Goal: Transaction & Acquisition: Purchase product/service

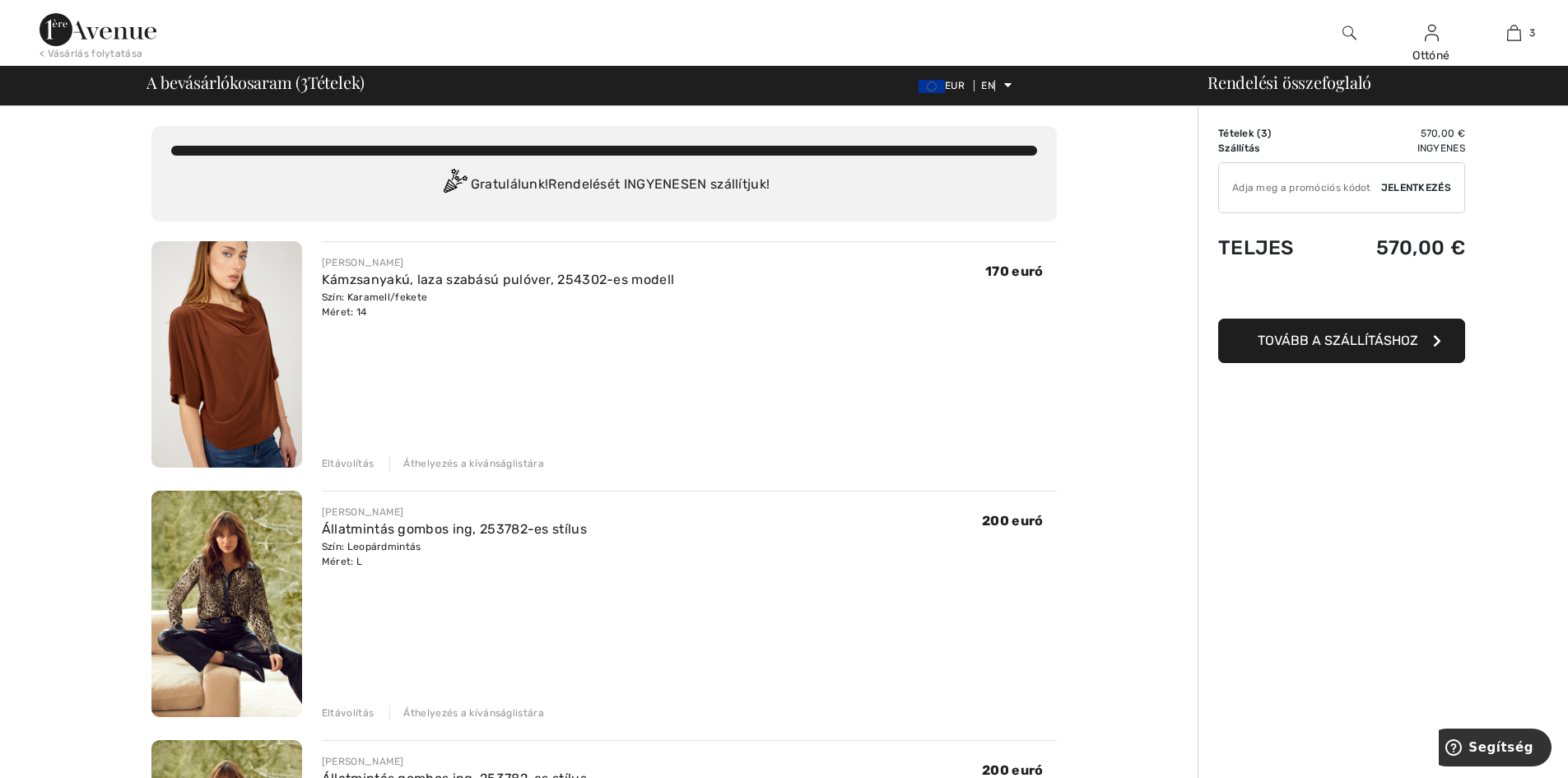
click at [351, 713] on font "Eltávolítás" at bounding box center [347, 712] width 52 height 11
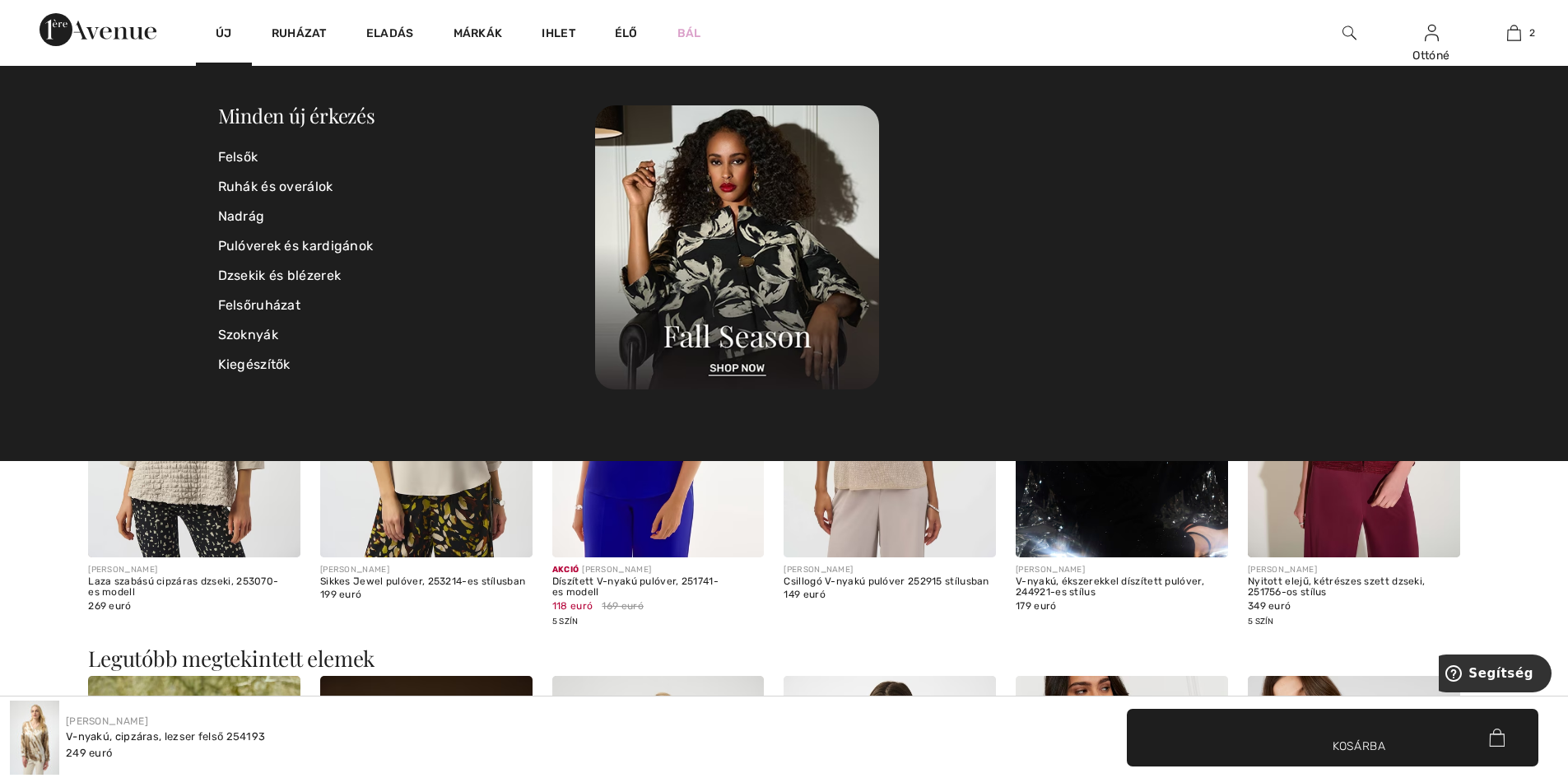
scroll to position [2222, 0]
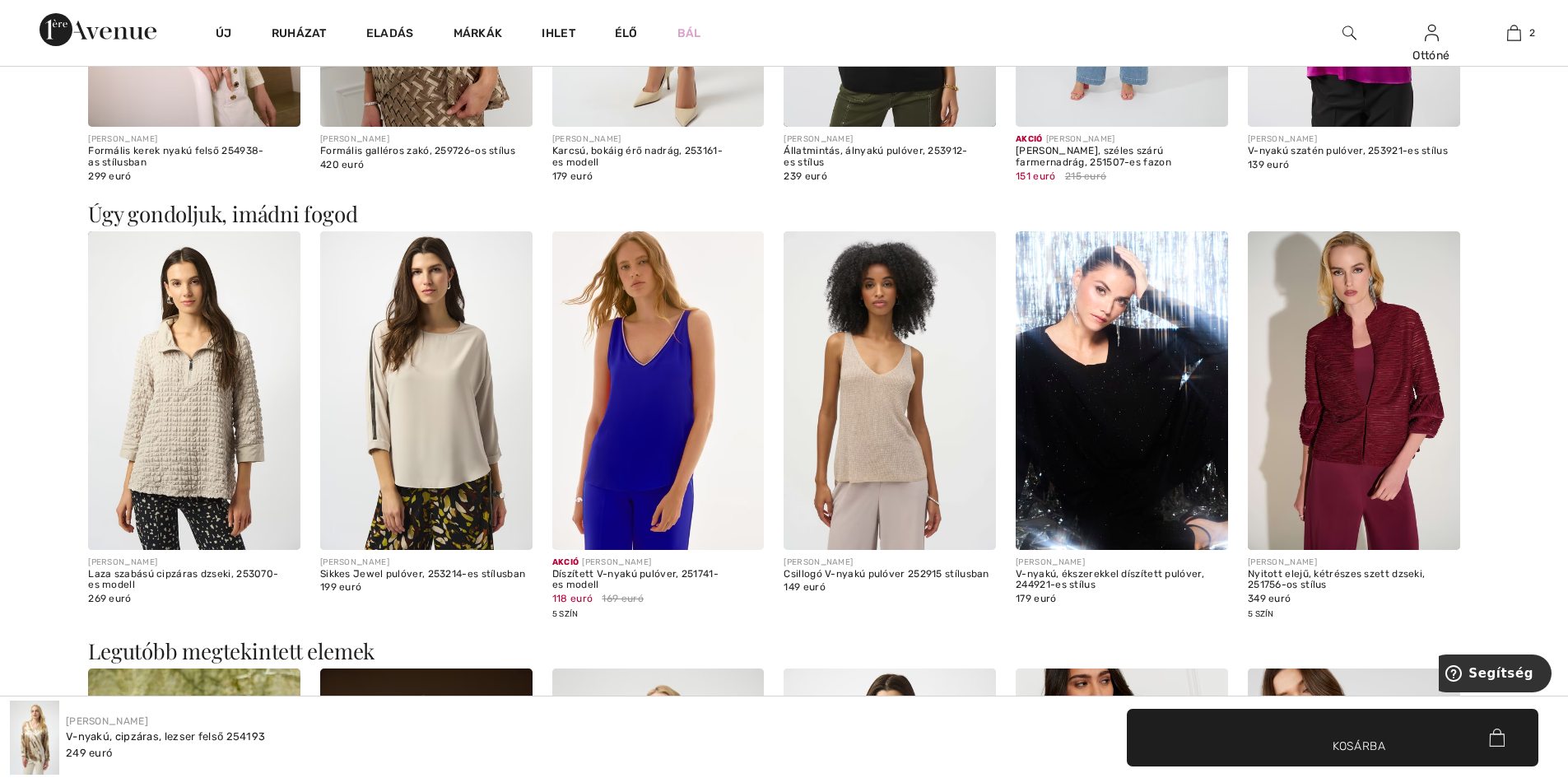
click at [674, 417] on img at bounding box center [658, 390] width 212 height 318
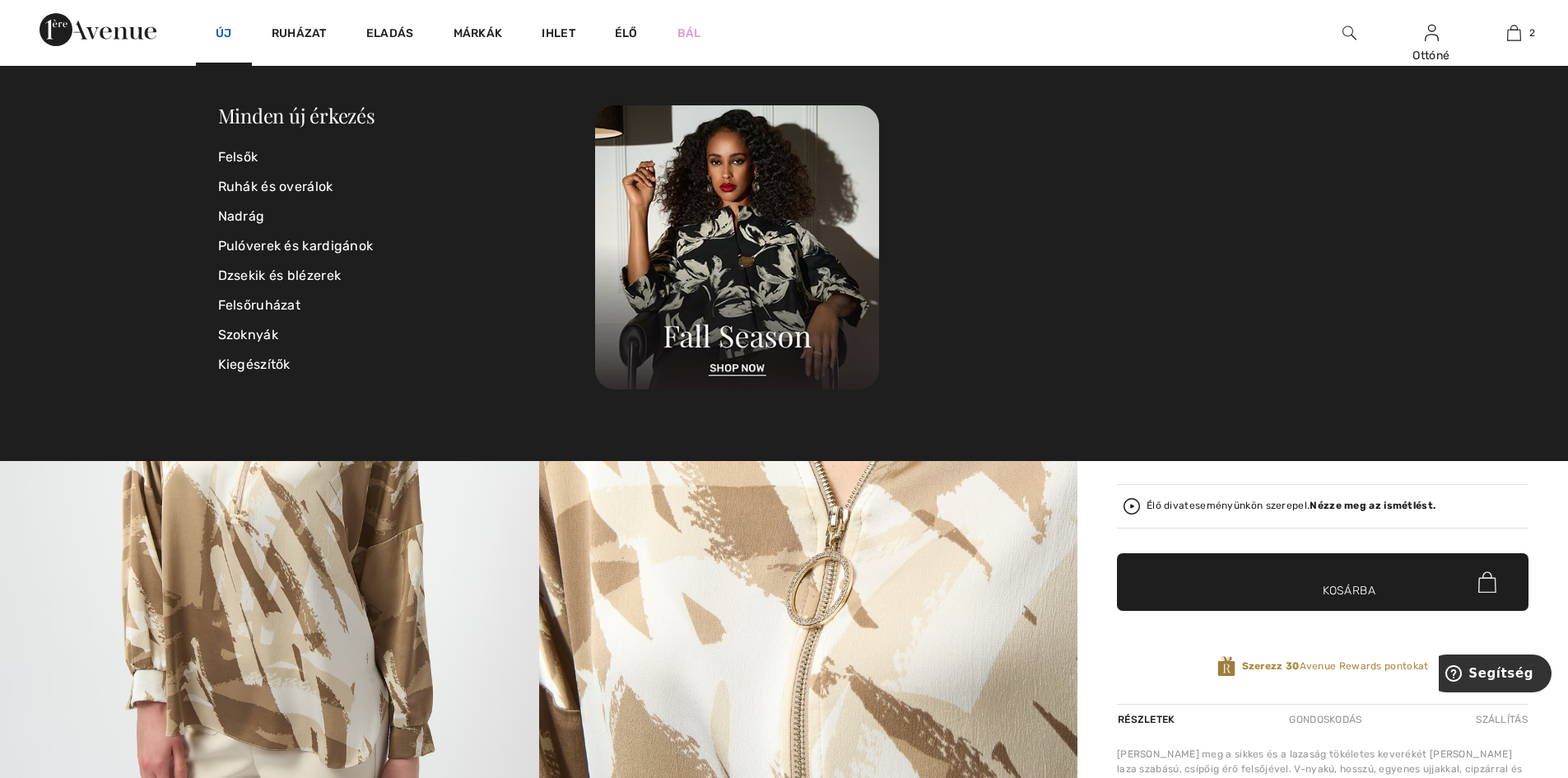
click at [219, 29] on font "Új" at bounding box center [223, 33] width 16 height 14
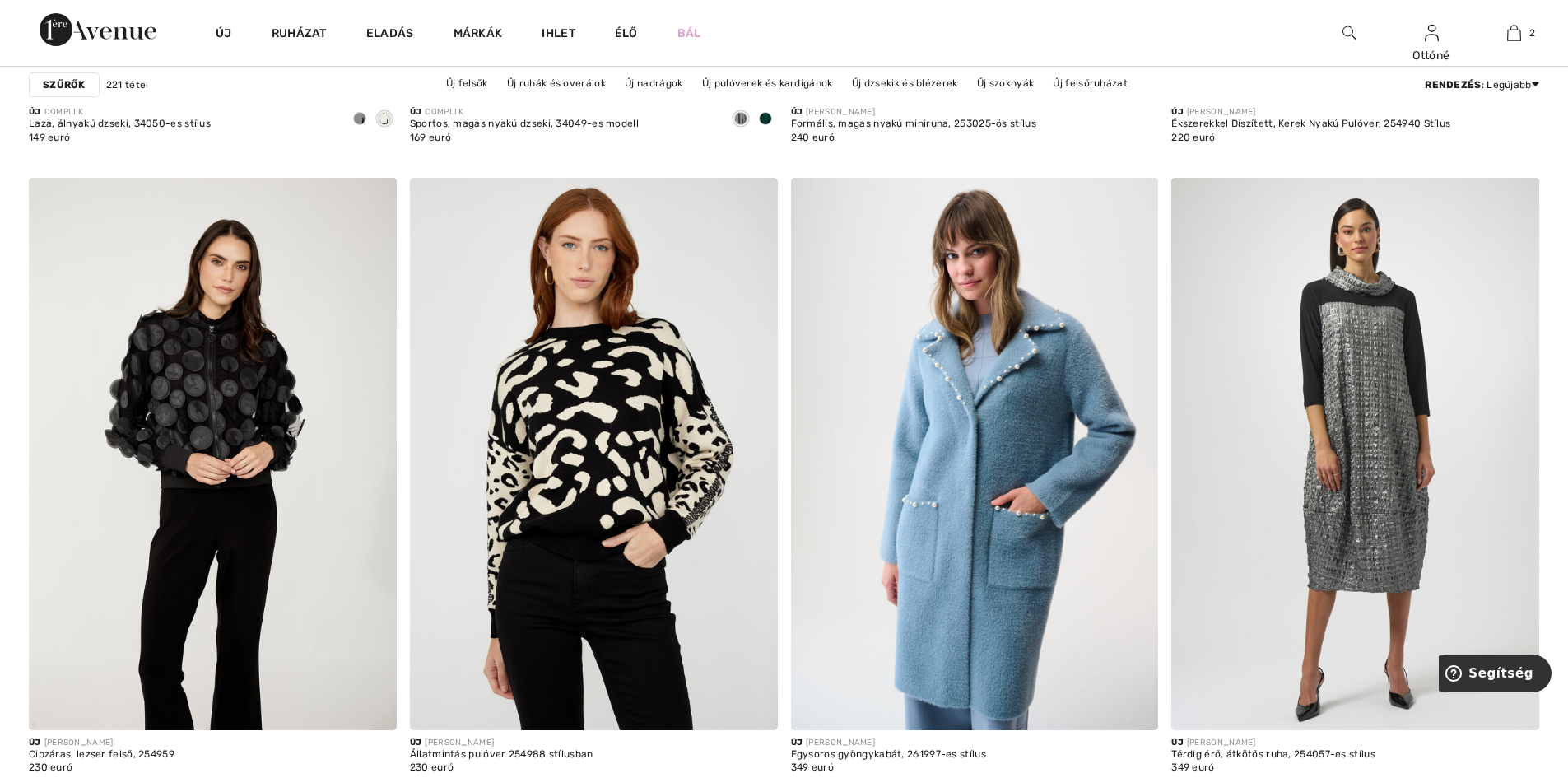
scroll to position [2058, 0]
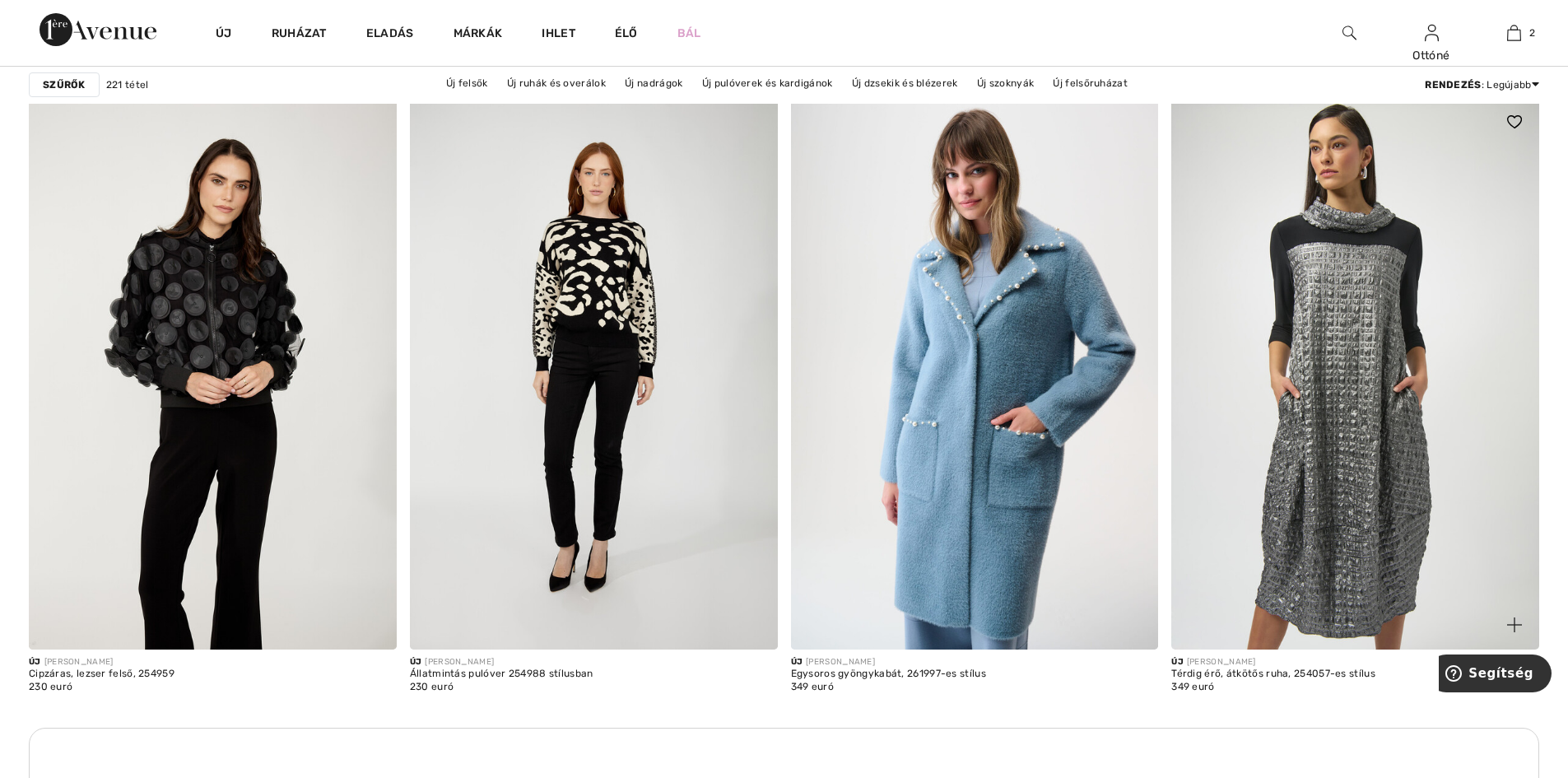
click at [1347, 353] on img at bounding box center [1355, 372] width 368 height 551
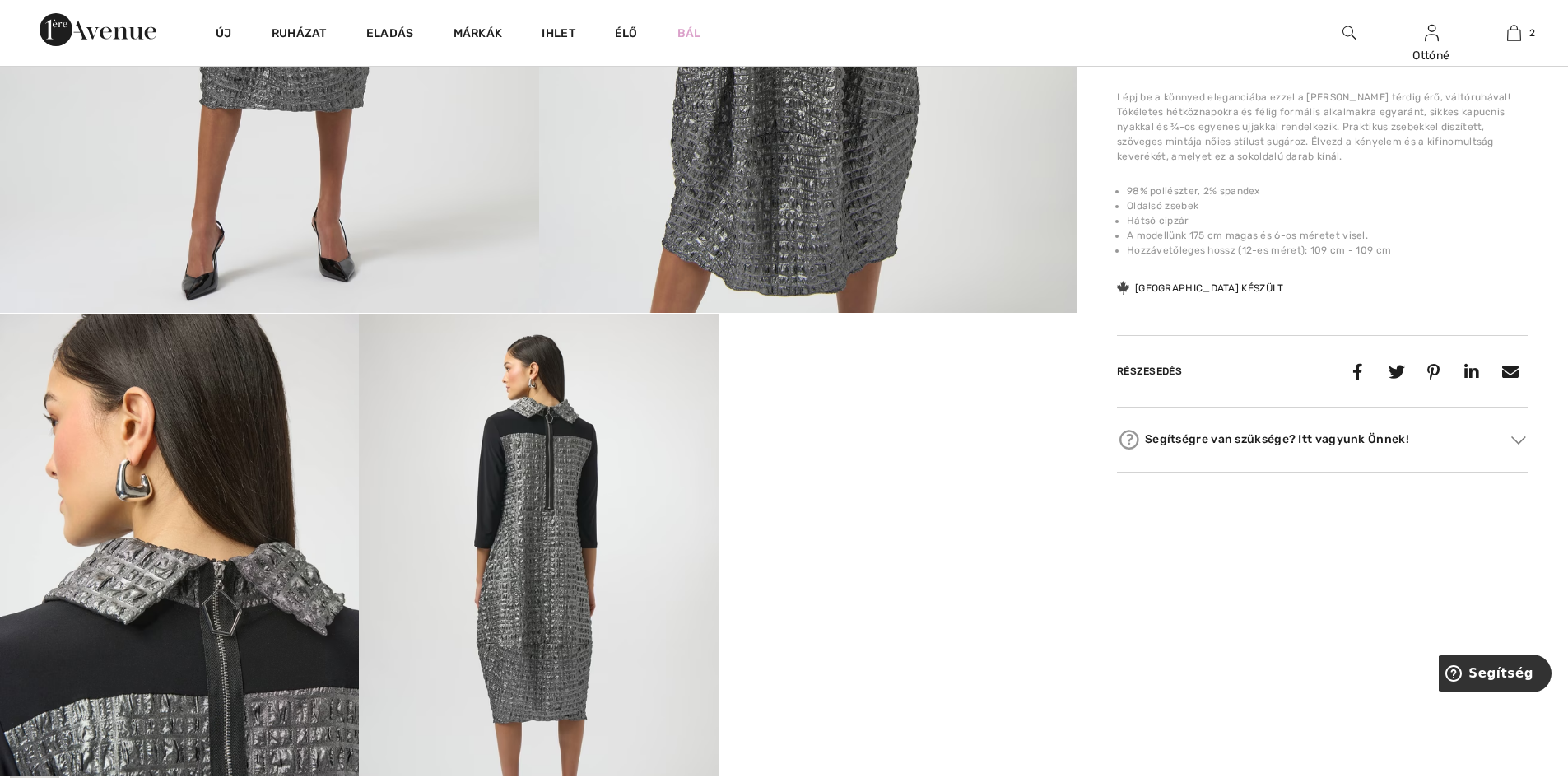
scroll to position [658, 0]
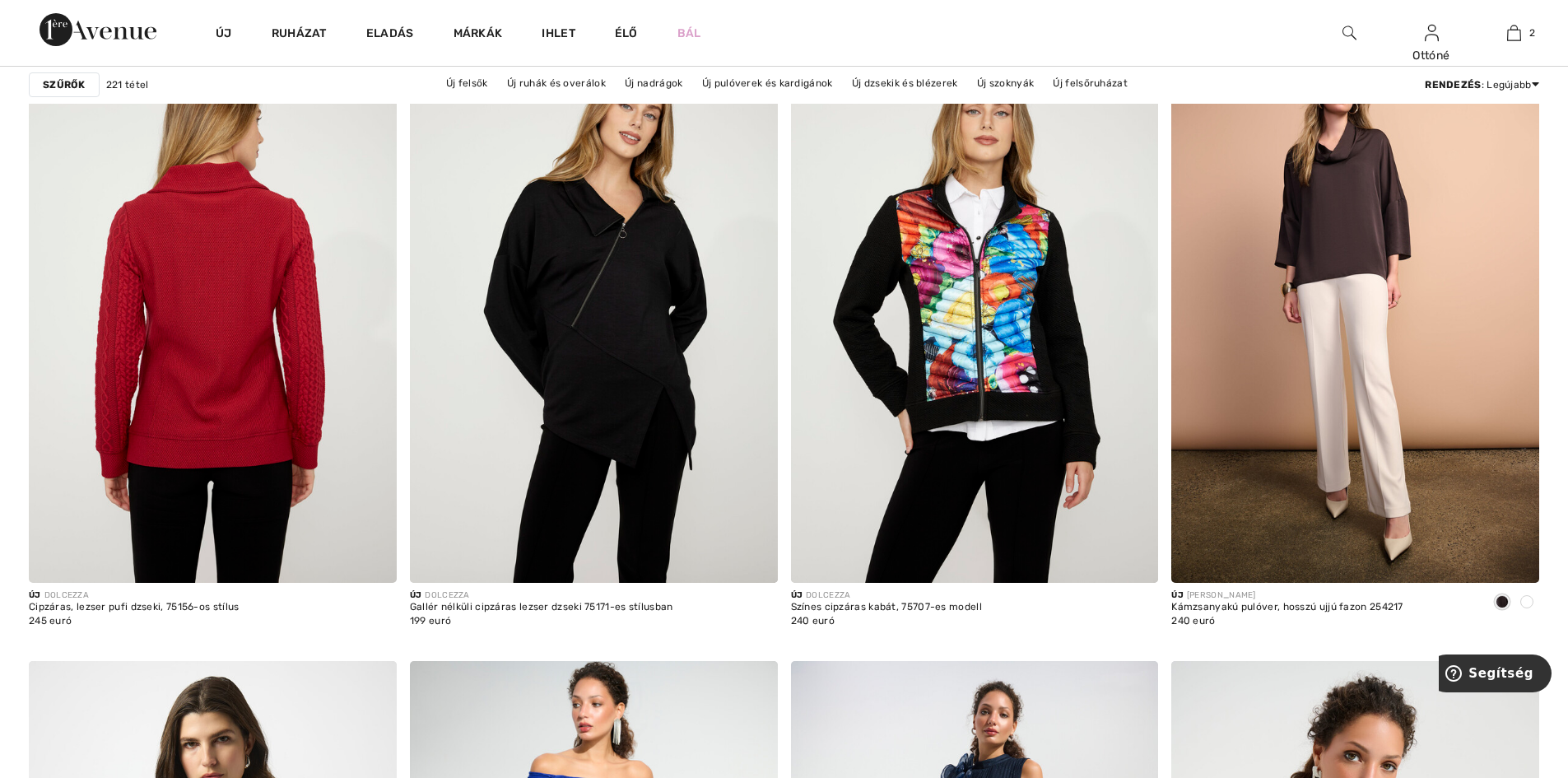
scroll to position [3621, 0]
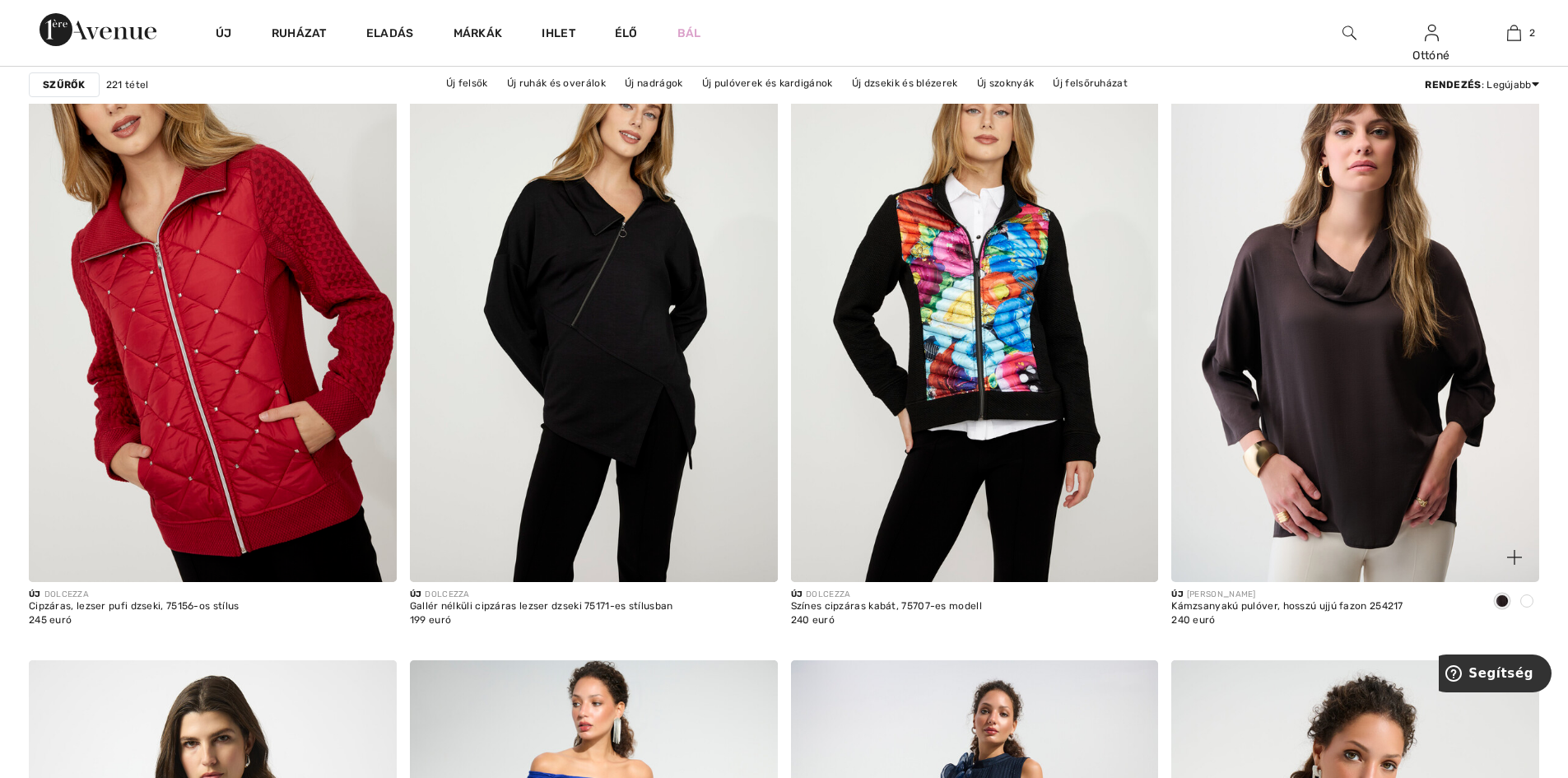
click at [1371, 369] on img at bounding box center [1355, 306] width 368 height 551
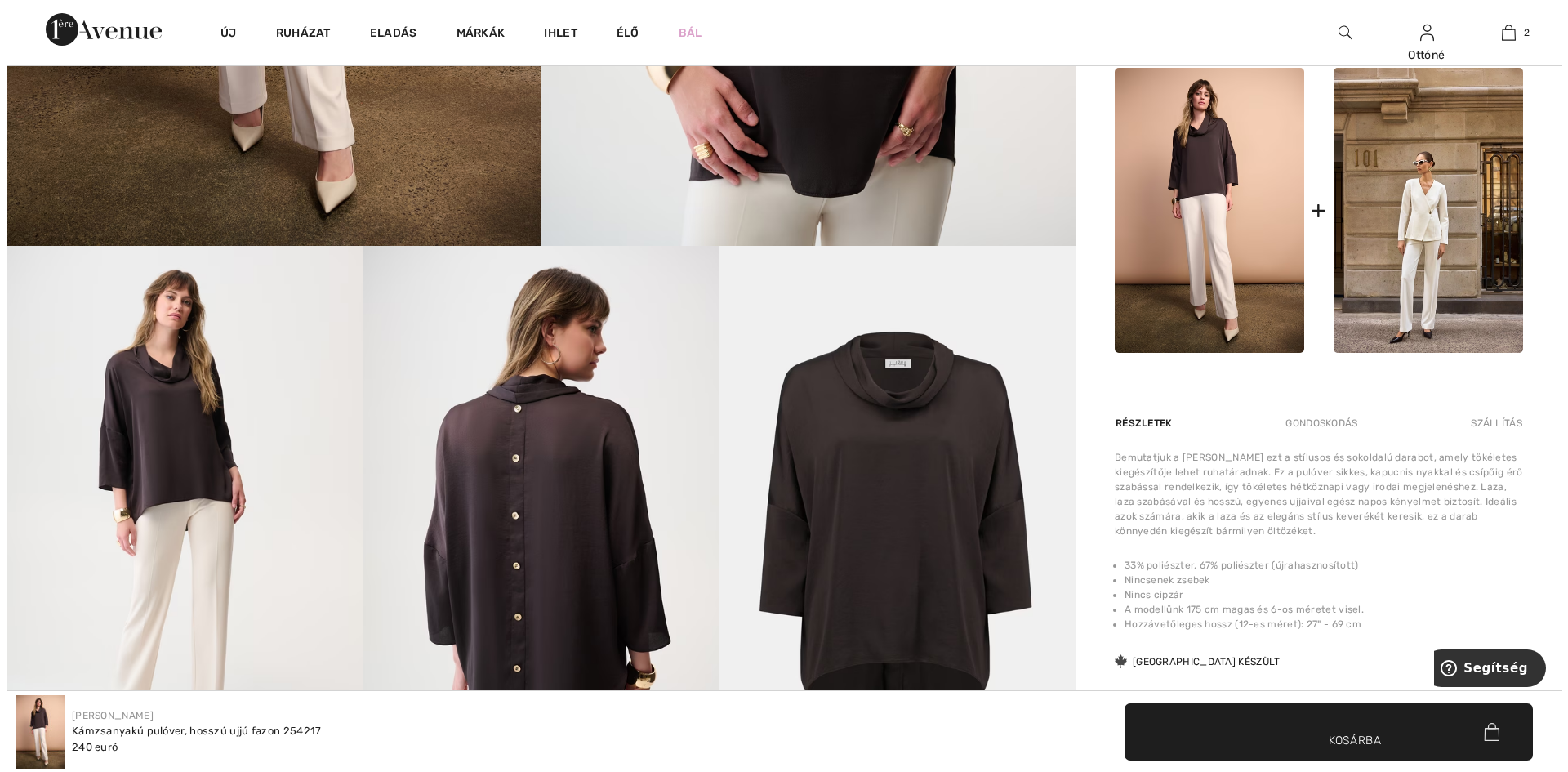
scroll to position [817, 0]
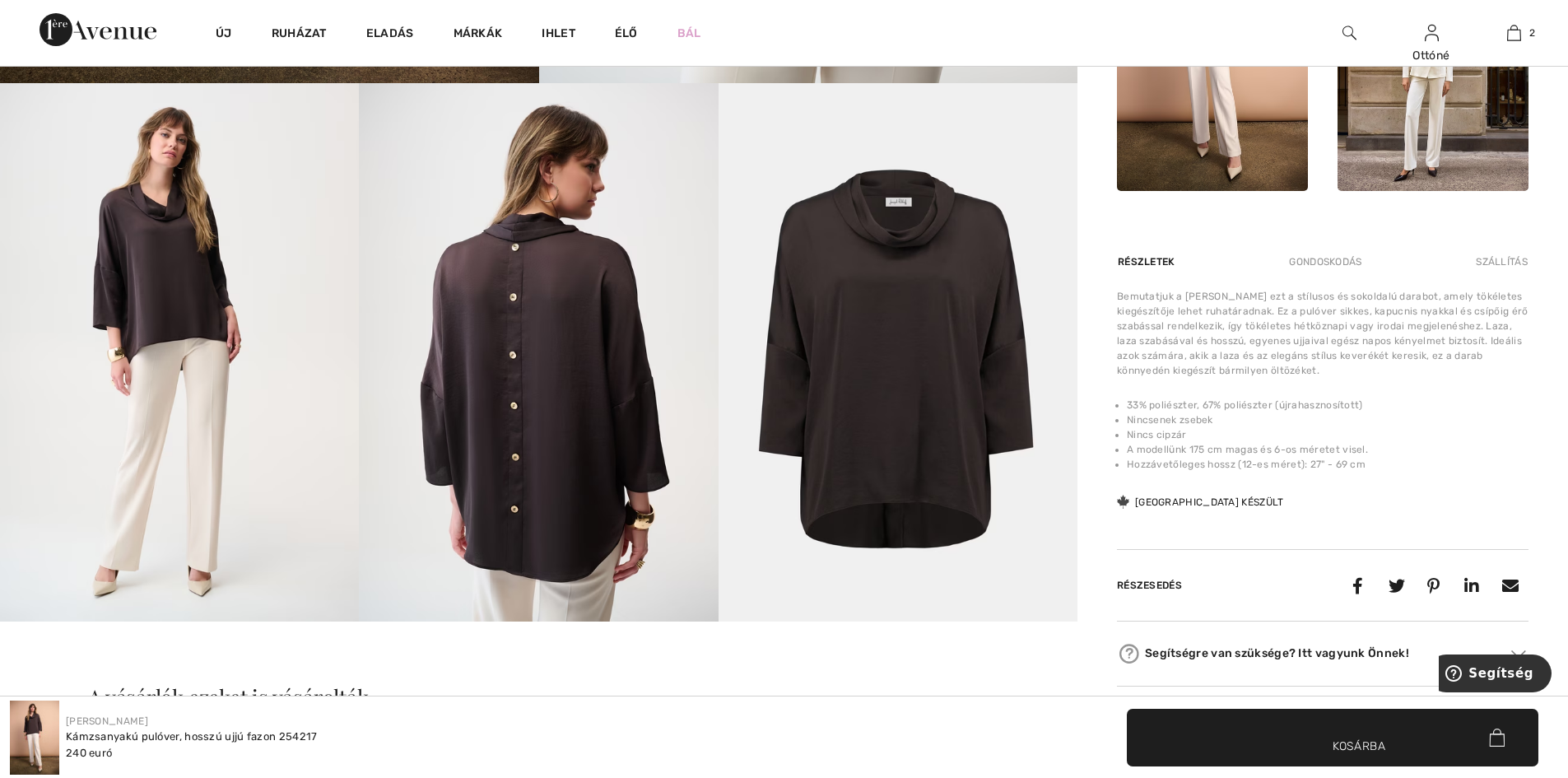
click at [612, 380] on img at bounding box center [538, 352] width 359 height 538
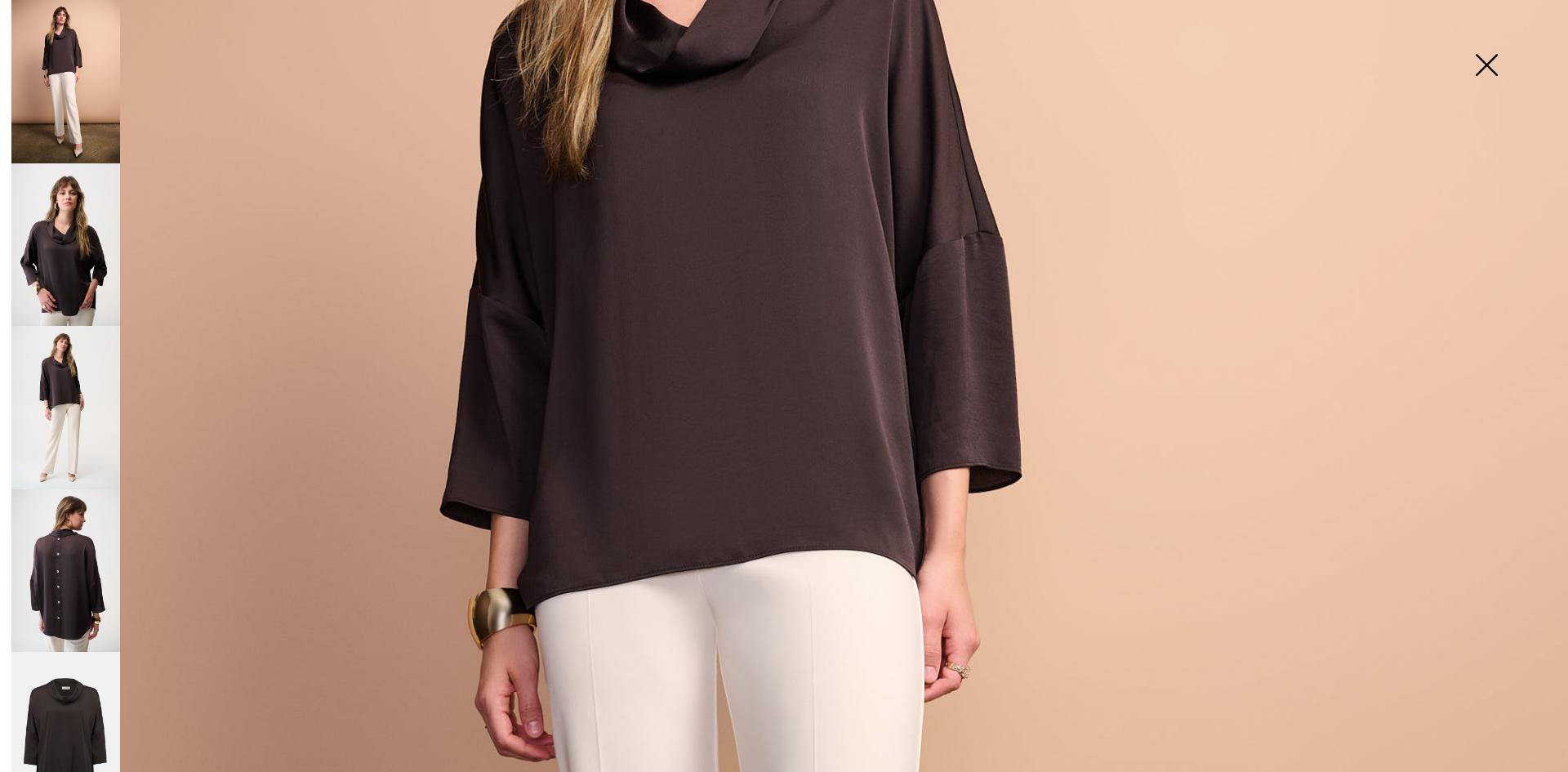
scroll to position [490, 0]
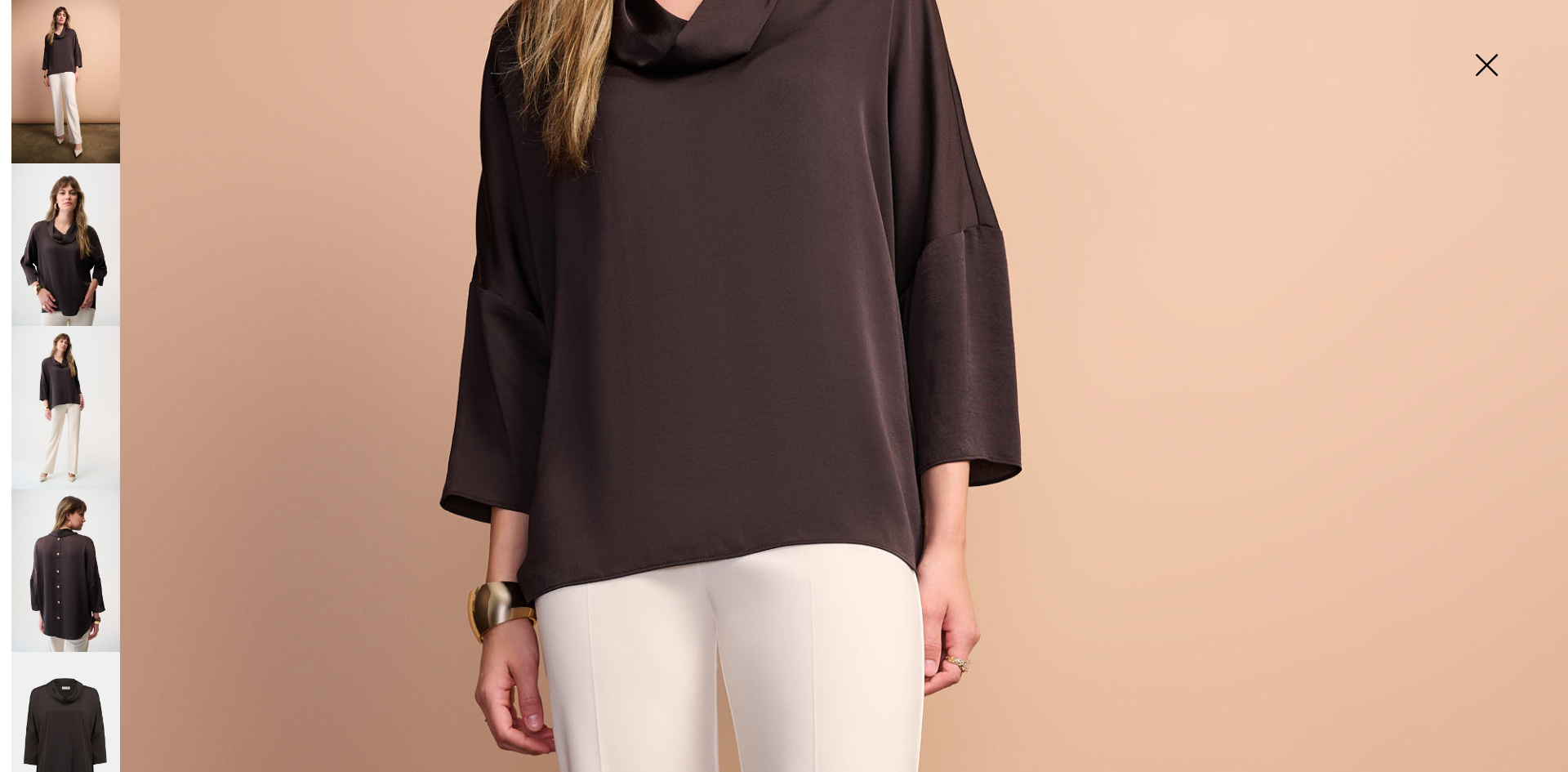
click at [76, 379] on img at bounding box center [65, 408] width 109 height 163
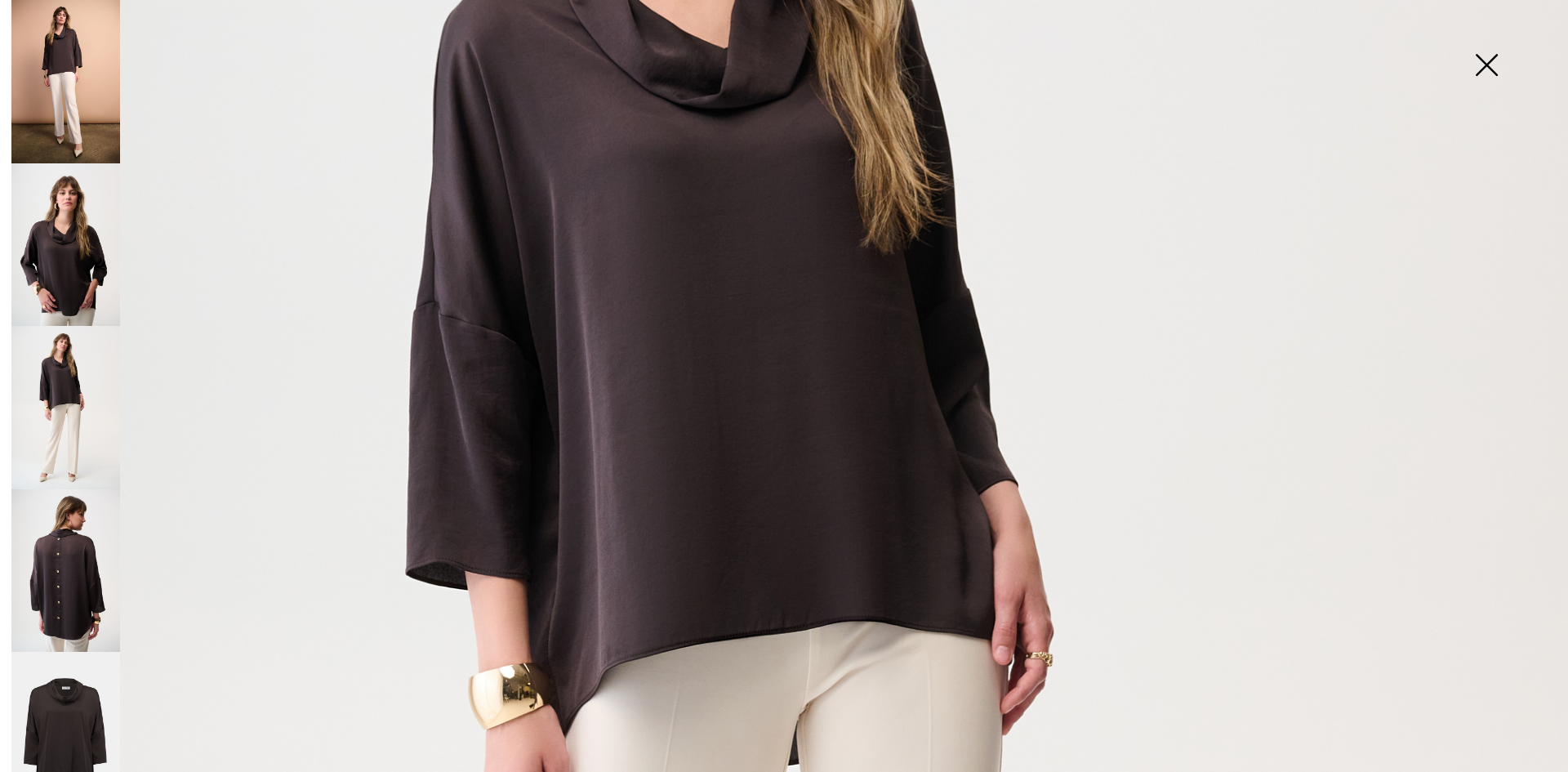
click at [87, 234] on img at bounding box center [65, 245] width 109 height 163
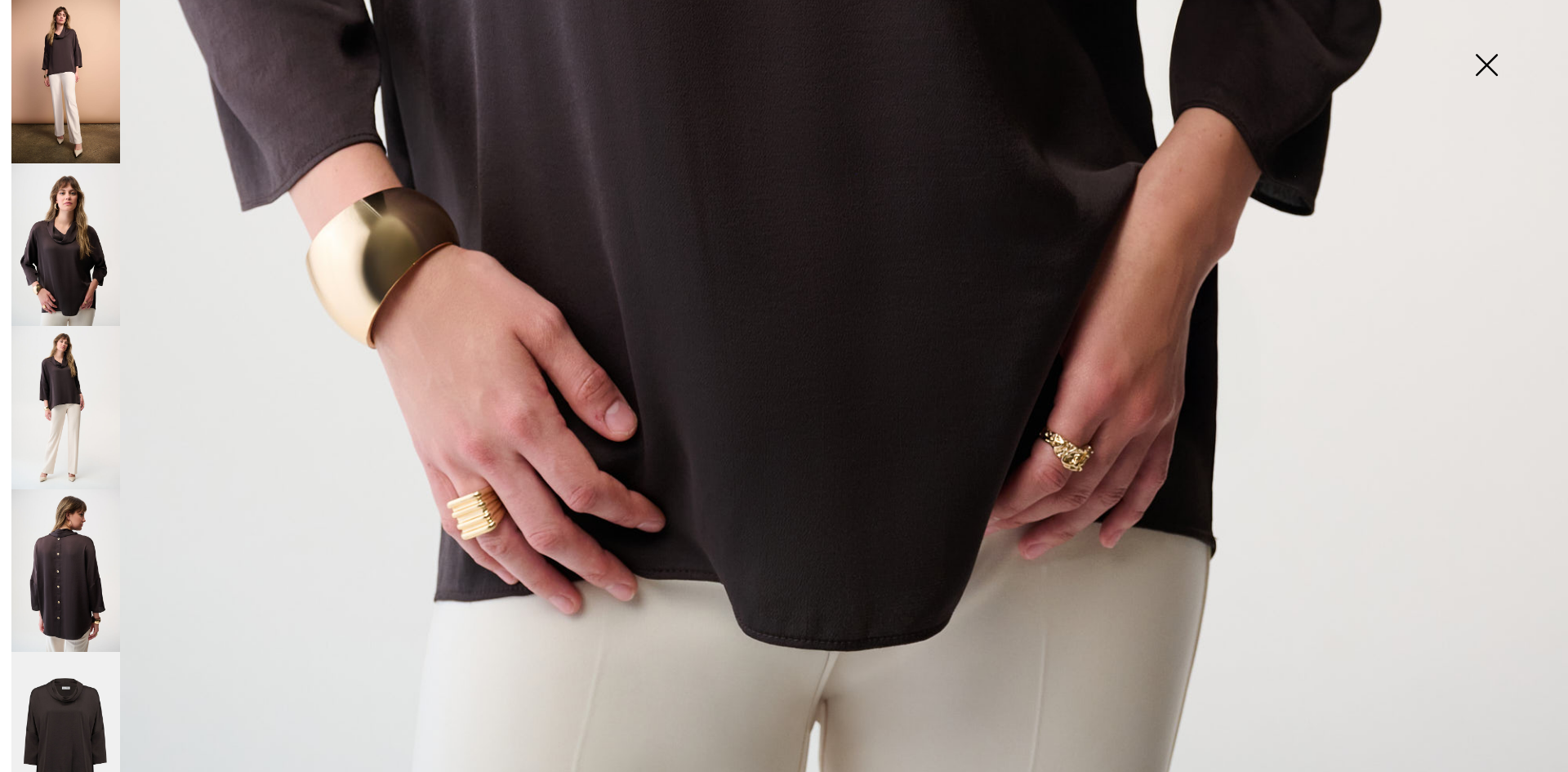
scroll to position [1562, 0]
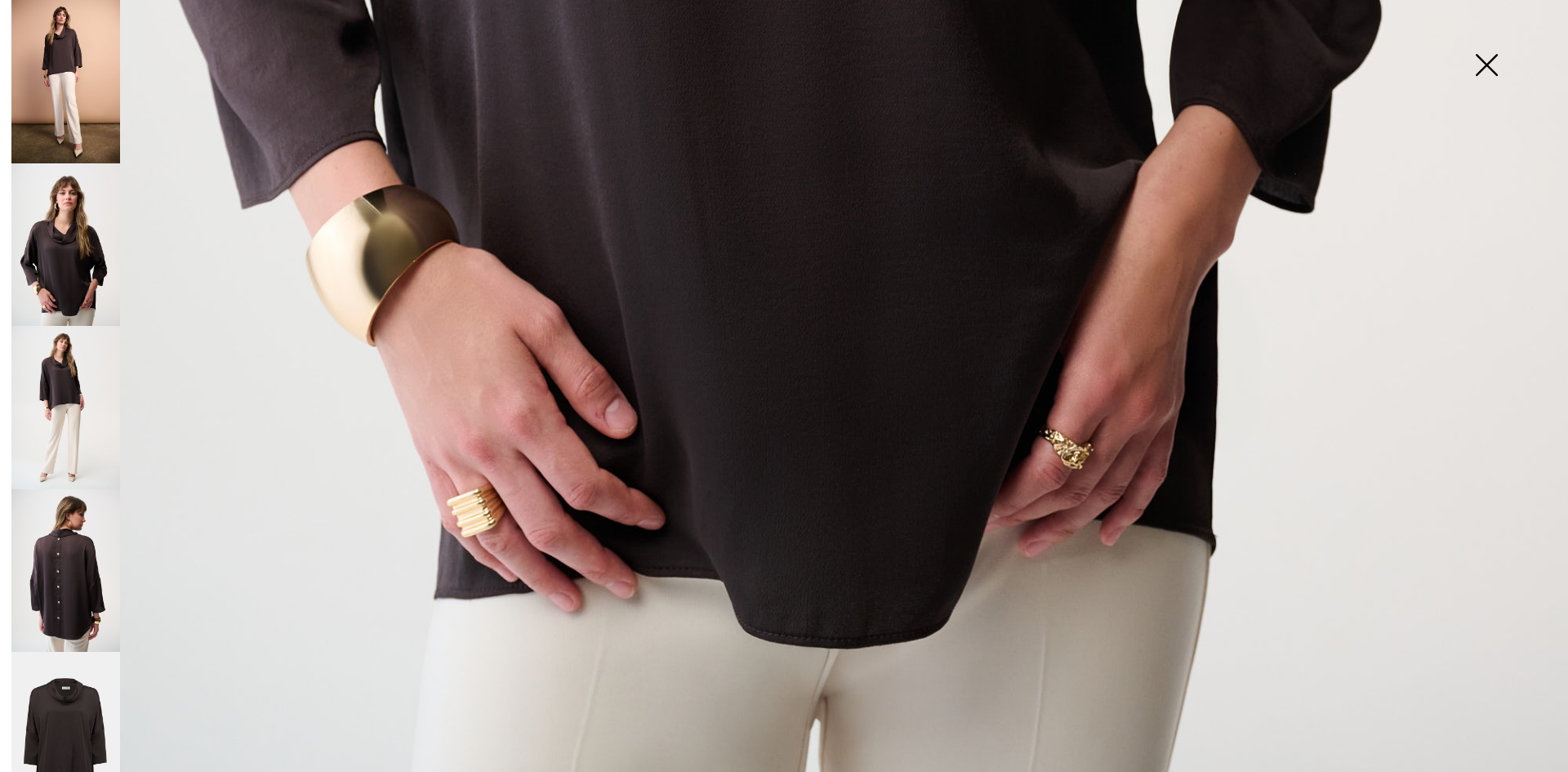
click at [59, 747] on img at bounding box center [65, 733] width 109 height 163
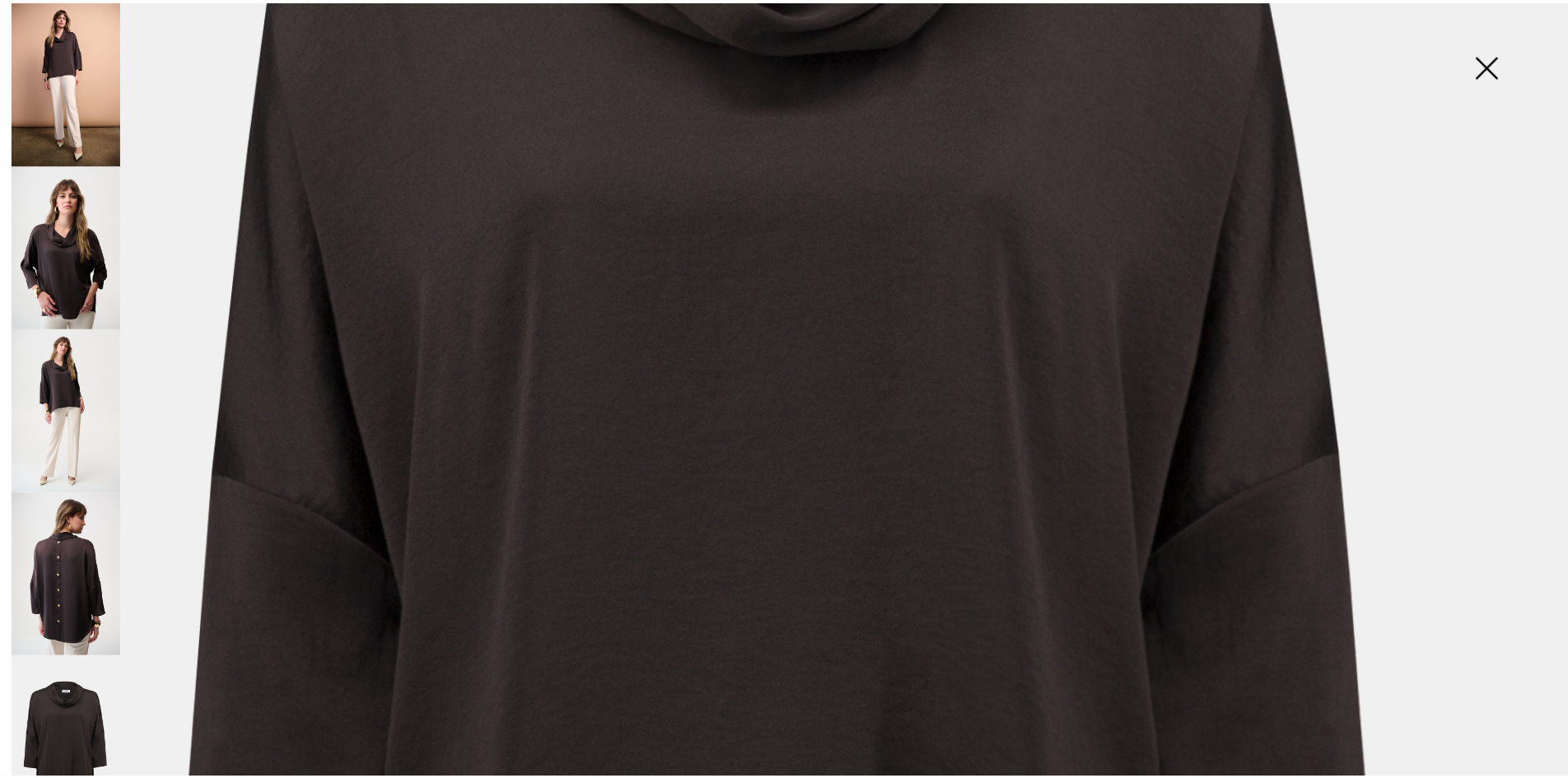
scroll to position [258, 0]
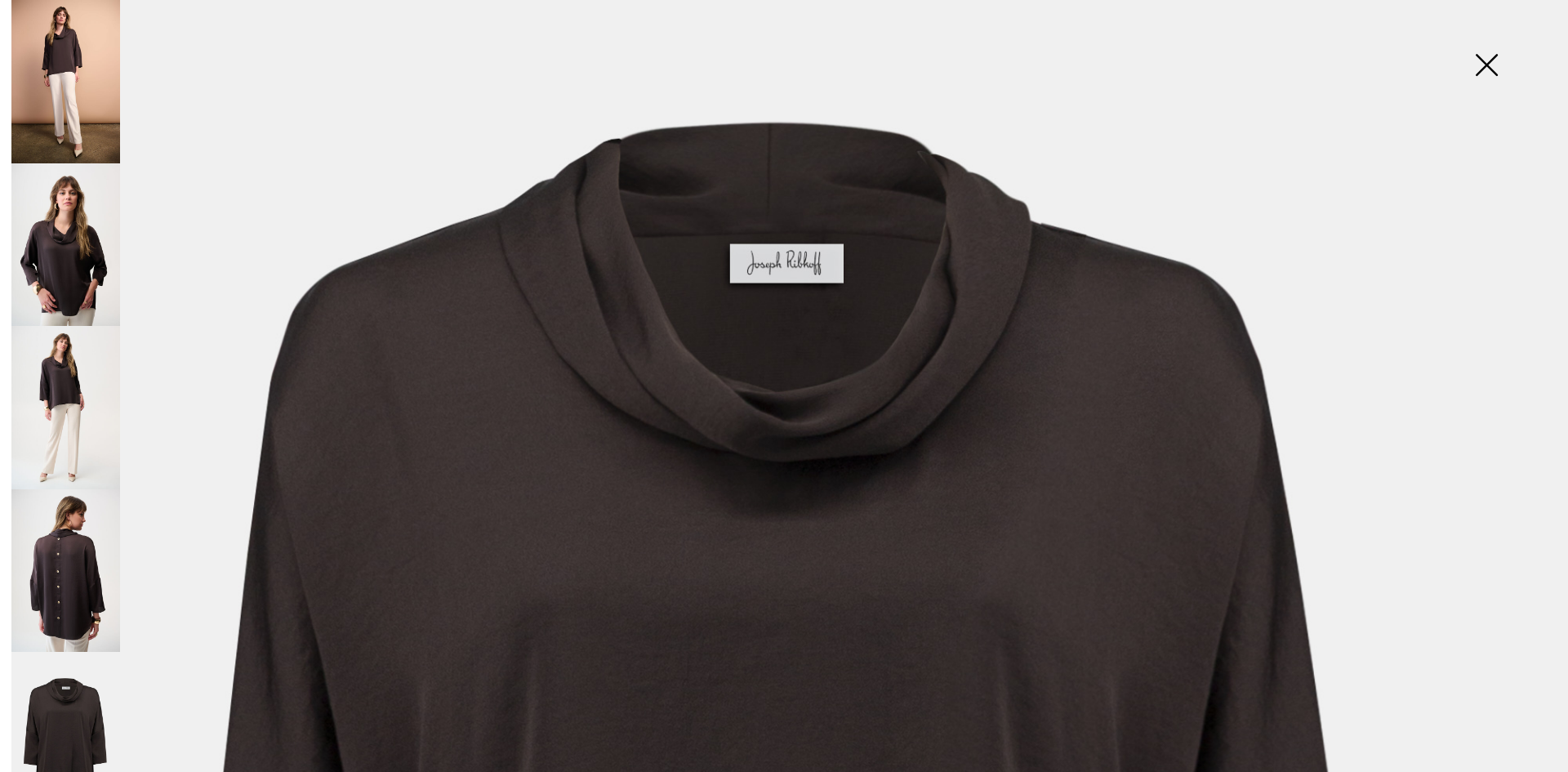
click at [1484, 61] on img at bounding box center [1486, 66] width 82 height 84
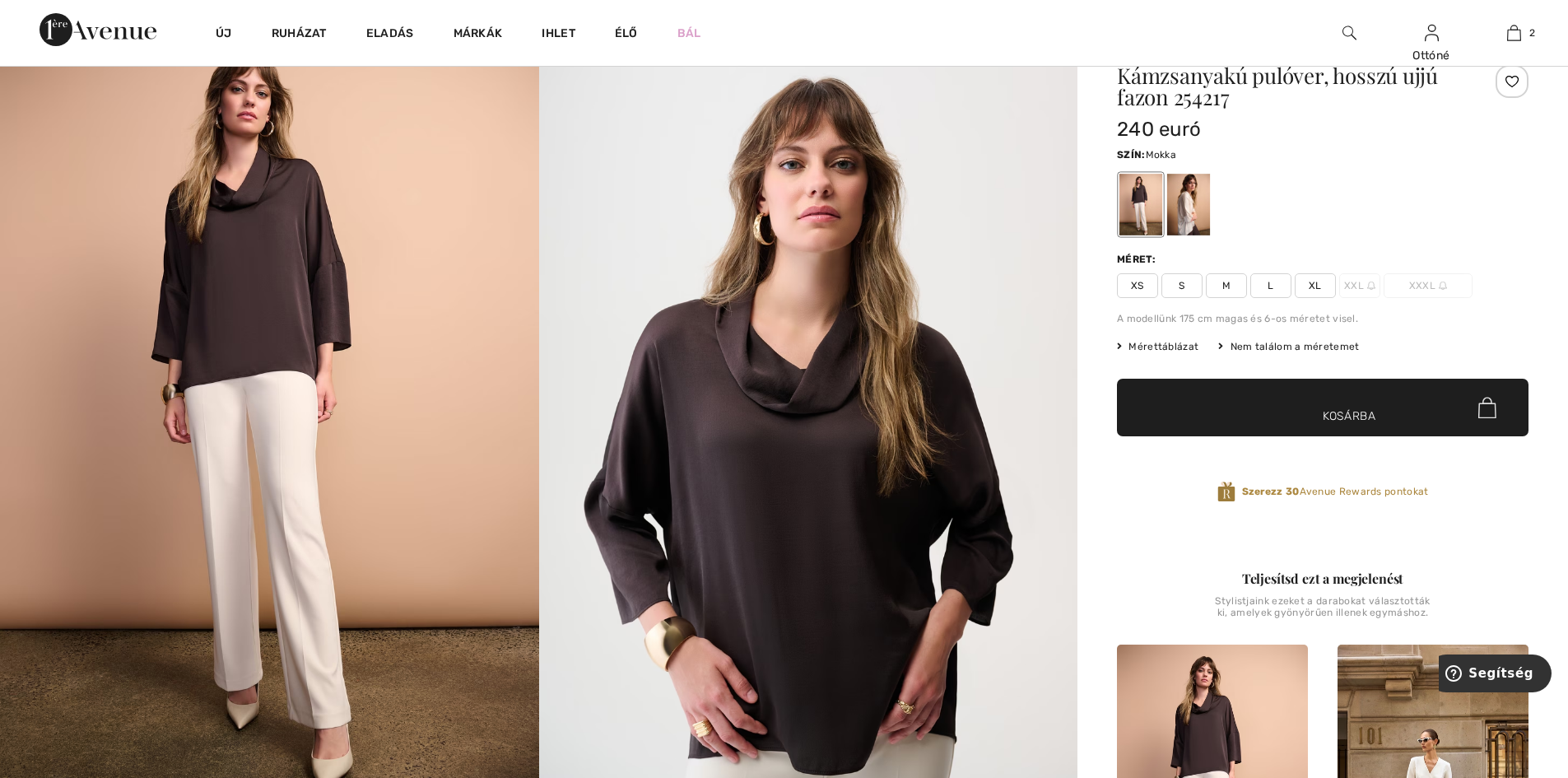
scroll to position [0, 0]
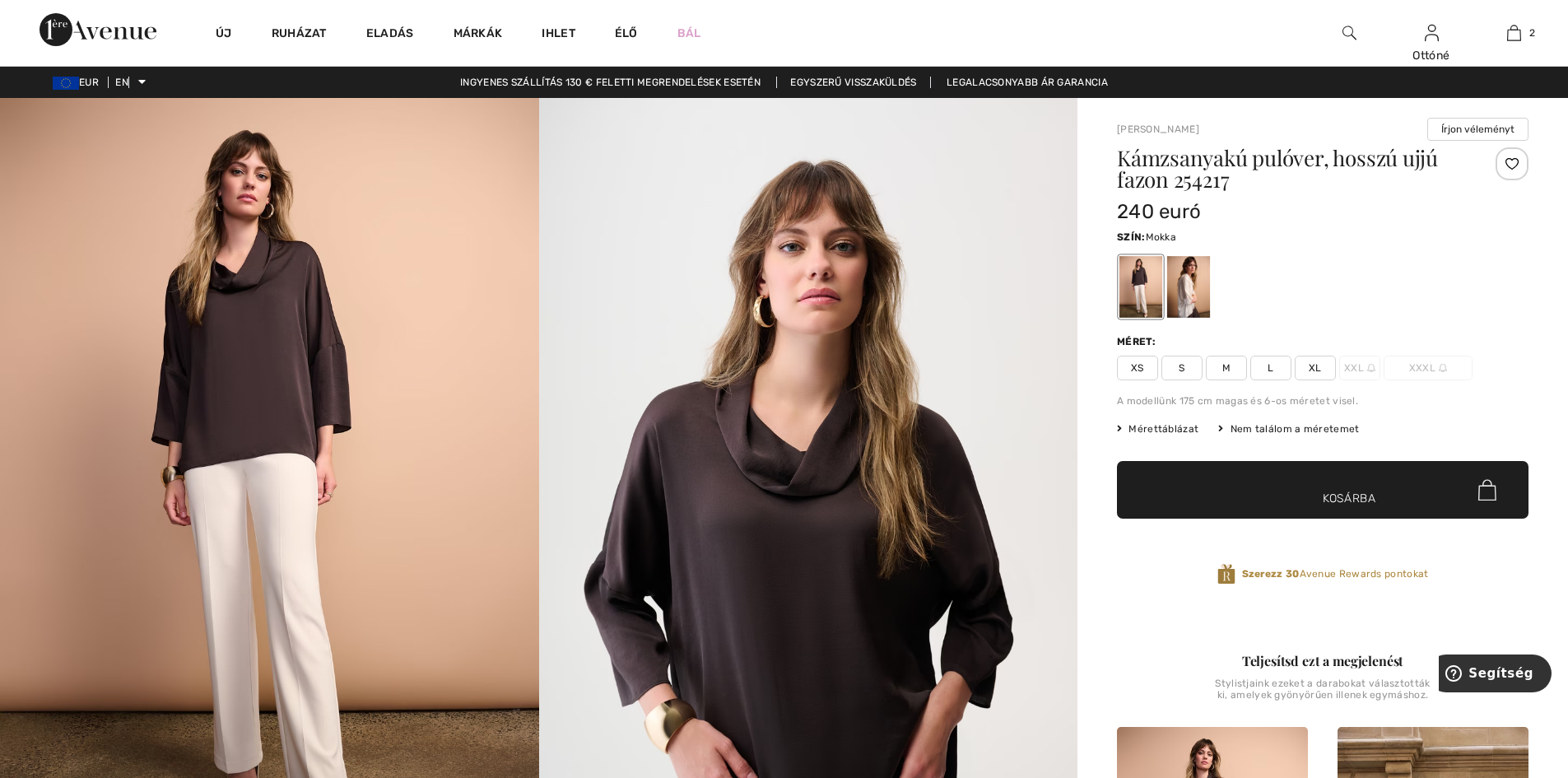
click at [1321, 368] on font "XL" at bounding box center [1315, 367] width 13 height 11
click at [1334, 489] on span "✔ Hozzáadva a kosárhoz Kosárba" at bounding box center [1322, 489] width 412 height 57
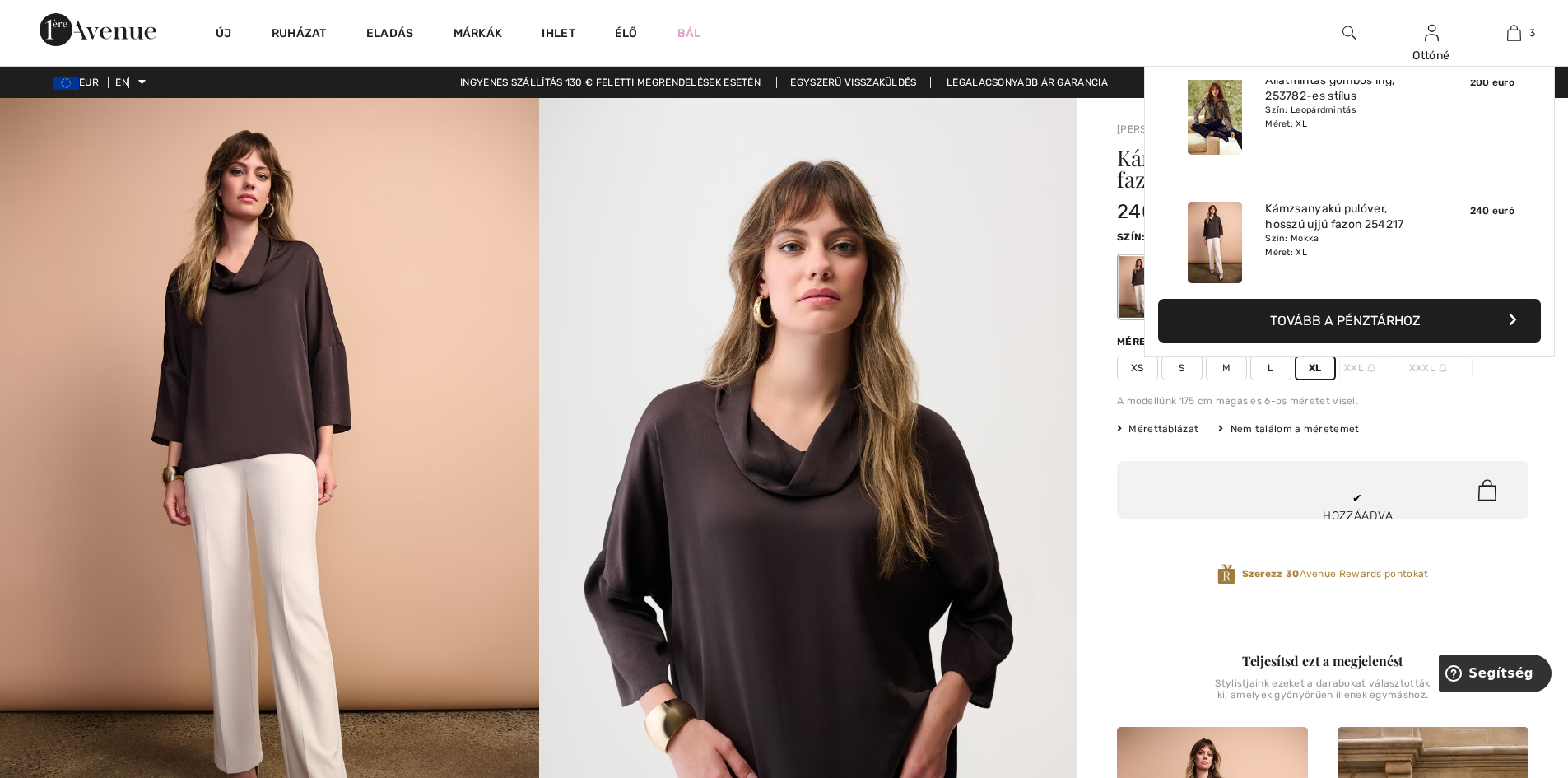
scroll to position [180, 0]
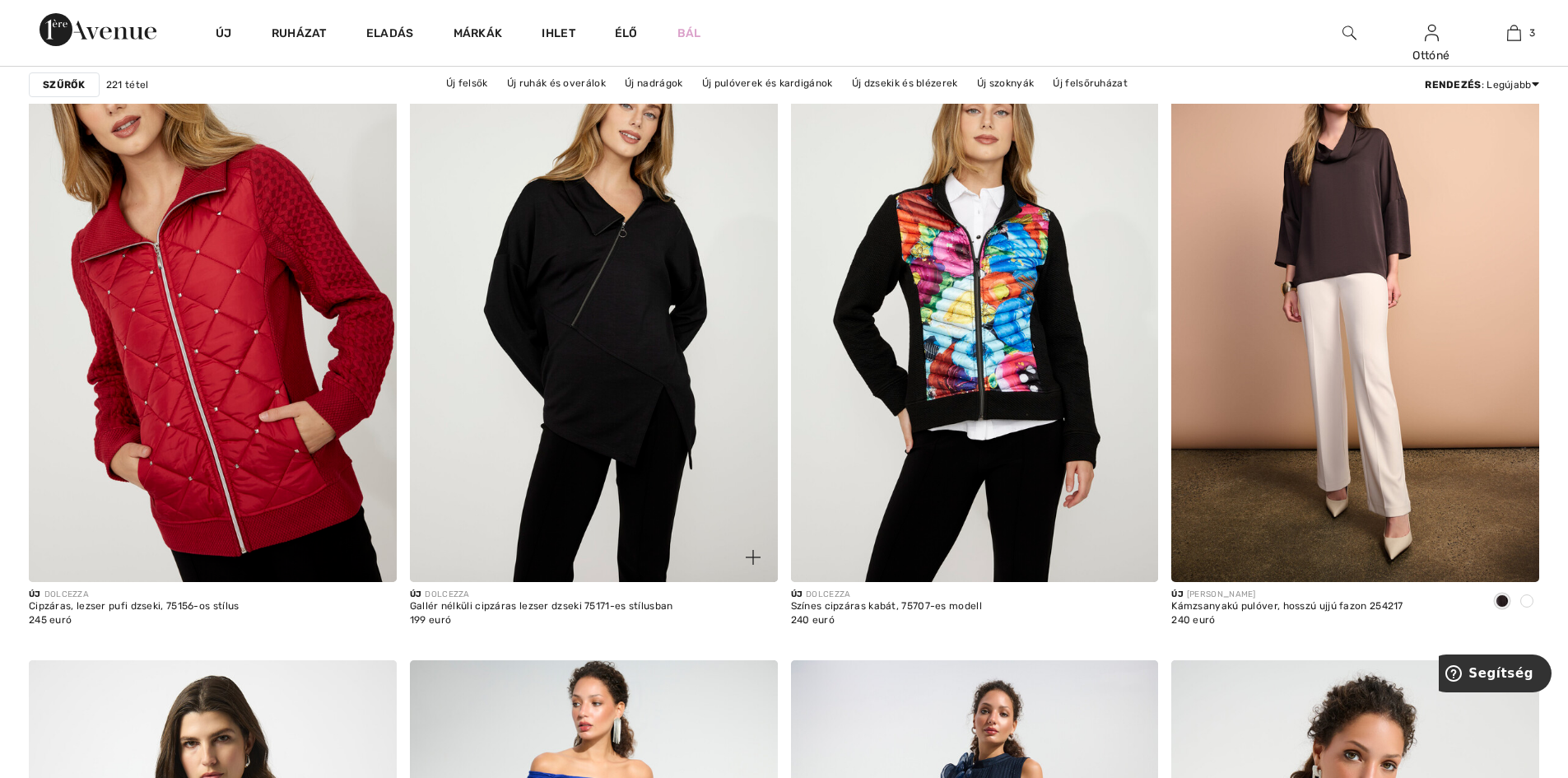
click at [610, 303] on img at bounding box center [594, 306] width 368 height 551
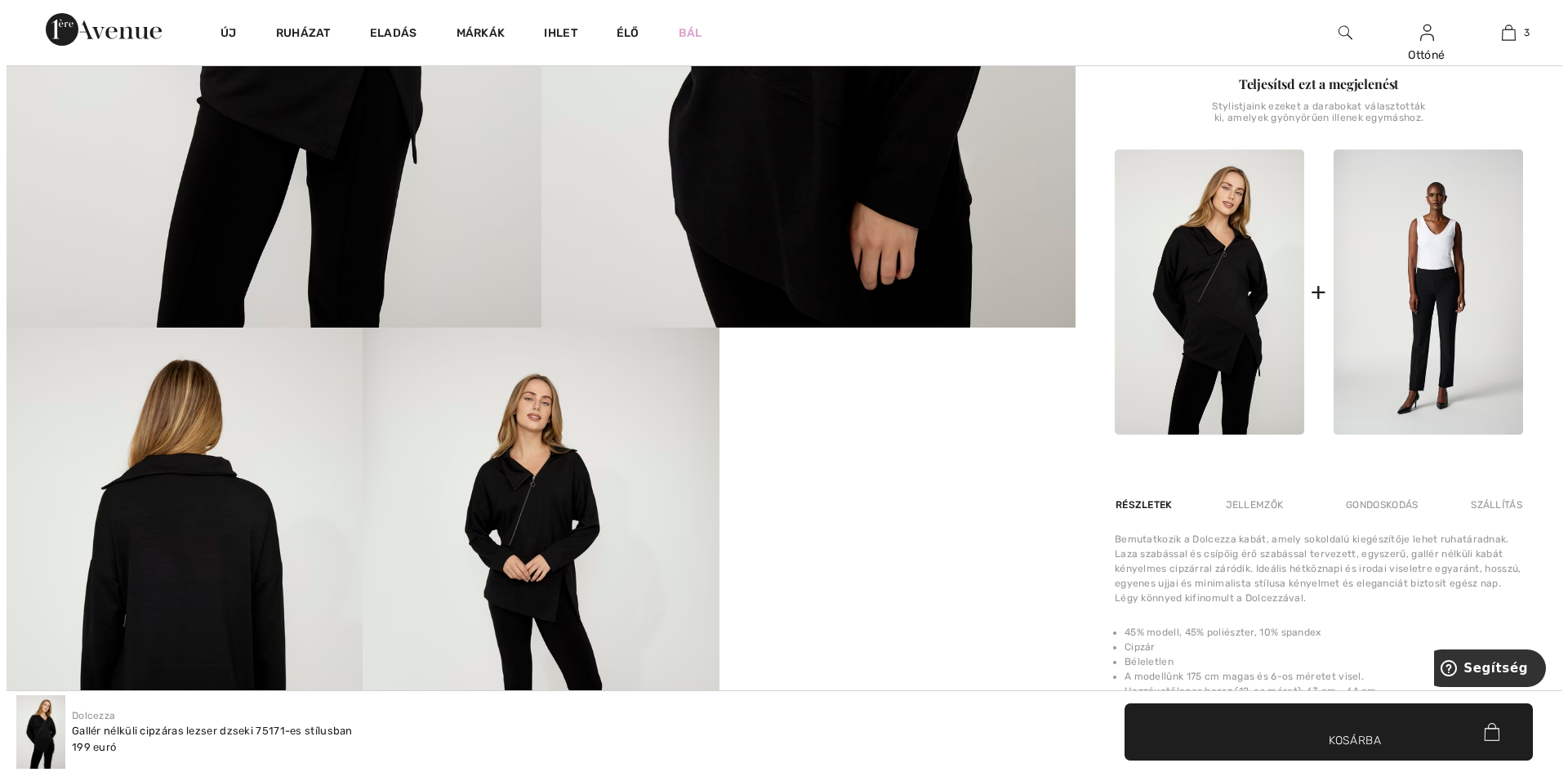
scroll to position [817, 0]
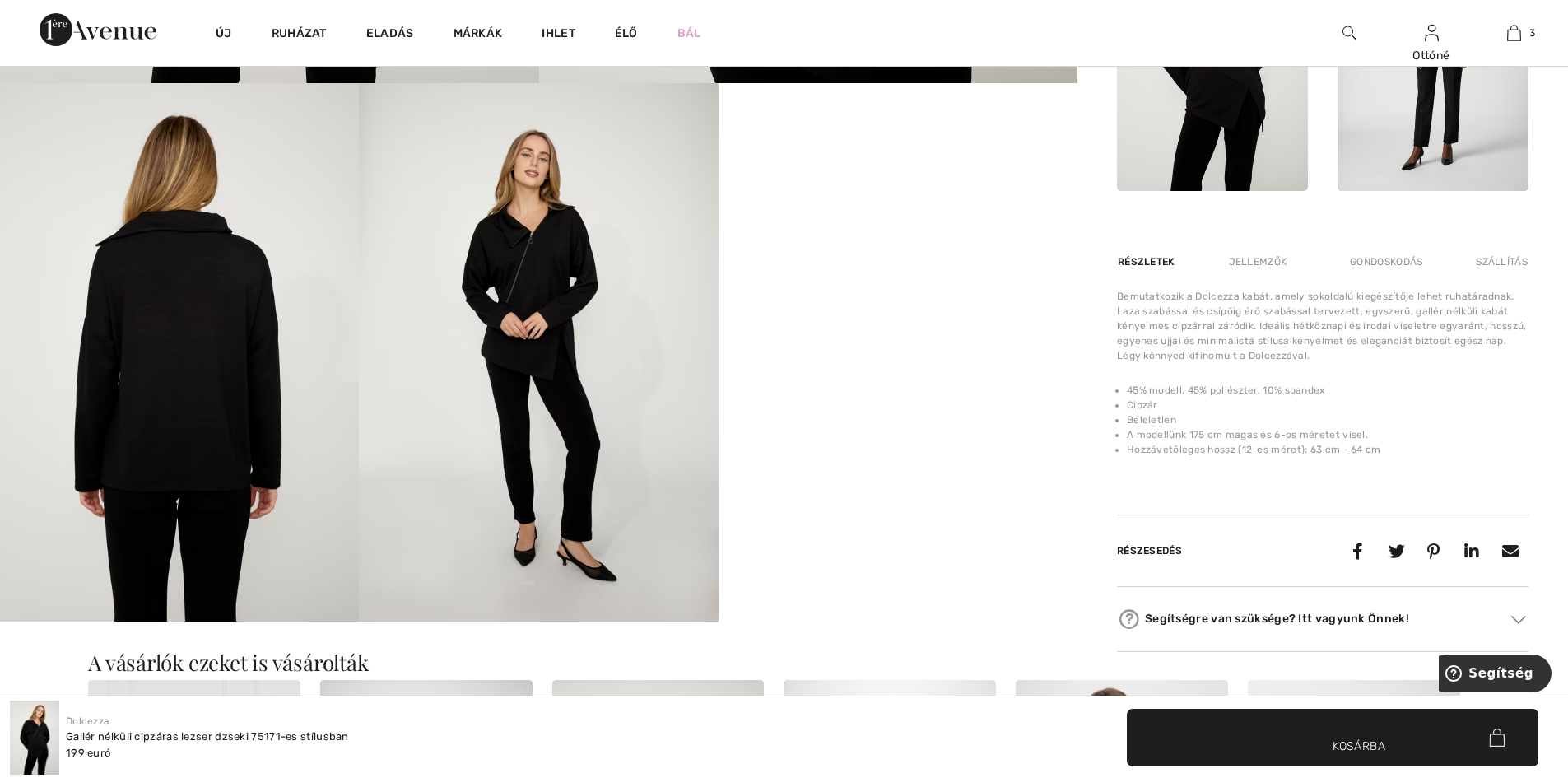
click at [544, 354] on img at bounding box center [538, 352] width 359 height 538
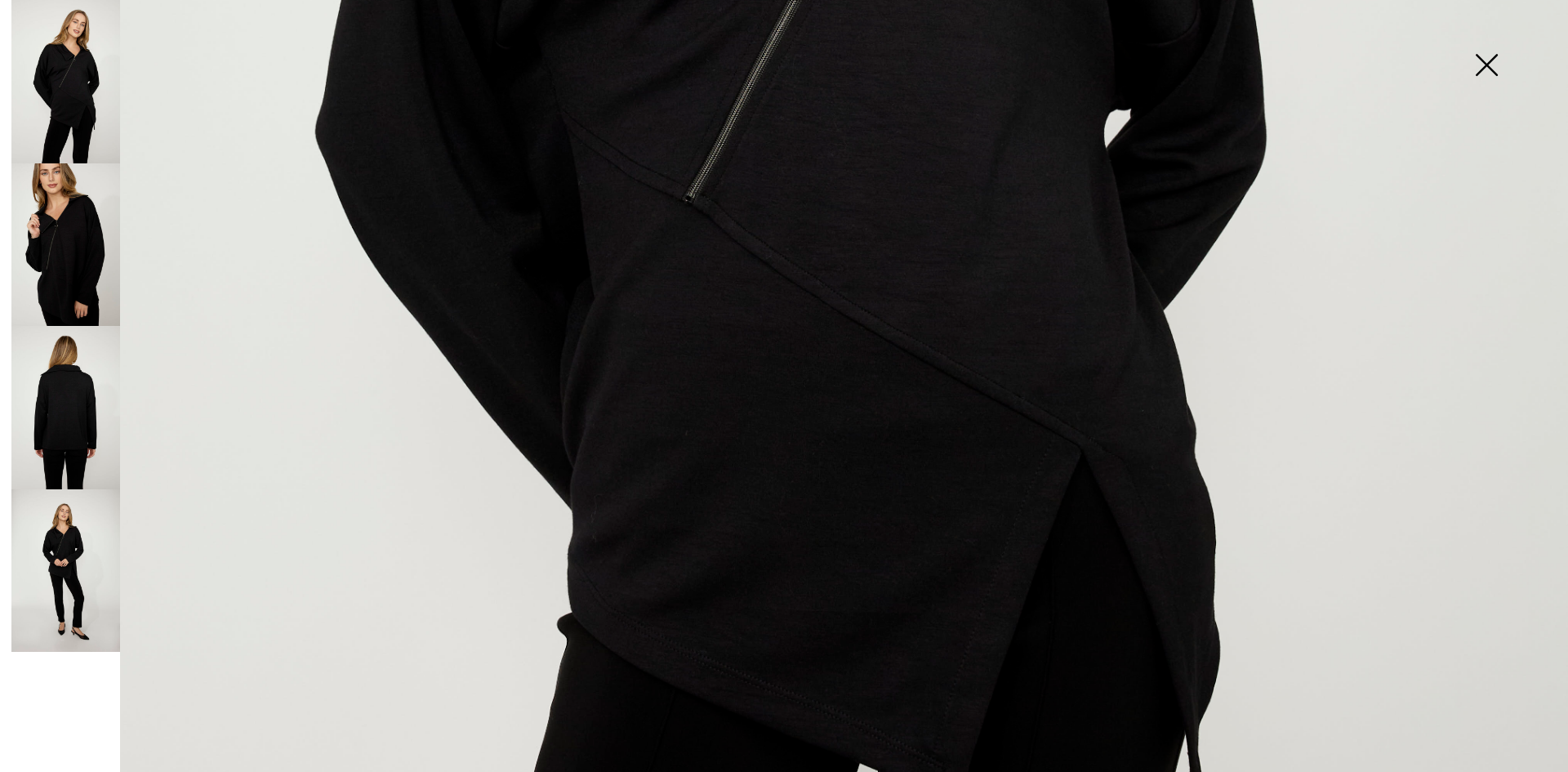
scroll to position [1225, 0]
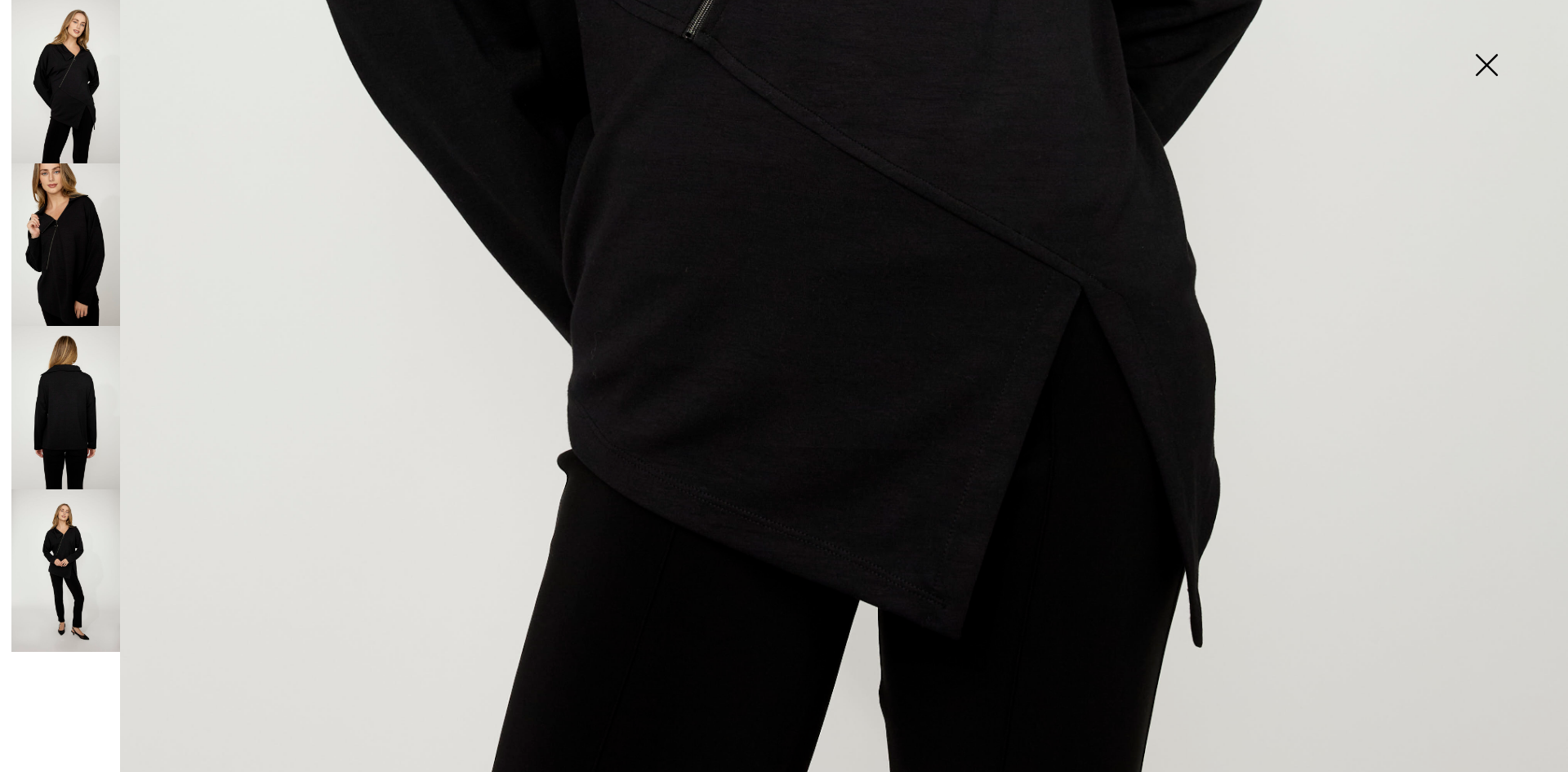
click at [80, 465] on img at bounding box center [65, 408] width 109 height 163
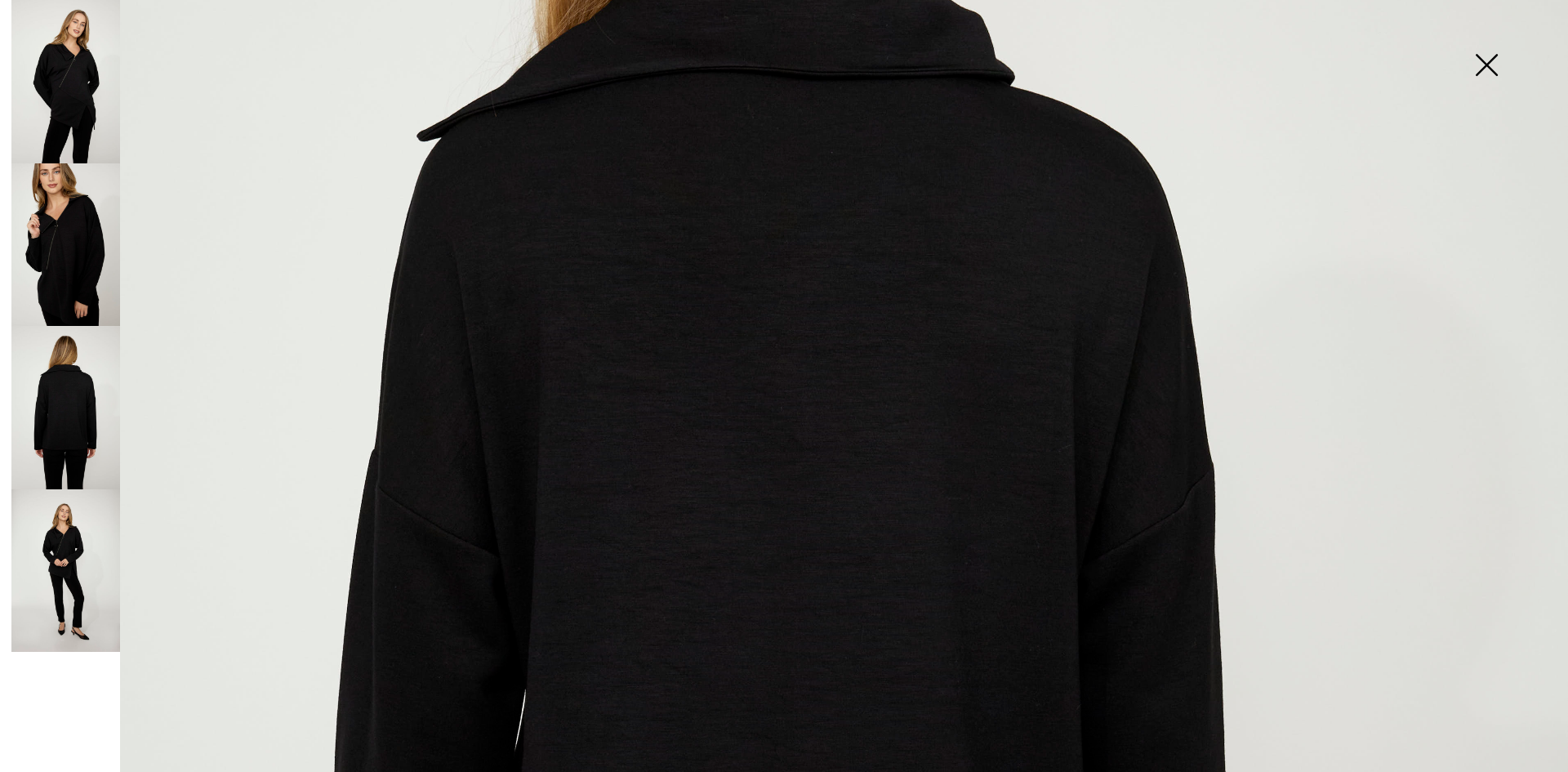
scroll to position [245, 0]
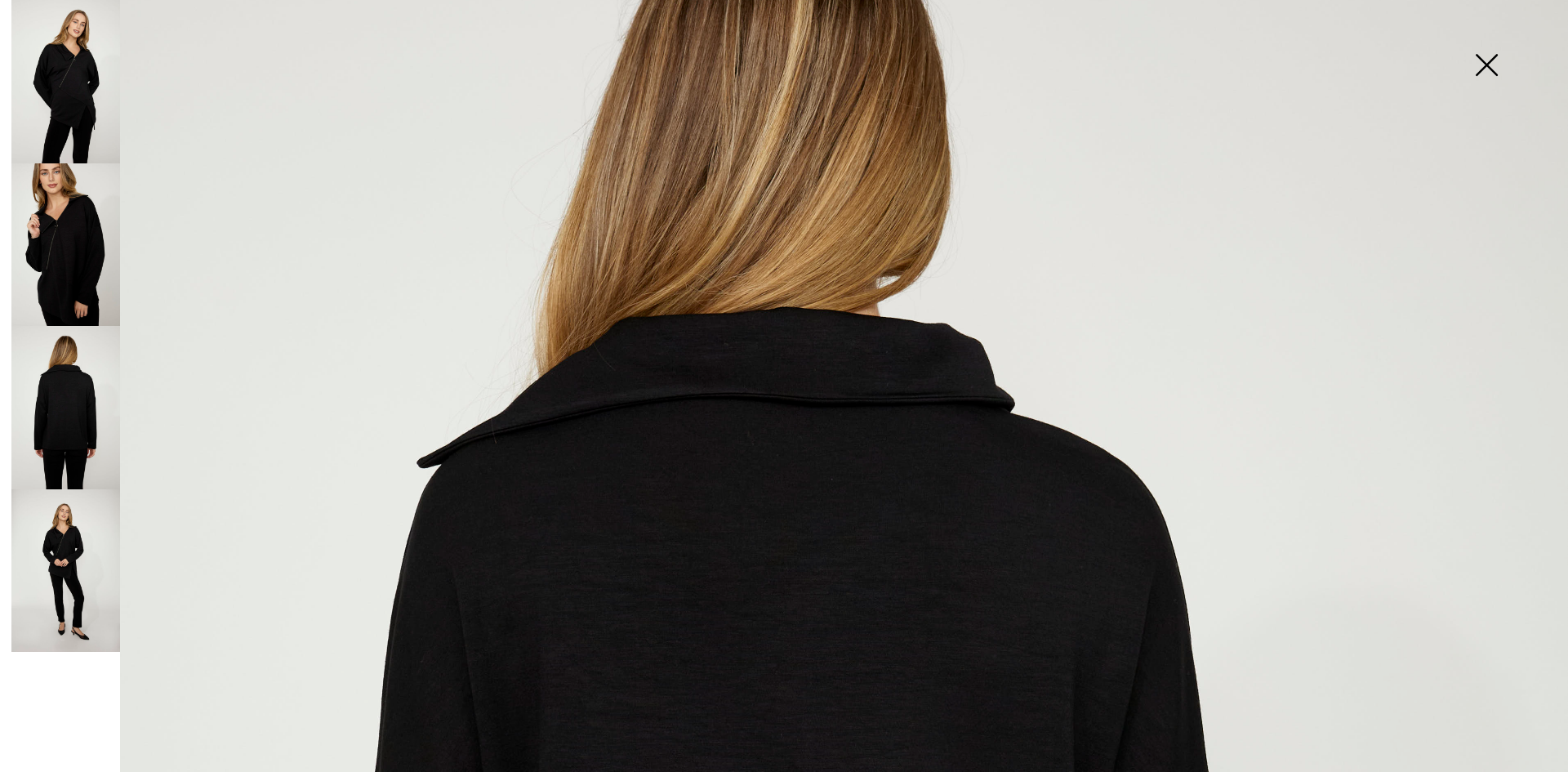
click at [51, 238] on img at bounding box center [65, 245] width 109 height 163
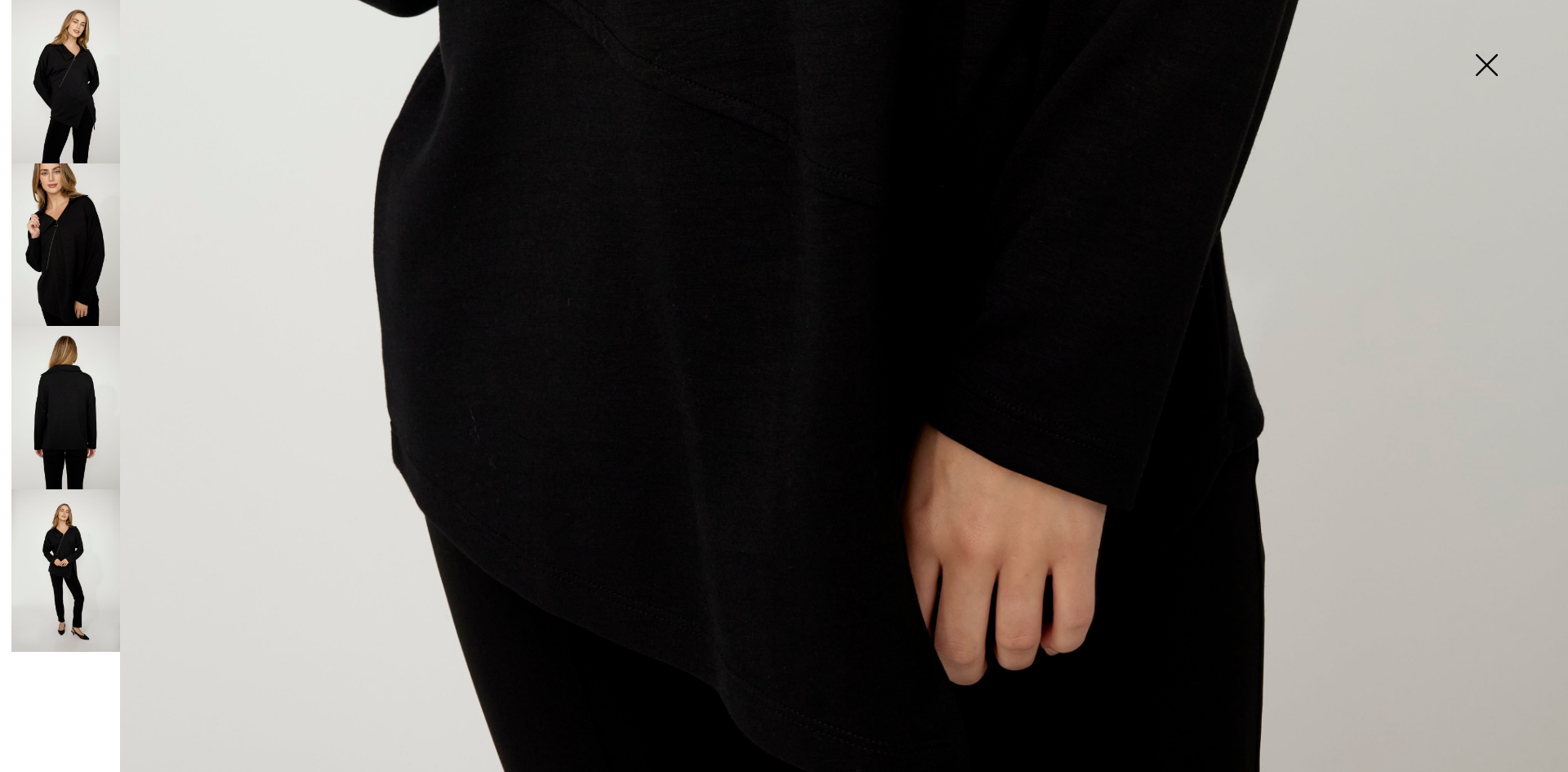
scroll to position [1562, 0]
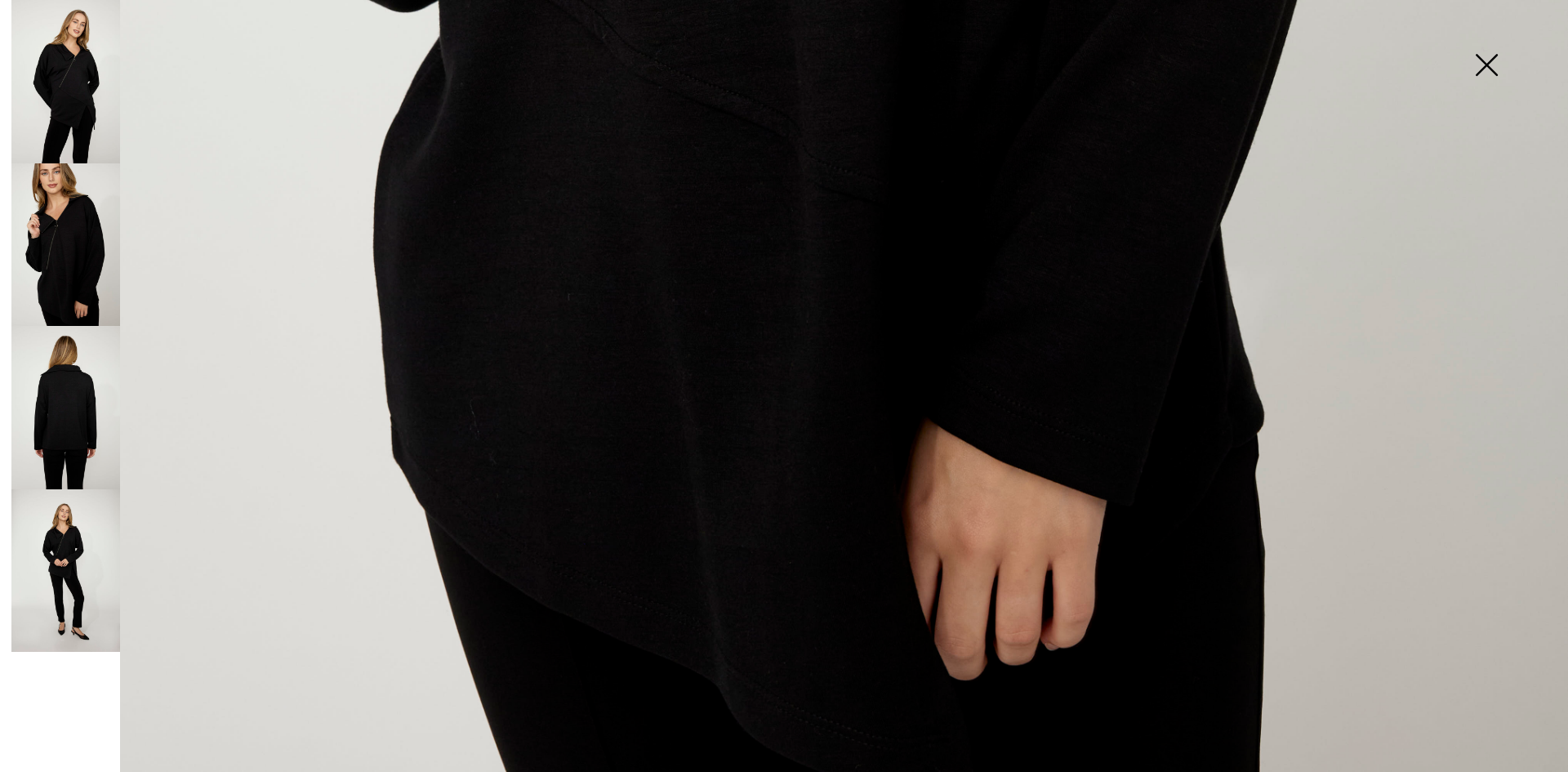
click at [70, 90] on img at bounding box center [65, 82] width 109 height 163
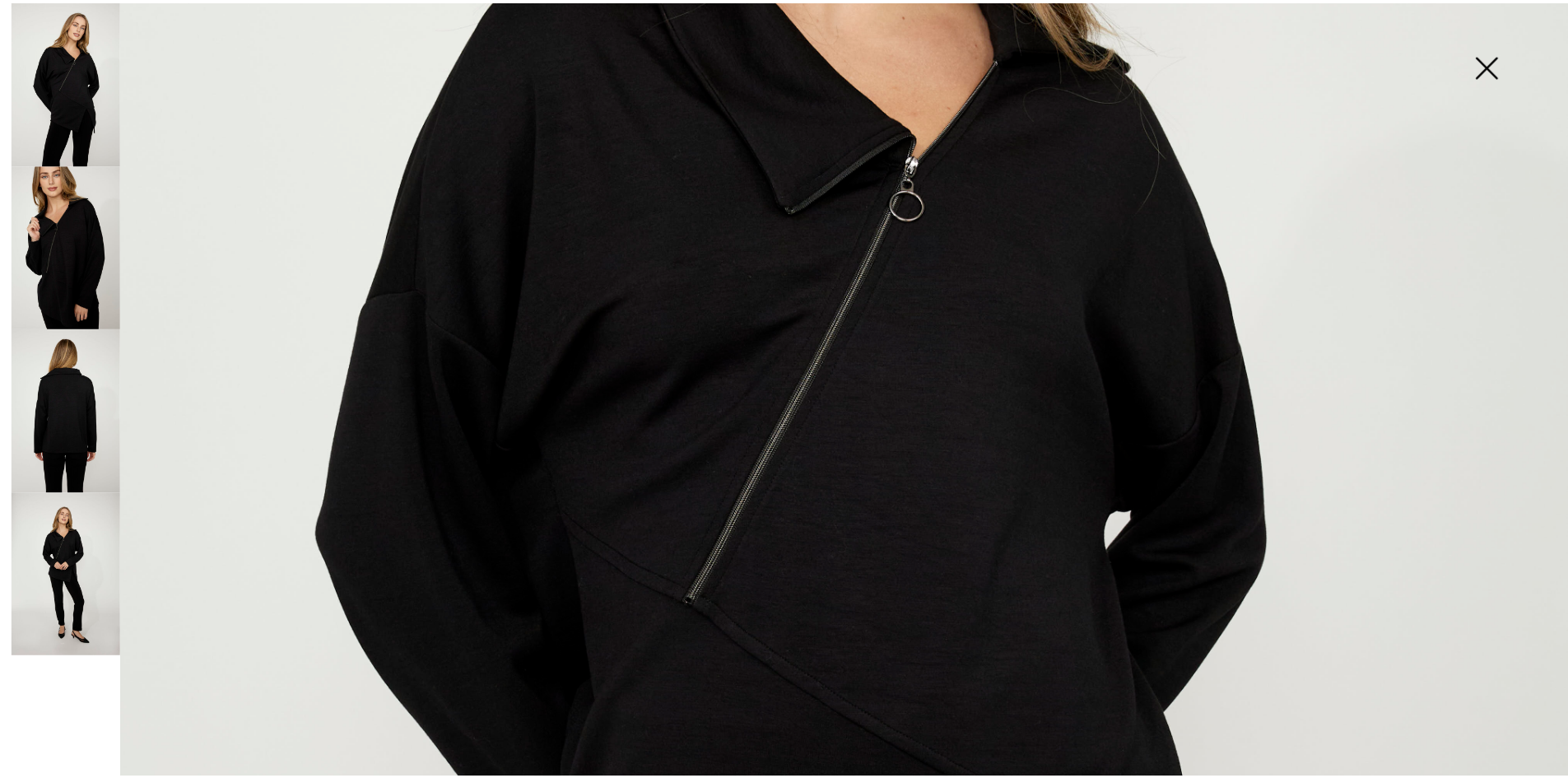
scroll to position [339, 0]
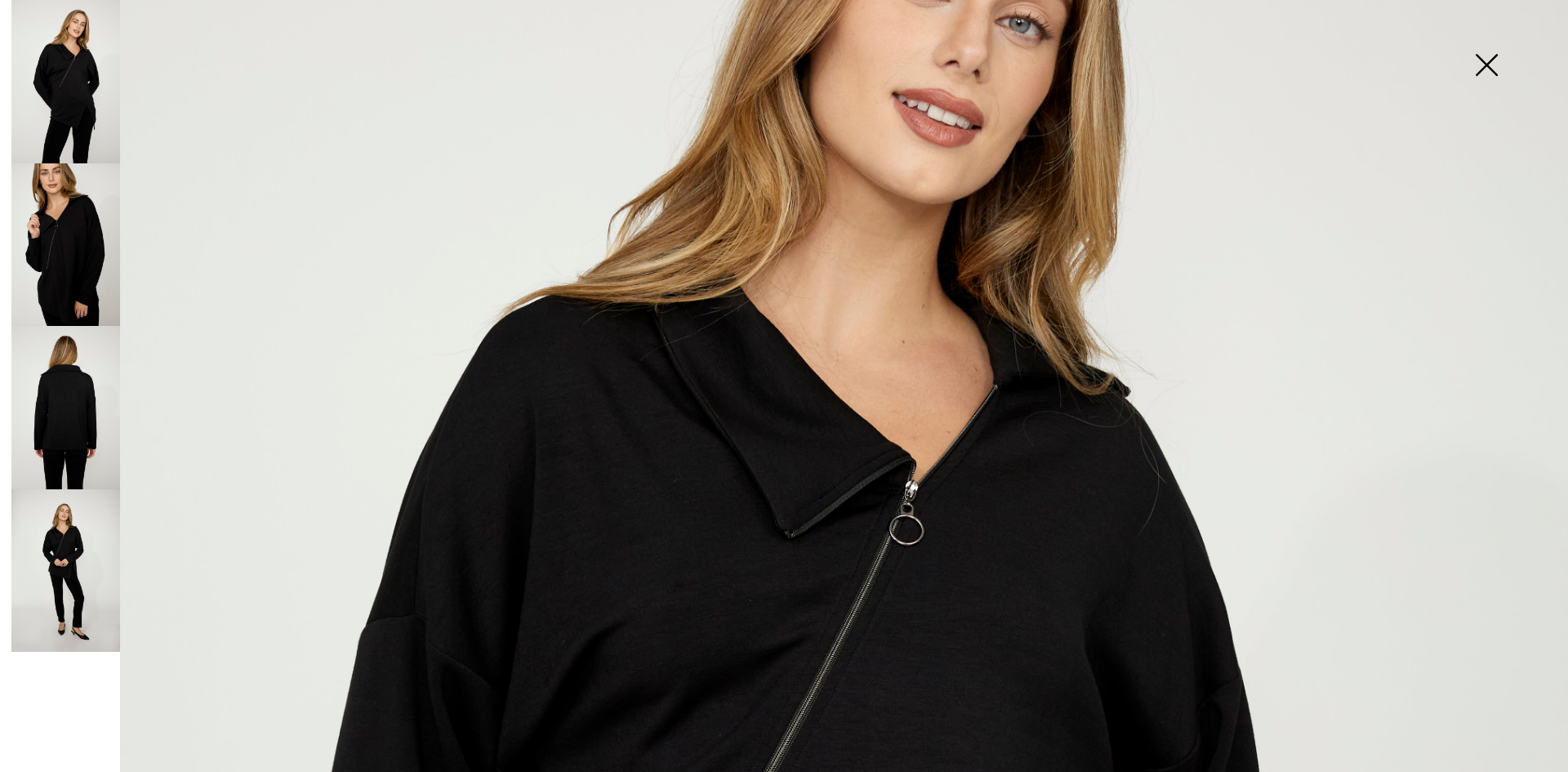
click at [1484, 64] on img at bounding box center [1486, 66] width 82 height 84
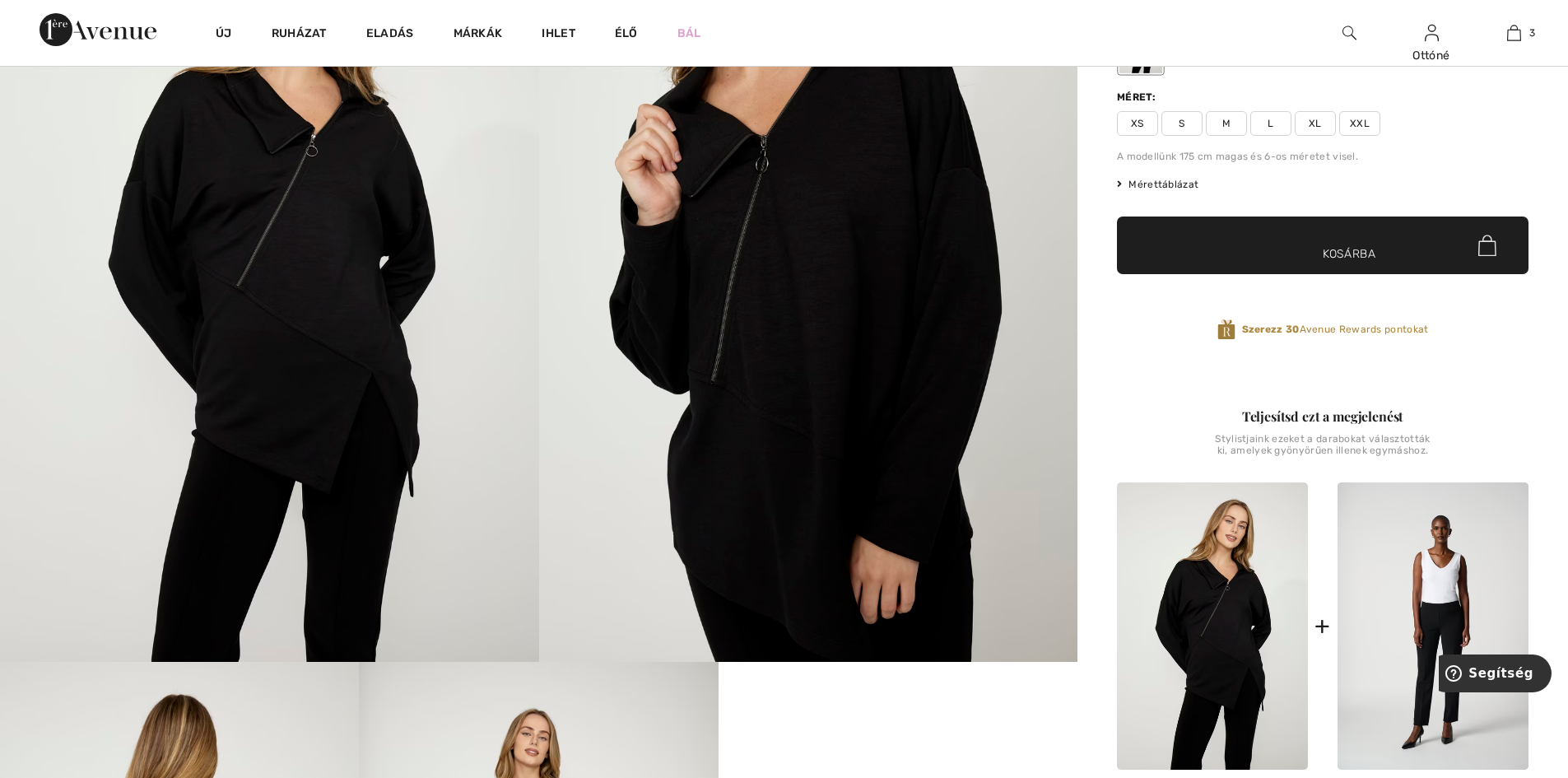
scroll to position [164, 0]
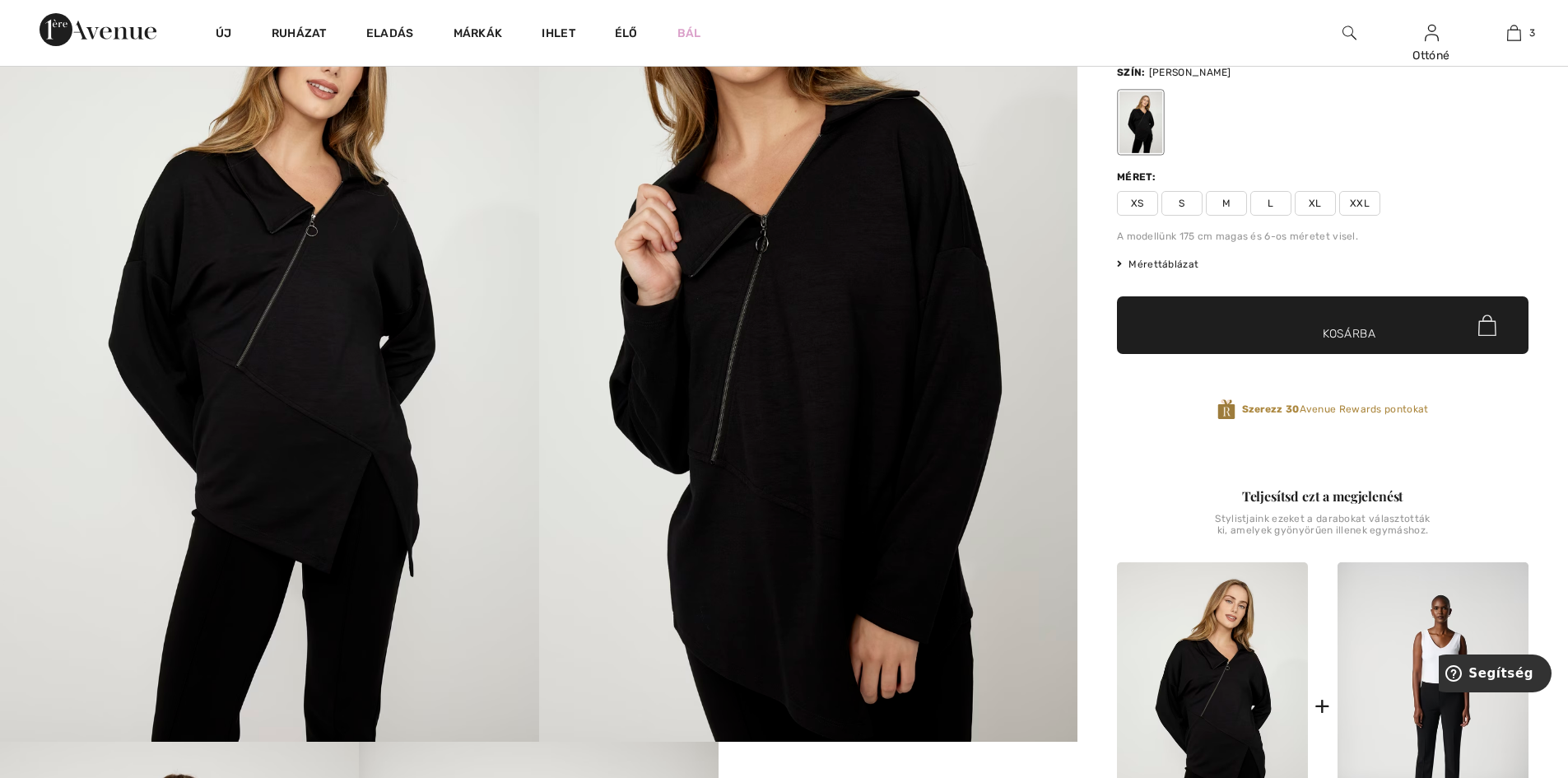
click at [1167, 263] on font "Mérettáblázat" at bounding box center [1163, 264] width 70 height 11
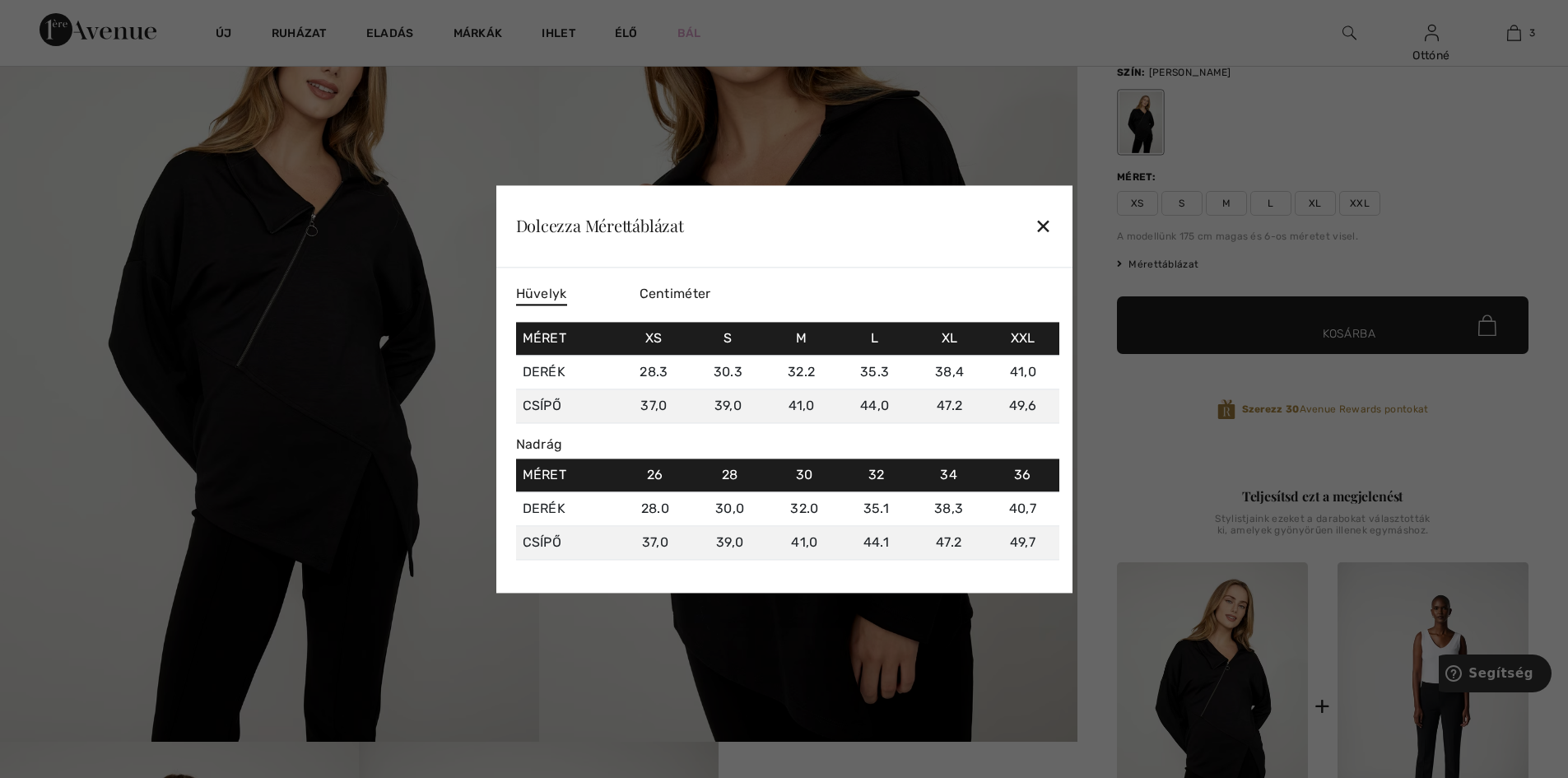
click at [689, 293] on font "Centiméter" at bounding box center [675, 294] width 72 height 15
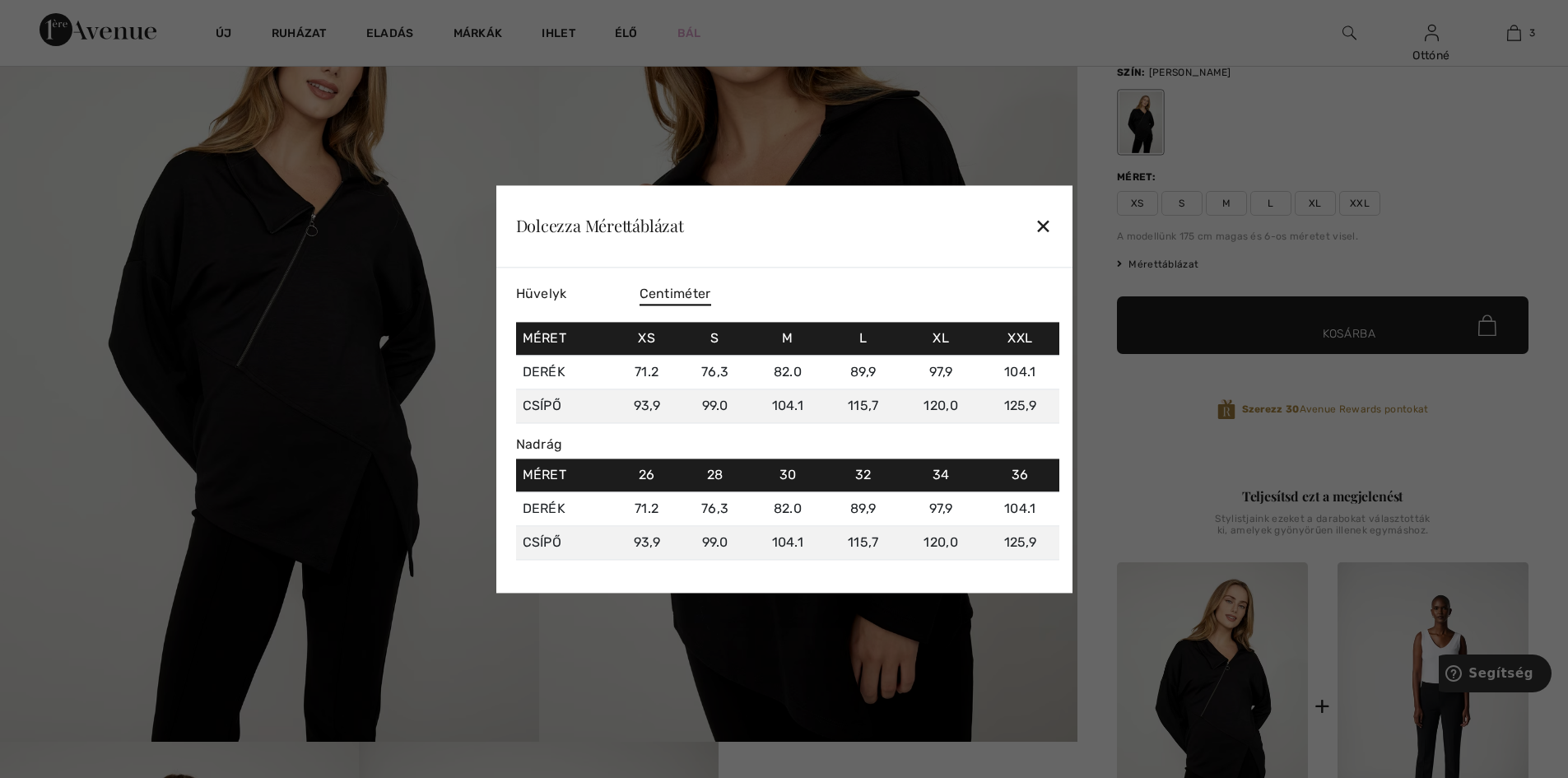
click at [1043, 226] on font "✕" at bounding box center [1043, 228] width 17 height 24
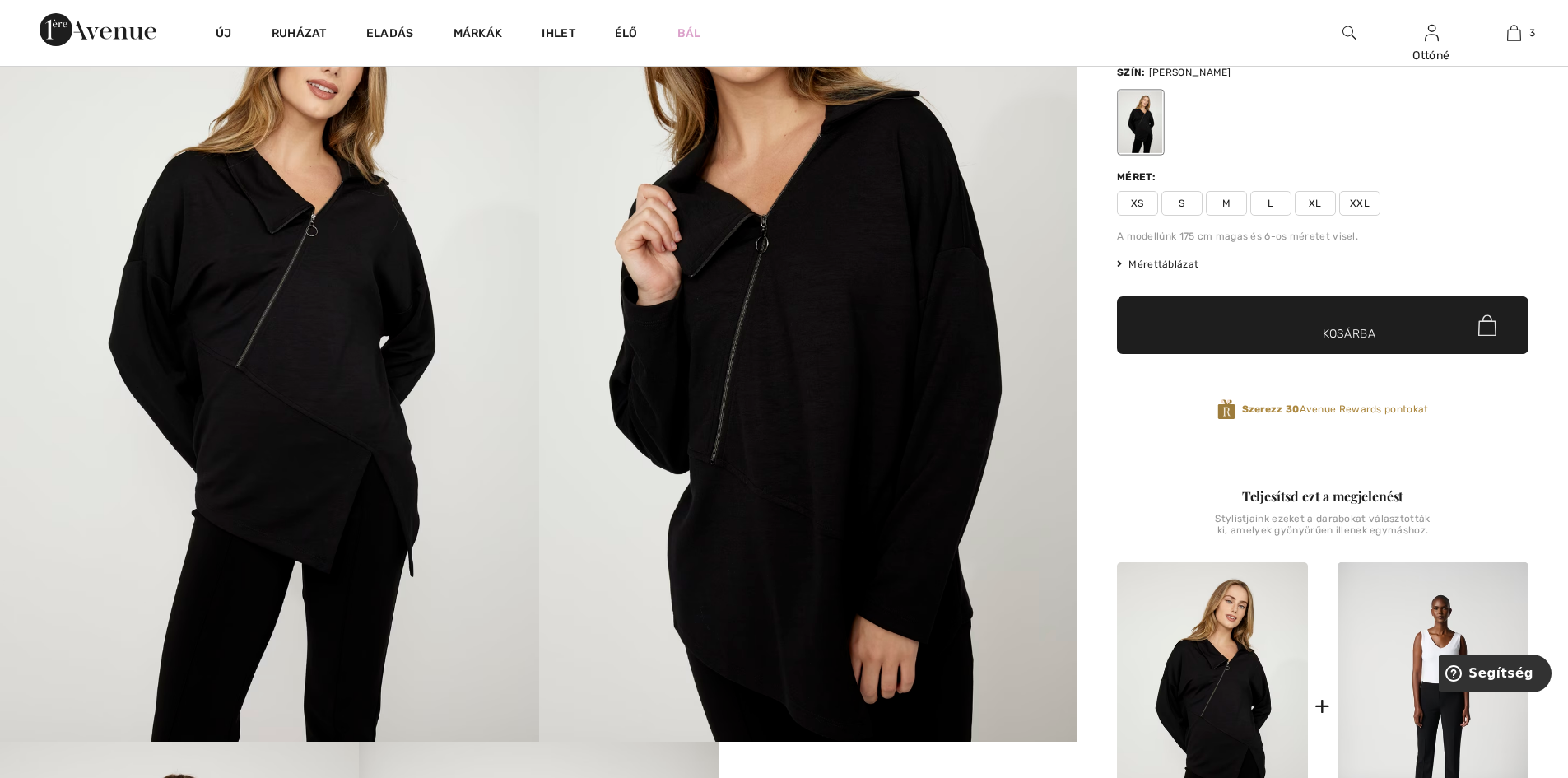
click at [1311, 203] on font "XL" at bounding box center [1315, 203] width 13 height 11
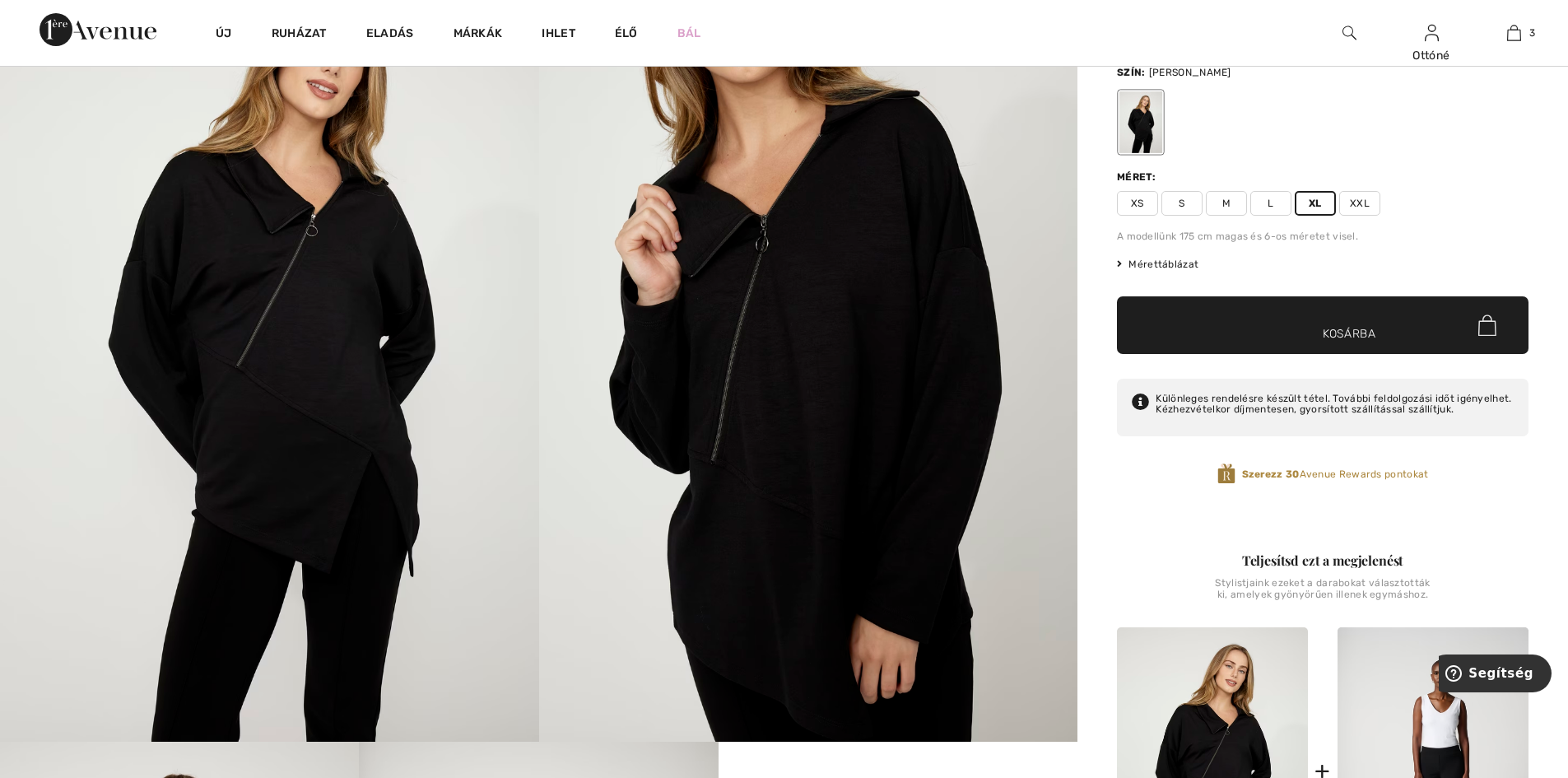
click at [1360, 328] on font "Kosárba" at bounding box center [1349, 334] width 54 height 17
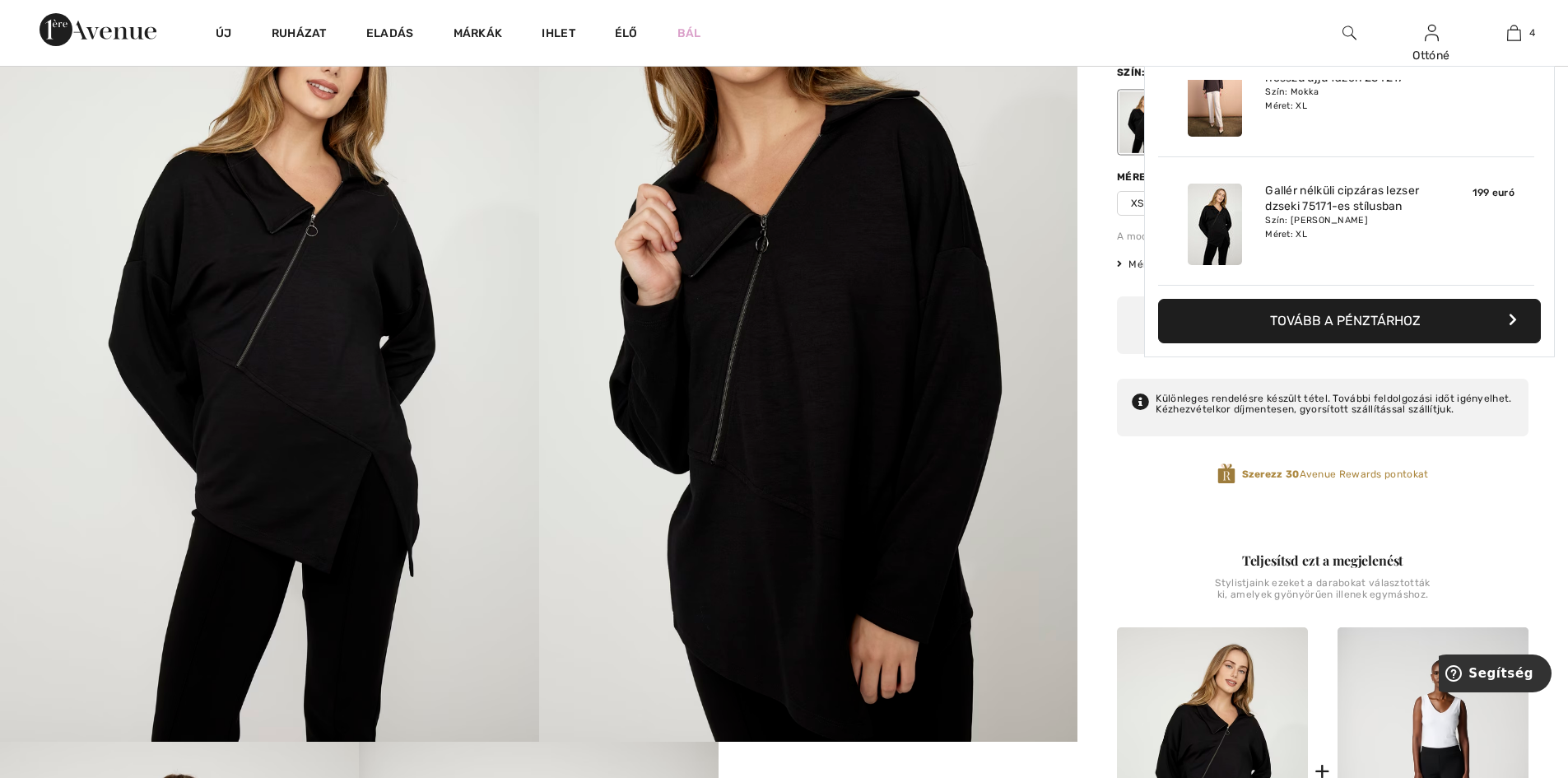
scroll to position [308, 0]
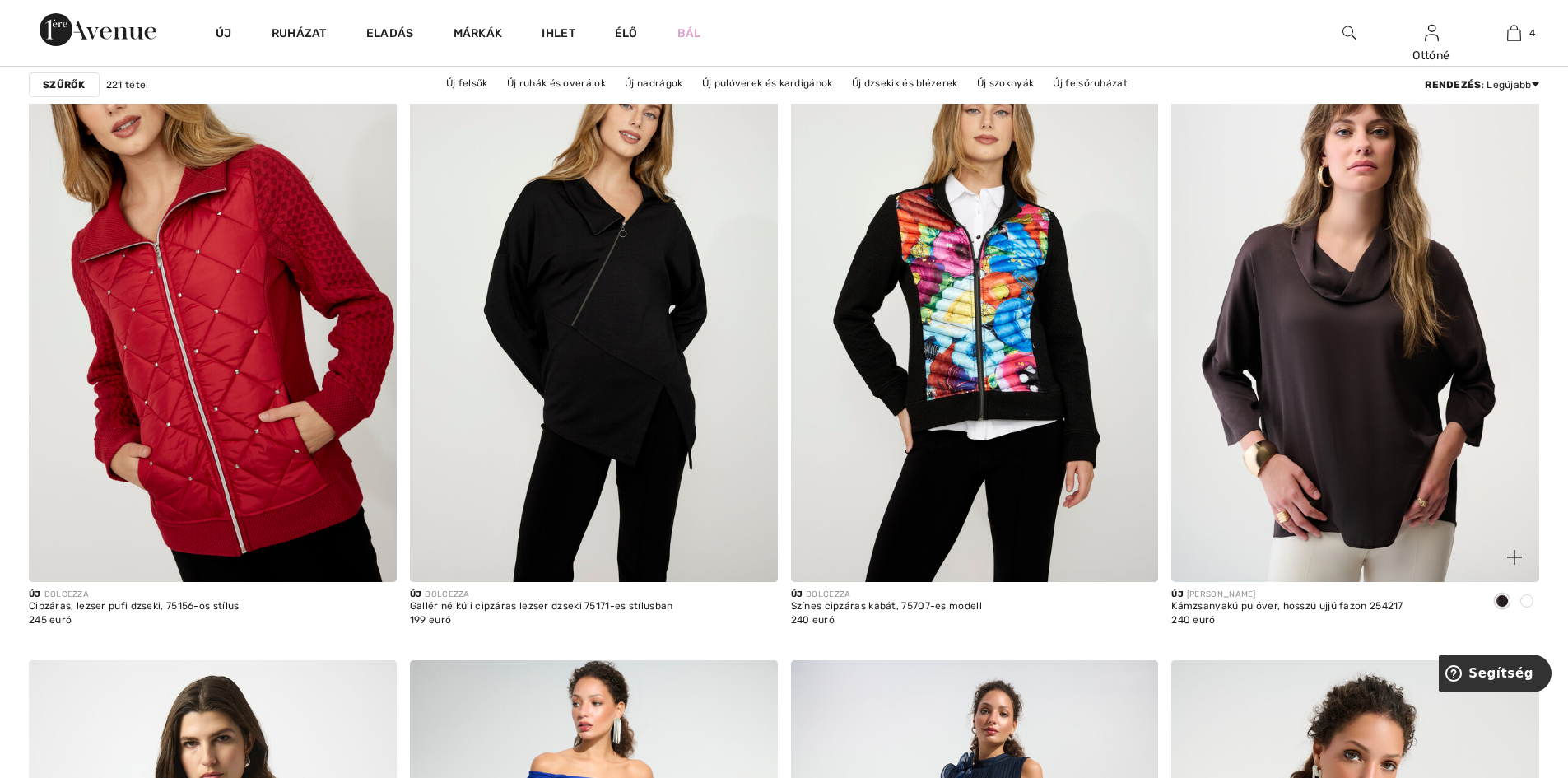
click at [1333, 358] on img at bounding box center [1355, 306] width 368 height 551
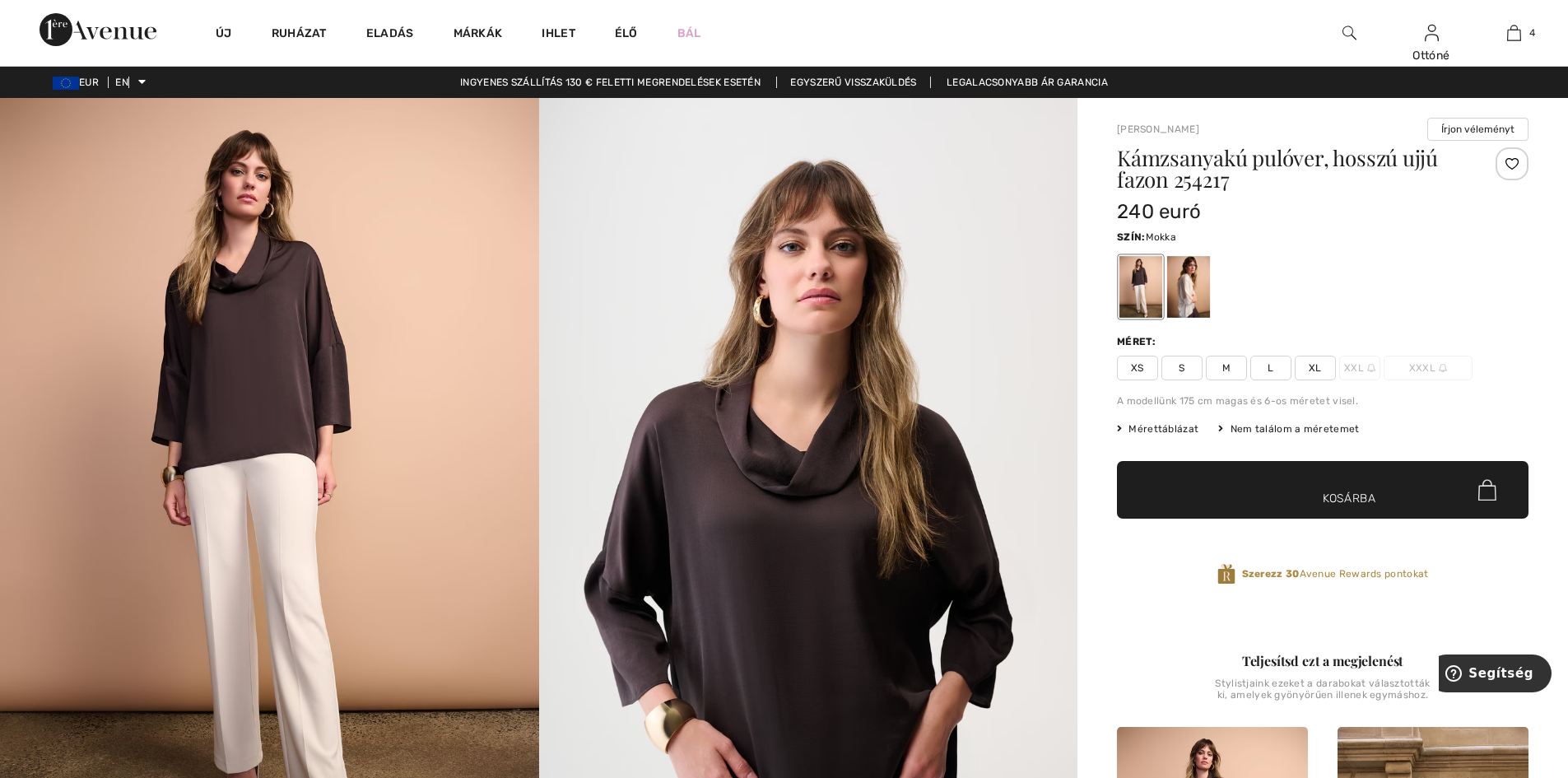
click at [1314, 367] on font "XL" at bounding box center [1315, 367] width 13 height 11
click at [1326, 490] on font "Kosárba" at bounding box center [1349, 498] width 54 height 17
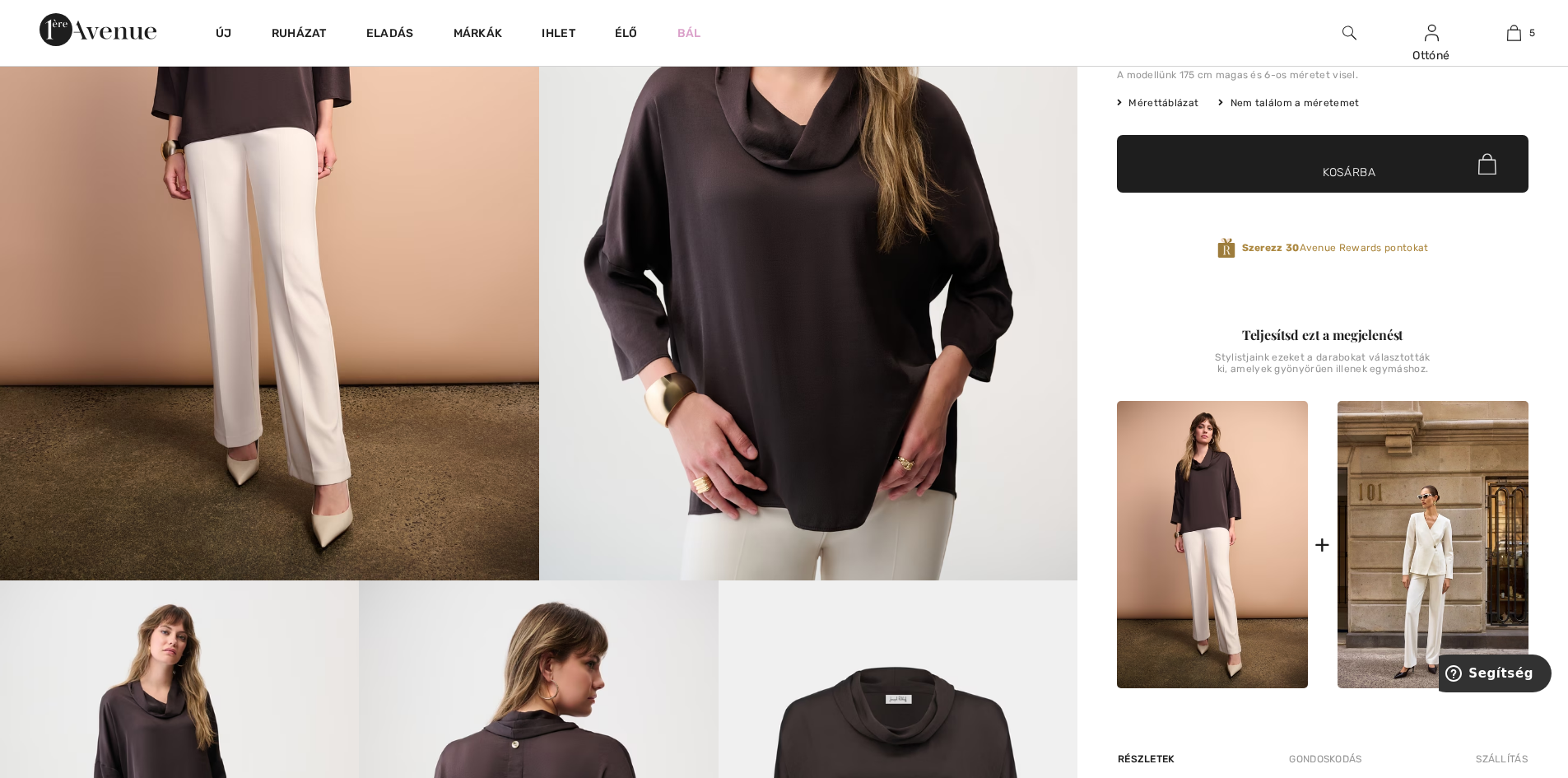
scroll to position [330, 0]
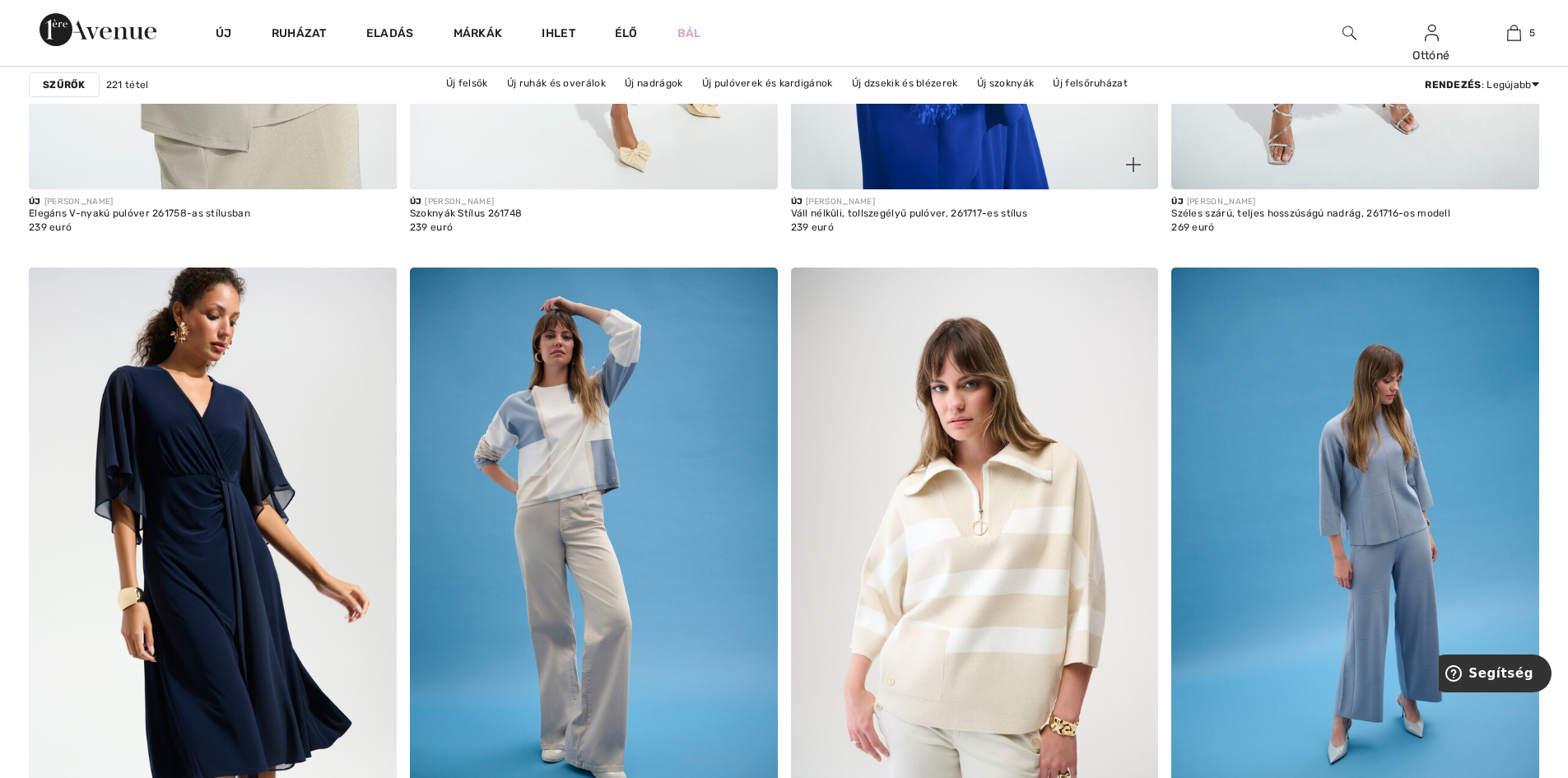
scroll to position [6995, 0]
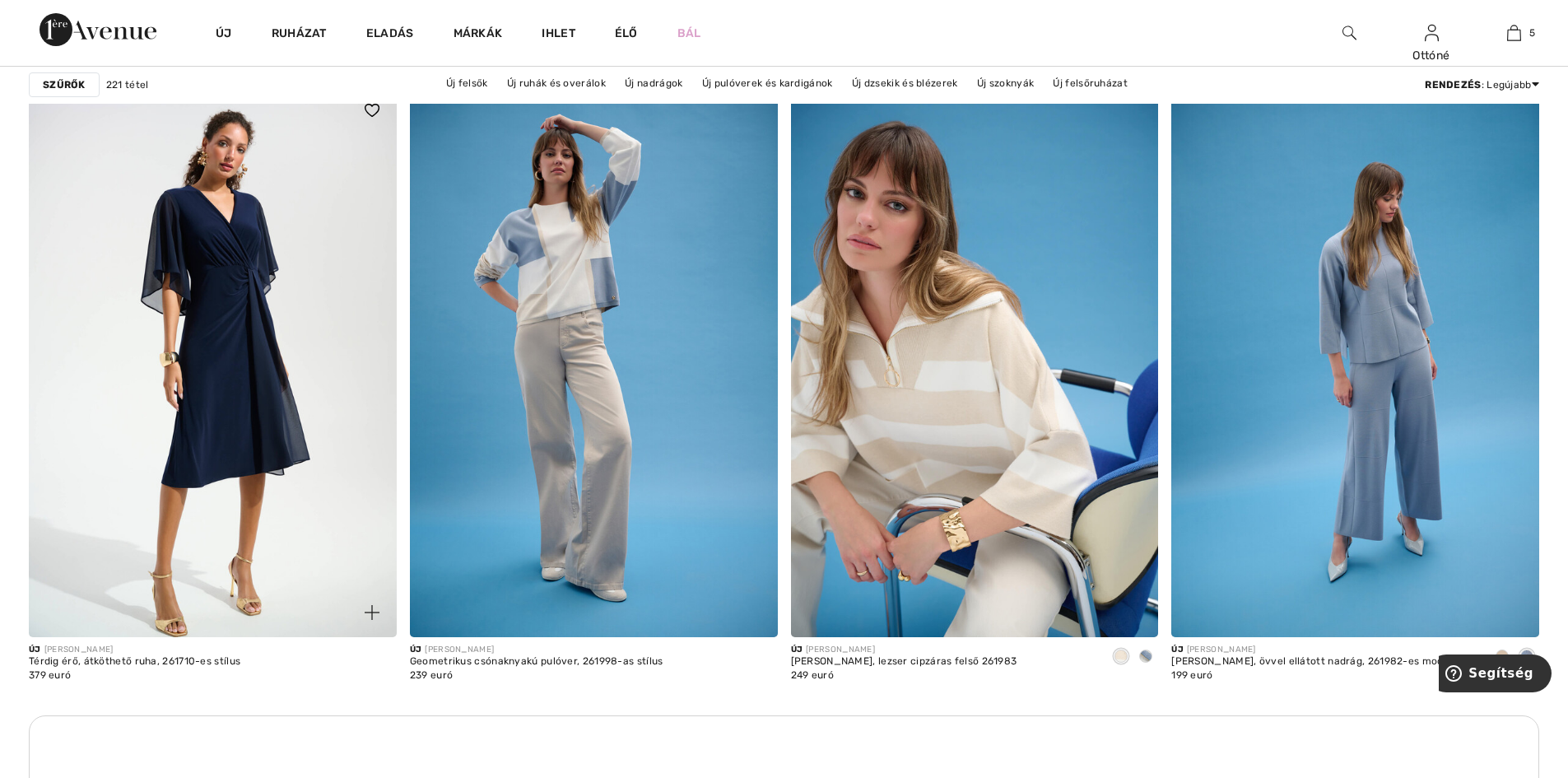
click at [231, 320] on img at bounding box center [213, 361] width 368 height 551
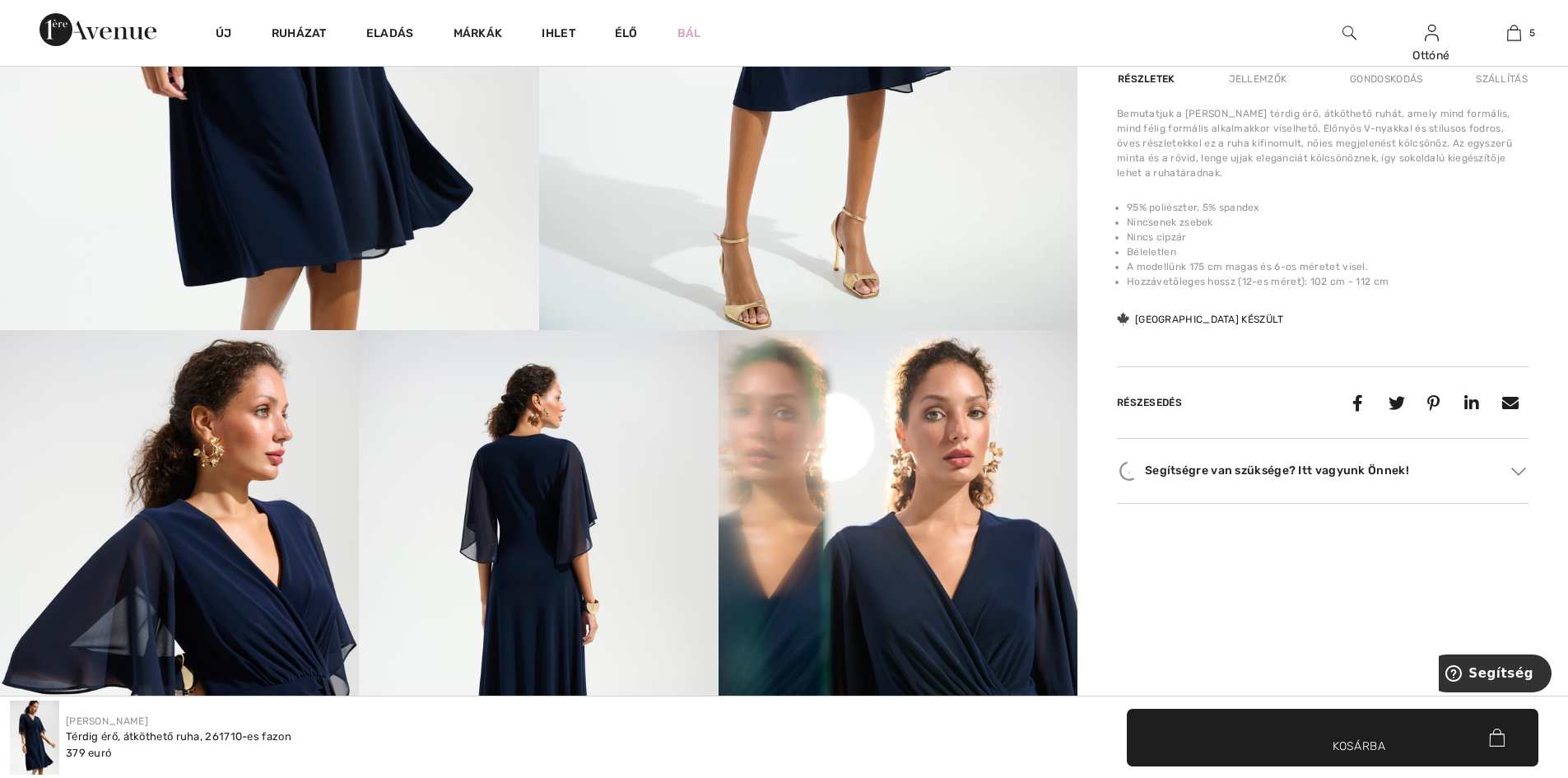
scroll to position [740, 0]
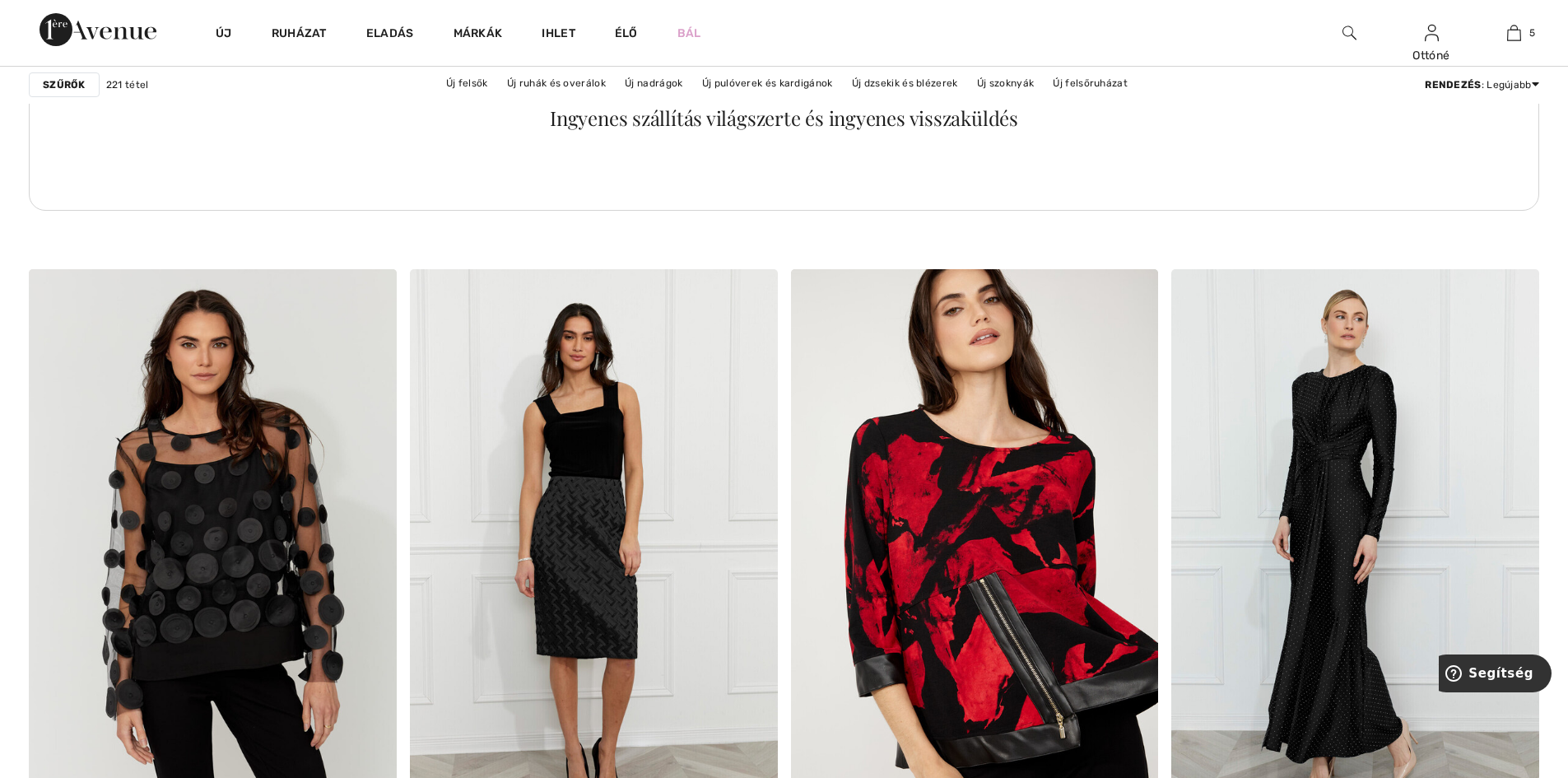
scroll to position [7819, 0]
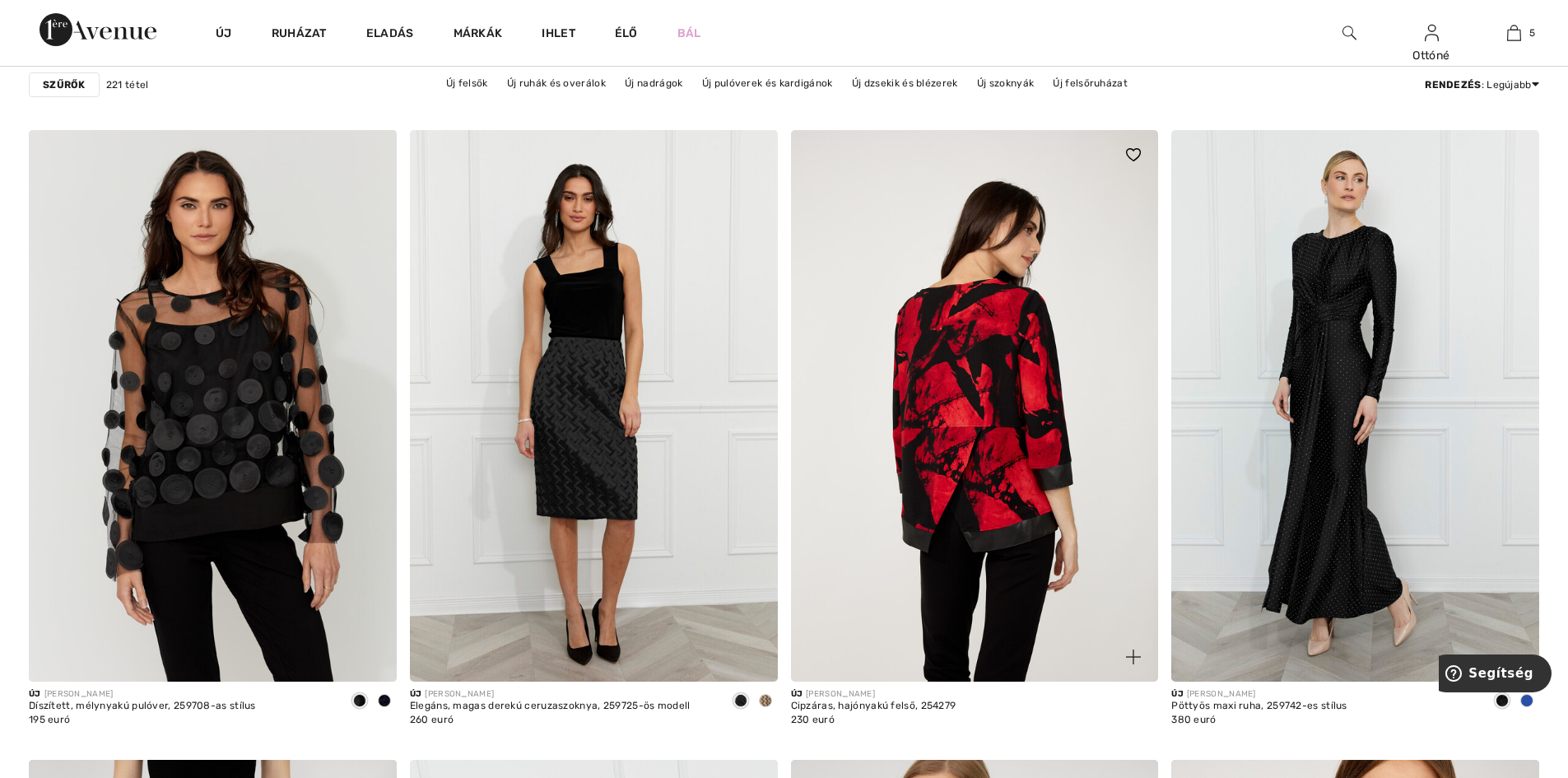
click at [988, 432] on img at bounding box center [975, 406] width 368 height 551
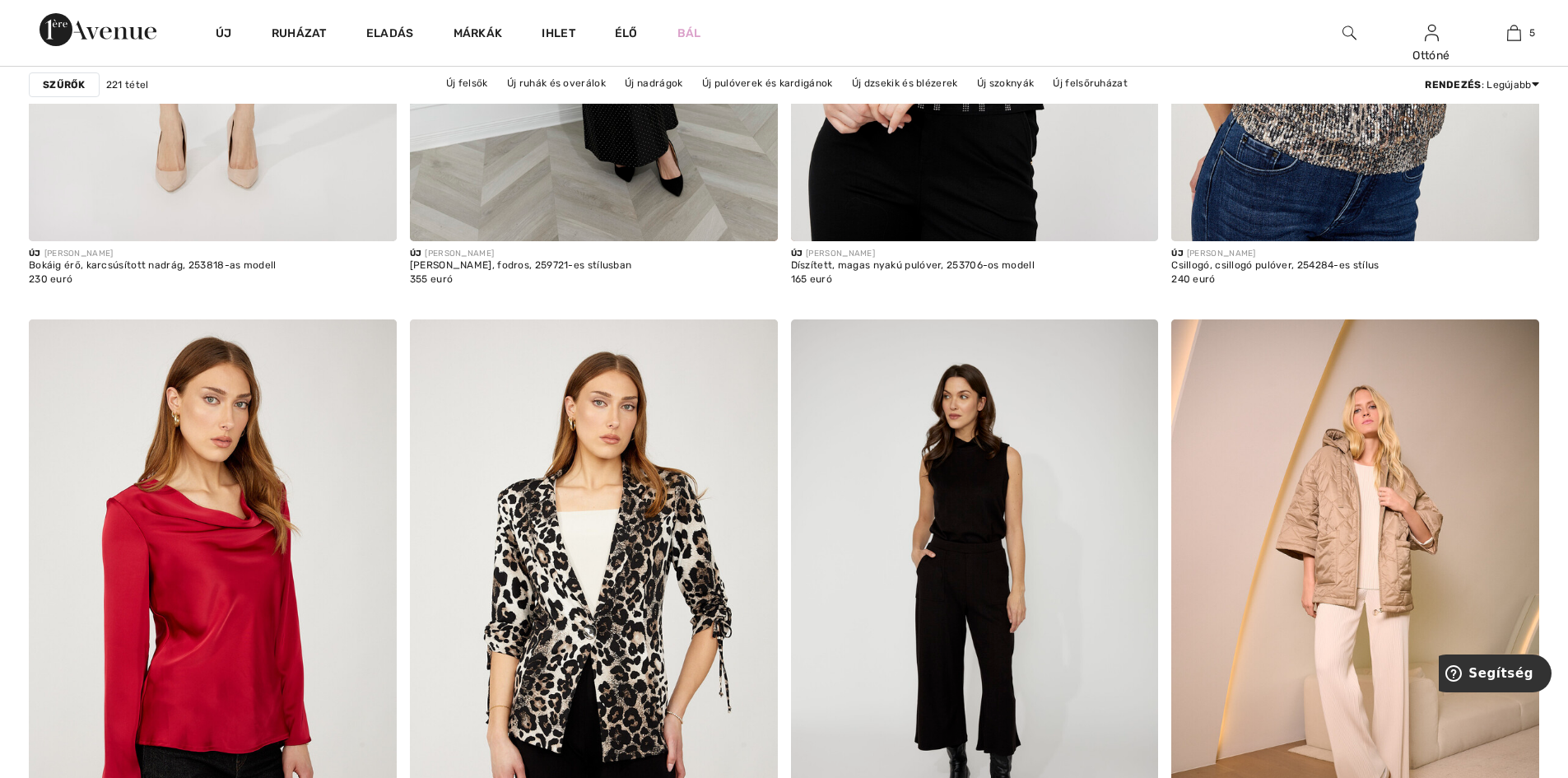
scroll to position [9218, 0]
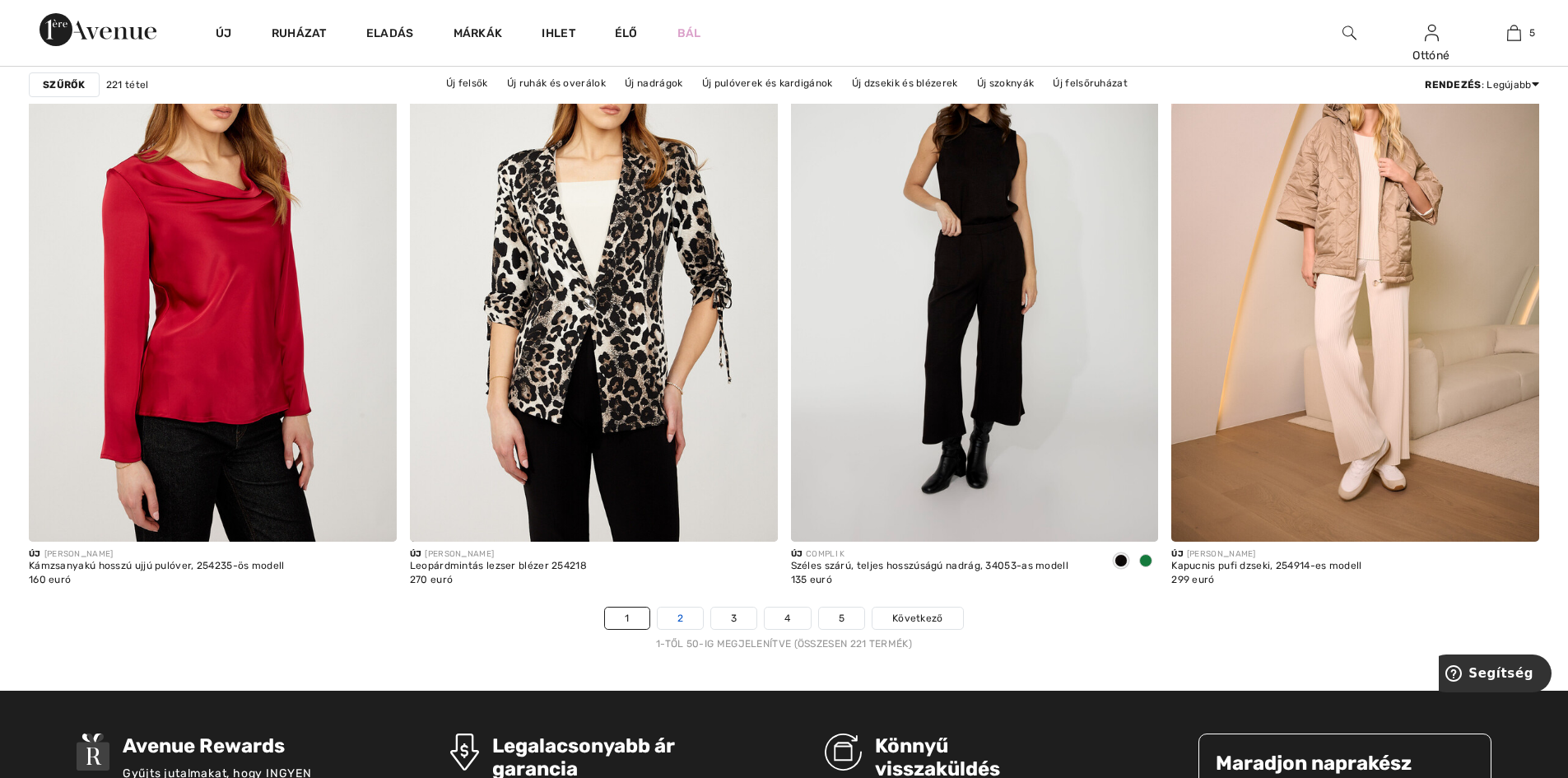
click at [687, 616] on link "2" at bounding box center [680, 618] width 45 height 21
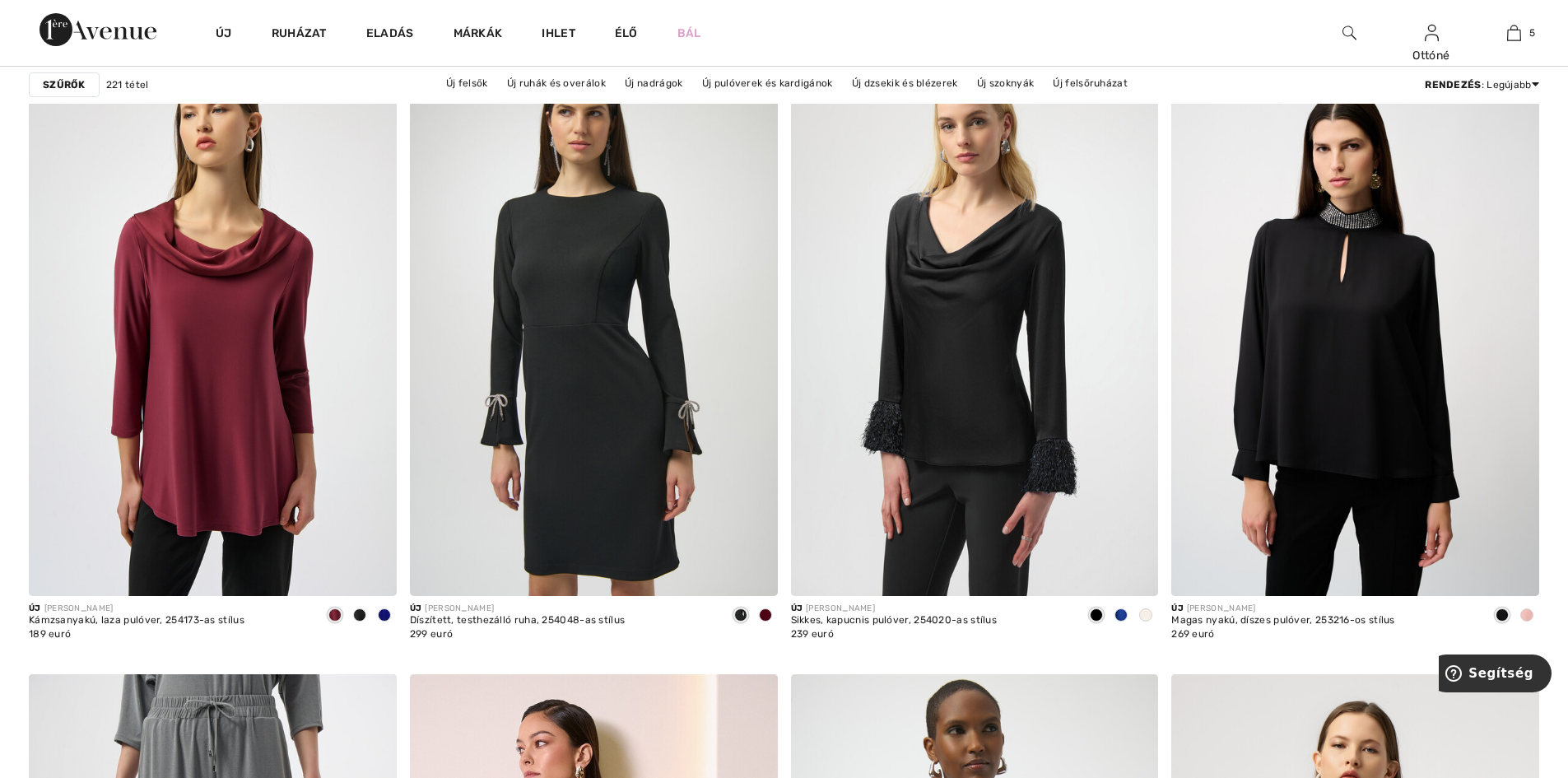
scroll to position [1482, 0]
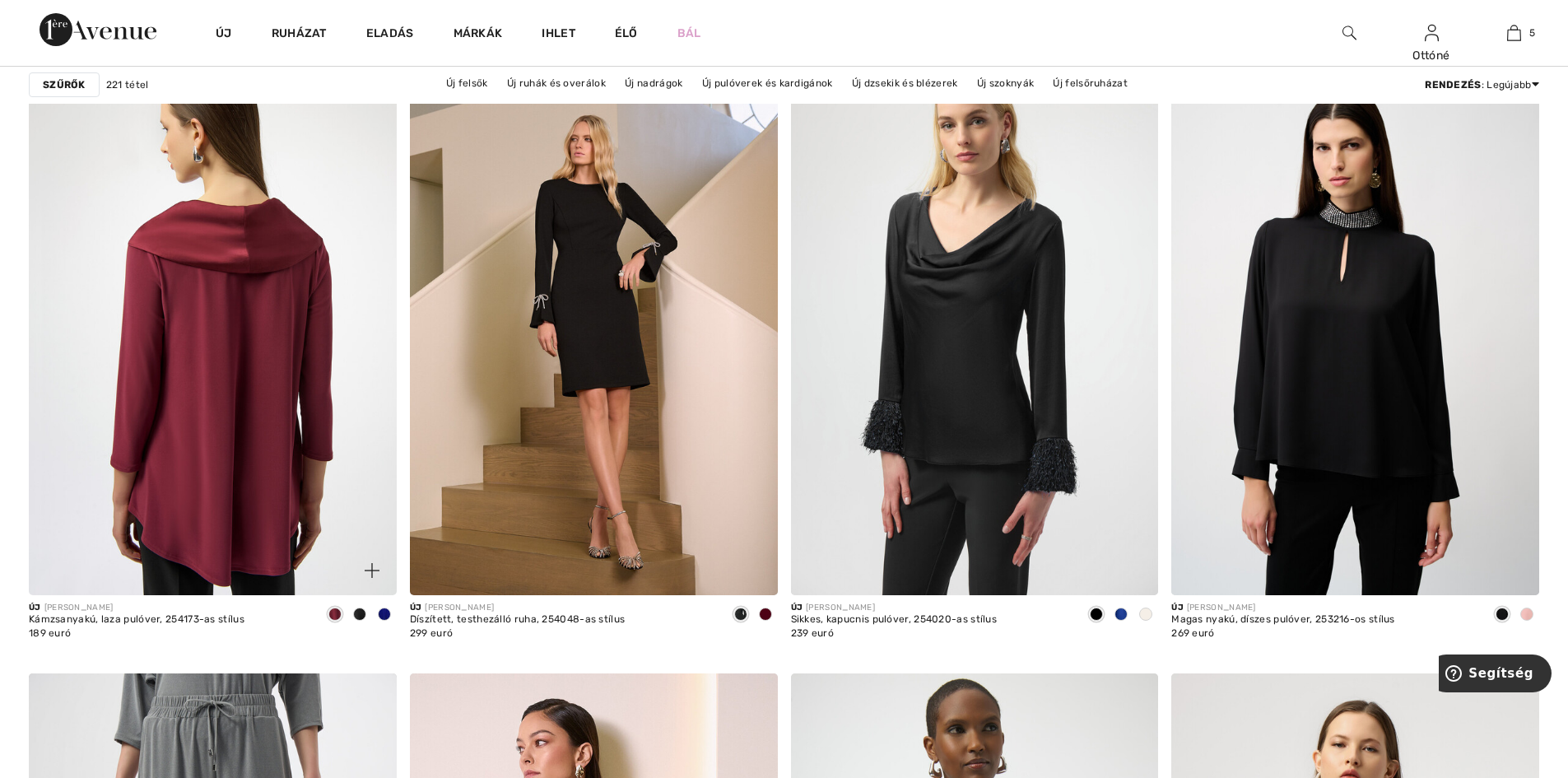
click at [250, 377] on img at bounding box center [213, 319] width 368 height 551
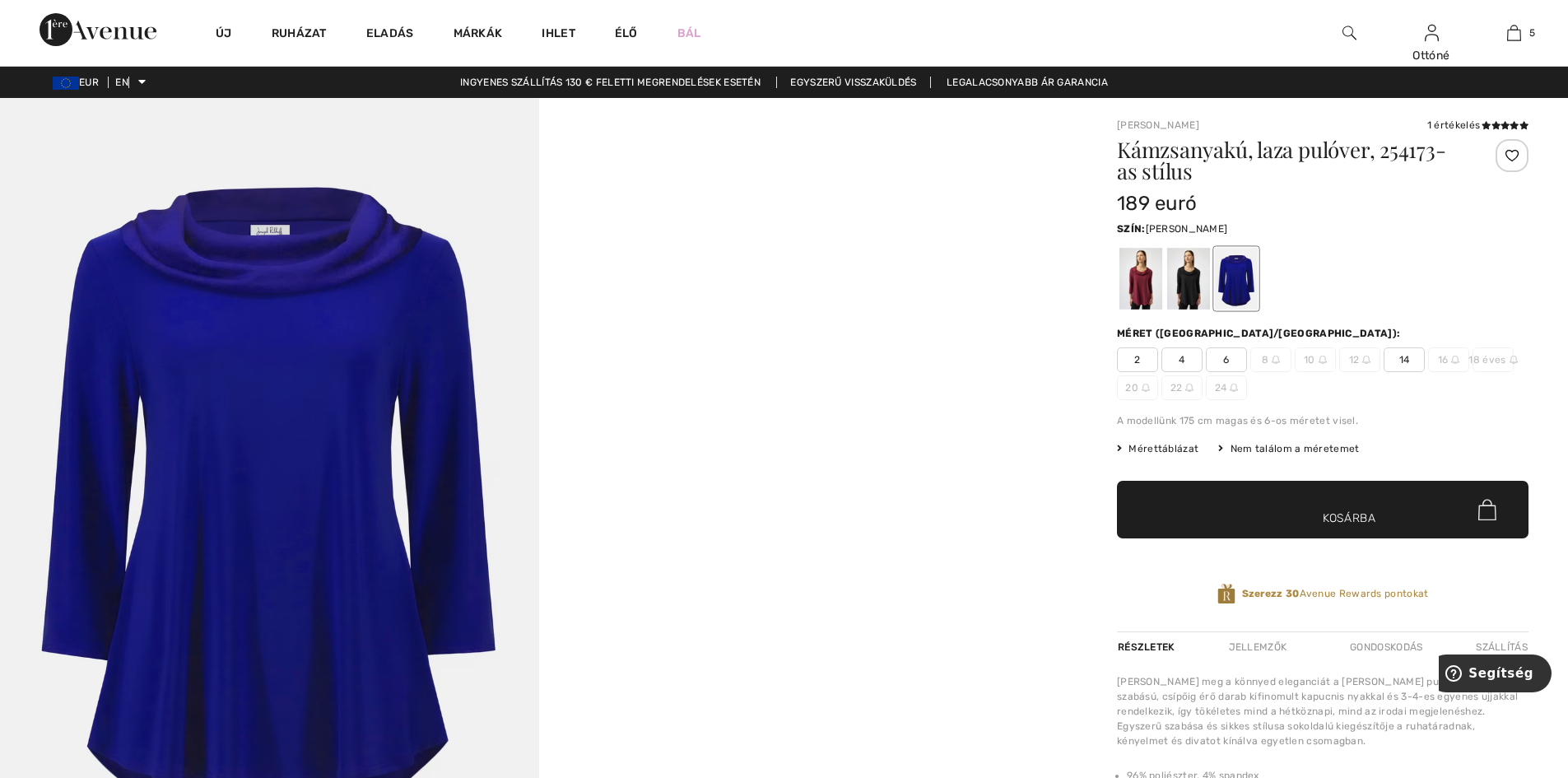
click at [1195, 285] on div at bounding box center [1189, 278] width 43 height 62
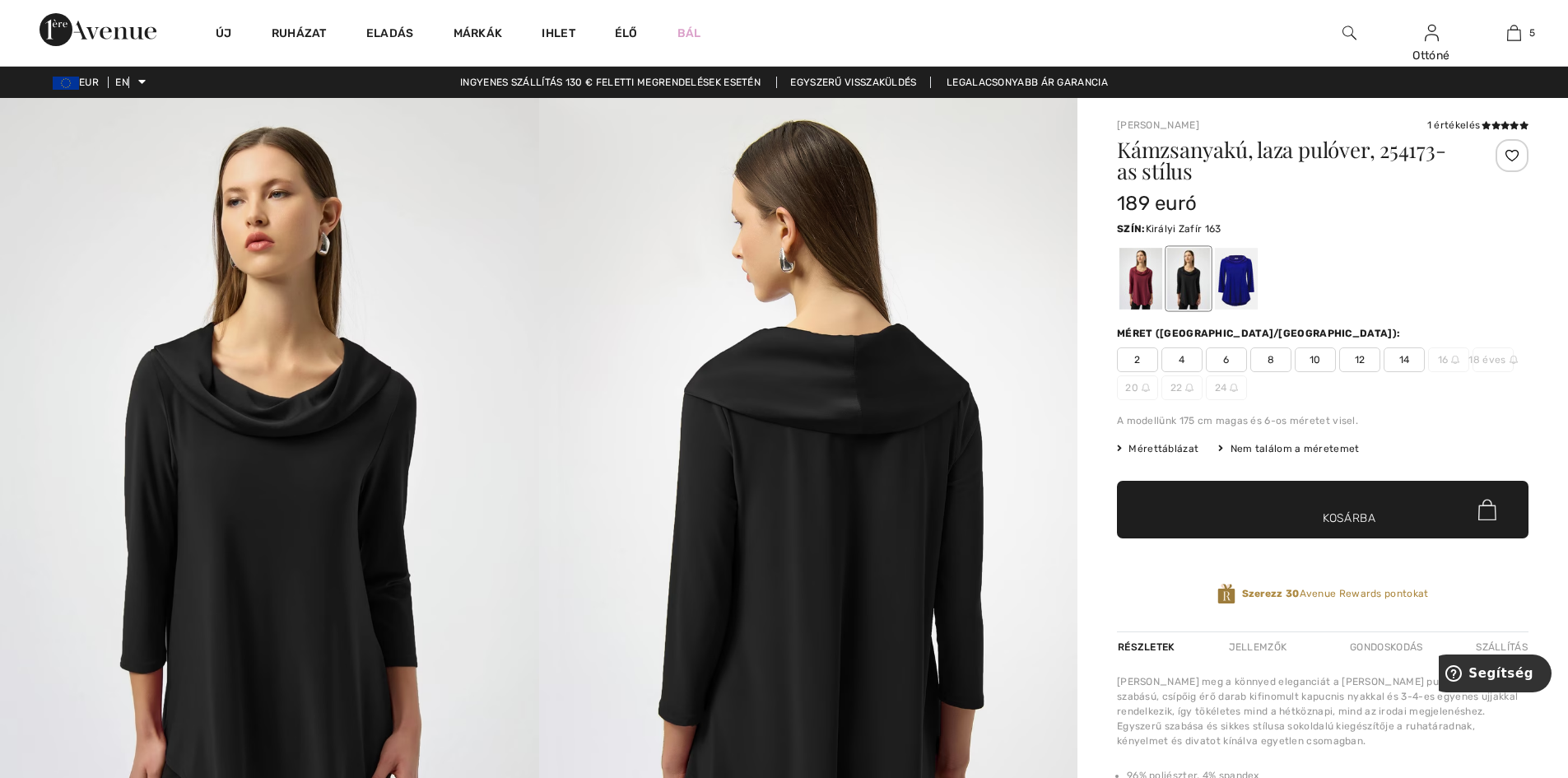
click at [1228, 289] on div at bounding box center [1236, 278] width 43 height 62
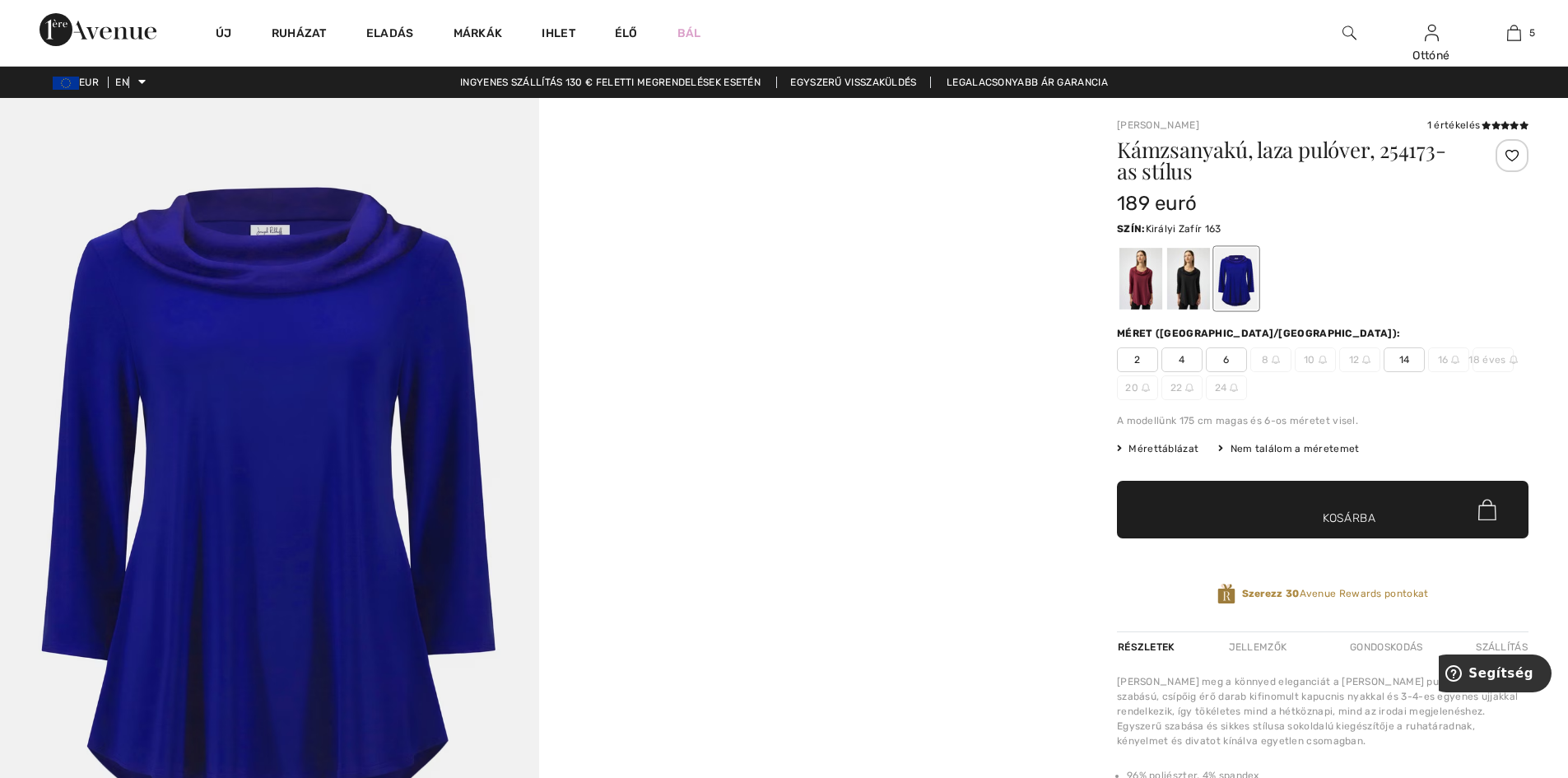
click at [338, 475] on img at bounding box center [270, 502] width 539 height 808
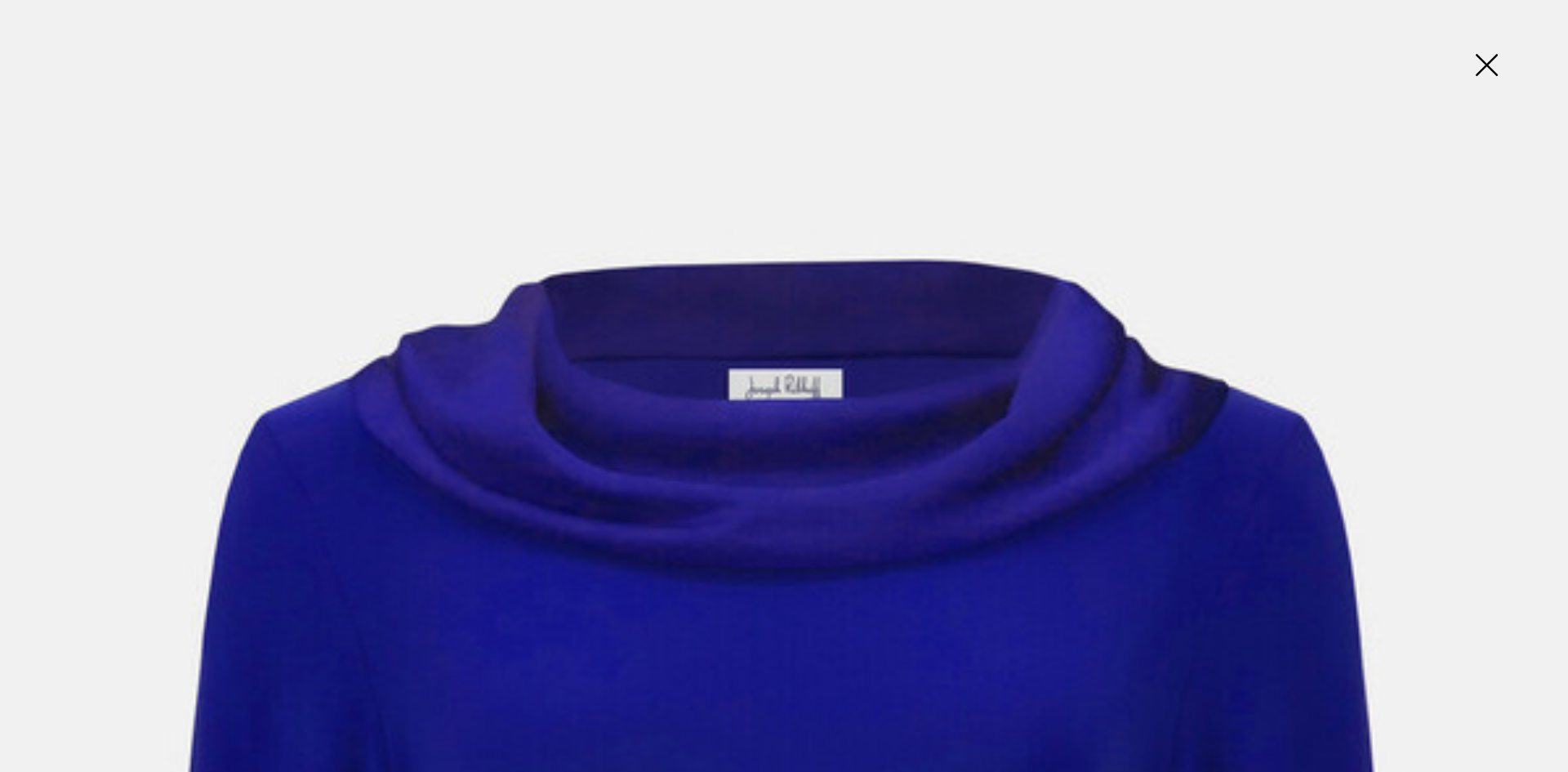
click at [1489, 63] on img at bounding box center [1486, 66] width 82 height 84
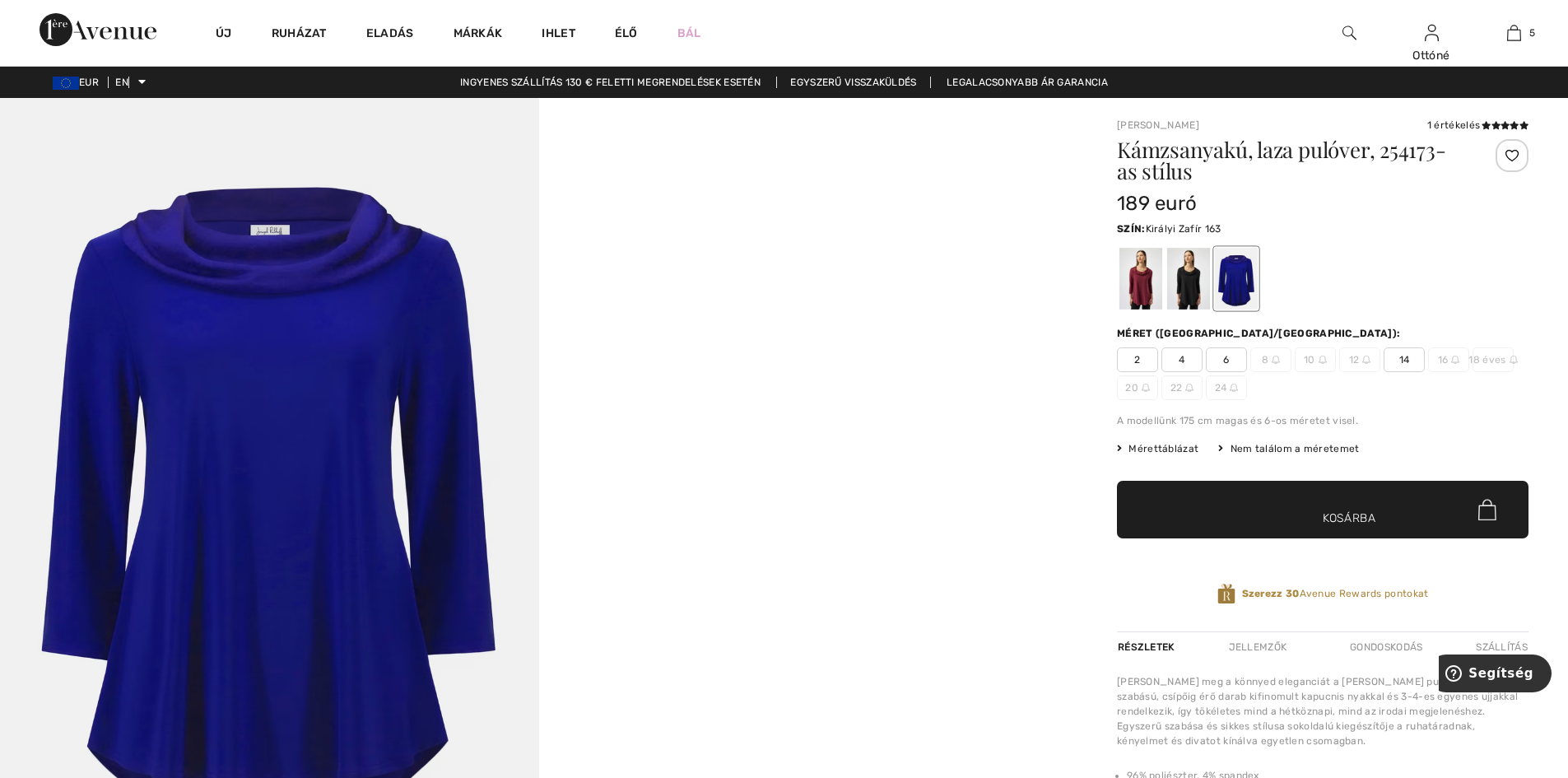
click at [1404, 359] on font "14" at bounding box center [1405, 359] width 11 height 11
click at [1362, 521] on font "Kosárba" at bounding box center [1349, 518] width 54 height 17
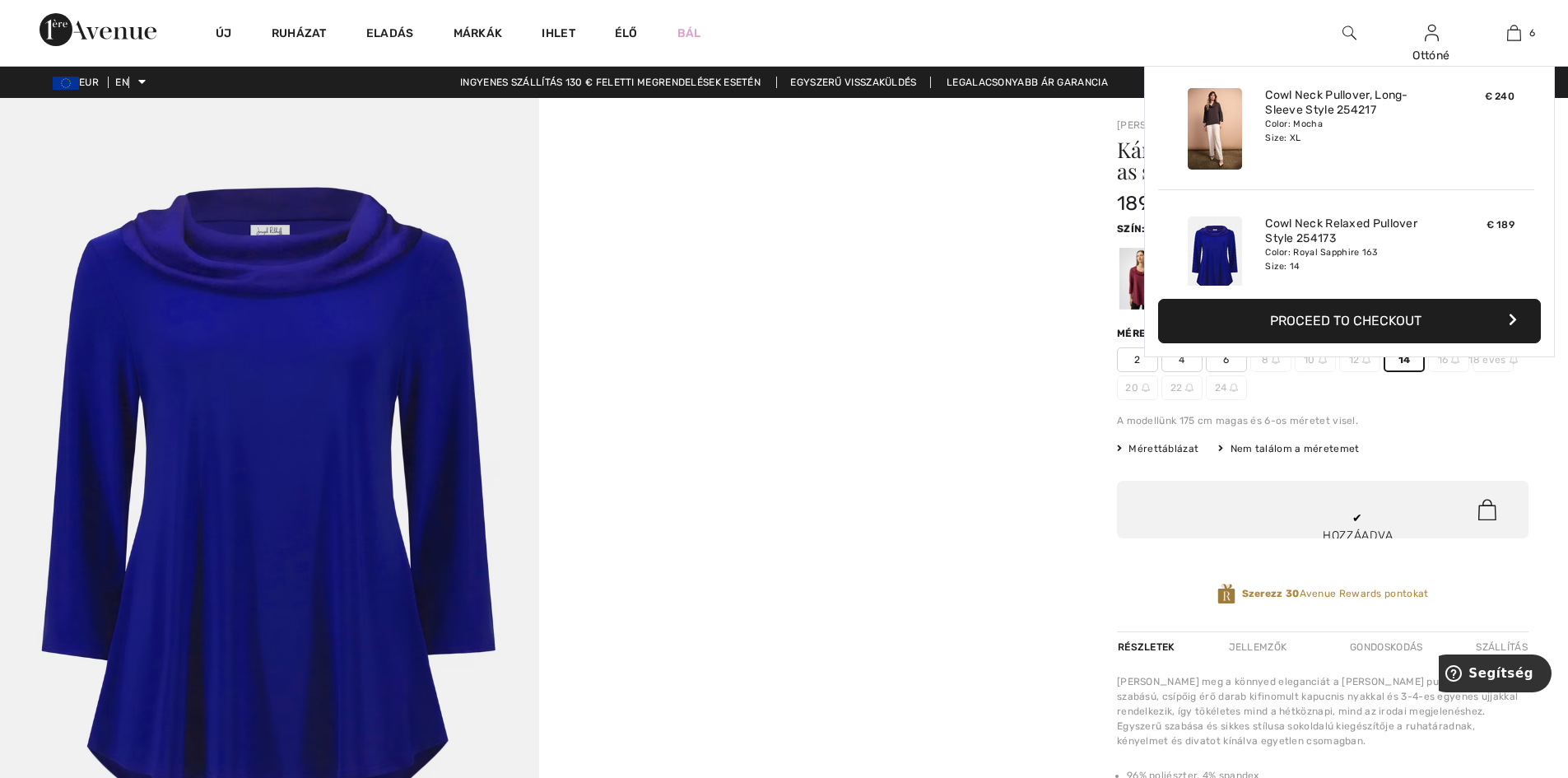
scroll to position [565, 0]
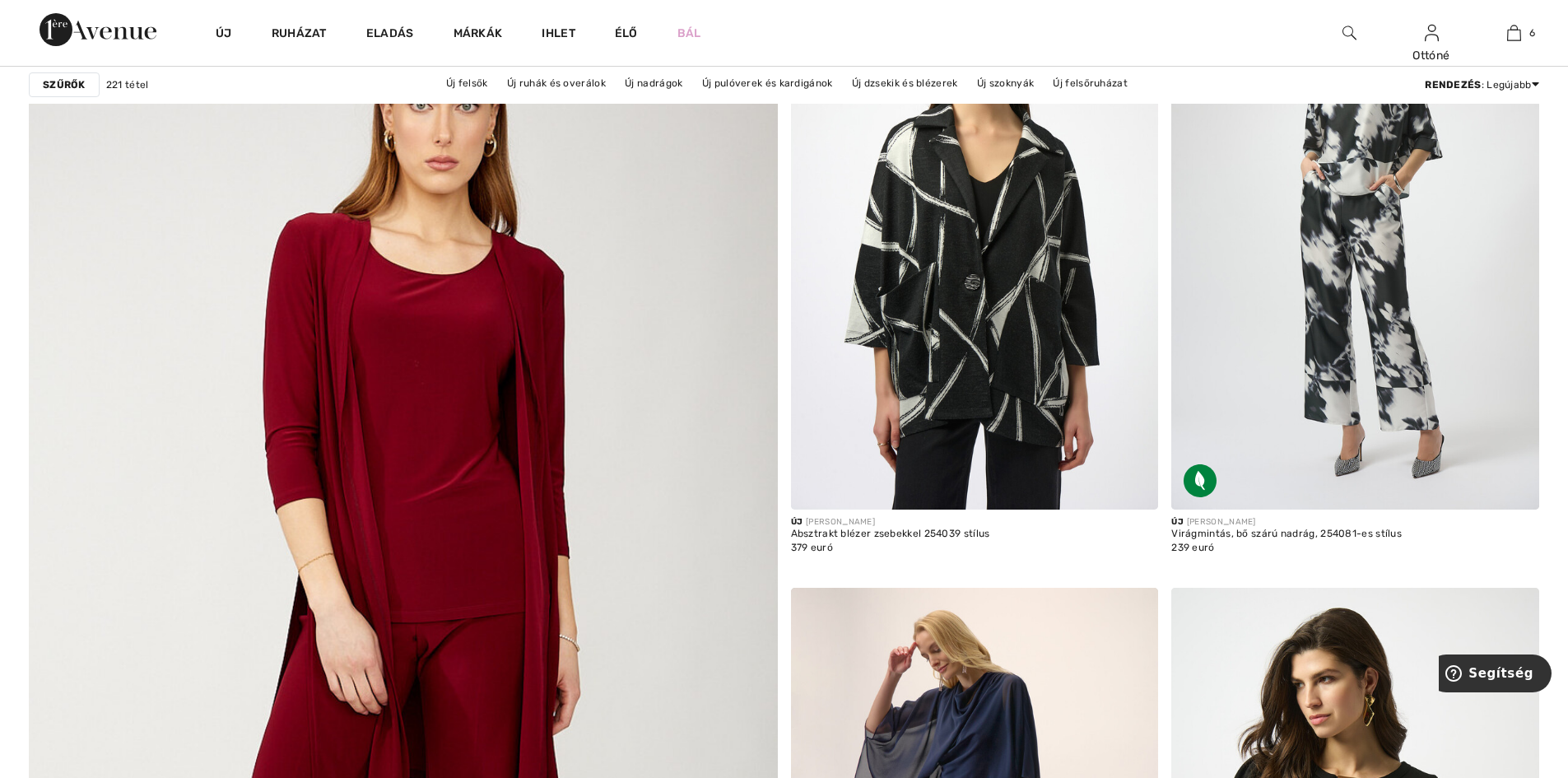
scroll to position [5185, 0]
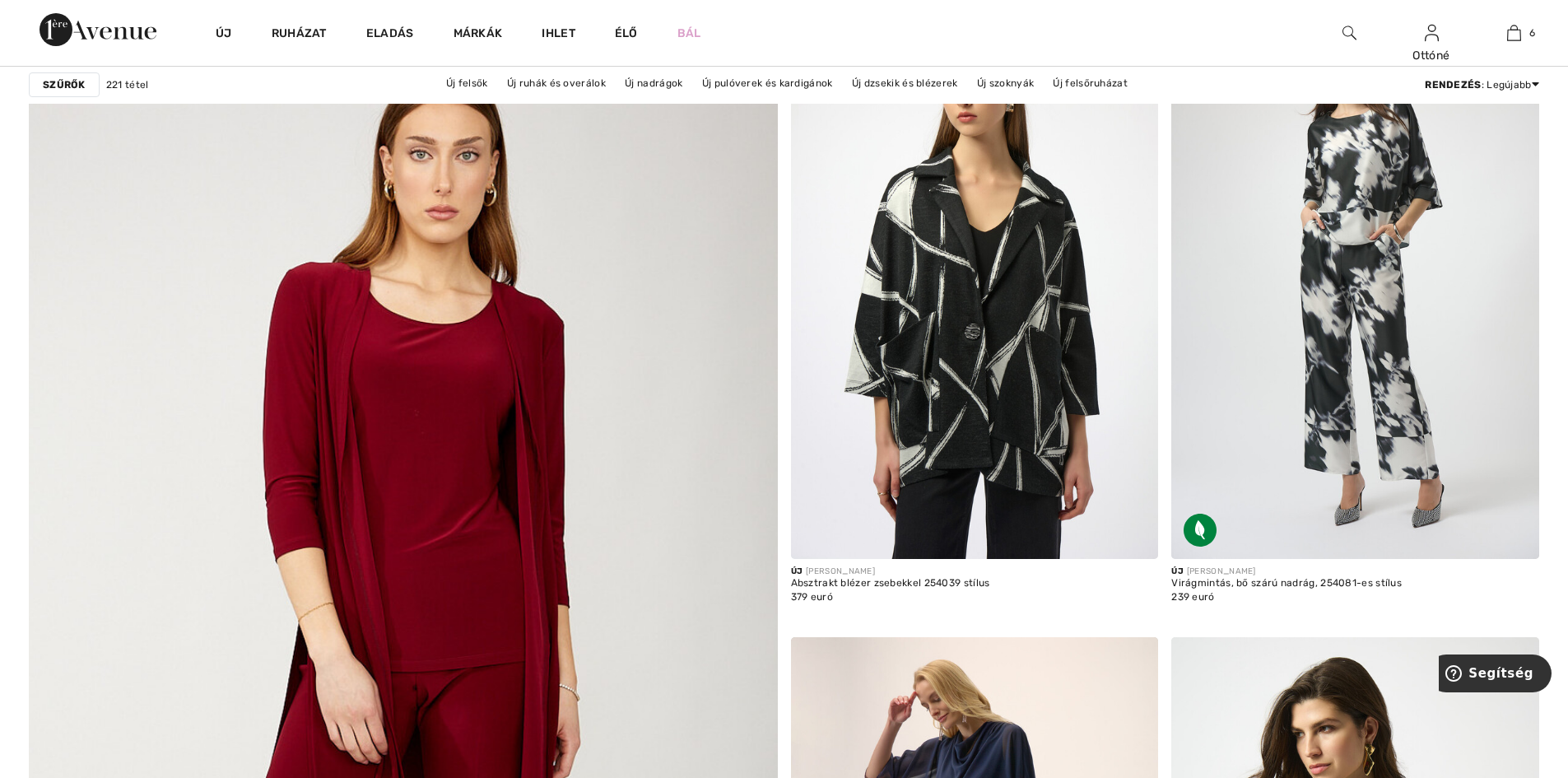
click at [393, 447] on img at bounding box center [402, 681] width 898 height 1347
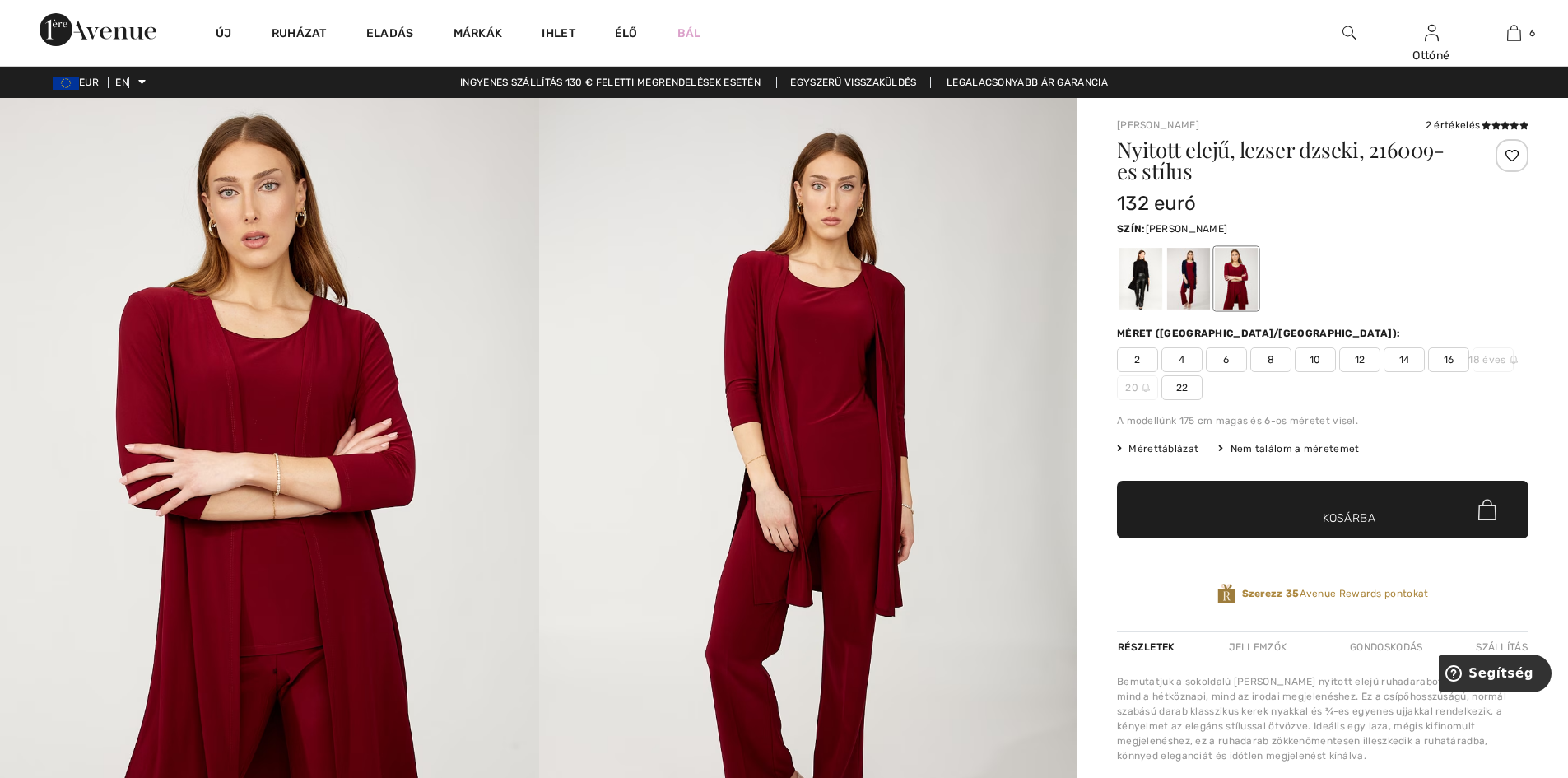
click at [1148, 290] on div at bounding box center [1141, 278] width 43 height 62
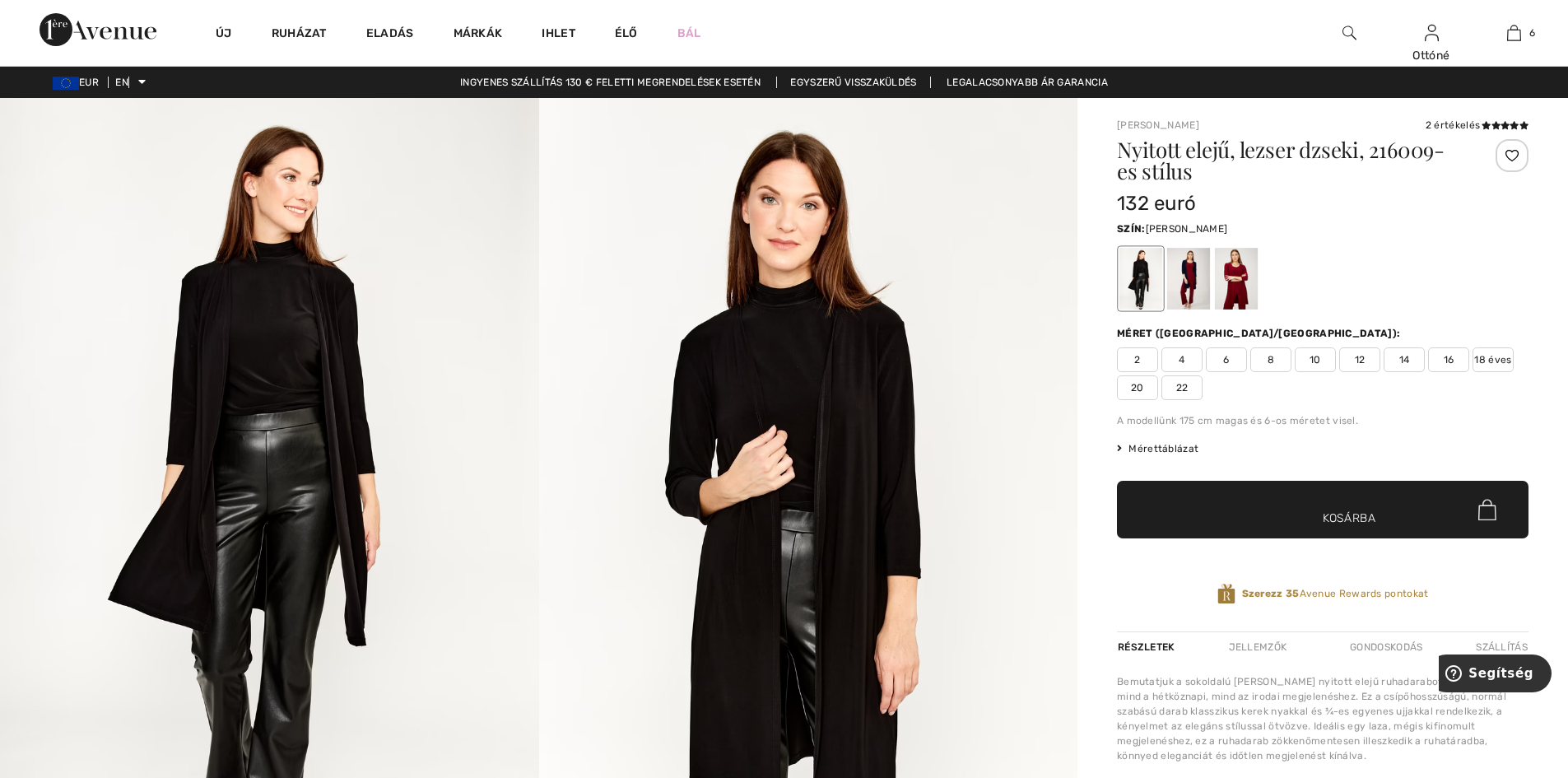
click at [1405, 357] on font "14" at bounding box center [1405, 359] width 11 height 11
click at [1351, 519] on font "Kosárba" at bounding box center [1349, 518] width 54 height 17
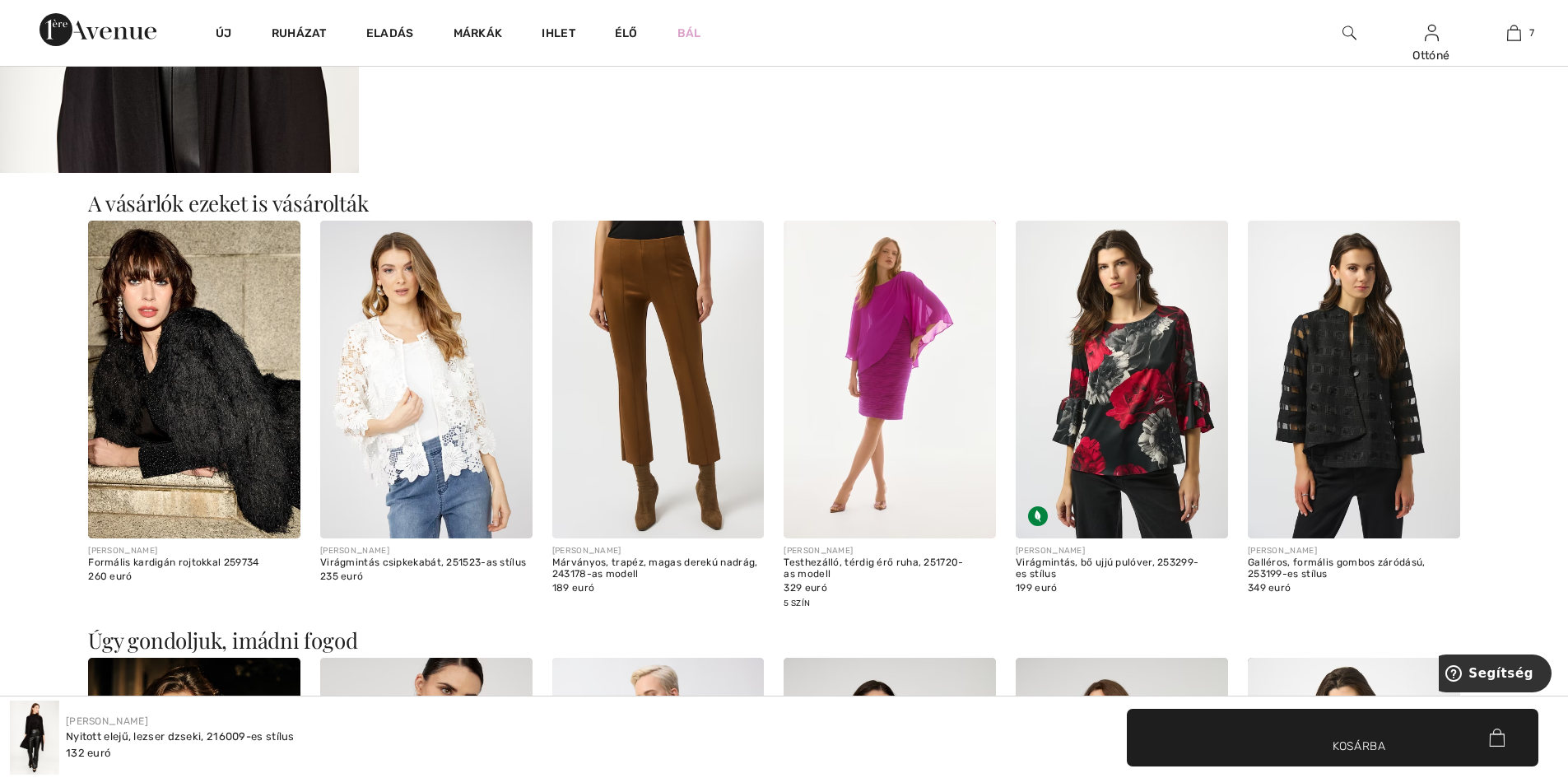
scroll to position [1317, 0]
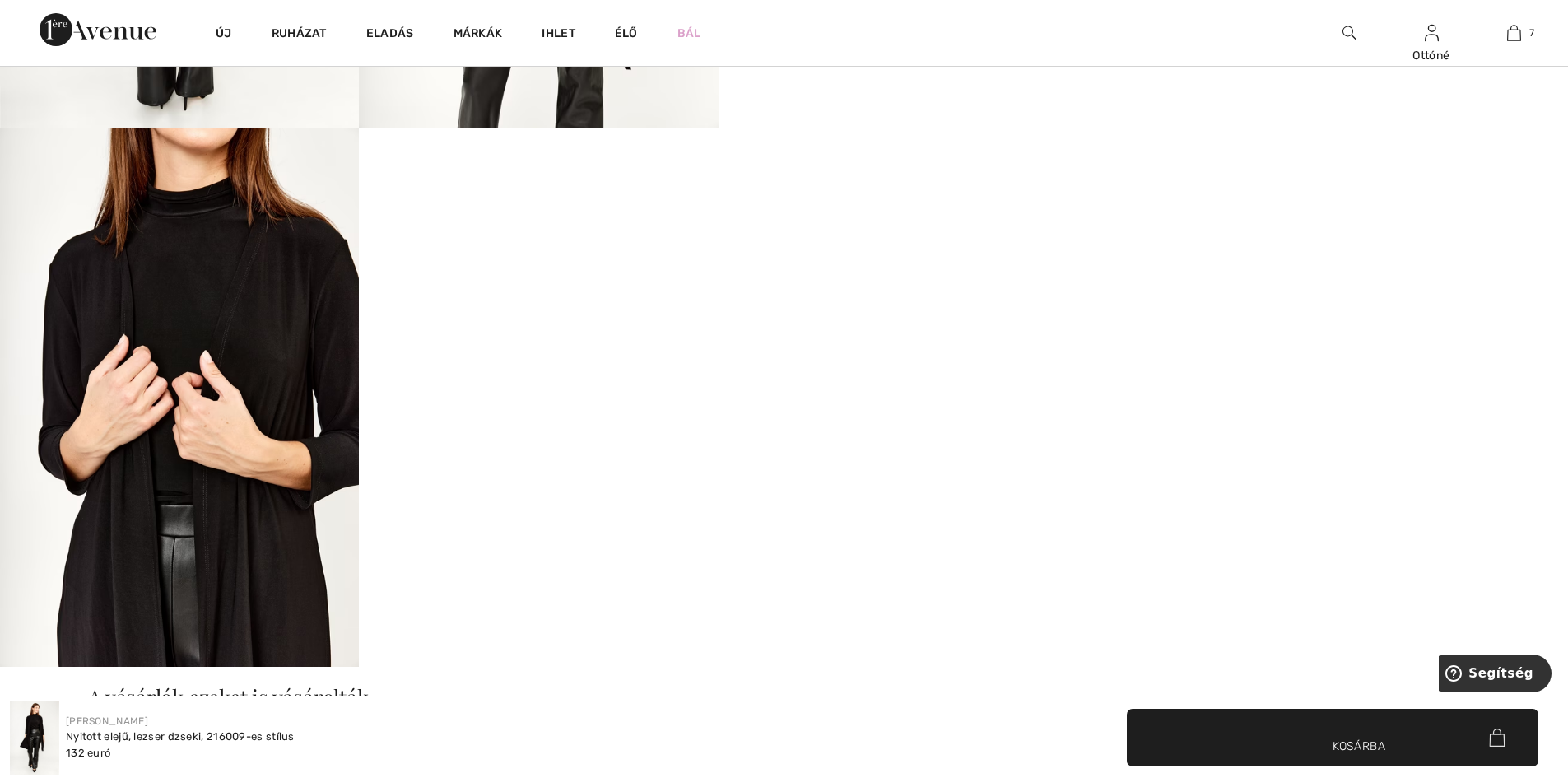
click at [507, 307] on video "A böngésződ nem támogatja a videó címkét." at bounding box center [538, 217] width 359 height 180
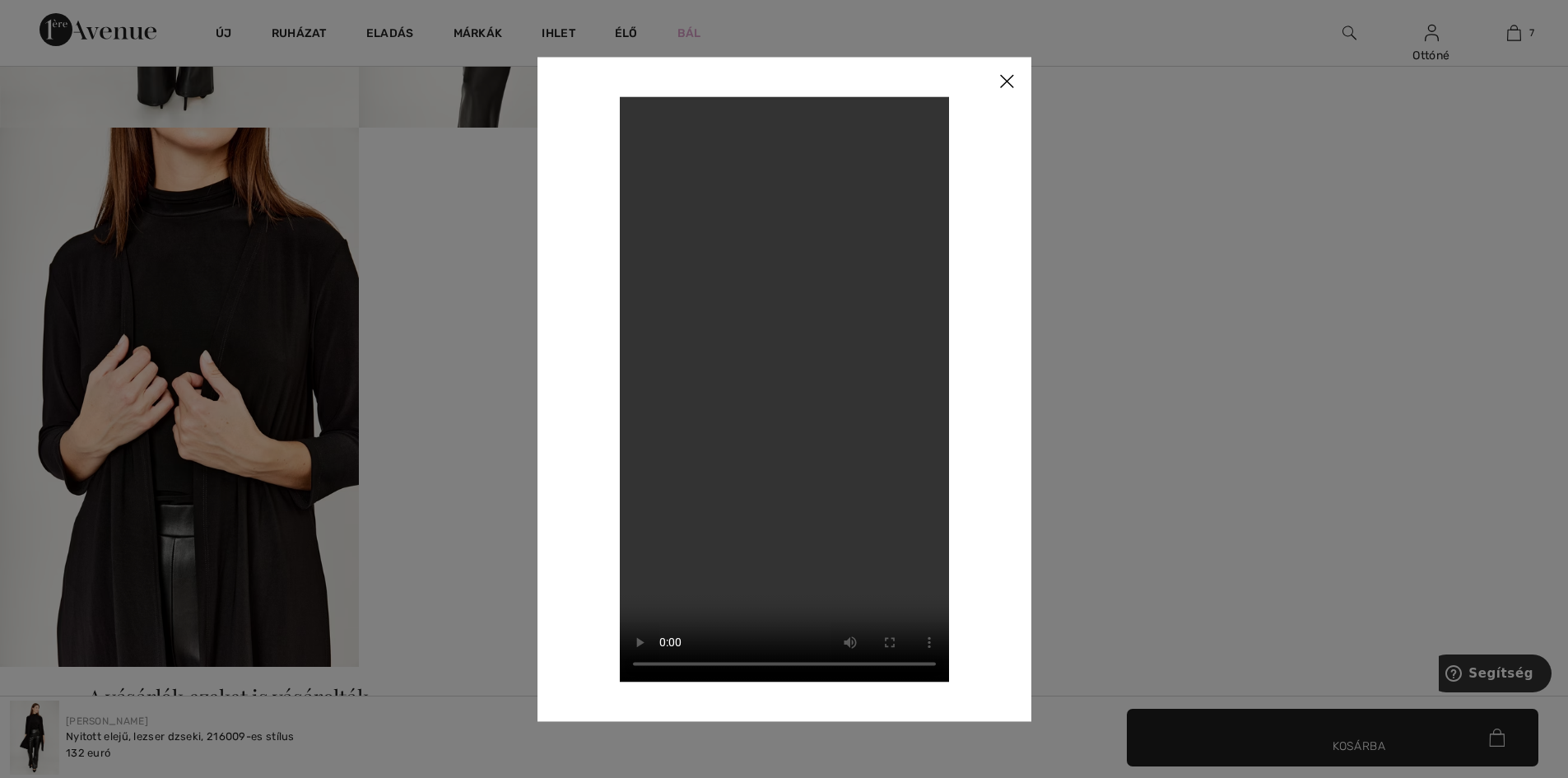
click at [1005, 78] on img at bounding box center [1007, 82] width 50 height 51
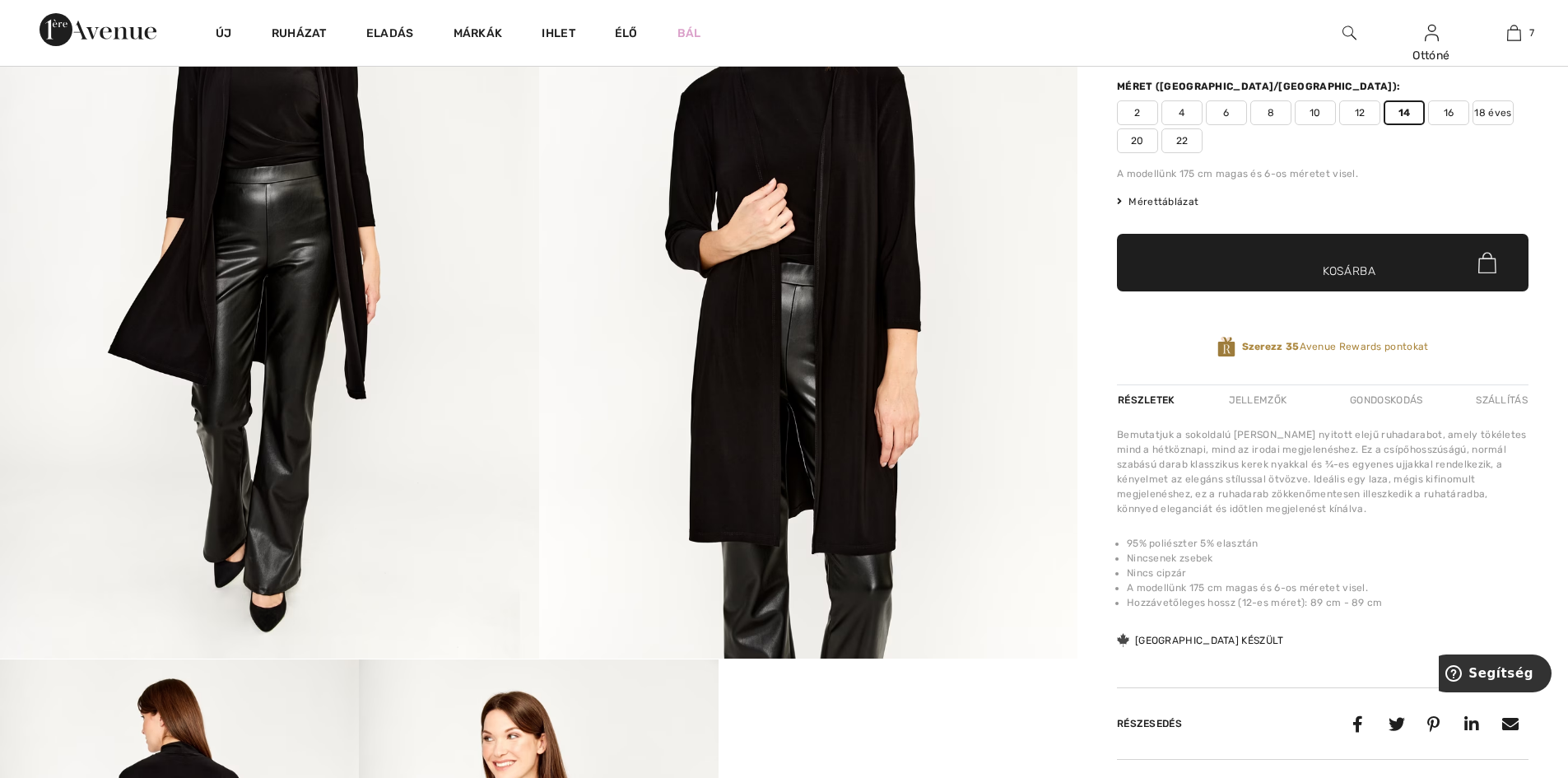
scroll to position [0, 0]
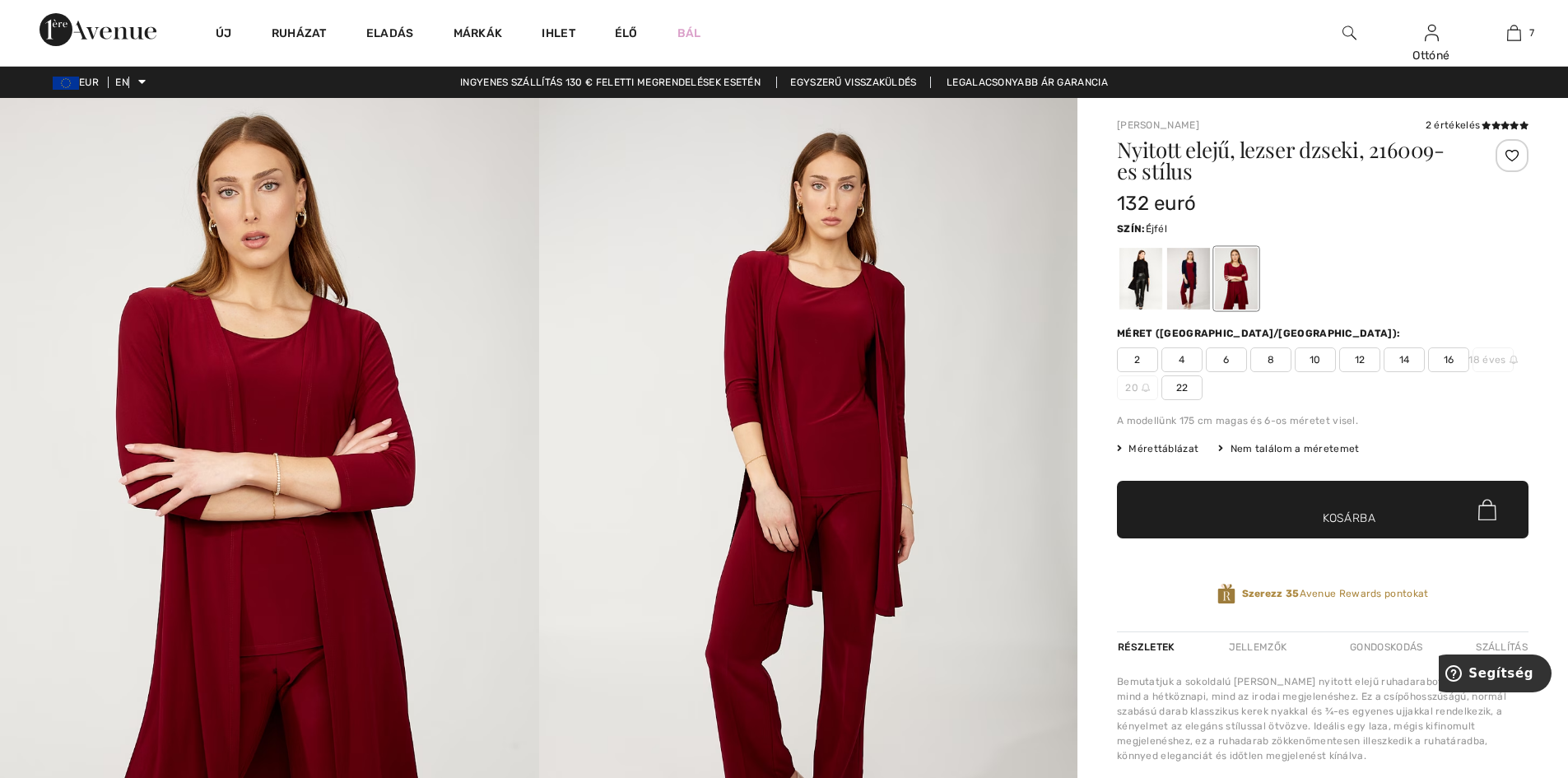
click at [1188, 271] on div at bounding box center [1189, 278] width 43 height 62
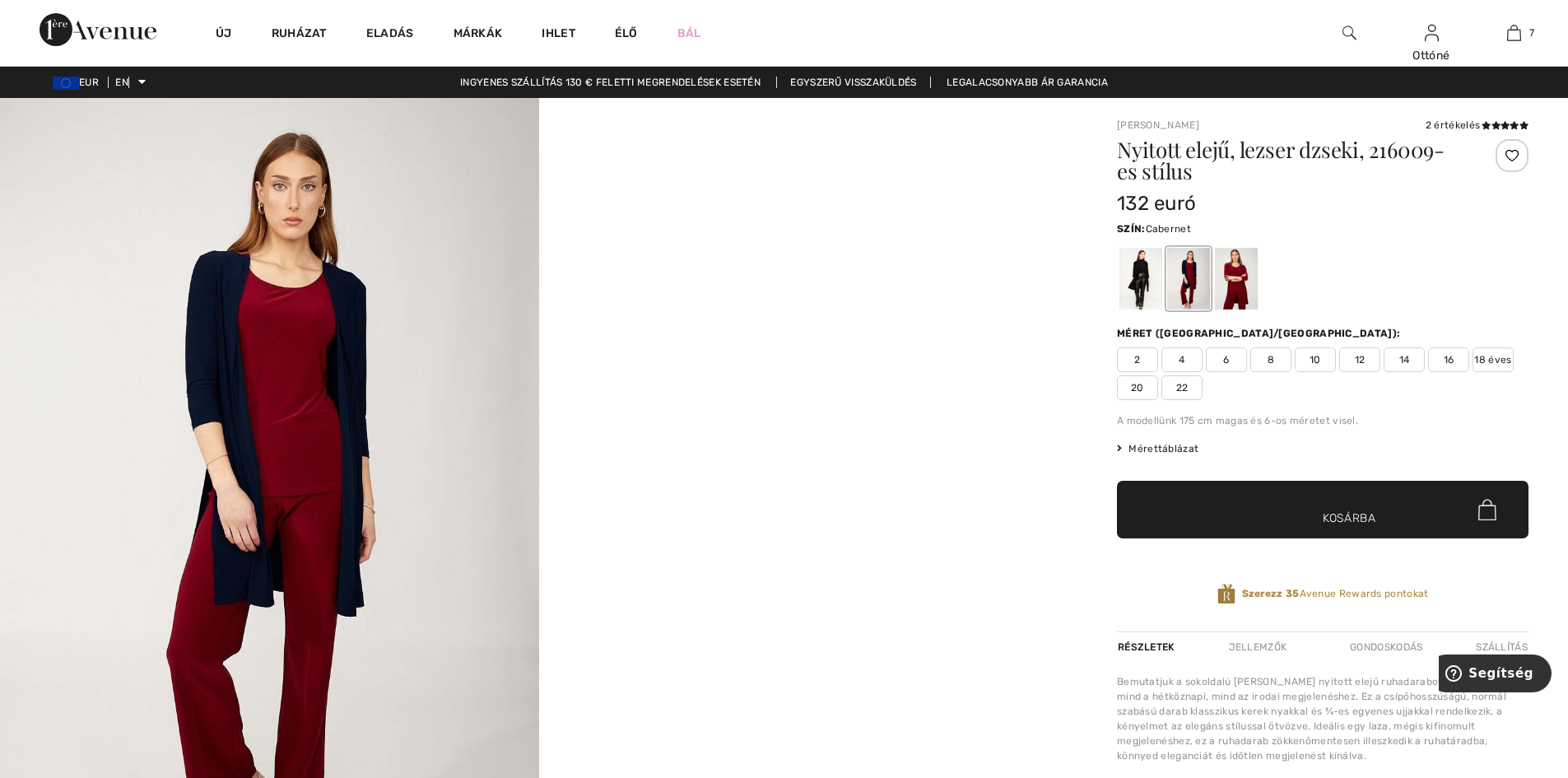
click at [1244, 288] on div at bounding box center [1236, 278] width 43 height 62
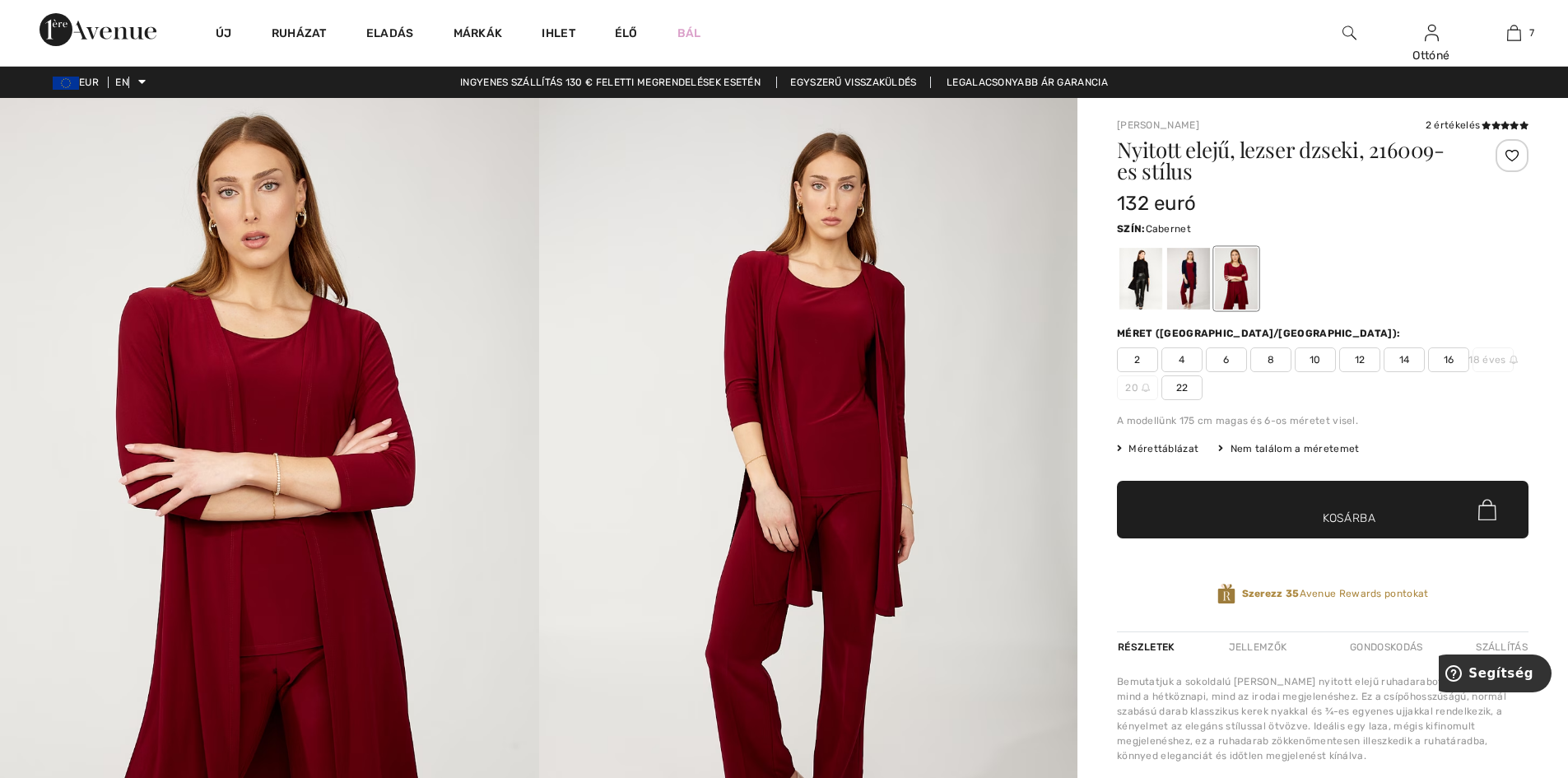
click at [1411, 359] on span "14" at bounding box center [1404, 359] width 41 height 25
click at [1343, 515] on font "Kosárba" at bounding box center [1349, 518] width 54 height 17
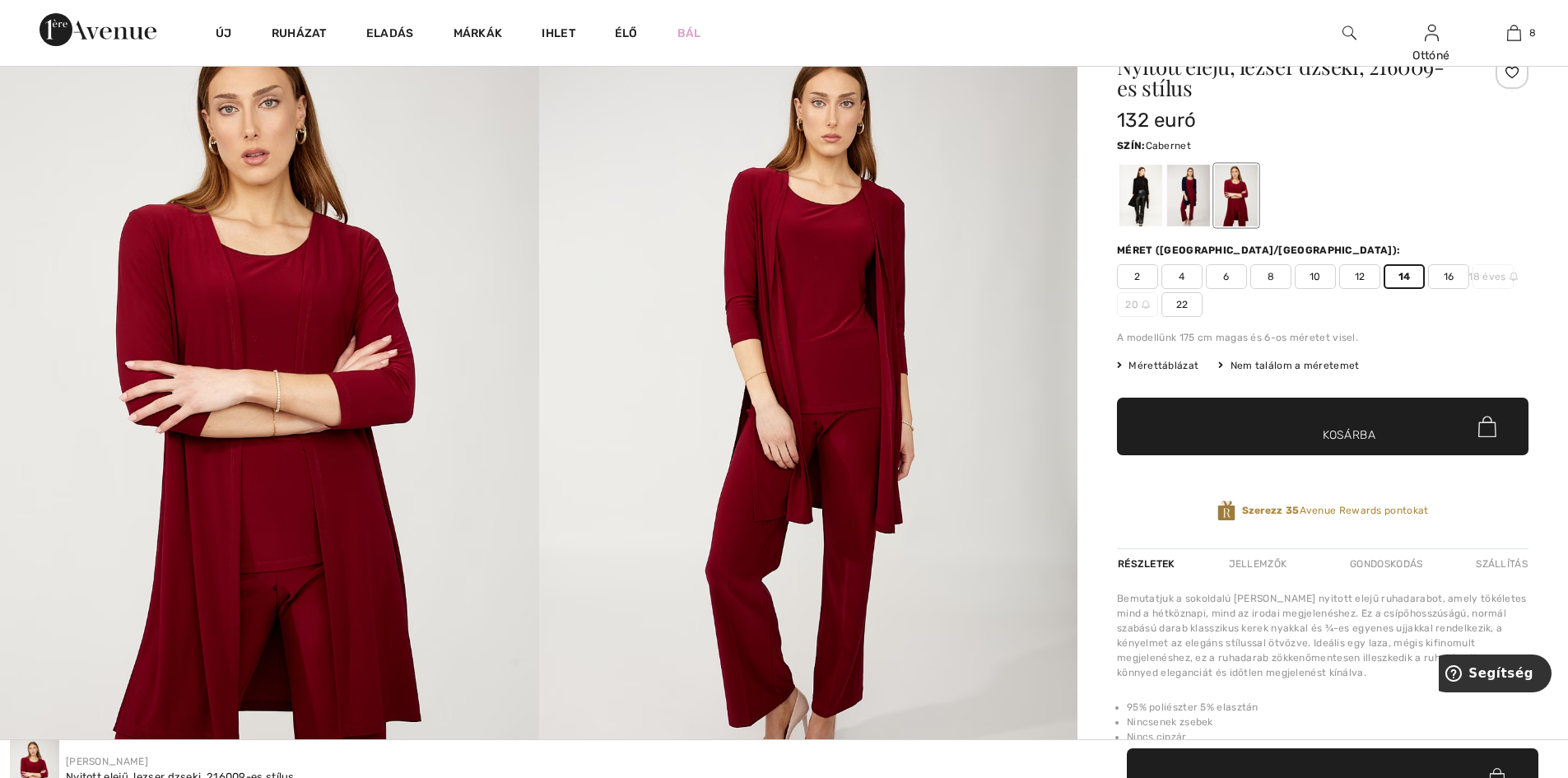
scroll to position [82, 0]
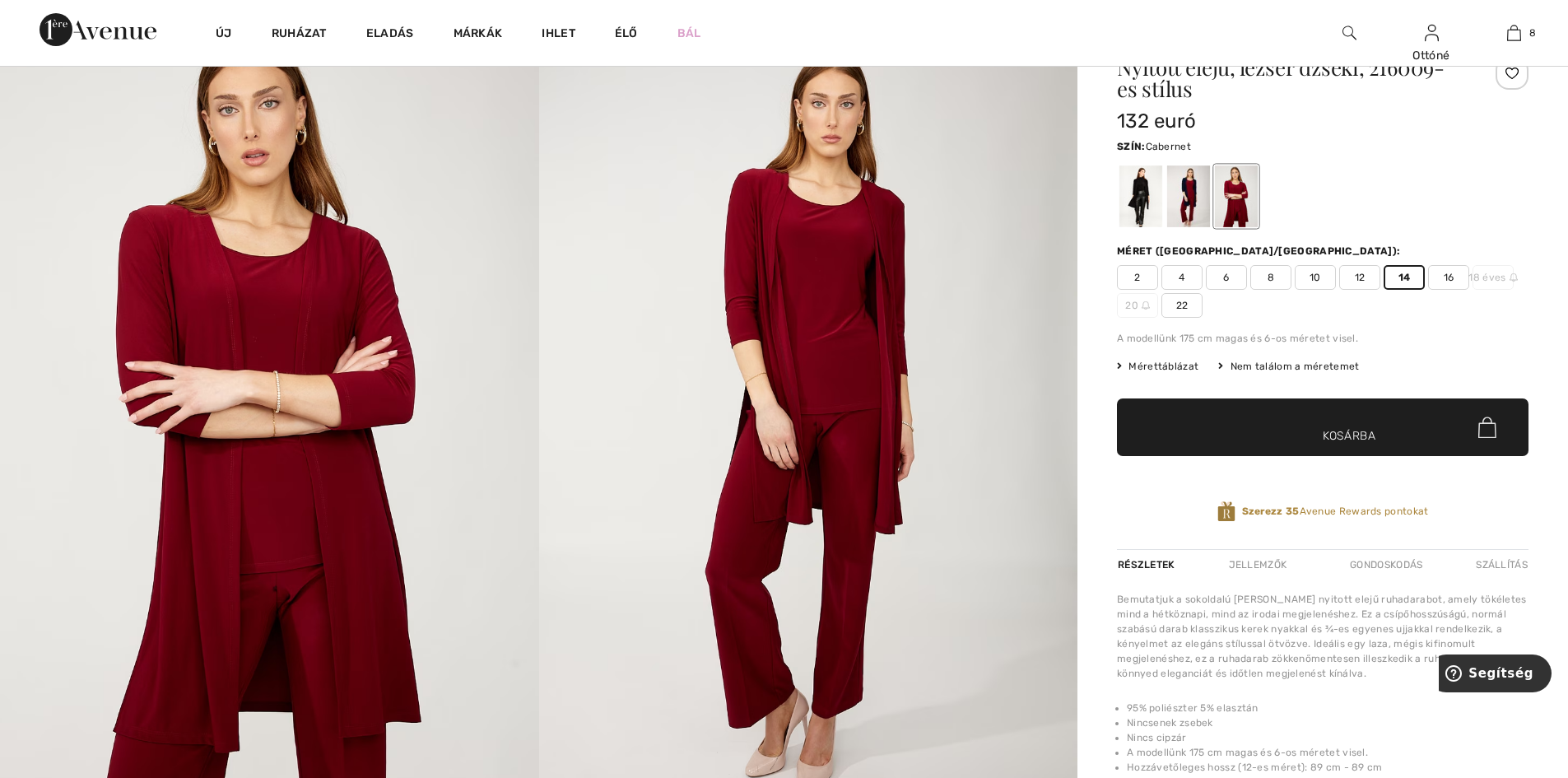
click at [1445, 274] on font "16" at bounding box center [1449, 276] width 11 height 11
click at [1345, 435] on font "Kosárba" at bounding box center [1349, 436] width 54 height 17
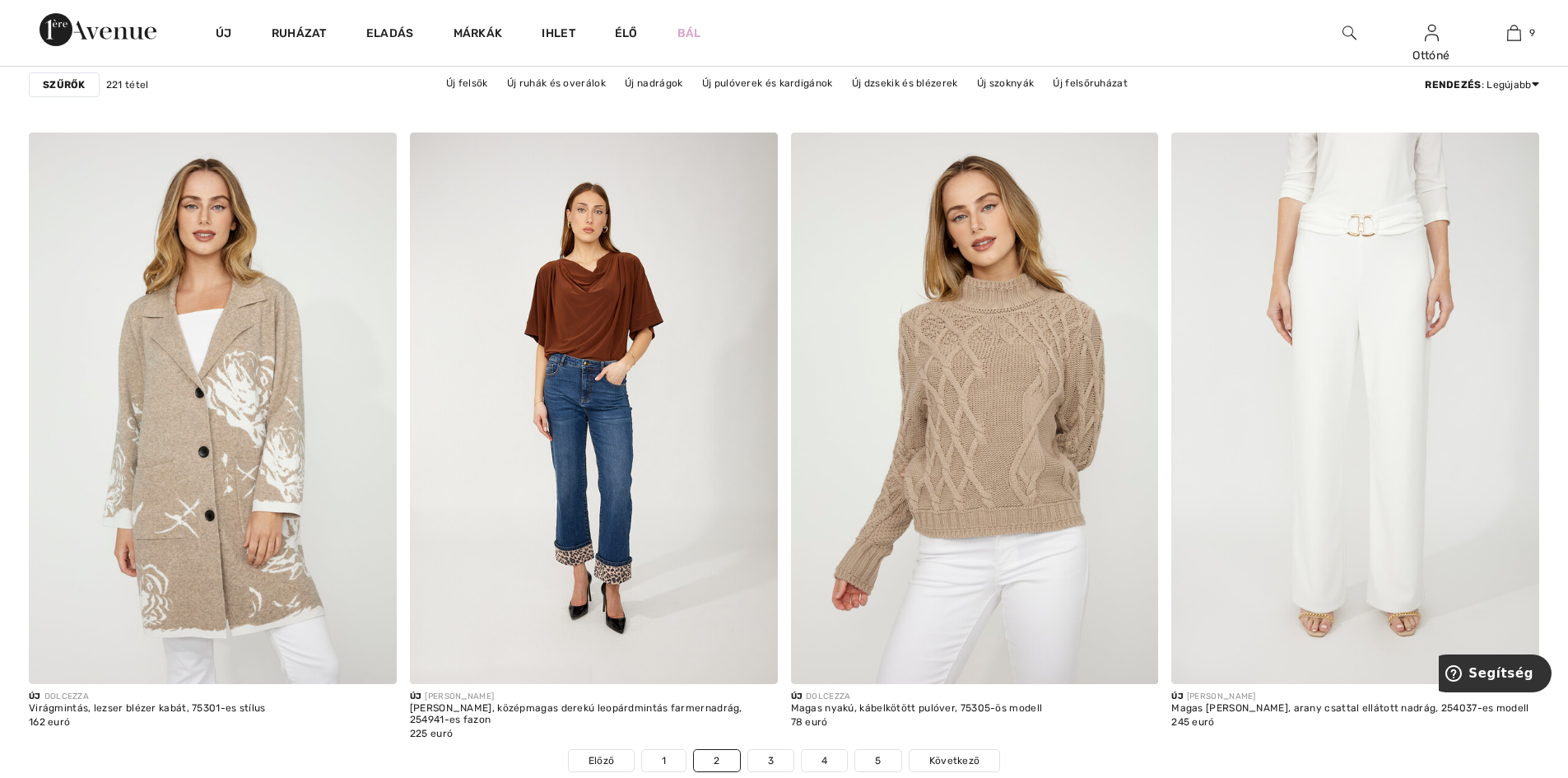
scroll to position [9135, 0]
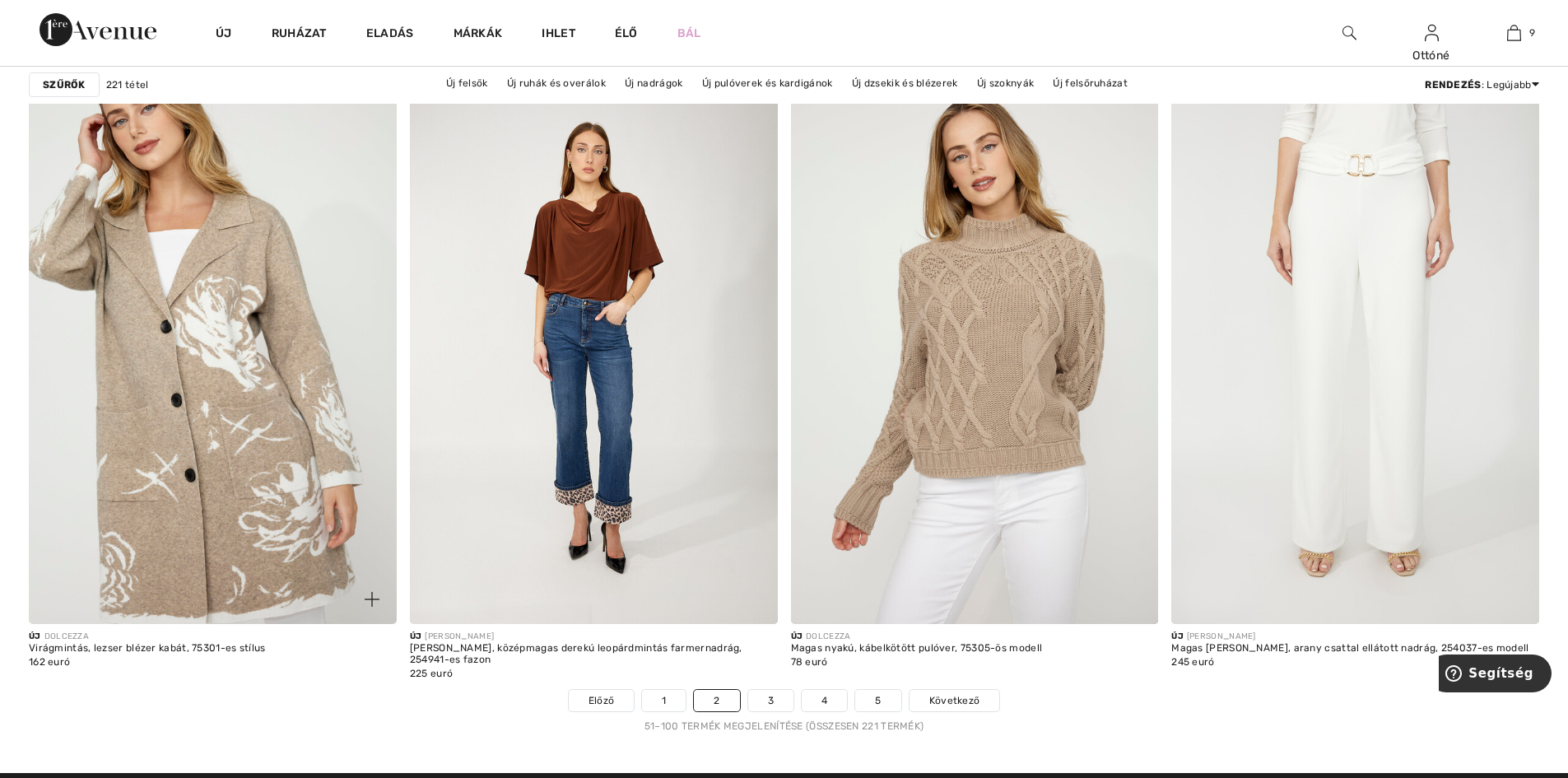
click at [192, 383] on img at bounding box center [213, 348] width 368 height 551
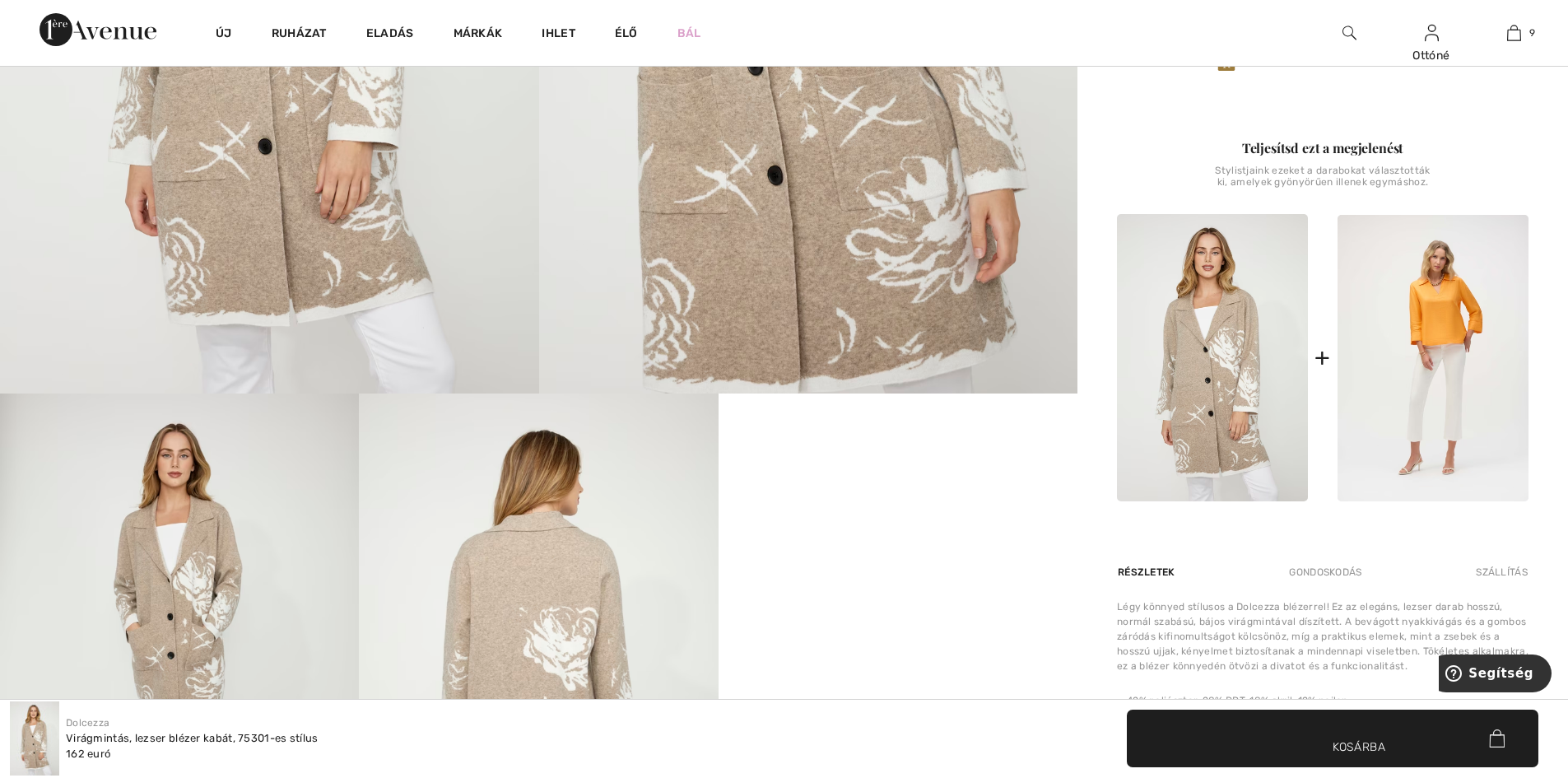
scroll to position [576, 0]
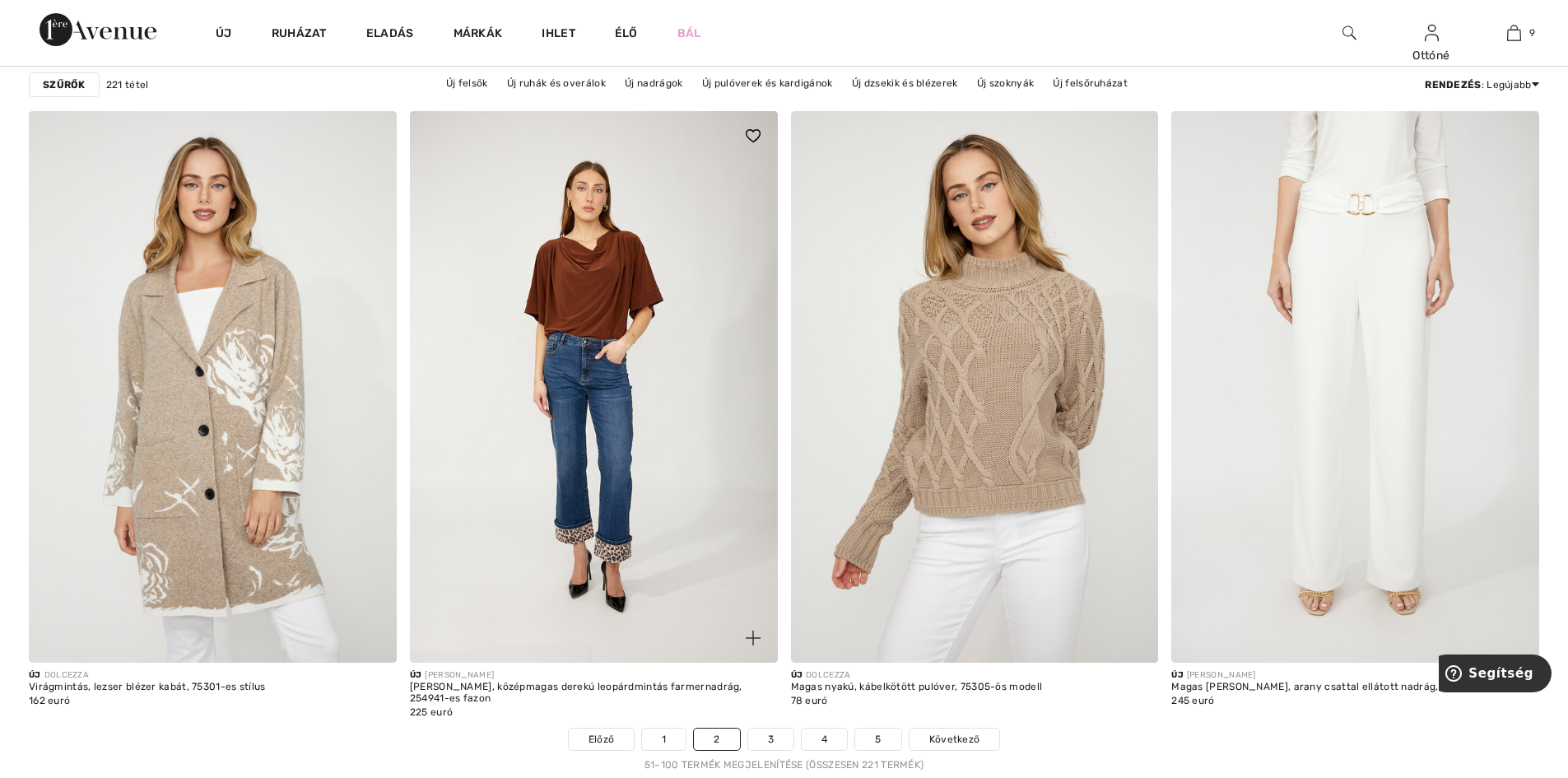
scroll to position [9053, 0]
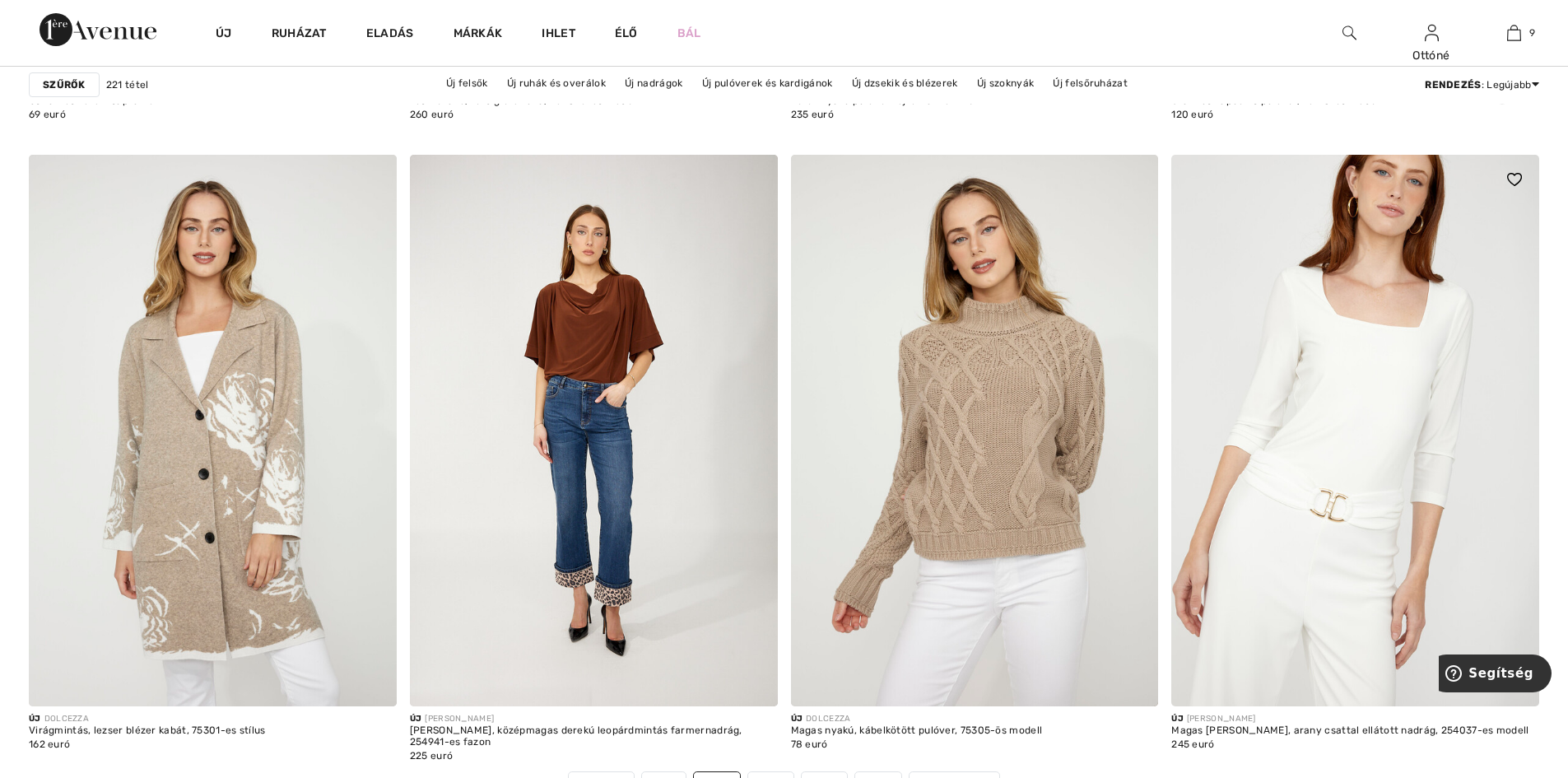
click at [1378, 411] on img at bounding box center [1355, 431] width 368 height 551
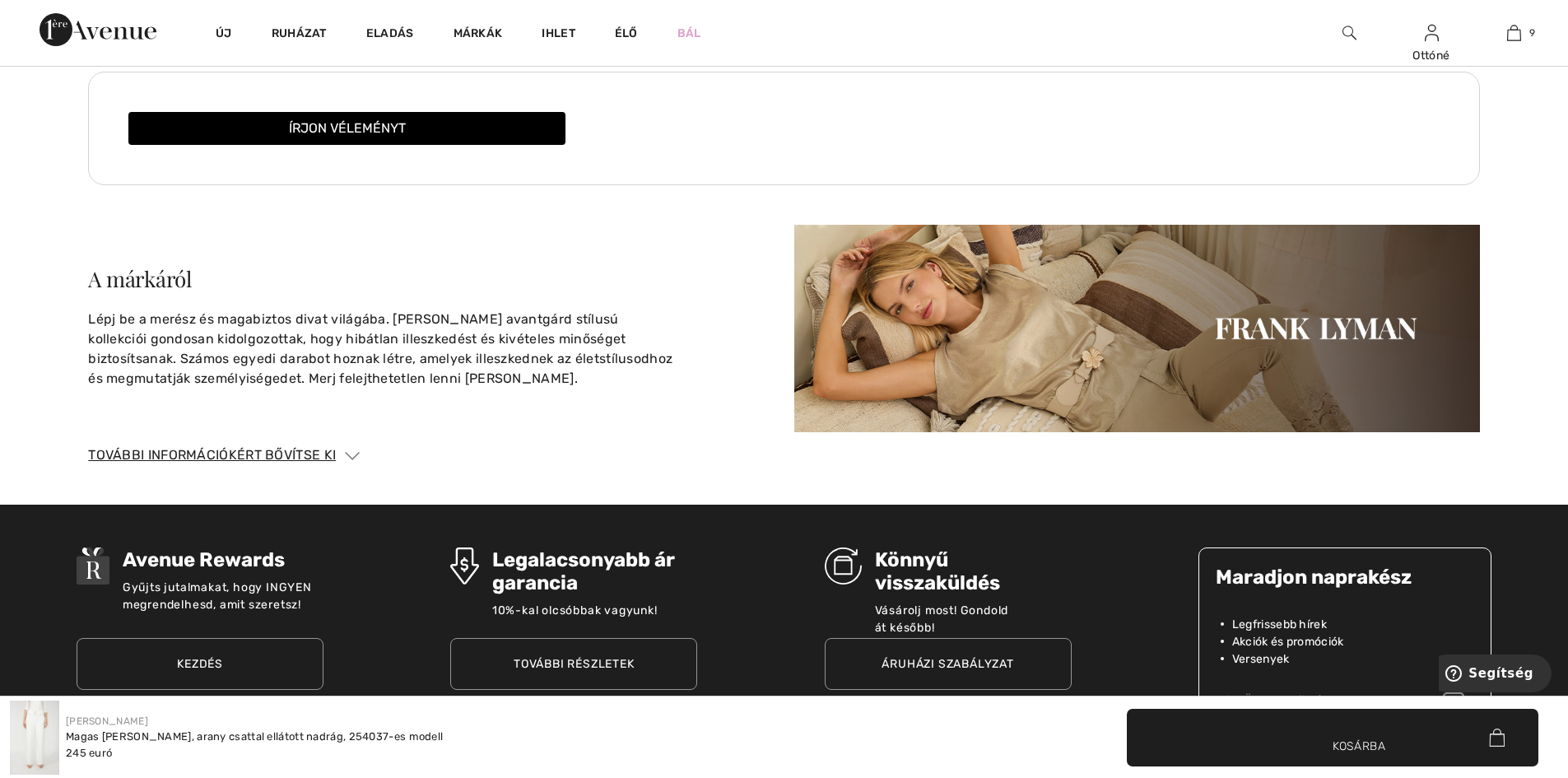
scroll to position [3026, 0]
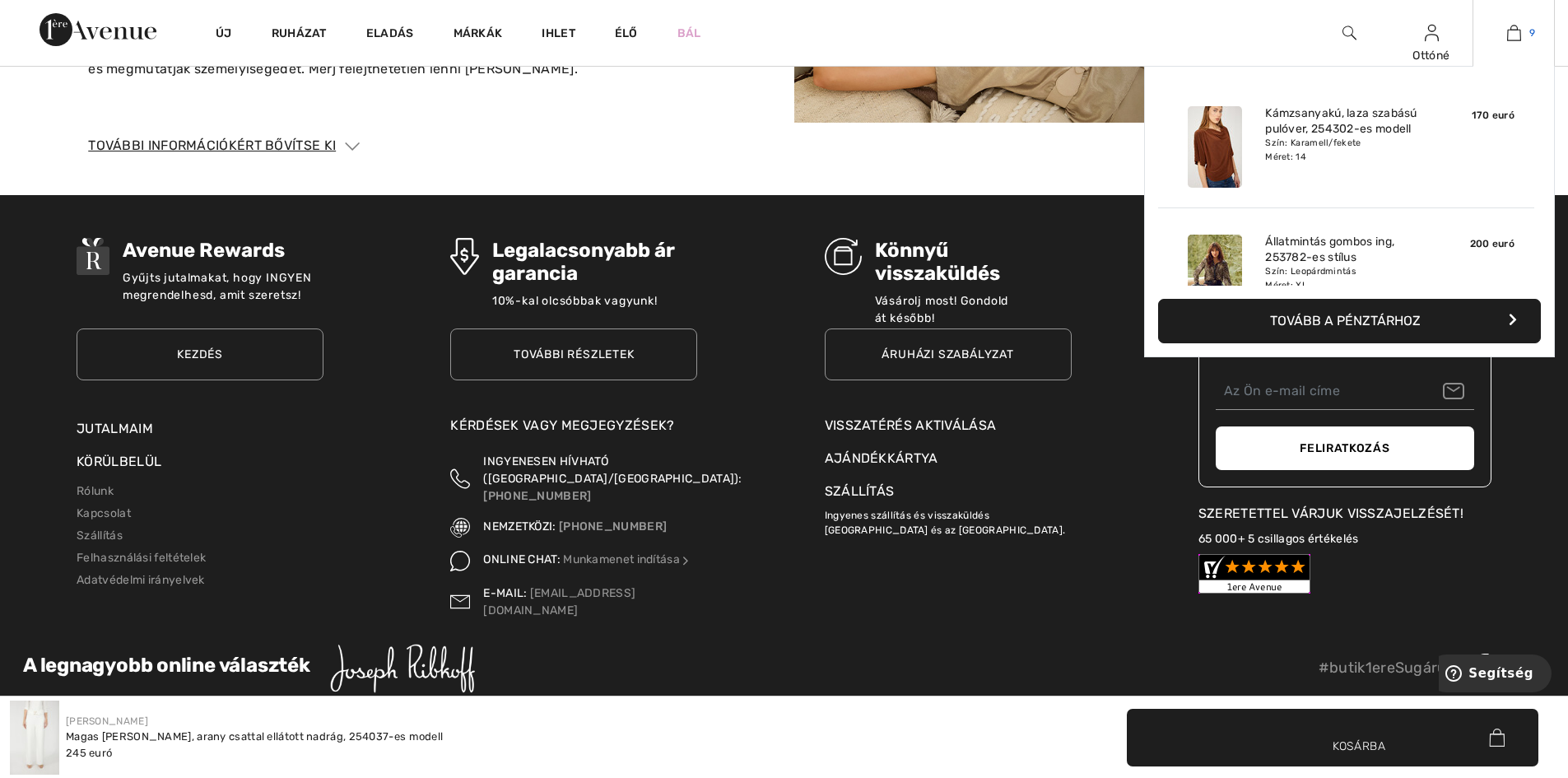
click at [1518, 33] on img at bounding box center [1514, 33] width 14 height 20
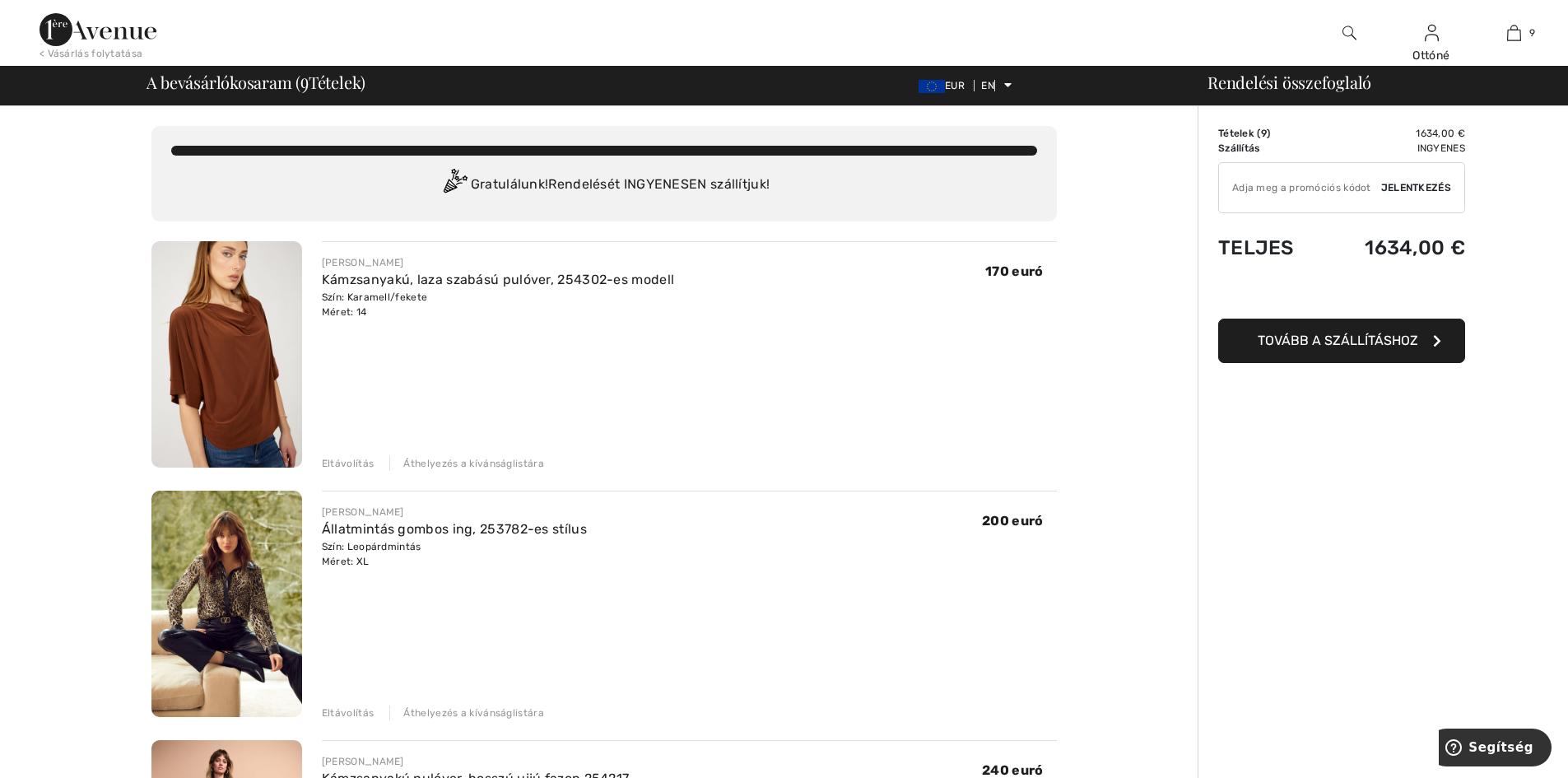
click at [353, 460] on font "Eltávolítás" at bounding box center [347, 463] width 52 height 11
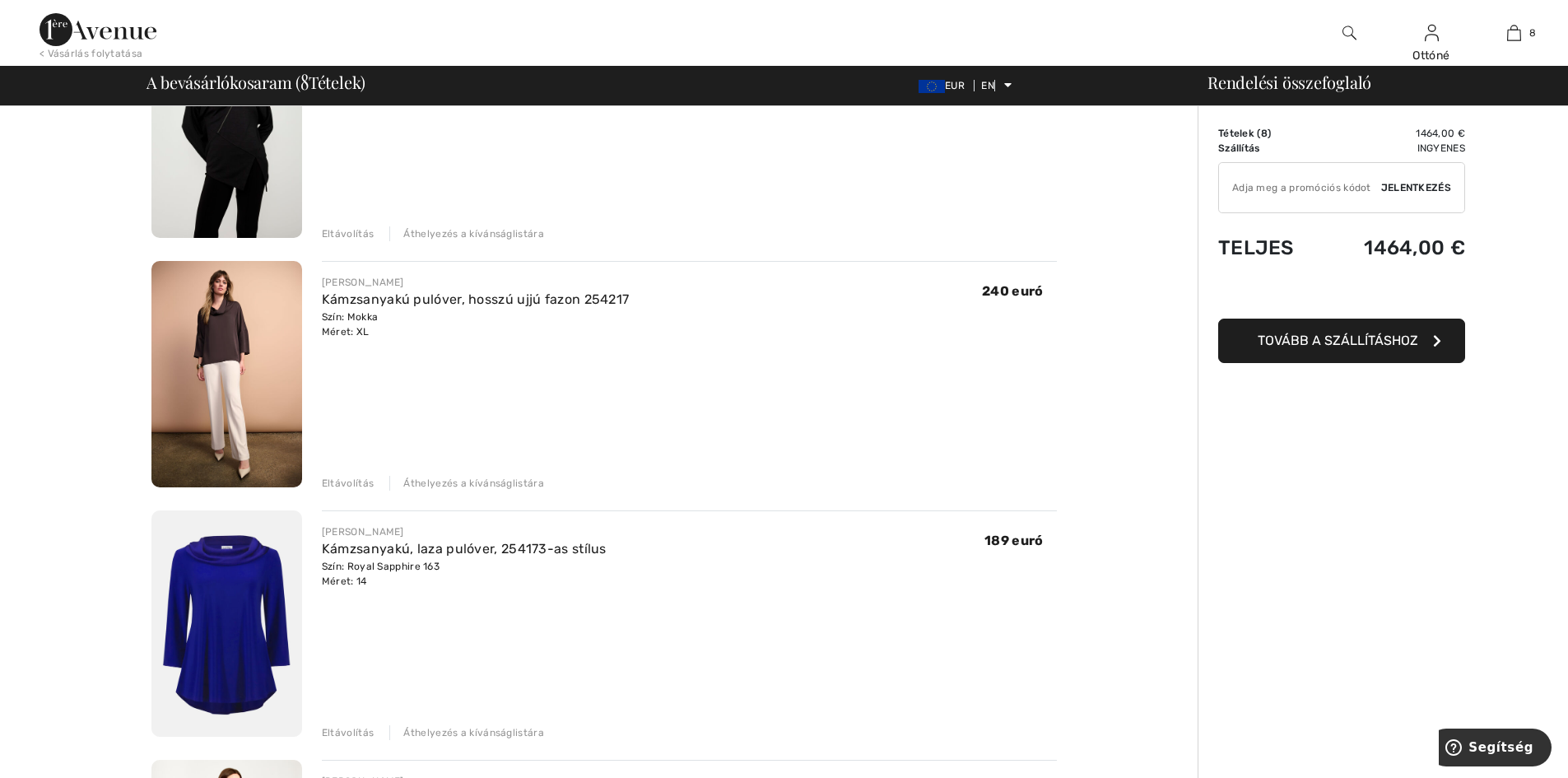
scroll to position [740, 0]
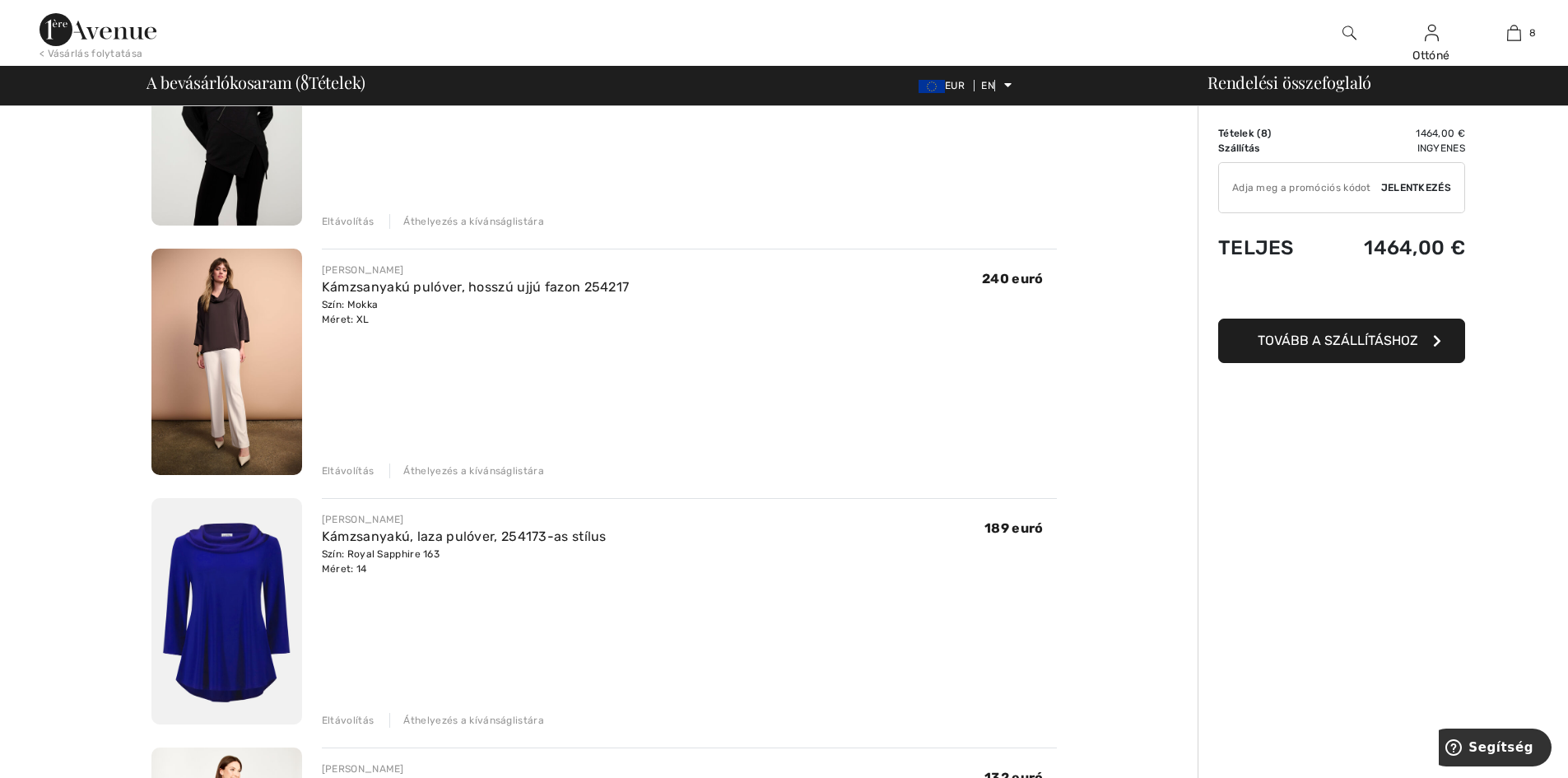
click at [350, 468] on font "Eltávolítás" at bounding box center [347, 470] width 52 height 11
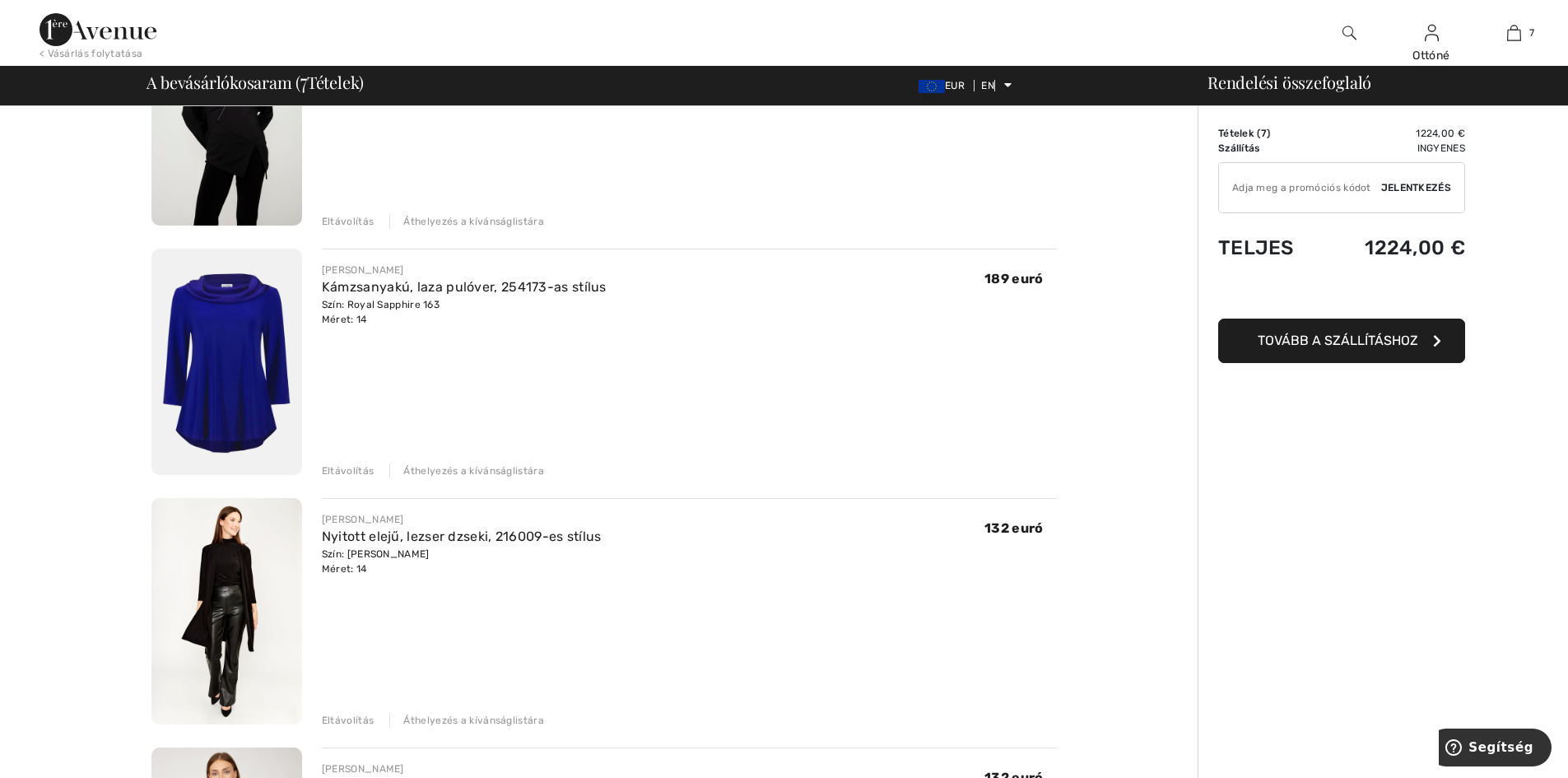
click at [348, 472] on font "Eltávolítás" at bounding box center [347, 470] width 52 height 11
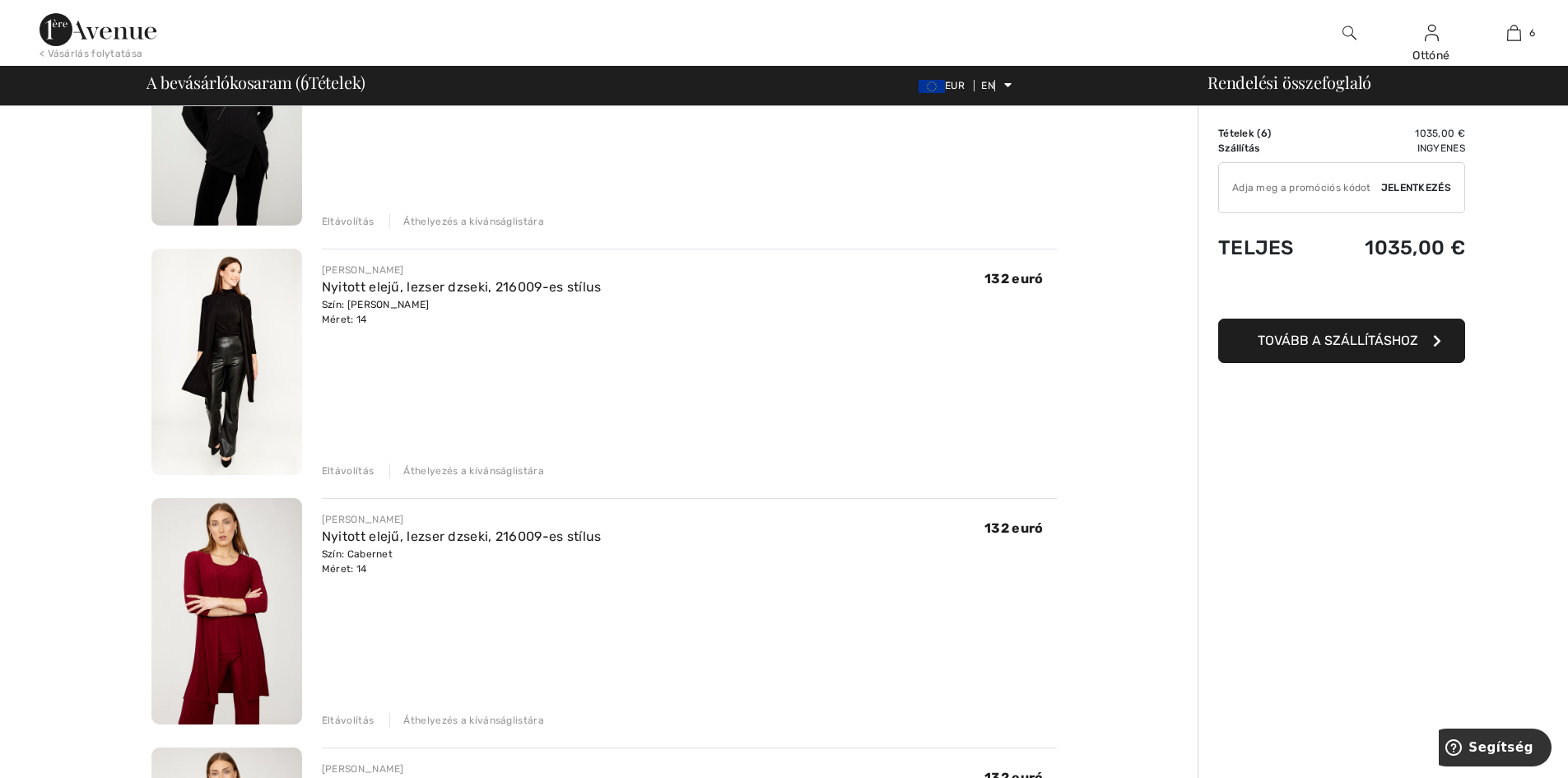
scroll to position [906, 0]
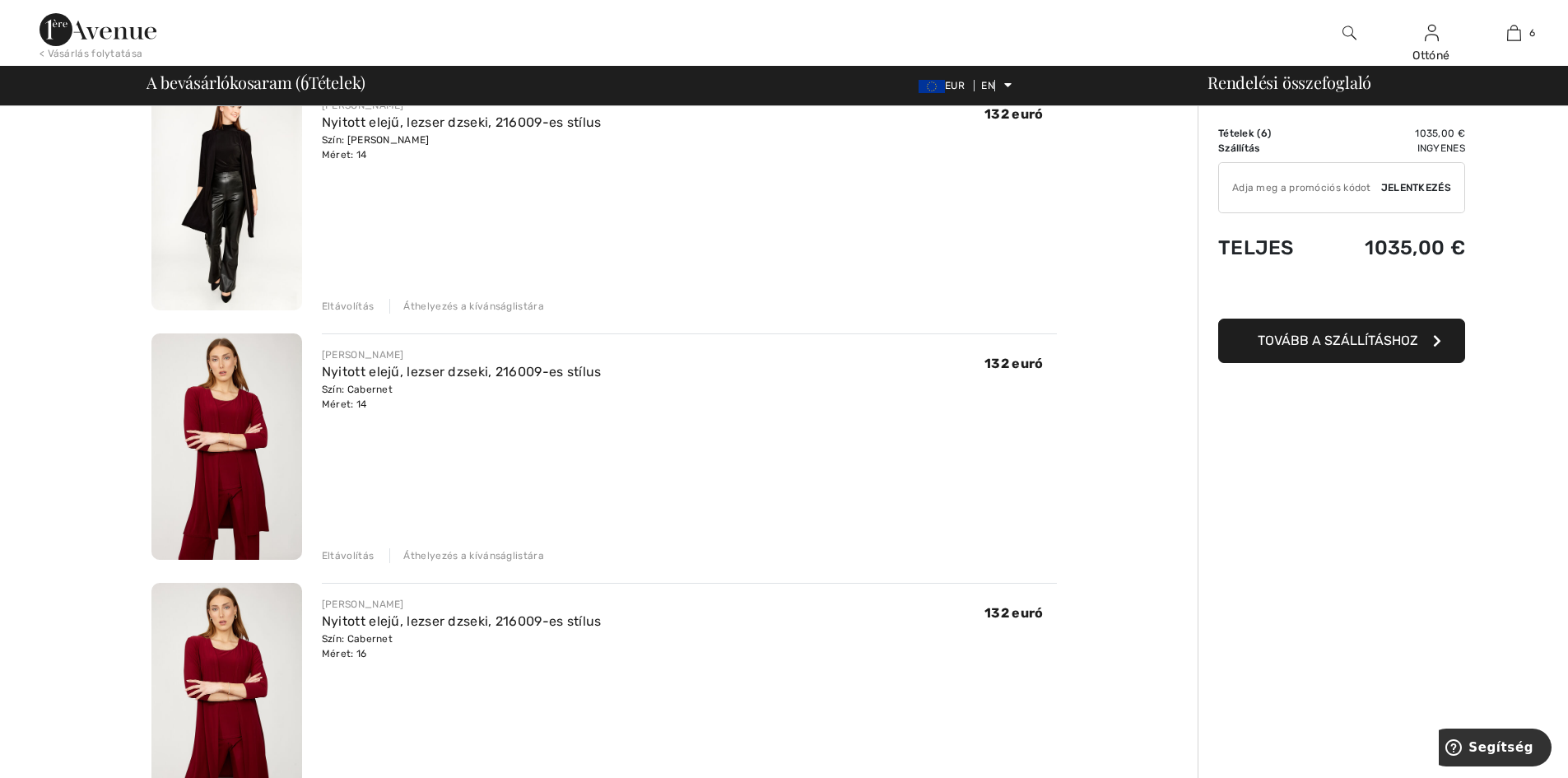
click at [357, 556] on font "Eltávolítás" at bounding box center [347, 555] width 52 height 11
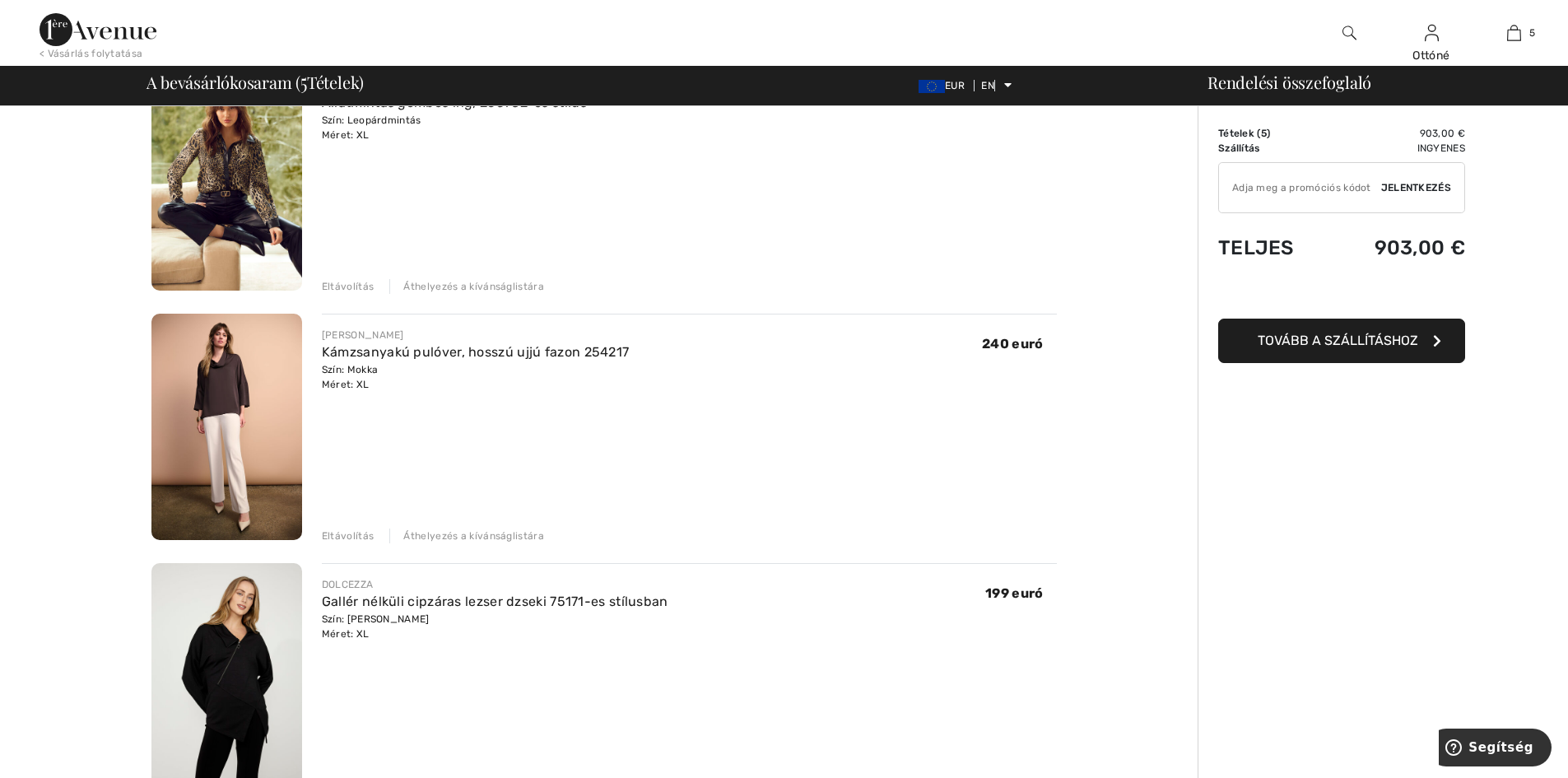
scroll to position [0, 0]
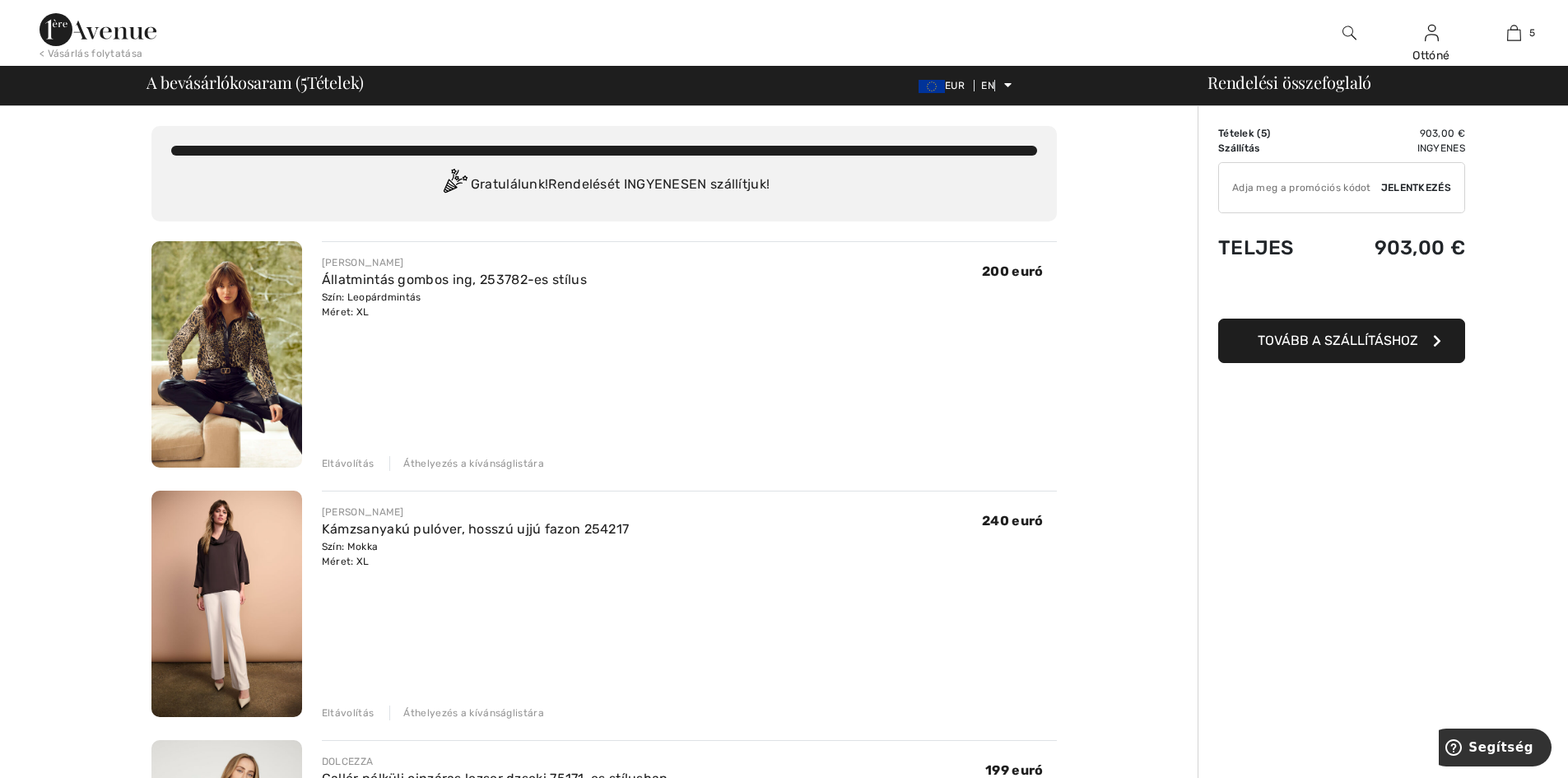
click at [1369, 341] on font "Tovább a szállításhoz" at bounding box center [1338, 340] width 161 height 15
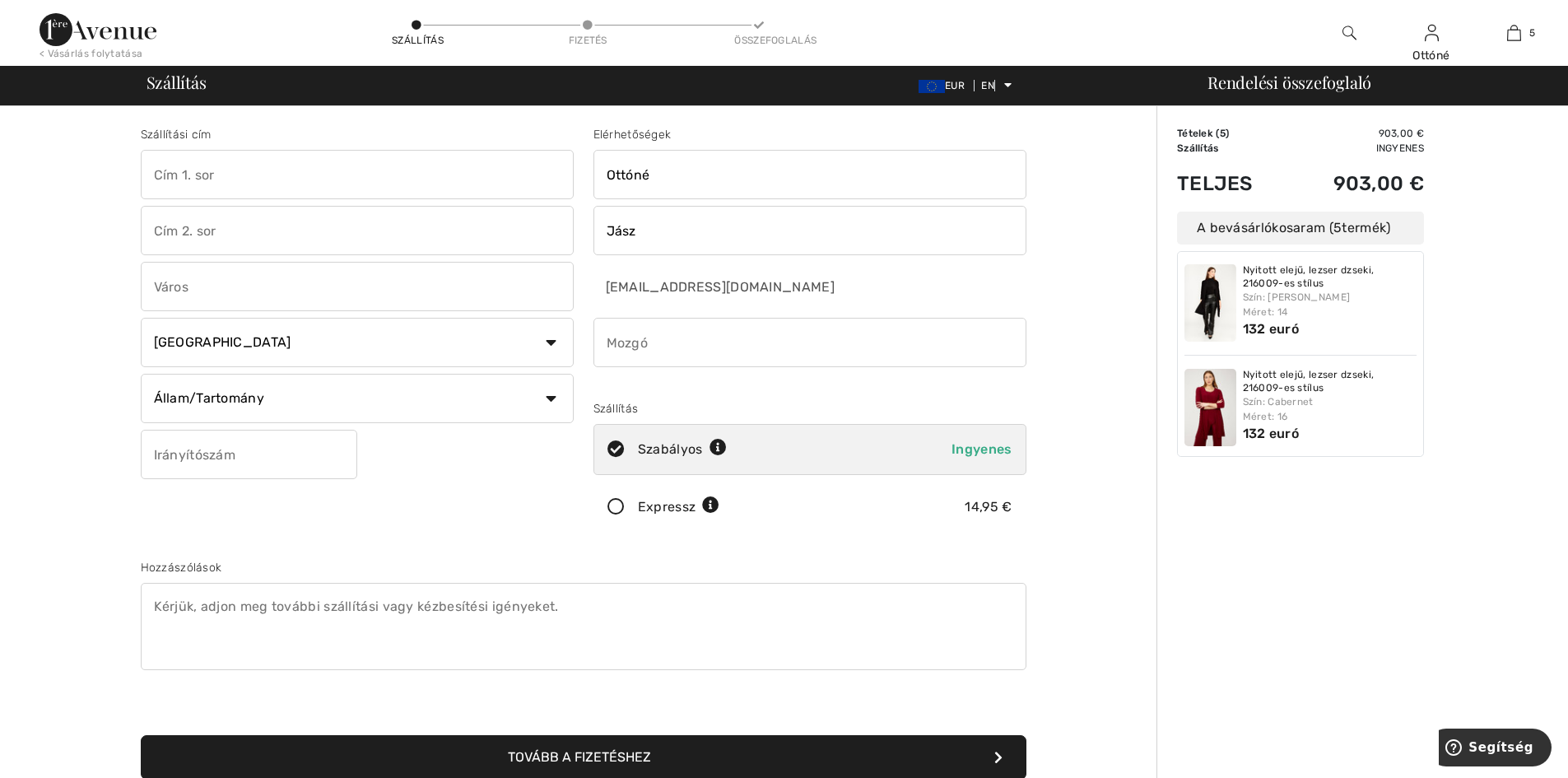
click at [261, 174] on input "text" at bounding box center [357, 175] width 433 height 50
type input "[STREET_ADDRESS]."
type input "Budakalász"
select select "HU"
type input "2011"
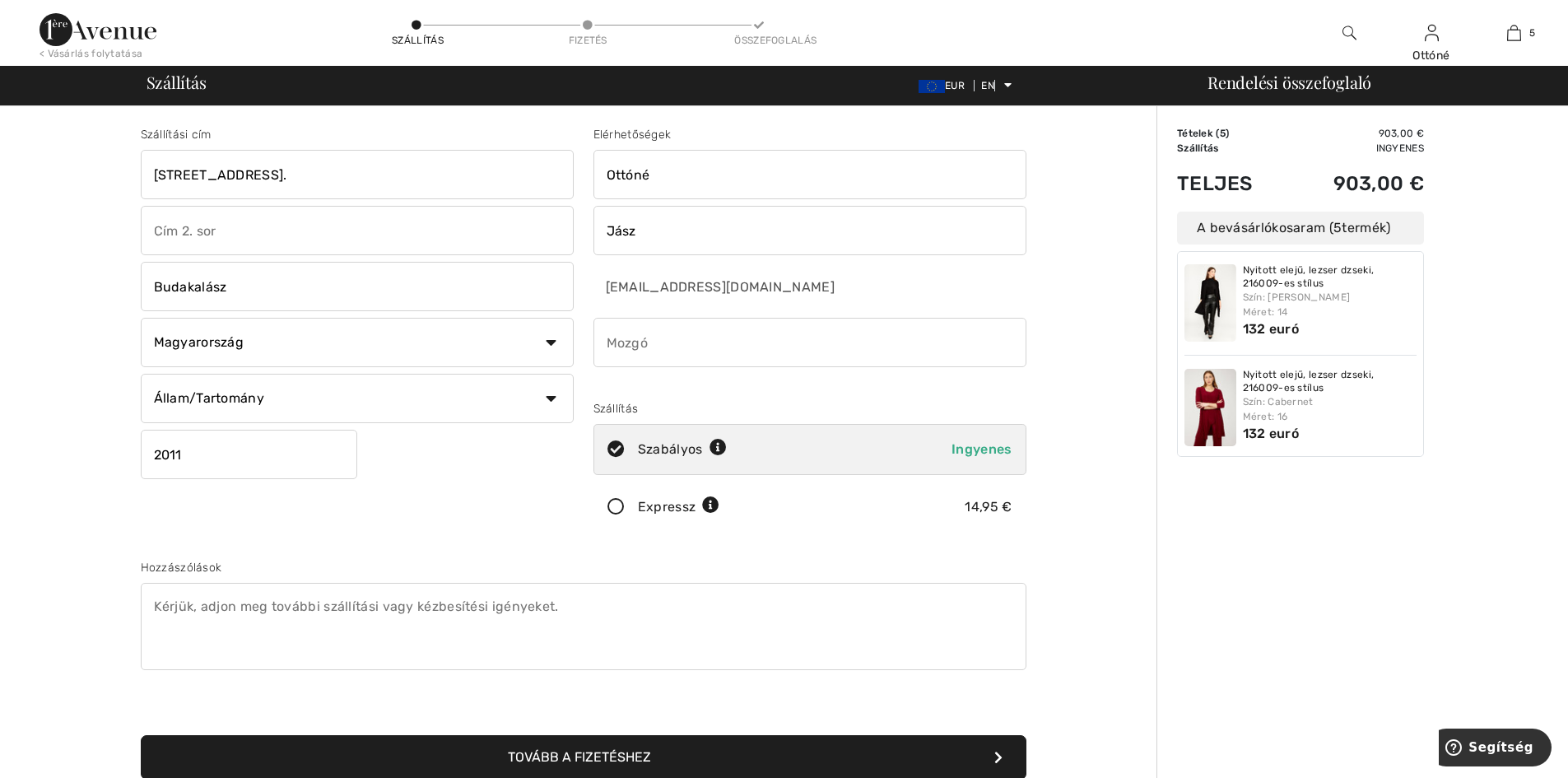
type input "06303910746"
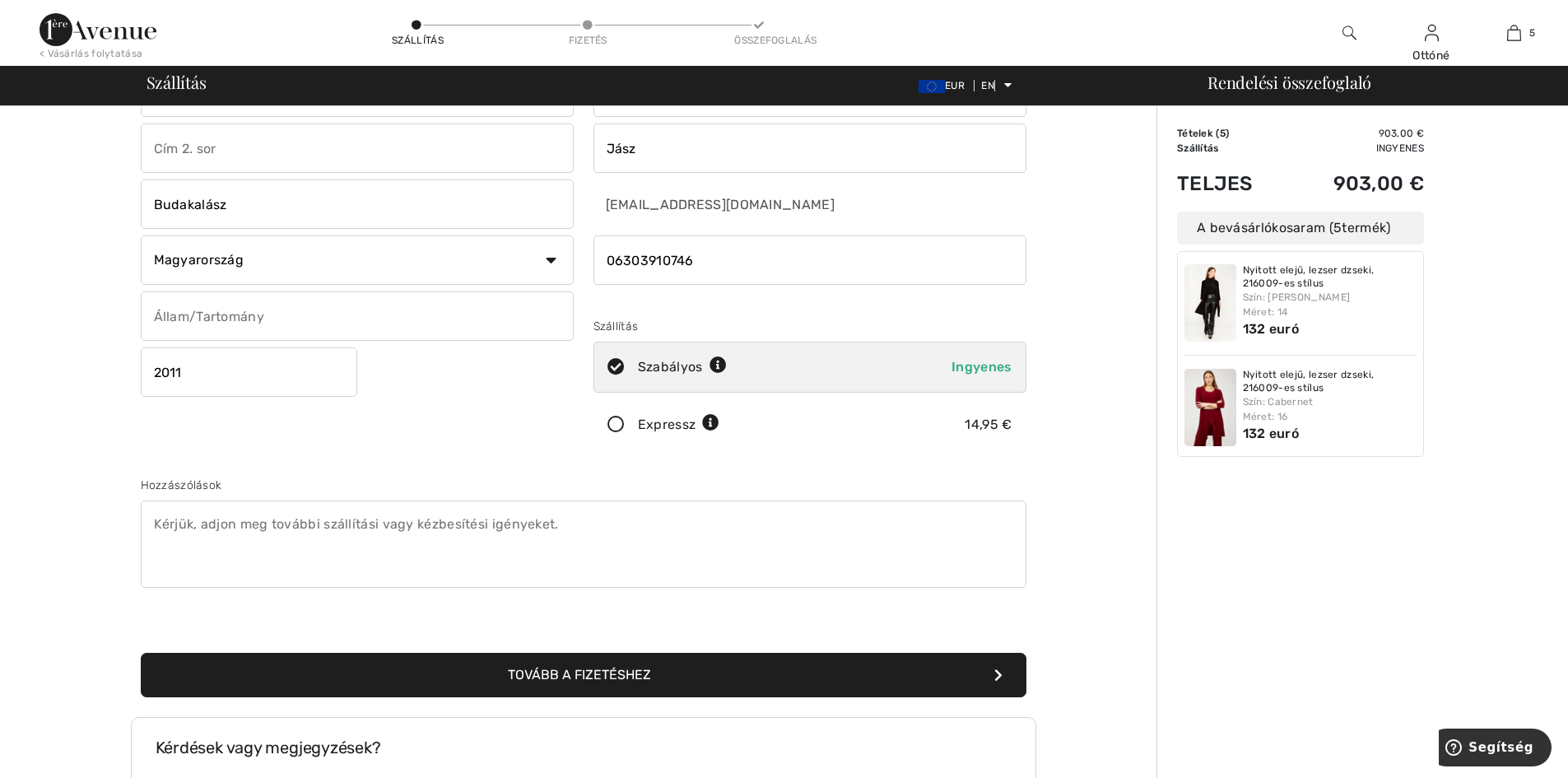
scroll to position [246, 0]
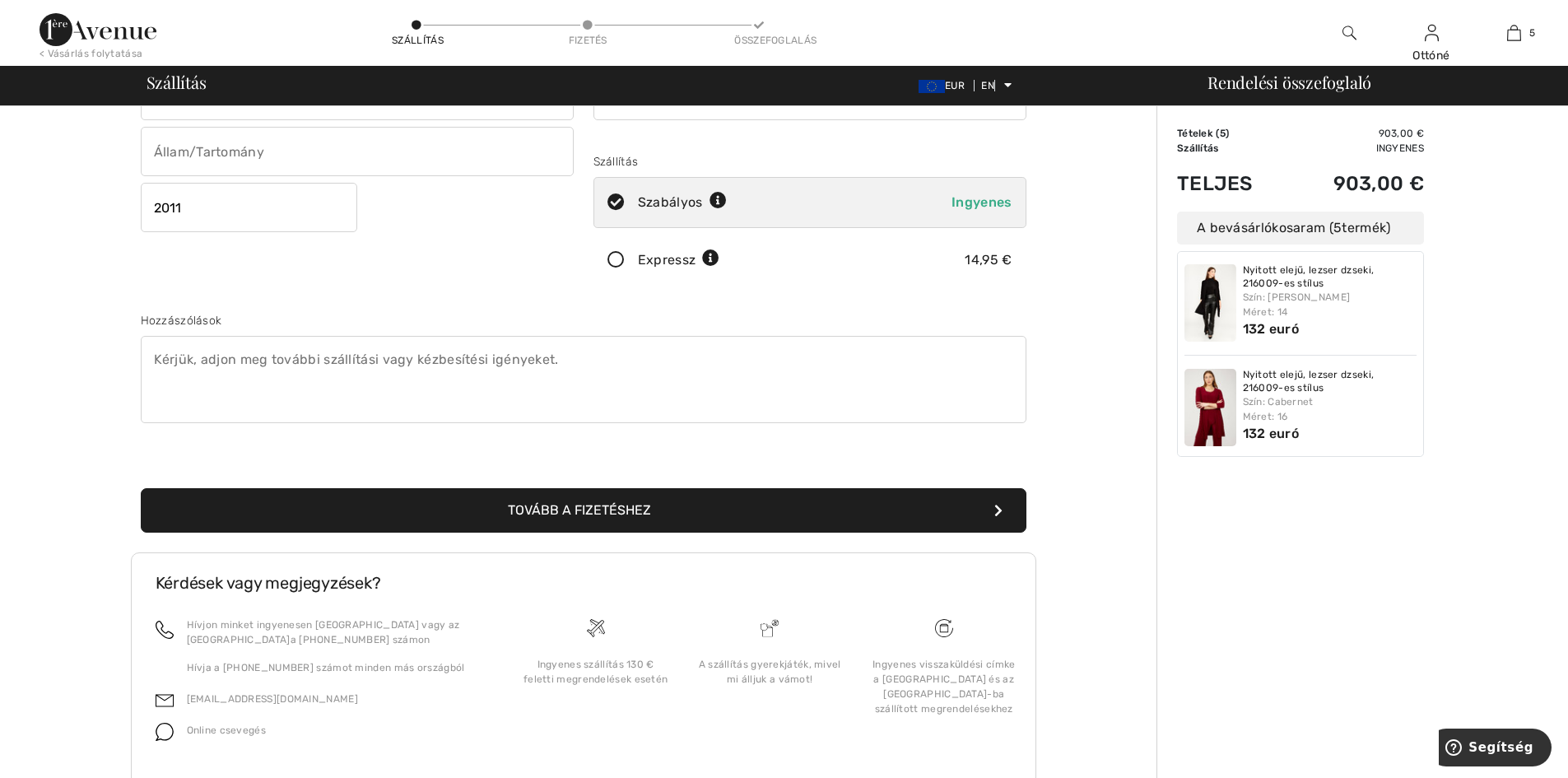
click at [603, 513] on font "Tovább a fizetéshez" at bounding box center [579, 510] width 143 height 15
click at [995, 506] on icon "submit" at bounding box center [999, 509] width 9 height 13
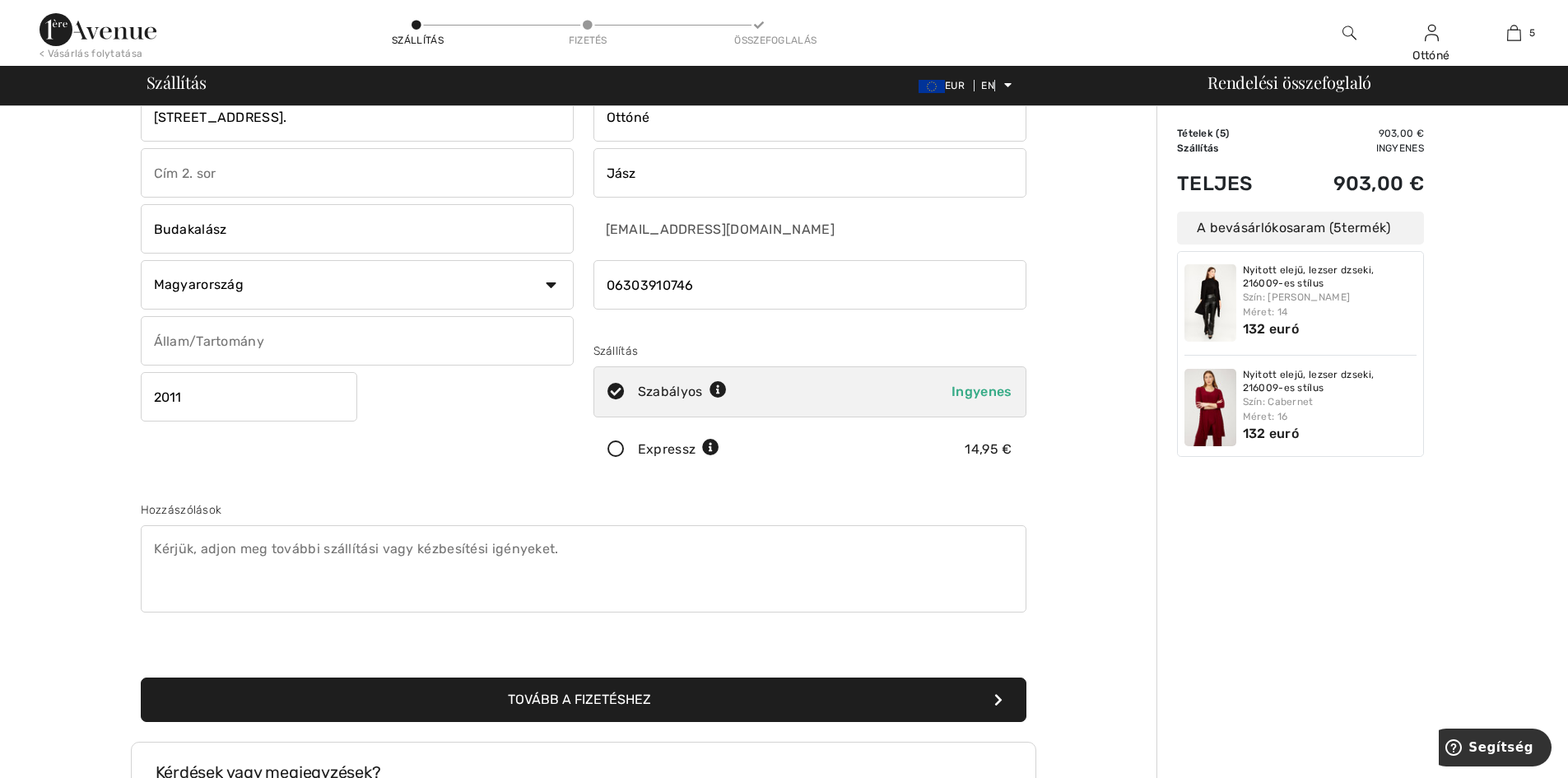
scroll to position [49, 0]
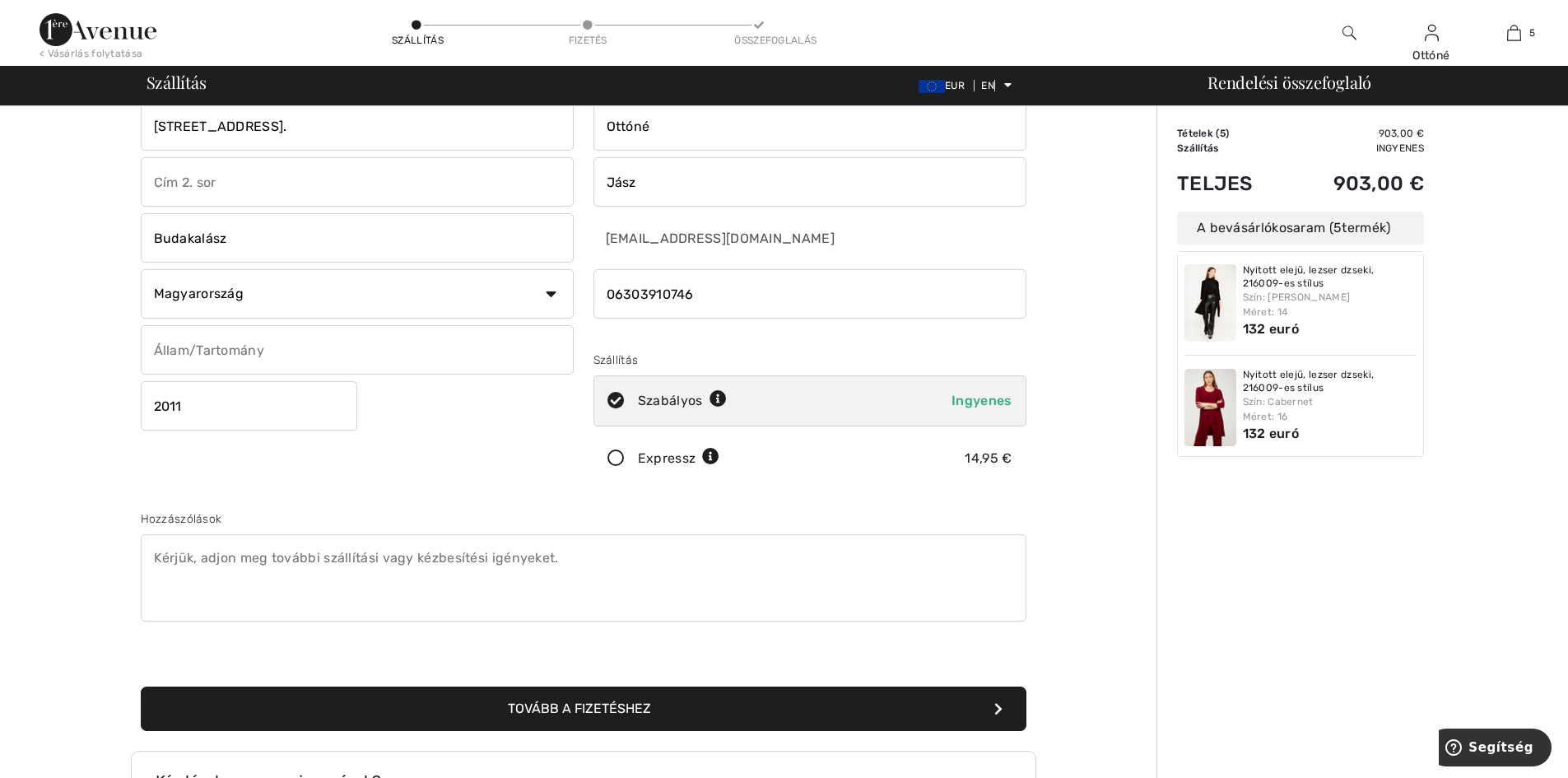
click at [498, 353] on input "text" at bounding box center [357, 350] width 433 height 50
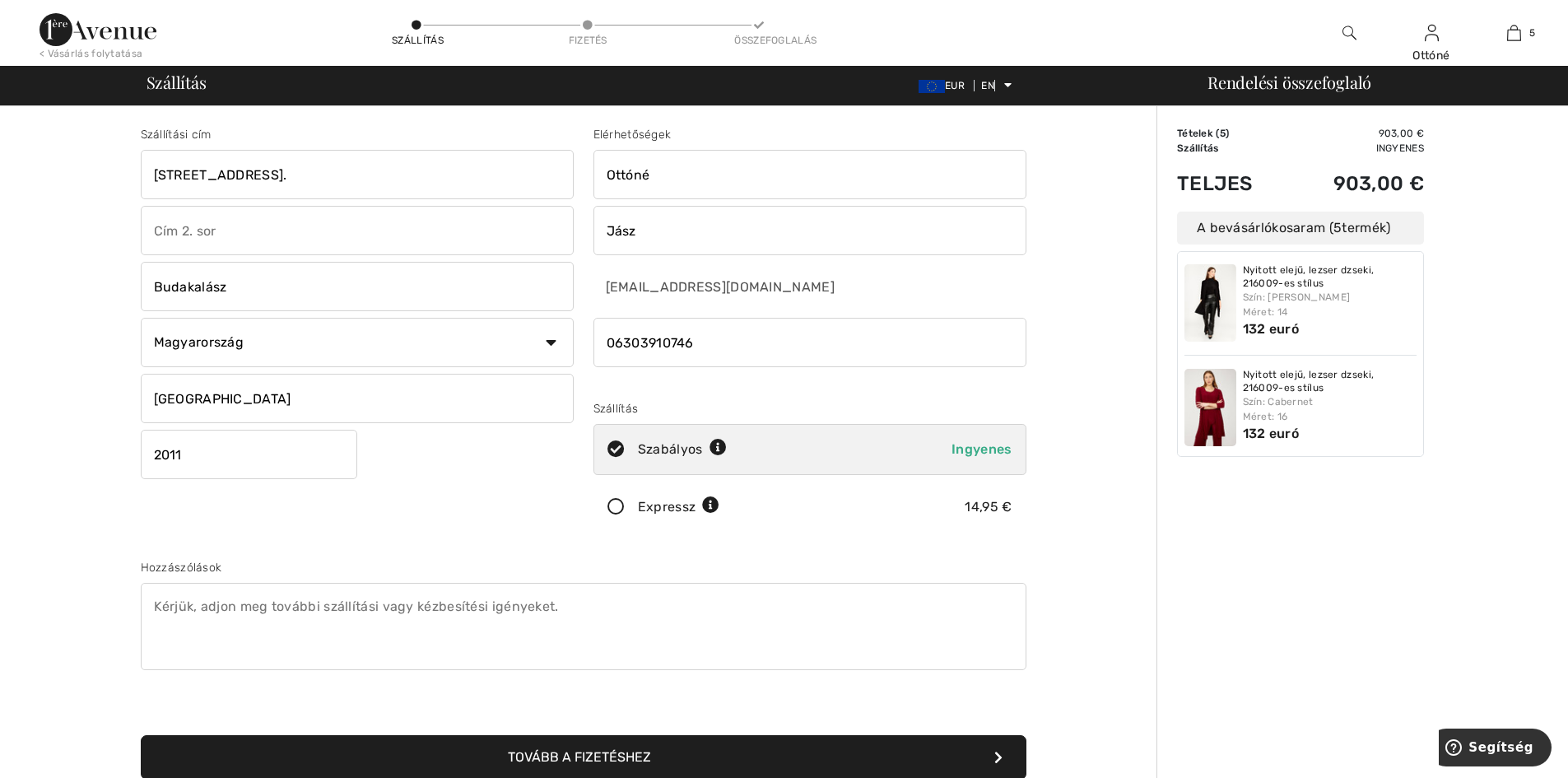
type input "Pest megye"
click at [291, 171] on input "Gyümölcs utca 107." at bounding box center [357, 175] width 433 height 50
type input "Gyümölcs utca"
click at [193, 231] on input "text" at bounding box center [357, 230] width 433 height 50
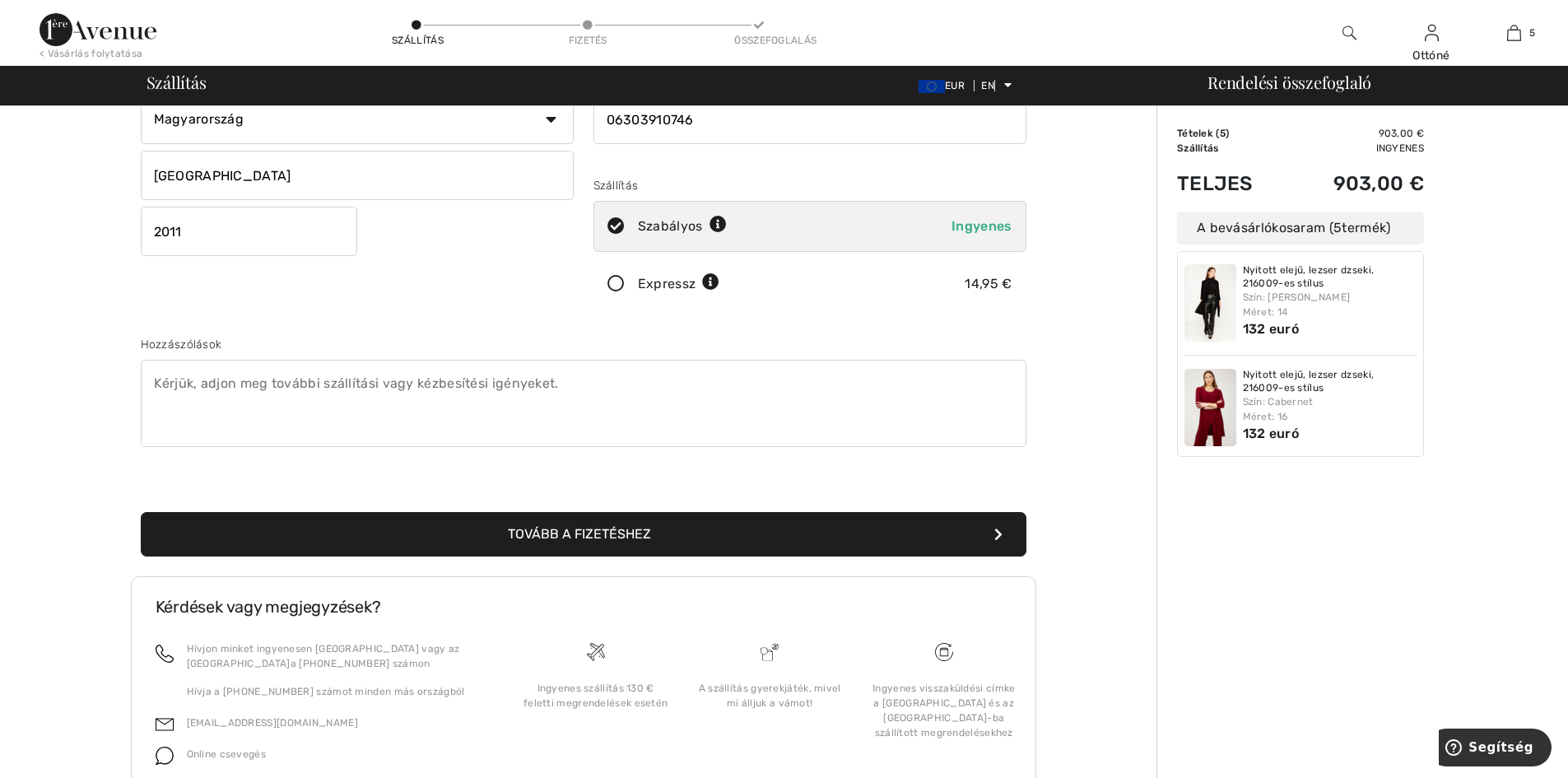
scroll to position [246, 0]
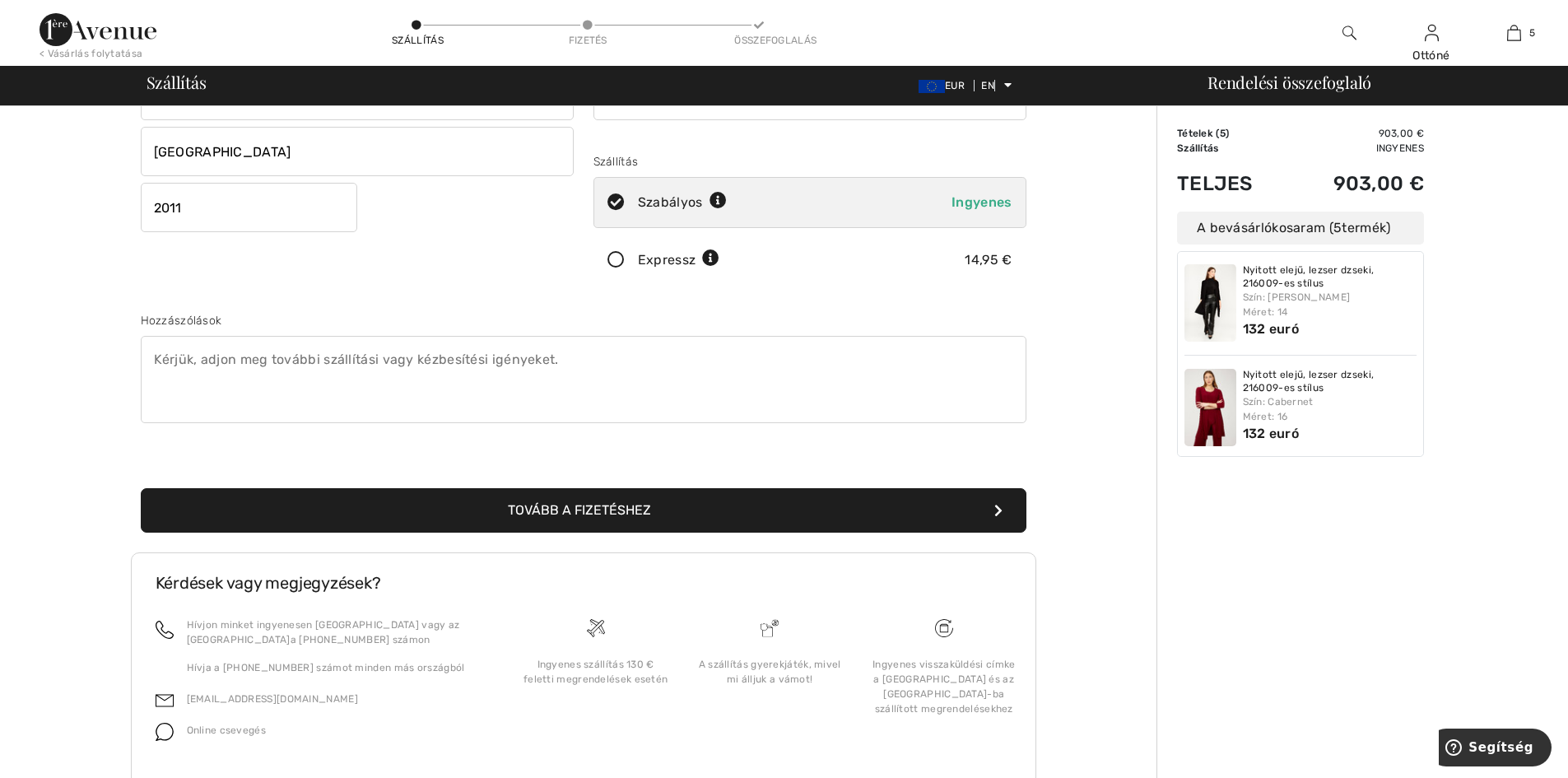
type input "107."
click at [995, 508] on icon "submit" at bounding box center [999, 509] width 9 height 13
click at [601, 502] on font "Tovább a fizetéshez" at bounding box center [579, 510] width 143 height 15
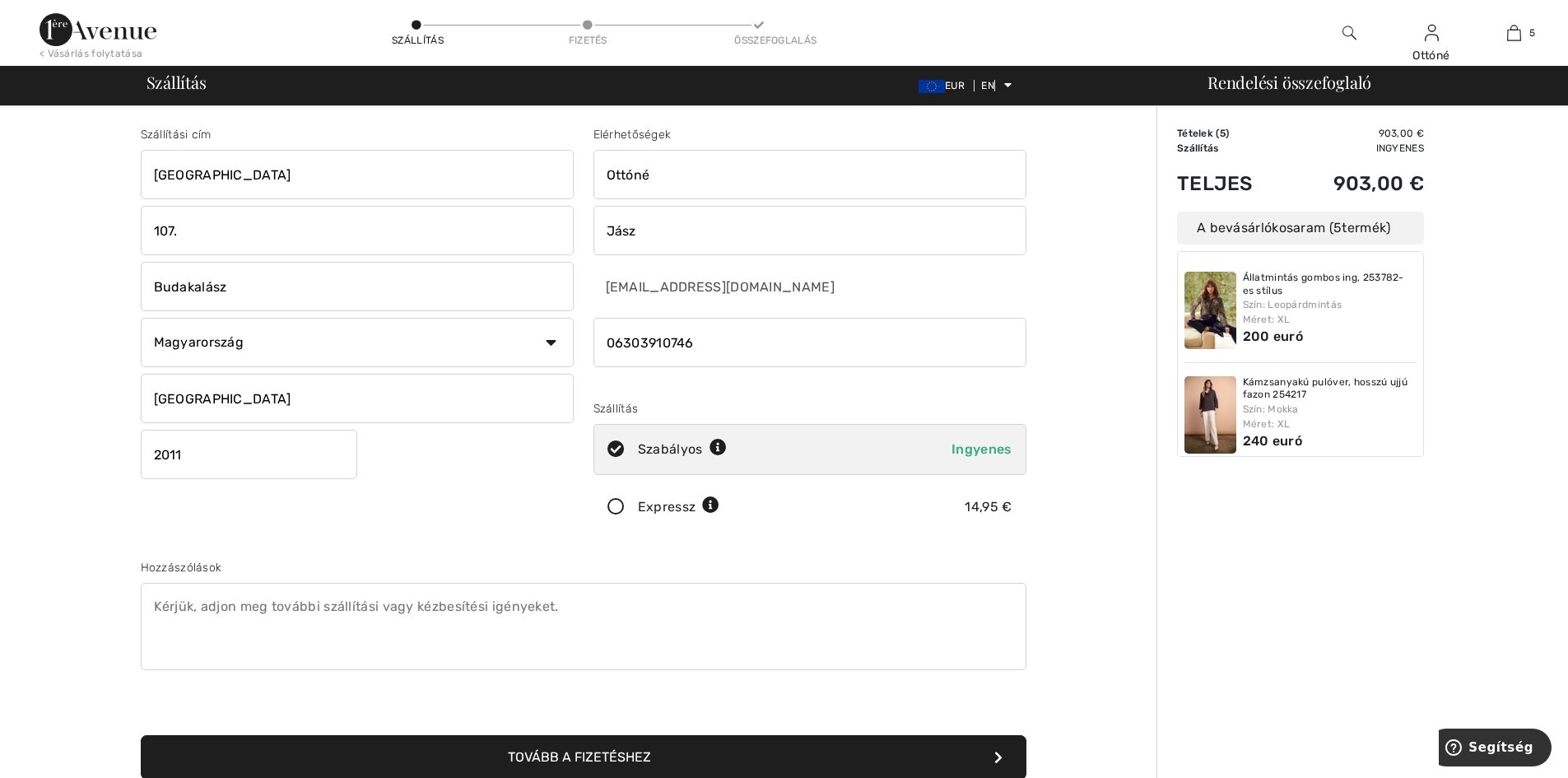
scroll to position [164, 0]
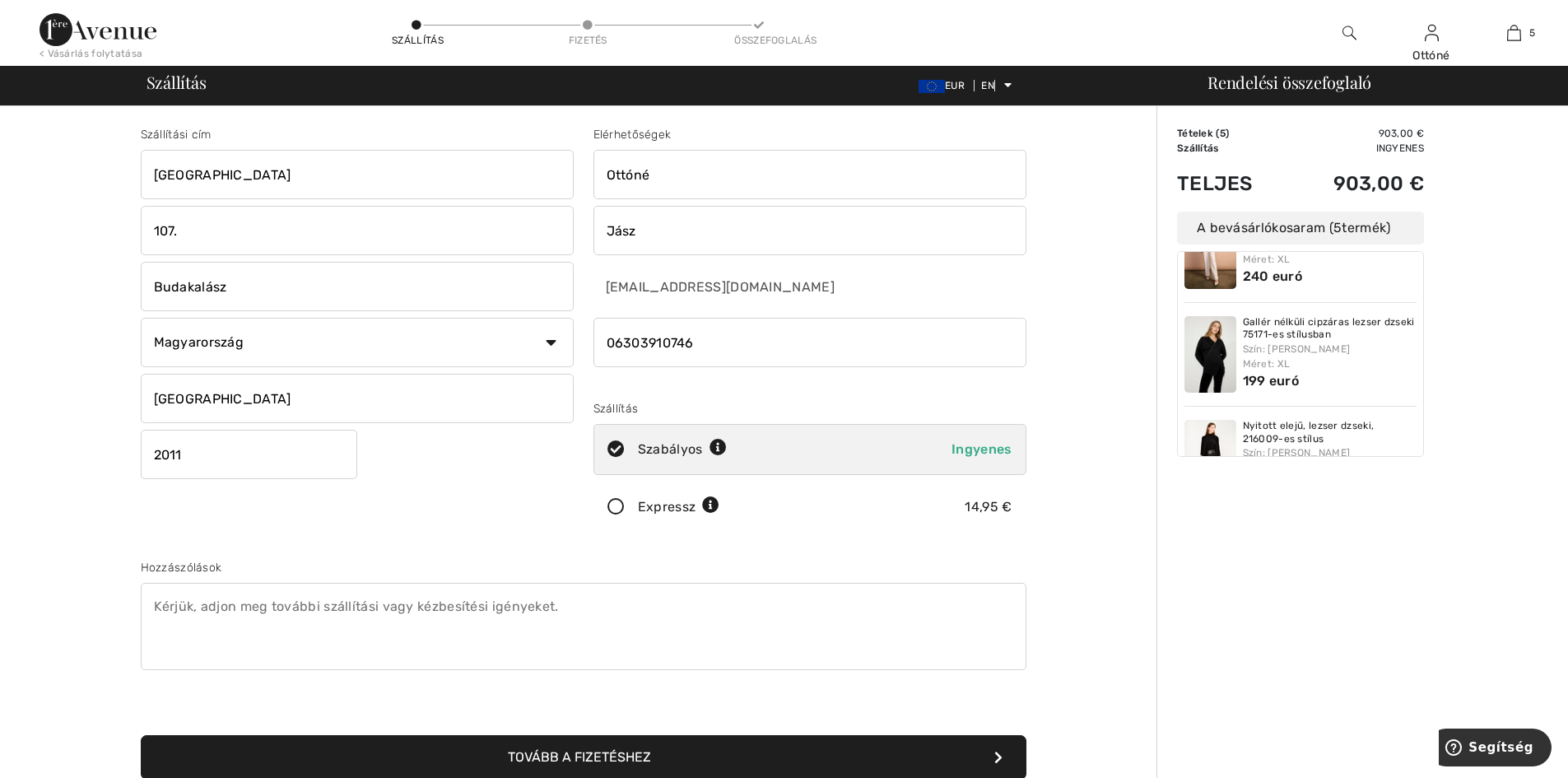
click at [1274, 83] on font "Rendelési összefoglaló" at bounding box center [1289, 82] width 163 height 22
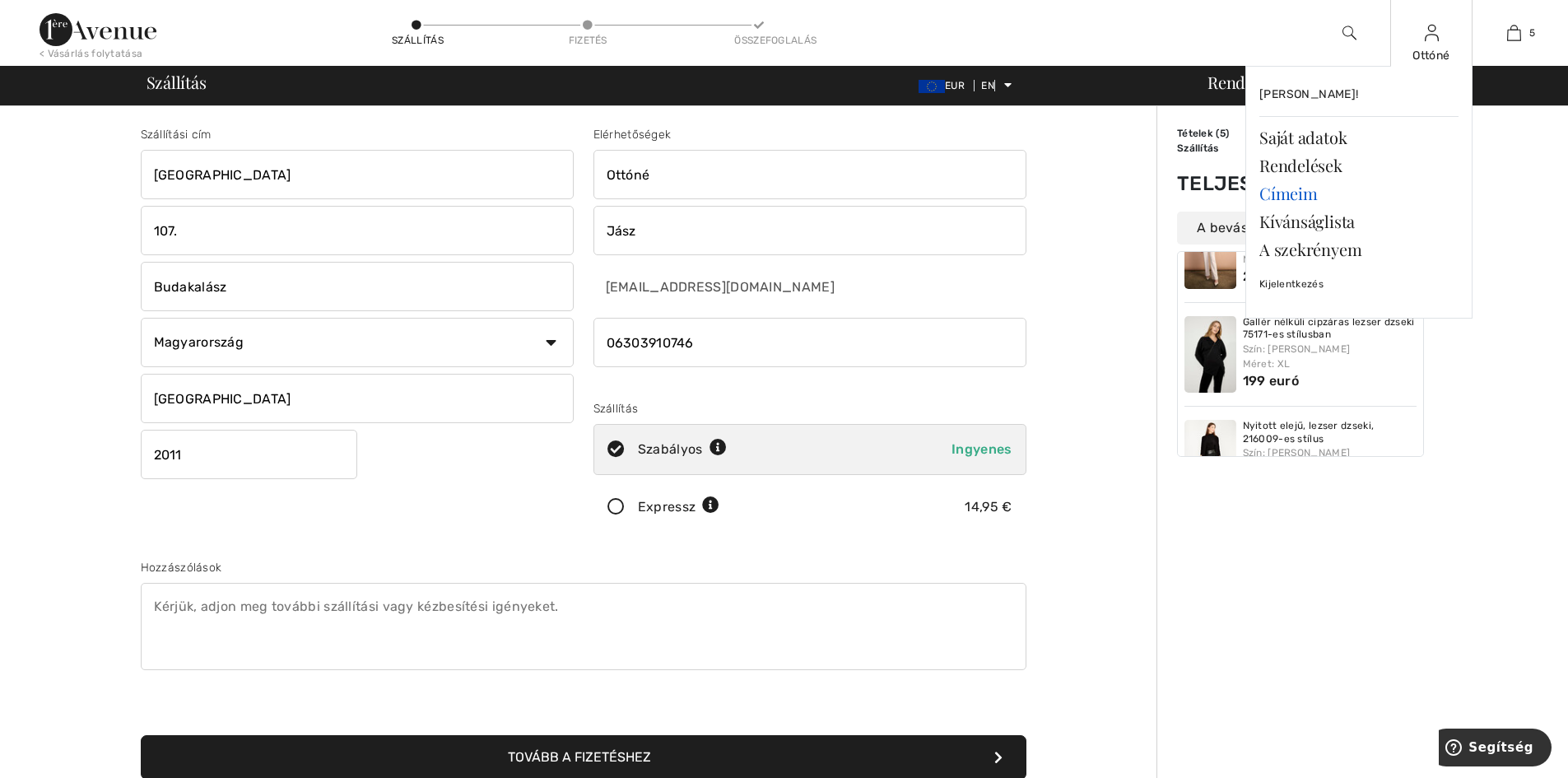
click at [1287, 193] on font "Címeim" at bounding box center [1288, 193] width 58 height 22
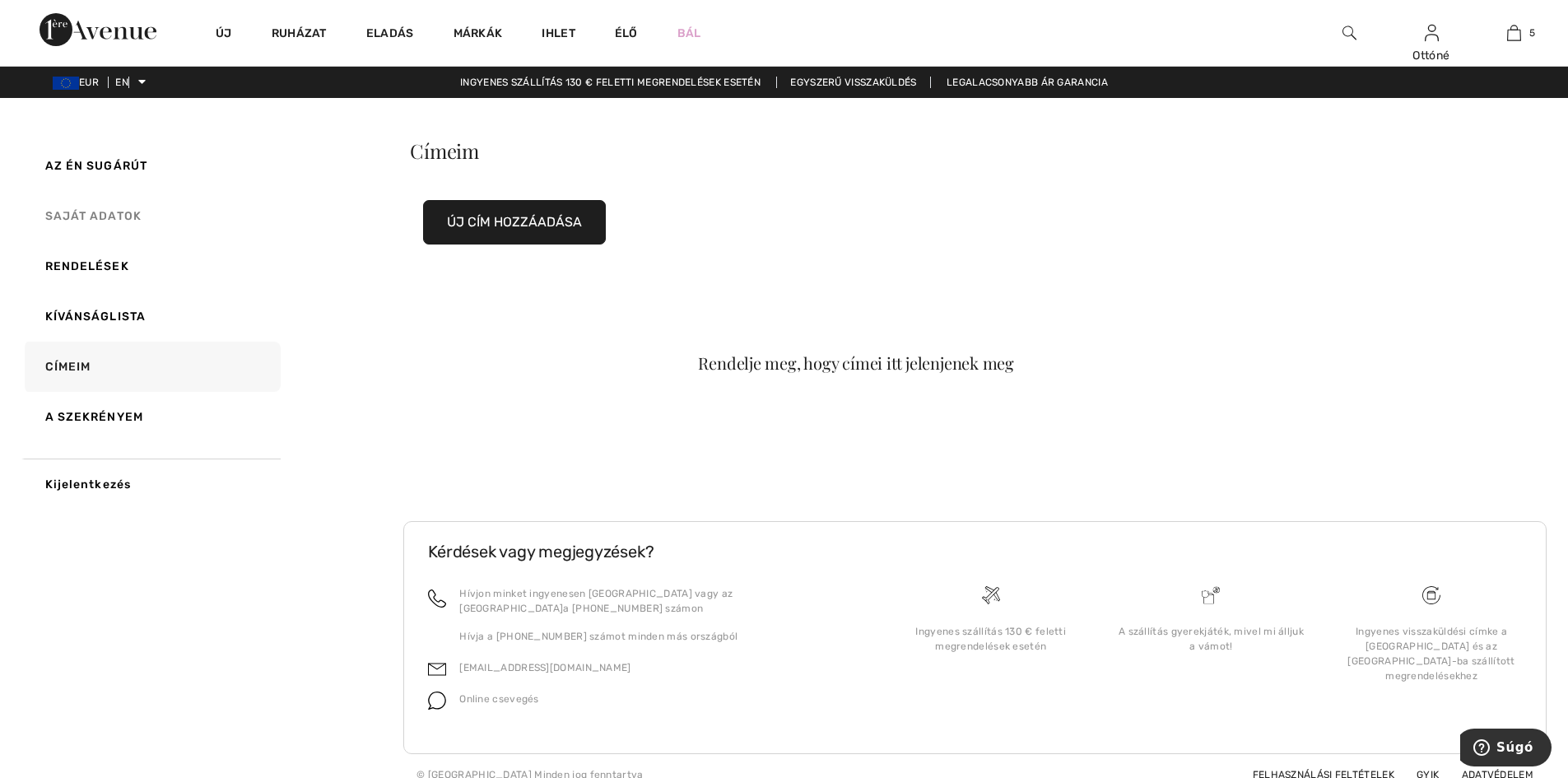
click at [117, 212] on font "Saját adatok" at bounding box center [93, 216] width 97 height 14
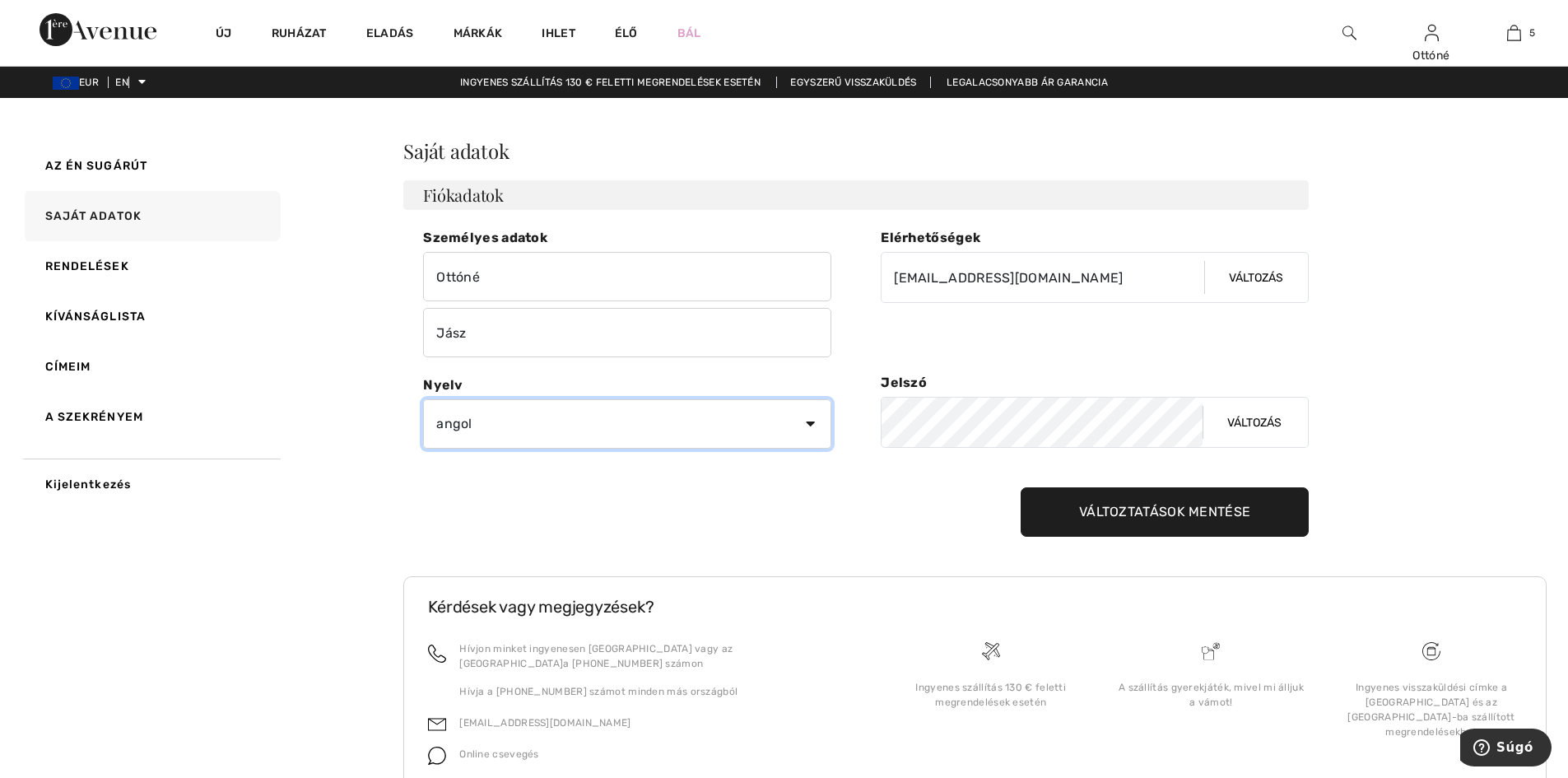
click at [811, 421] on select "angol Francia" at bounding box center [627, 424] width 408 height 50
click at [423, 399] on select "angol Francia" at bounding box center [627, 424] width 408 height 50
click at [75, 366] on font "Címeim" at bounding box center [68, 366] width 46 height 14
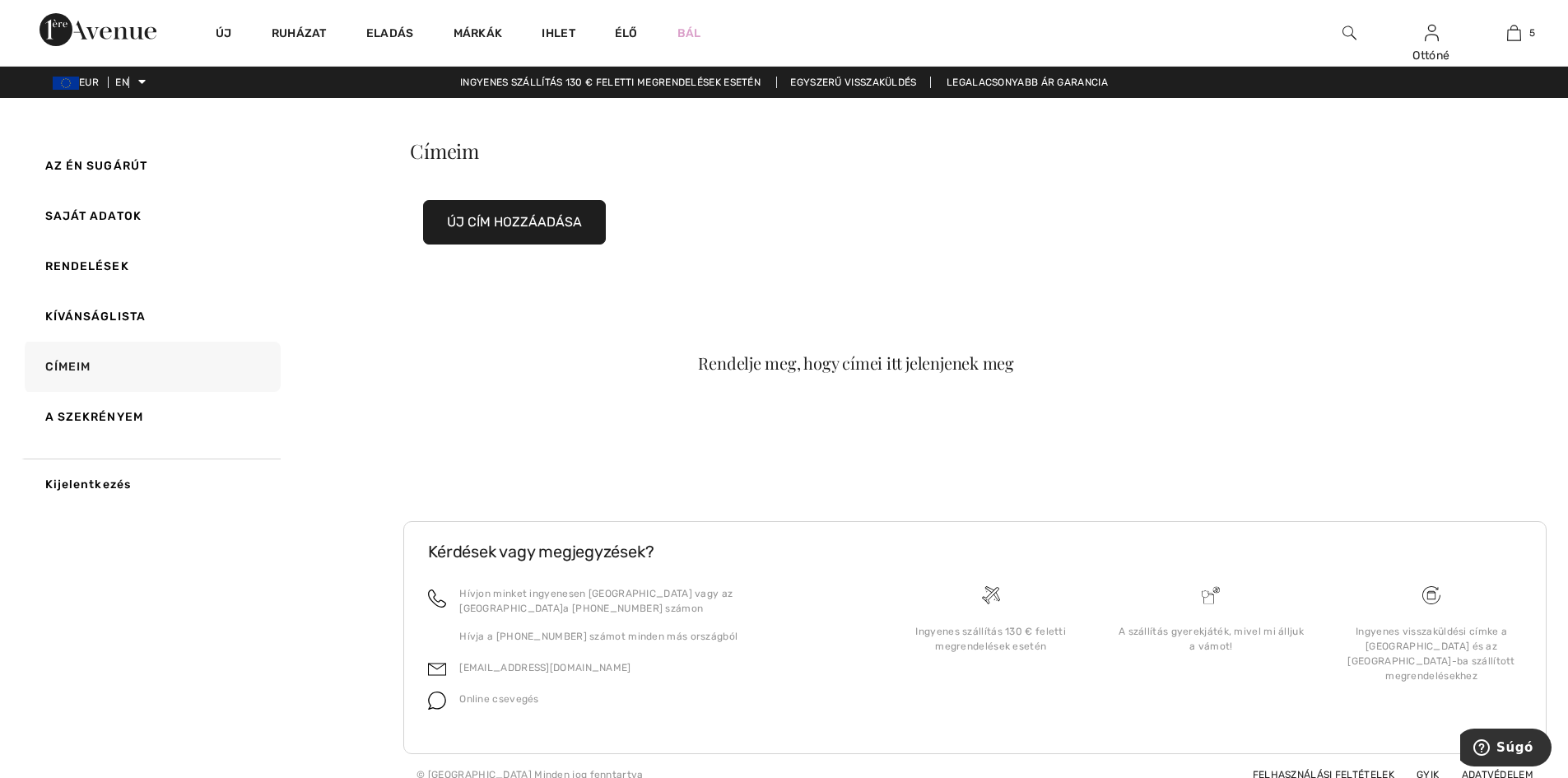
click at [484, 222] on font "Új cím hozzáadása" at bounding box center [514, 222] width 135 height 15
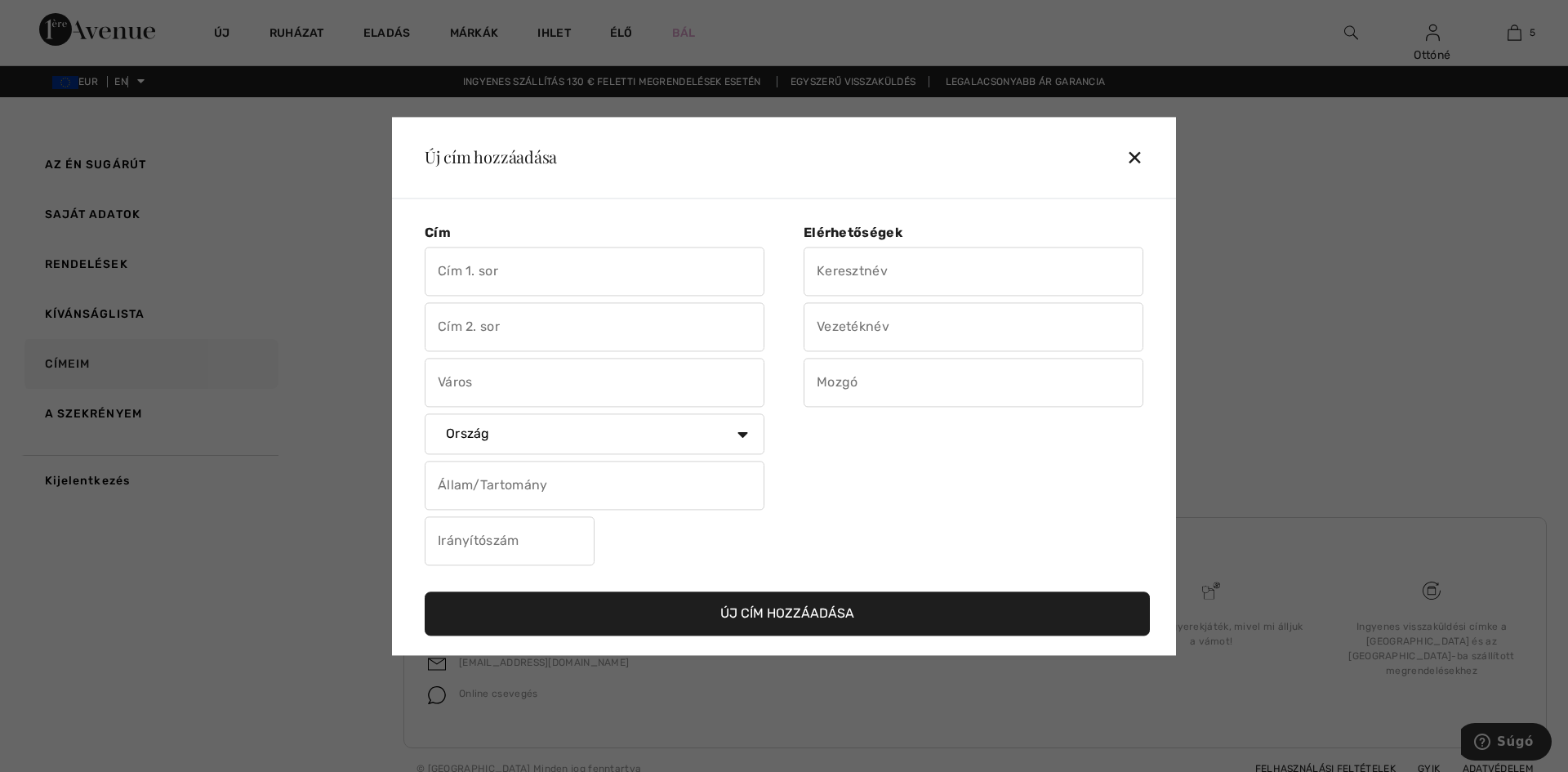
click at [515, 284] on input "text" at bounding box center [595, 271] width 340 height 49
type input "Gyümölcs utca 107."
type input "Budakalász"
select select "HU"
type input "2011"
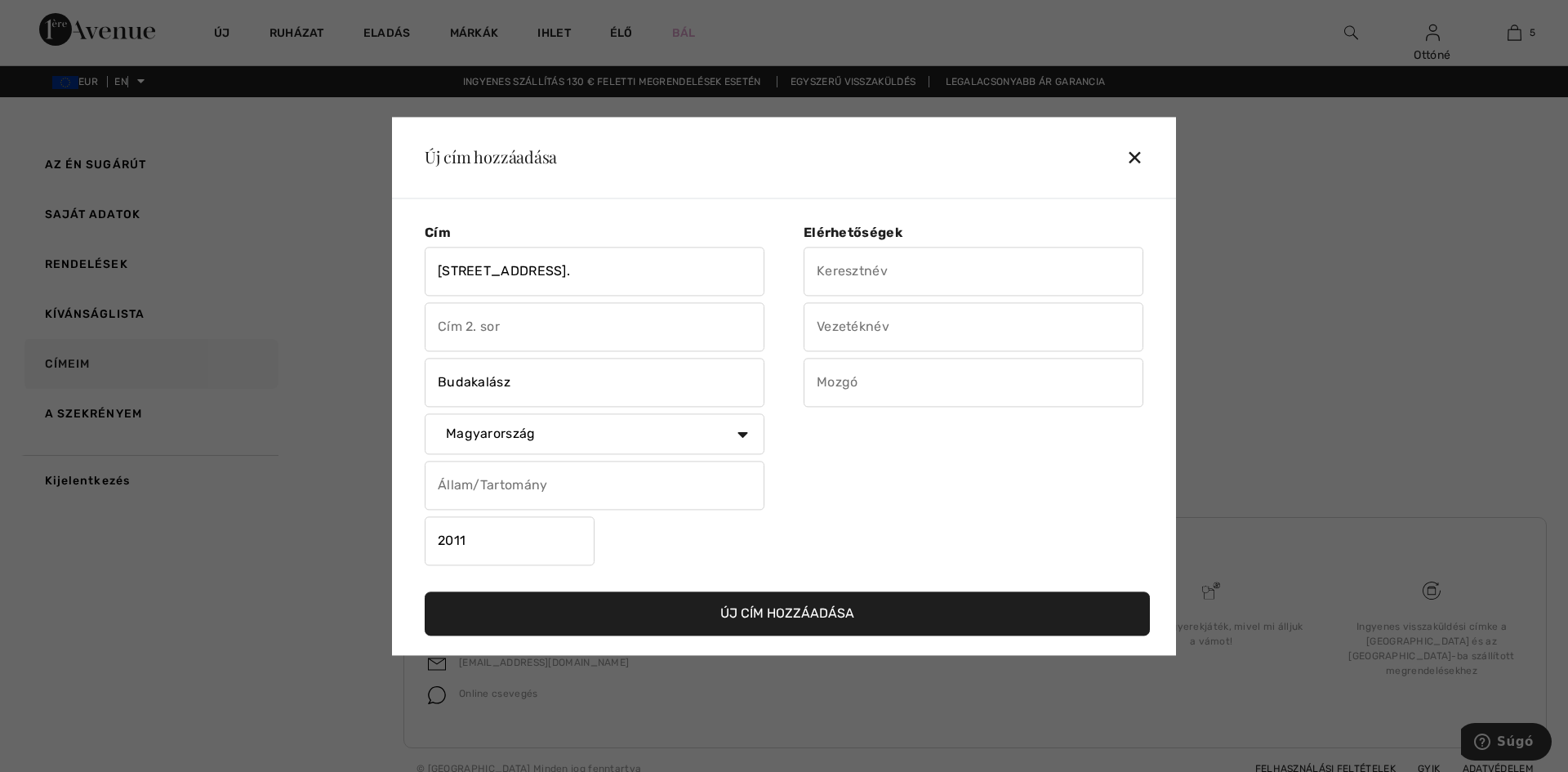
type input "Ottóné"
type input "Jász"
type input "06303910746"
click at [538, 481] on input "text" at bounding box center [595, 485] width 340 height 49
type input "Pest megye"
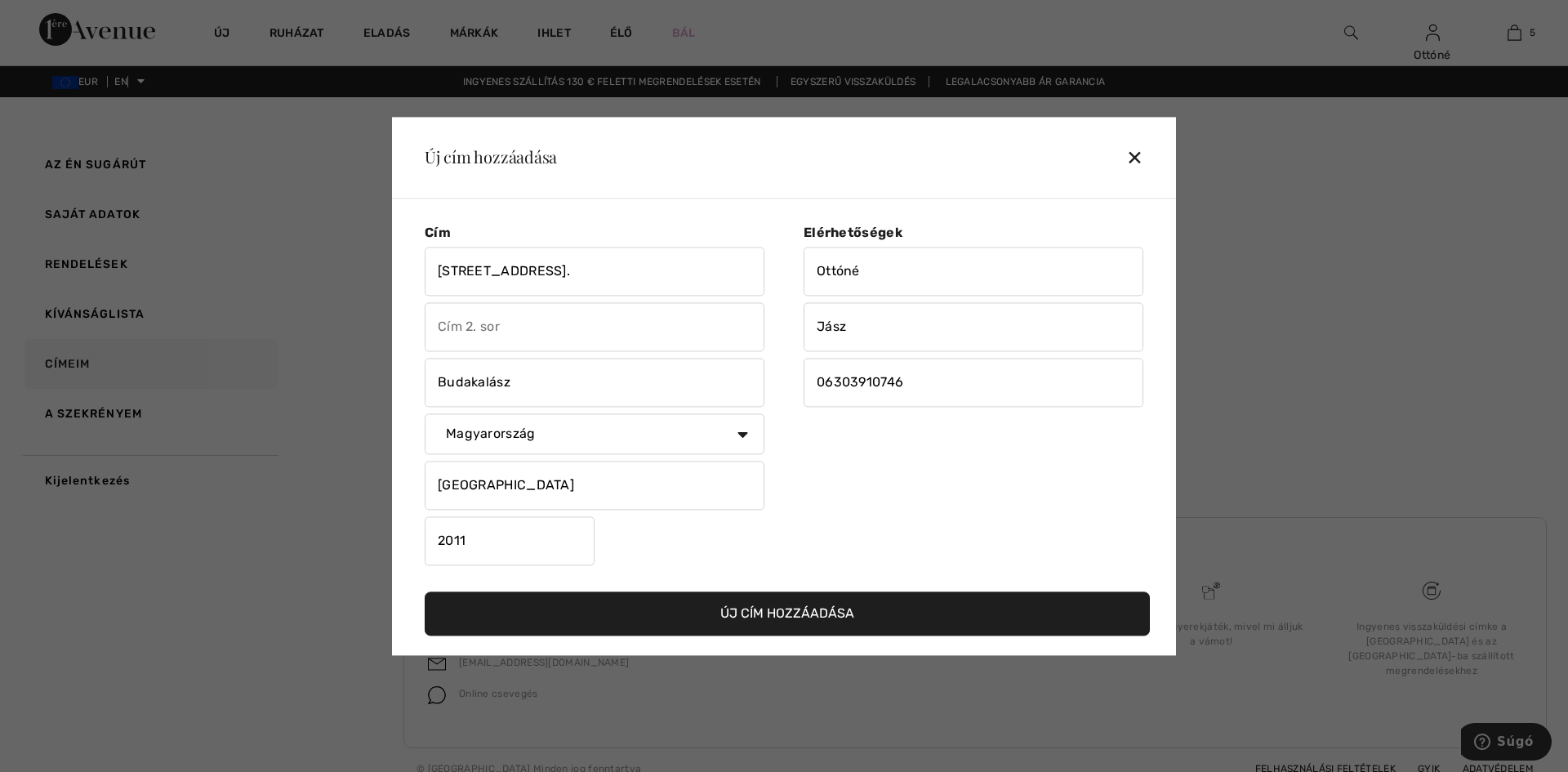
click at [563, 271] on input "Gyümölcs utca 107." at bounding box center [595, 271] width 340 height 49
type input "Gyümölcs utca"
click at [476, 330] on input "text" at bounding box center [595, 327] width 340 height 49
type input "107."
click at [783, 612] on font "Új cím hozzáadása" at bounding box center [787, 613] width 134 height 15
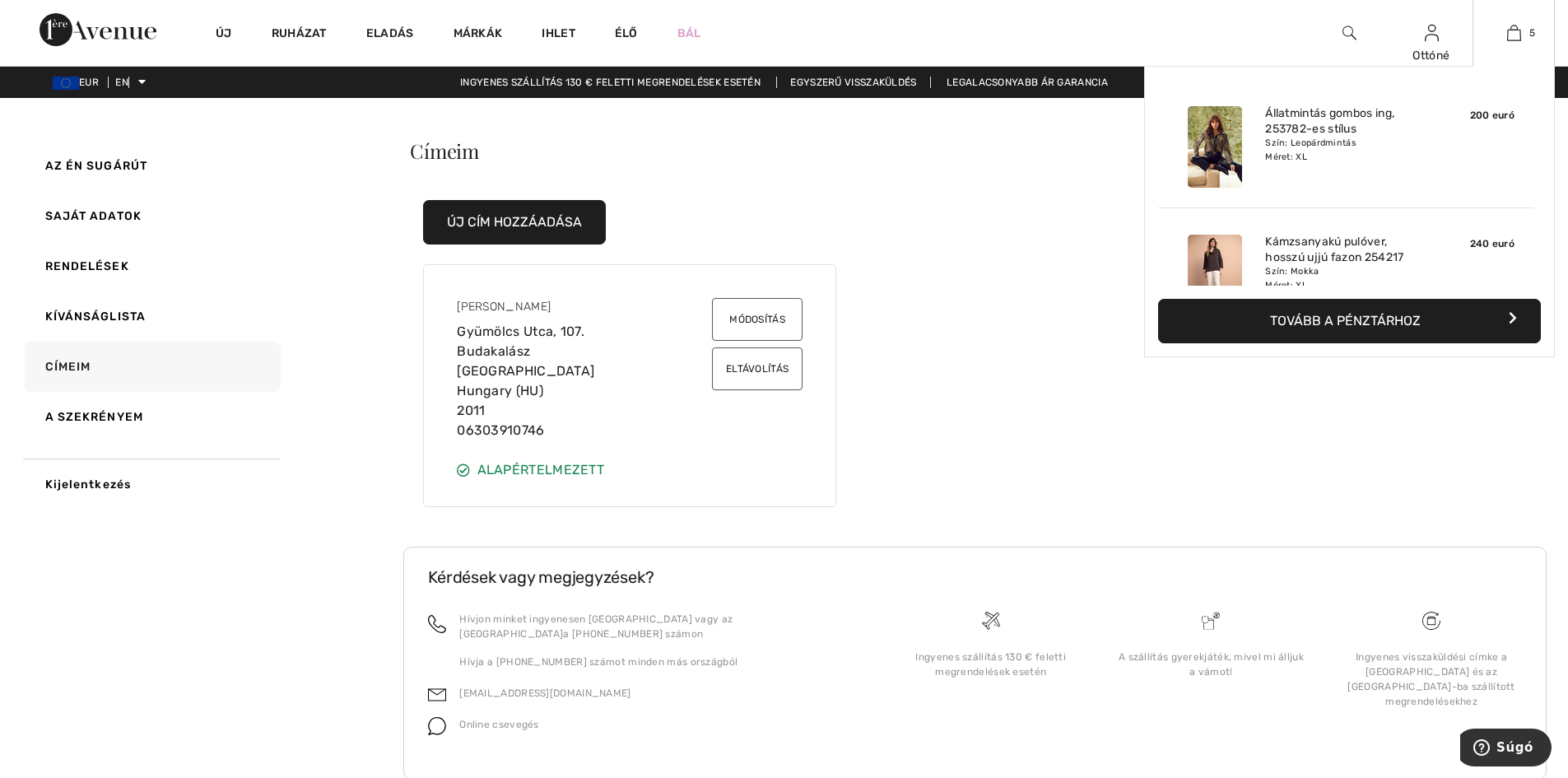
click at [1390, 324] on font "Tovább a pénztárhoz" at bounding box center [1345, 320] width 151 height 15
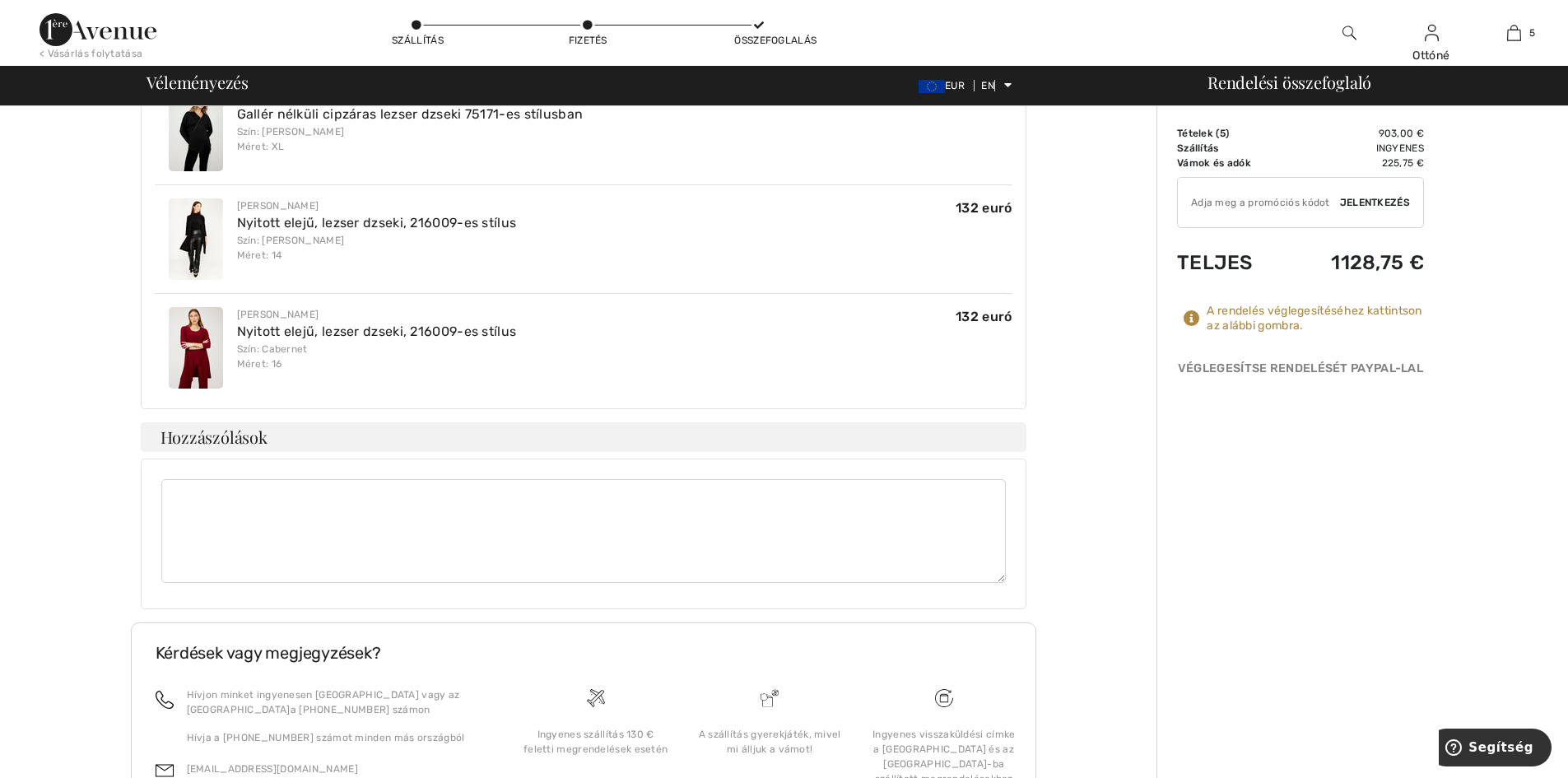
scroll to position [1024, 0]
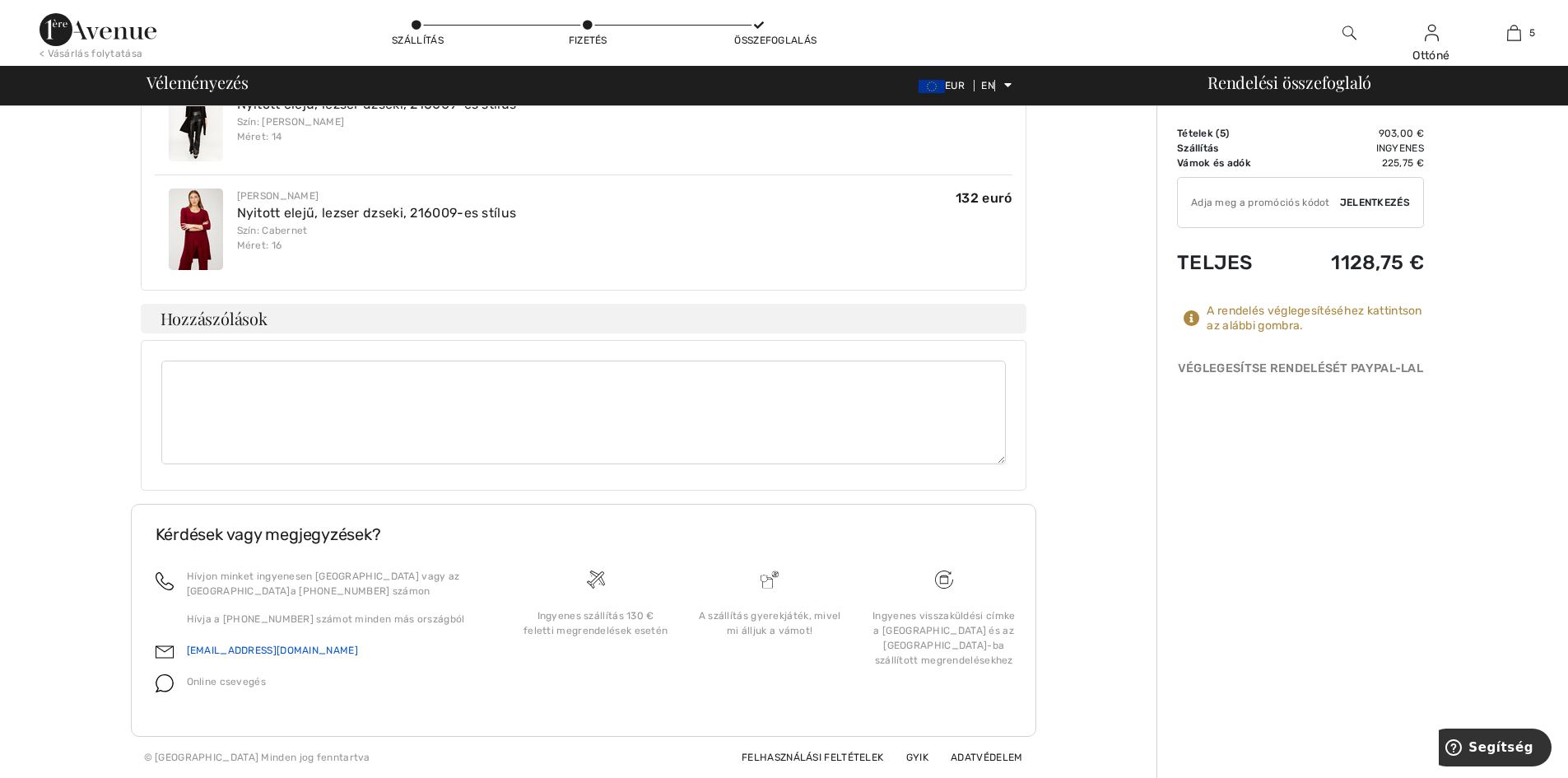
click at [235, 650] on font "[EMAIL_ADDRESS][DOMAIN_NAME]" at bounding box center [272, 650] width 171 height 11
click at [250, 681] on font "Online csevegés" at bounding box center [226, 680] width 80 height 11
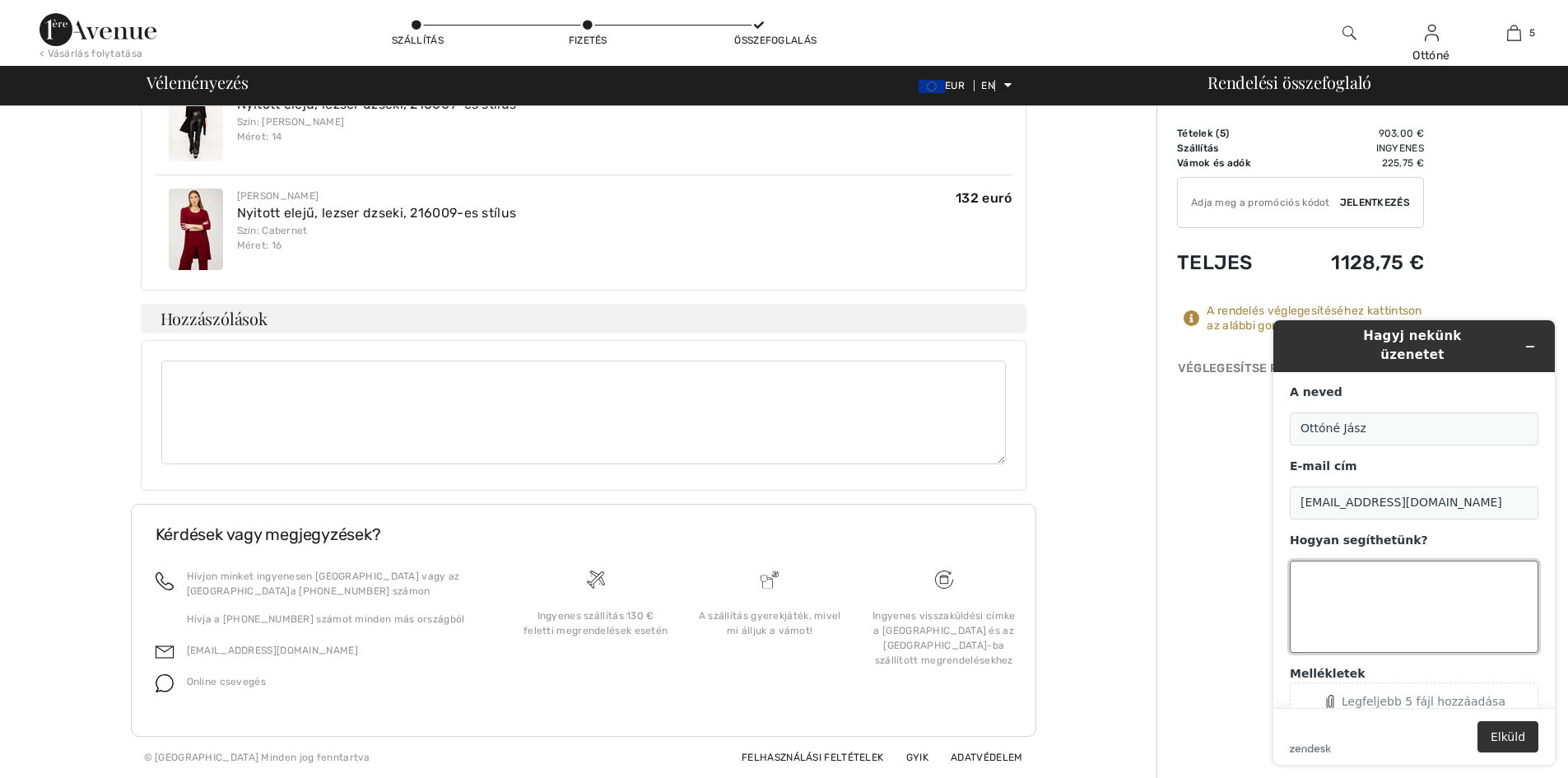
click at [1313, 580] on textarea "Hogyan segíthetünk?" at bounding box center [1414, 607] width 248 height 92
click at [1339, 561] on textarea "Kedves Avenue" at bounding box center [1414, 607] width 248 height 92
click at [1384, 561] on textarea "Kedves Avenue" at bounding box center [1414, 607] width 248 height 92
click at [1428, 591] on textarea "Kedves Avenue! Szeretném átutalni rendelésemhez a vámot és az adót, 225,75 Euro…" at bounding box center [1414, 607] width 248 height 92
click at [1520, 589] on textarea "Kedves Avenue! Szeretném átutalni rendelésemhez a vámot és az adót, 225,75 Euro…" at bounding box center [1414, 607] width 248 height 92
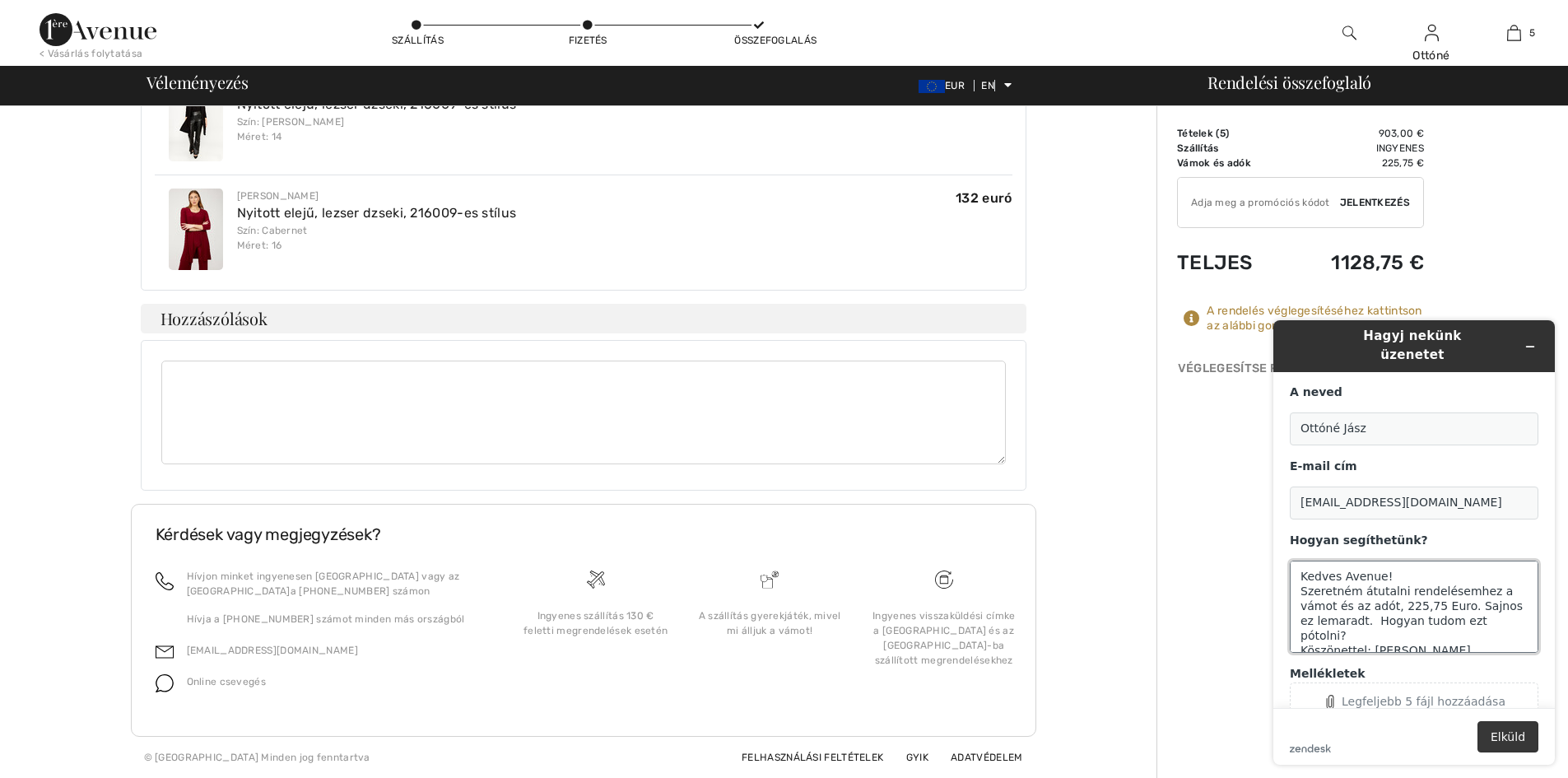
type textarea "Kedves Avenue! Szeretném átutalni rendelésemhez a vámot és az adót, 225,75 Euro…"
click at [1509, 737] on font "Elküld" at bounding box center [1507, 736] width 34 height 13
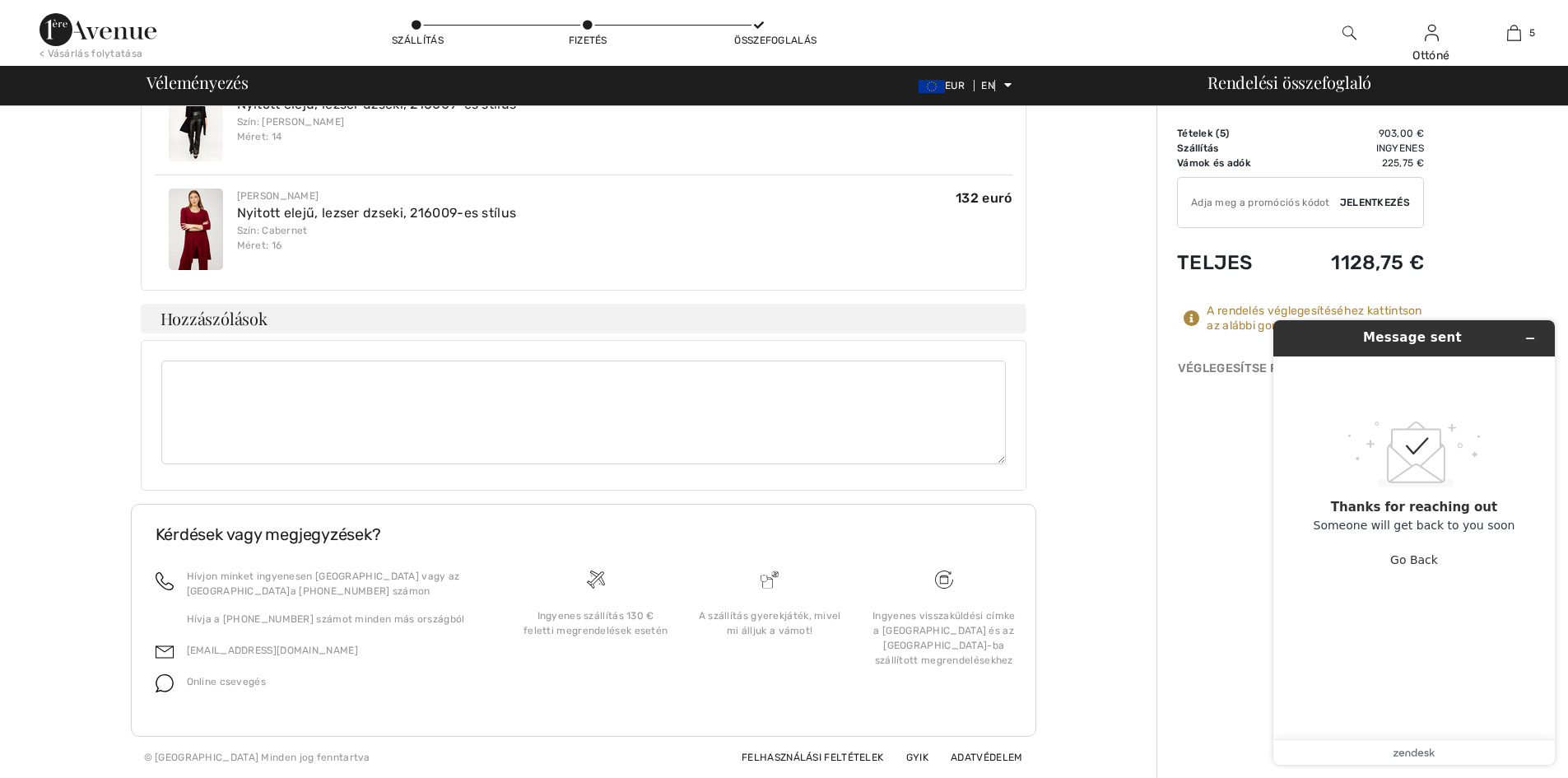
click at [1531, 337] on icon "Minimize widget" at bounding box center [1529, 337] width 11 height 11
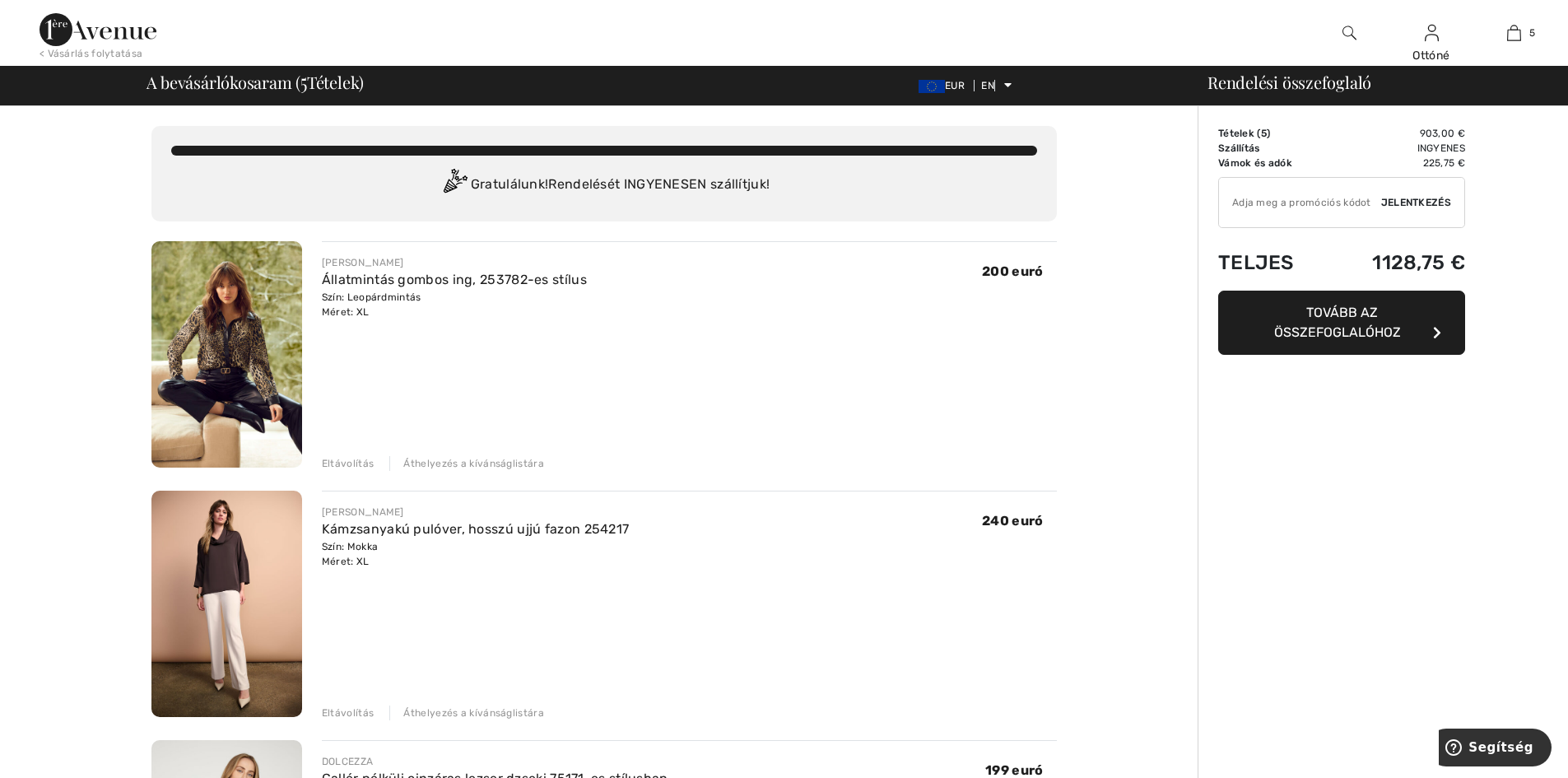
click at [1304, 207] on input "TEXT" at bounding box center [1299, 203] width 162 height 50
type input "FLASH15"
click at [1422, 199] on font "Jelentkezés" at bounding box center [1417, 202] width 70 height 11
click at [1440, 330] on icon "button" at bounding box center [1437, 332] width 9 height 13
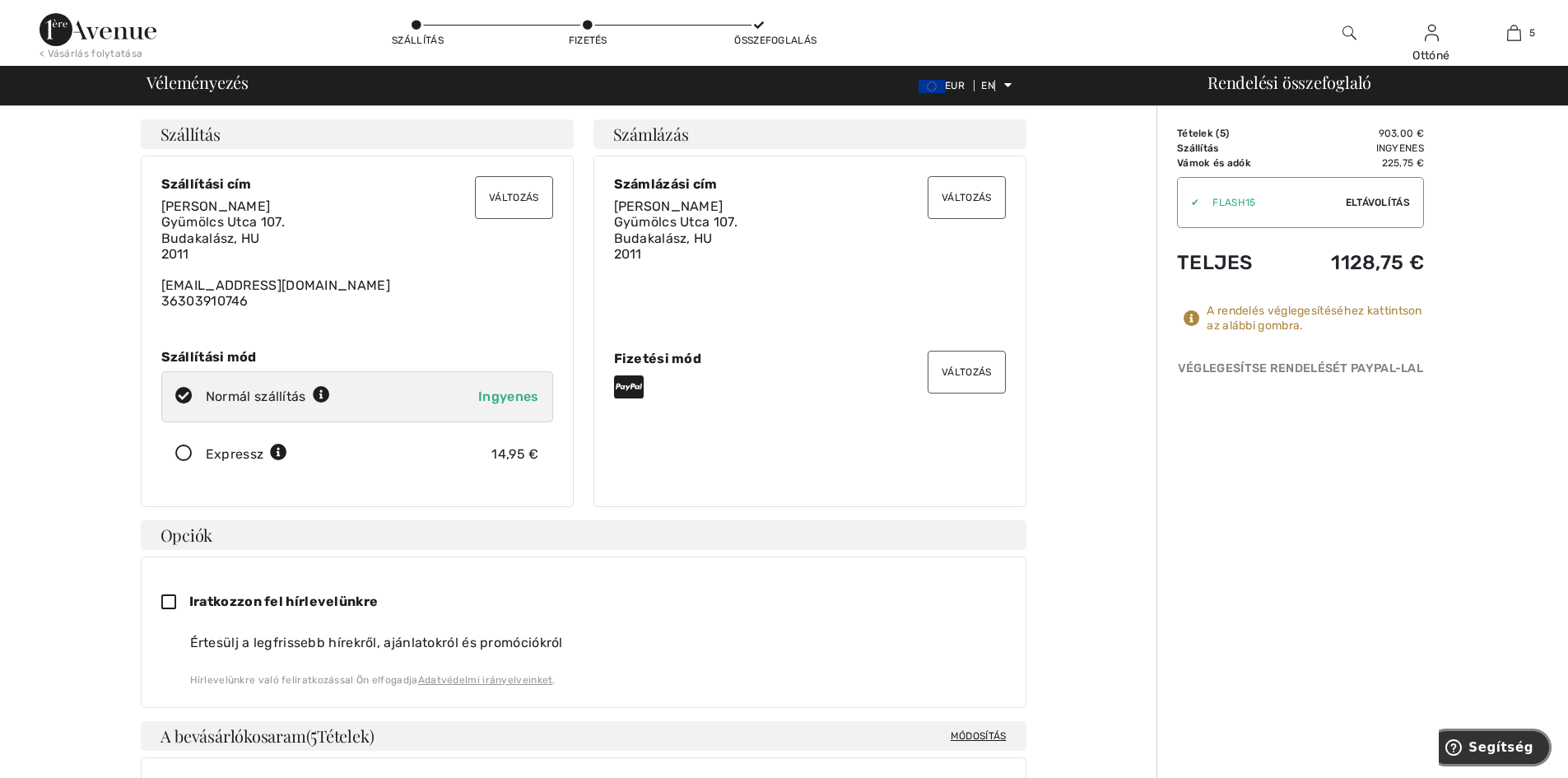
click at [1510, 747] on font "Segítség" at bounding box center [1500, 746] width 65 height 15
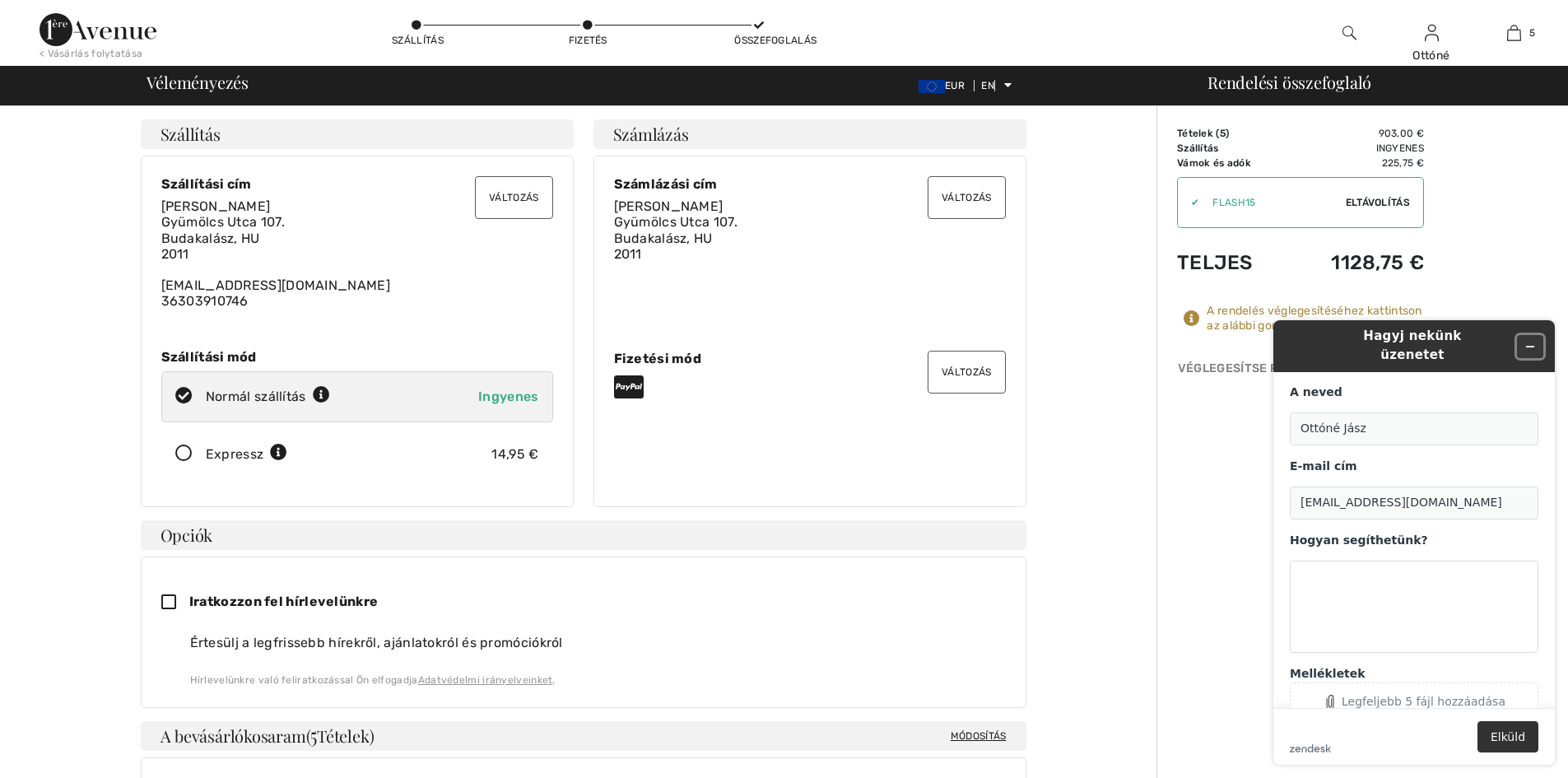
click at [1531, 341] on icon "Widget minimalizálása" at bounding box center [1529, 346] width 11 height 11
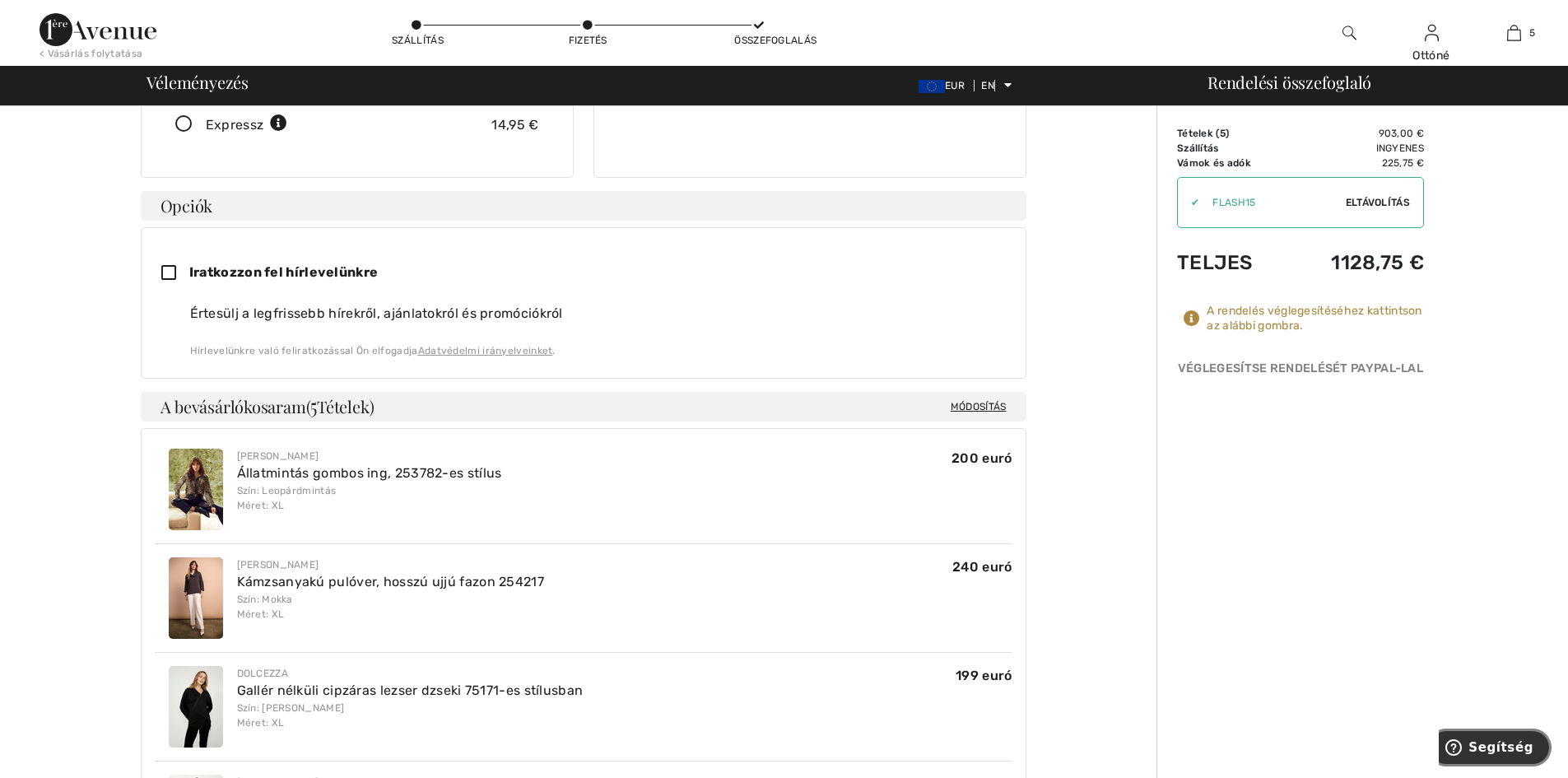
scroll to position [576, 0]
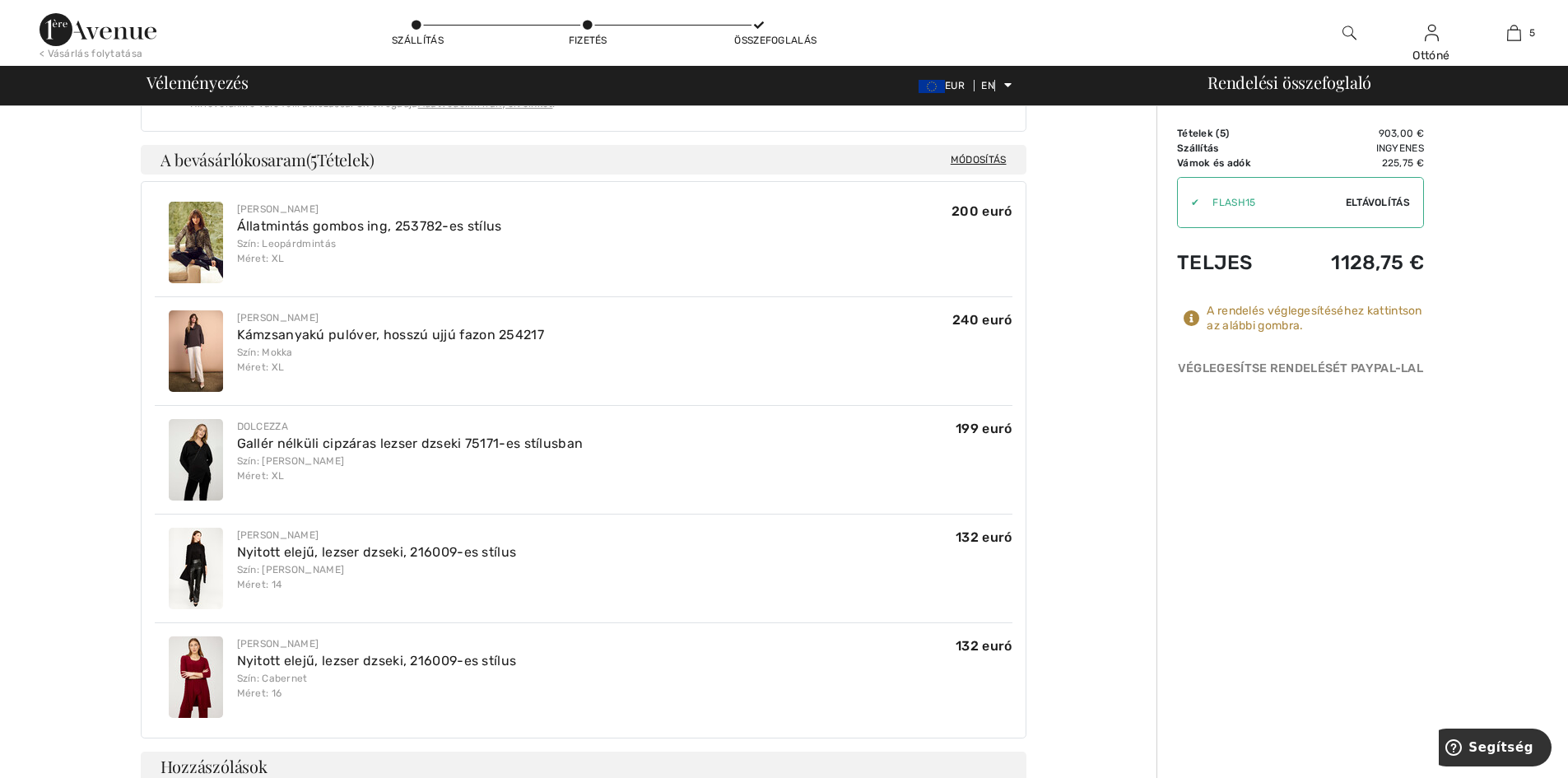
click at [986, 159] on font "Módosítás" at bounding box center [978, 159] width 56 height 11
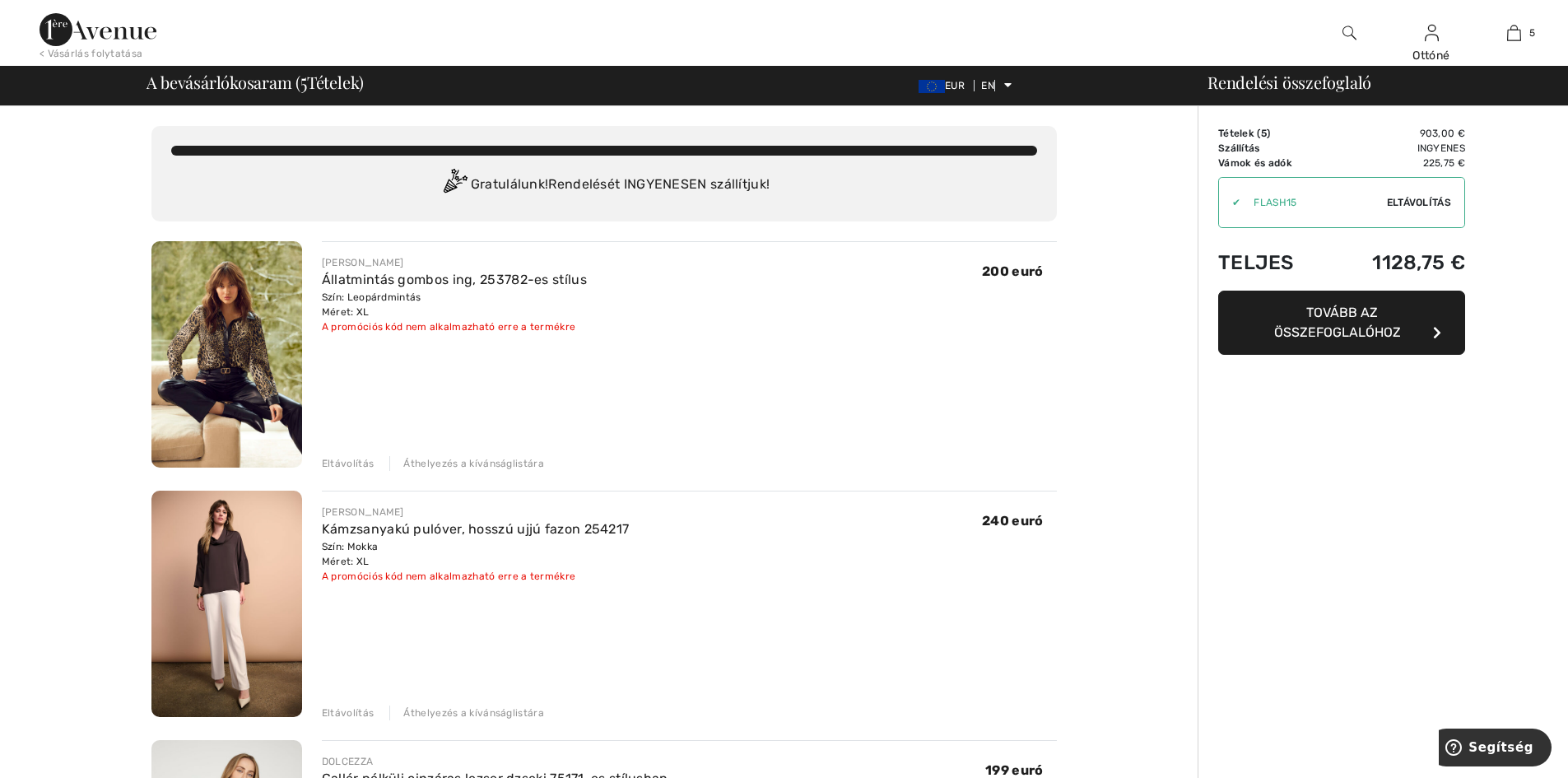
click at [248, 317] on img at bounding box center [227, 354] width 151 height 226
click at [340, 460] on font "Eltávolítás" at bounding box center [347, 463] width 52 height 11
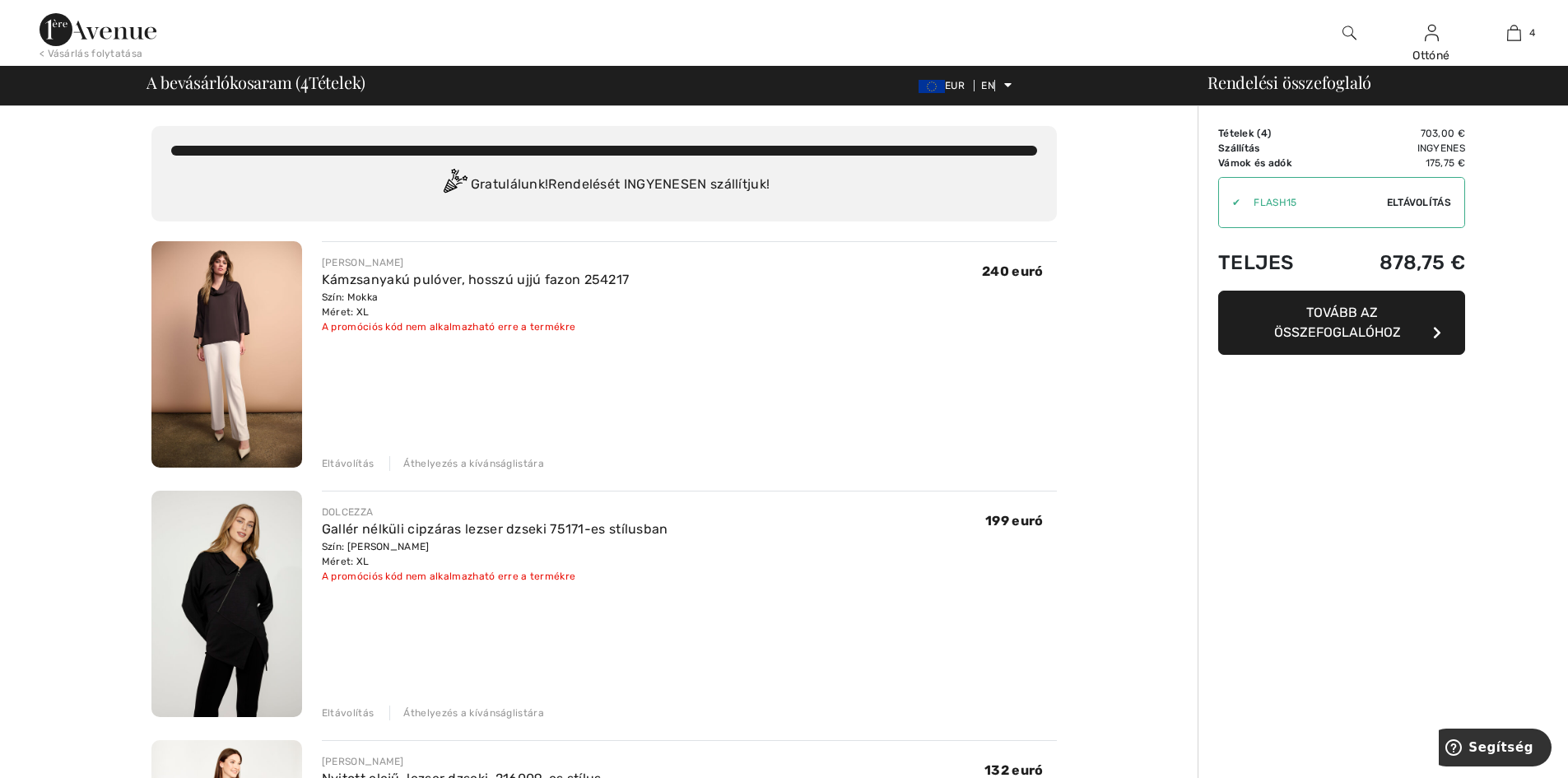
click at [1425, 201] on font "Eltávolítás" at bounding box center [1418, 202] width 64 height 11
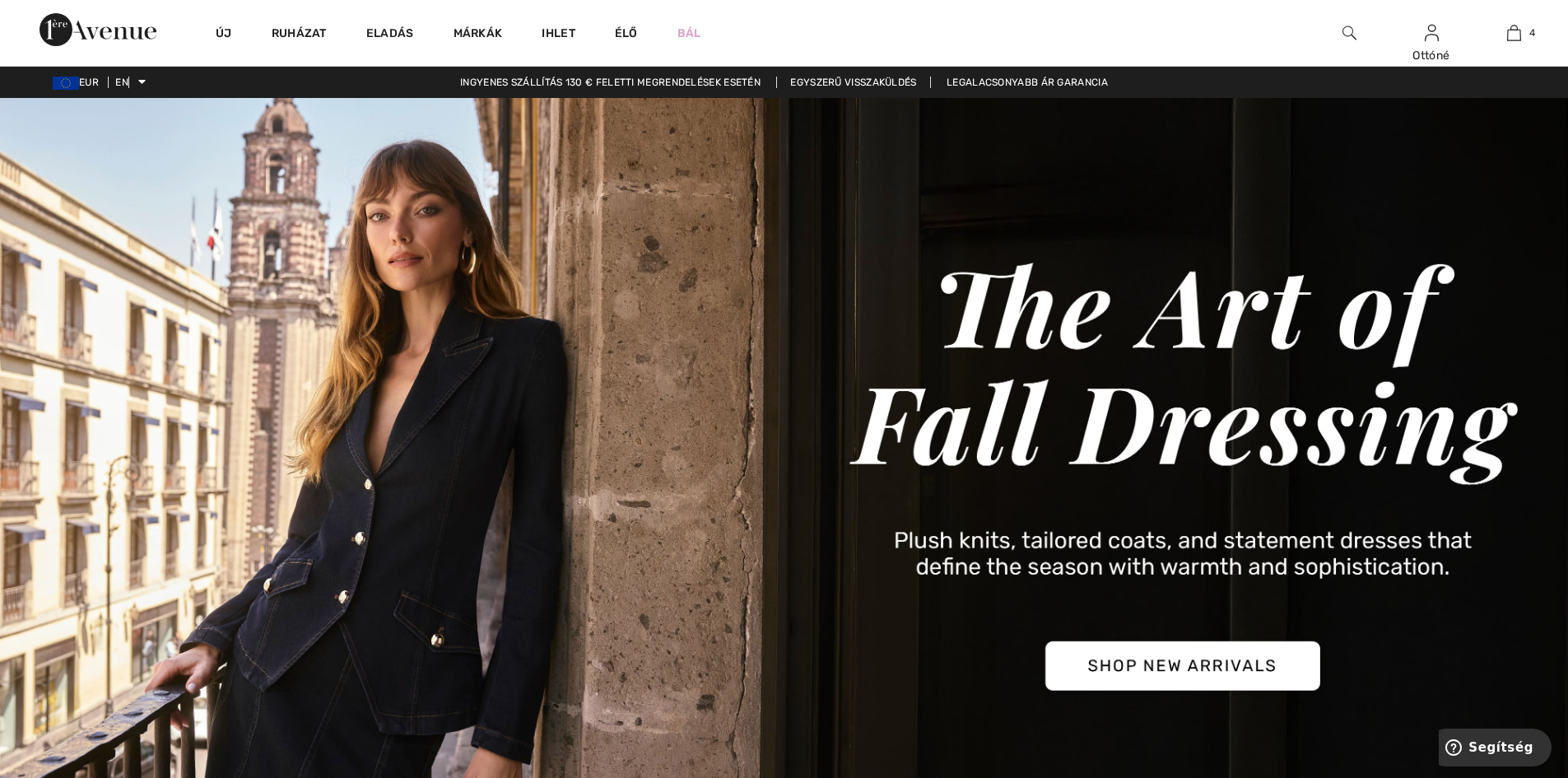
click at [1457, 165] on img at bounding box center [784, 473] width 1568 height 751
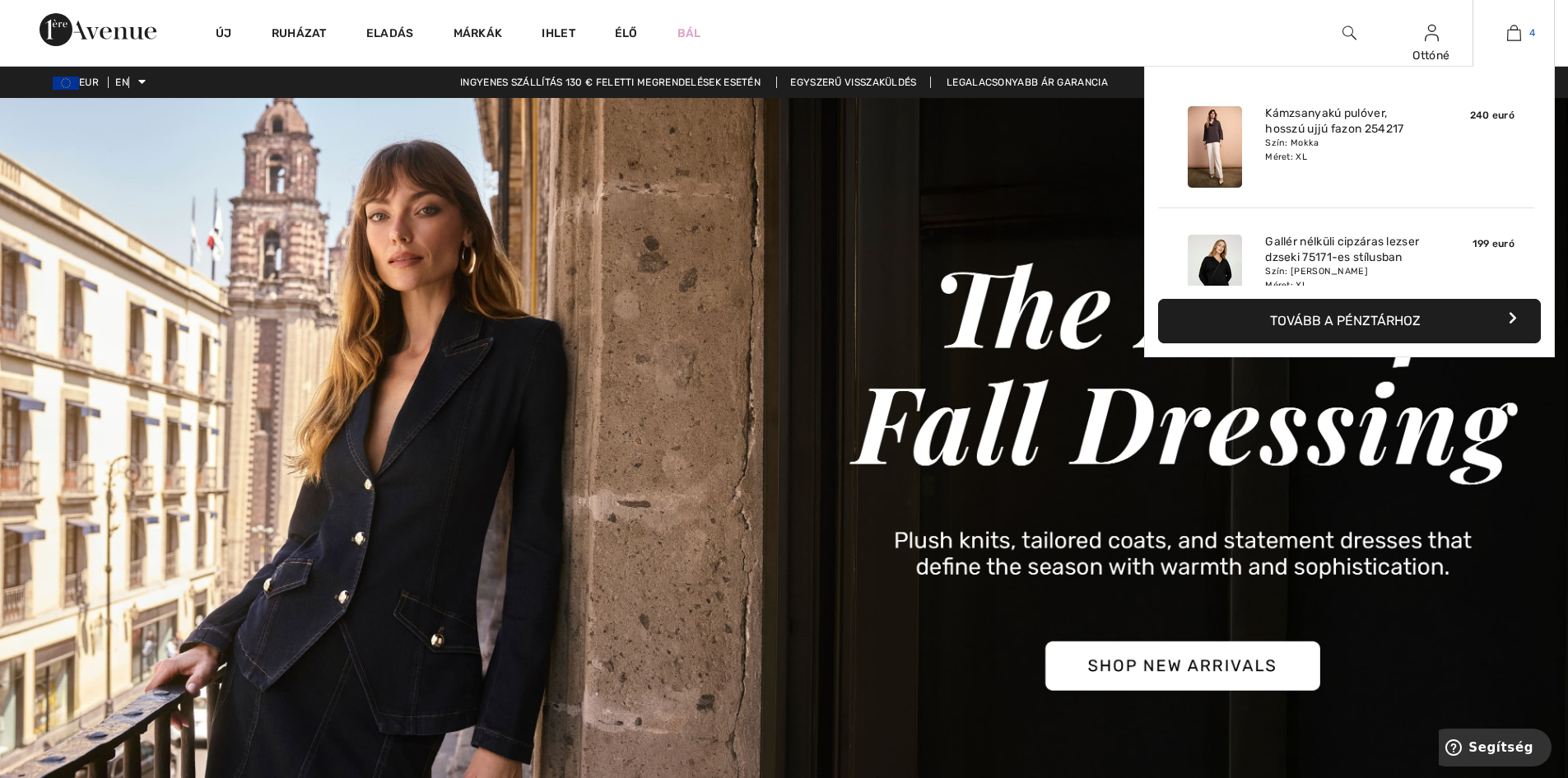
click at [1512, 33] on img at bounding box center [1514, 33] width 14 height 20
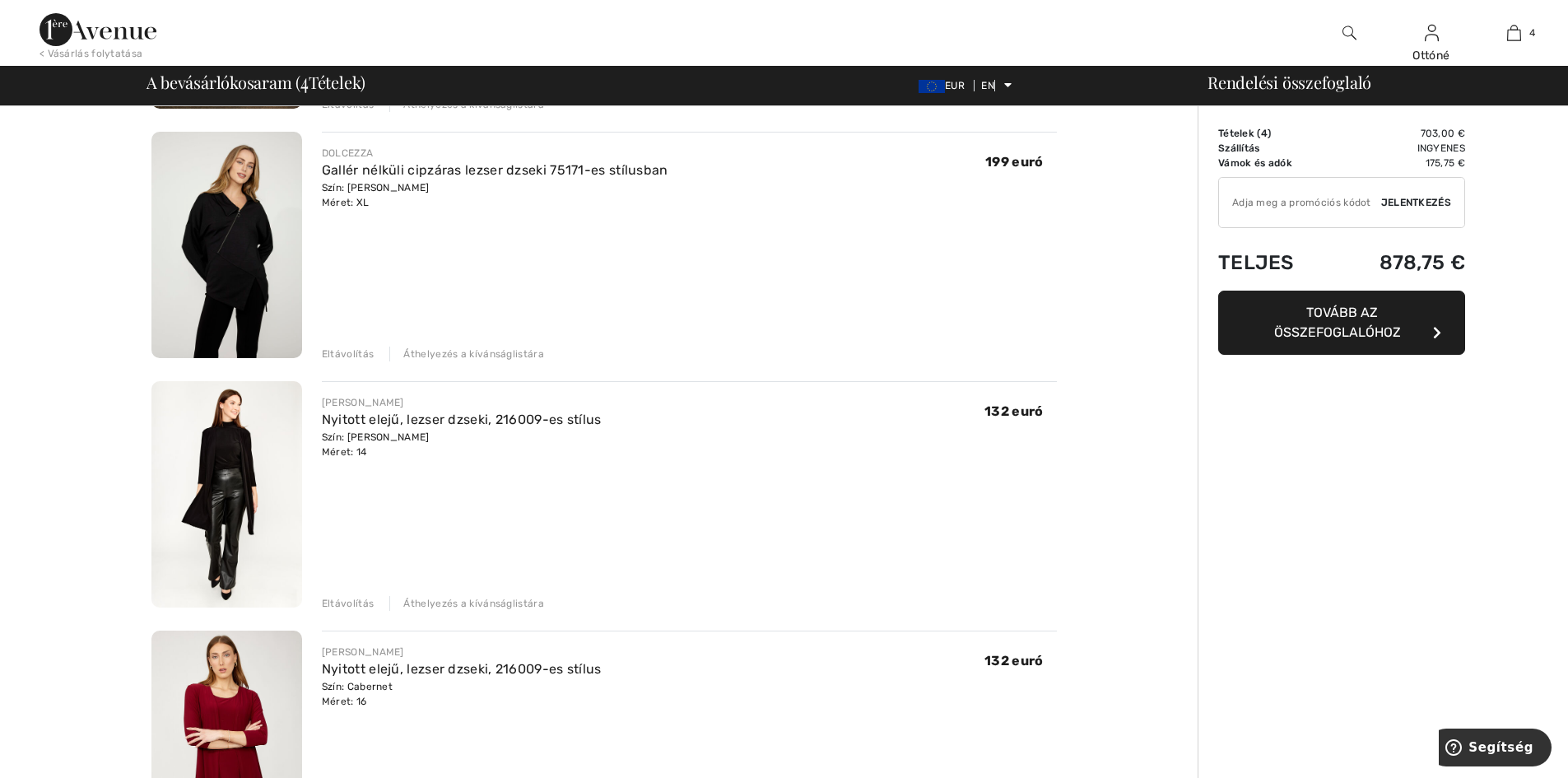
scroll to position [82, 0]
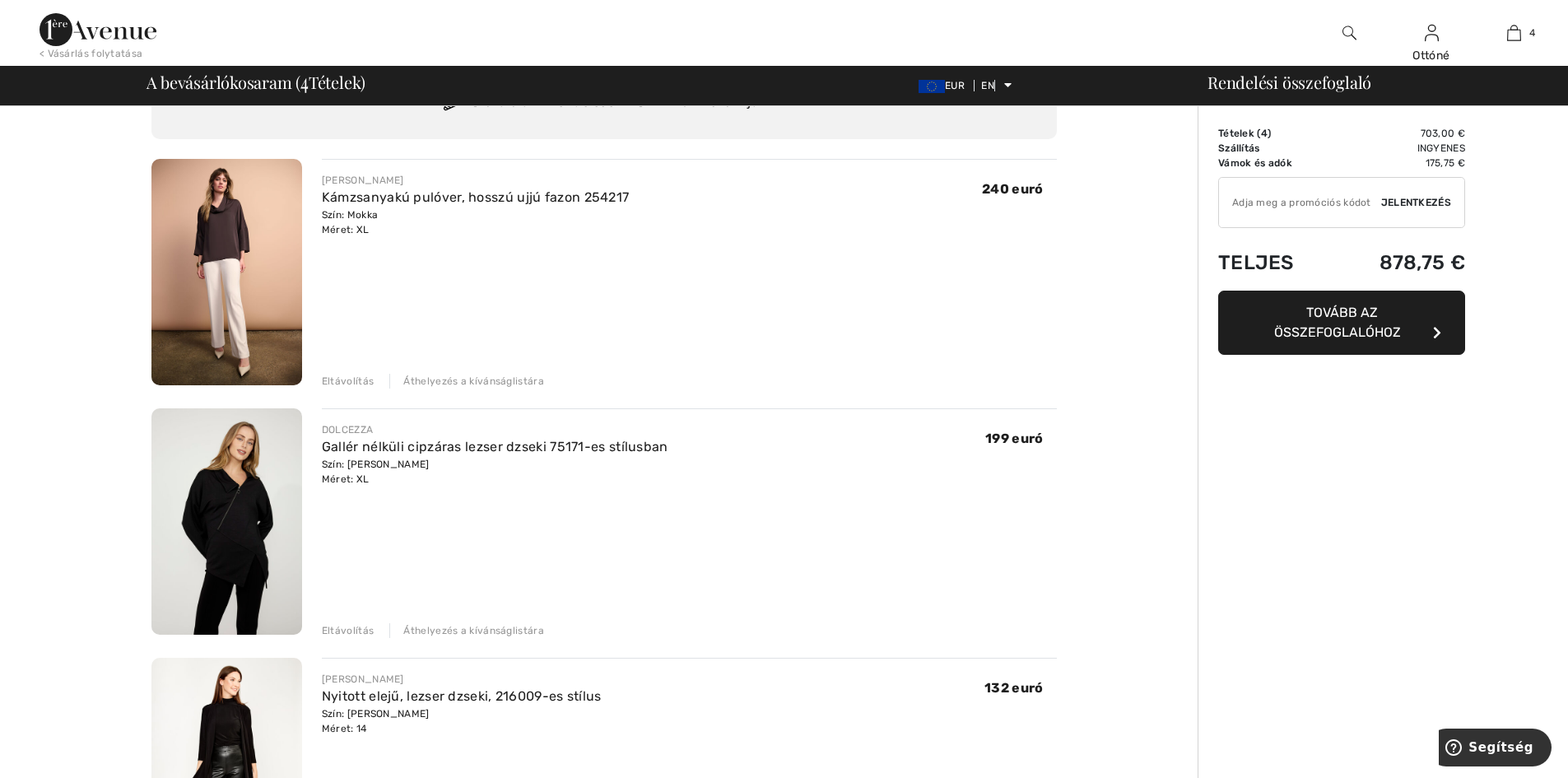
click at [1374, 313] on font "Tovább az összefoglalóhoz" at bounding box center [1338, 322] width 127 height 35
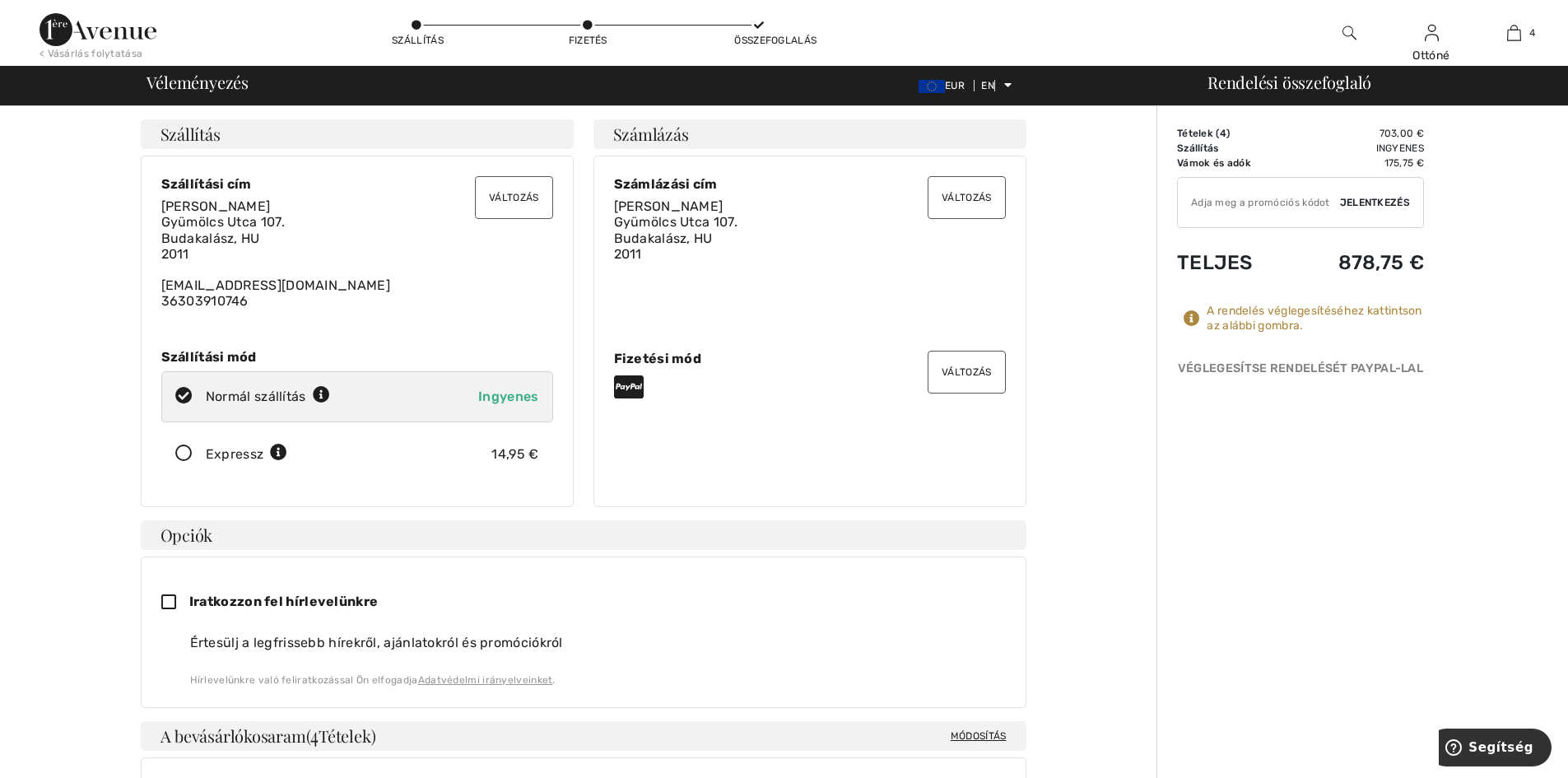
click at [112, 30] on img at bounding box center [98, 29] width 117 height 33
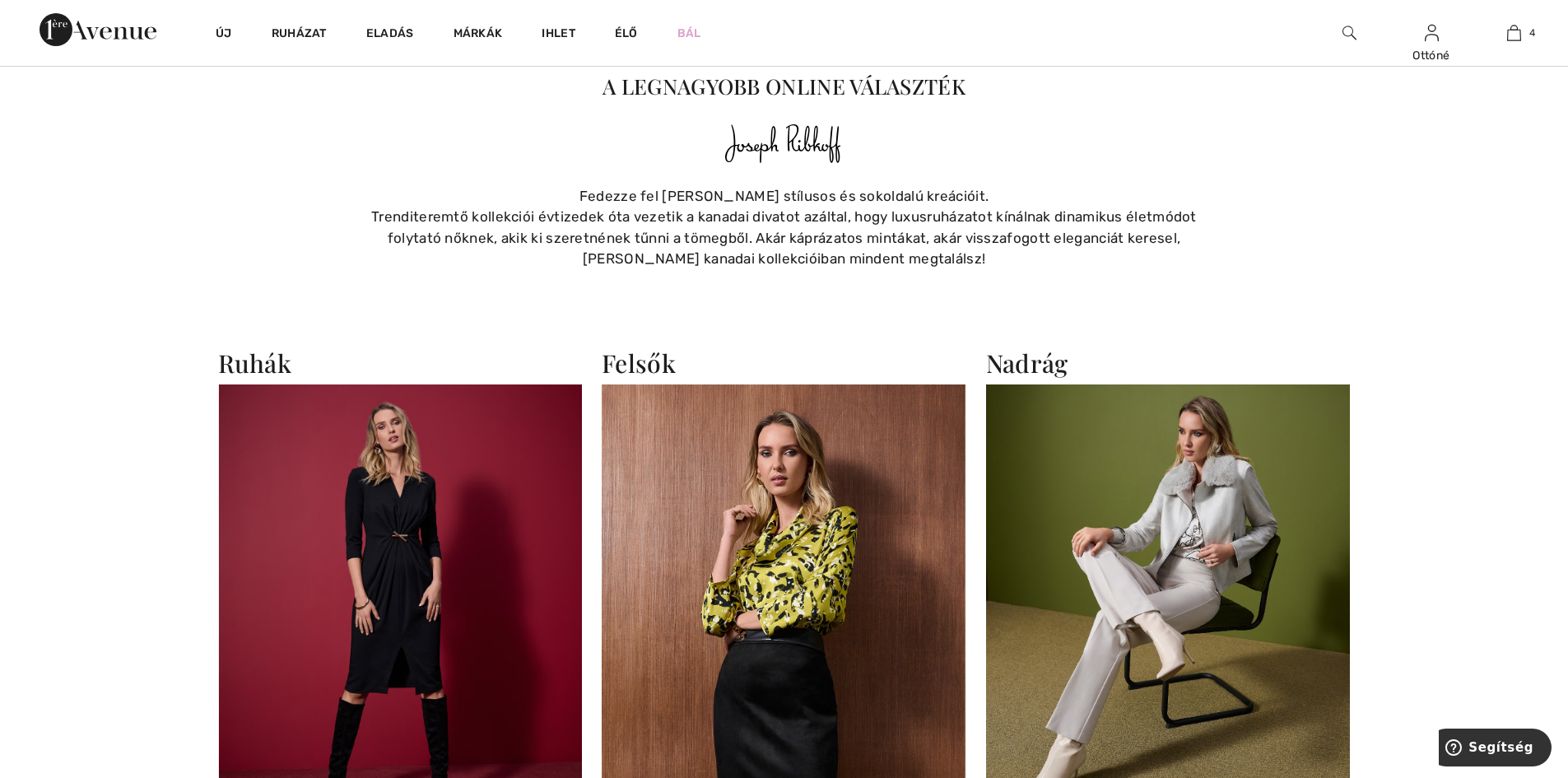
scroll to position [1728, 0]
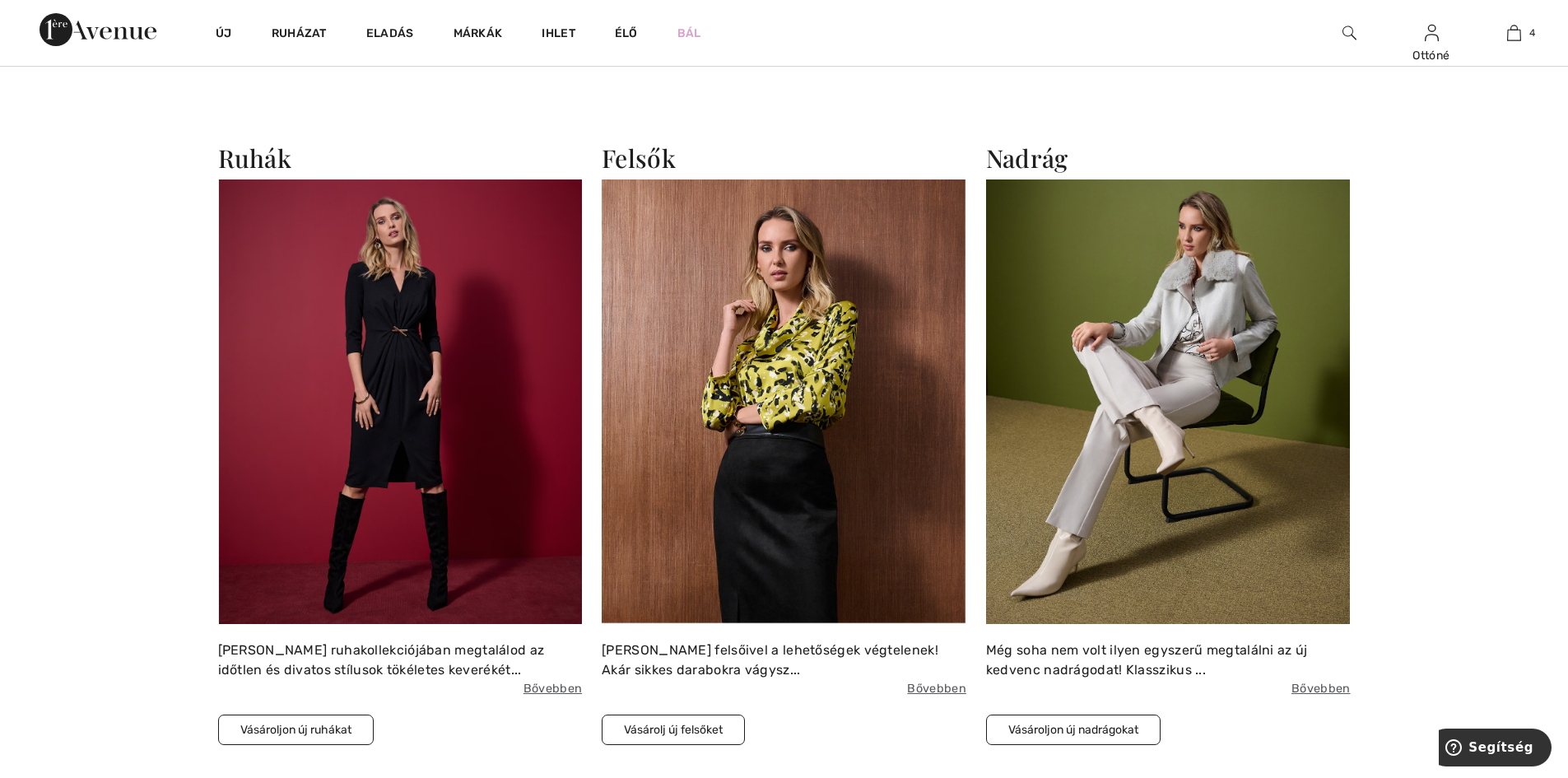
click at [1159, 483] on img at bounding box center [1168, 401] width 365 height 444
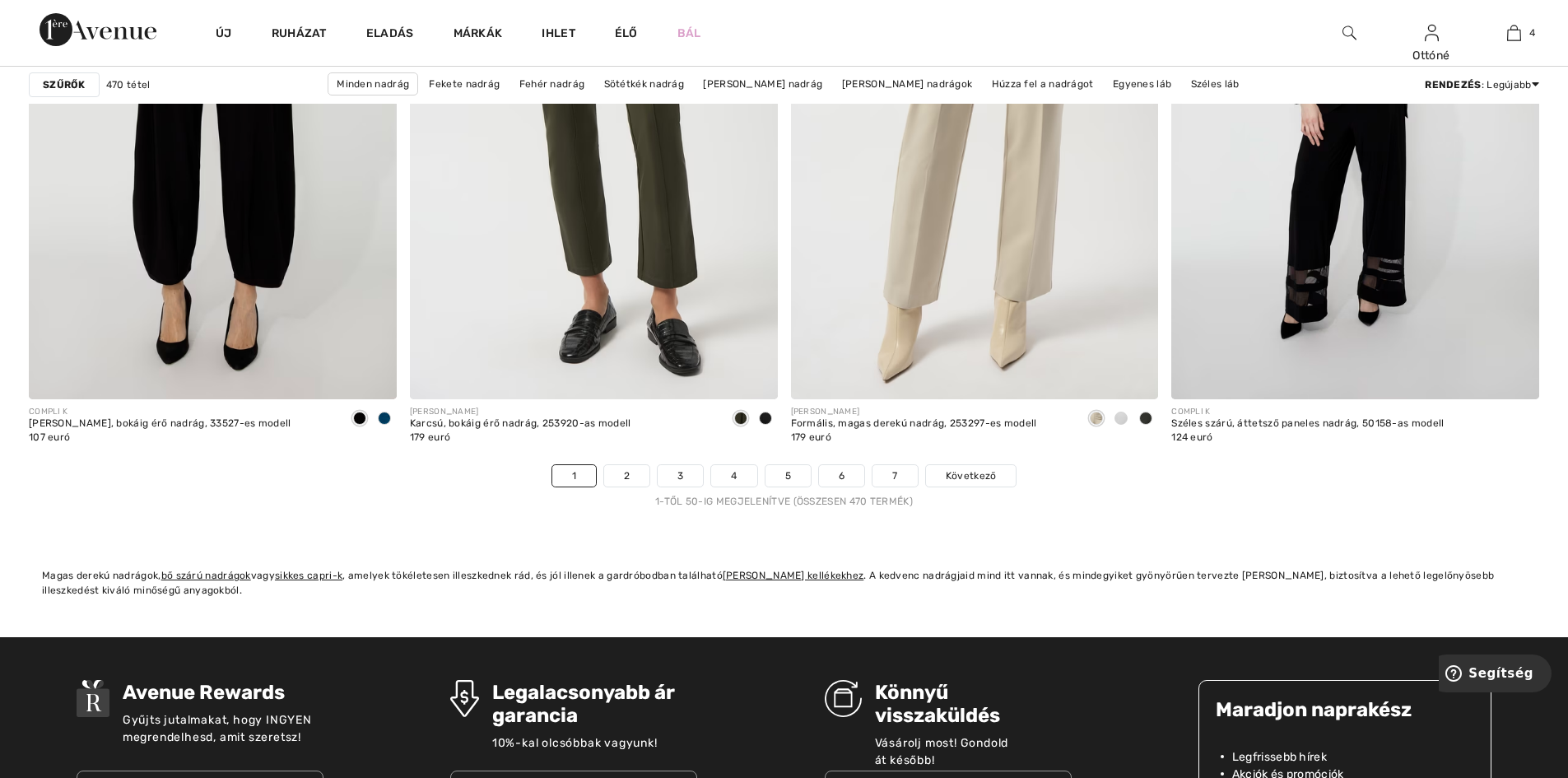
scroll to position [9300, 0]
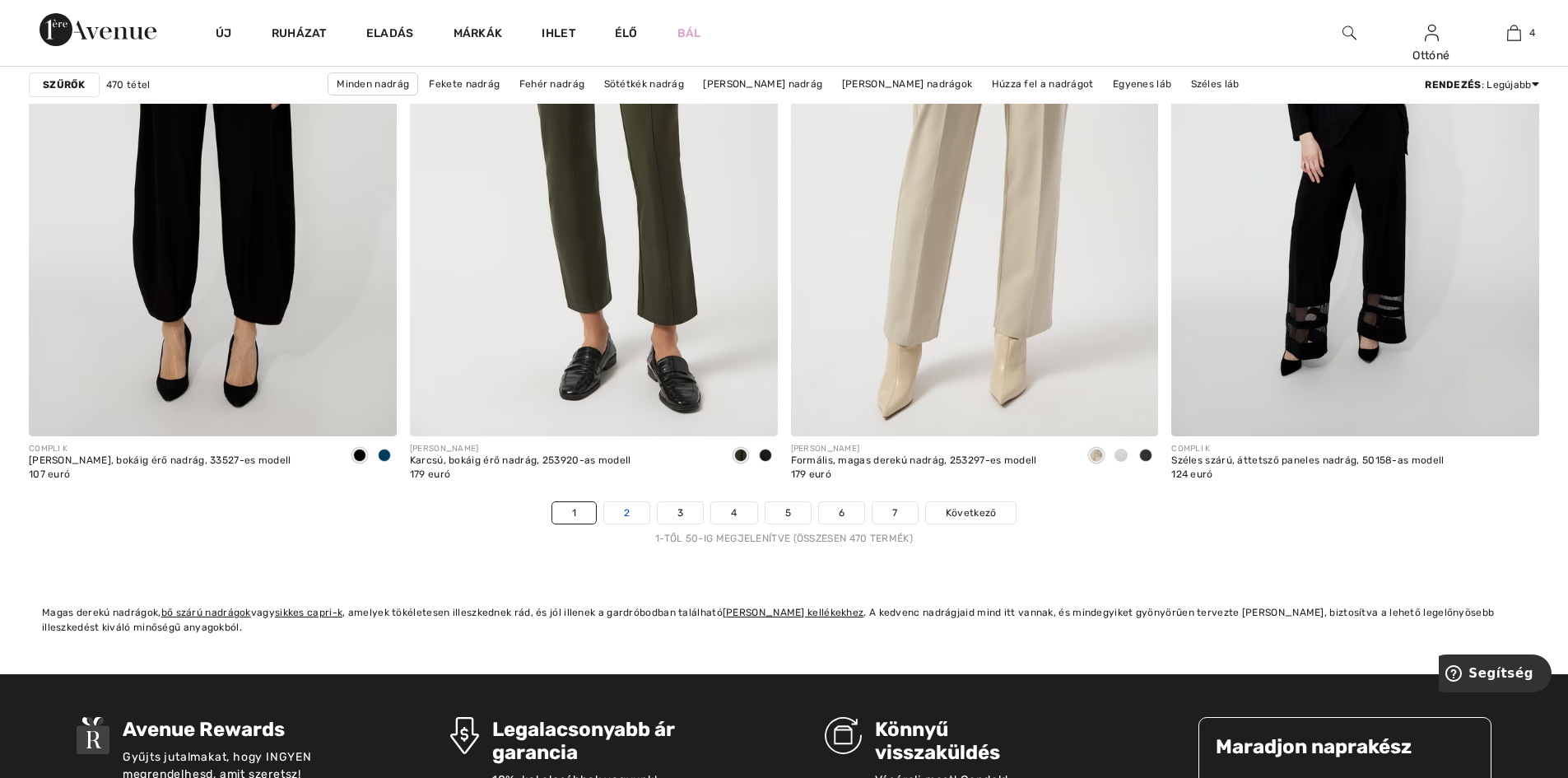
click at [622, 507] on link "2" at bounding box center [627, 513] width 45 height 21
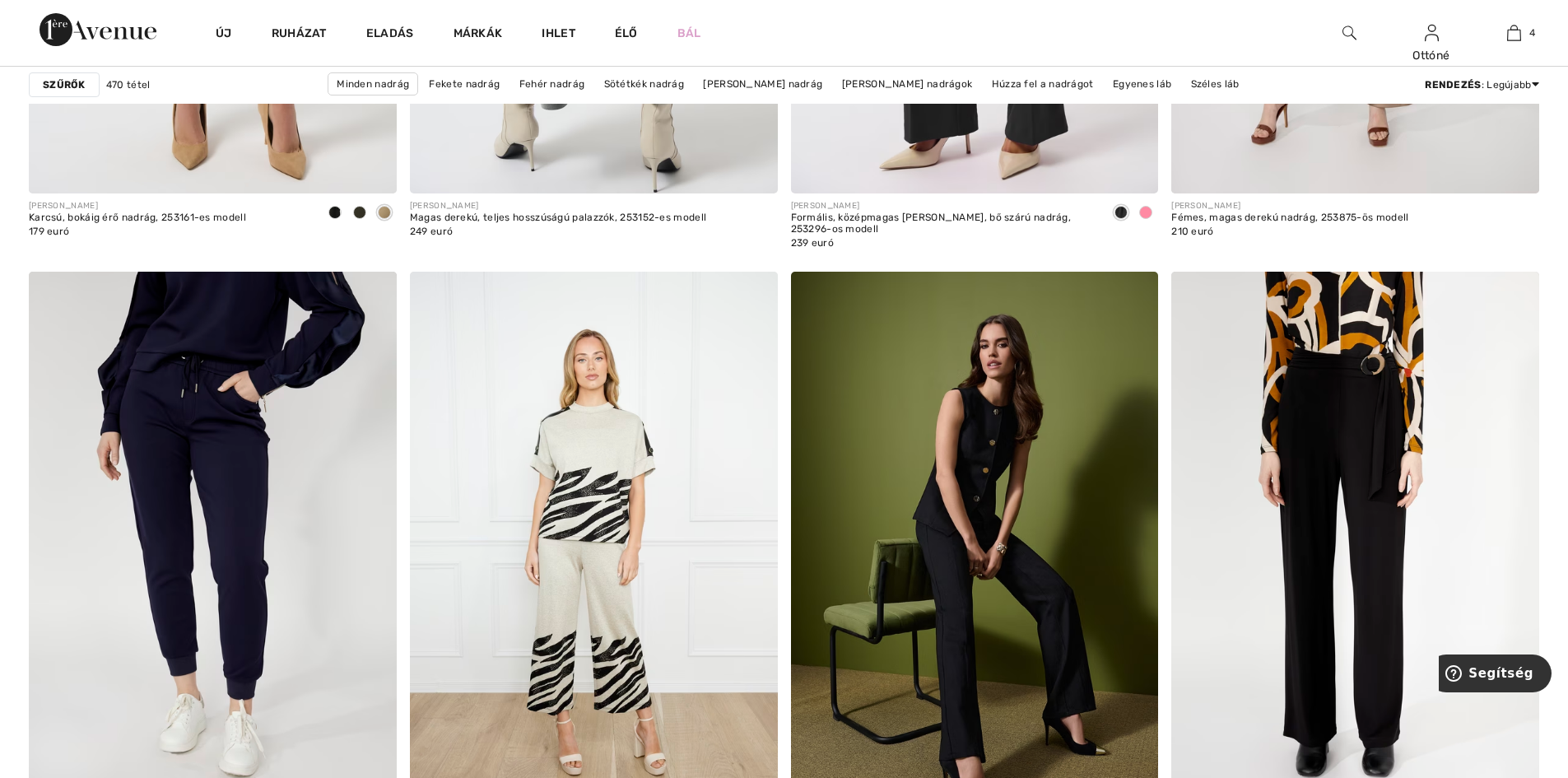
scroll to position [3539, 0]
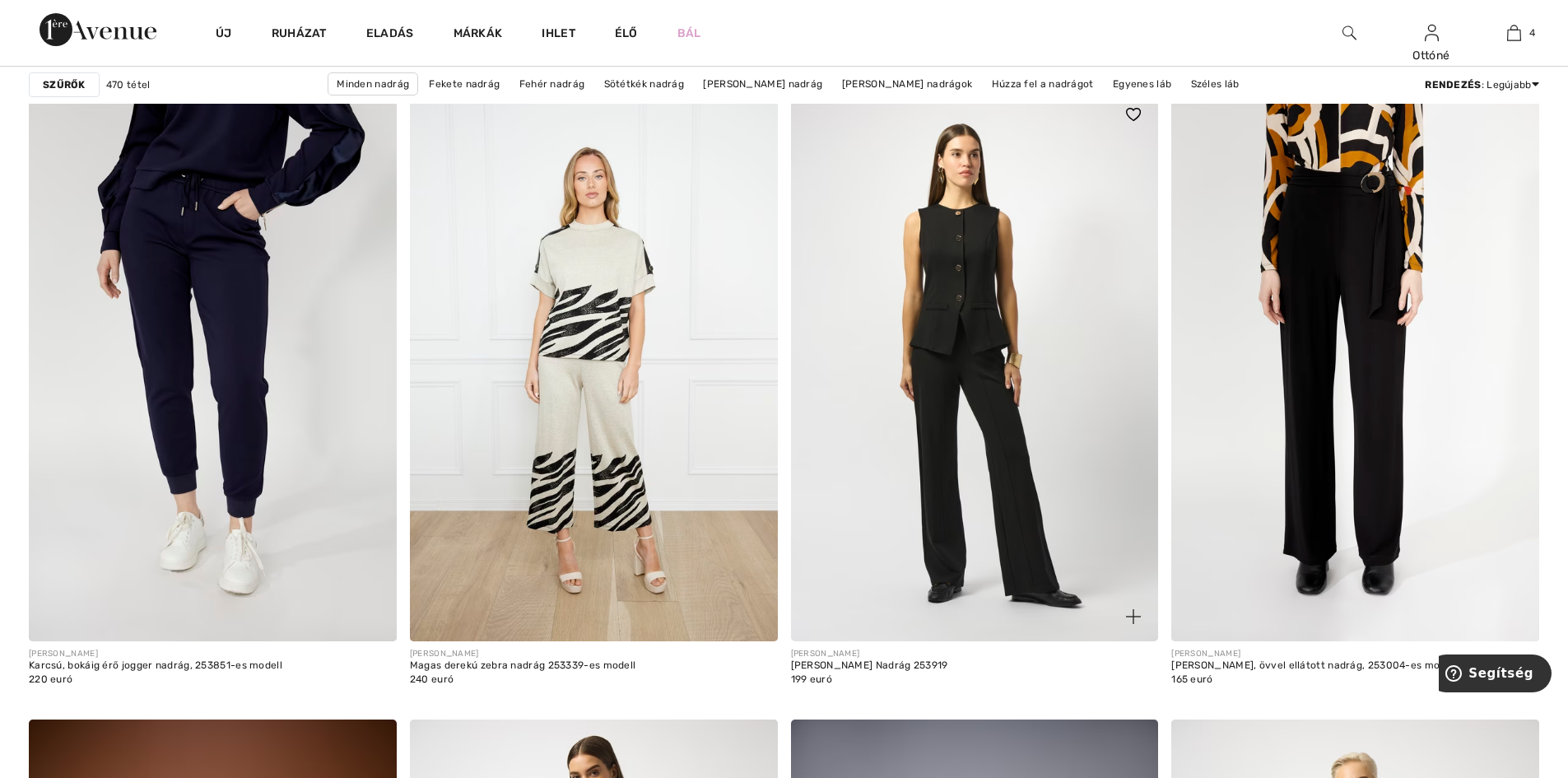
click at [971, 391] on img at bounding box center [975, 365] width 368 height 551
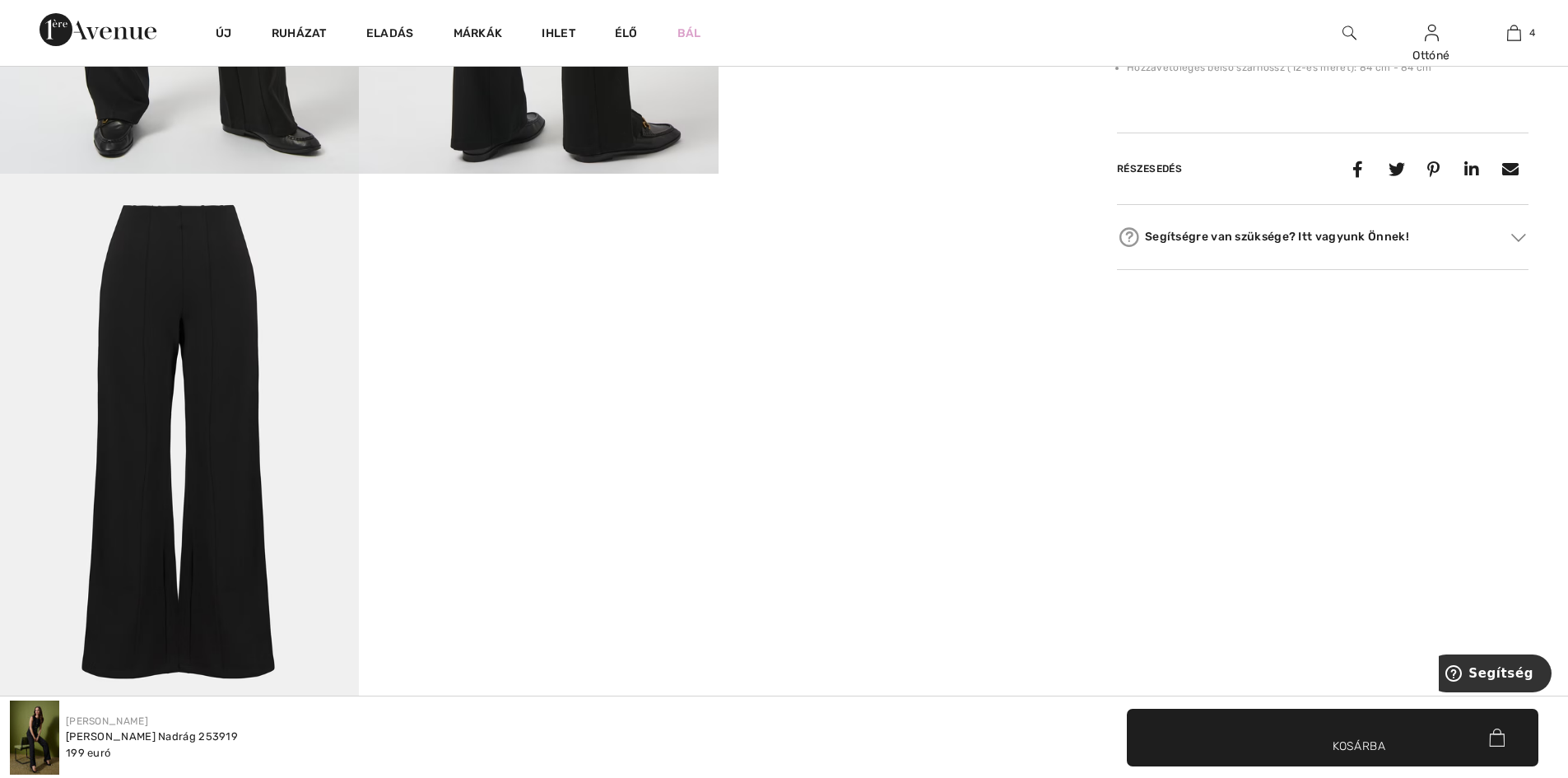
scroll to position [1482, 0]
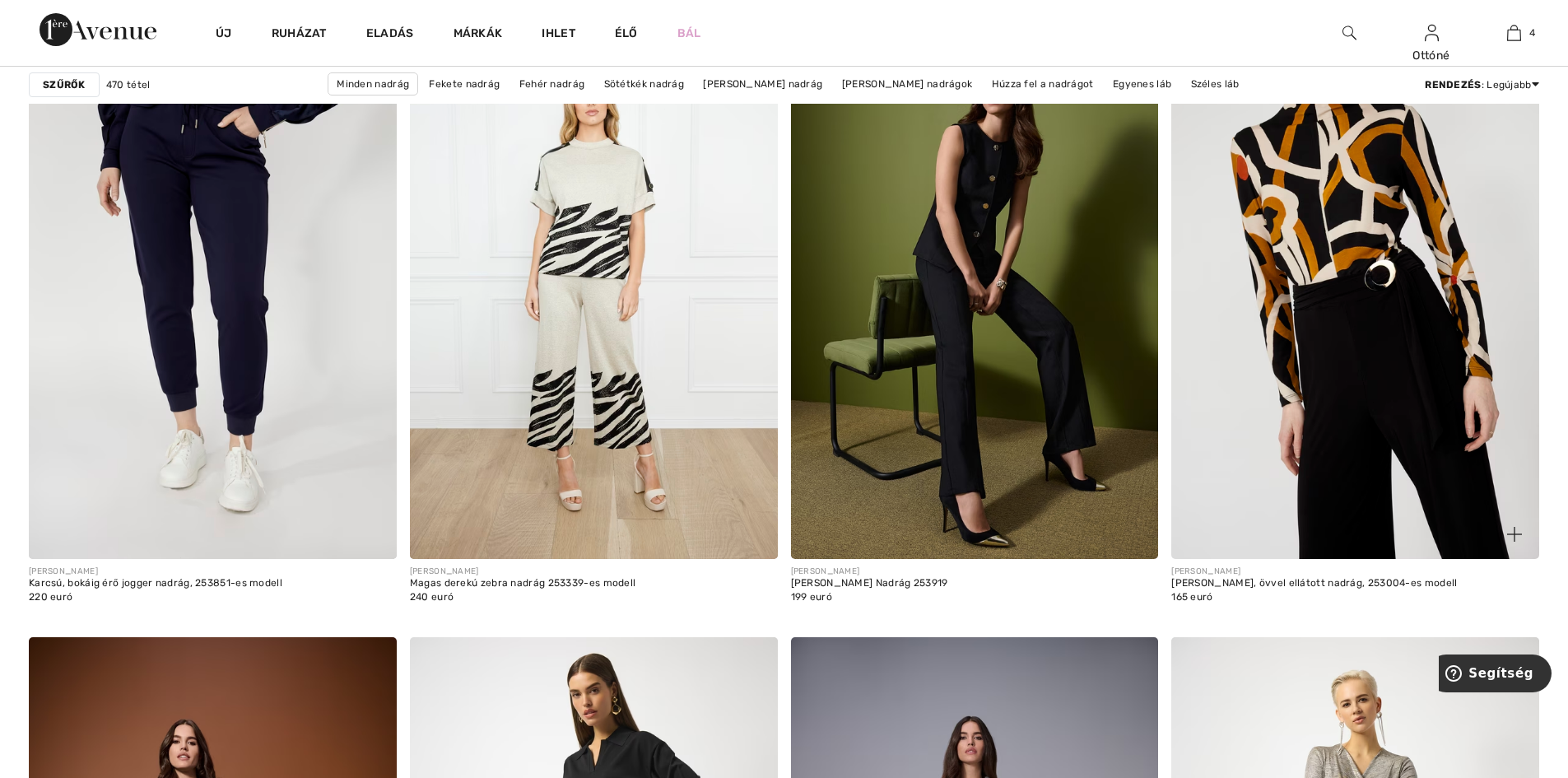
click at [1370, 350] on img at bounding box center [1355, 283] width 368 height 551
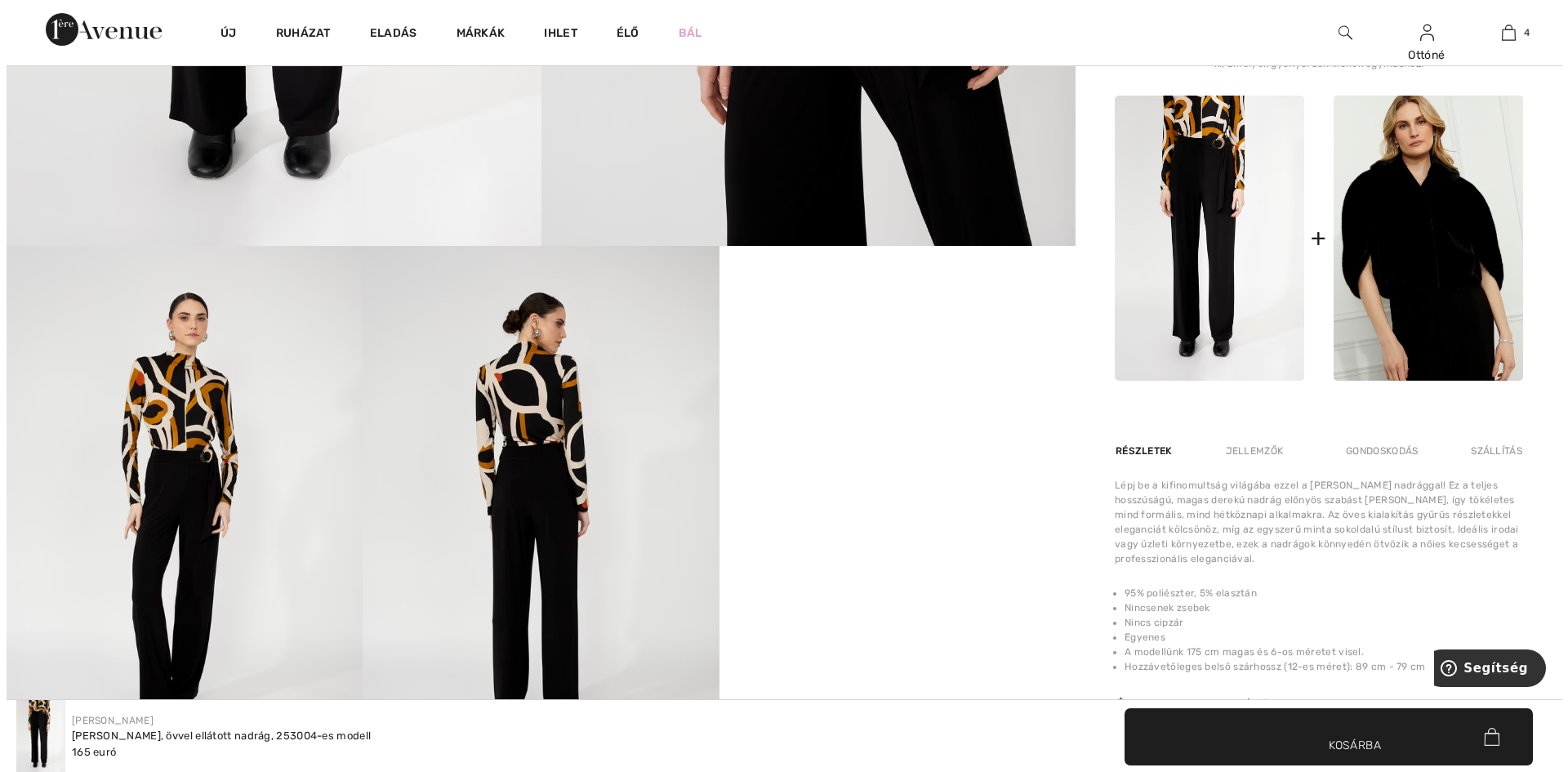
scroll to position [817, 0]
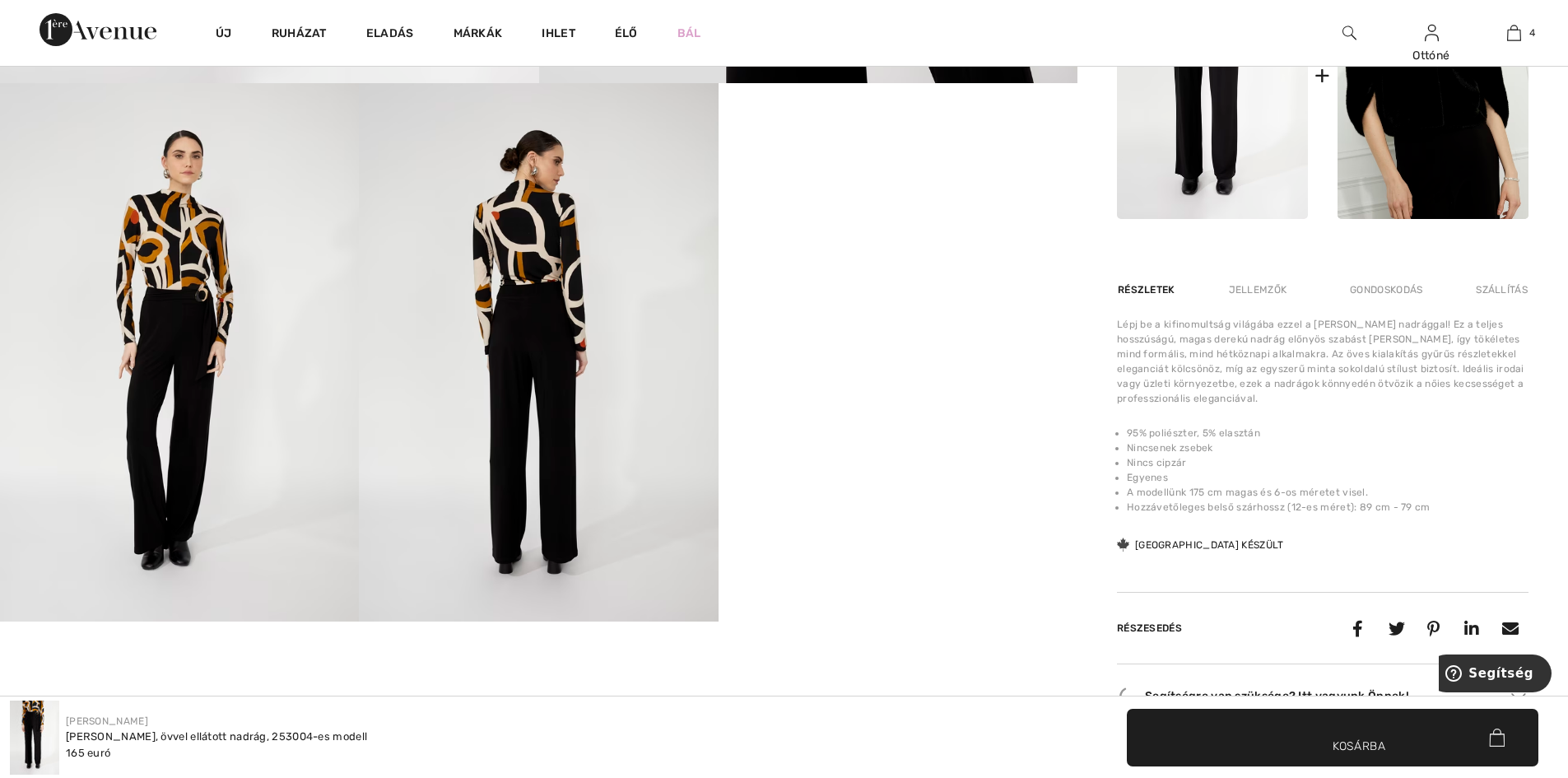
click at [513, 439] on img at bounding box center [538, 352] width 359 height 538
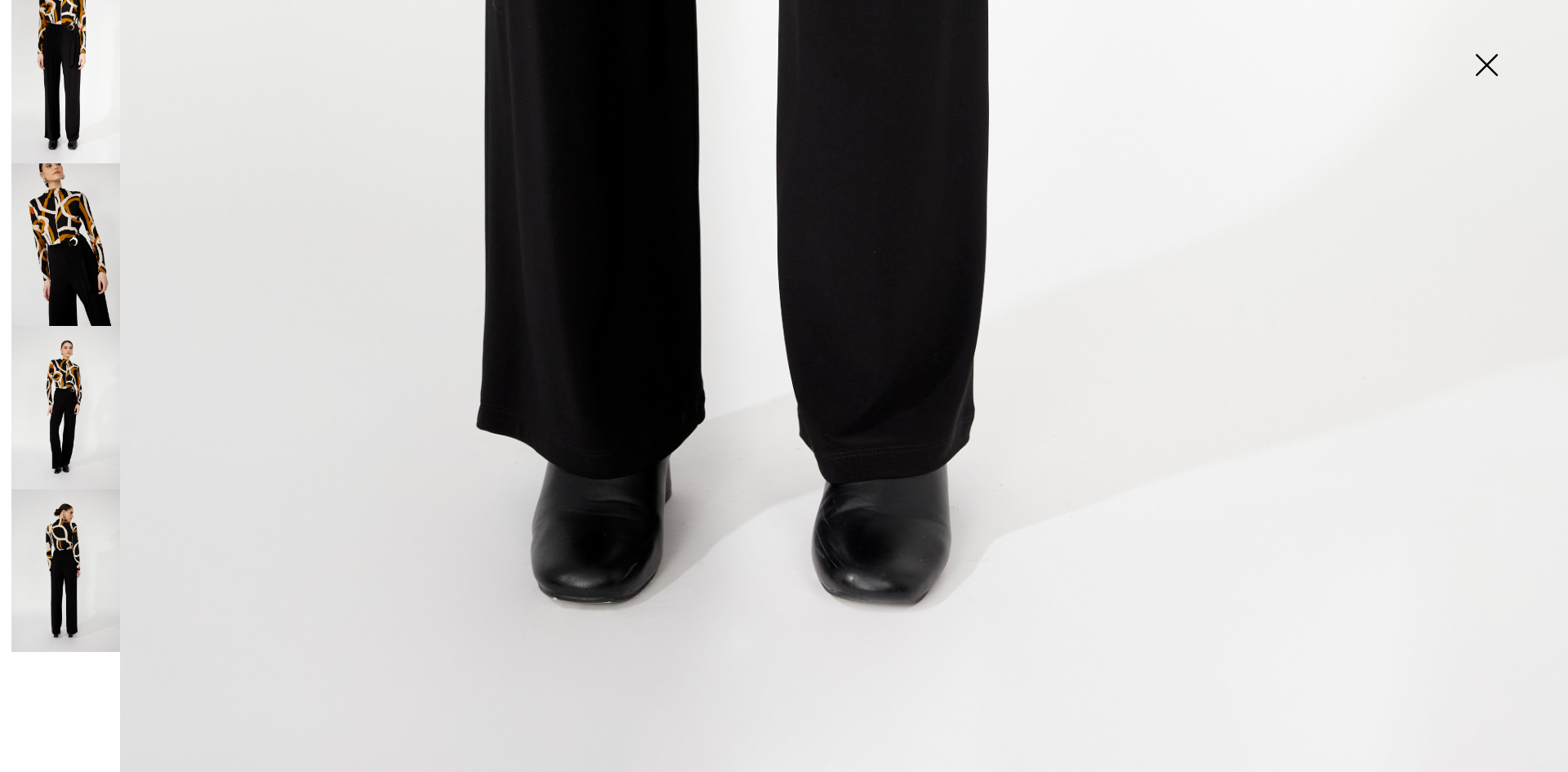
scroll to position [1552, 0]
click at [67, 601] on img at bounding box center [65, 571] width 109 height 163
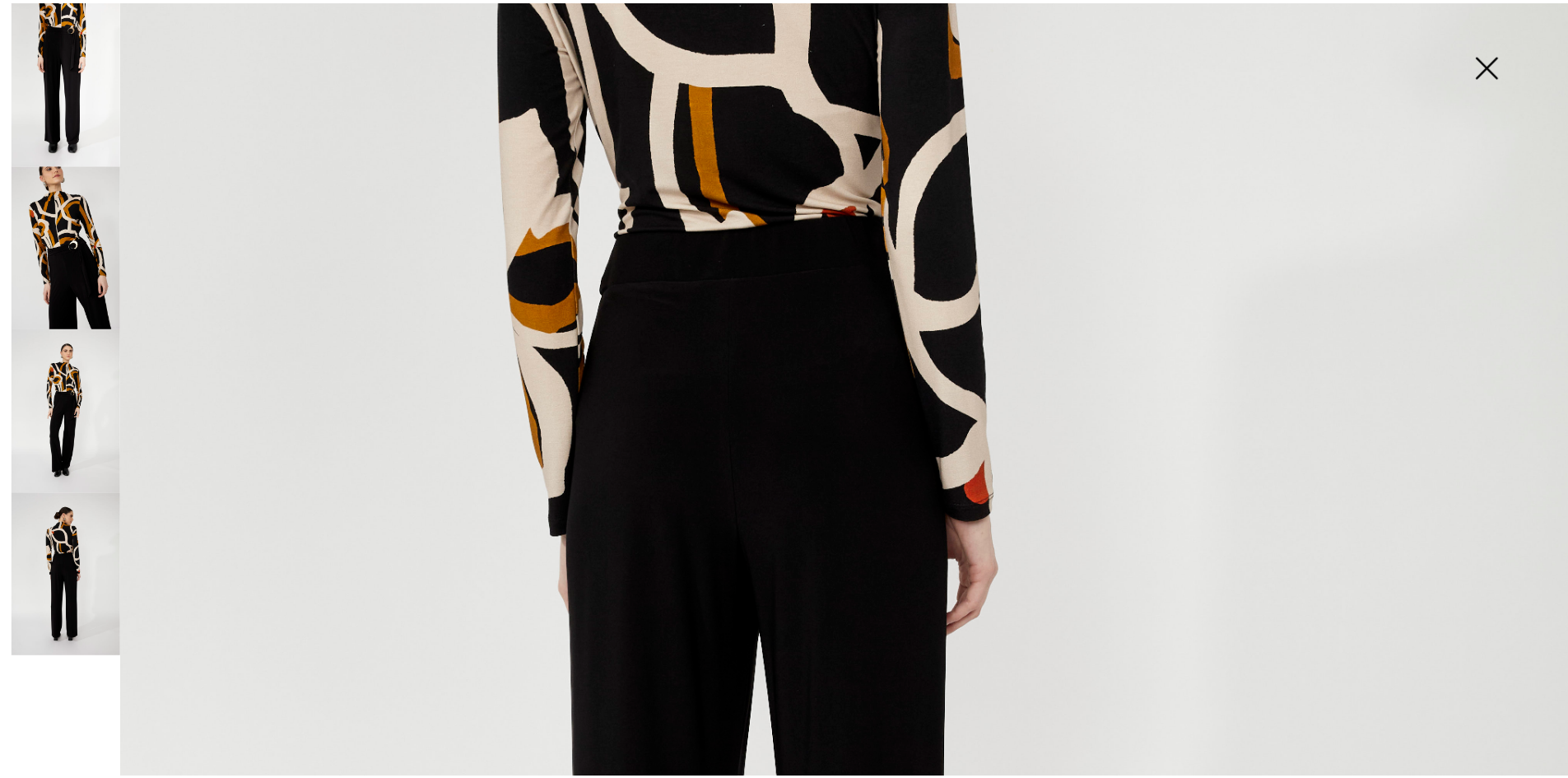
scroll to position [246, 0]
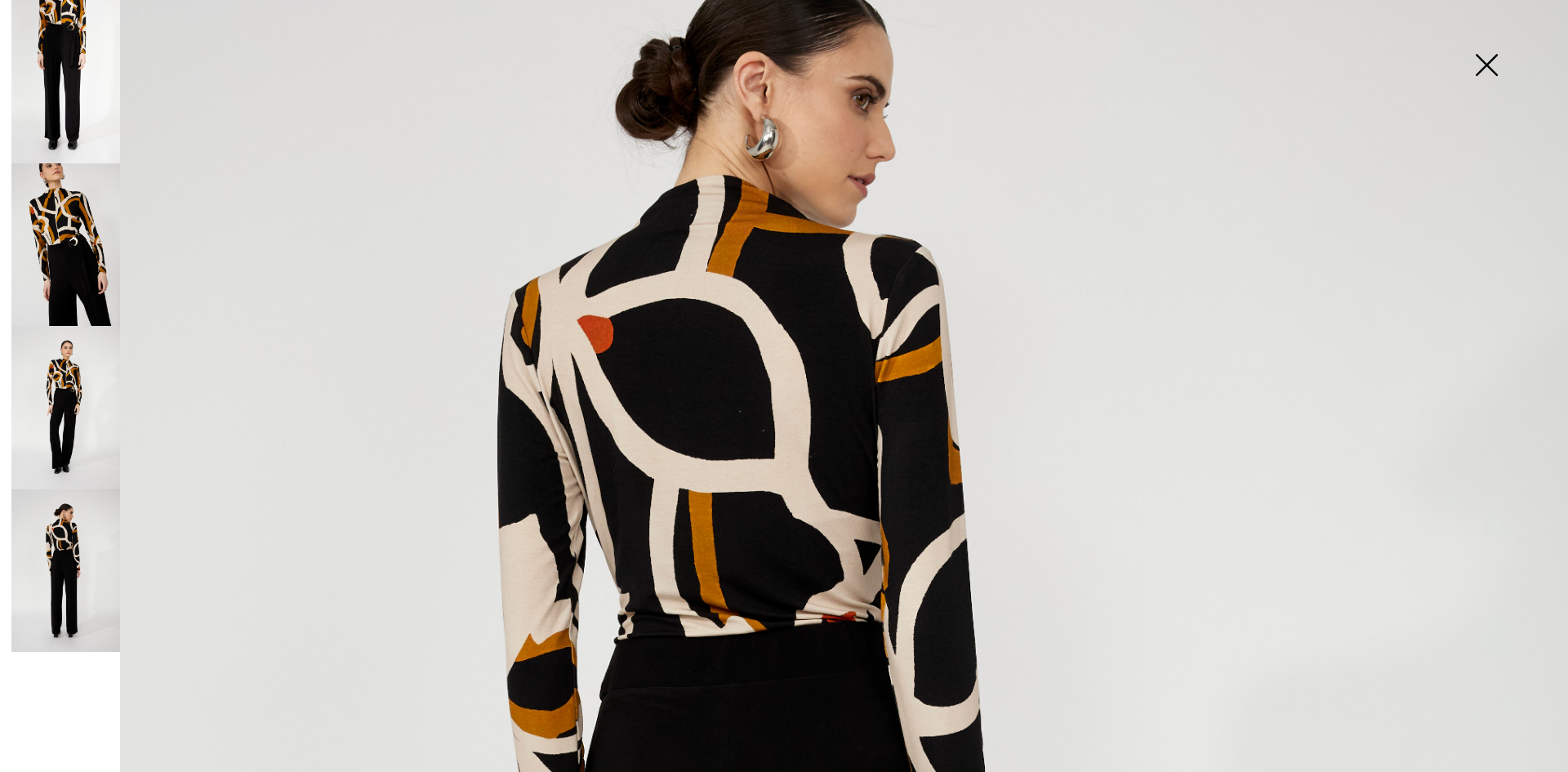
click at [1487, 61] on img at bounding box center [1486, 66] width 82 height 84
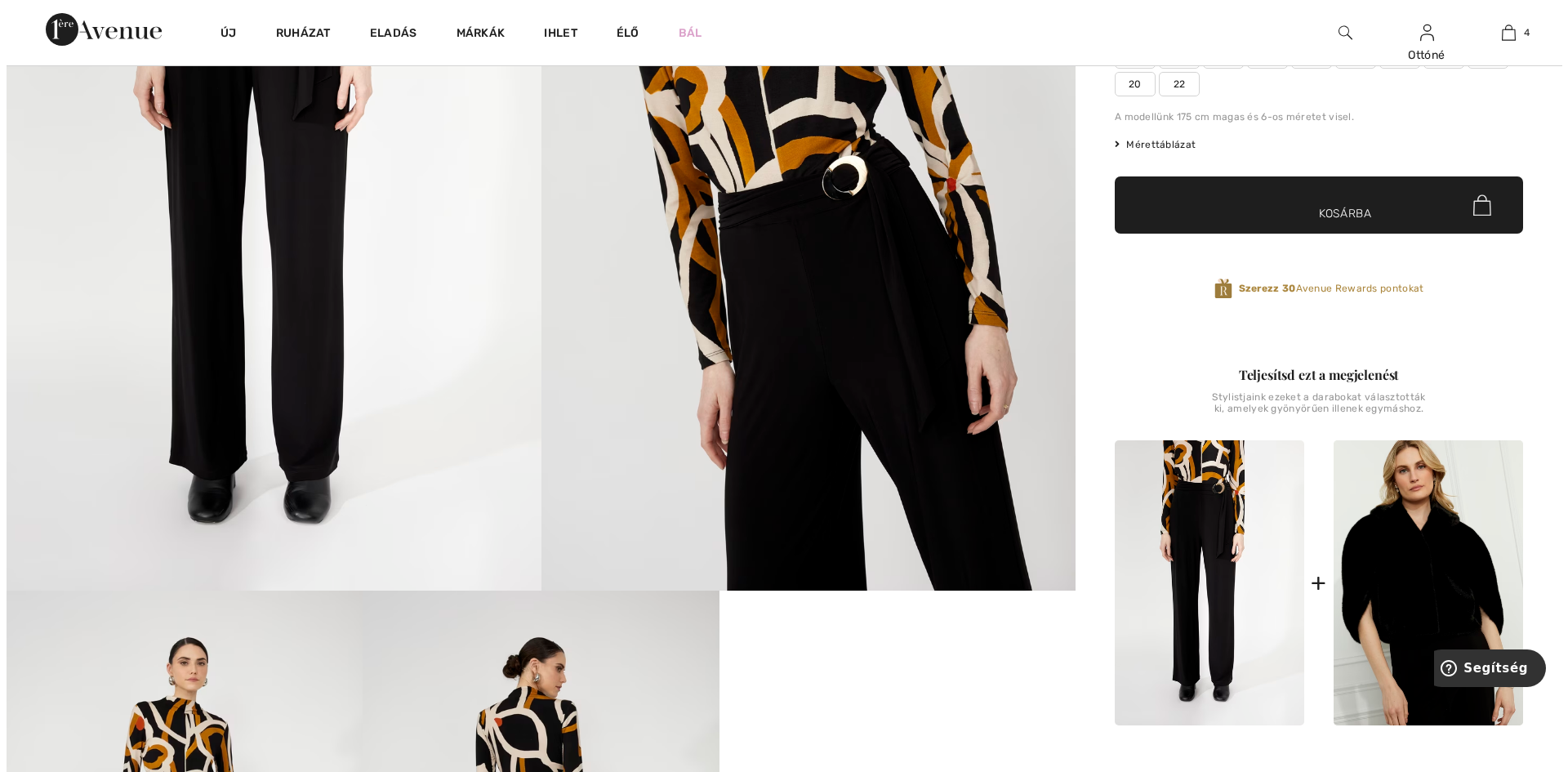
scroll to position [327, 0]
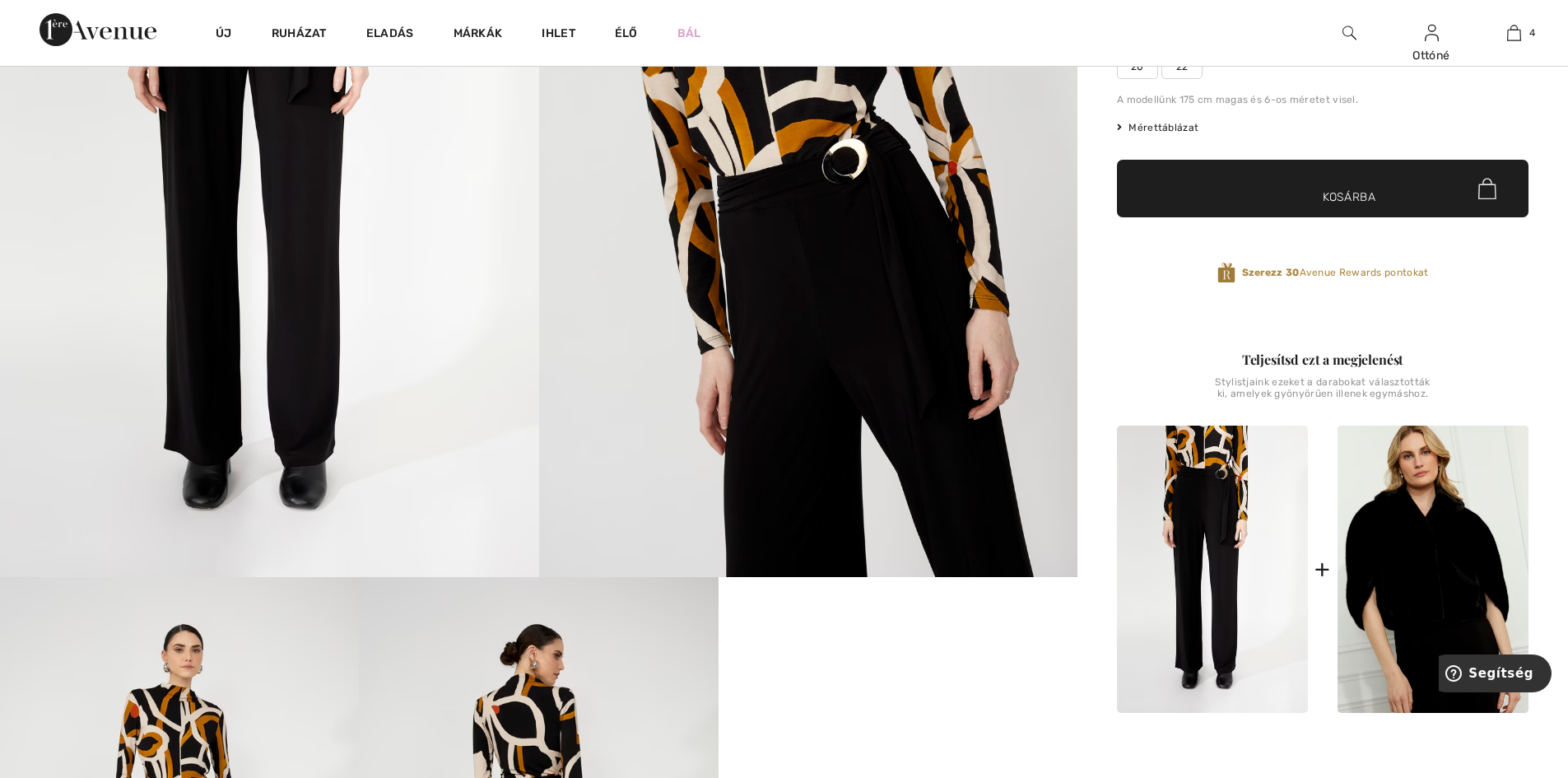
click at [1044, 408] on img at bounding box center [809, 173] width 539 height 808
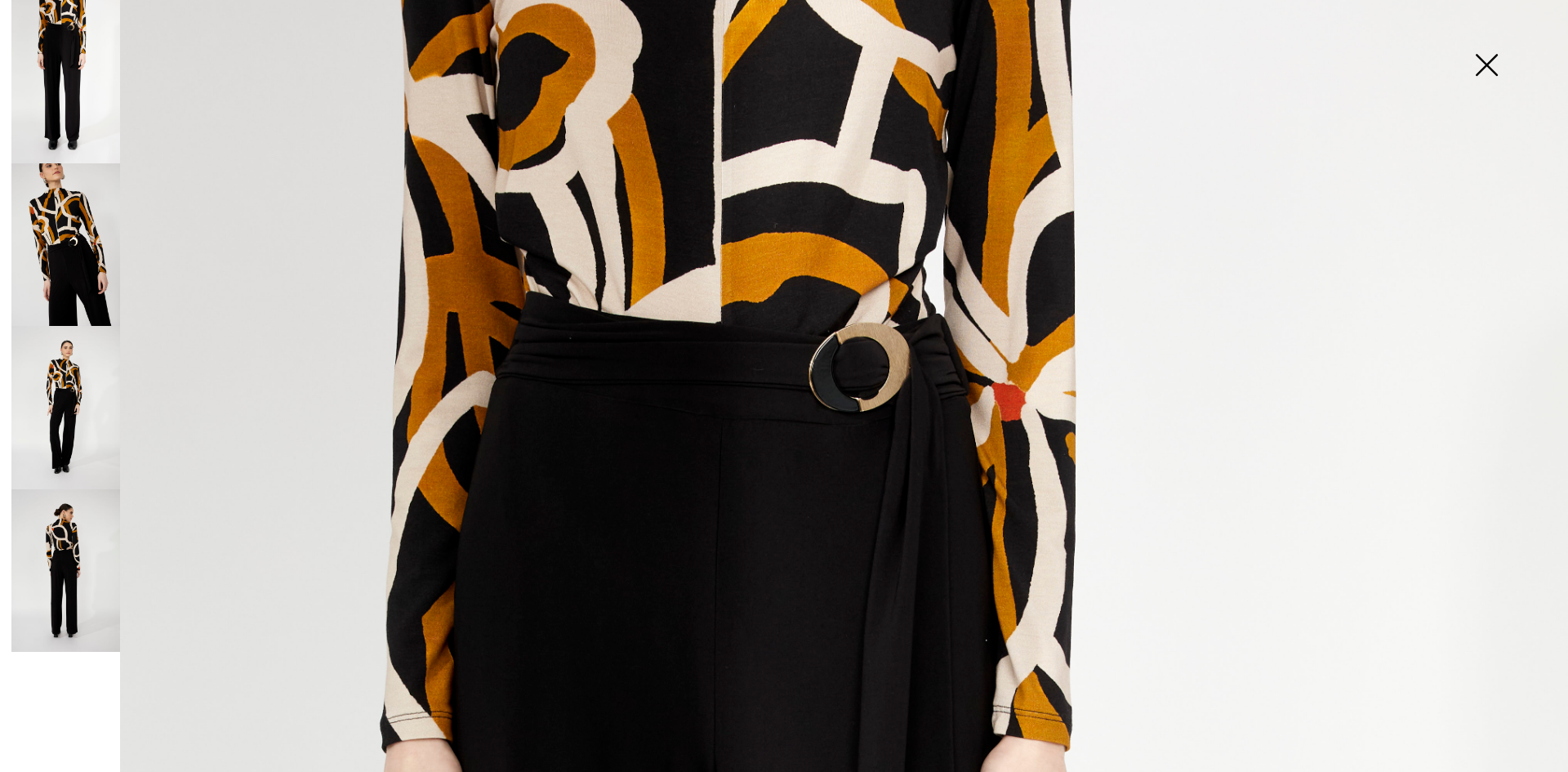
scroll to position [0, 0]
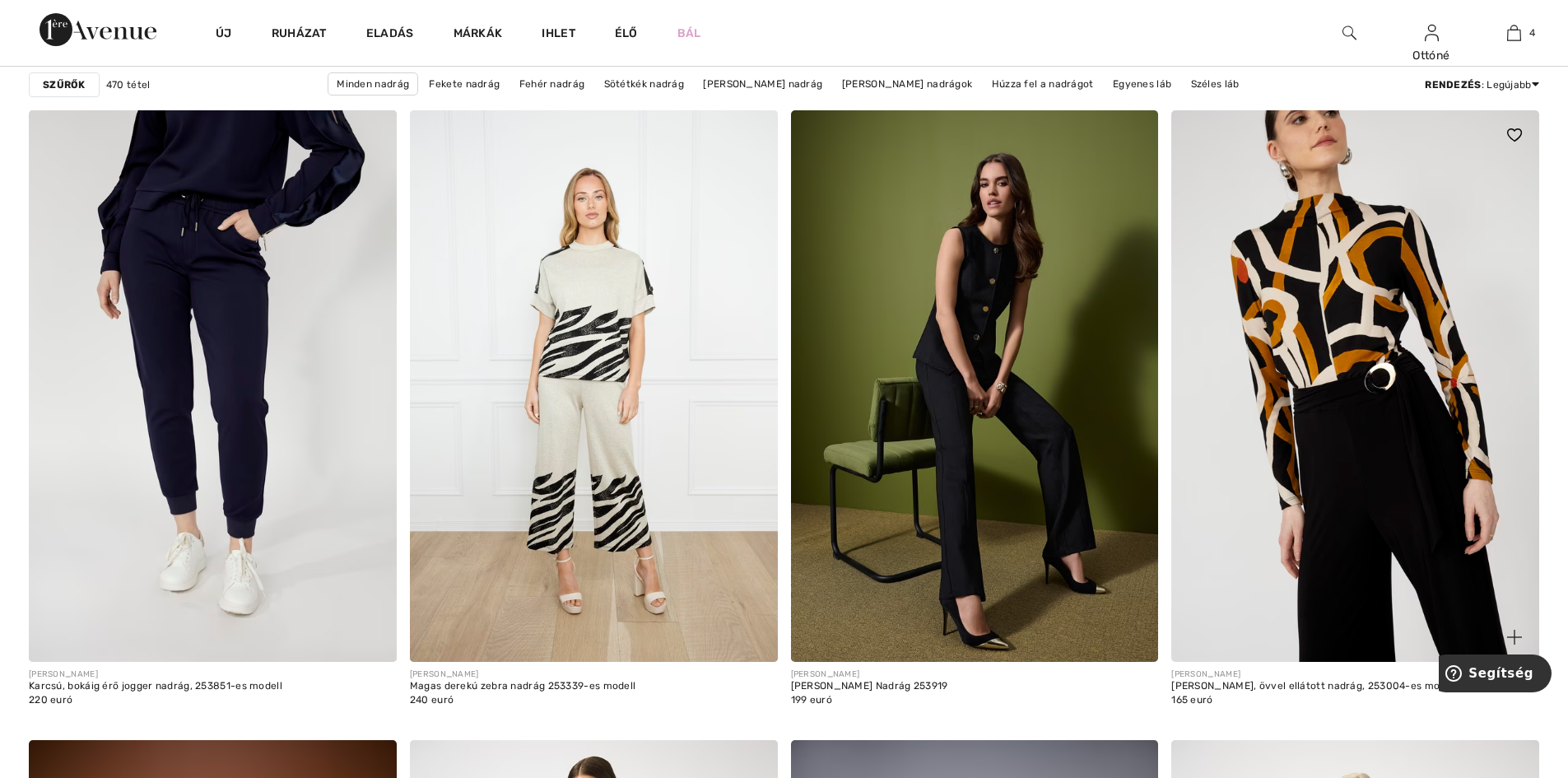
scroll to position [3292, 0]
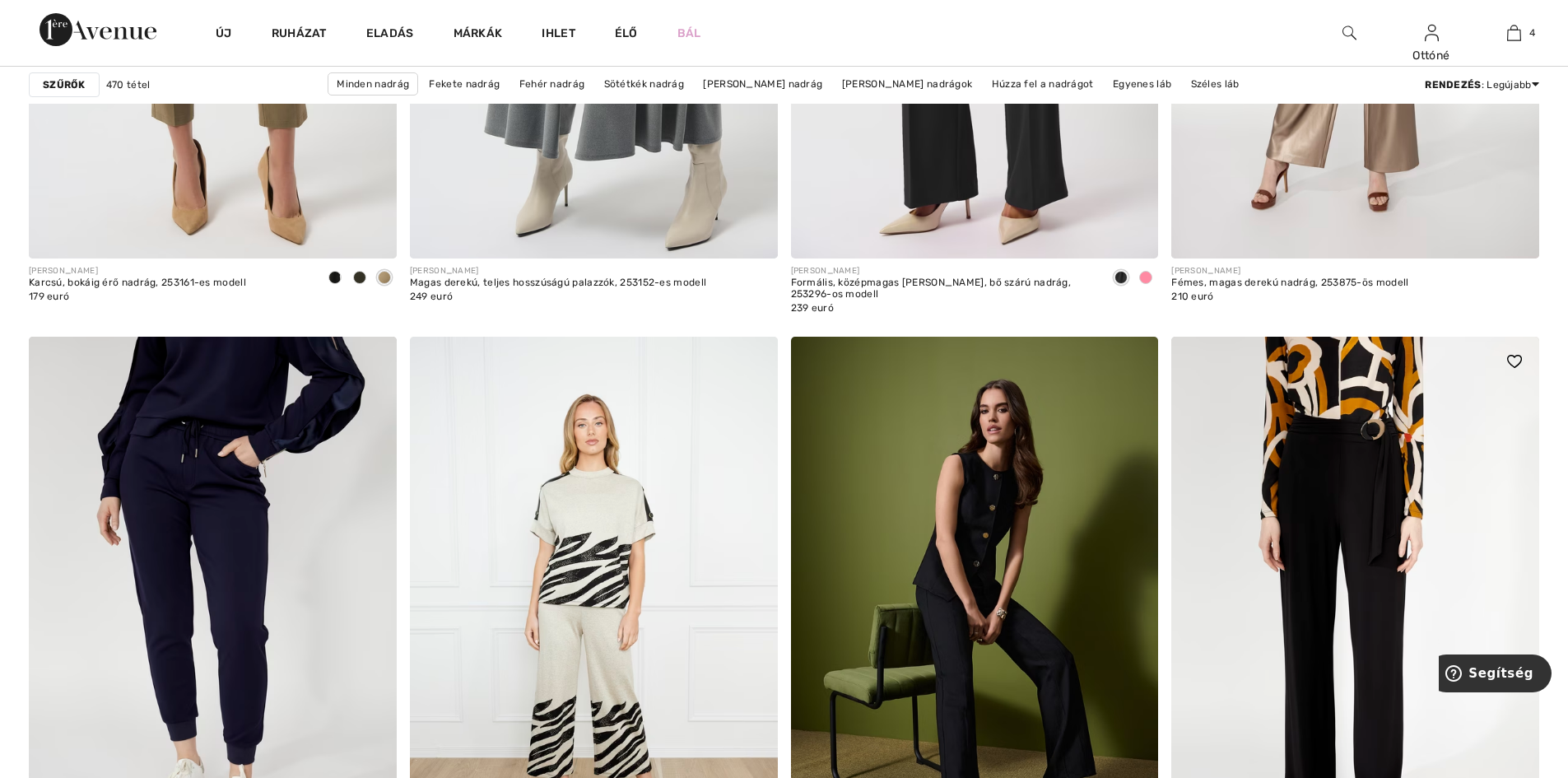
click at [1514, 362] on img at bounding box center [1514, 360] width 15 height 13
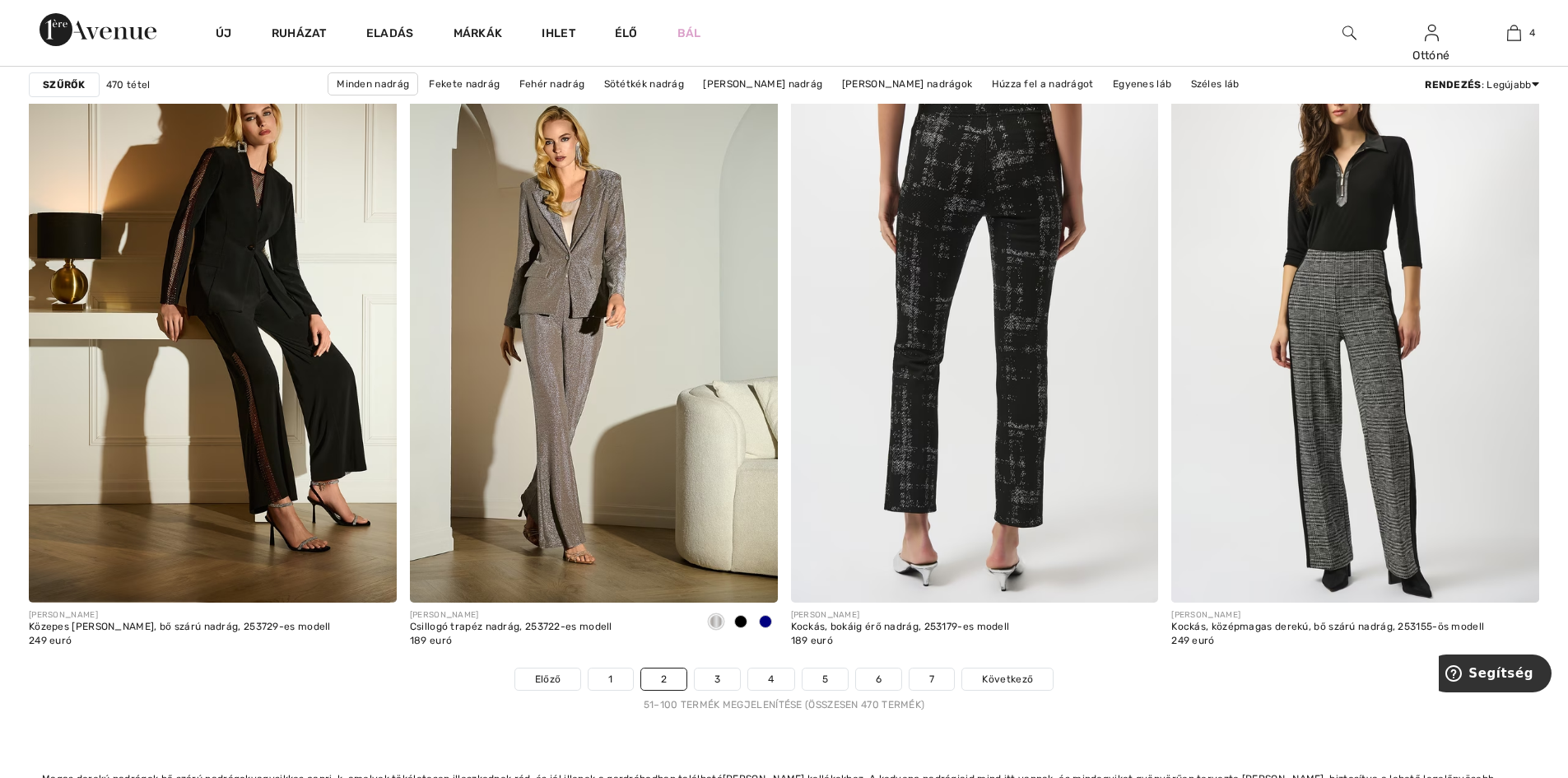
scroll to position [9135, 0]
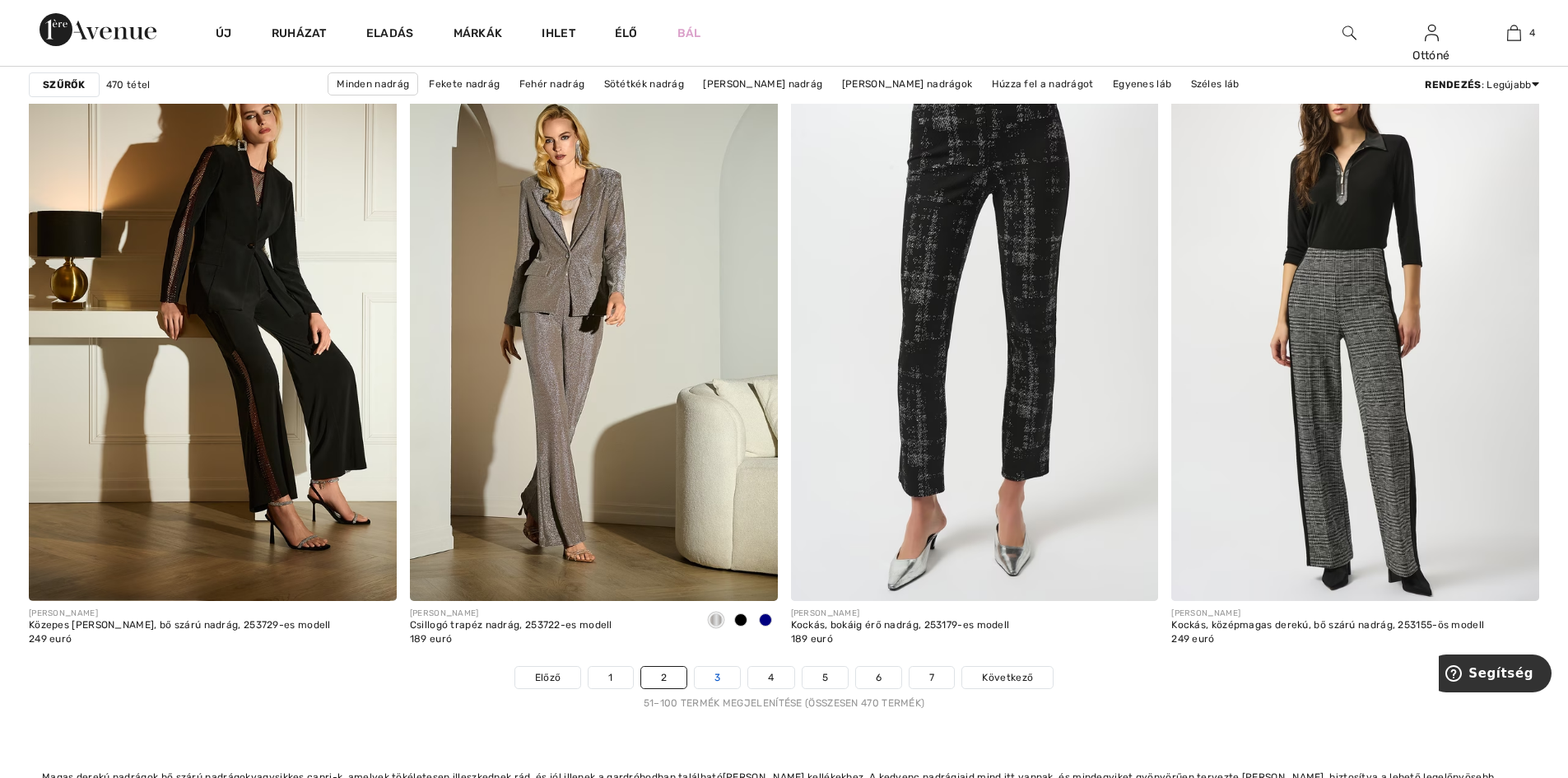
click at [725, 678] on link "3" at bounding box center [717, 677] width 45 height 21
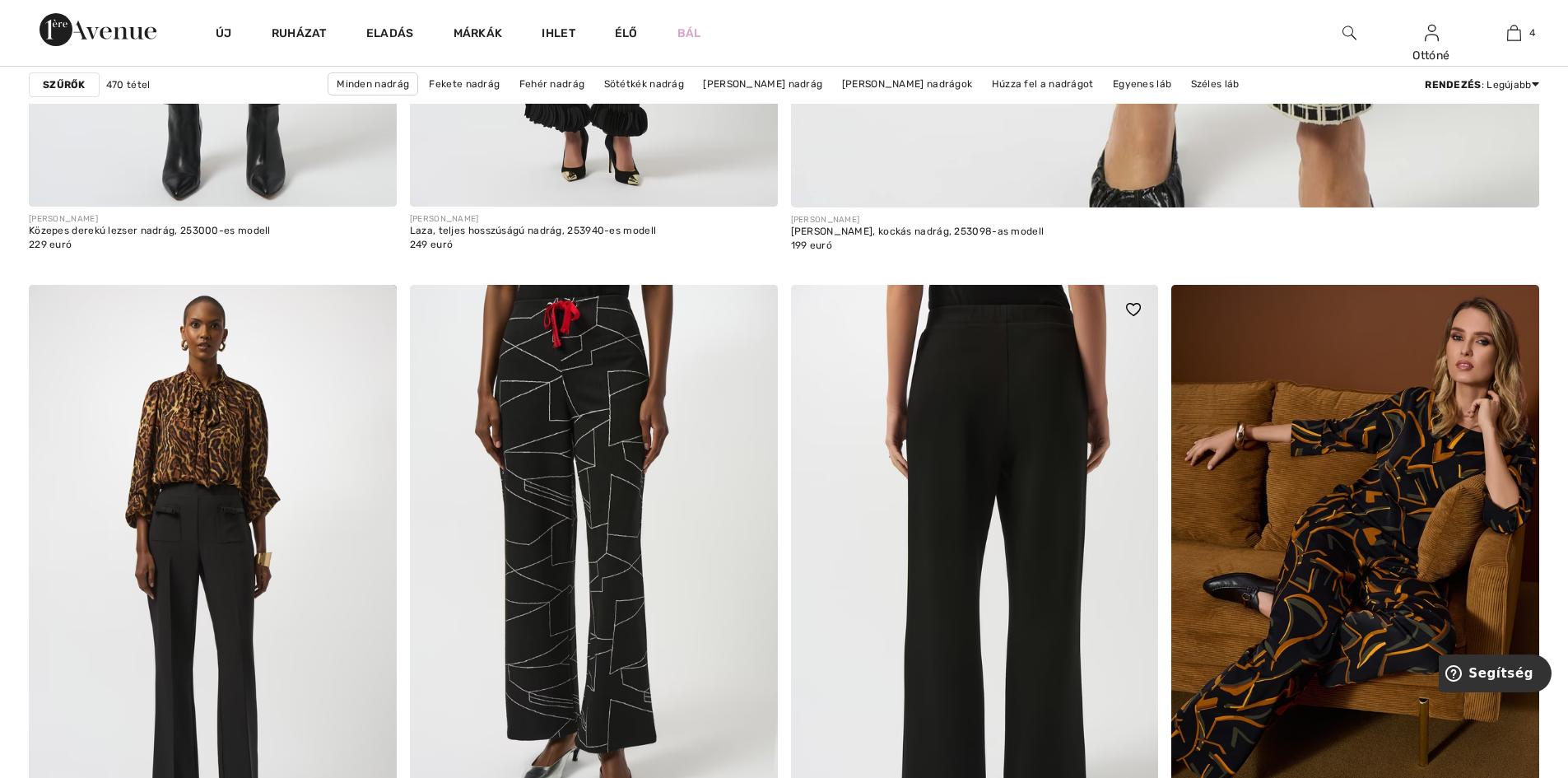
scroll to position [1152, 0]
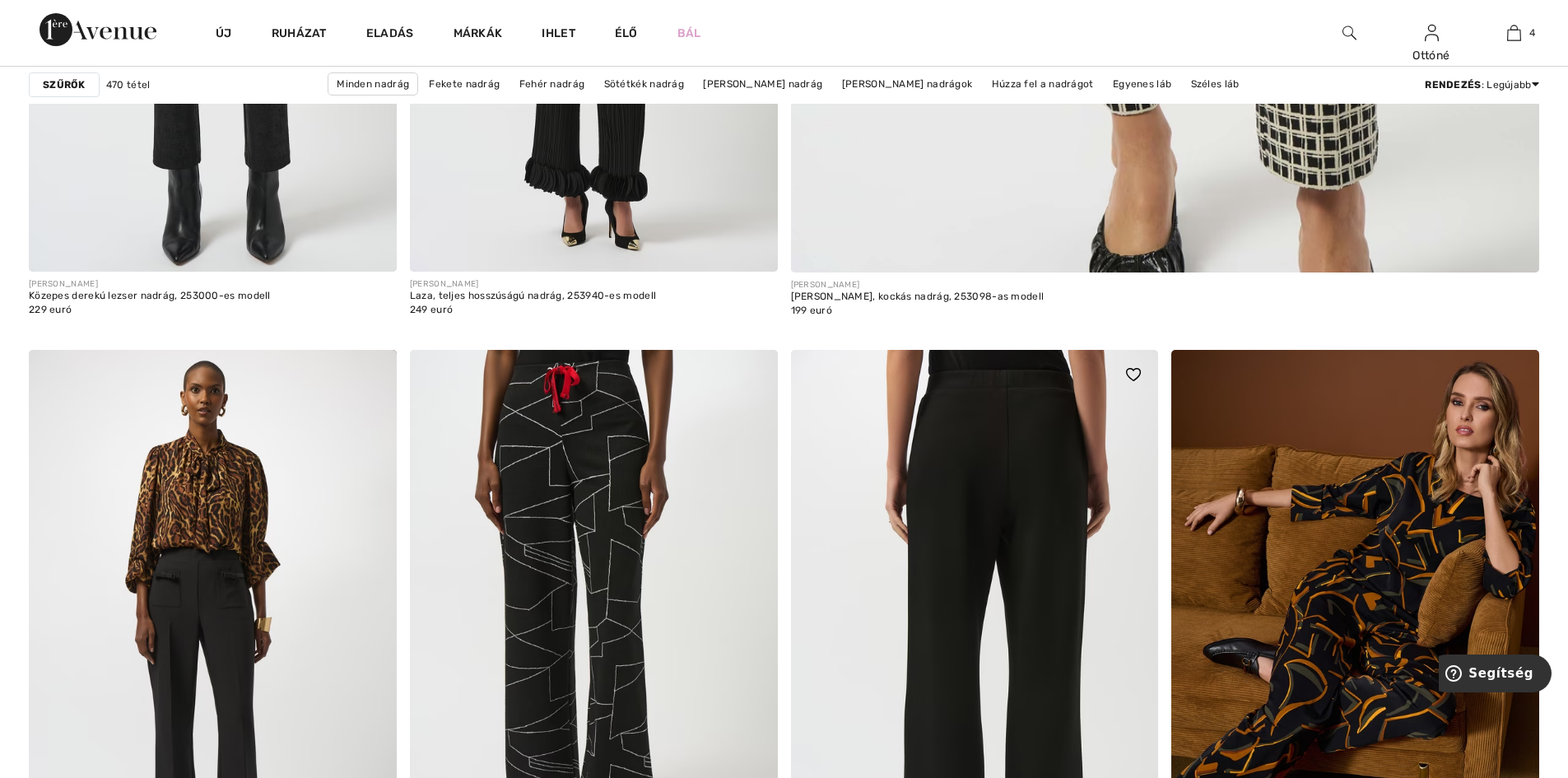
click at [972, 508] on img at bounding box center [975, 626] width 368 height 551
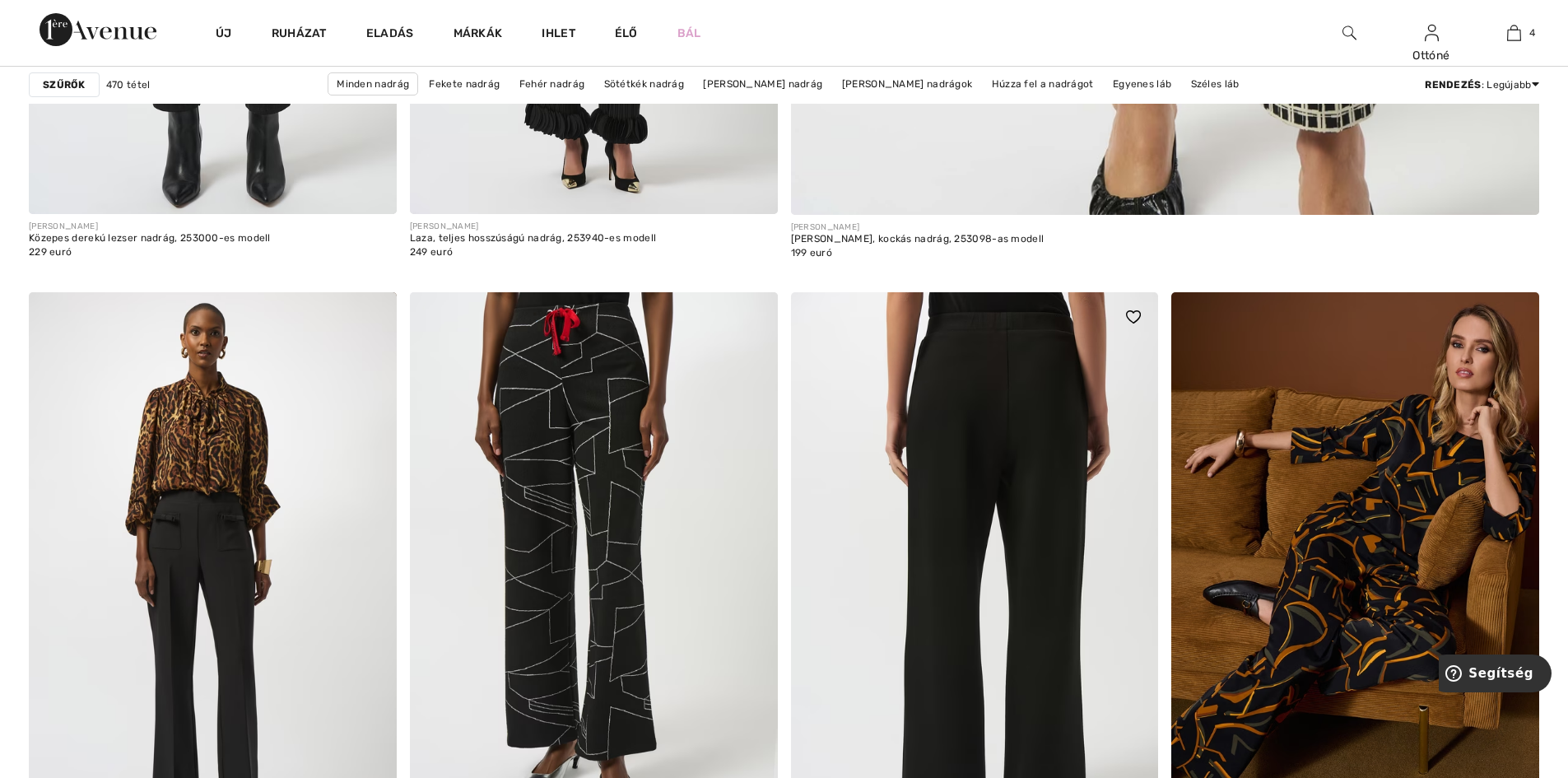
scroll to position [1317, 0]
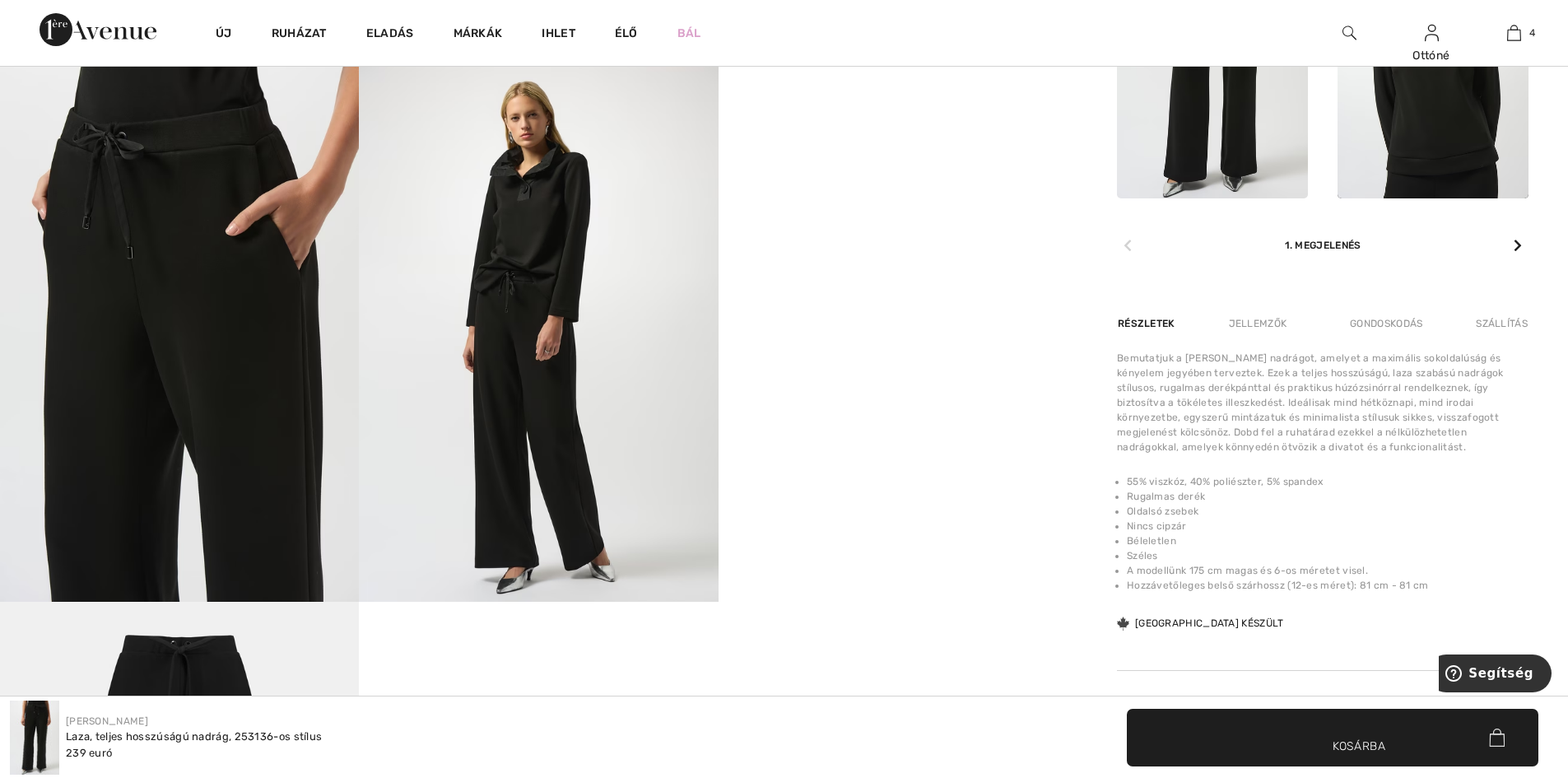
scroll to position [906, 0]
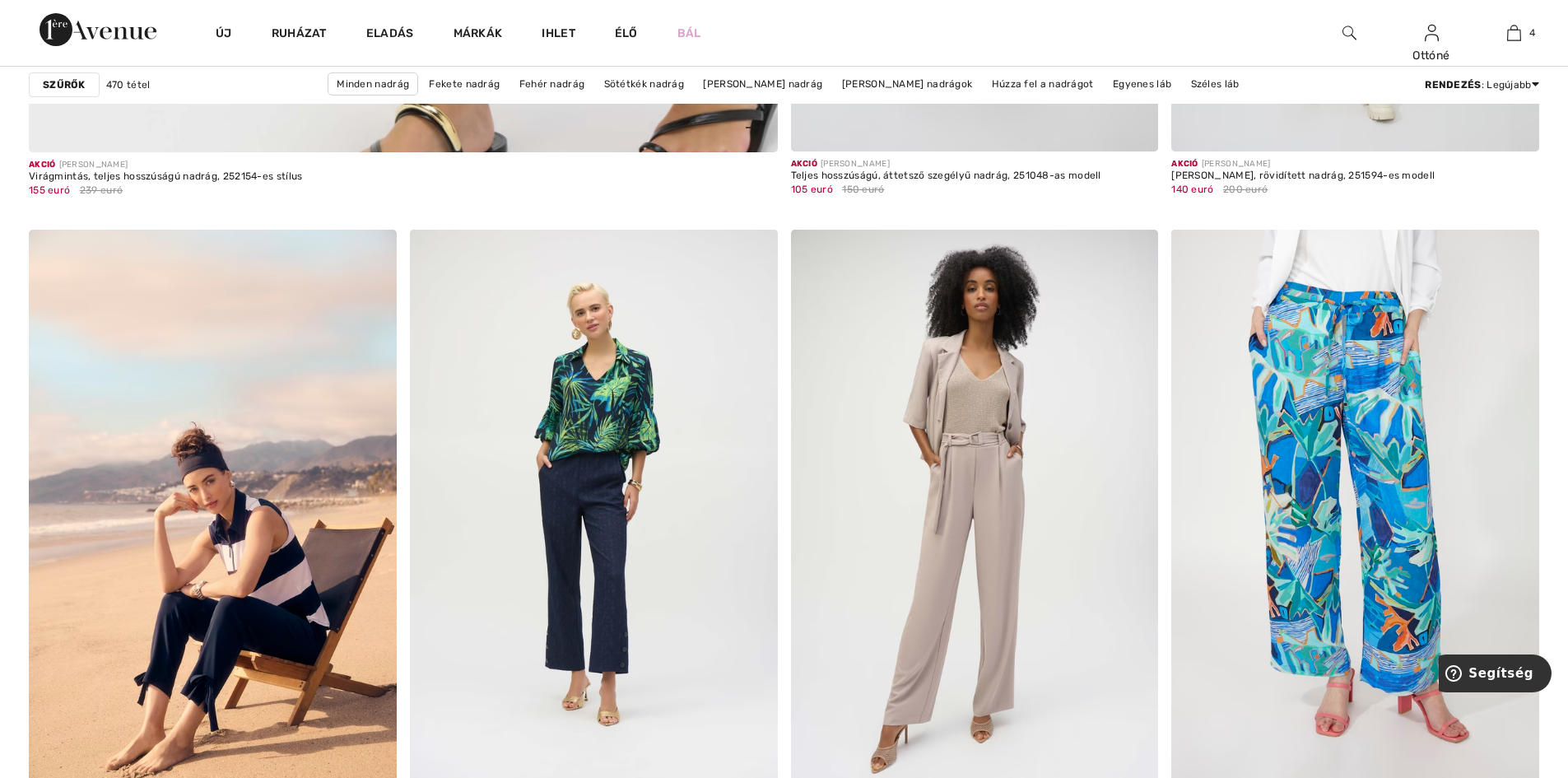
scroll to position [6419, 0]
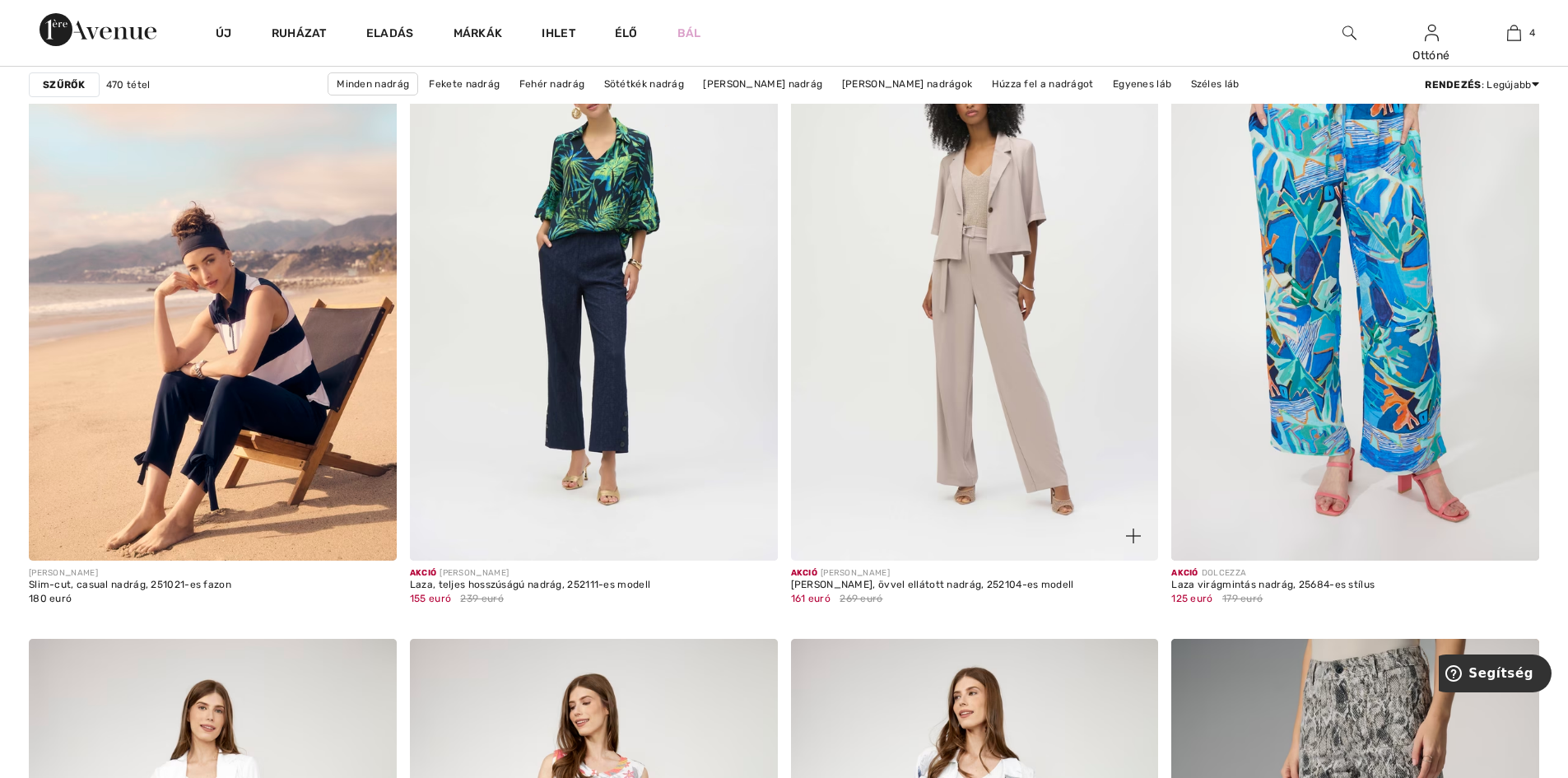
click at [990, 372] on img at bounding box center [975, 285] width 368 height 551
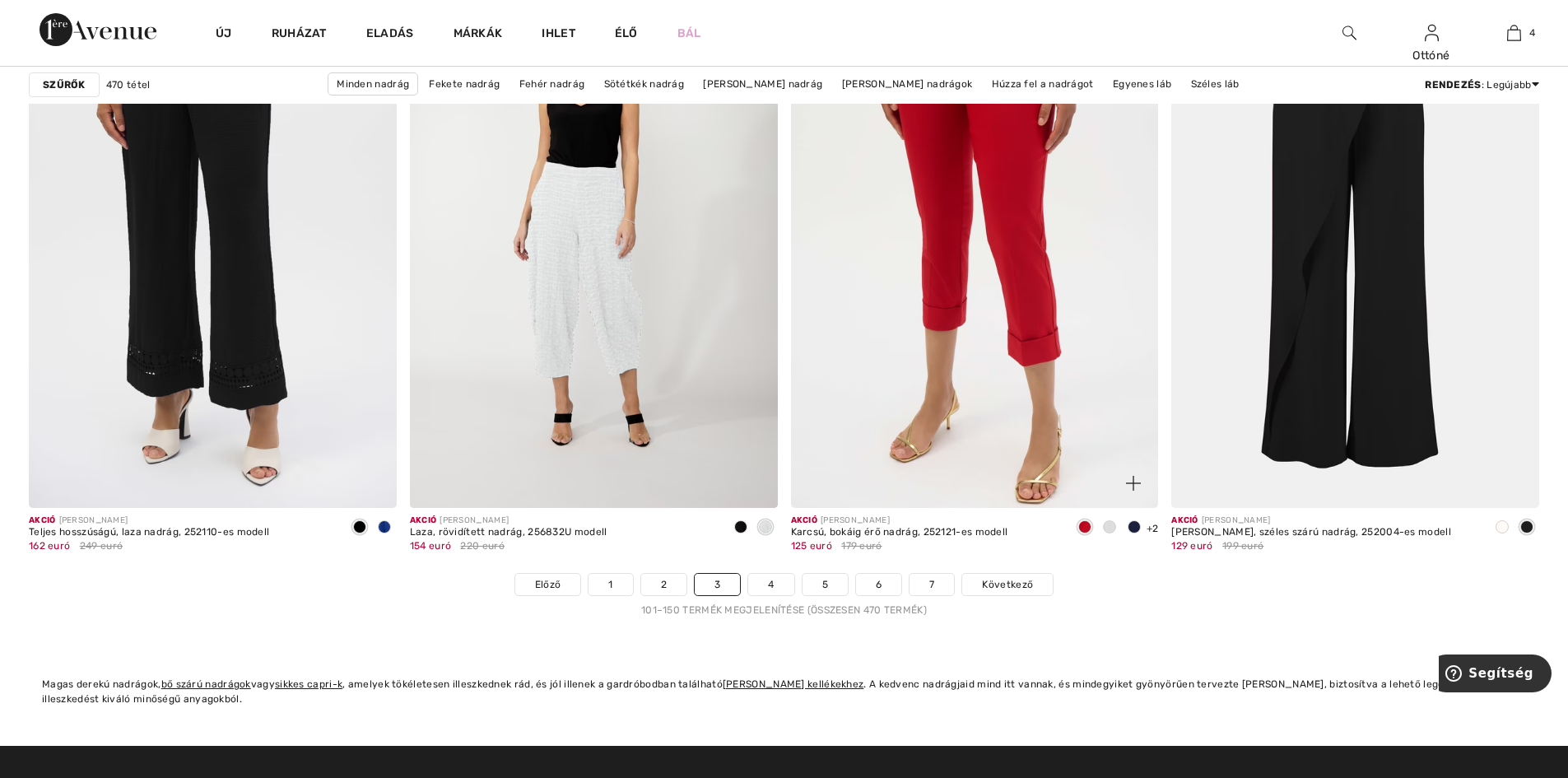
scroll to position [9464, 0]
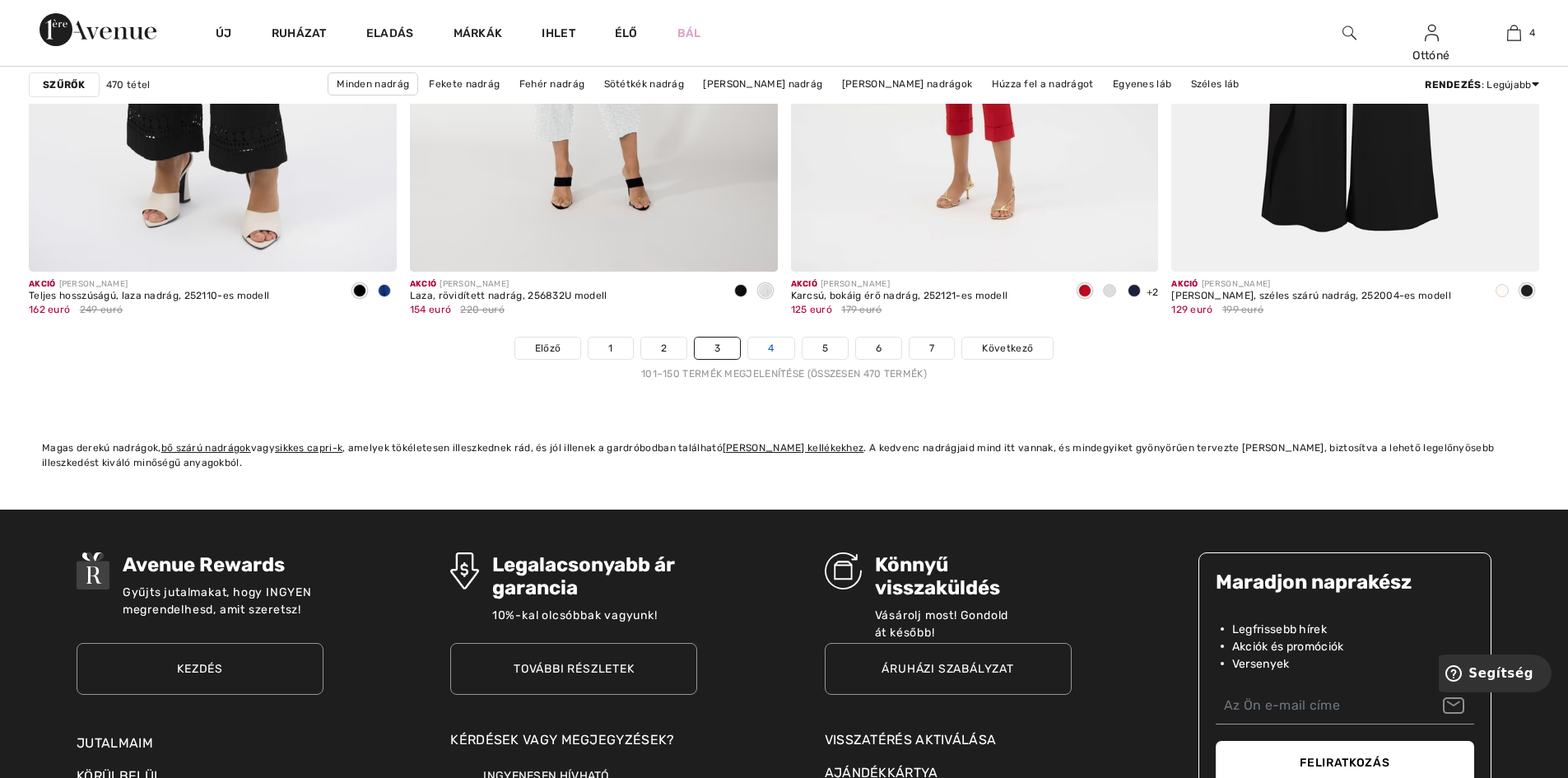
click at [764, 349] on link "4" at bounding box center [770, 347] width 45 height 21
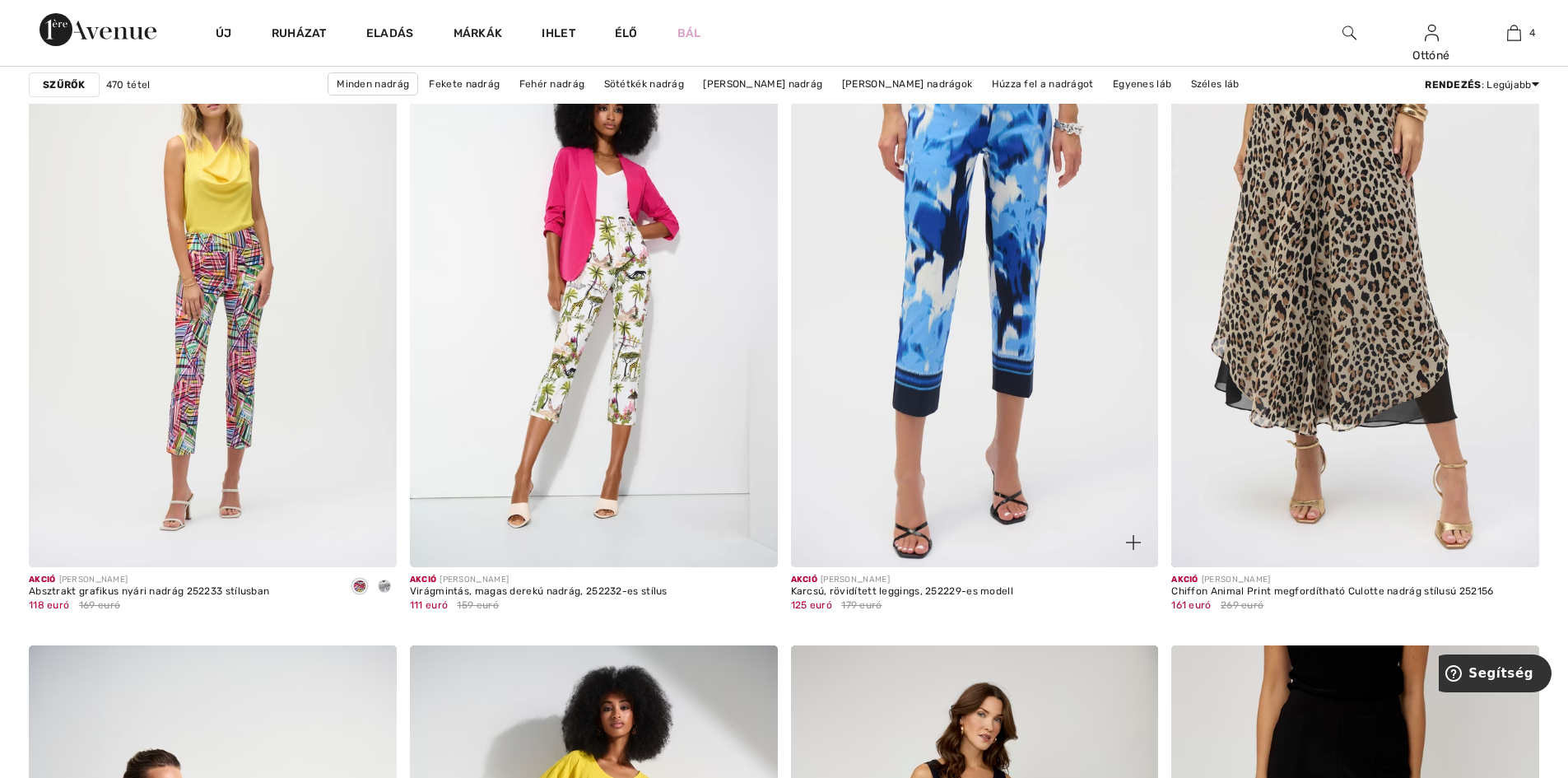
scroll to position [6419, 0]
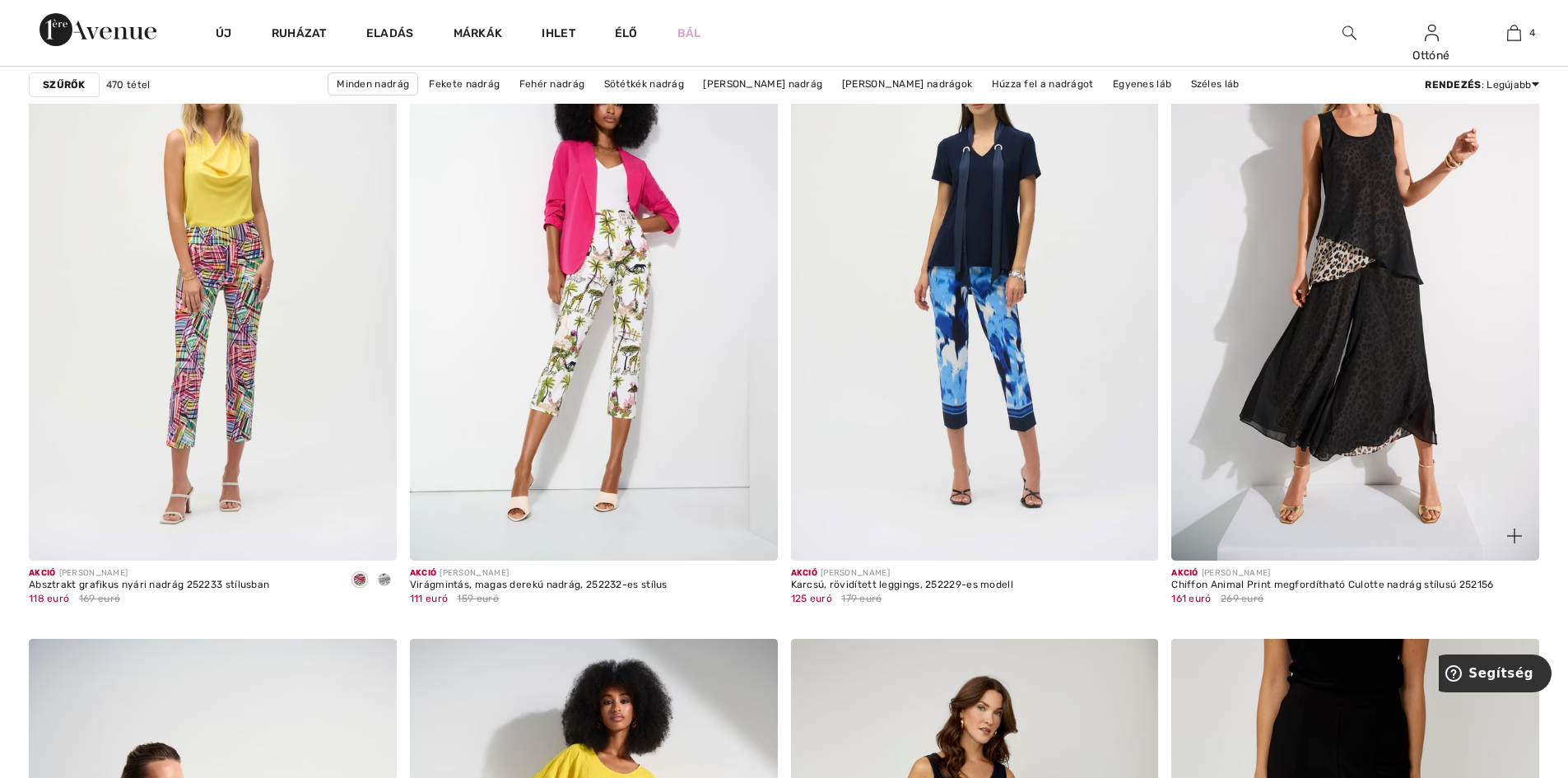
click at [1343, 340] on img at bounding box center [1355, 285] width 368 height 551
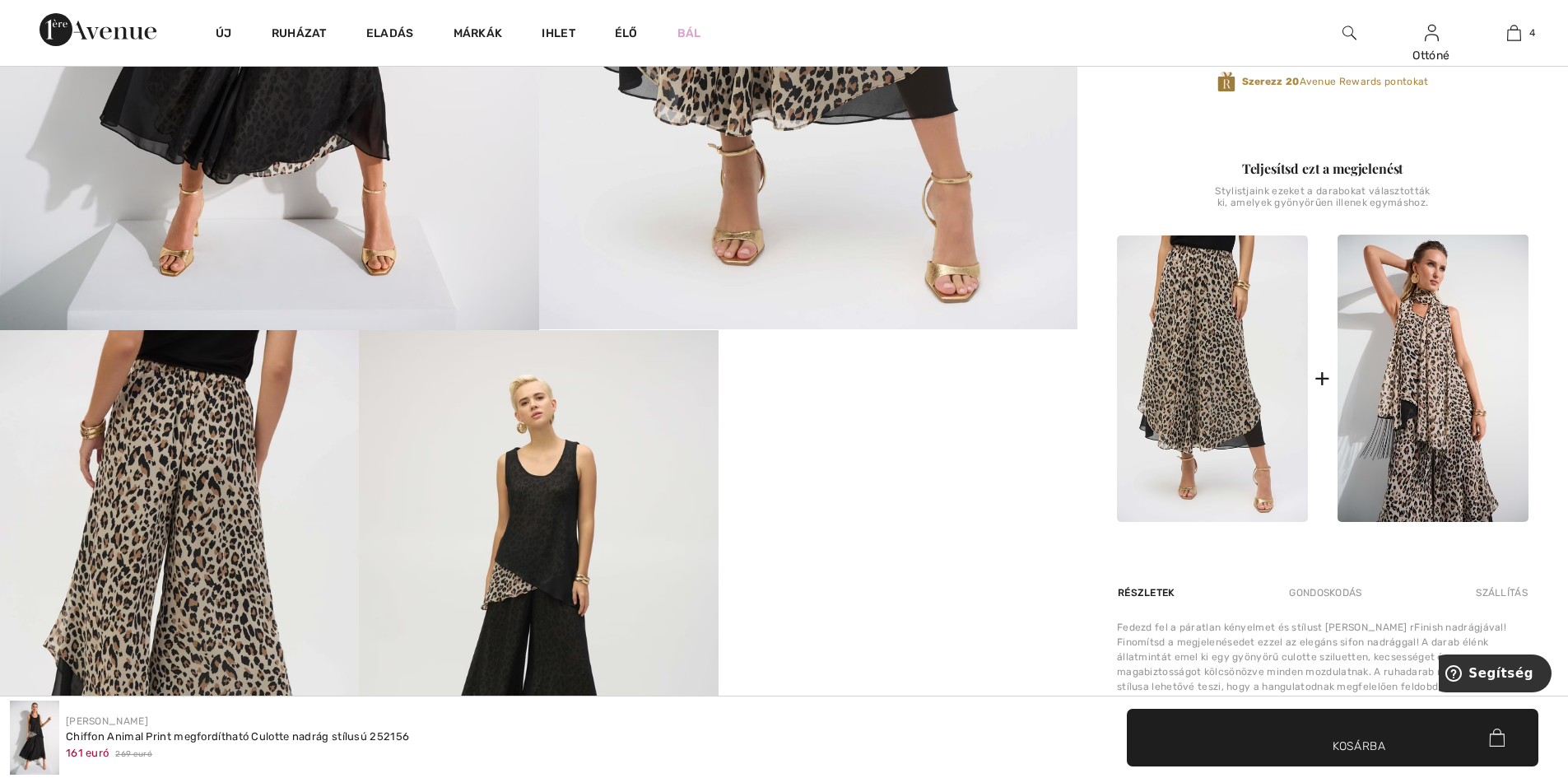
scroll to position [823, 0]
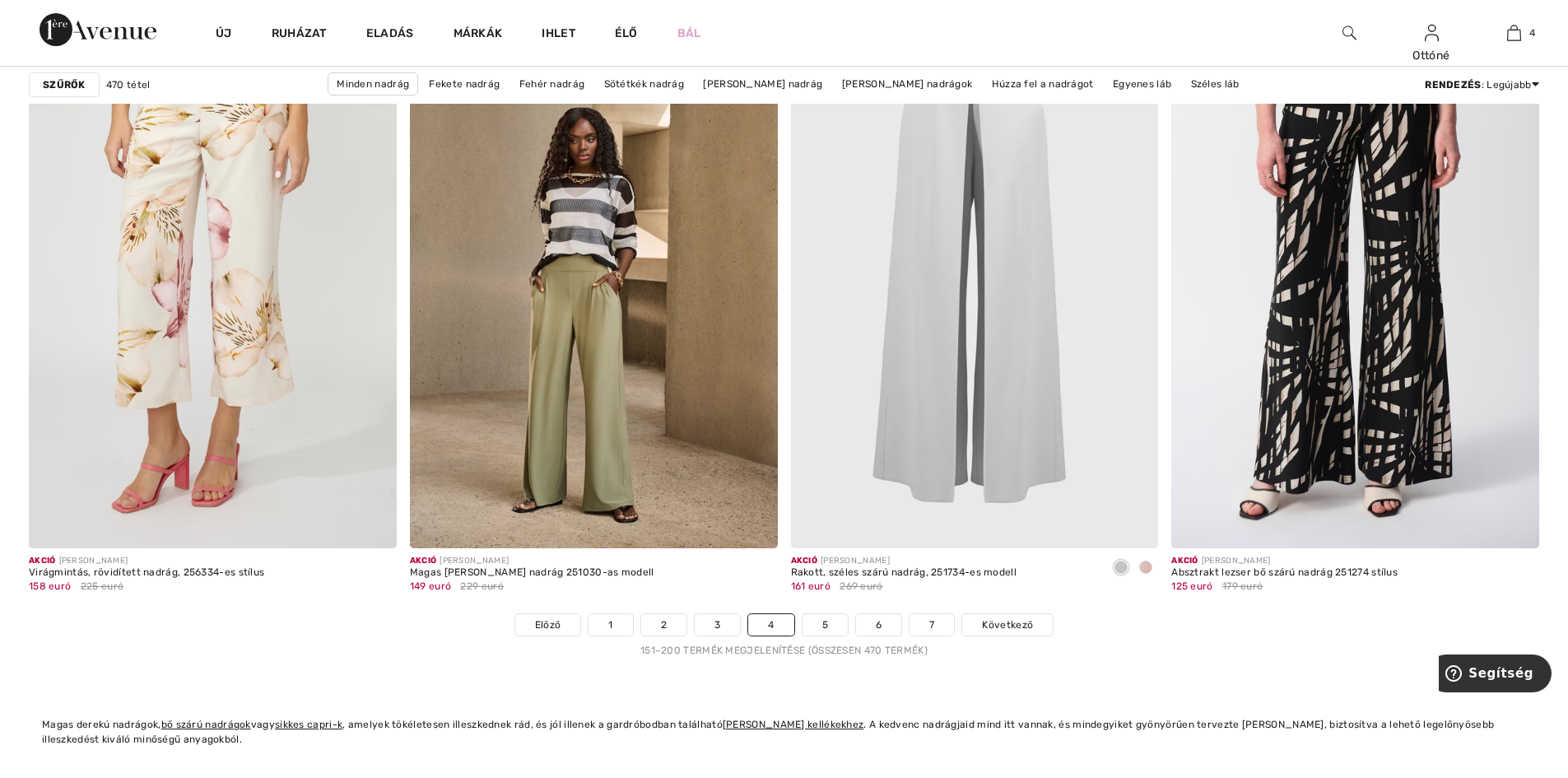
scroll to position [9382, 0]
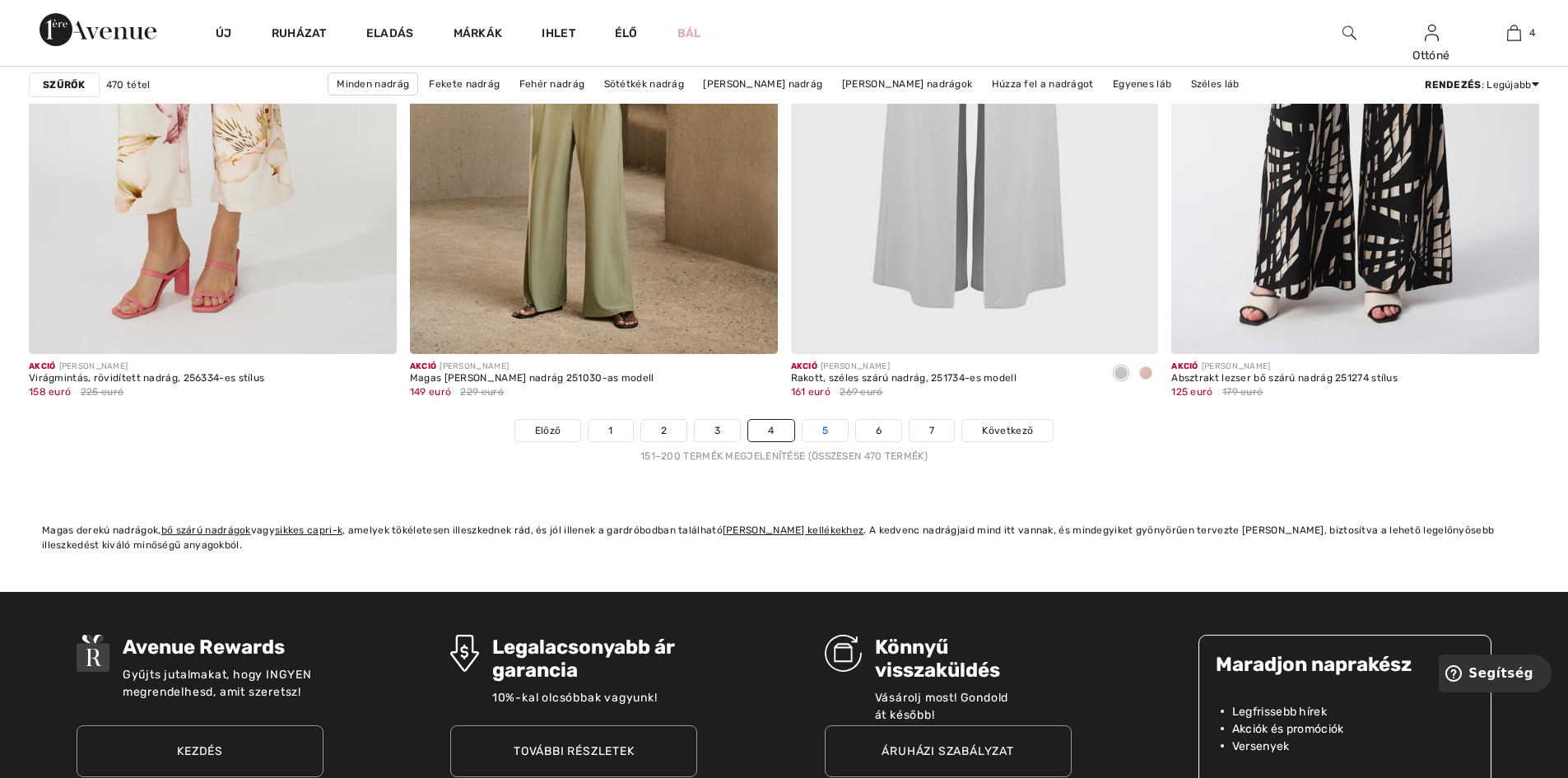
click at [820, 429] on link "5" at bounding box center [825, 430] width 45 height 21
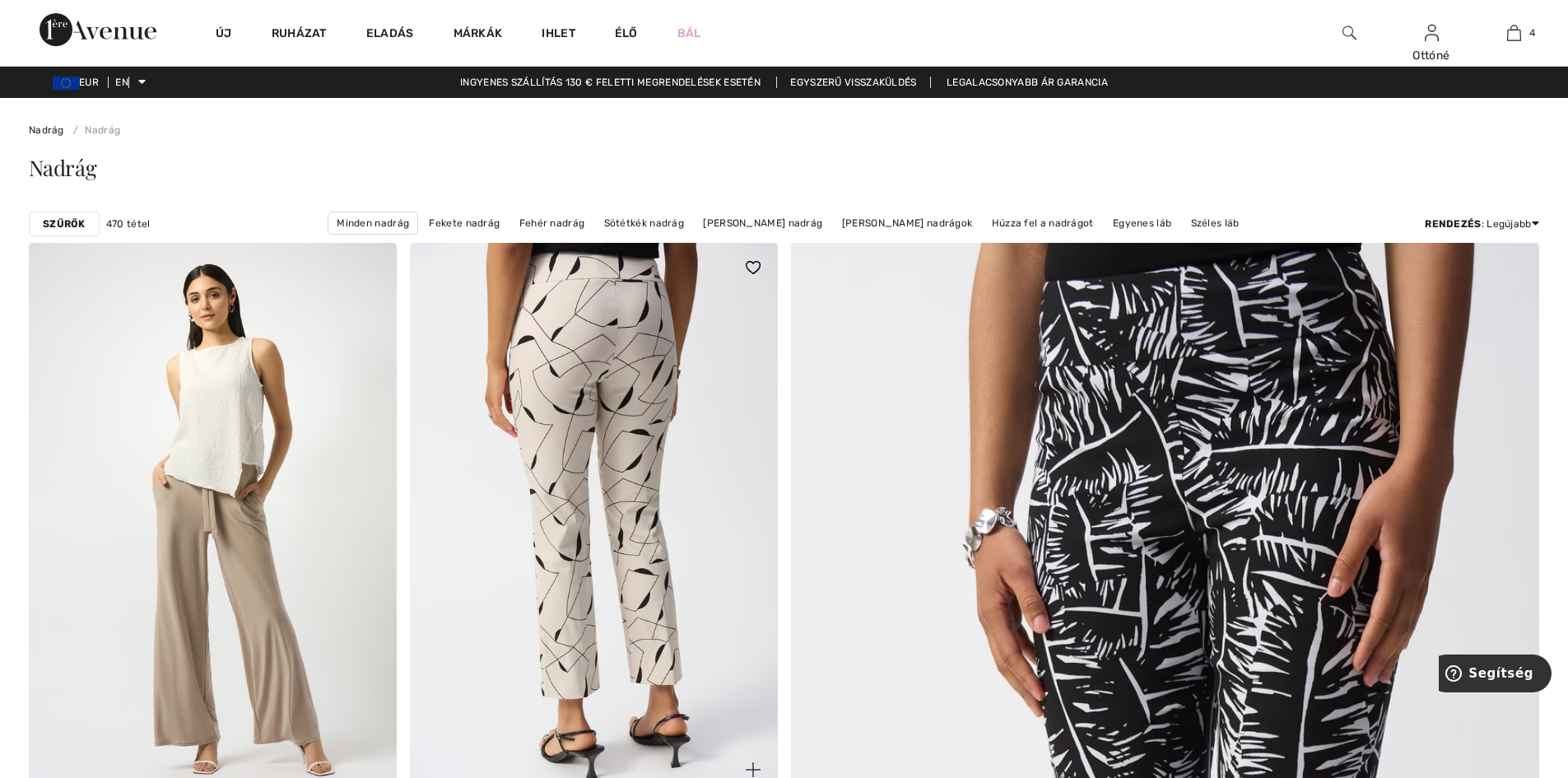
click at [595, 476] on img at bounding box center [594, 519] width 368 height 551
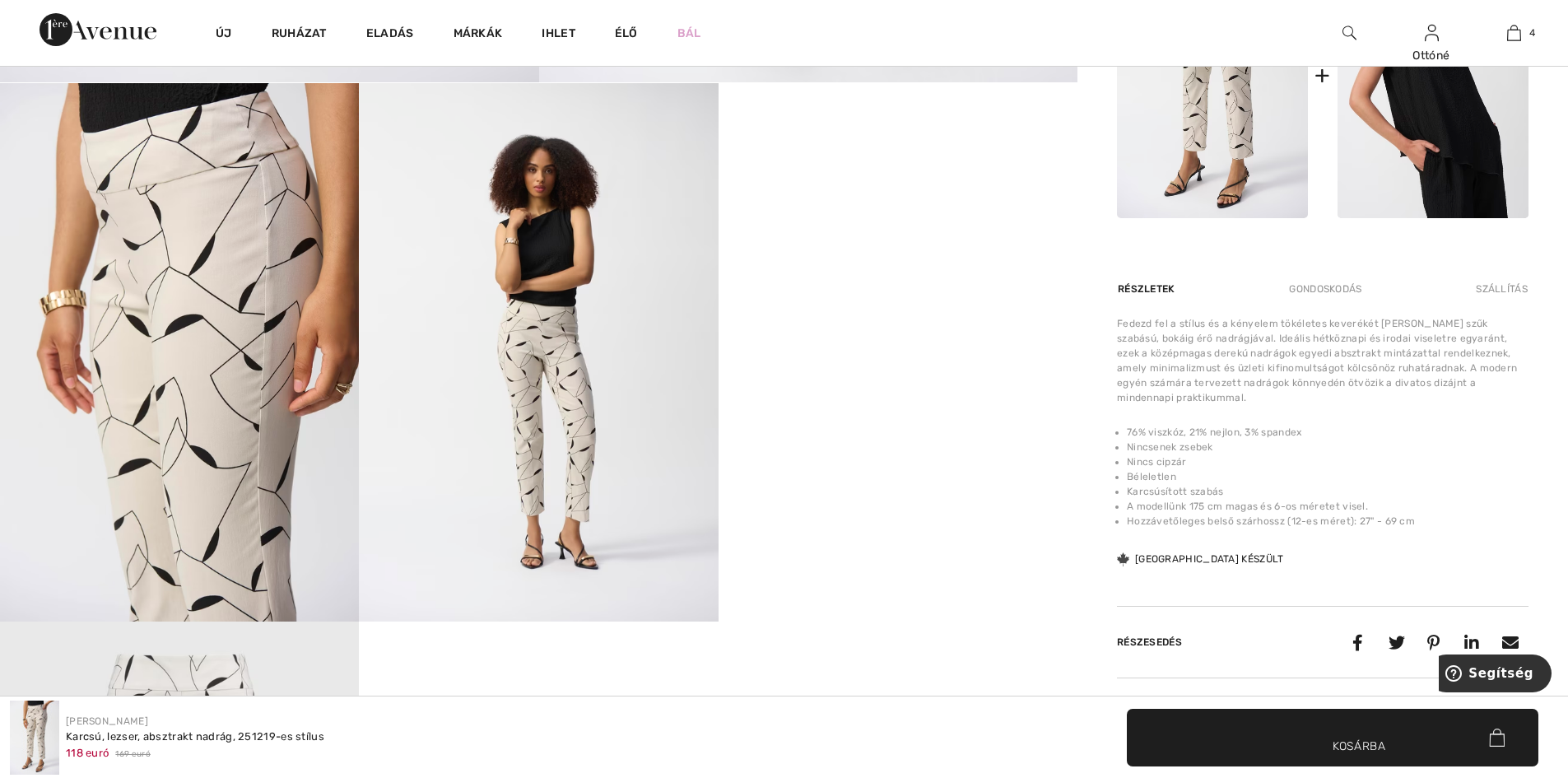
scroll to position [988, 0]
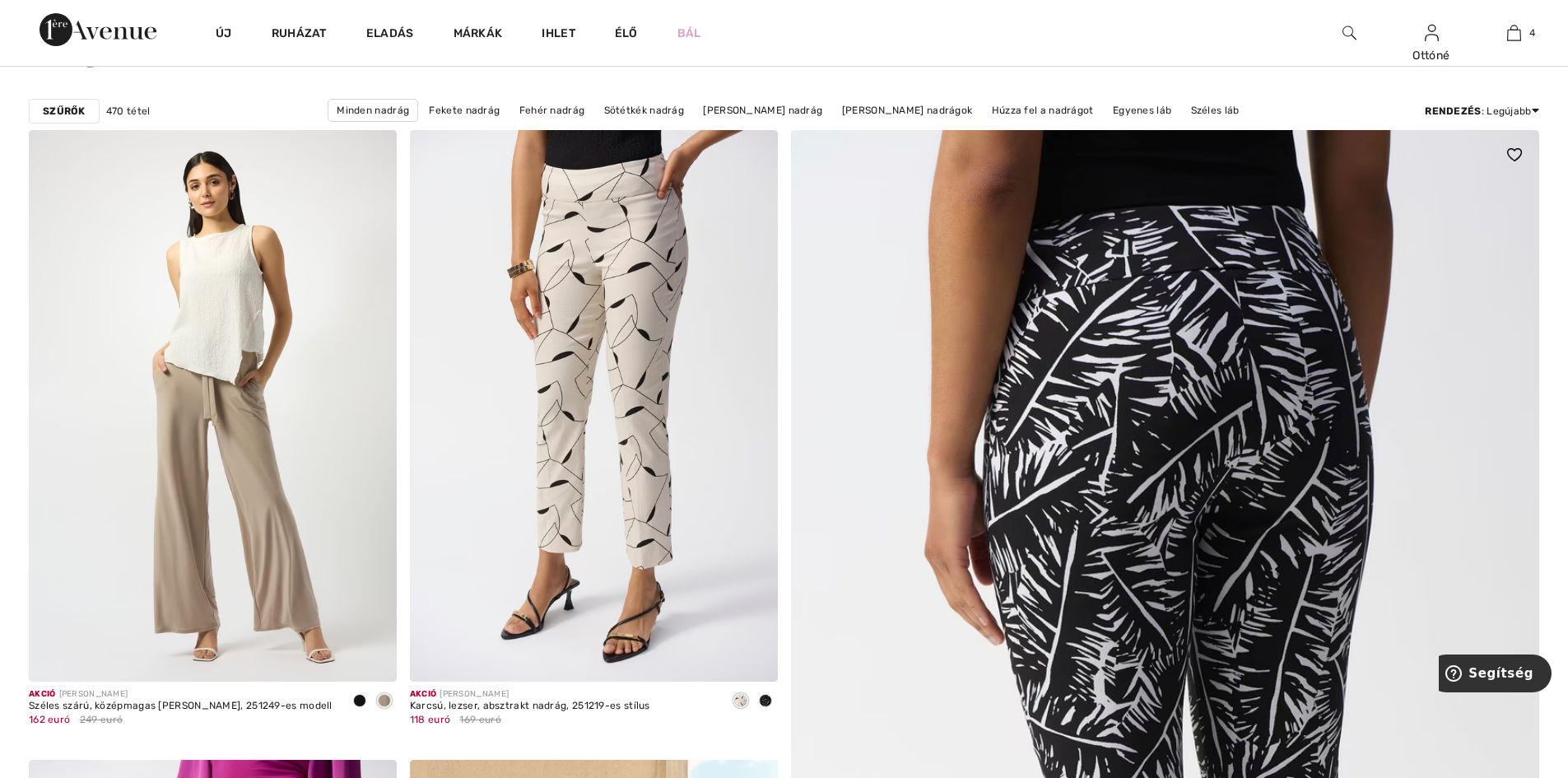
scroll to position [246, 0]
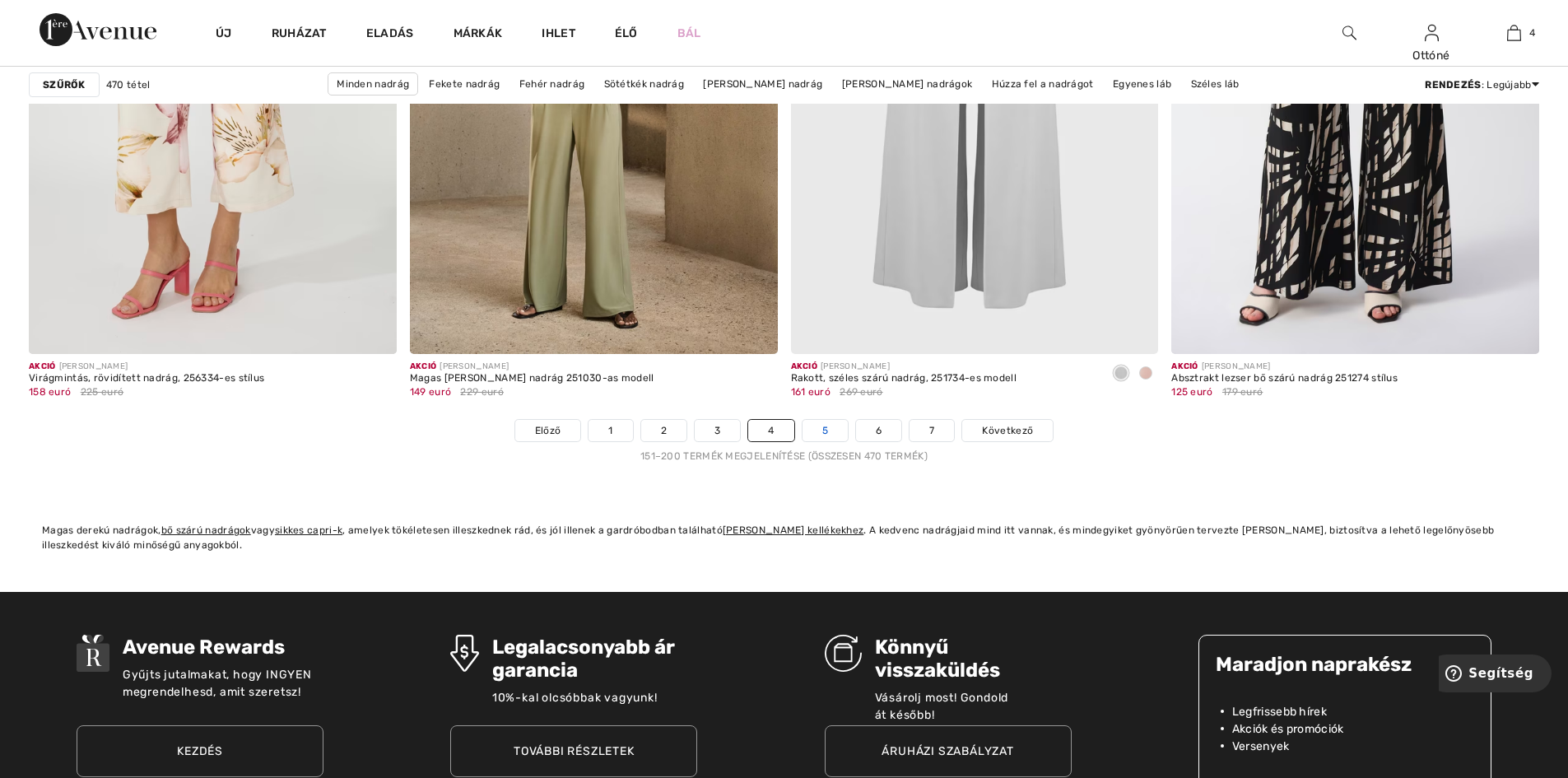
click at [832, 431] on link "5" at bounding box center [825, 430] width 45 height 21
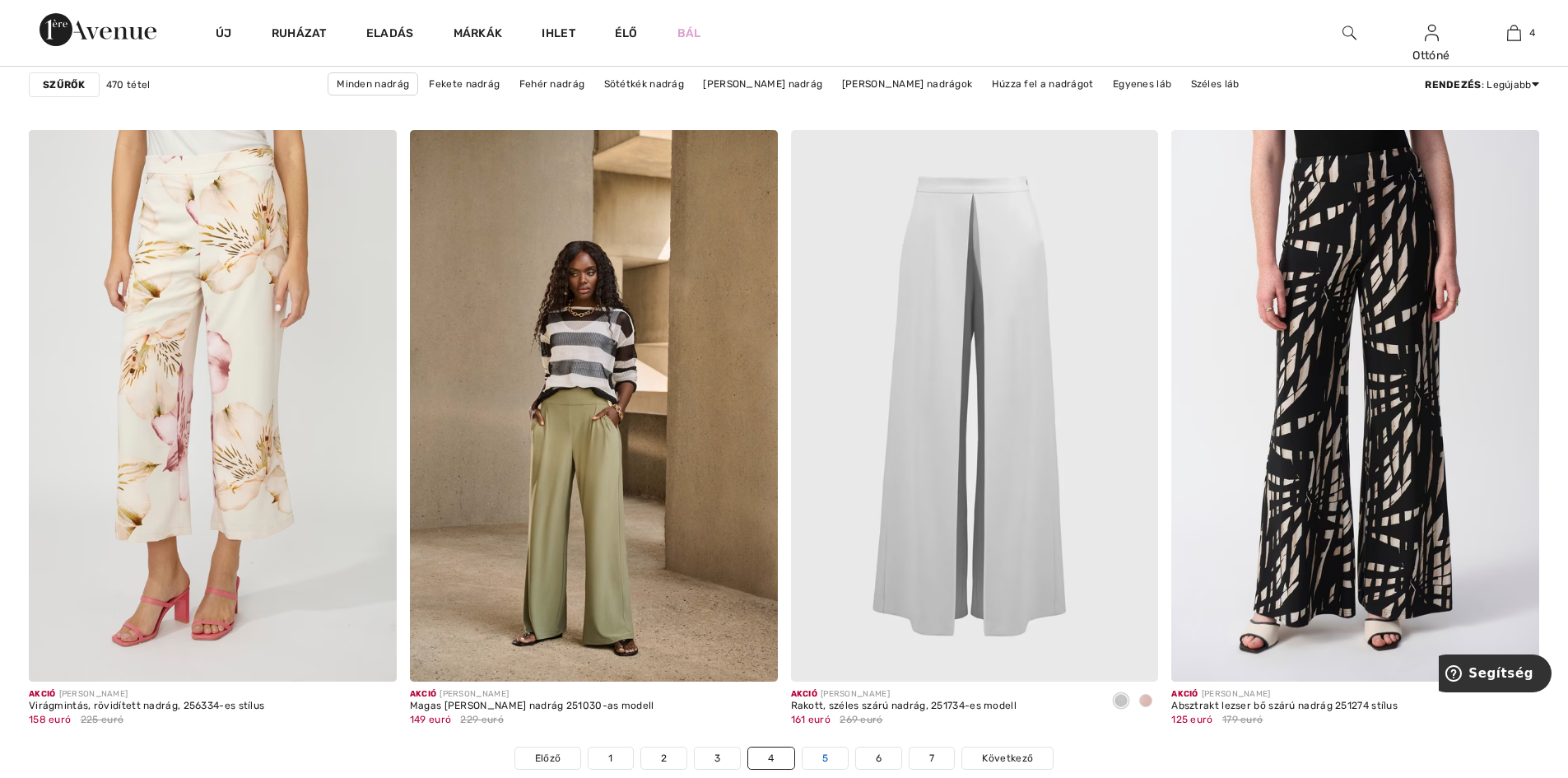
scroll to position [9053, 0]
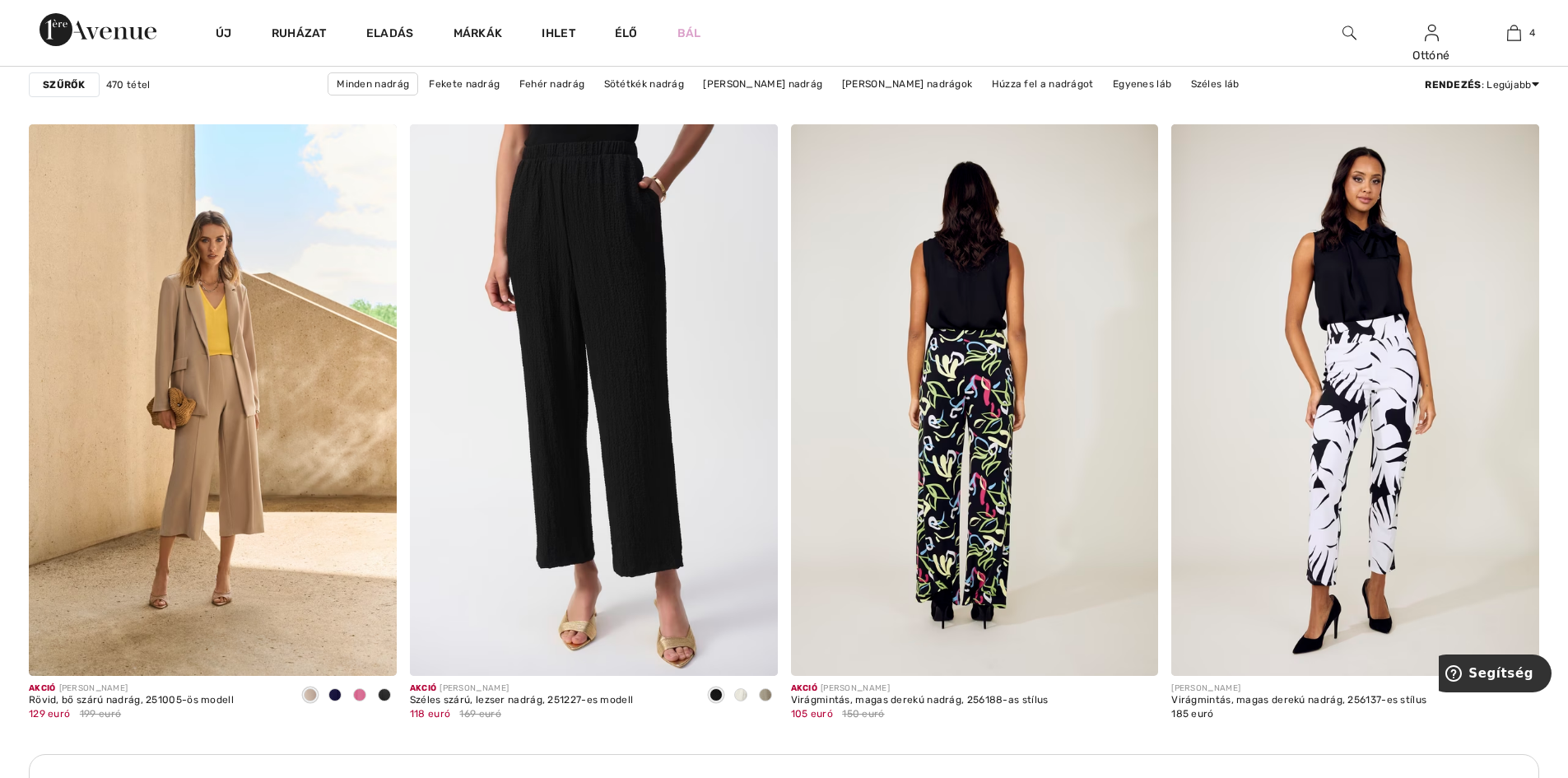
scroll to position [4279, 0]
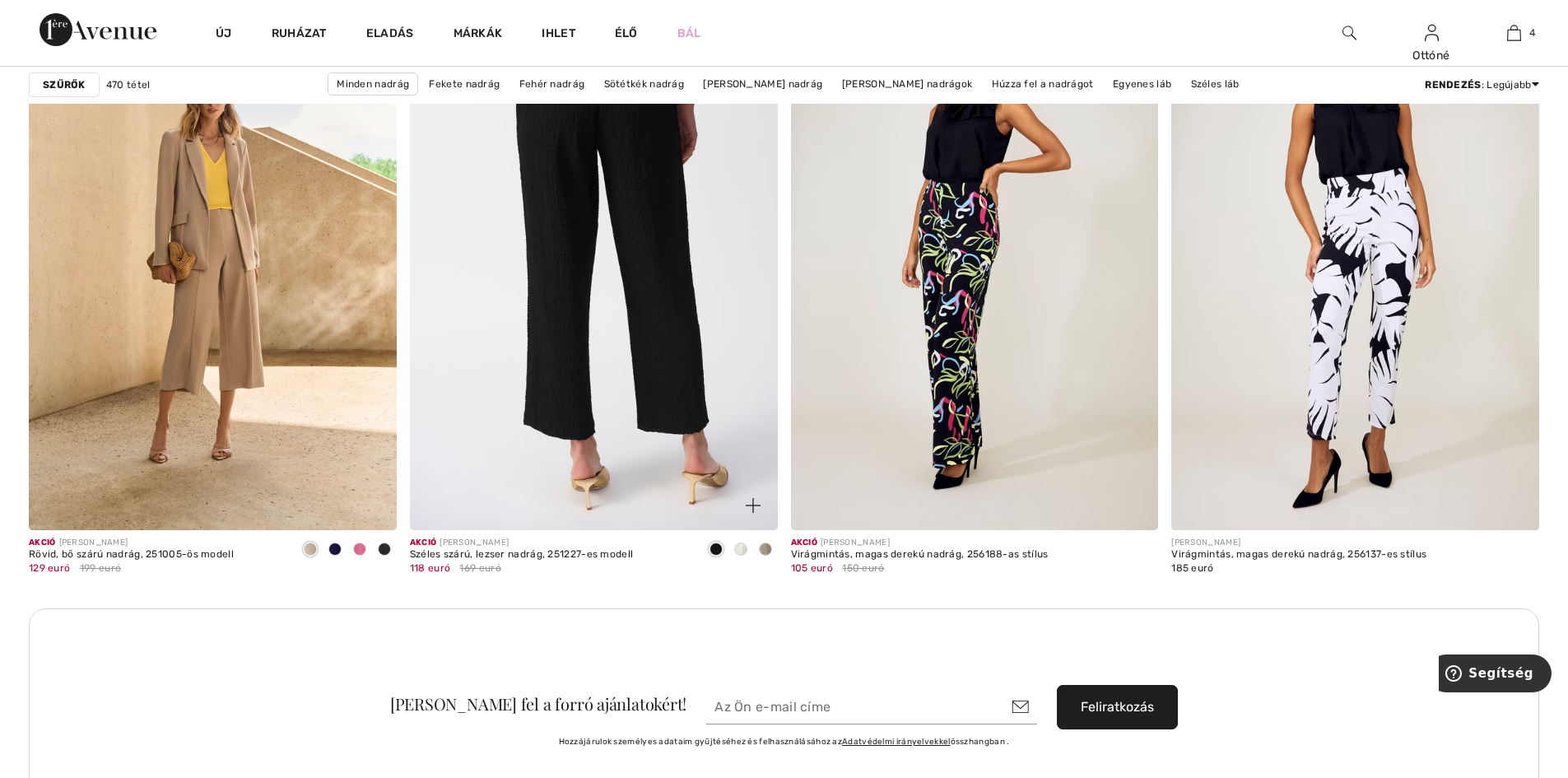
click at [613, 275] on img at bounding box center [594, 254] width 368 height 551
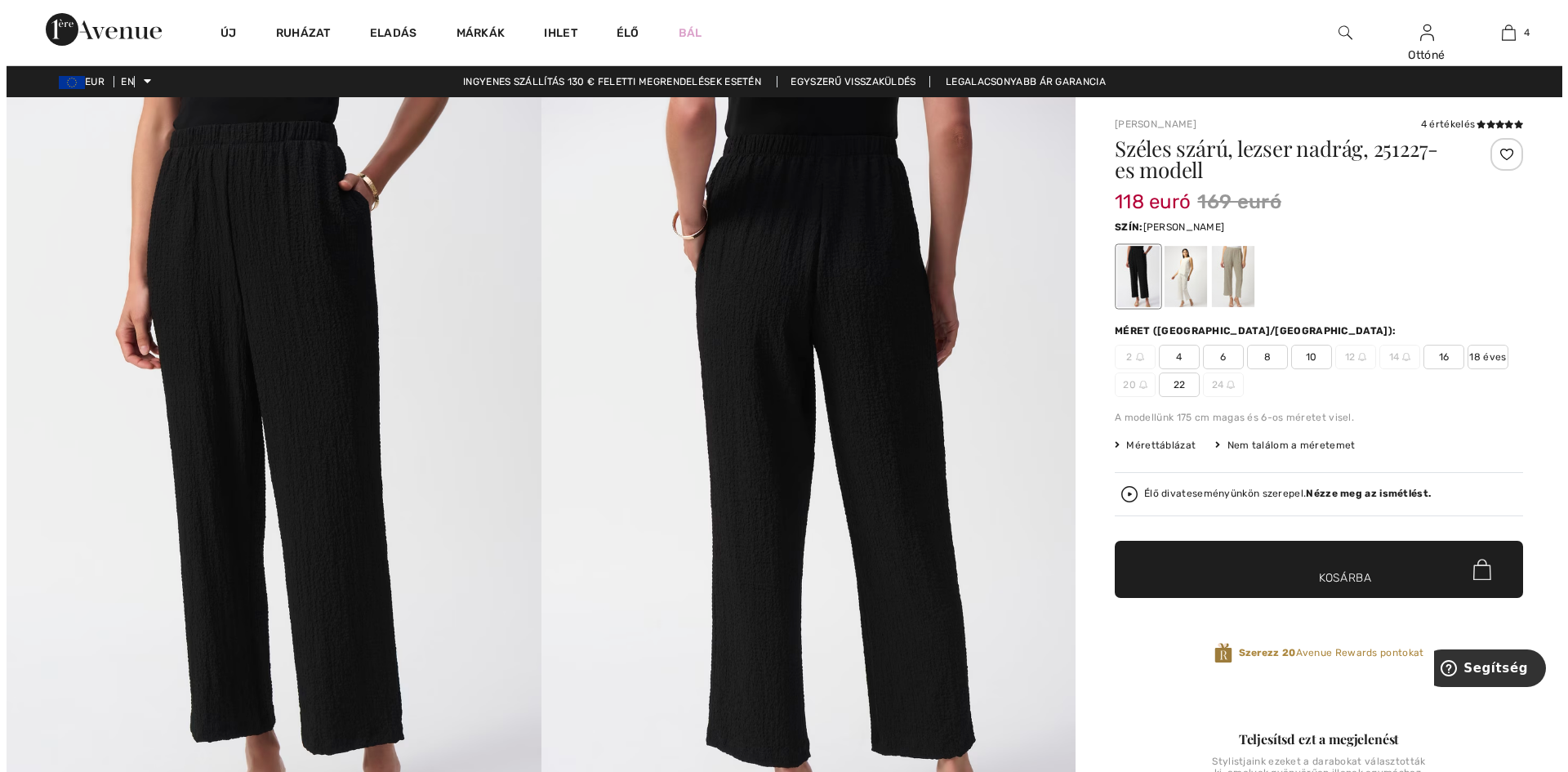
scroll to position [245, 0]
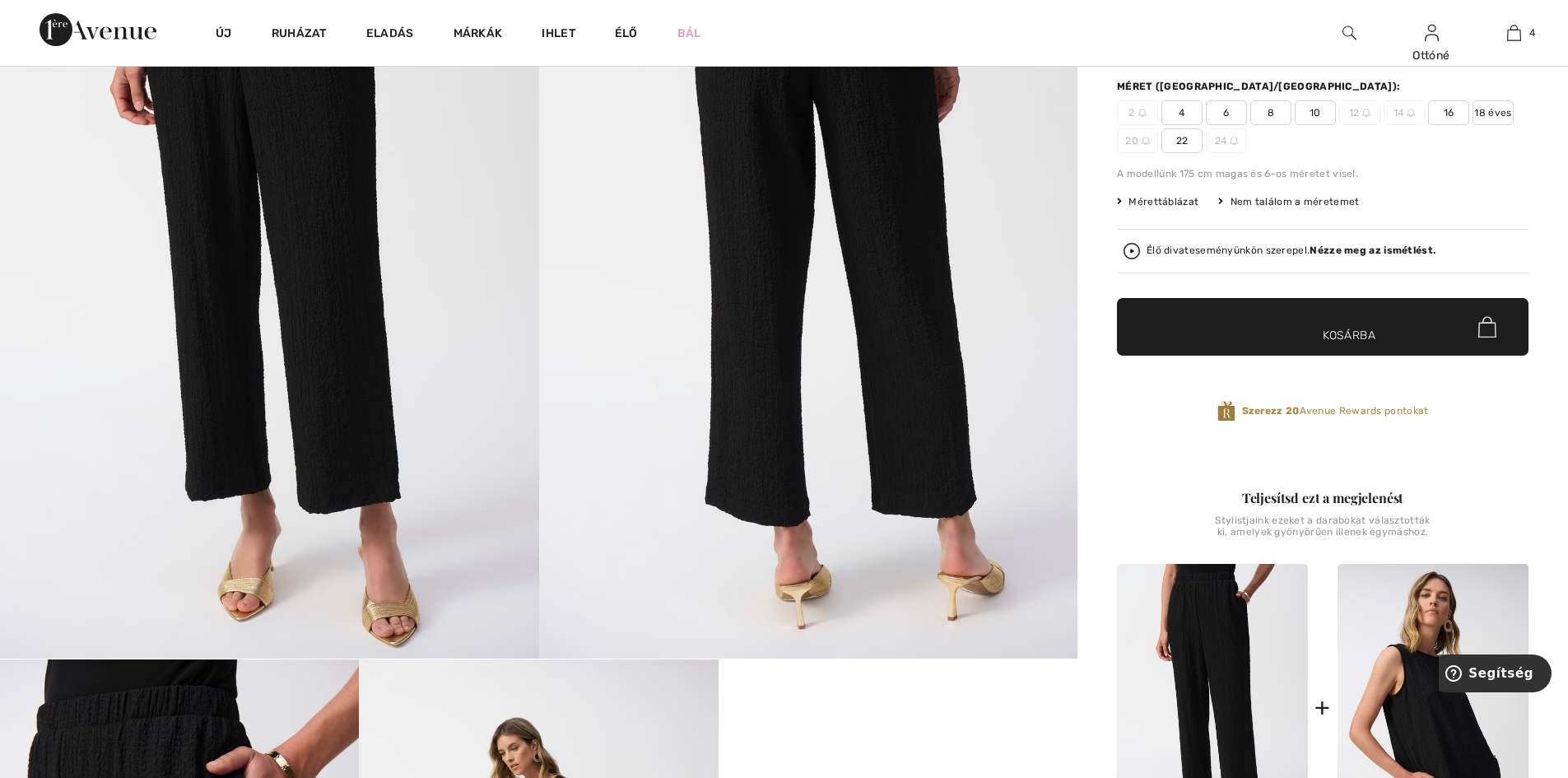
click at [854, 399] on img at bounding box center [809, 254] width 539 height 807
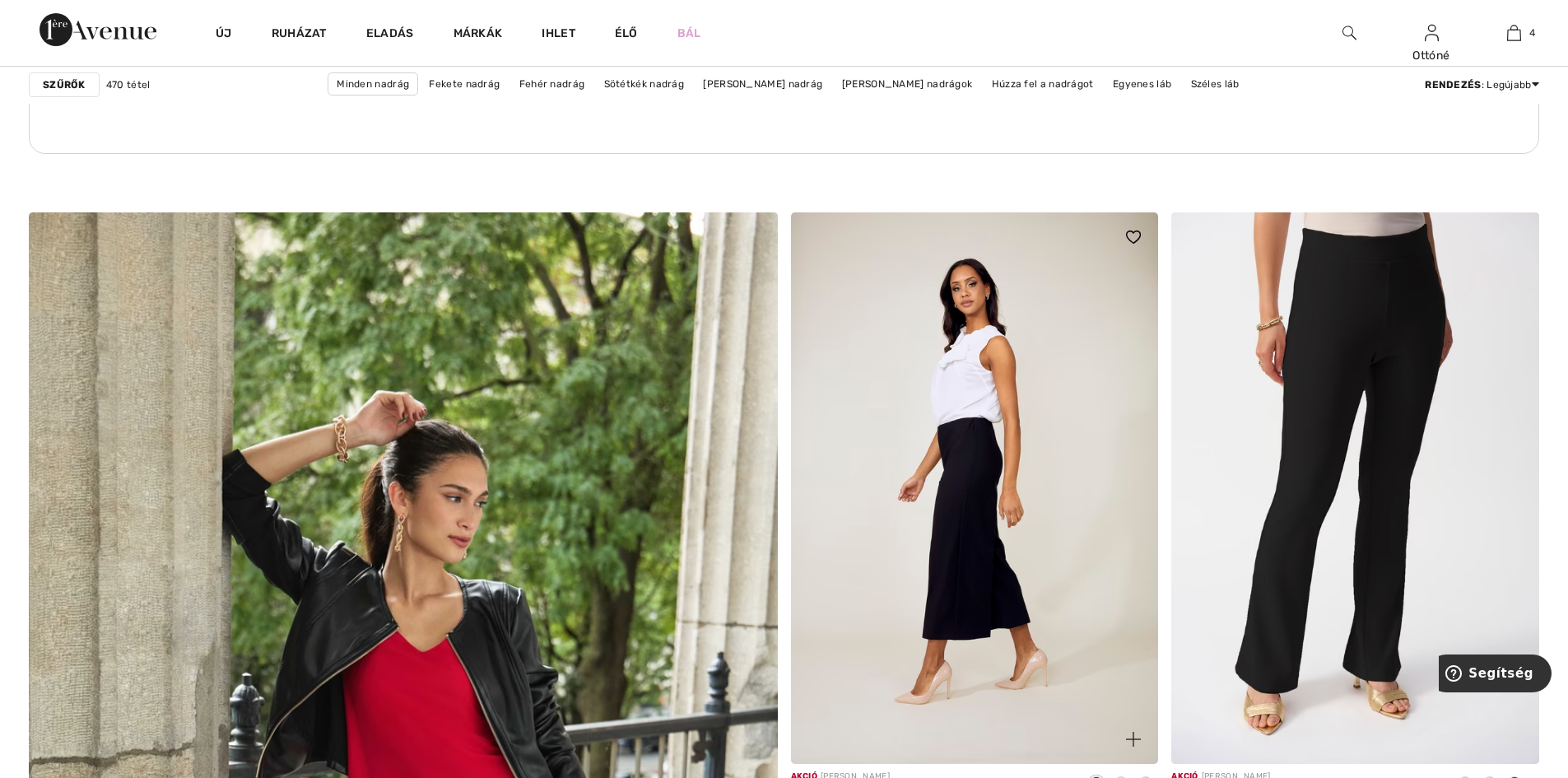
scroll to position [4938, 0]
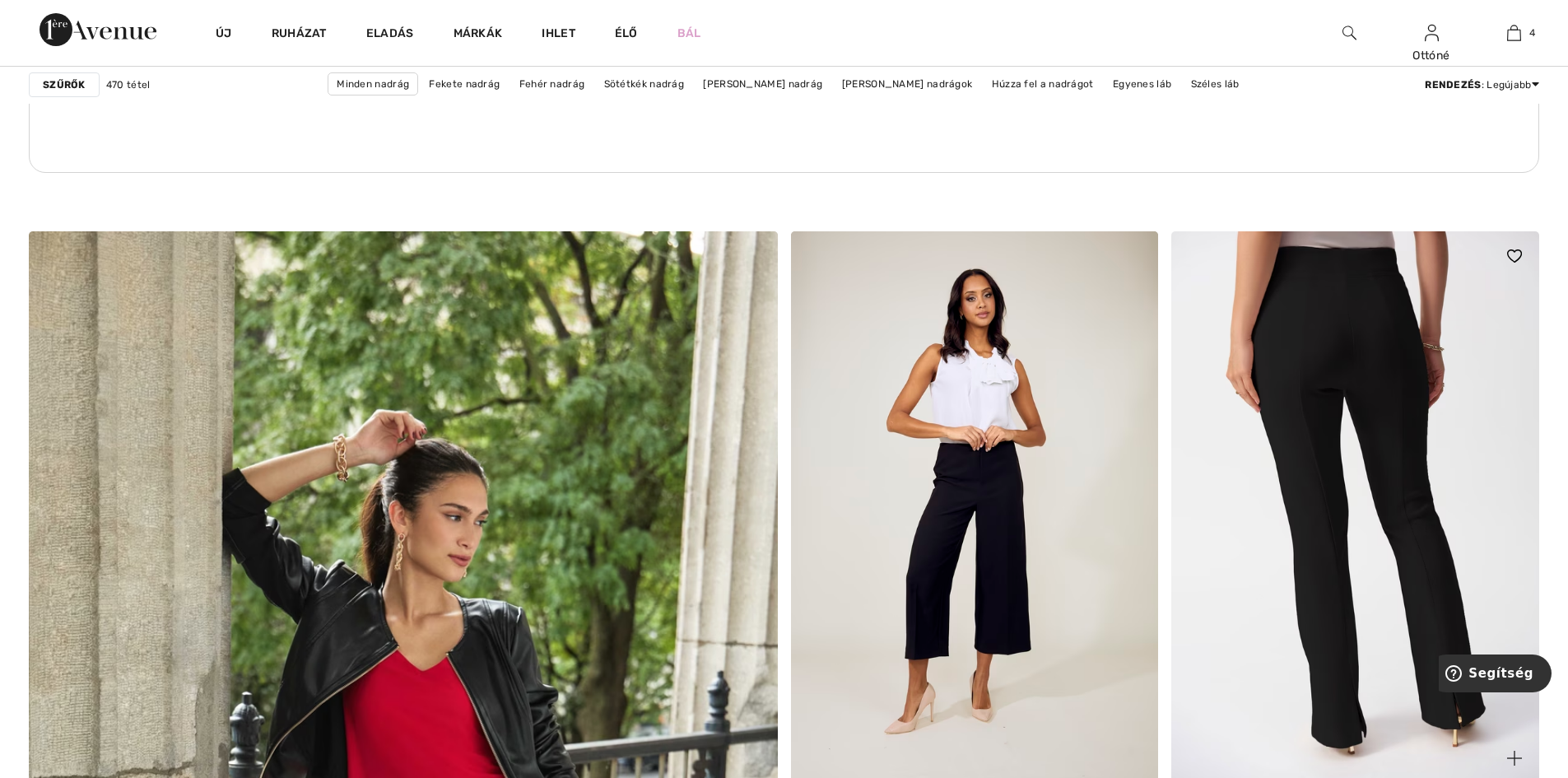
click at [1350, 484] on img at bounding box center [1355, 507] width 368 height 551
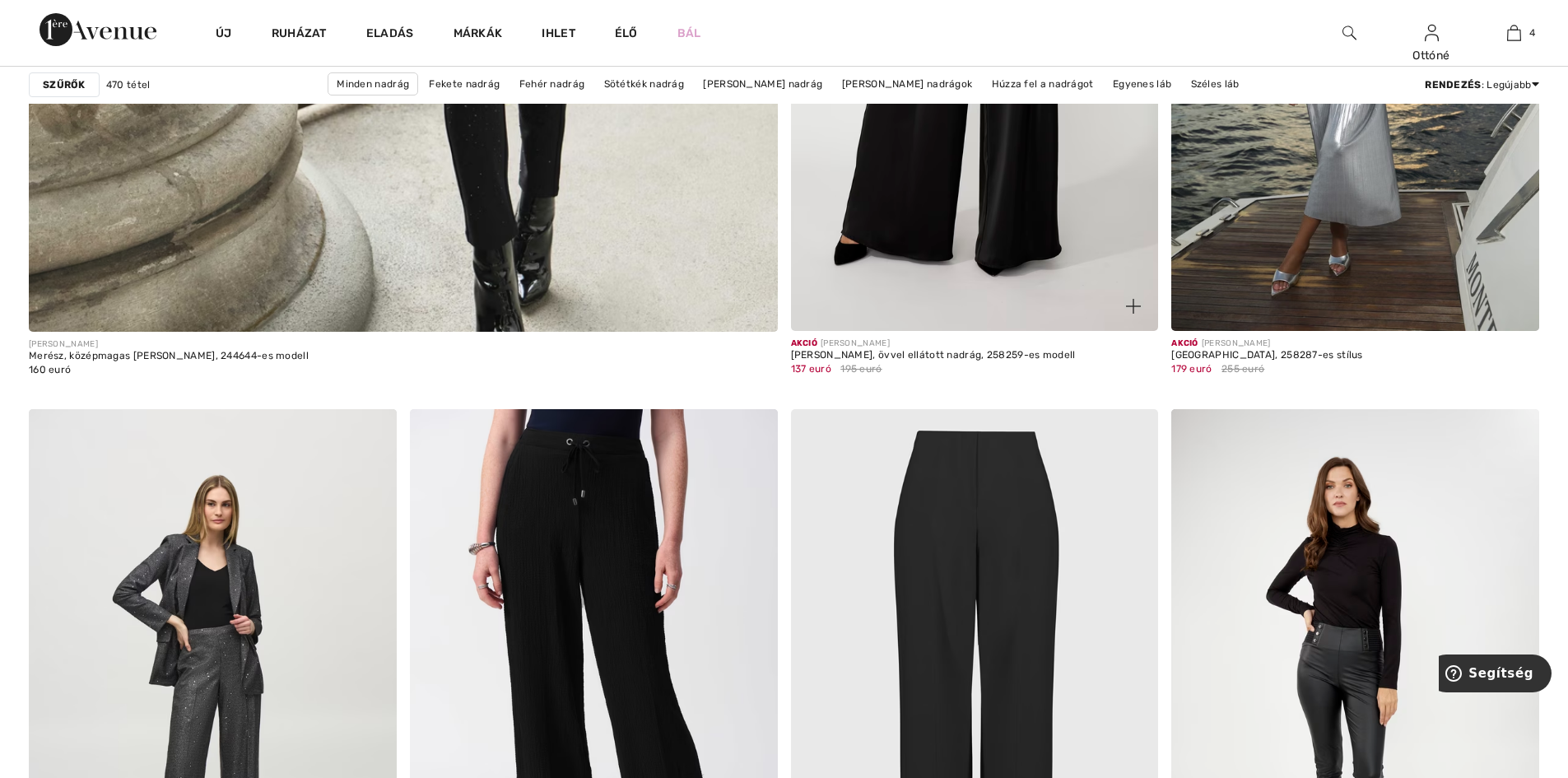
scroll to position [6255, 0]
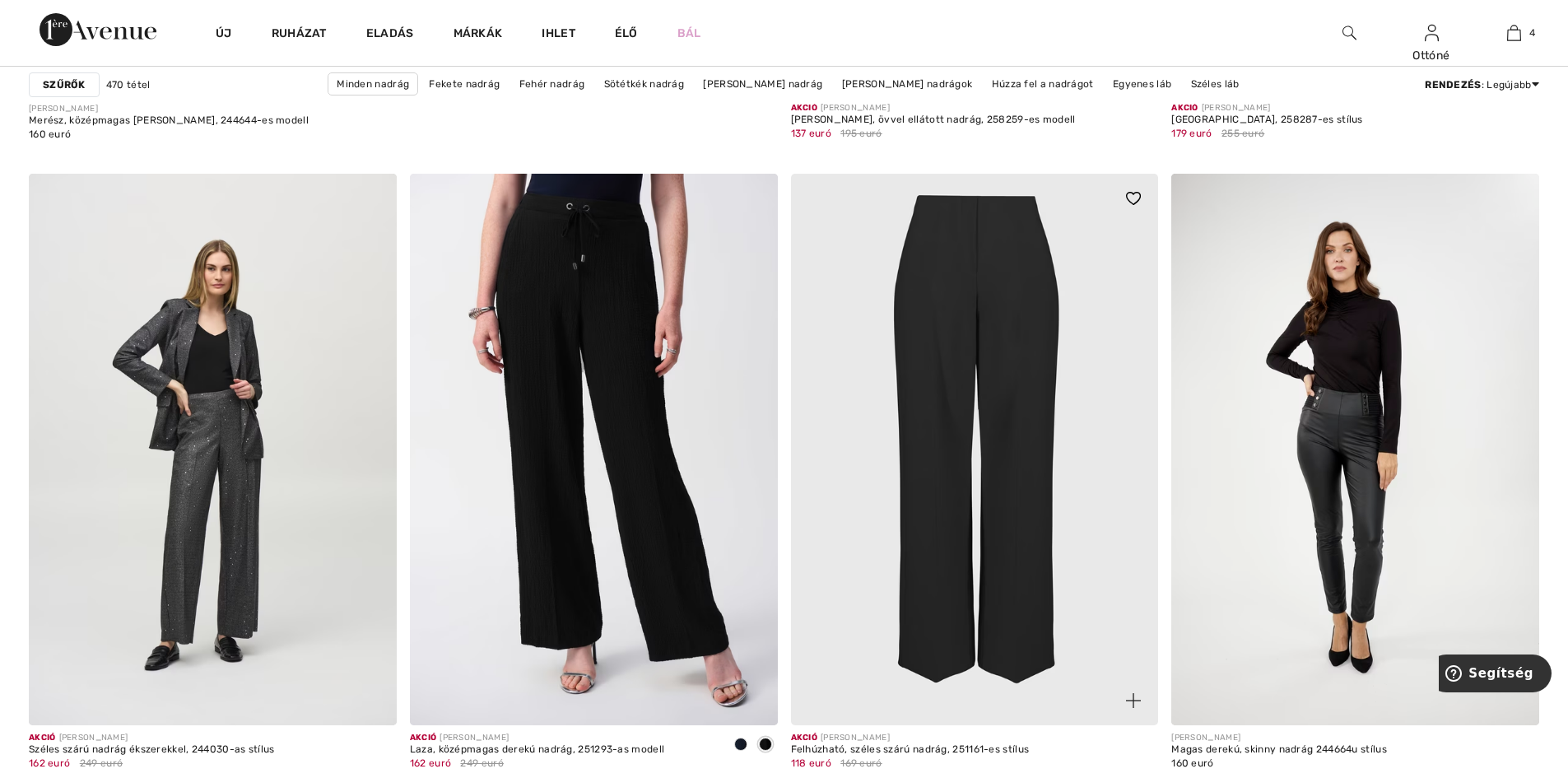
click at [1005, 413] on img at bounding box center [975, 449] width 368 height 551
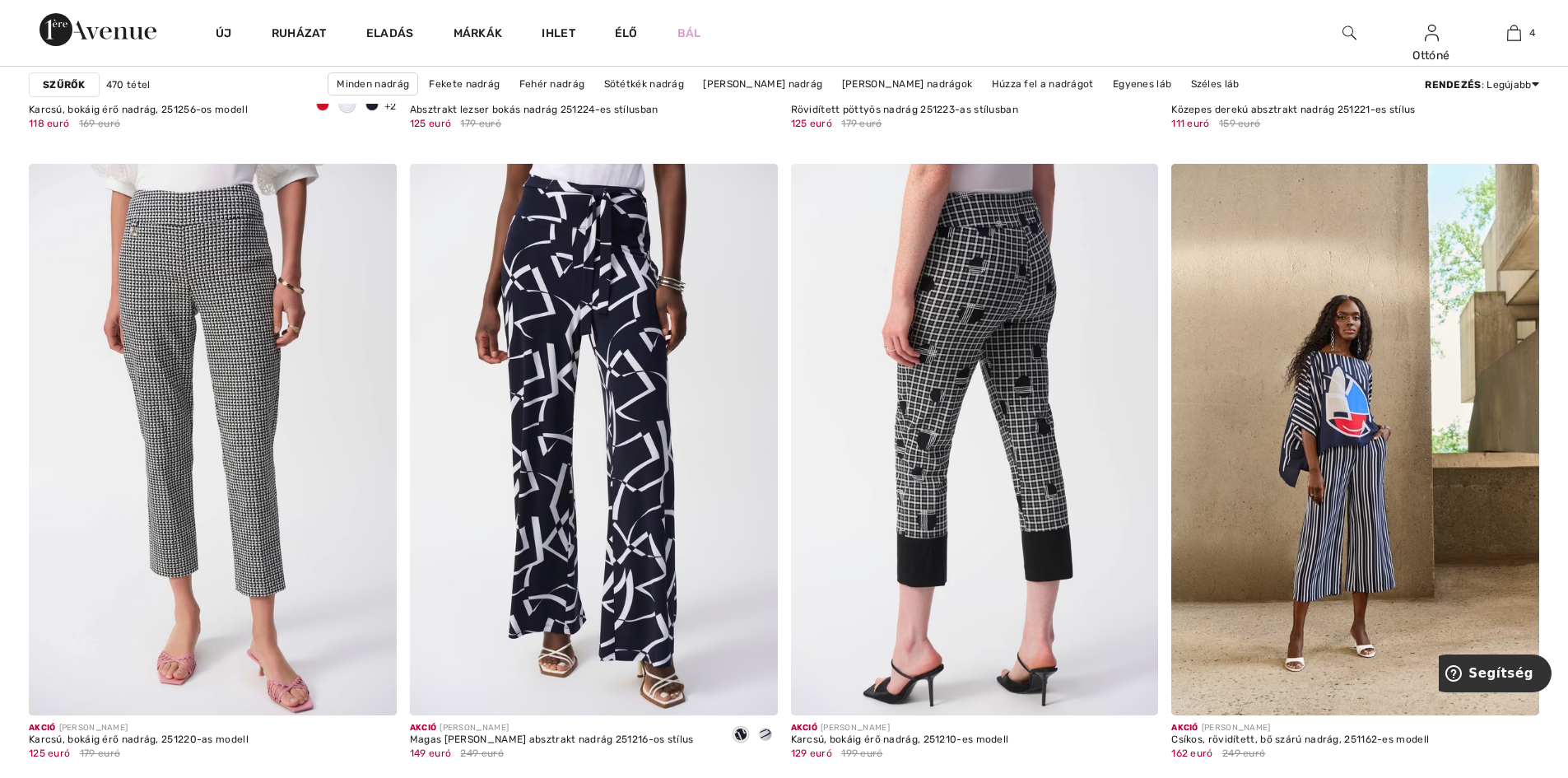
scroll to position [8971, 0]
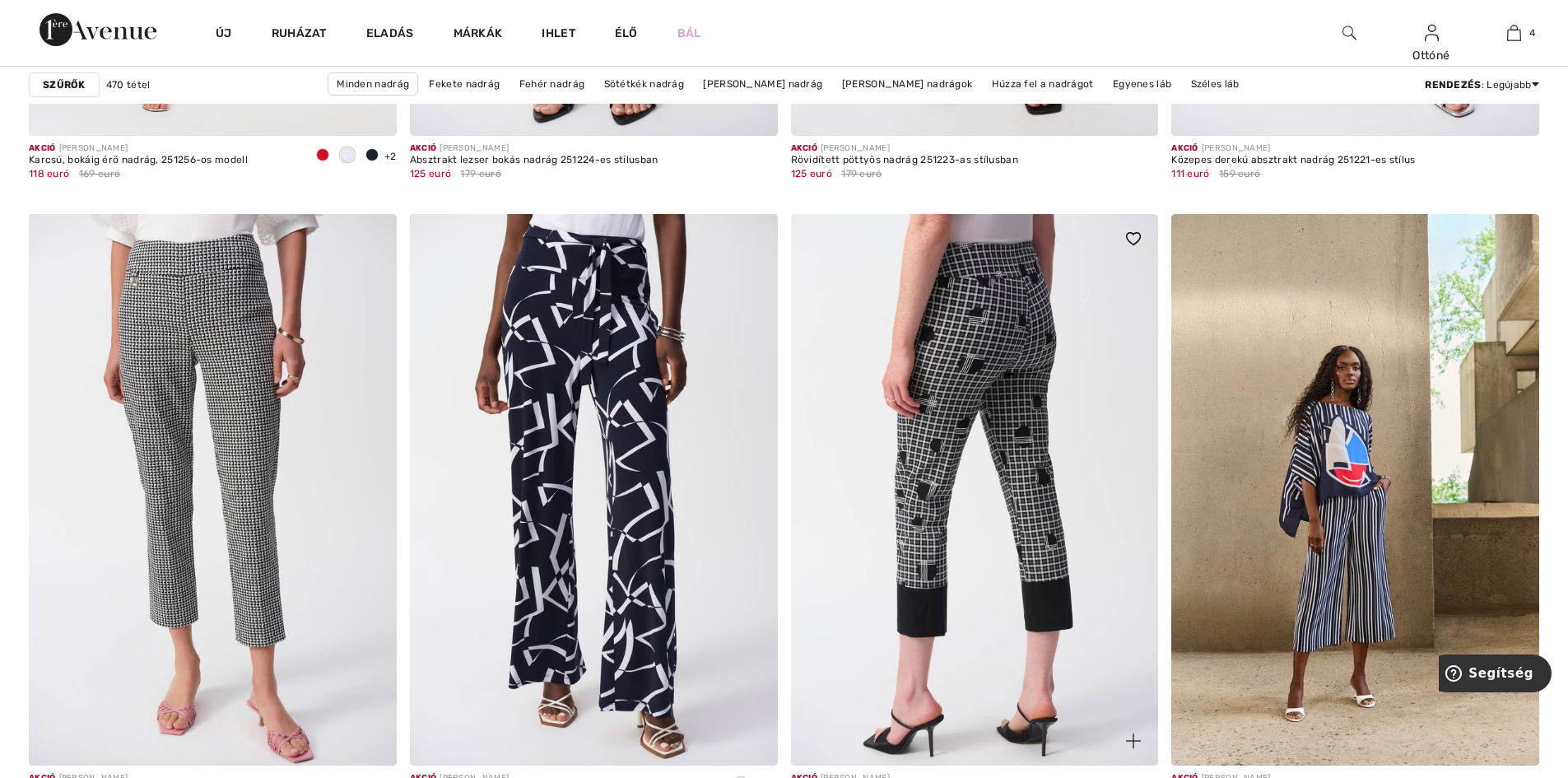
click at [1001, 441] on img at bounding box center [975, 490] width 368 height 551
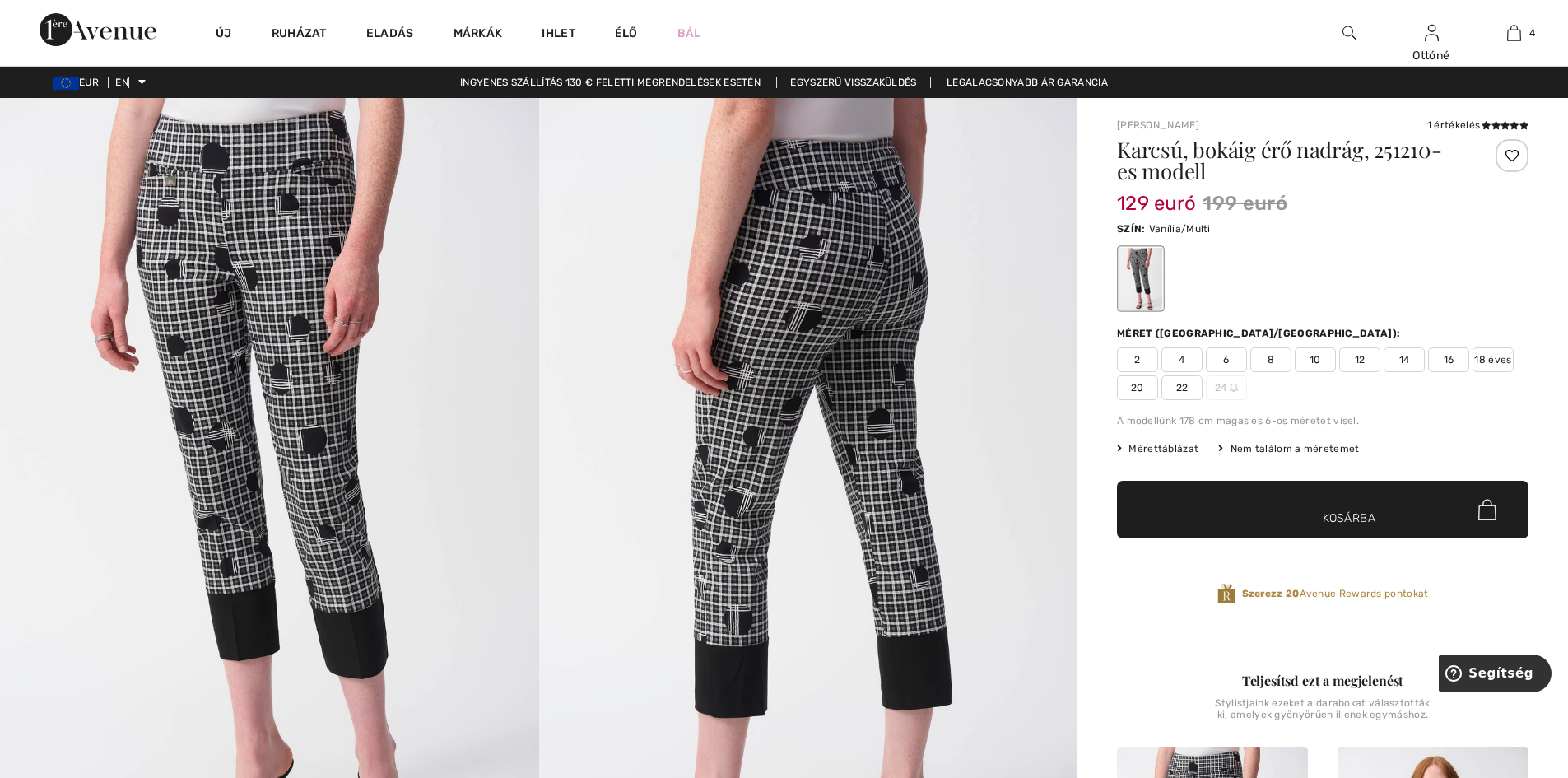
click at [1400, 358] on font "14" at bounding box center [1405, 359] width 11 height 11
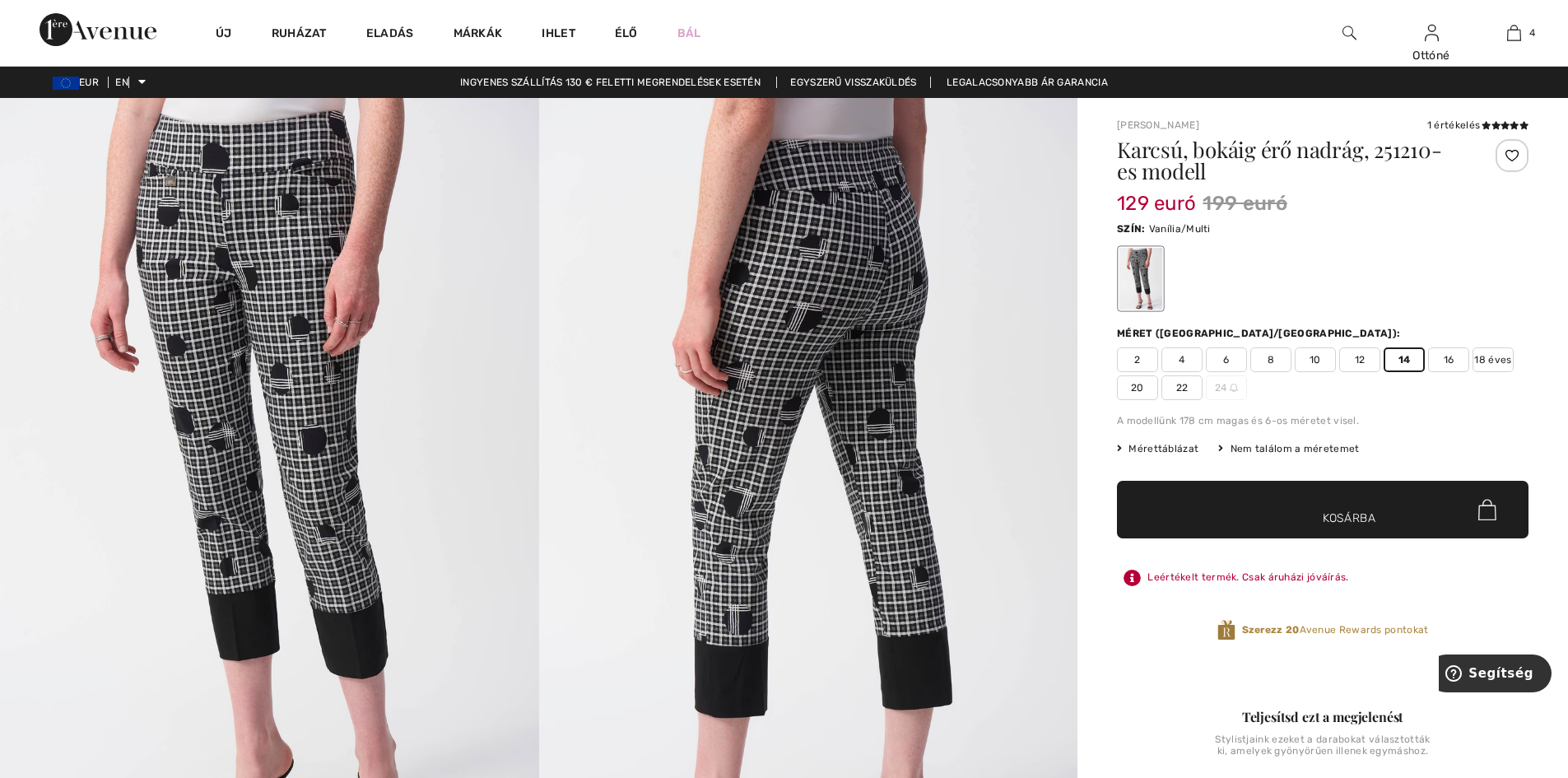
click at [1370, 514] on font "Kosárba" at bounding box center [1349, 518] width 54 height 17
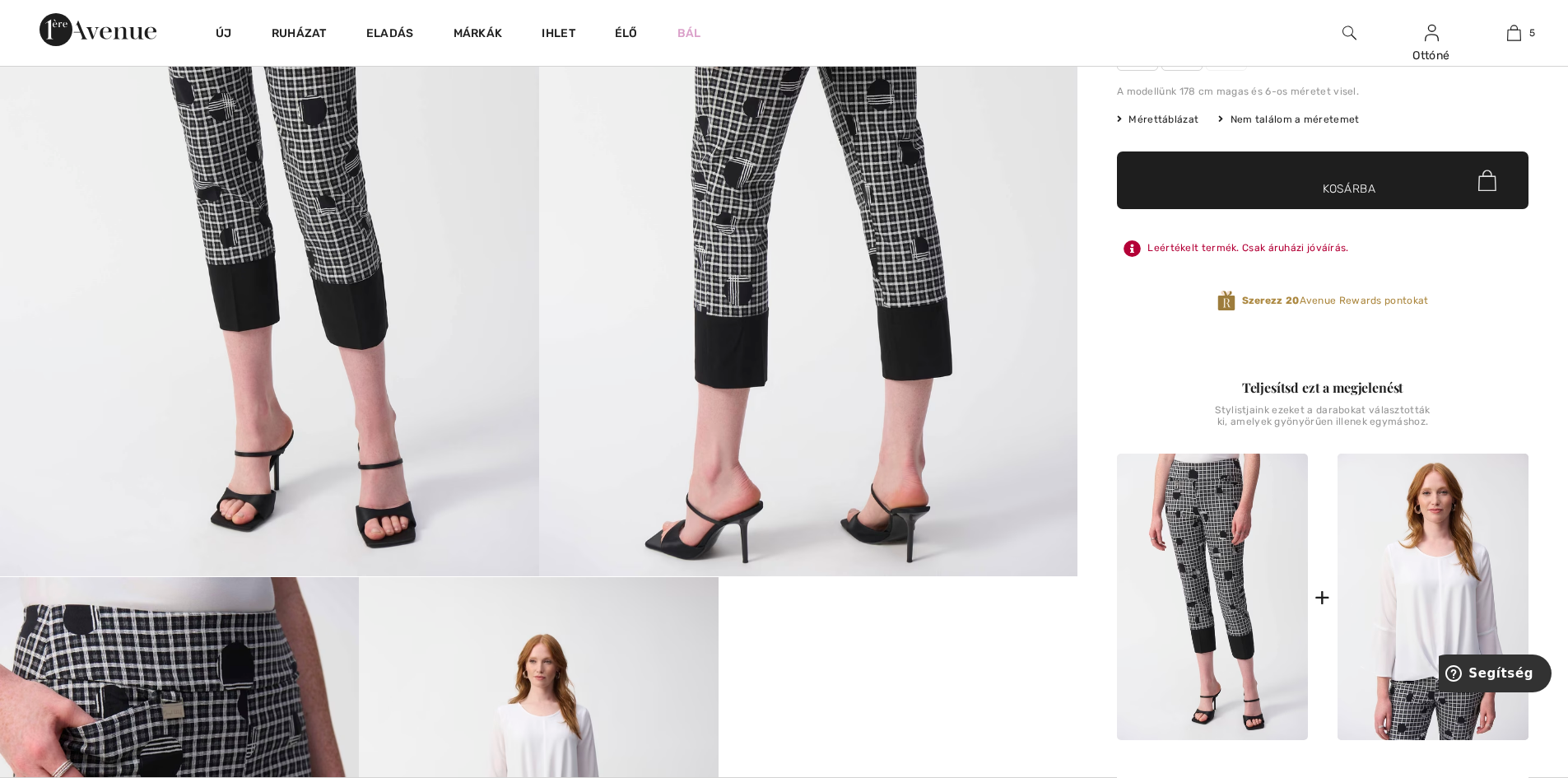
scroll to position [740, 0]
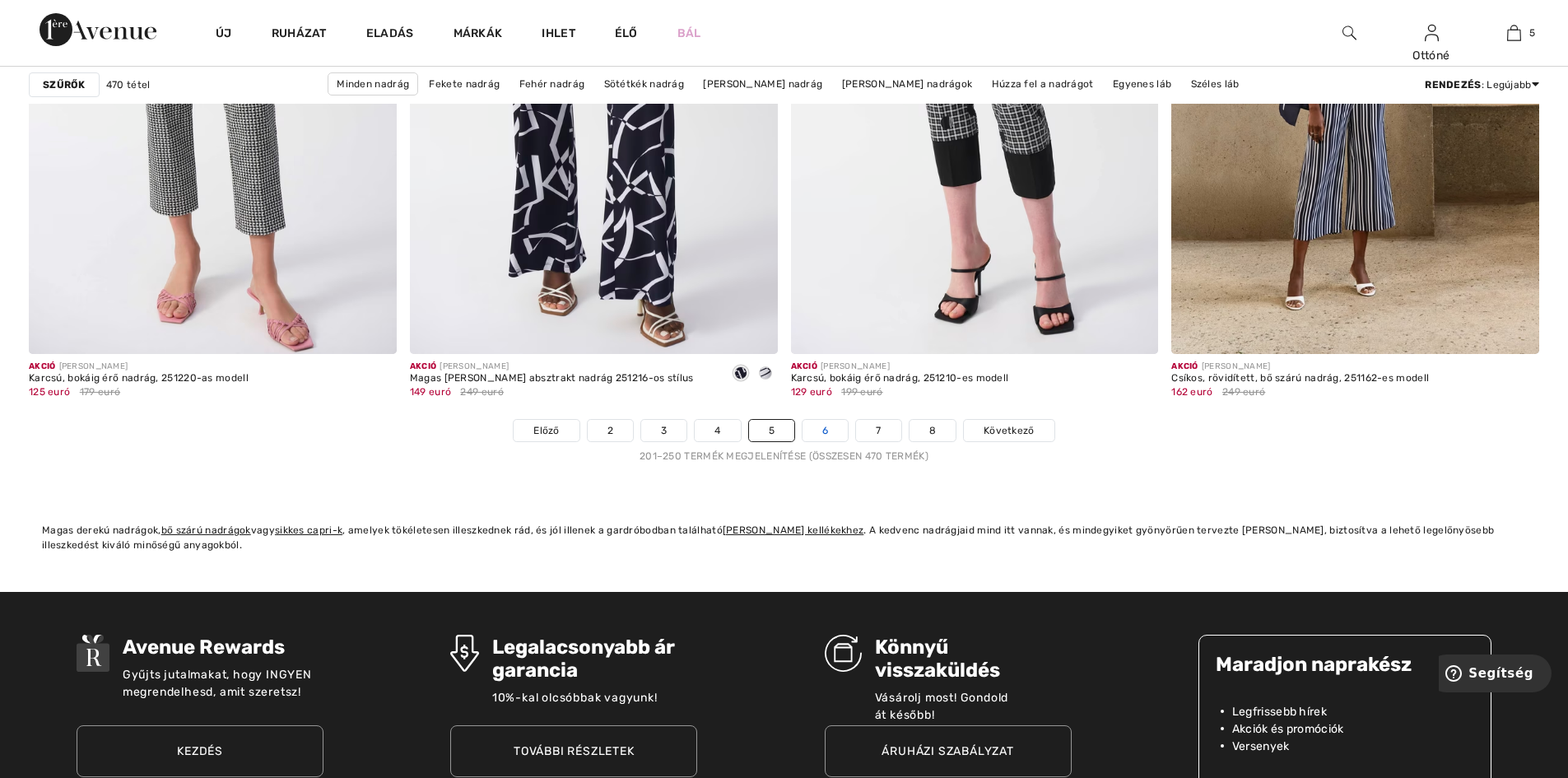
click at [823, 427] on font "6" at bounding box center [825, 430] width 6 height 11
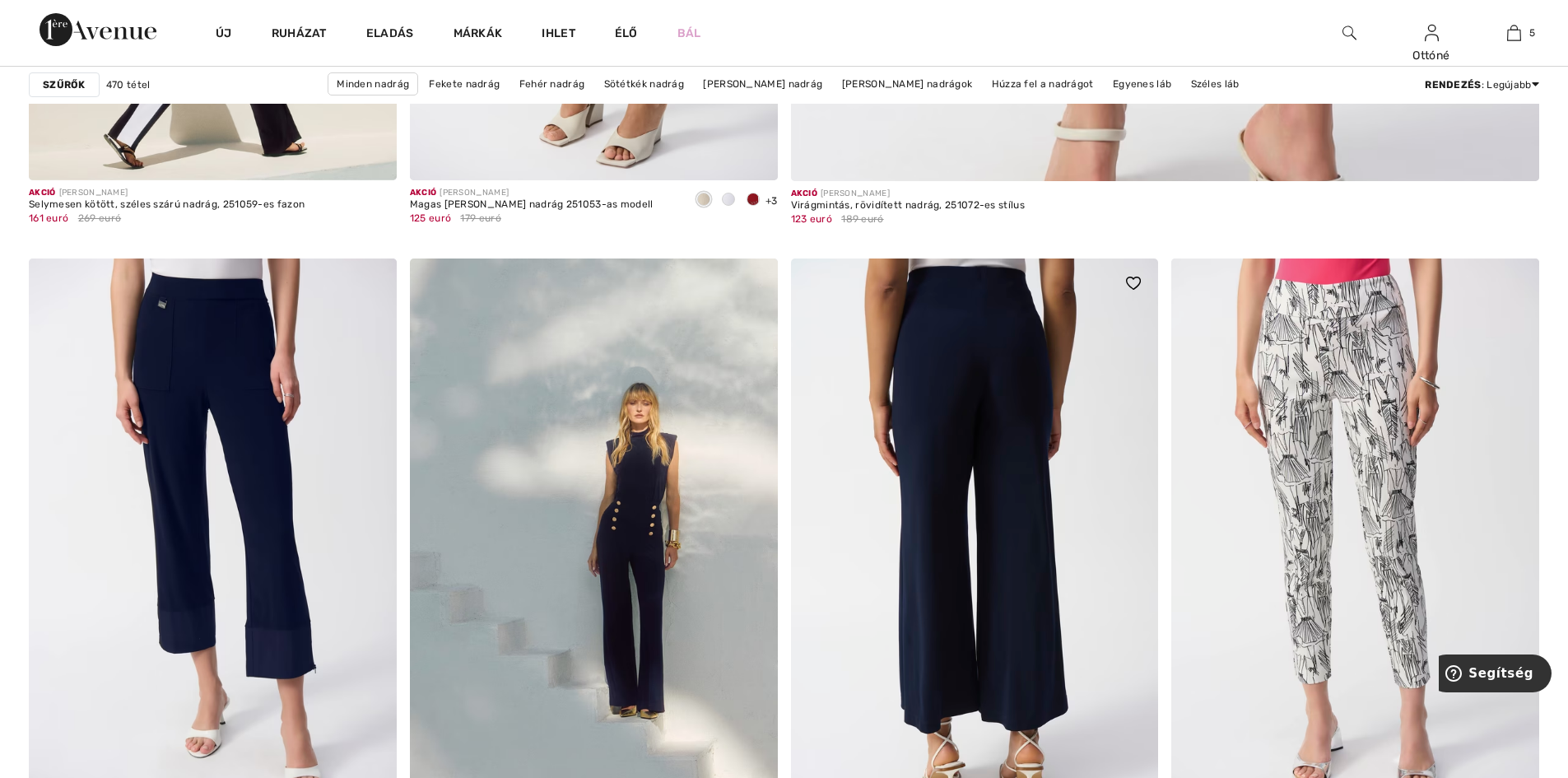
scroll to position [1234, 0]
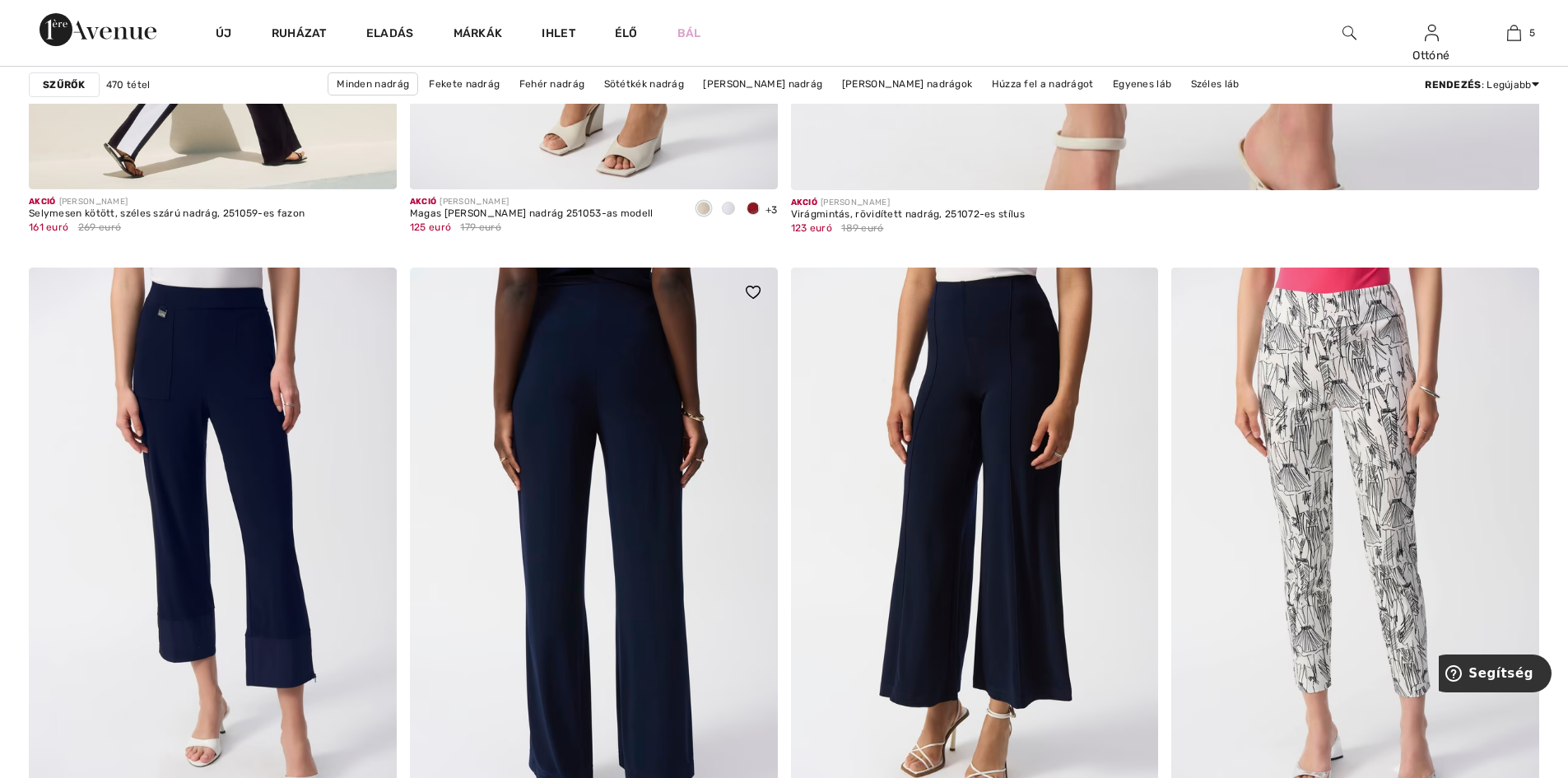
click at [609, 487] on img at bounding box center [594, 543] width 368 height 551
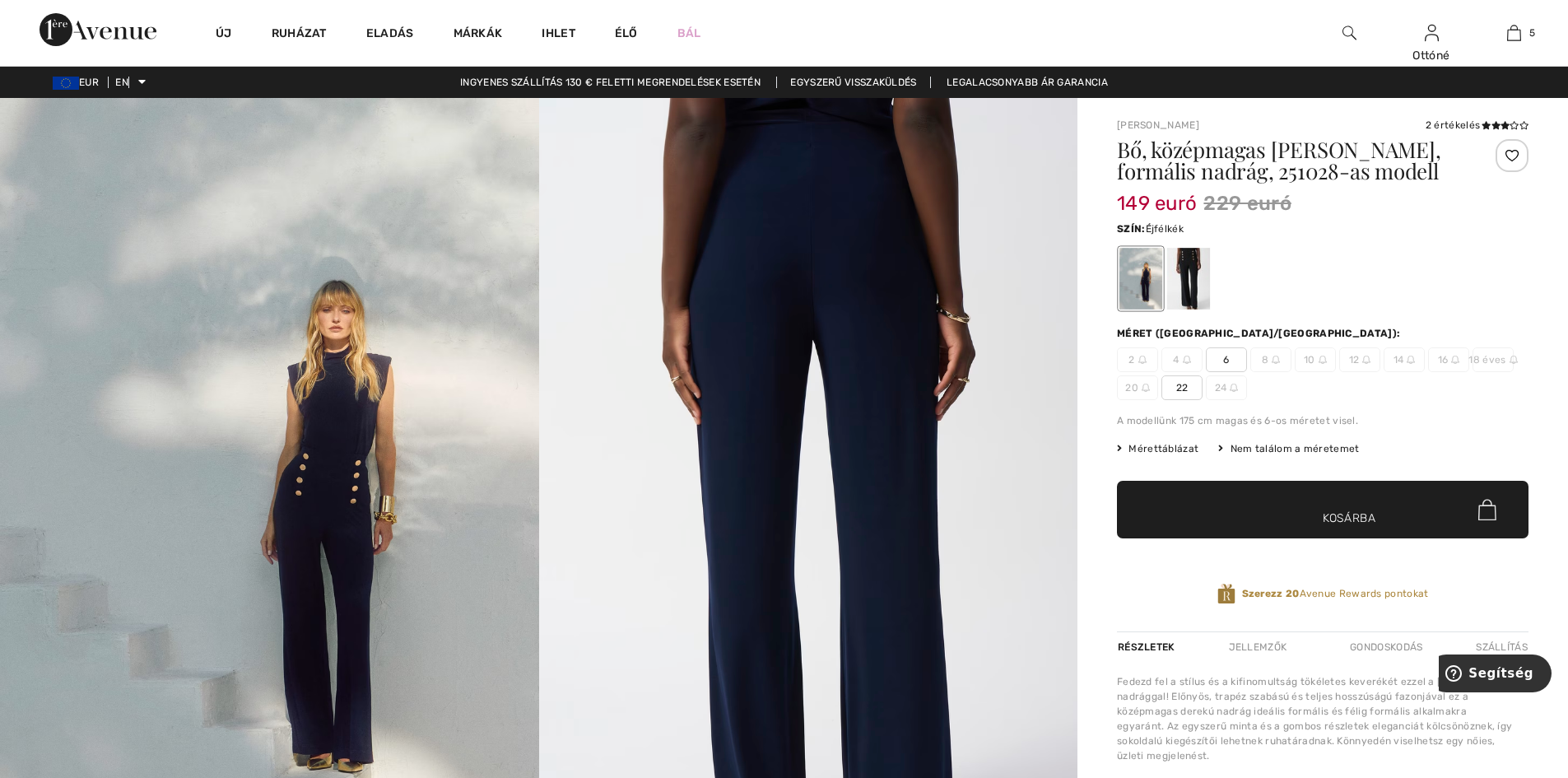
click at [328, 488] on img at bounding box center [270, 502] width 539 height 808
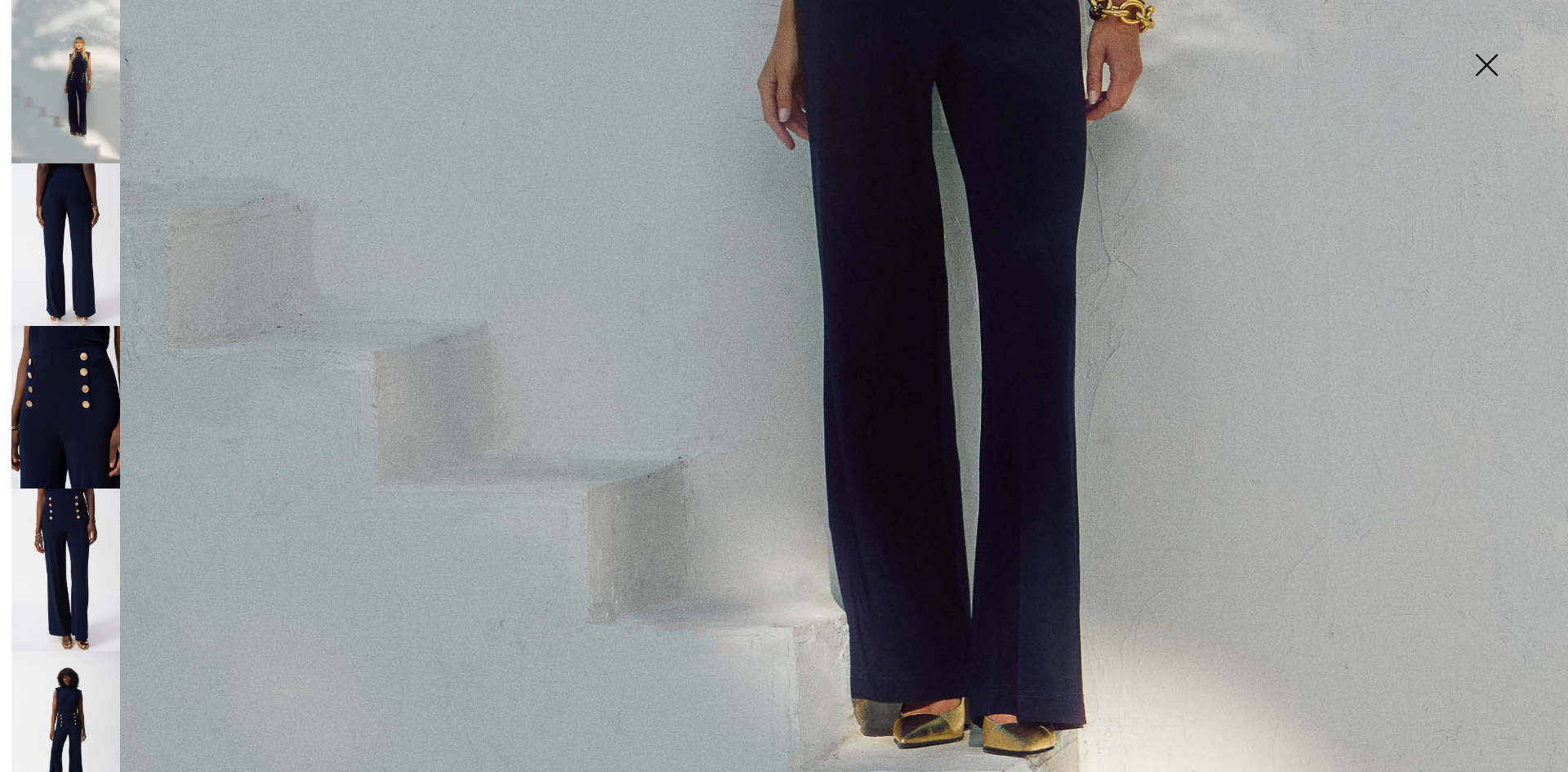
scroll to position [1470, 0]
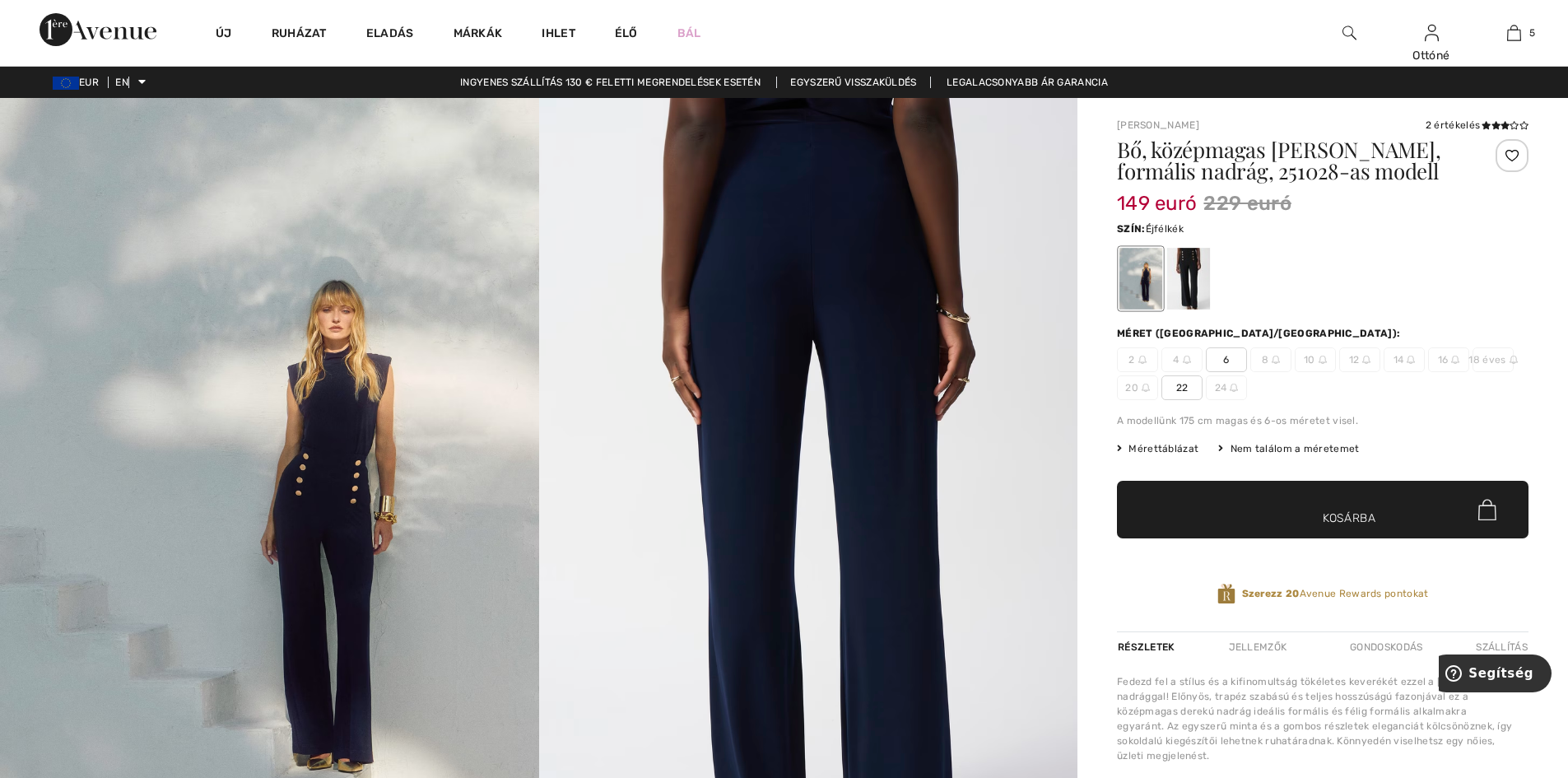
click at [901, 409] on img at bounding box center [809, 501] width 539 height 807
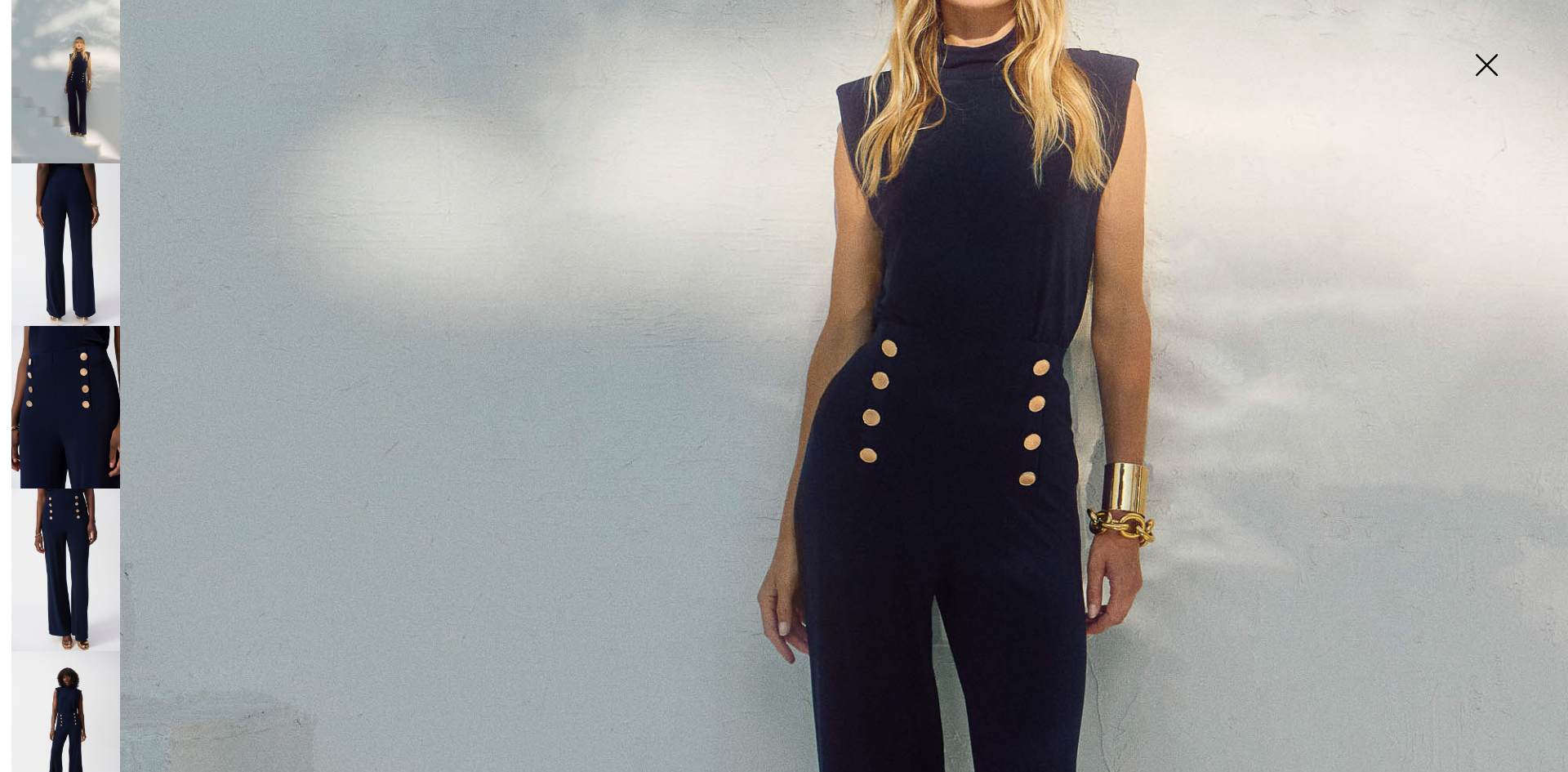
scroll to position [653, 0]
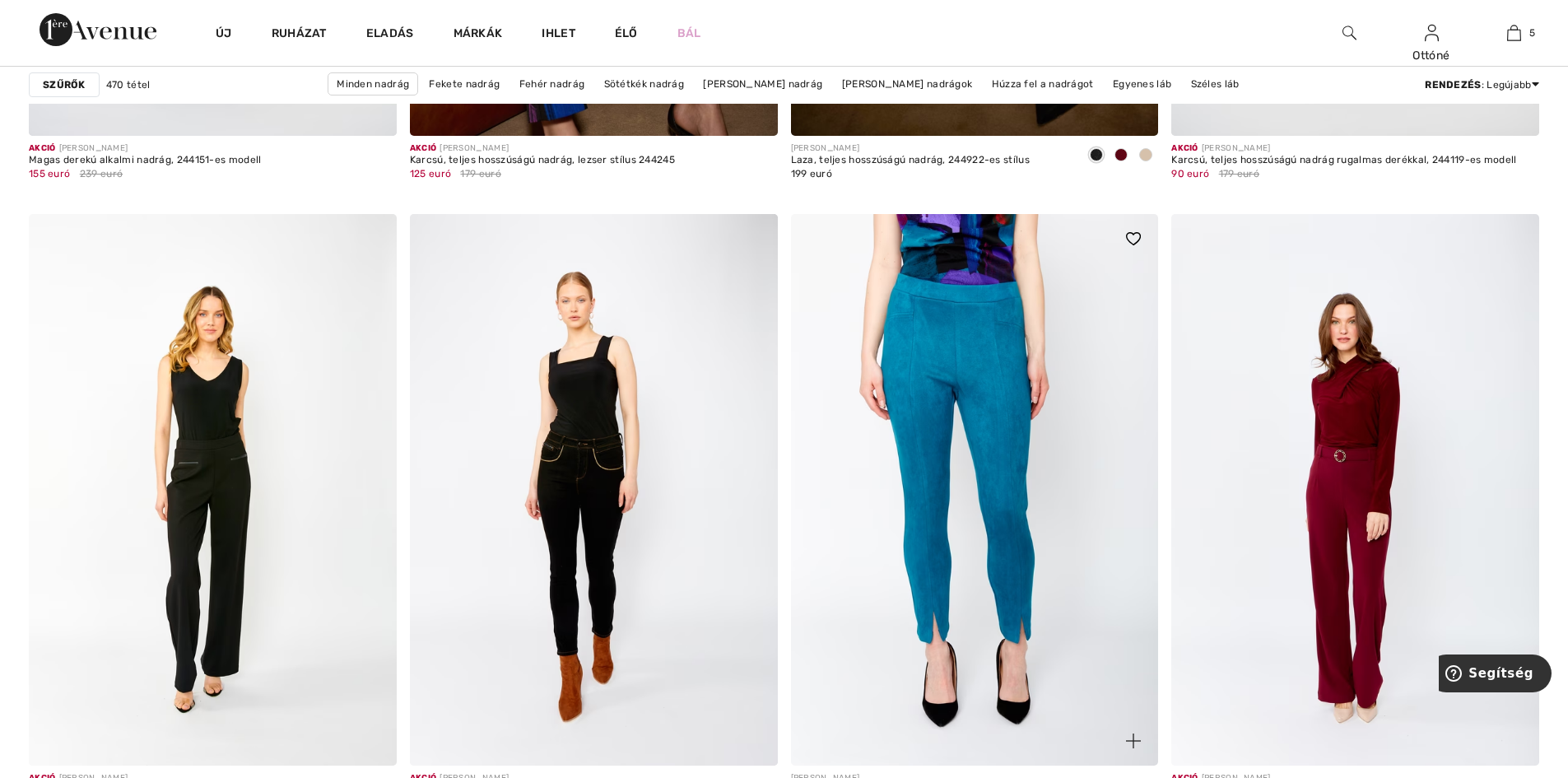
scroll to position [9218, 0]
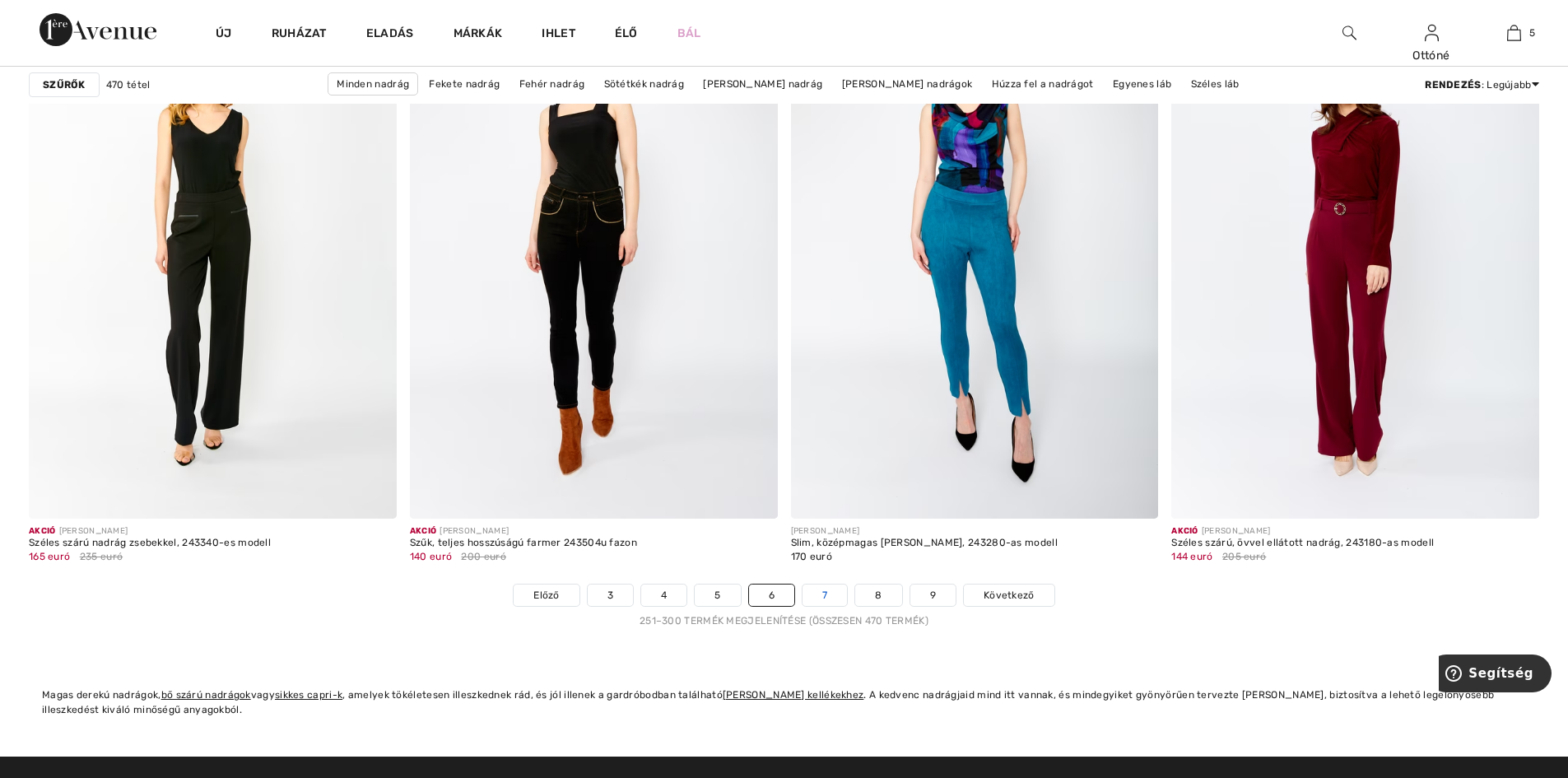
click at [825, 597] on font "7" at bounding box center [825, 594] width 5 height 11
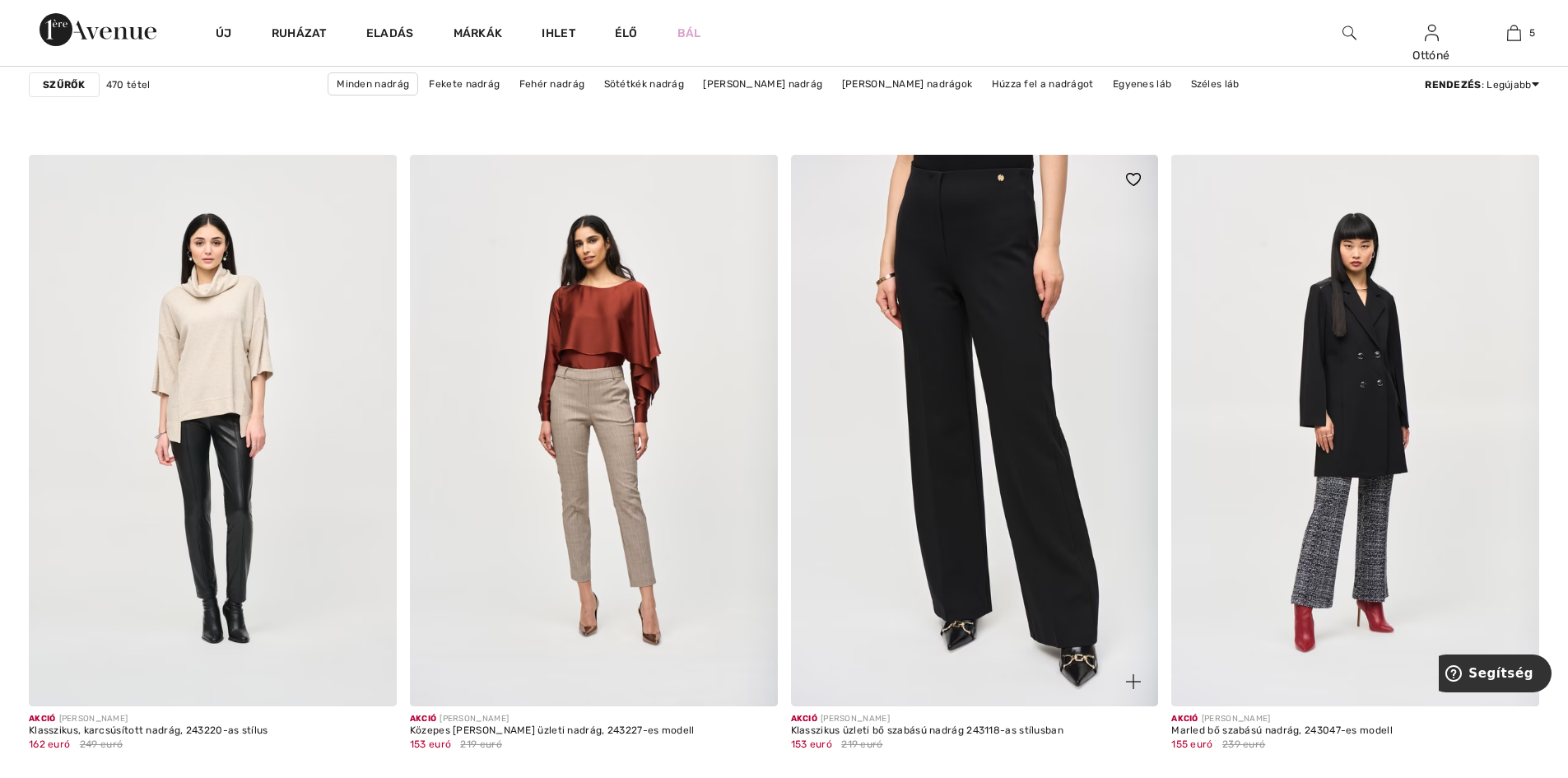
scroll to position [2881, 0]
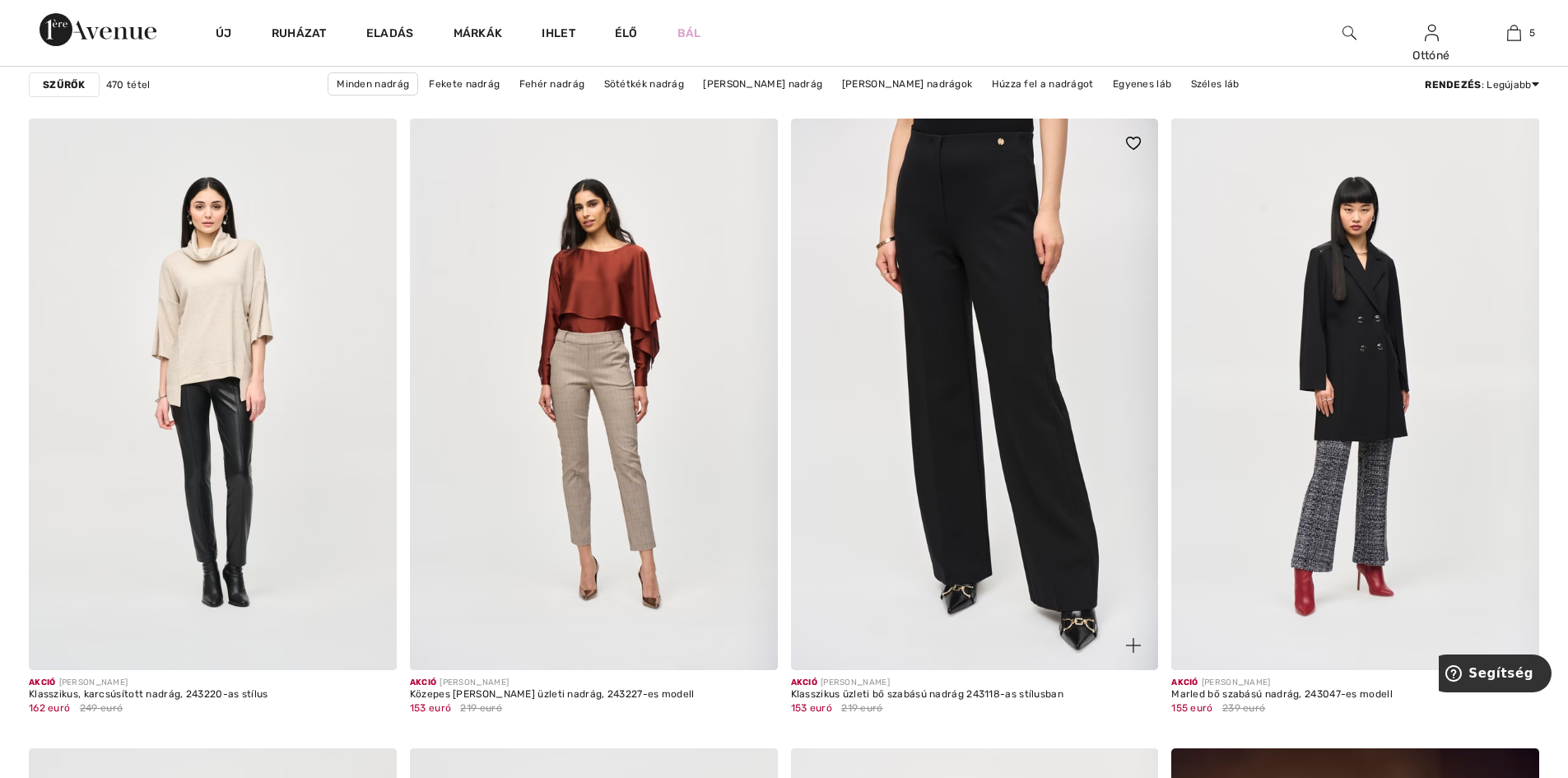
click at [909, 519] on img at bounding box center [975, 394] width 368 height 551
click at [979, 379] on img at bounding box center [975, 394] width 368 height 551
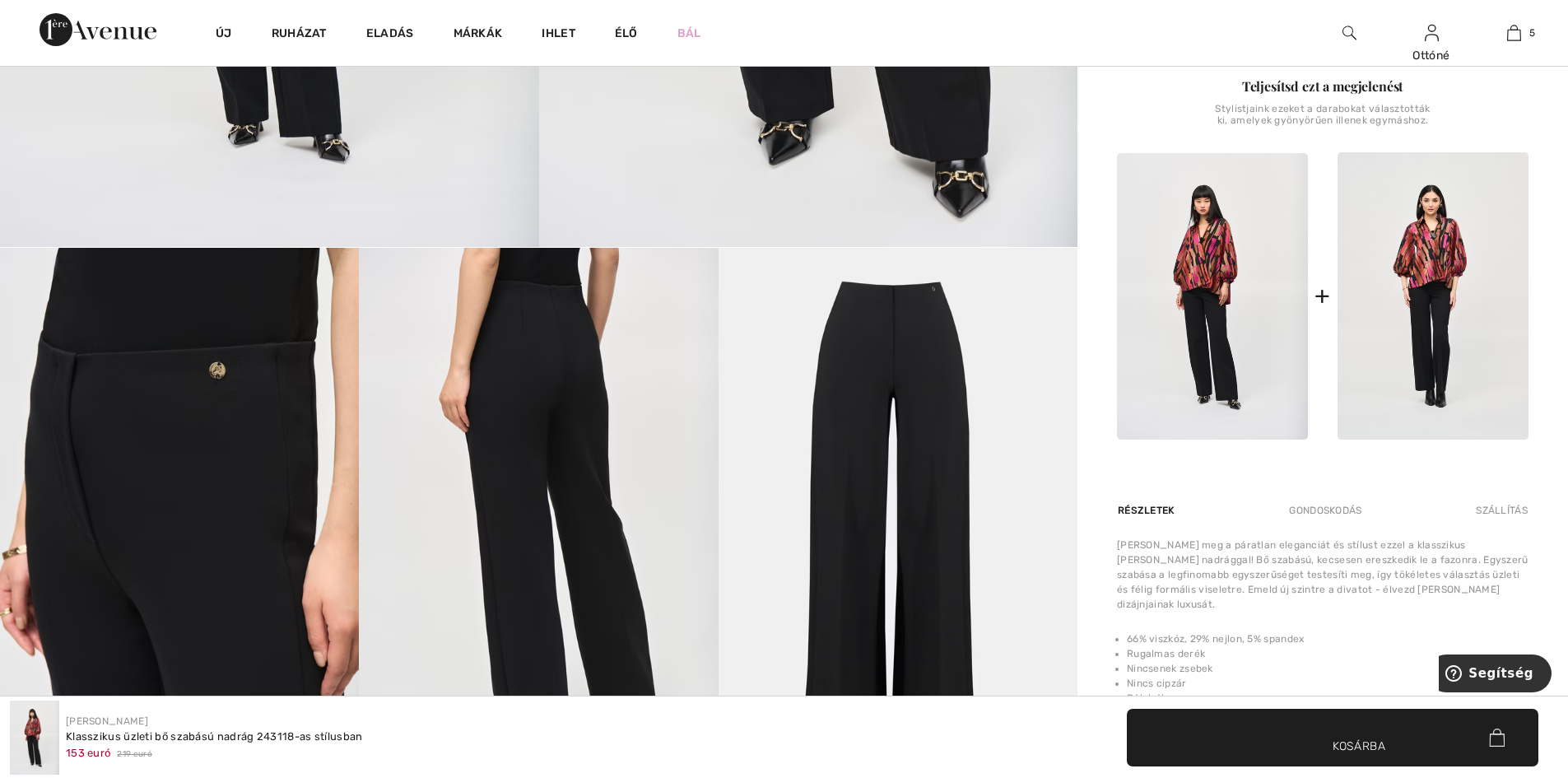
scroll to position [823, 0]
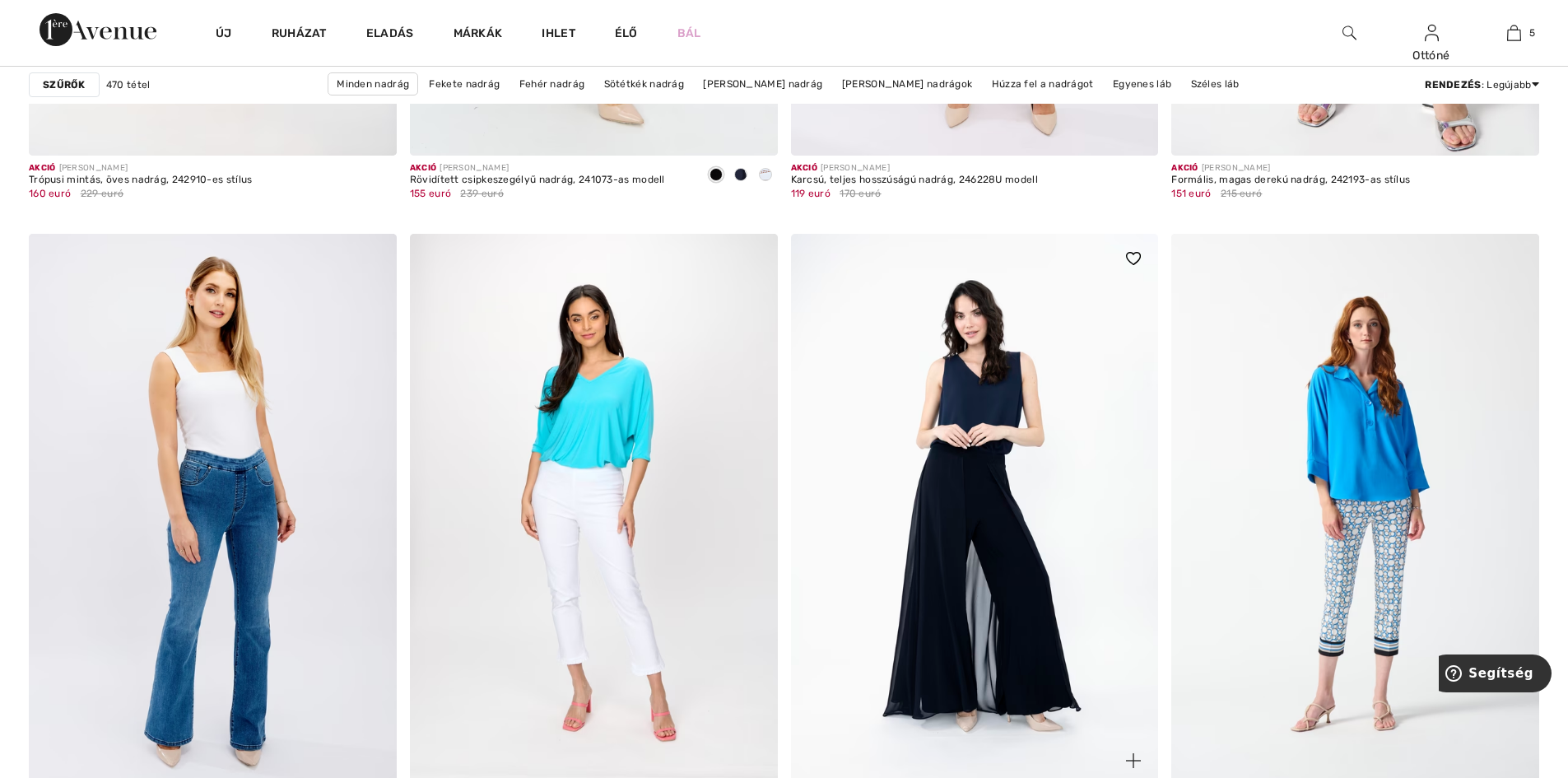
scroll to position [9135, 0]
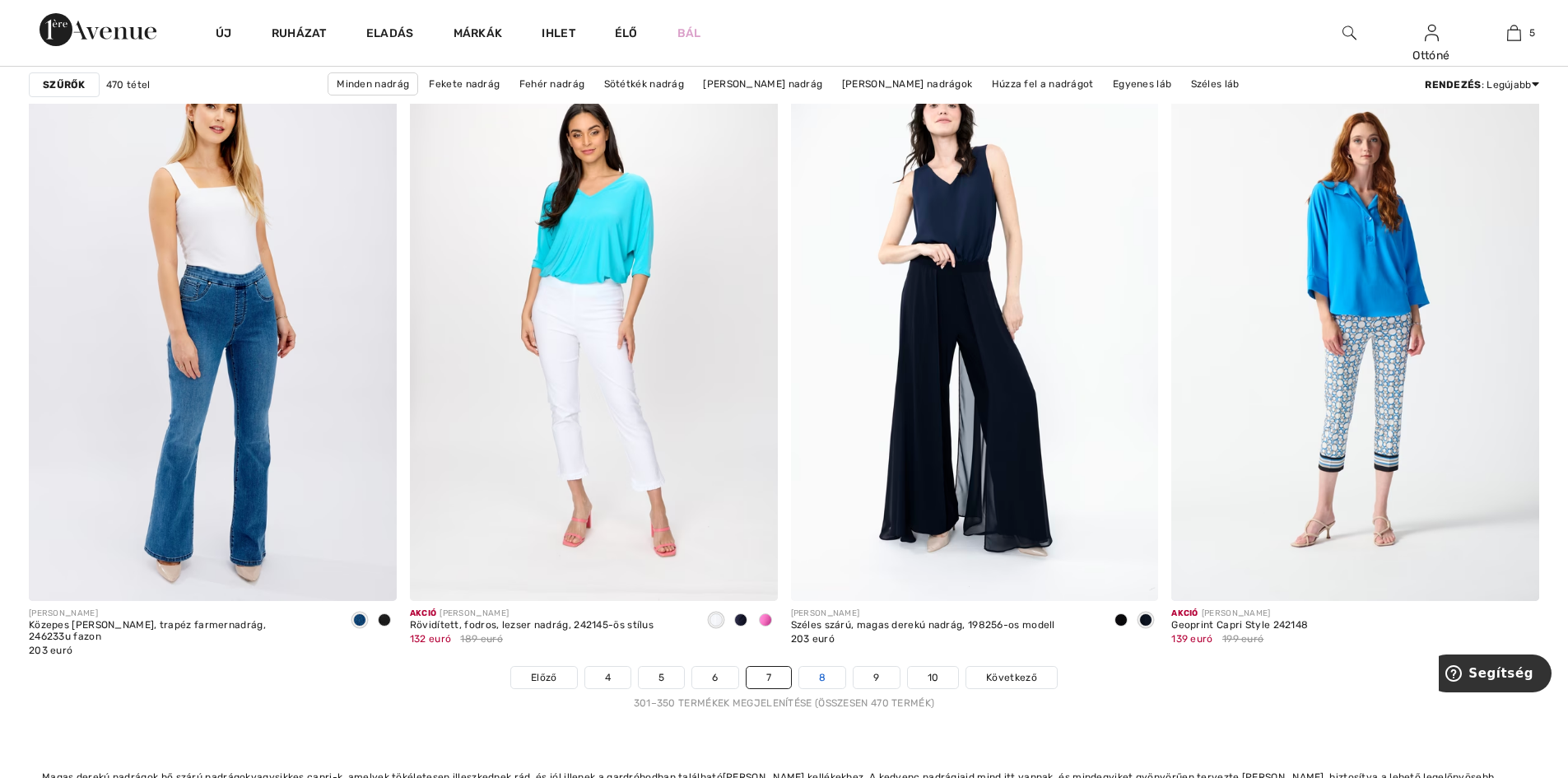
click at [828, 673] on link "8" at bounding box center [823, 677] width 46 height 21
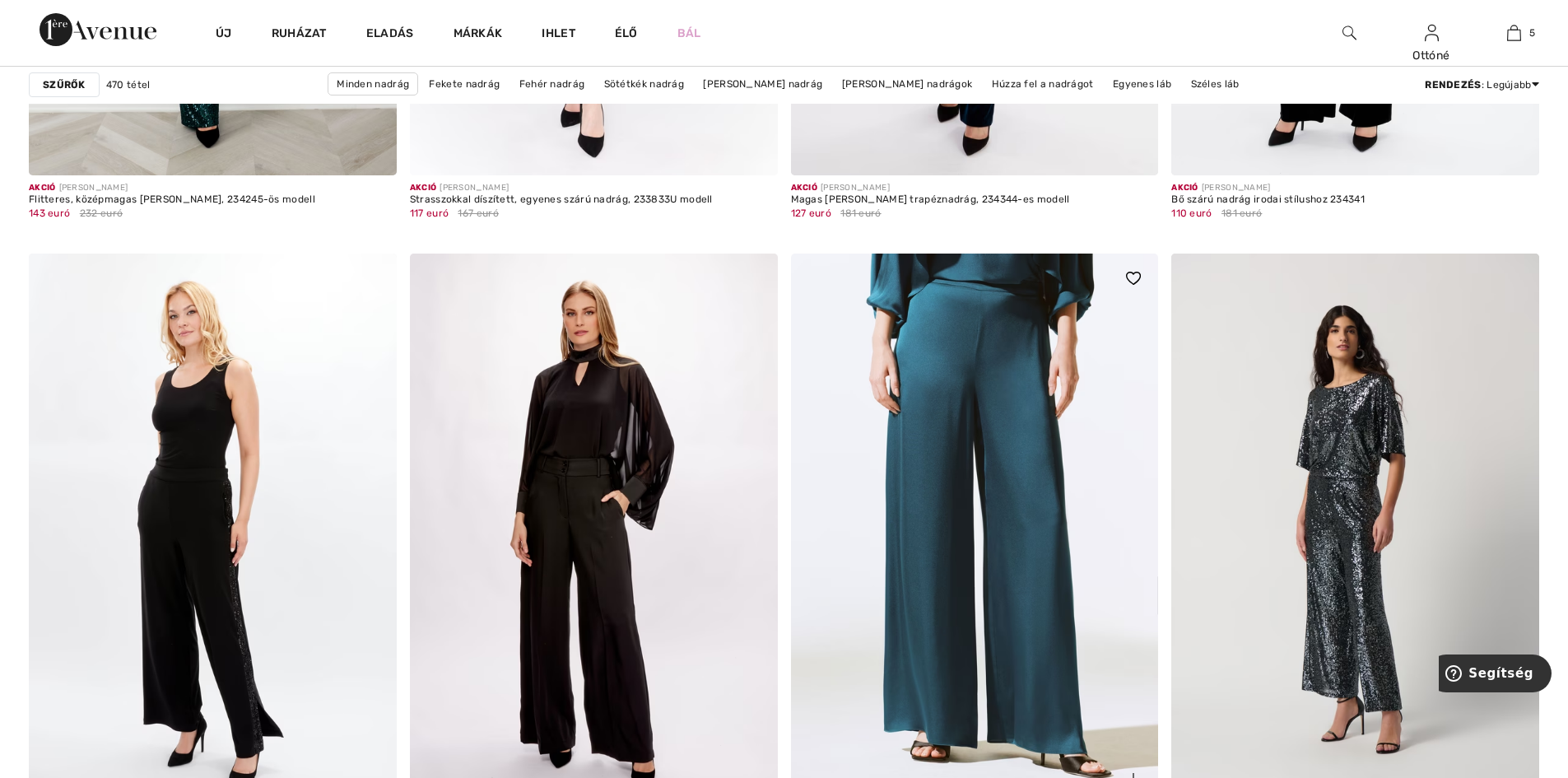
scroll to position [9135, 0]
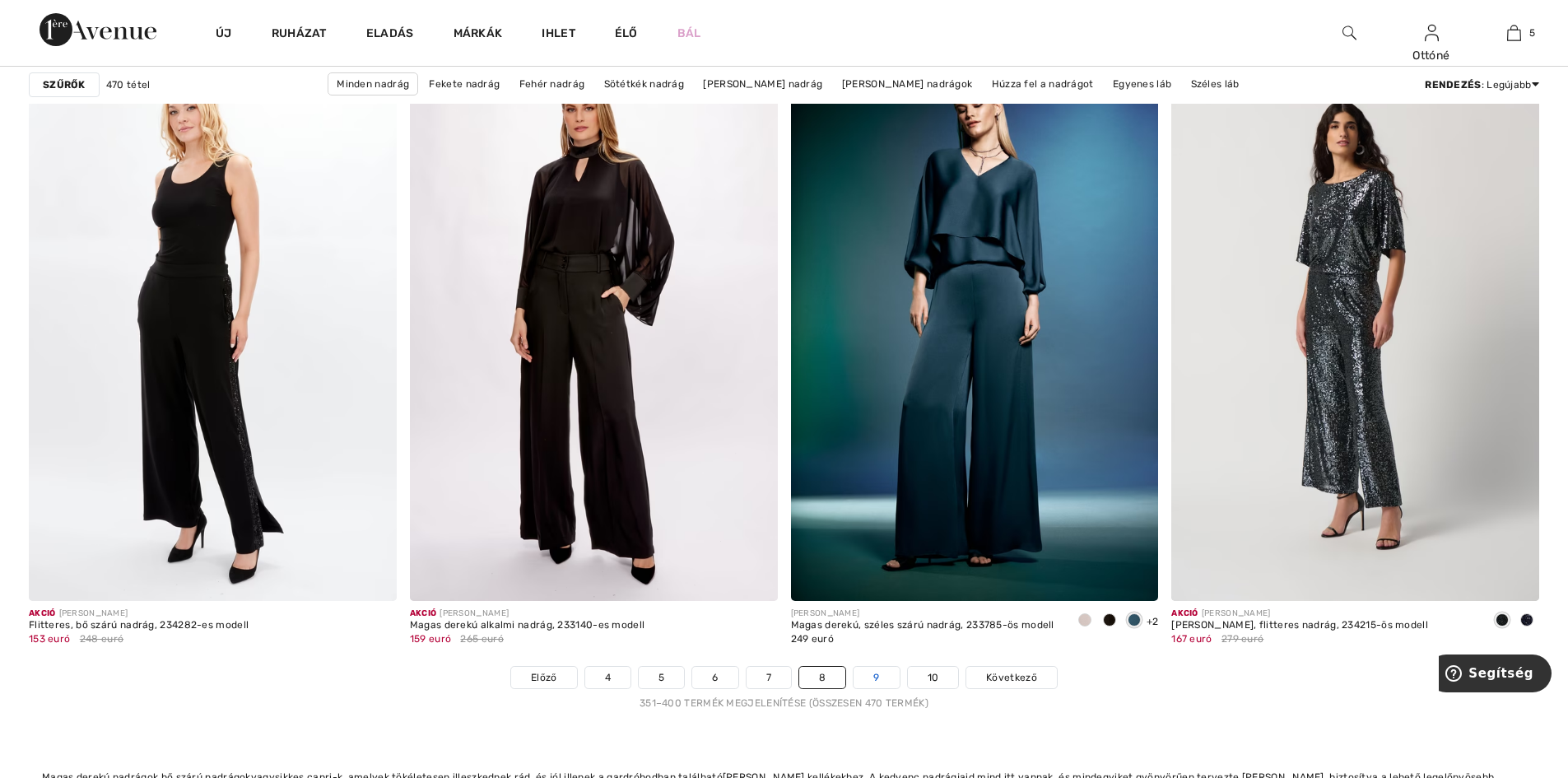
click at [873, 679] on link "9" at bounding box center [876, 677] width 45 height 21
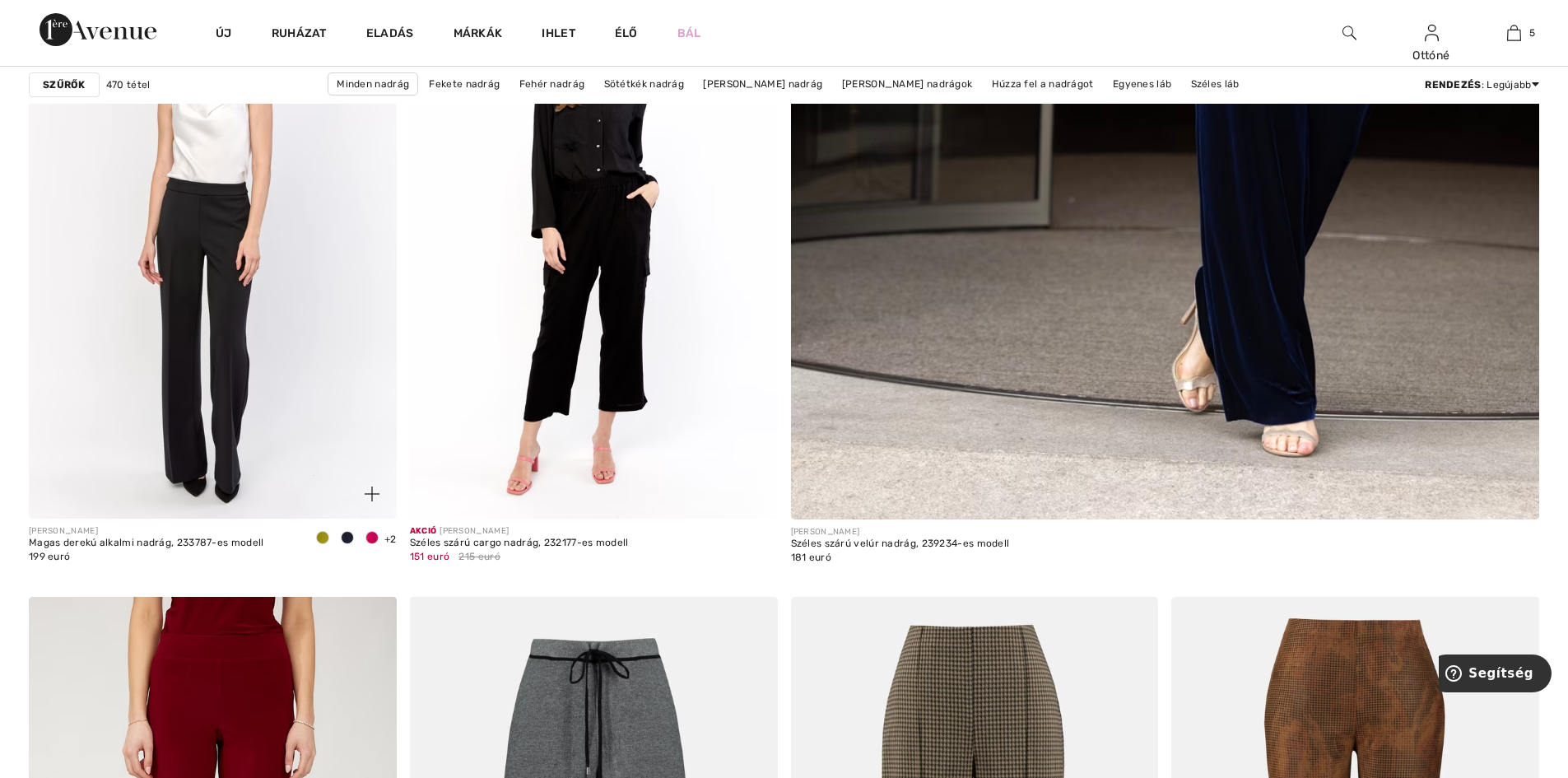
click at [241, 318] on img at bounding box center [213, 243] width 368 height 551
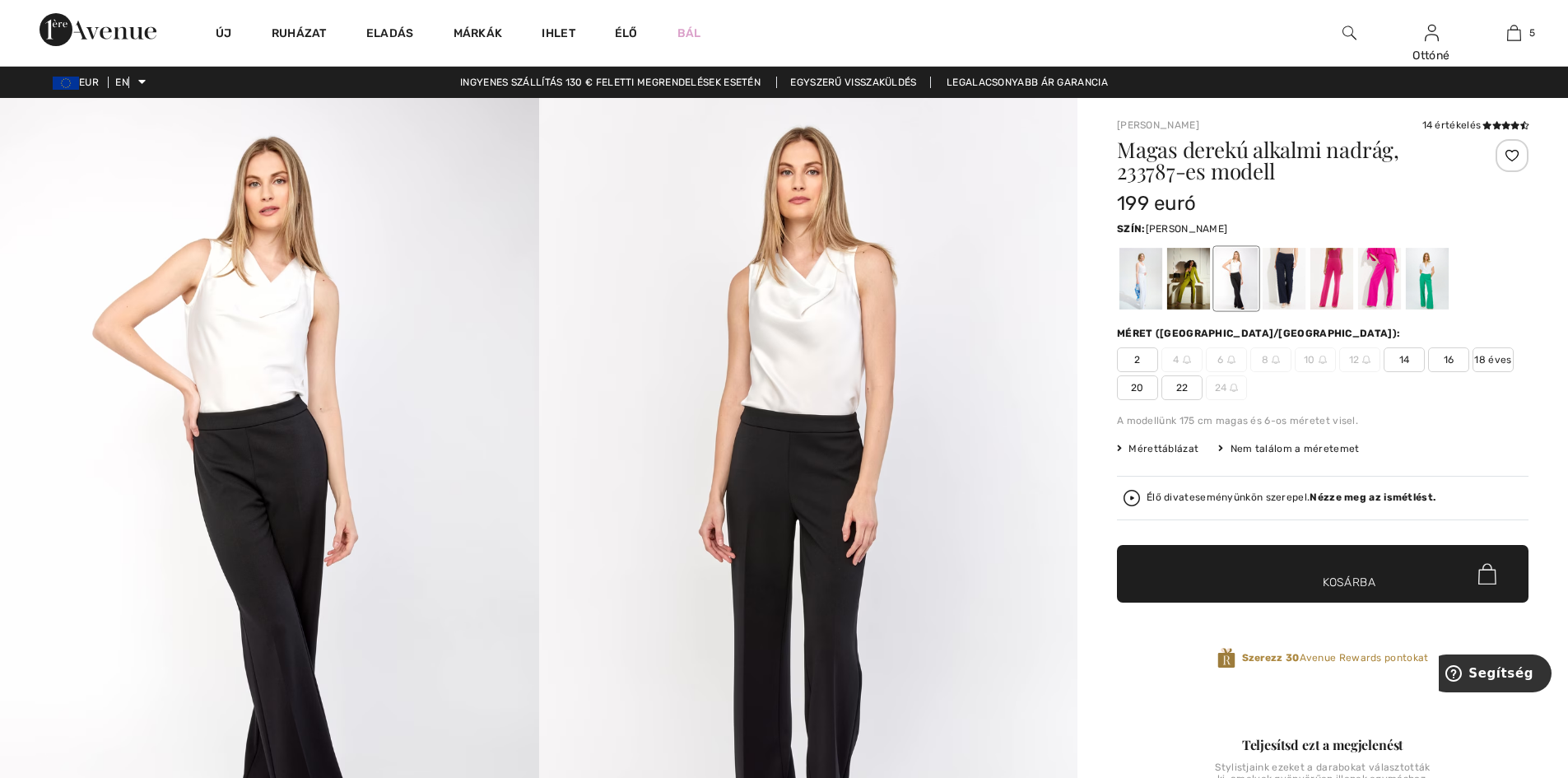
click at [828, 460] on img at bounding box center [809, 501] width 539 height 807
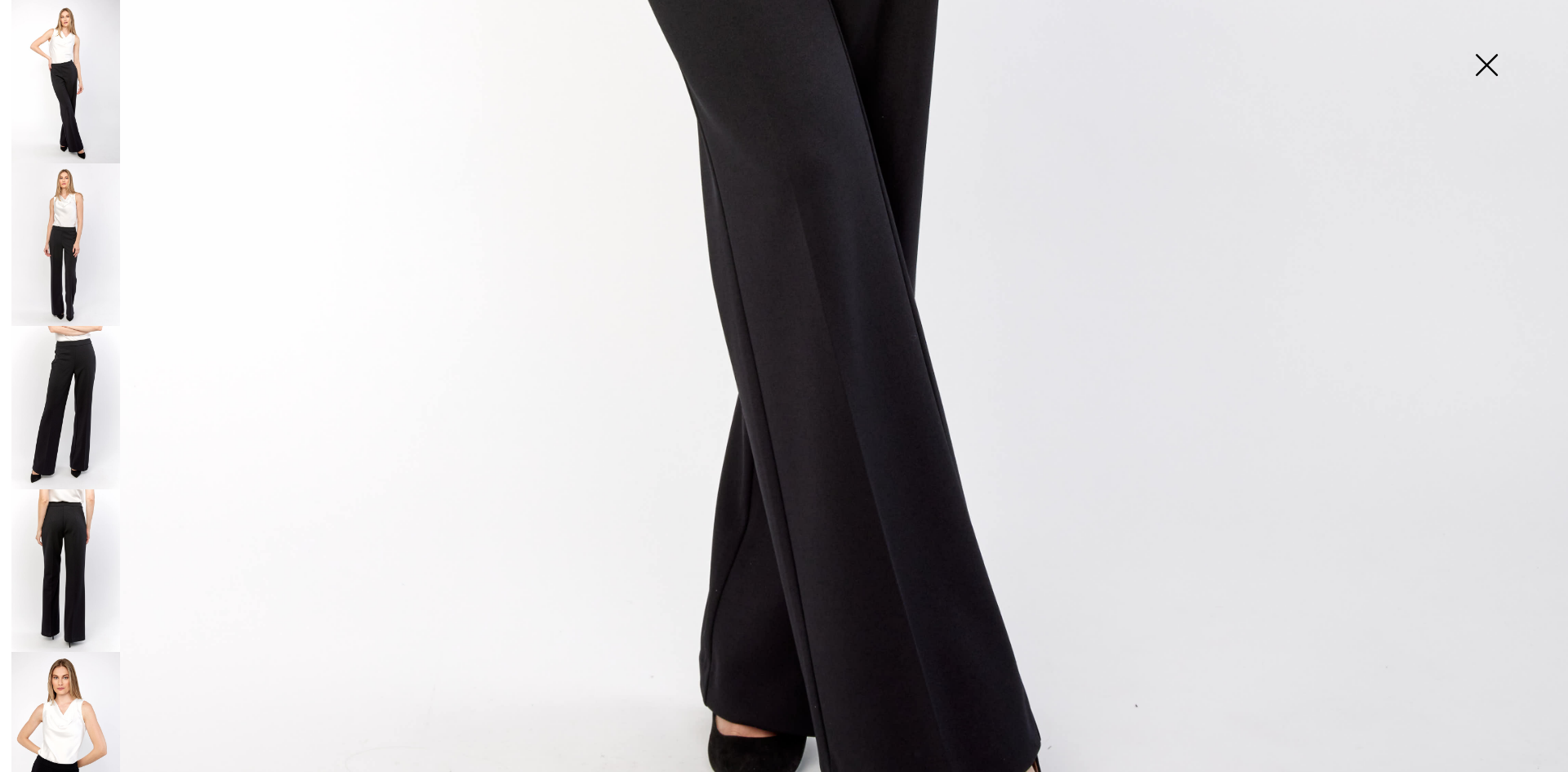
scroll to position [1552, 0]
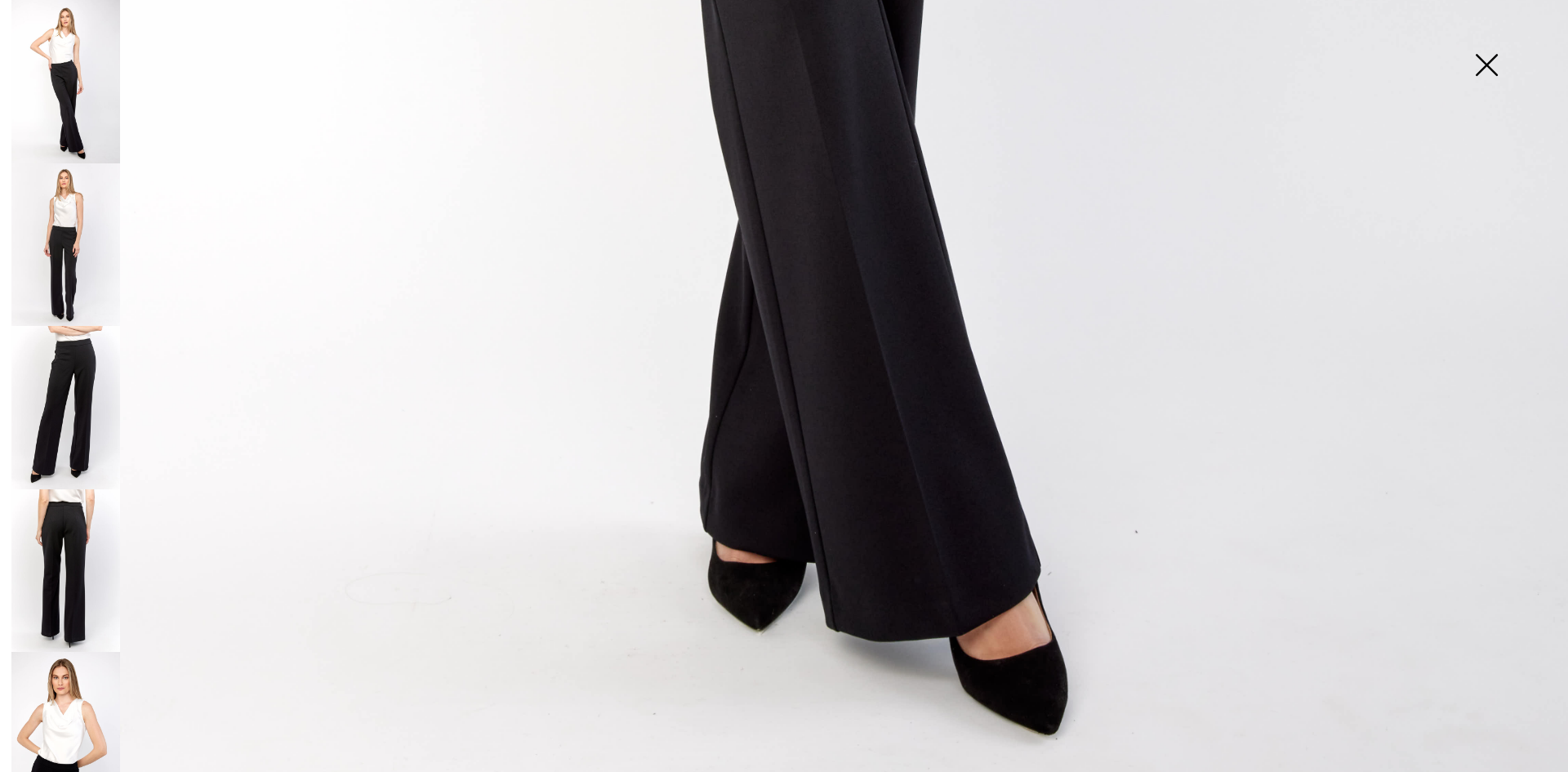
click at [73, 264] on img at bounding box center [65, 245] width 109 height 163
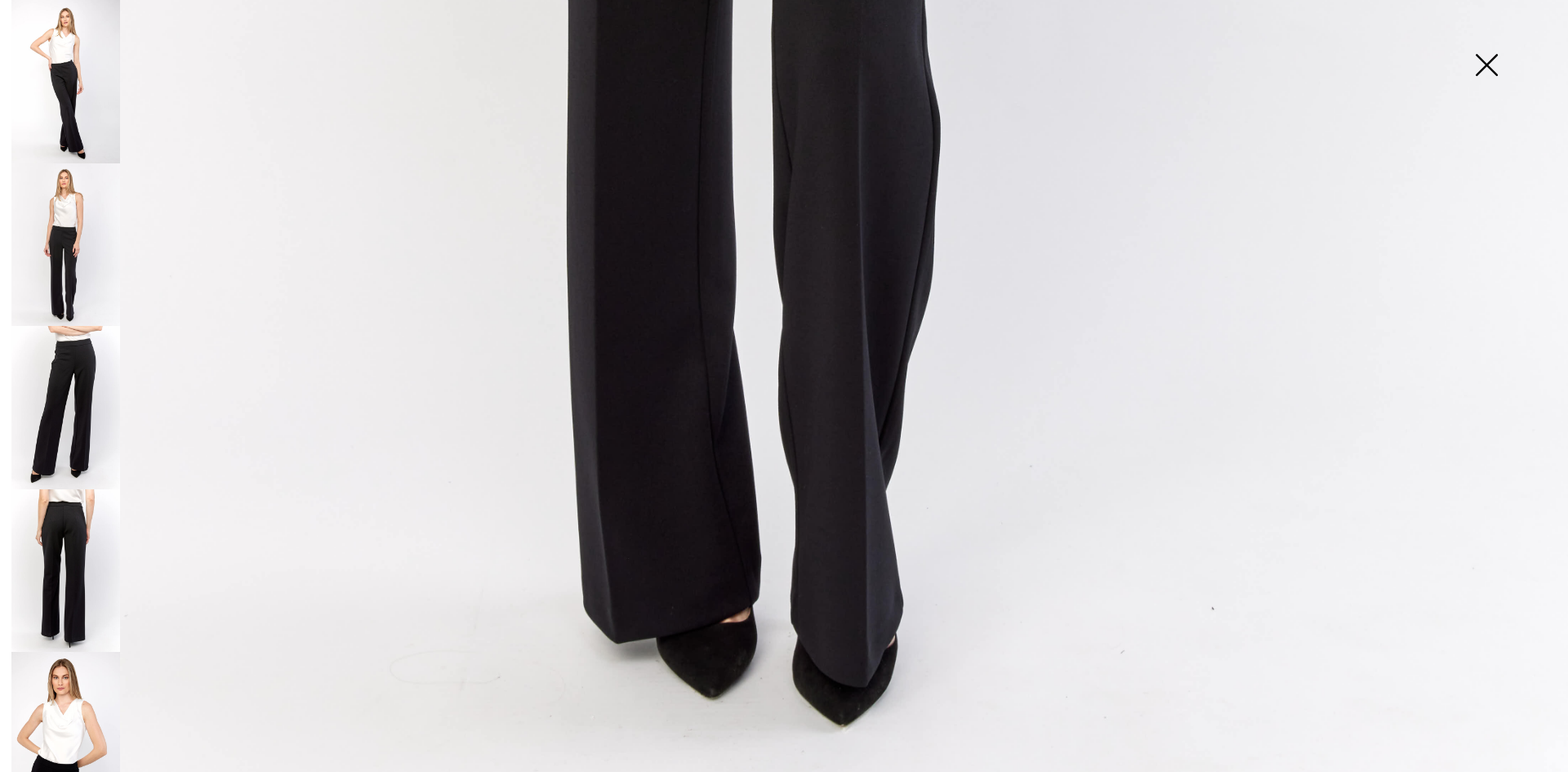
scroll to position [1561, 0]
click at [61, 558] on img at bounding box center [65, 571] width 109 height 163
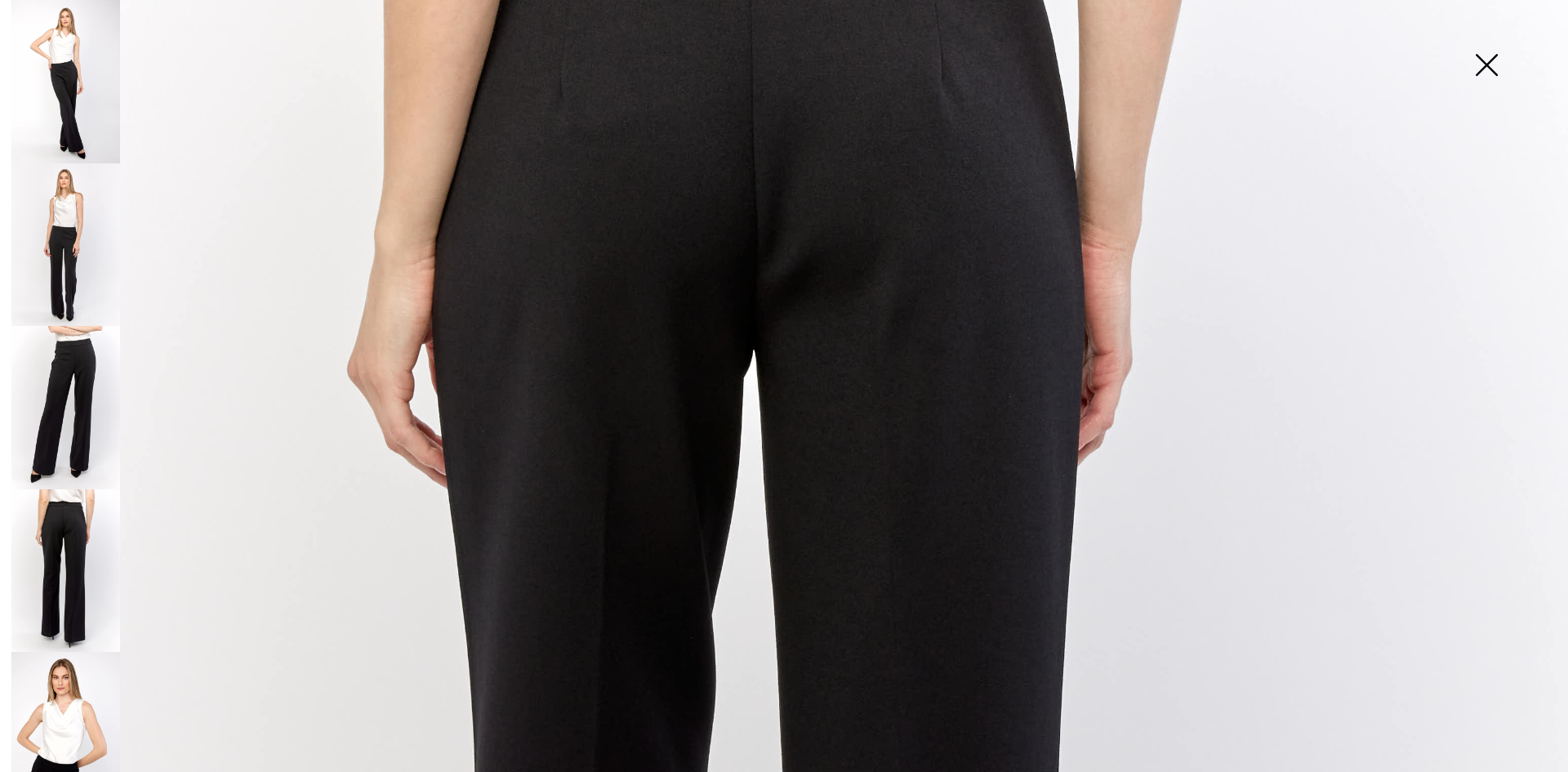
scroll to position [9, 0]
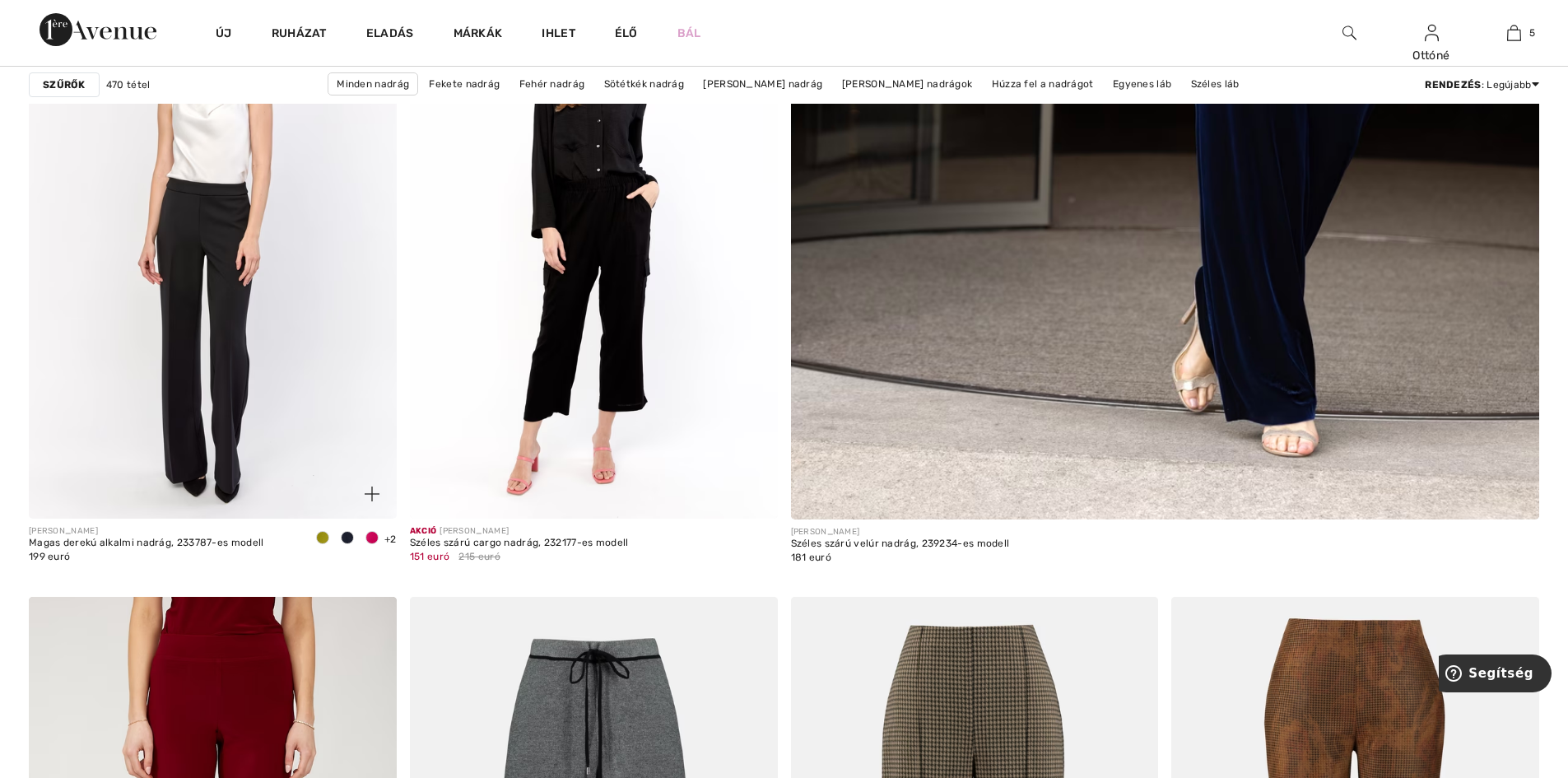
click at [184, 320] on img at bounding box center [213, 243] width 368 height 551
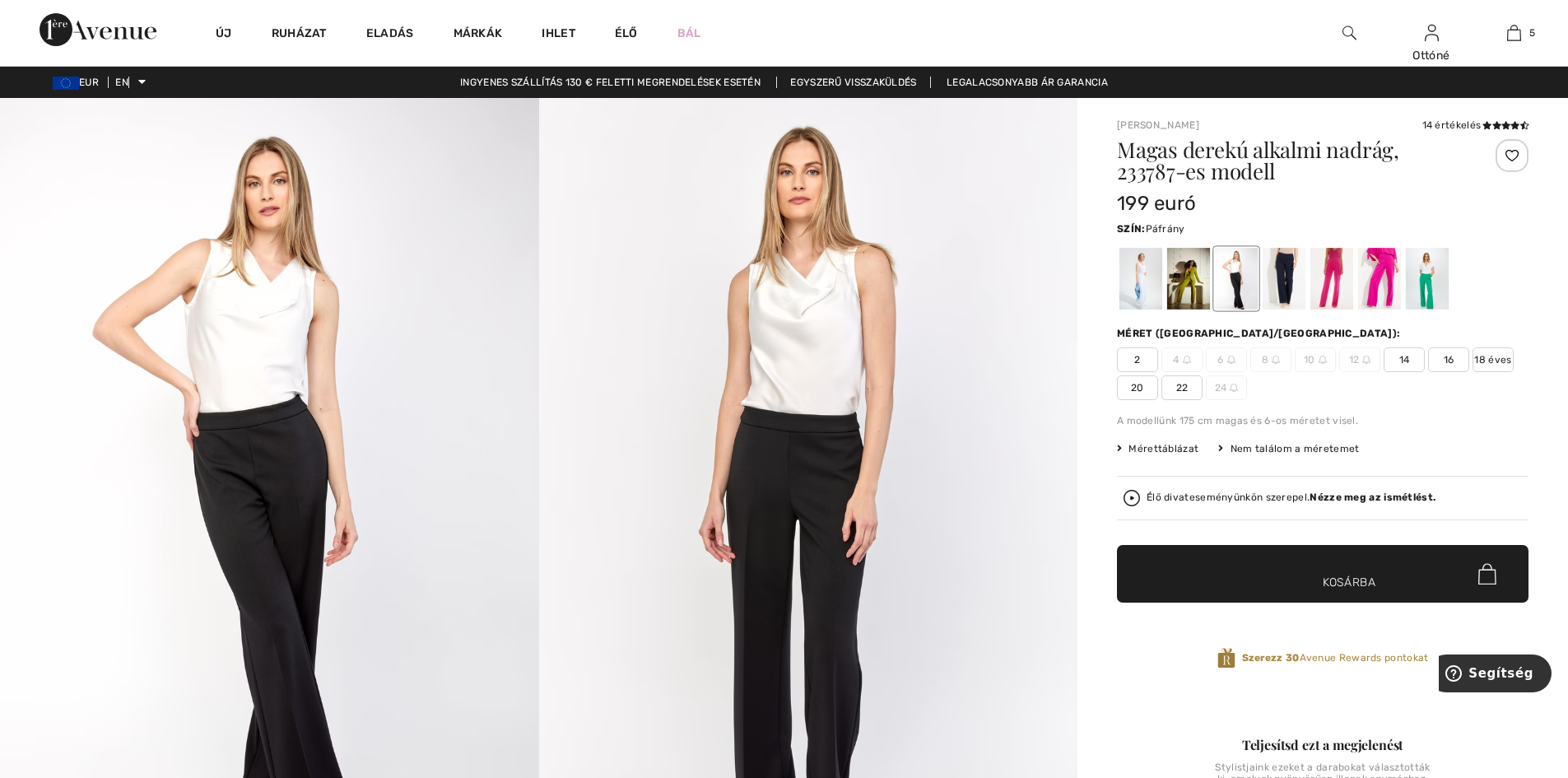
click at [1178, 271] on div at bounding box center [1189, 278] width 43 height 62
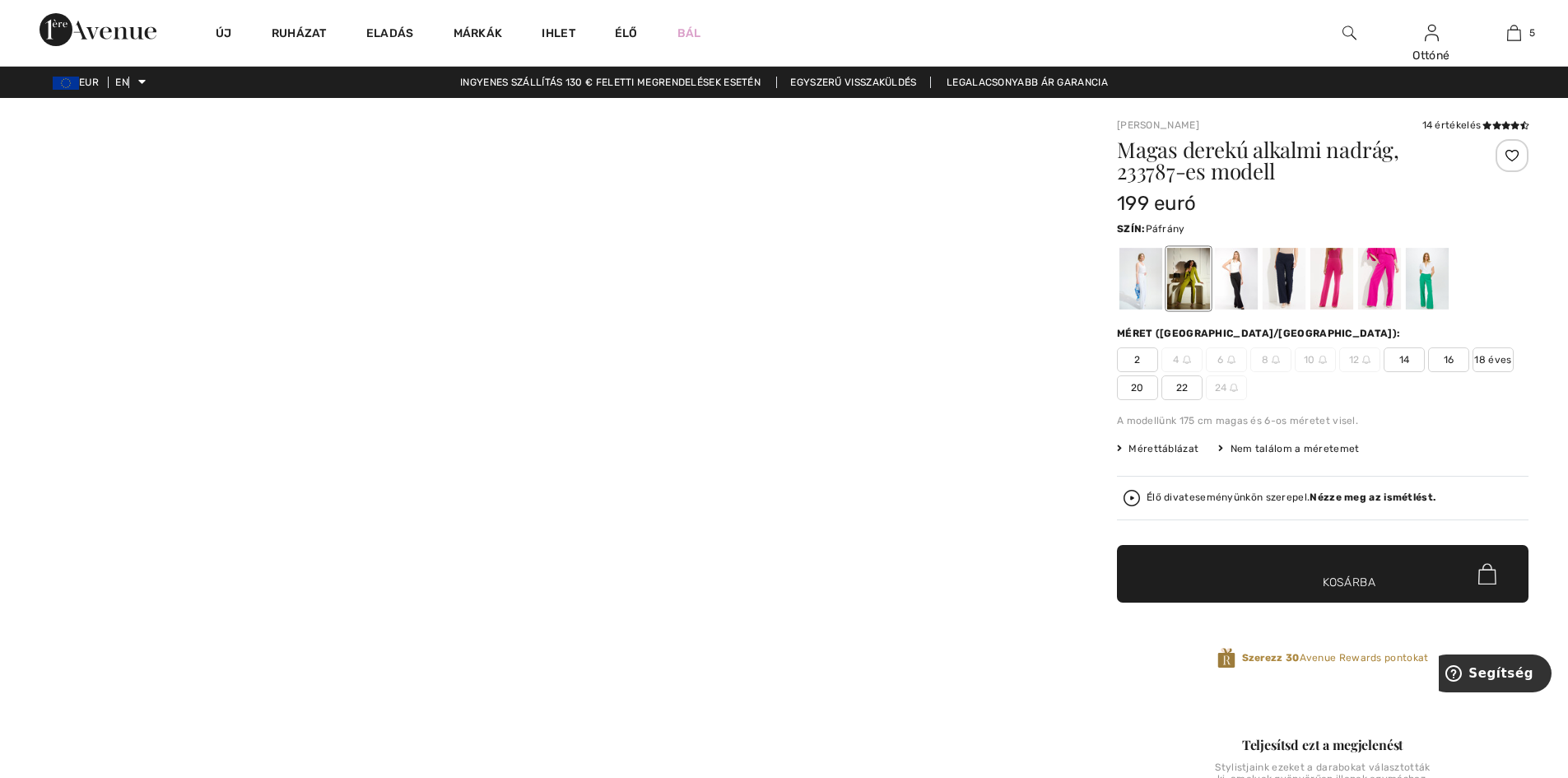
click at [1185, 282] on div at bounding box center [1189, 278] width 43 height 62
click at [1237, 291] on div at bounding box center [1236, 278] width 43 height 62
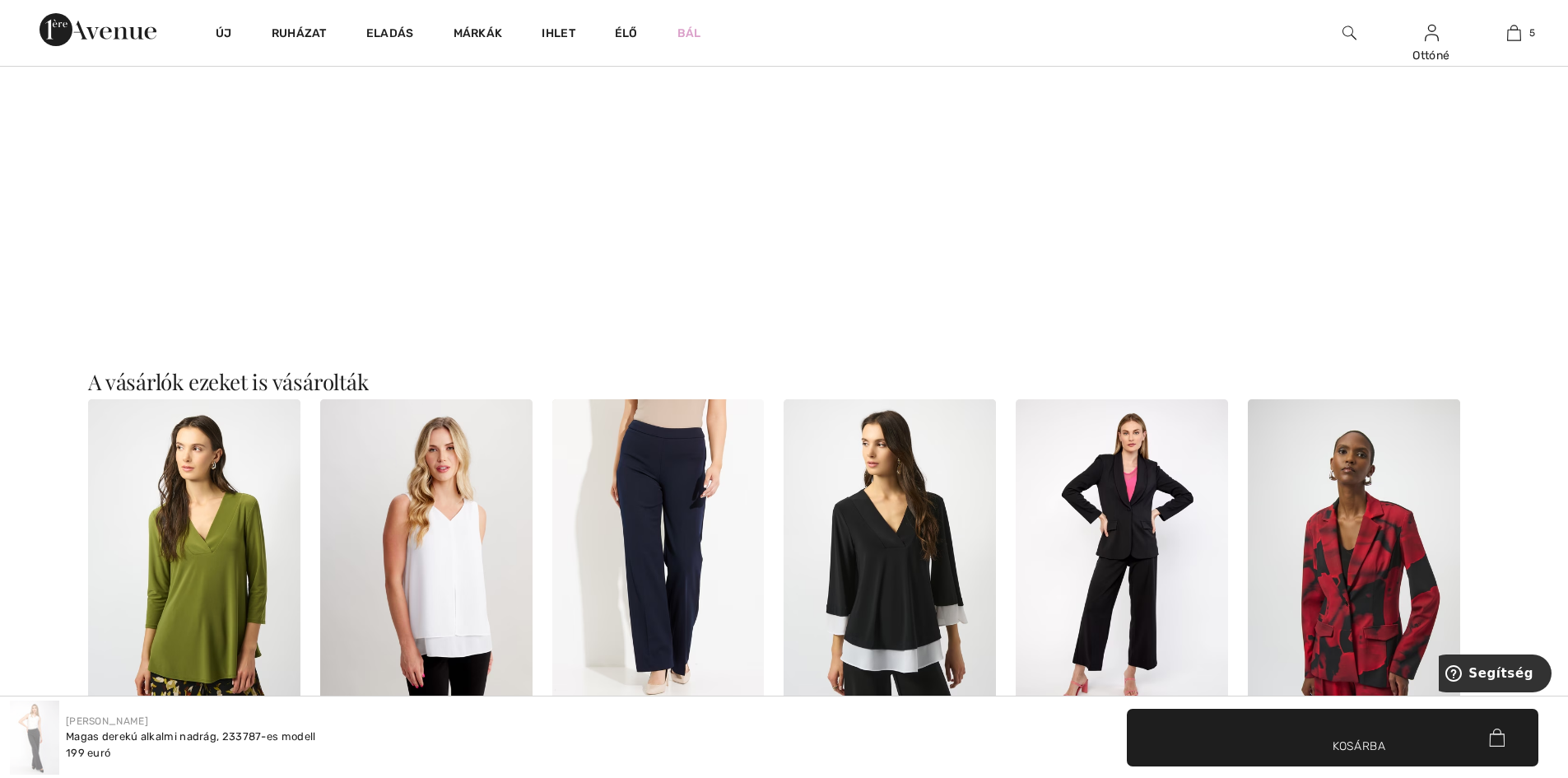
scroll to position [1893, 0]
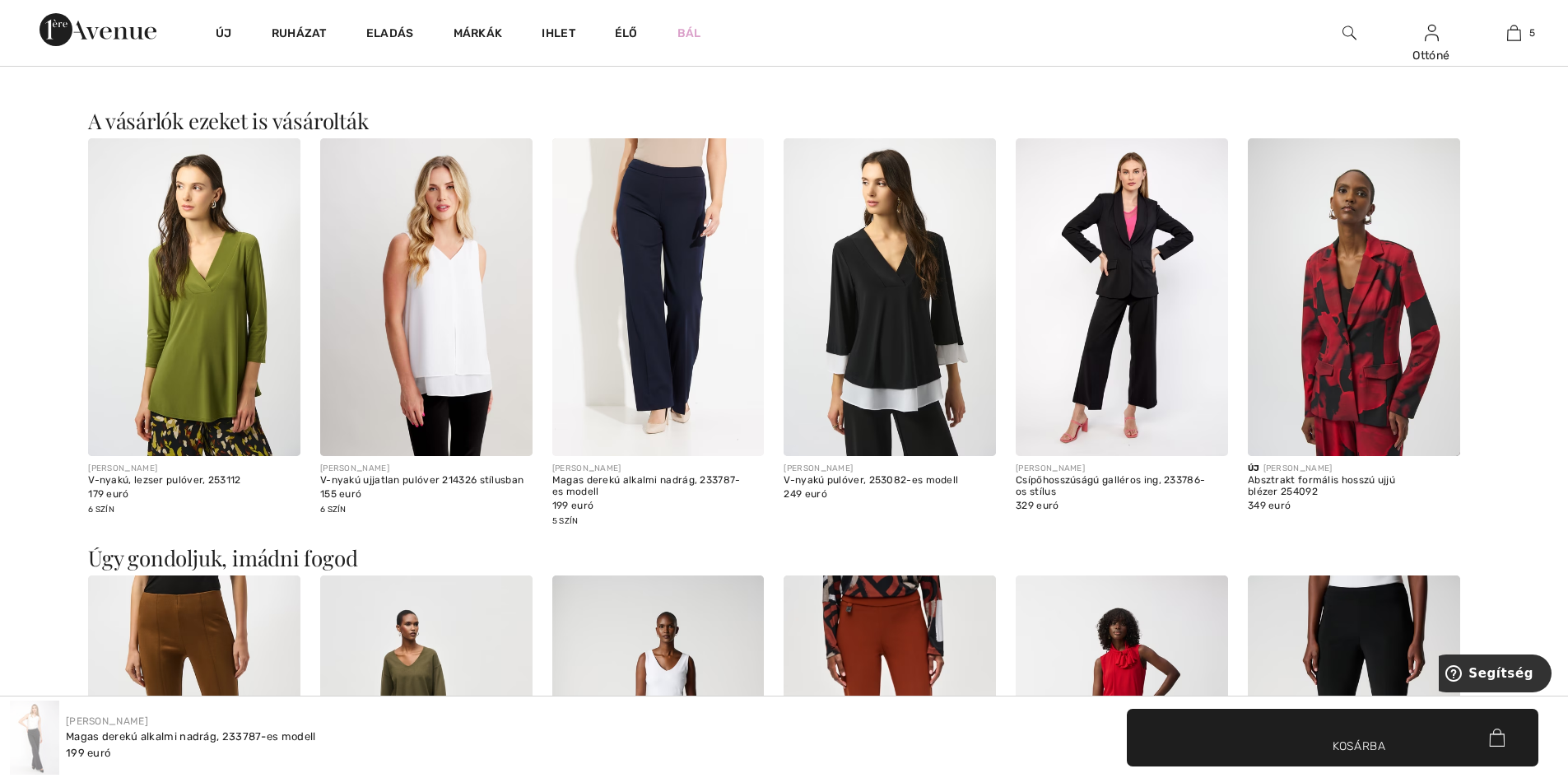
click at [653, 268] on img at bounding box center [658, 298] width 212 height 318
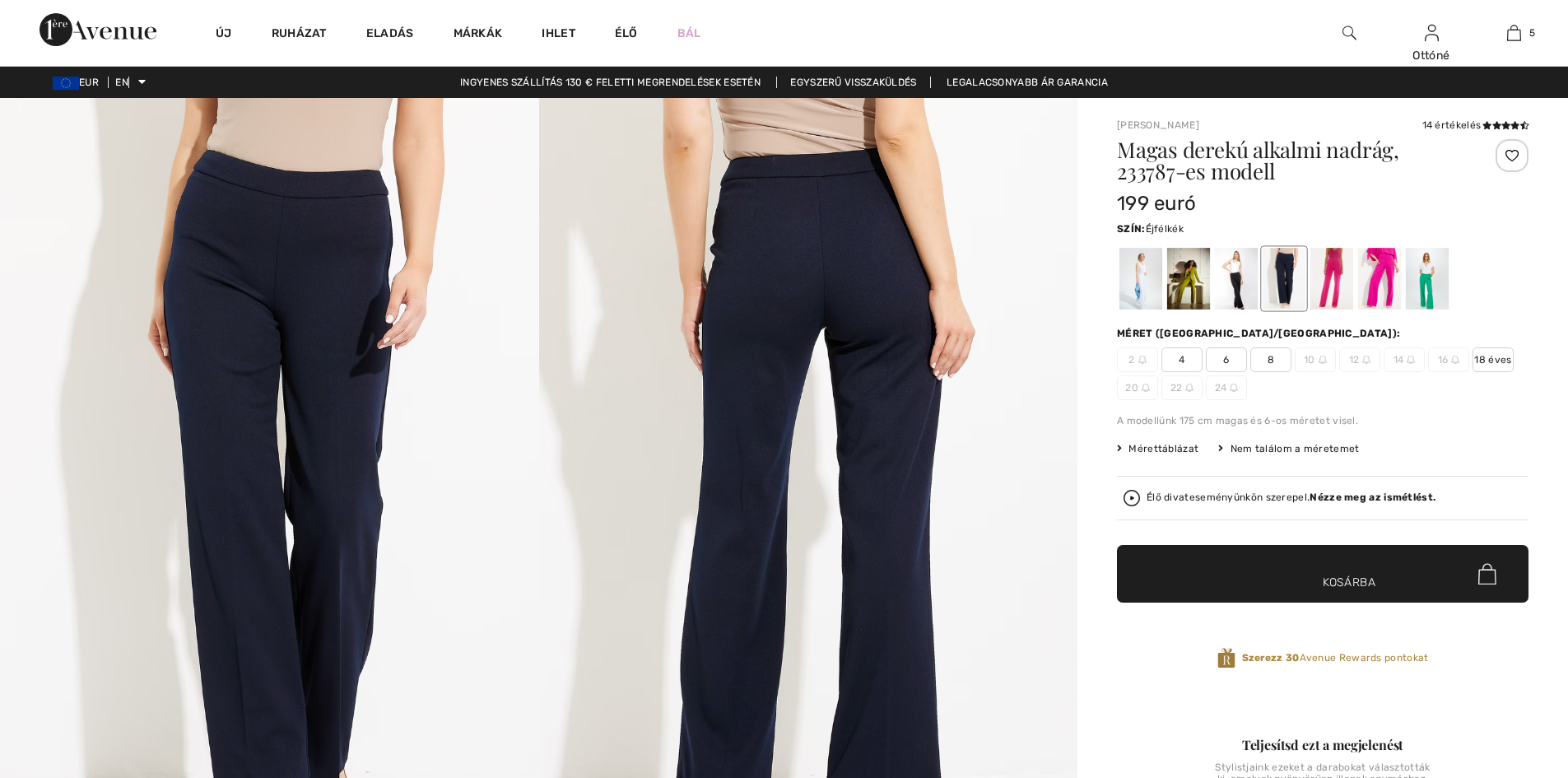
checkbox input "true"
click at [1230, 282] on div at bounding box center [1236, 278] width 43 height 62
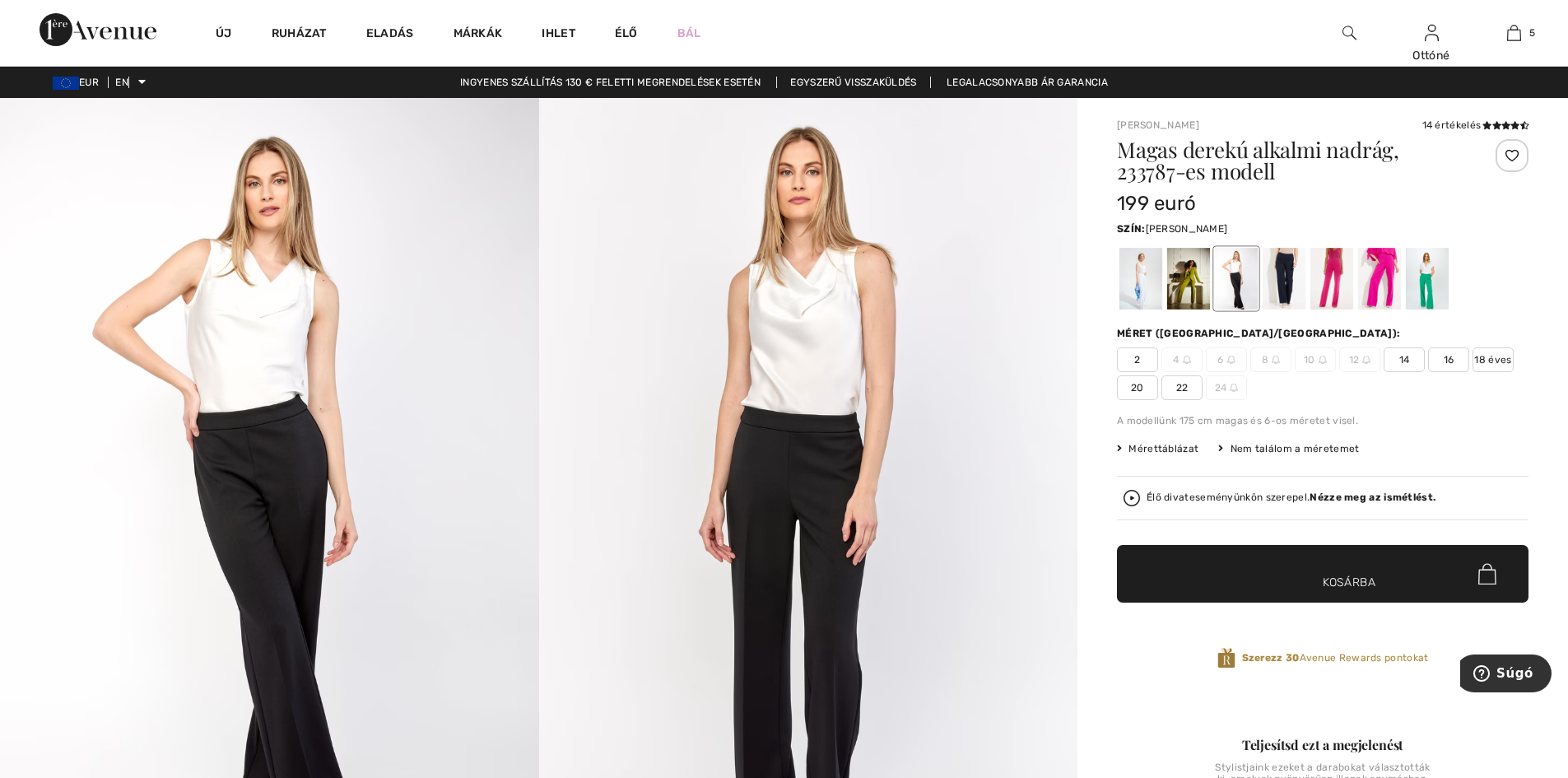
click at [1512, 151] on div at bounding box center [1512, 156] width 33 height 33
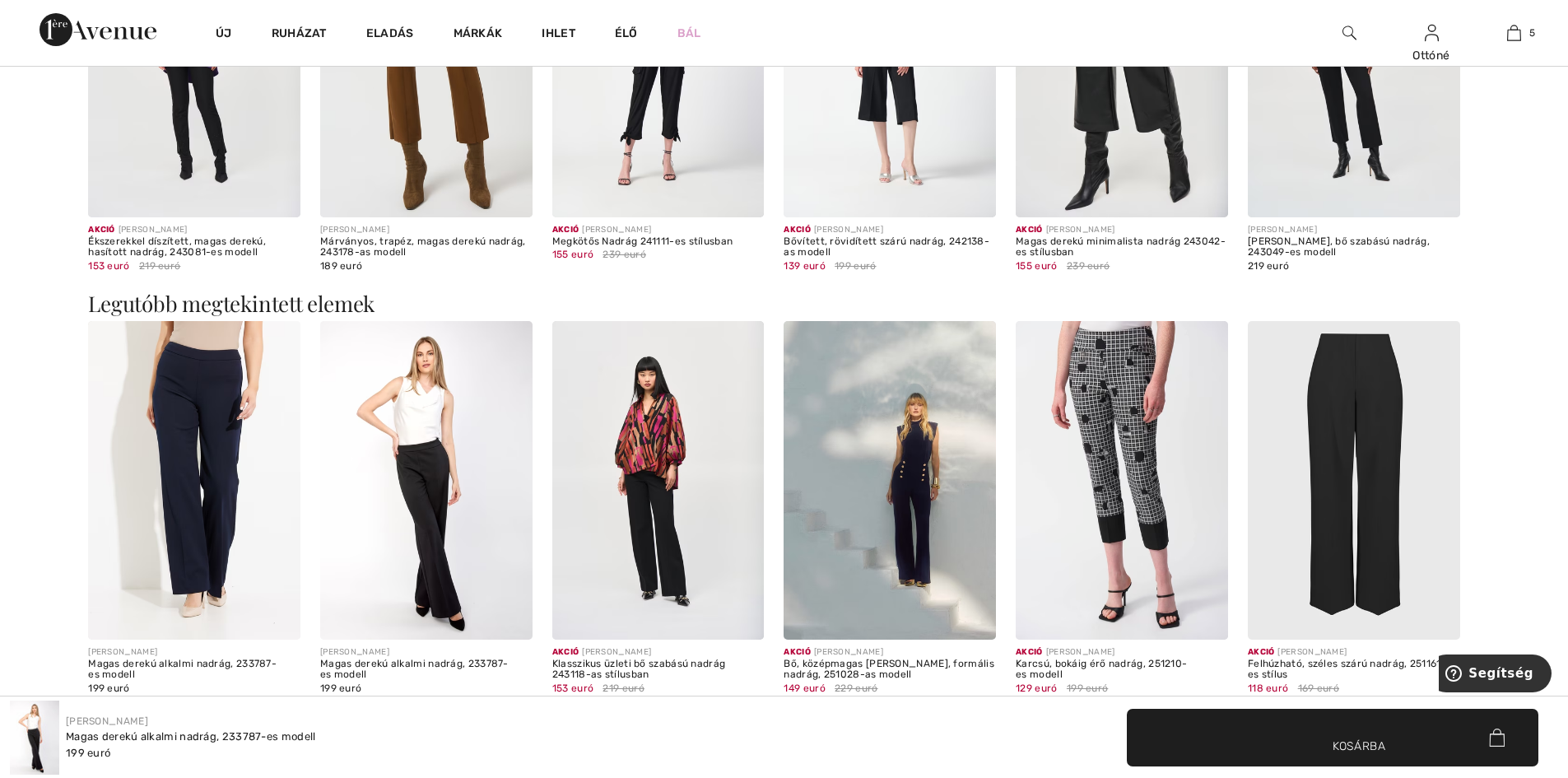
scroll to position [2634, 0]
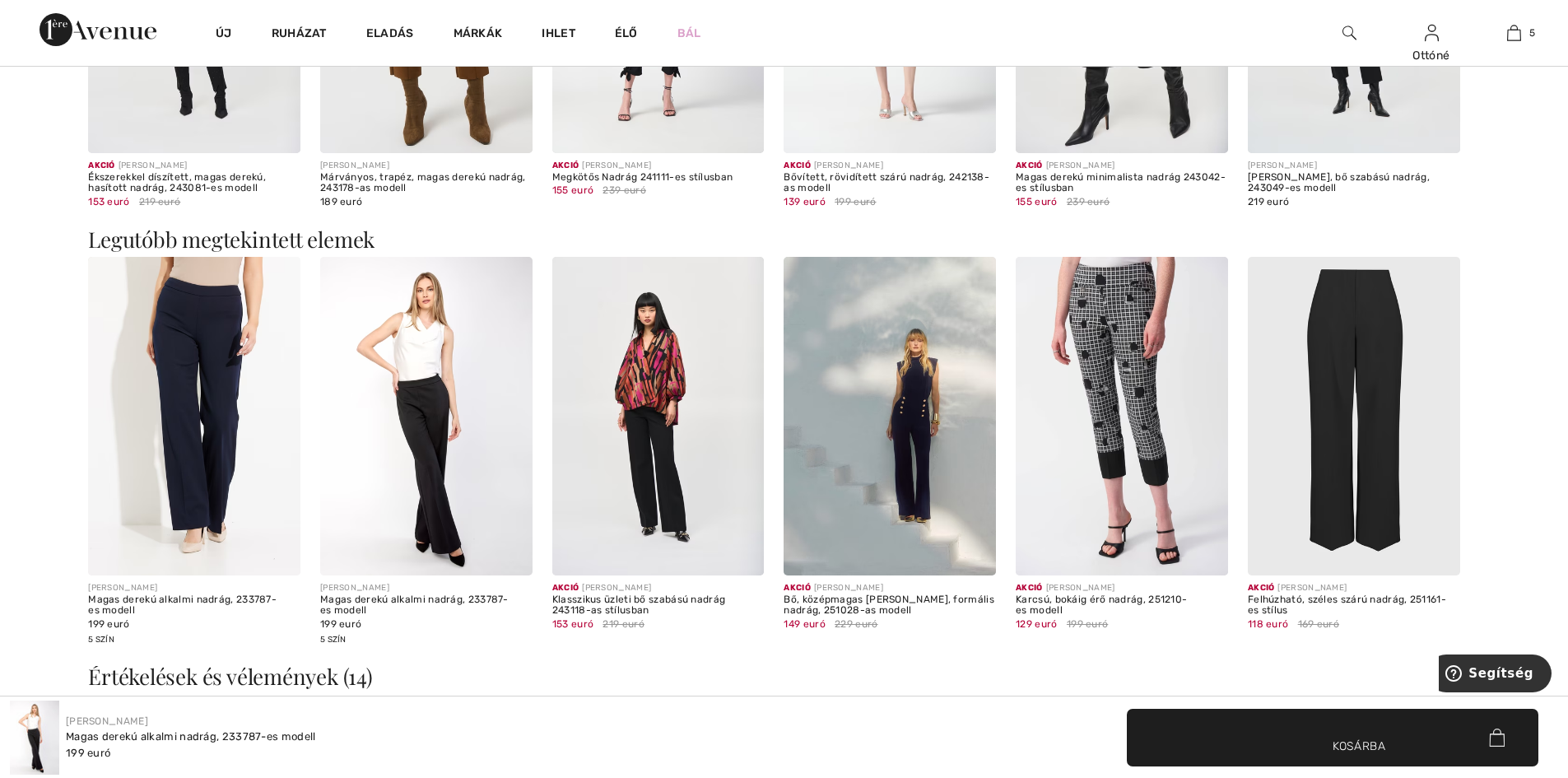
click at [422, 392] on img at bounding box center [426, 416] width 212 height 318
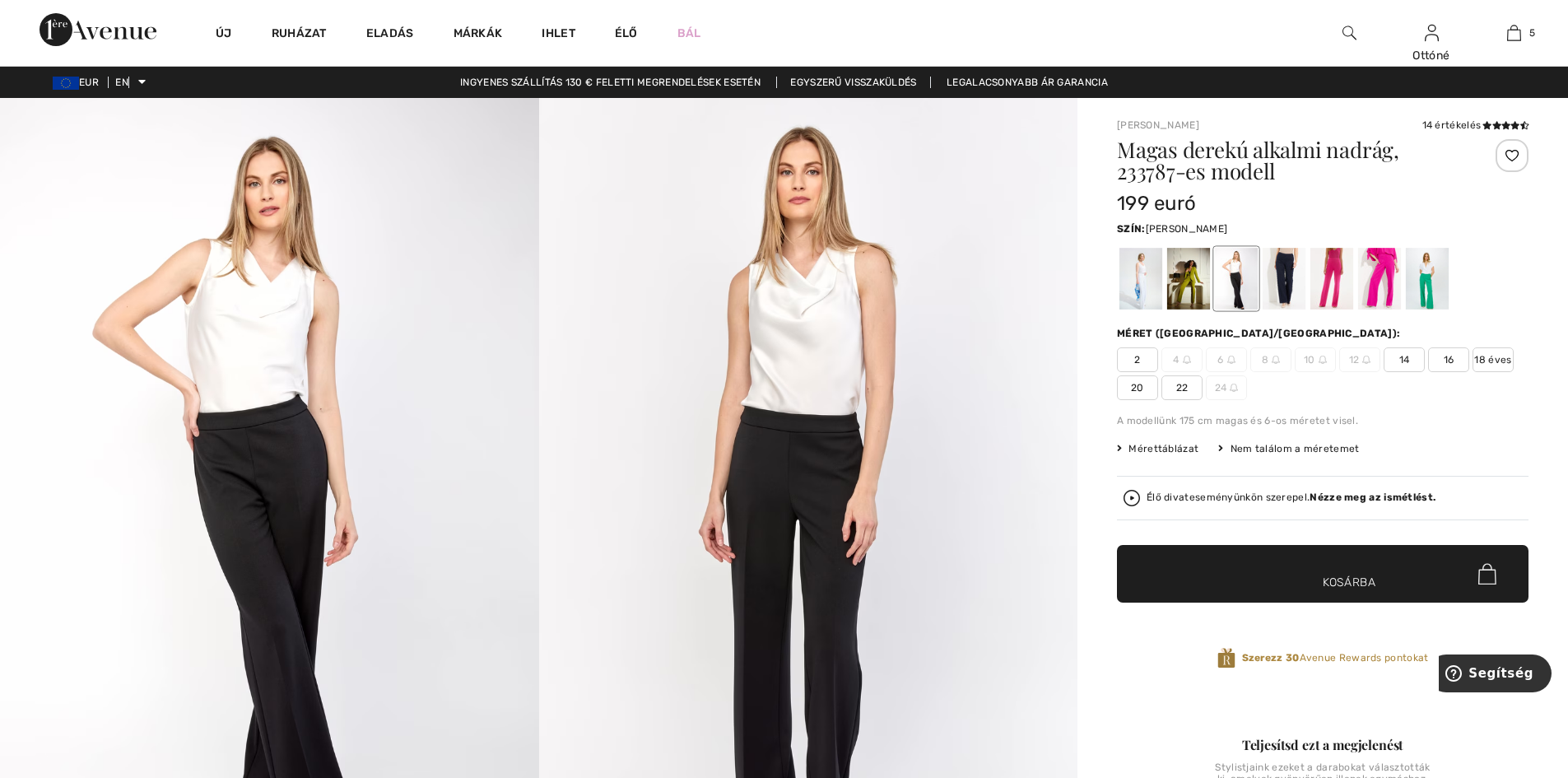
click at [1511, 154] on div at bounding box center [1512, 156] width 33 height 33
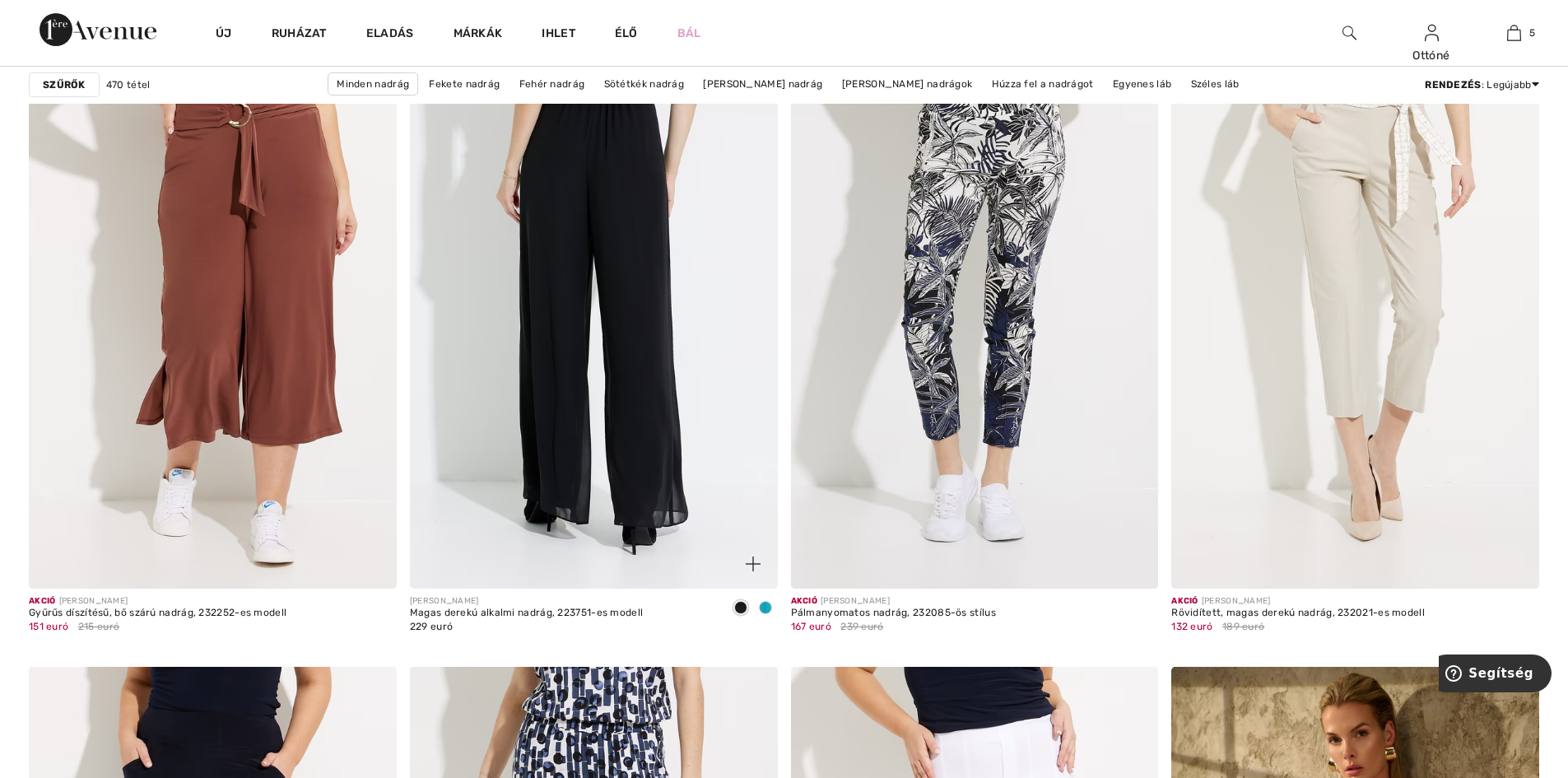
scroll to position [2963, 0]
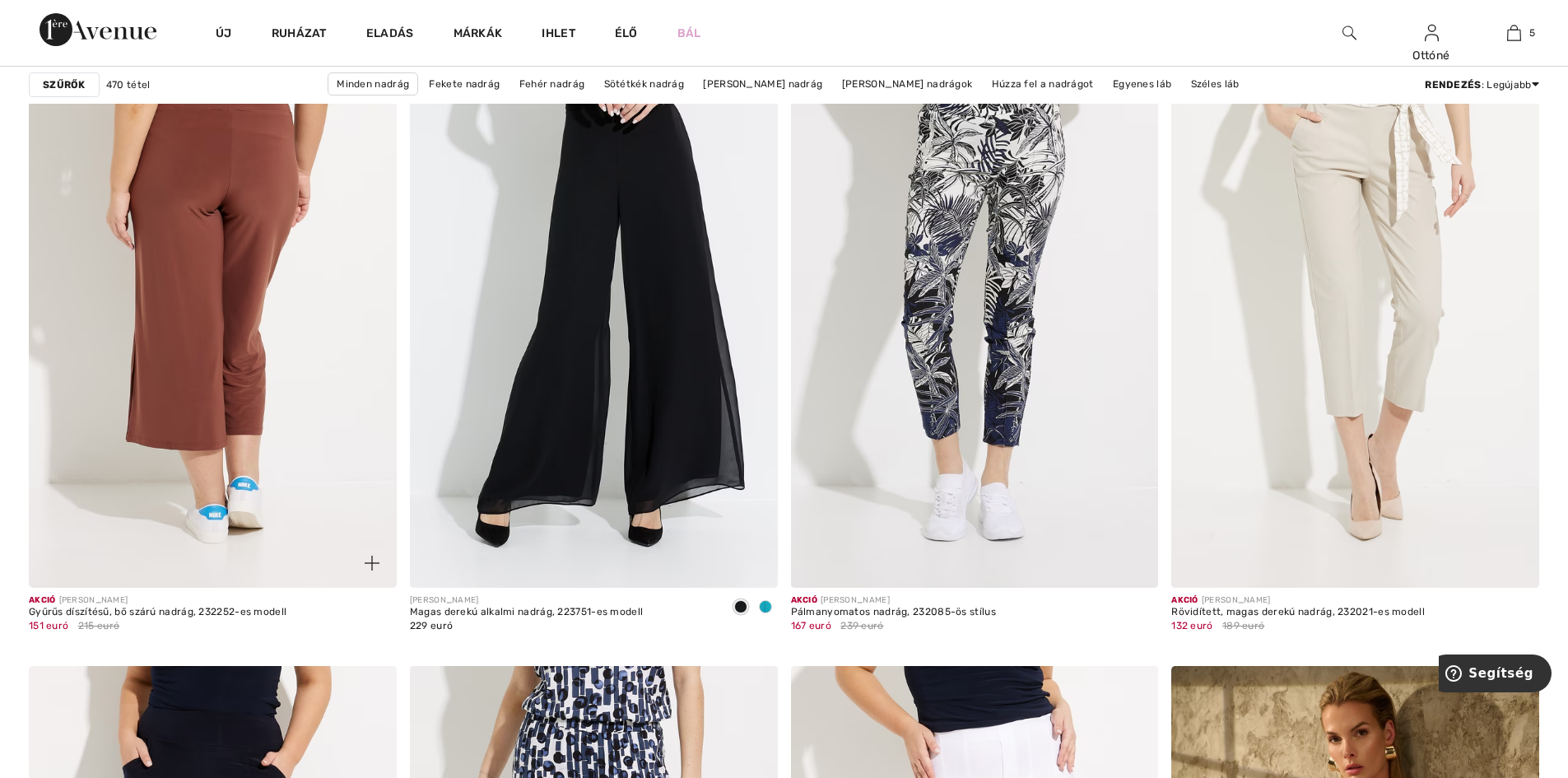
click at [211, 342] on img at bounding box center [213, 312] width 368 height 551
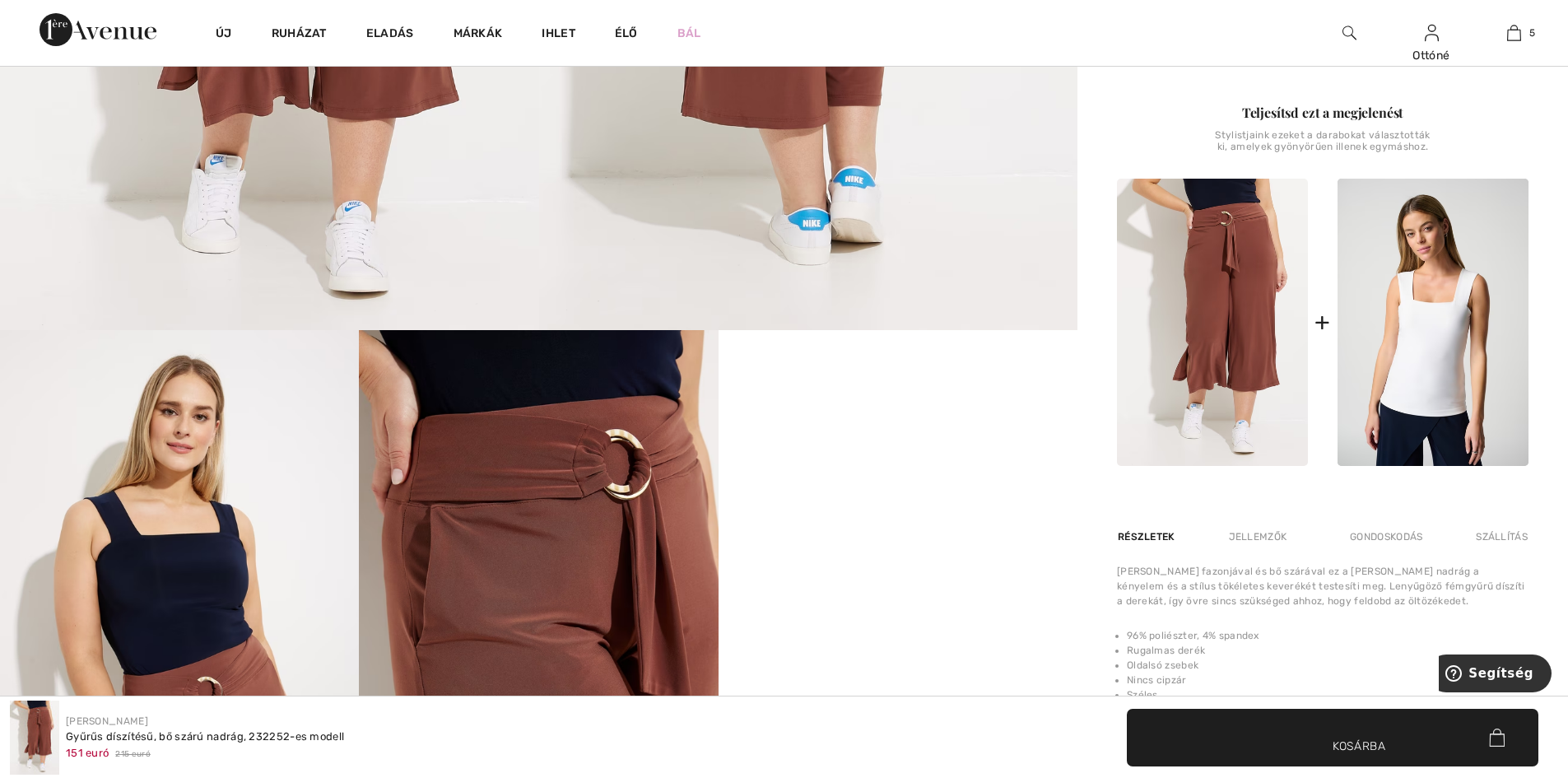
scroll to position [740, 0]
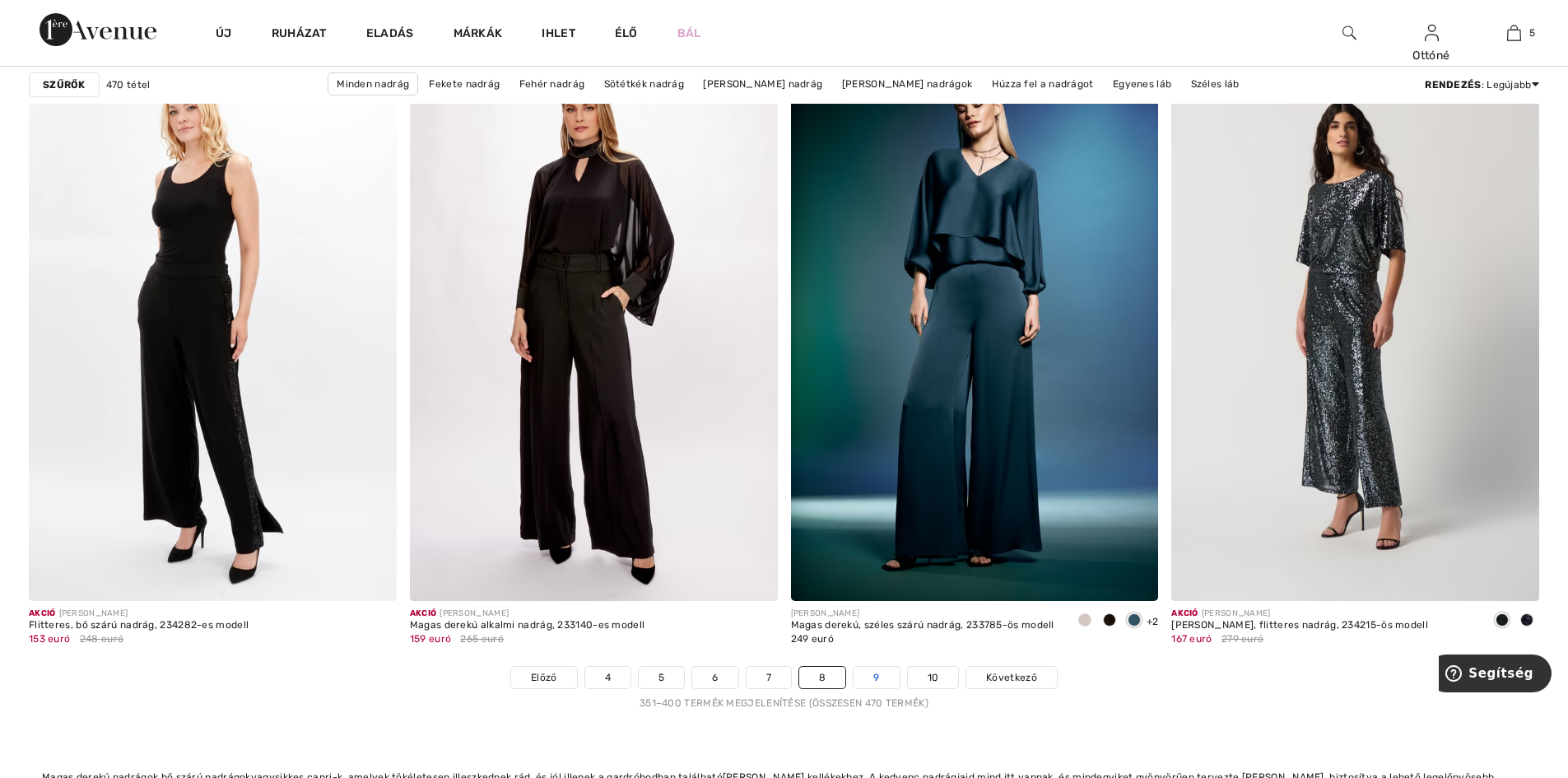
click at [878, 678] on font "9" at bounding box center [876, 677] width 6 height 11
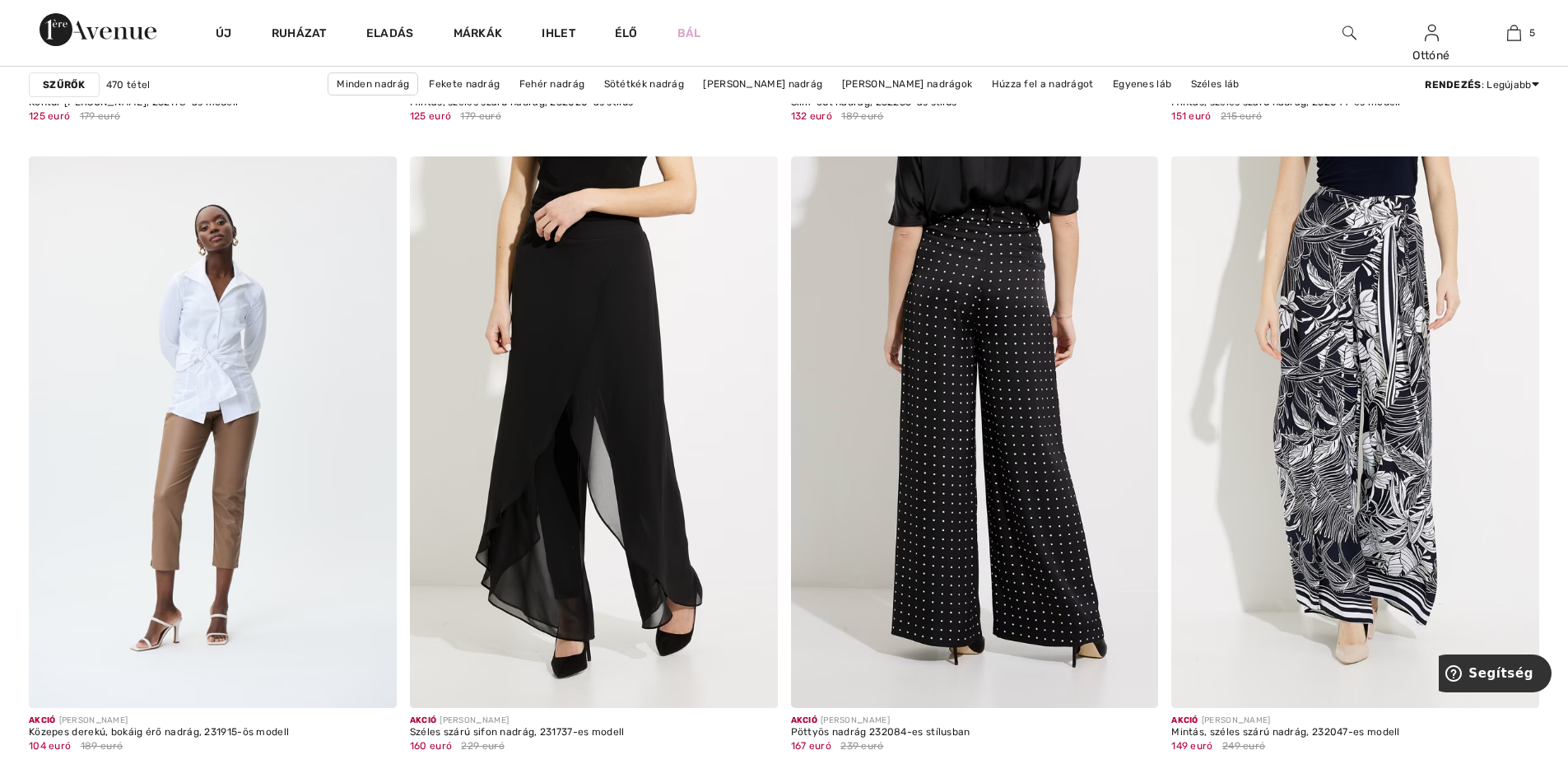
scroll to position [4115, 0]
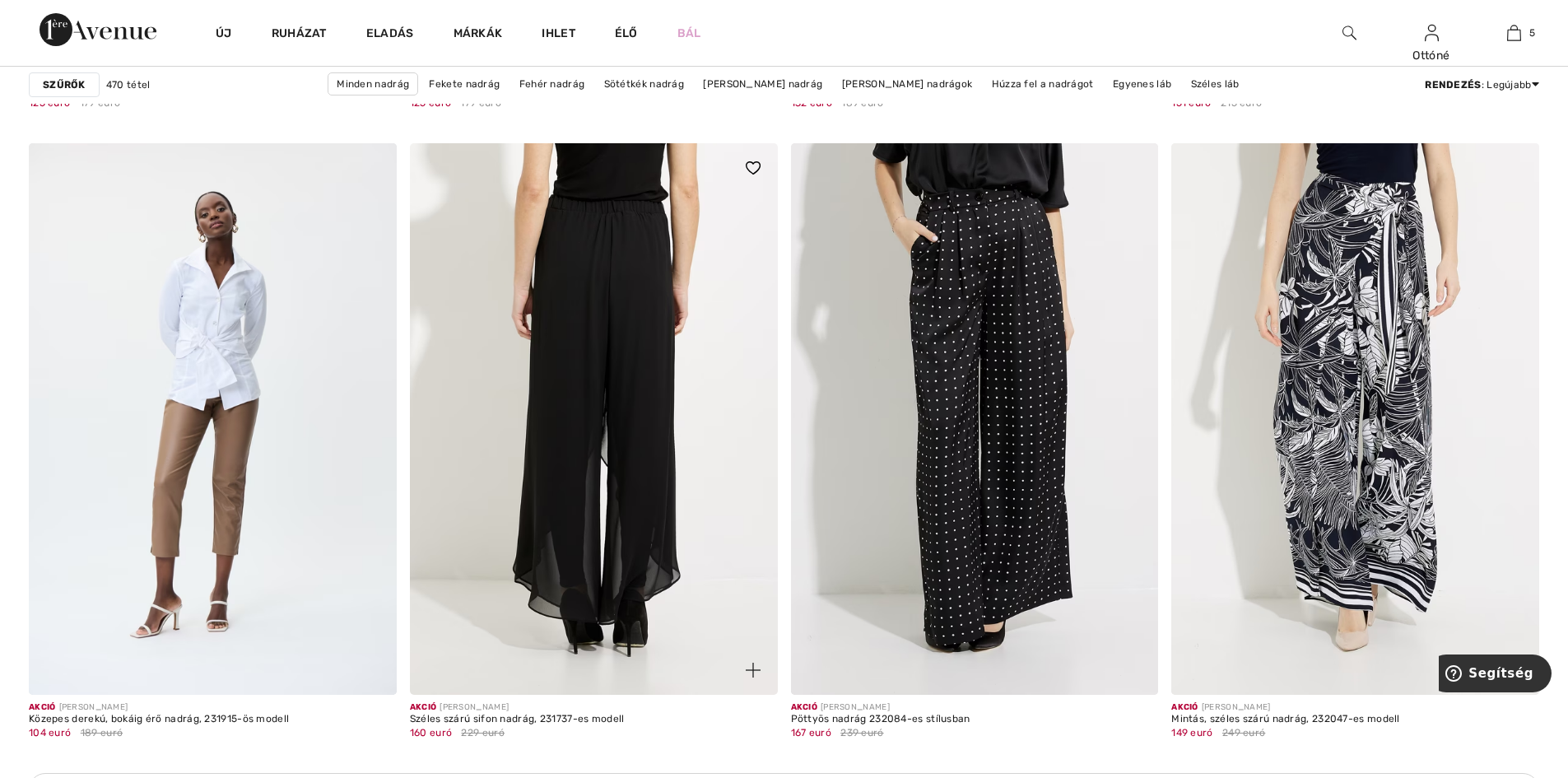
click at [628, 420] on img at bounding box center [594, 419] width 368 height 551
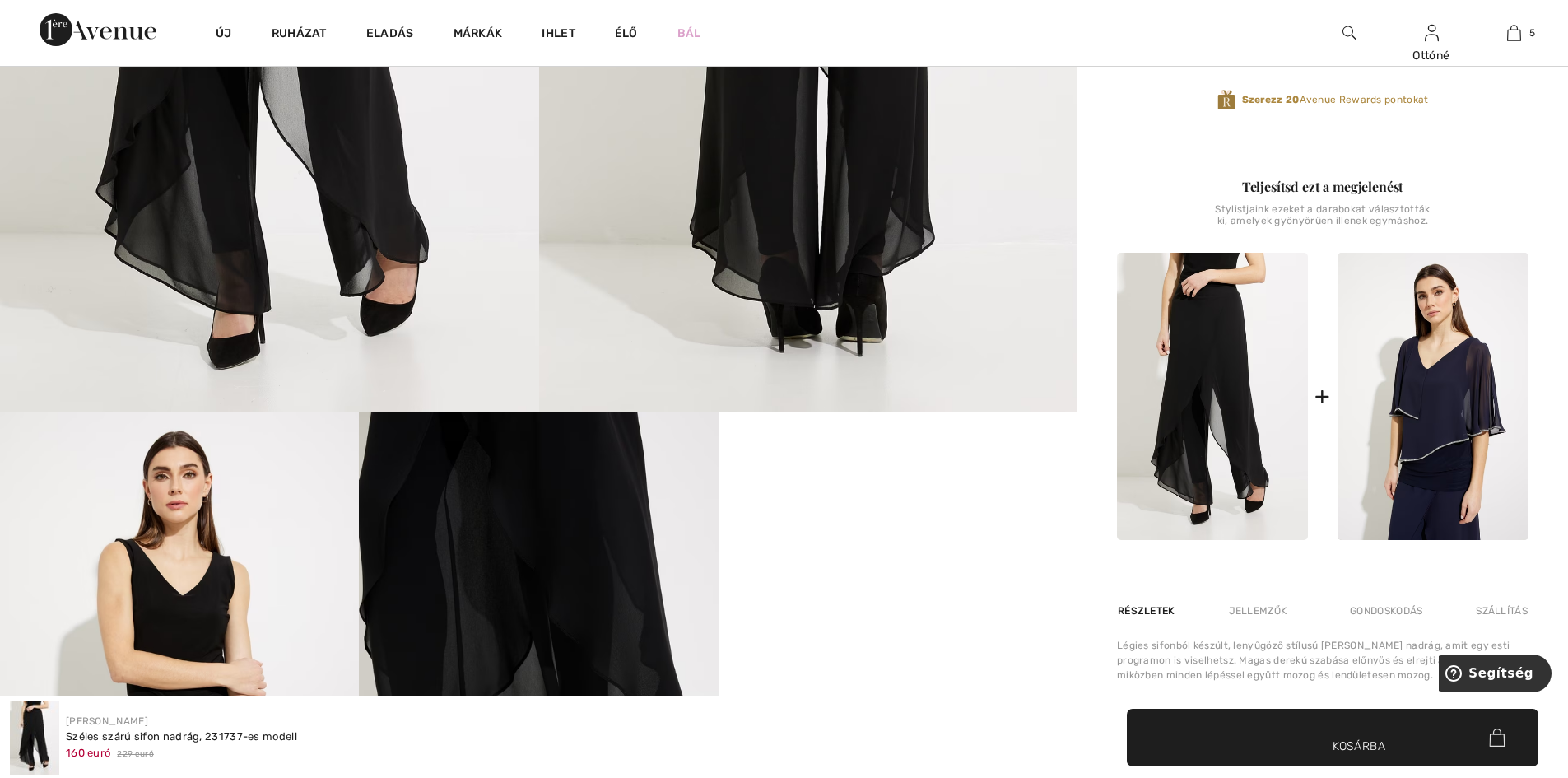
scroll to position [740, 0]
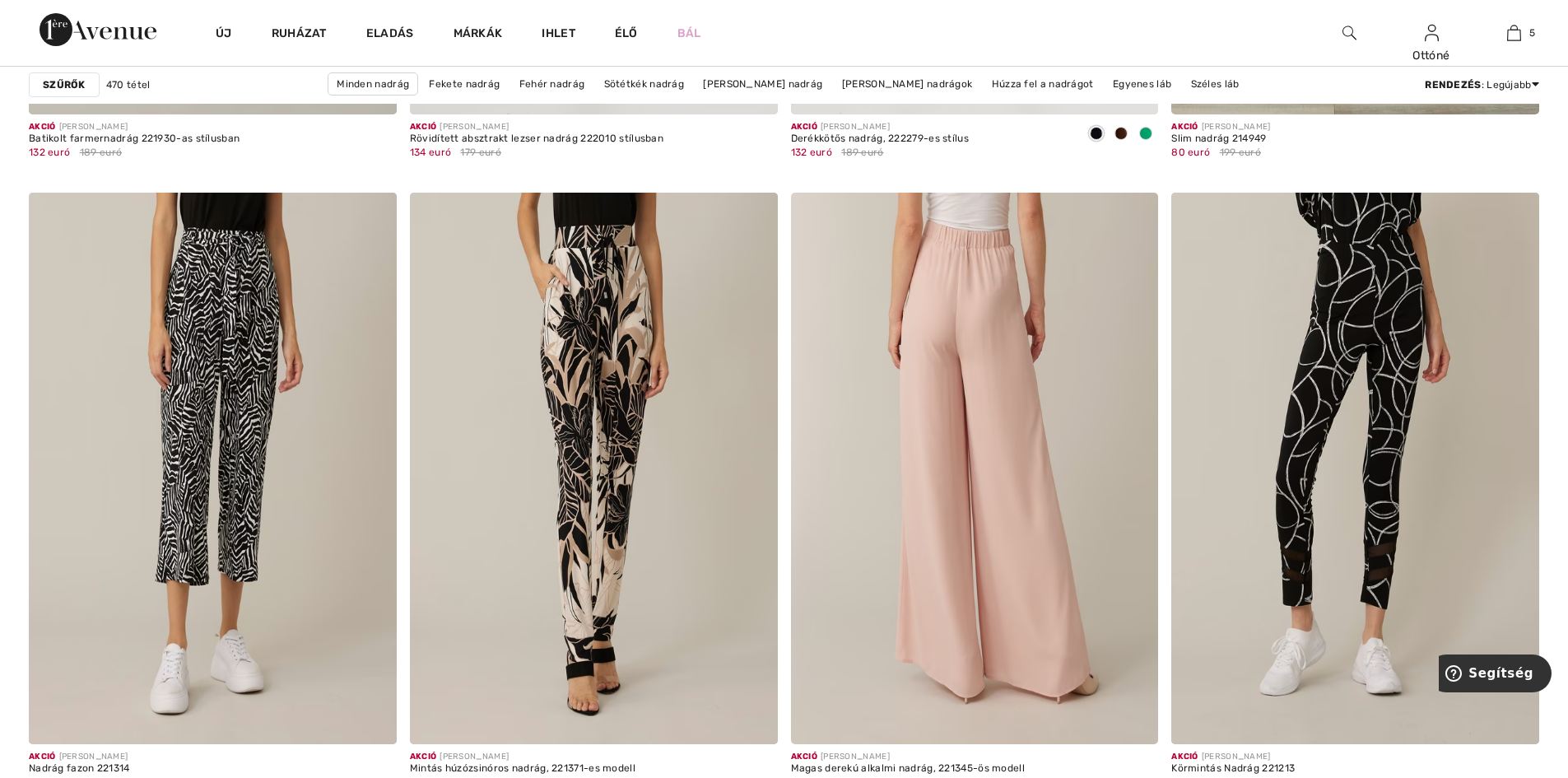
scroll to position [8971, 0]
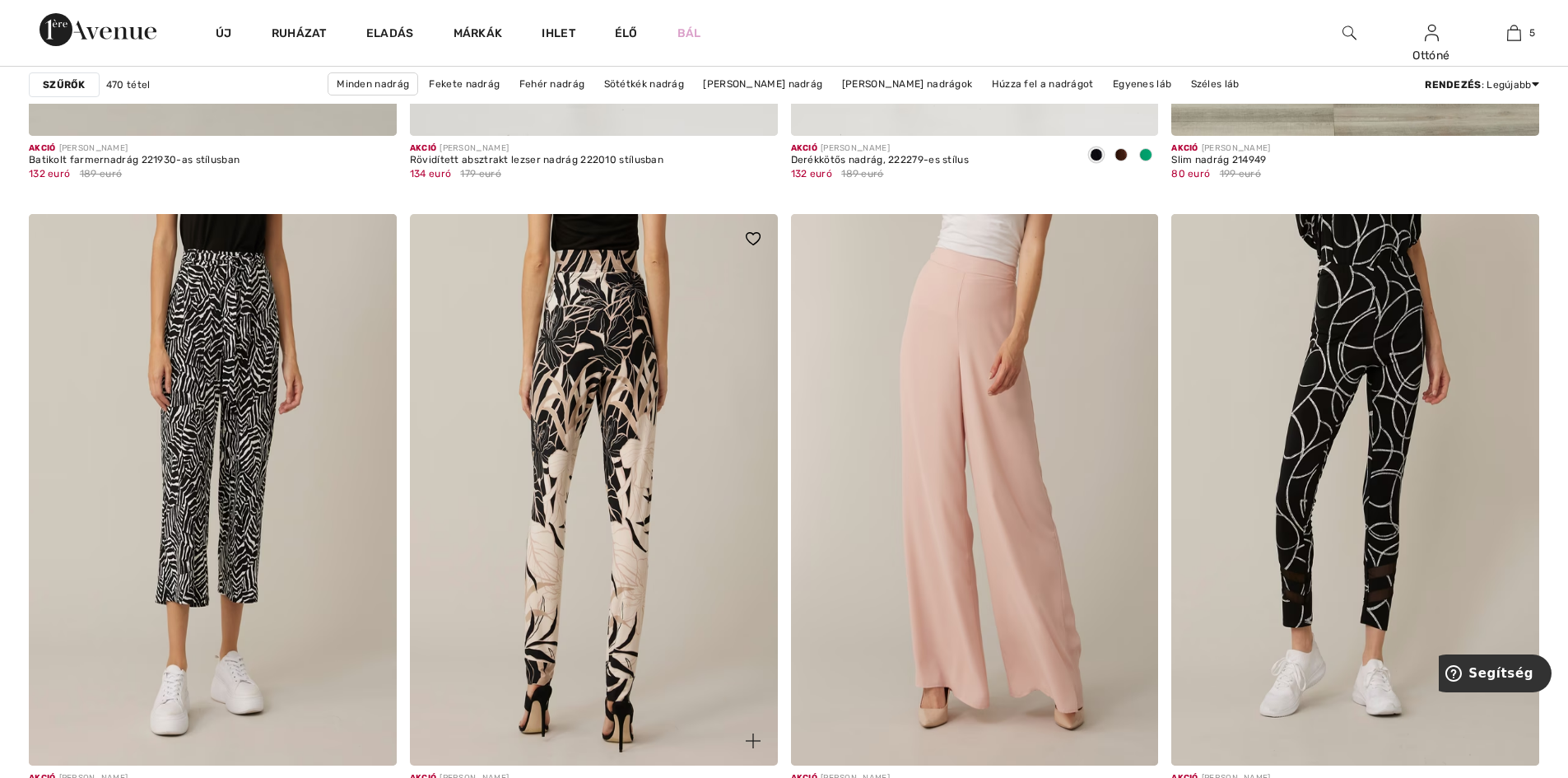
click at [597, 358] on img at bounding box center [594, 490] width 368 height 551
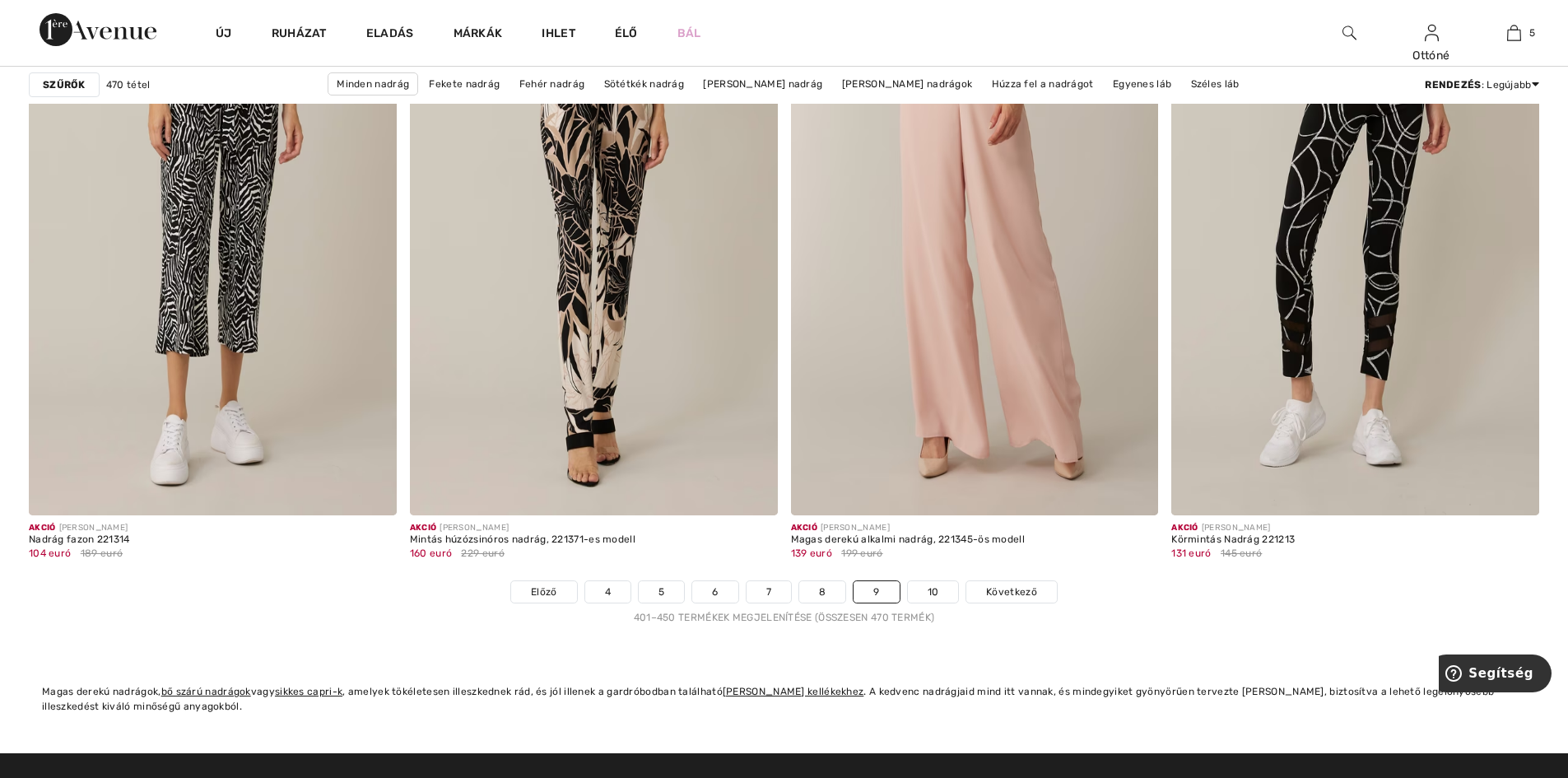
scroll to position [9218, 0]
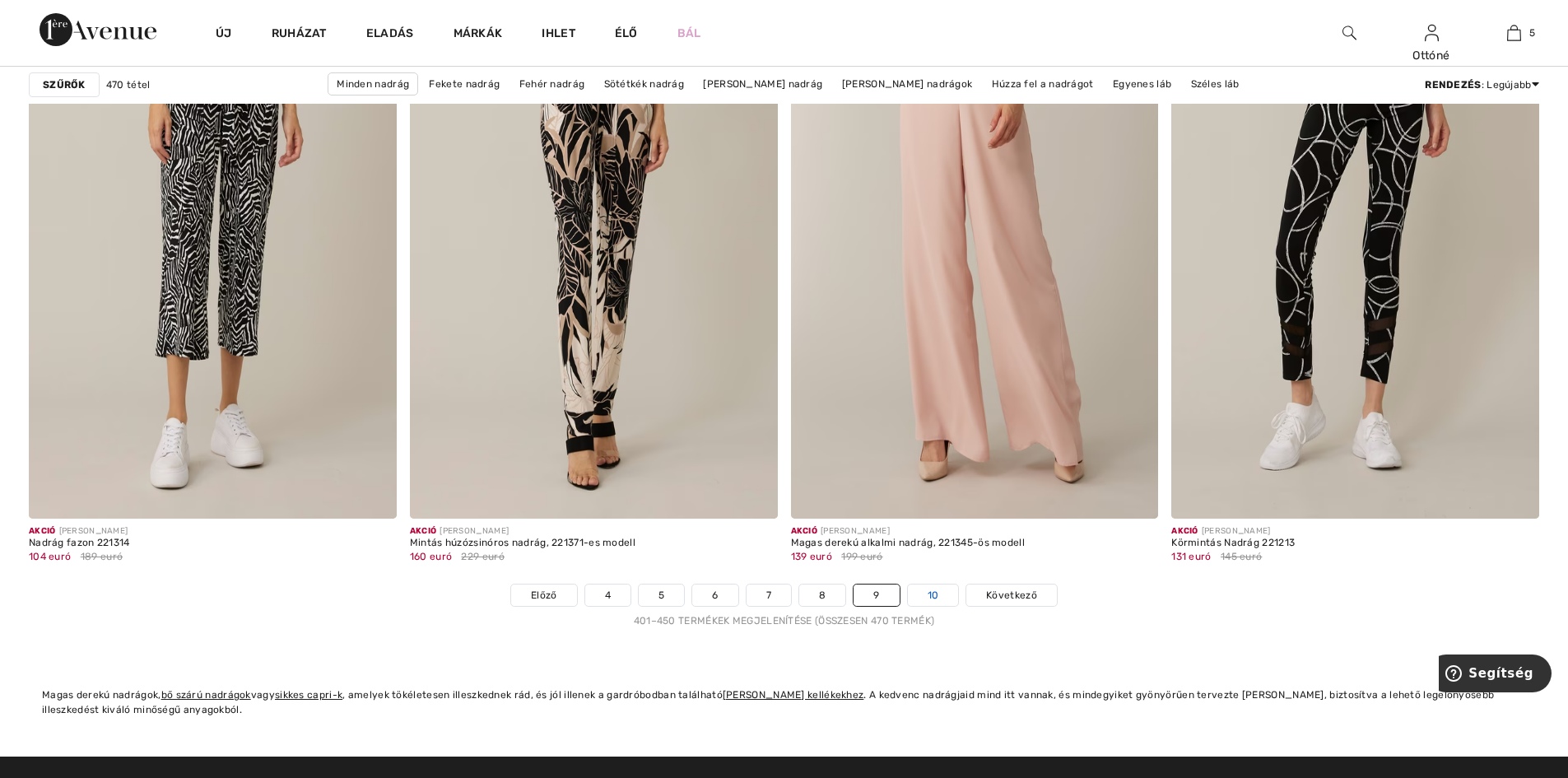
click at [932, 598] on font "10" at bounding box center [933, 594] width 11 height 11
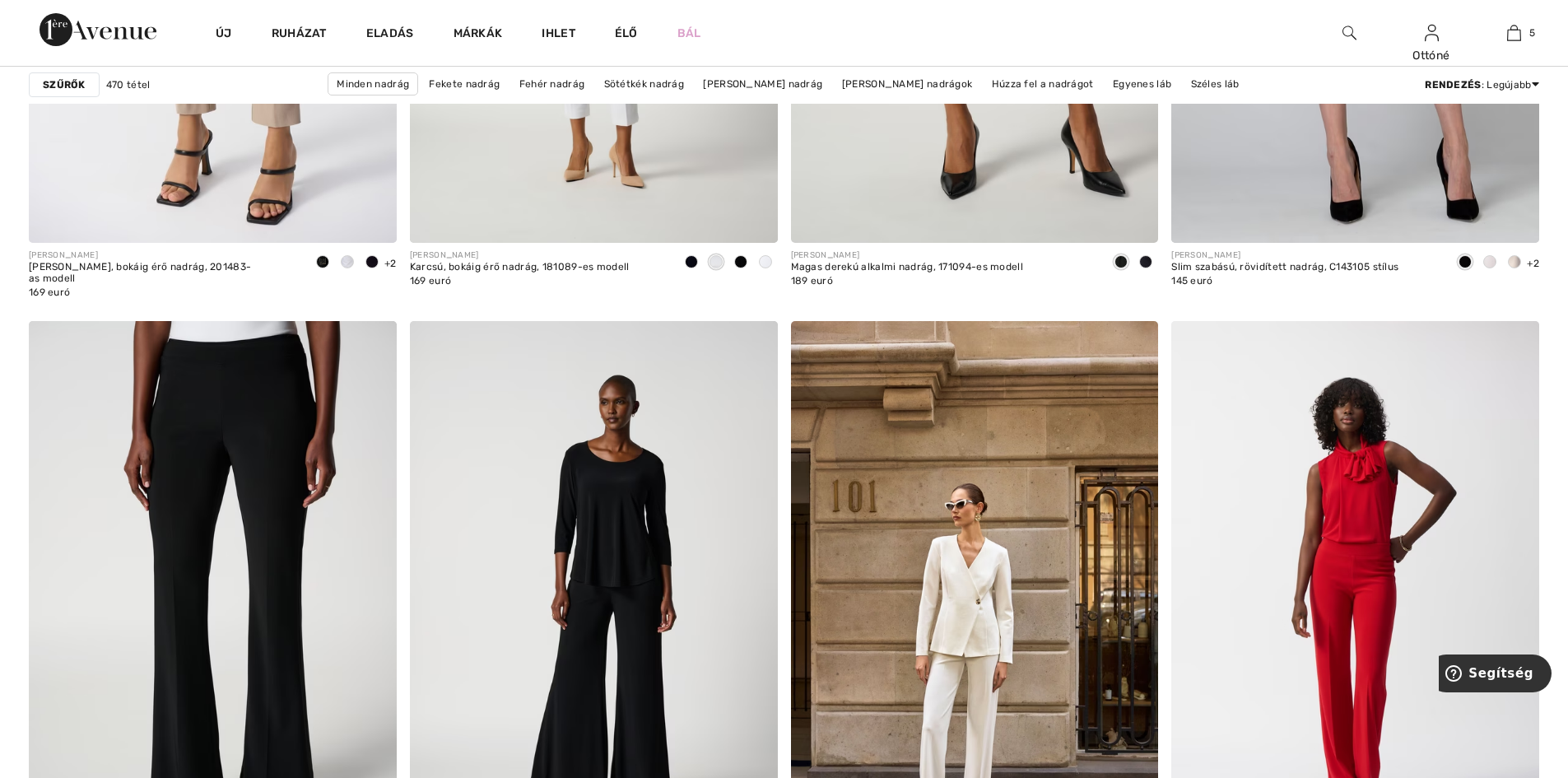
scroll to position [2058, 0]
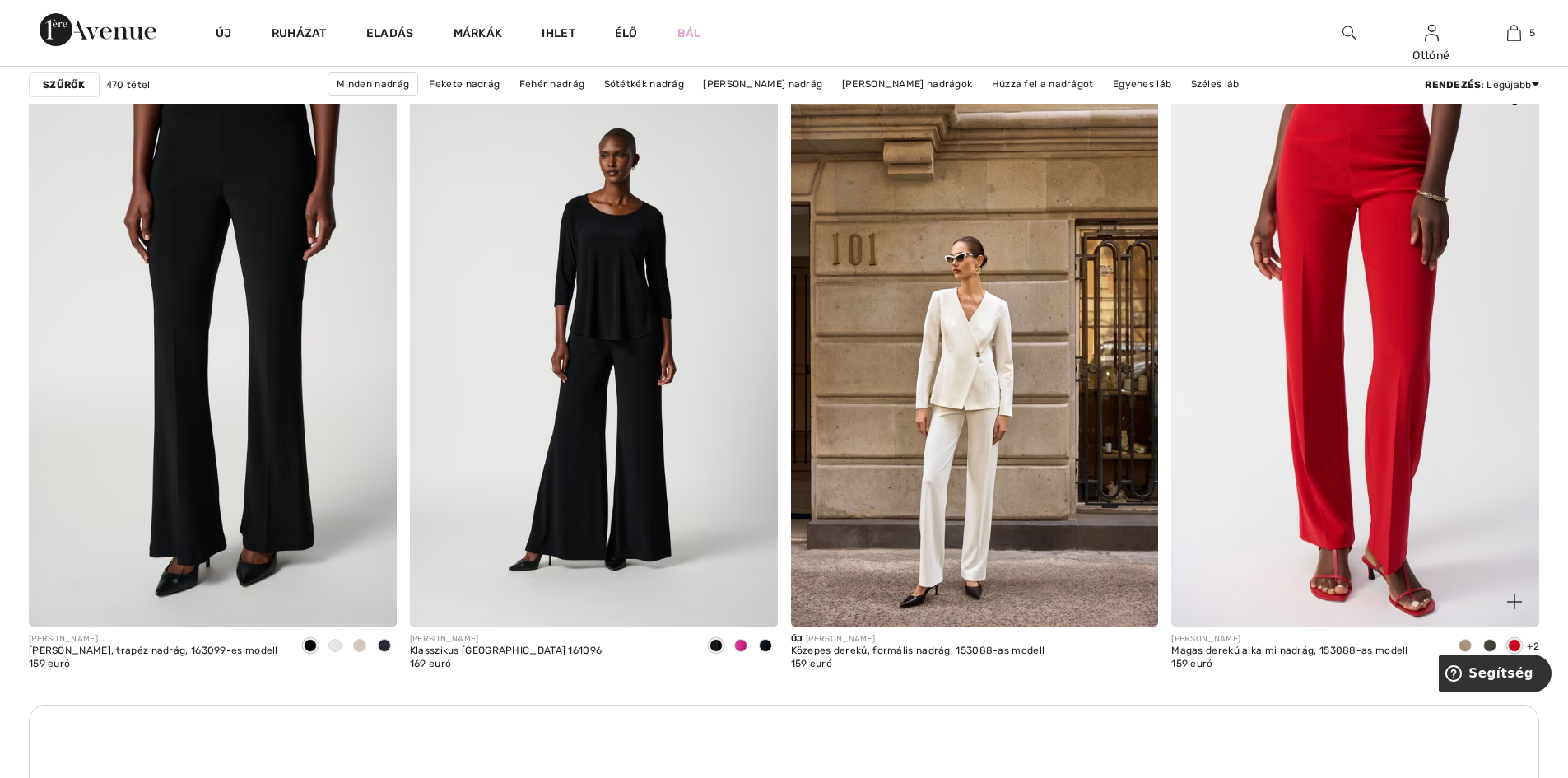
click at [1367, 404] on img at bounding box center [1355, 350] width 368 height 551
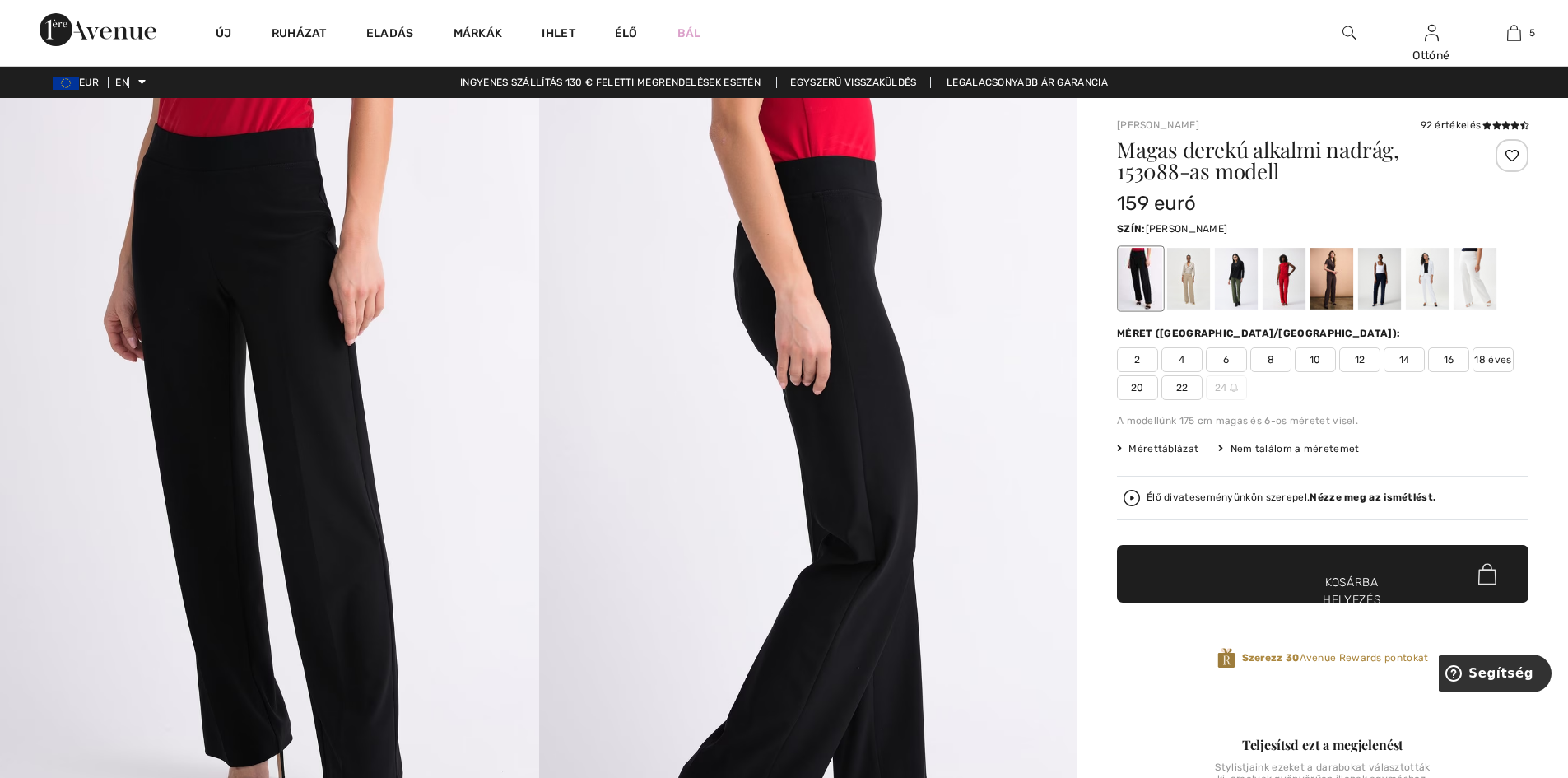
click at [1146, 278] on div at bounding box center [1141, 278] width 43 height 62
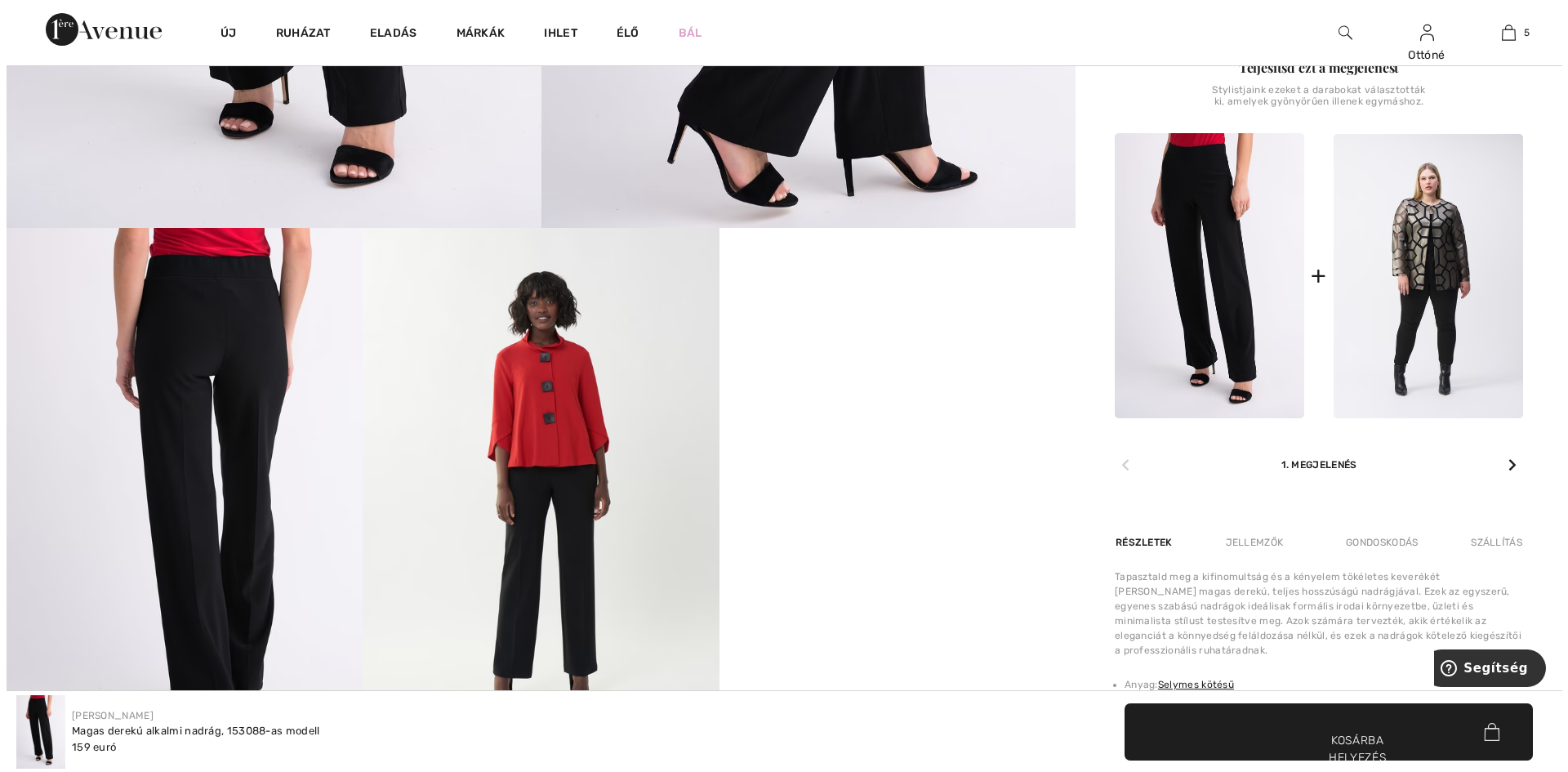
scroll to position [735, 0]
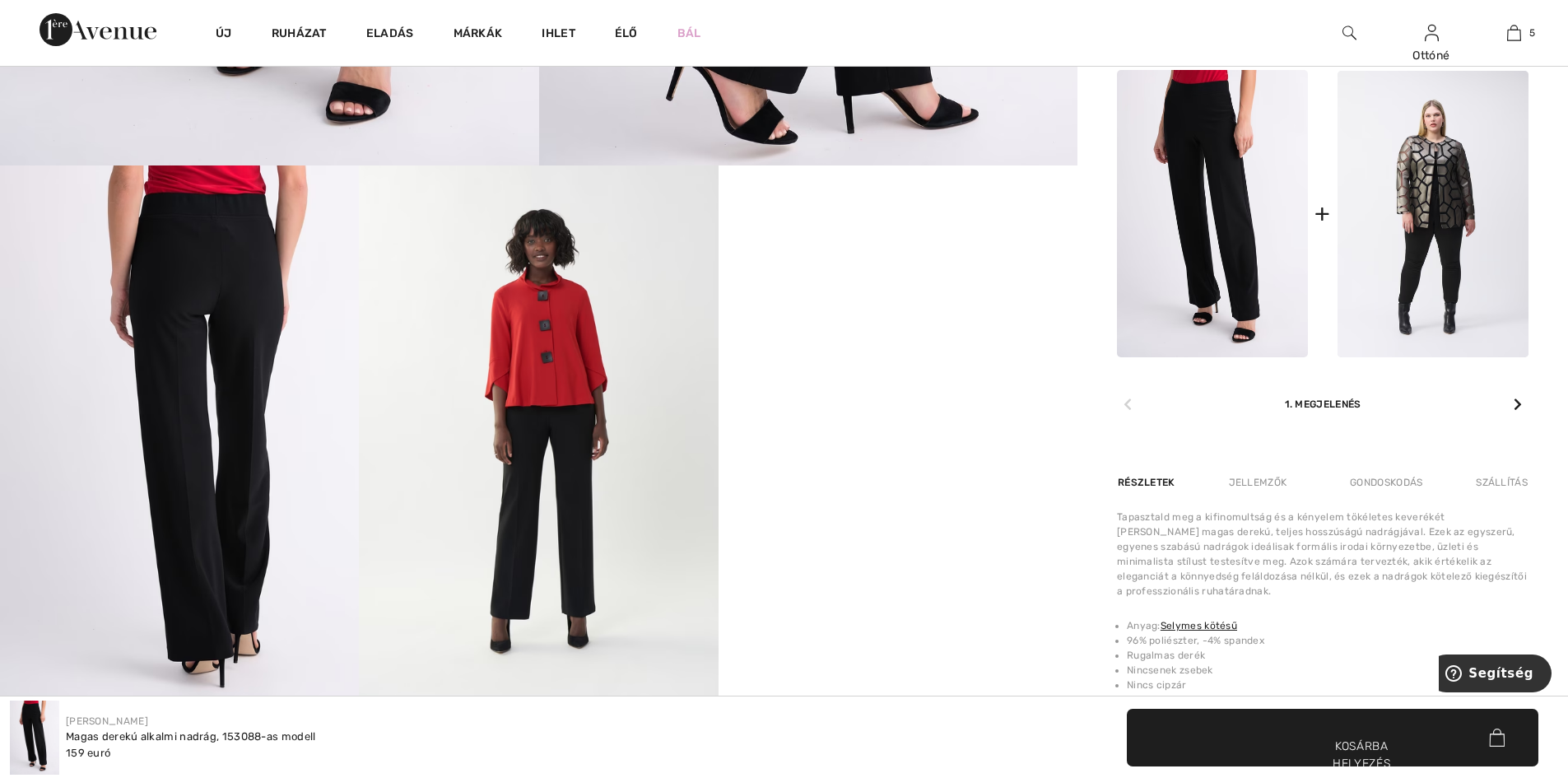
click at [592, 455] on img at bounding box center [538, 434] width 359 height 538
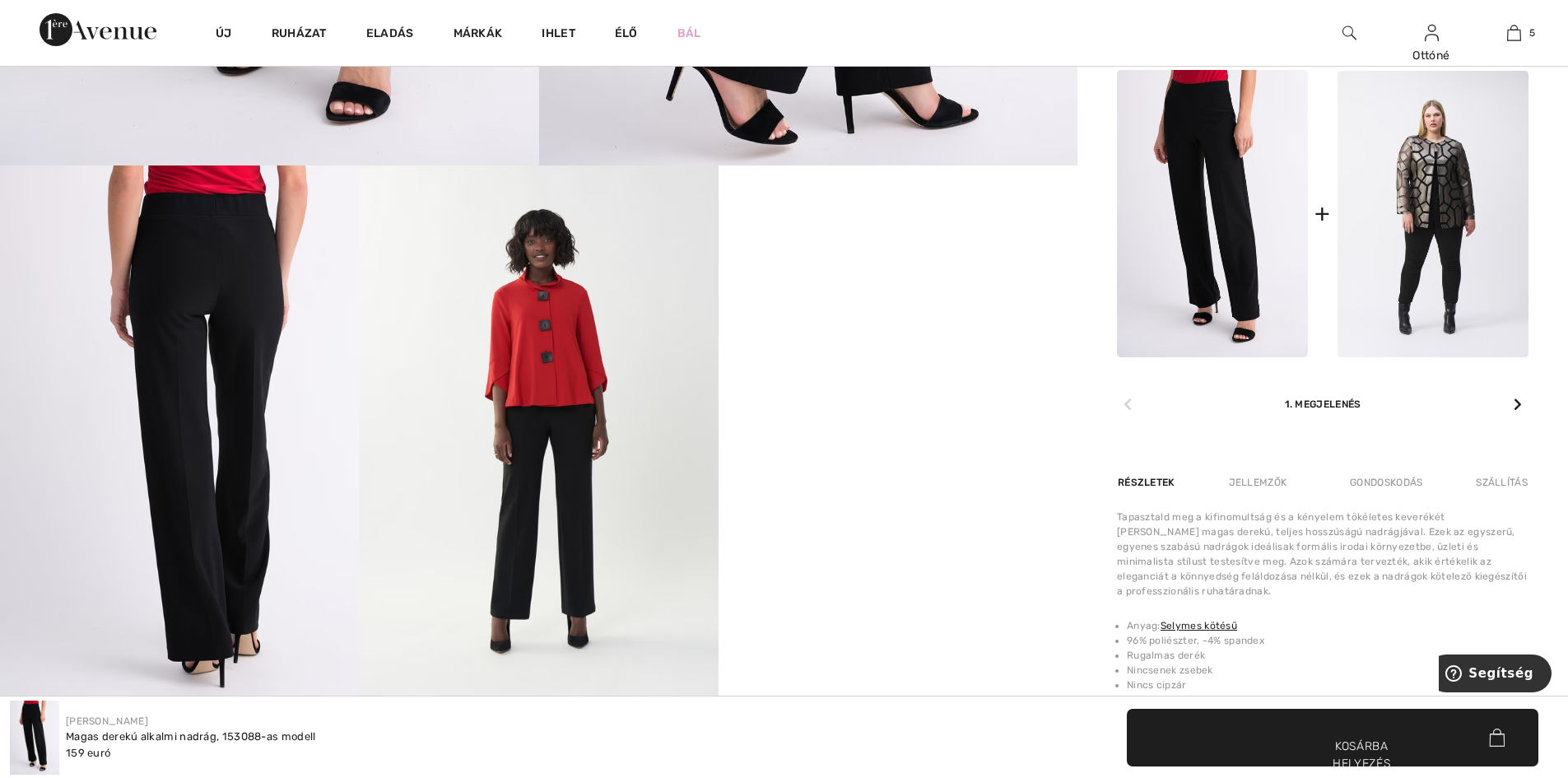
click at [559, 430] on img at bounding box center [538, 434] width 359 height 538
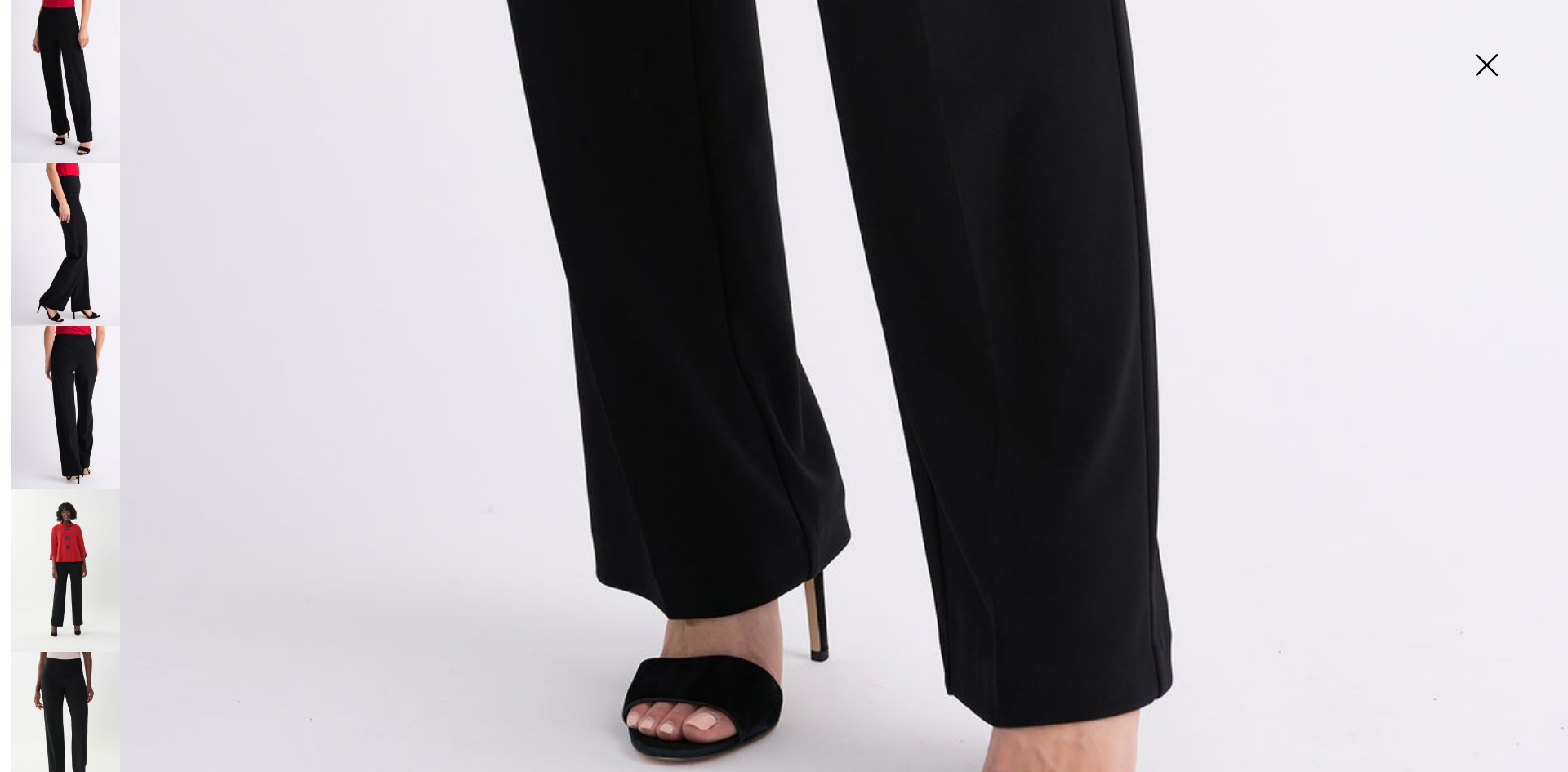
scroll to position [1470, 0]
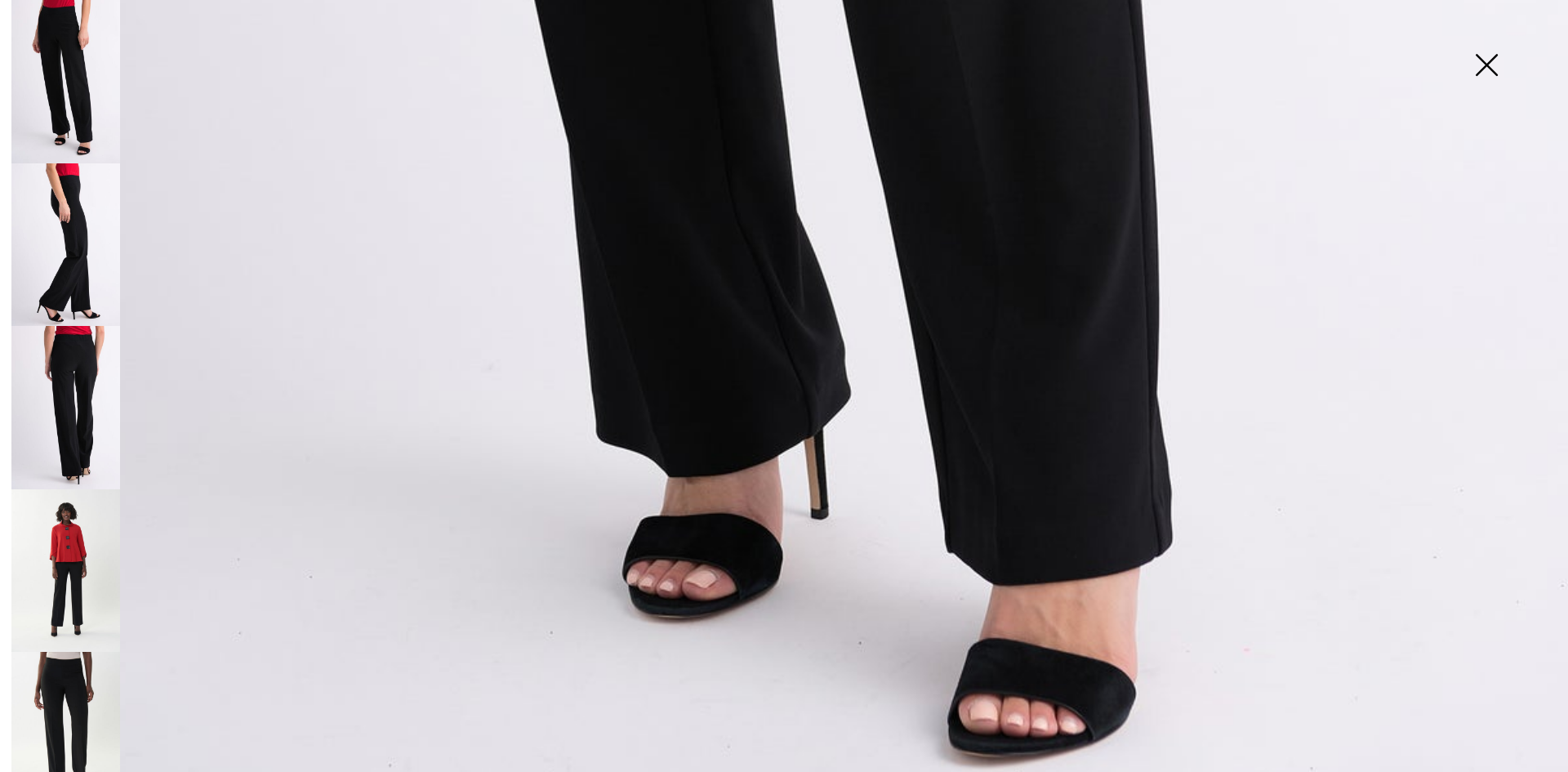
click at [75, 221] on img at bounding box center [65, 245] width 109 height 163
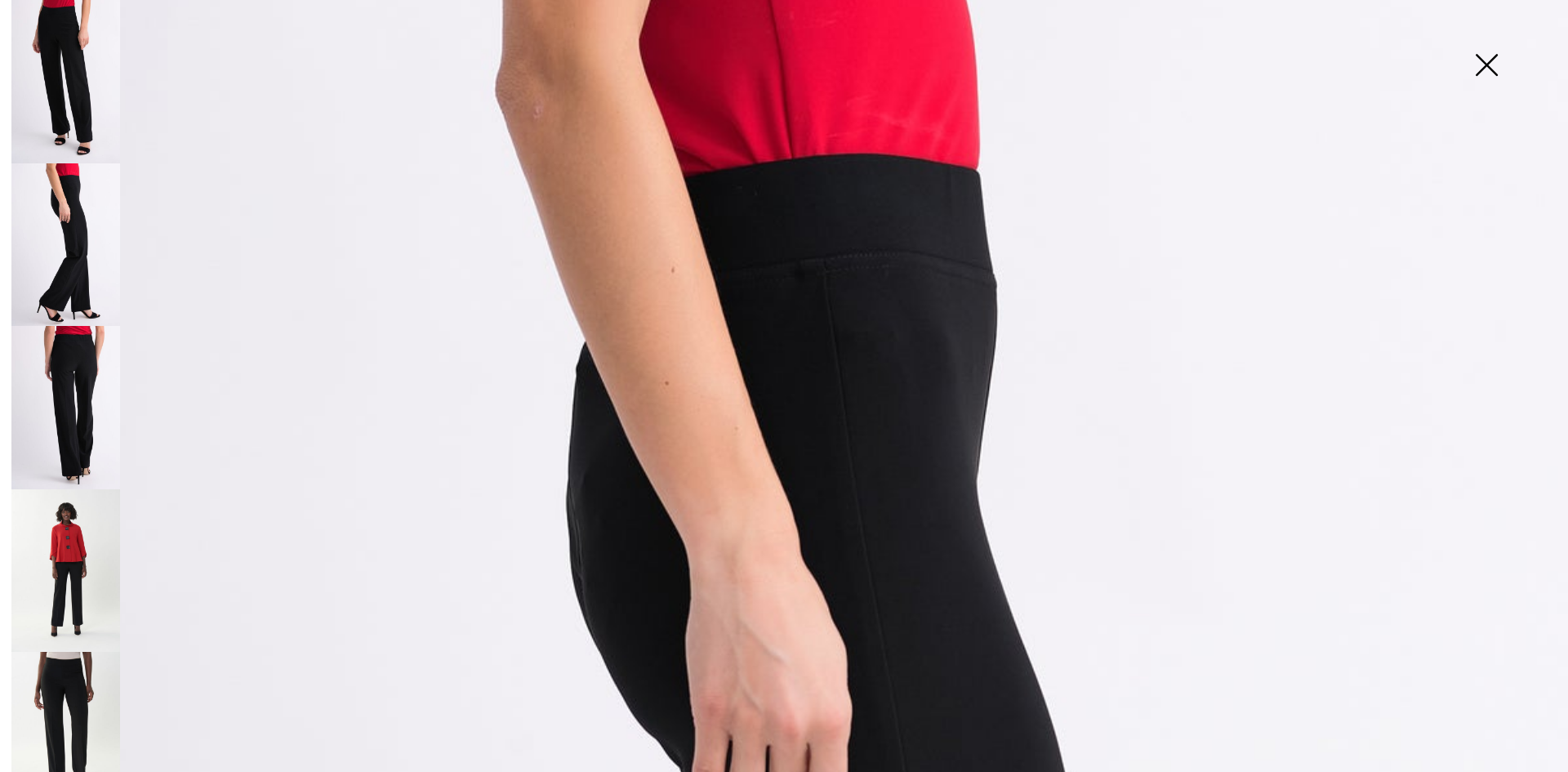
scroll to position [0, 0]
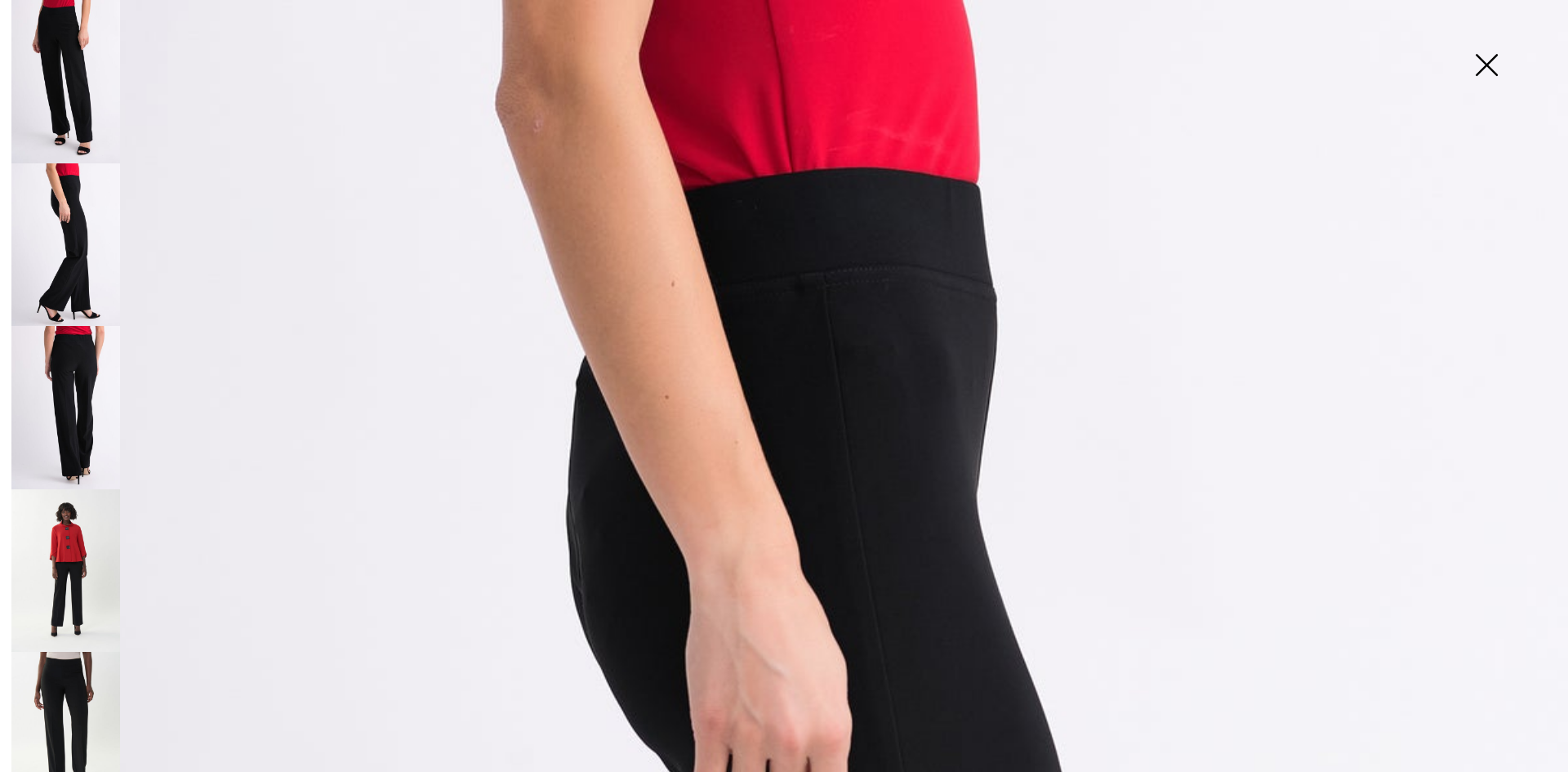
click at [65, 67] on img at bounding box center [65, 82] width 109 height 163
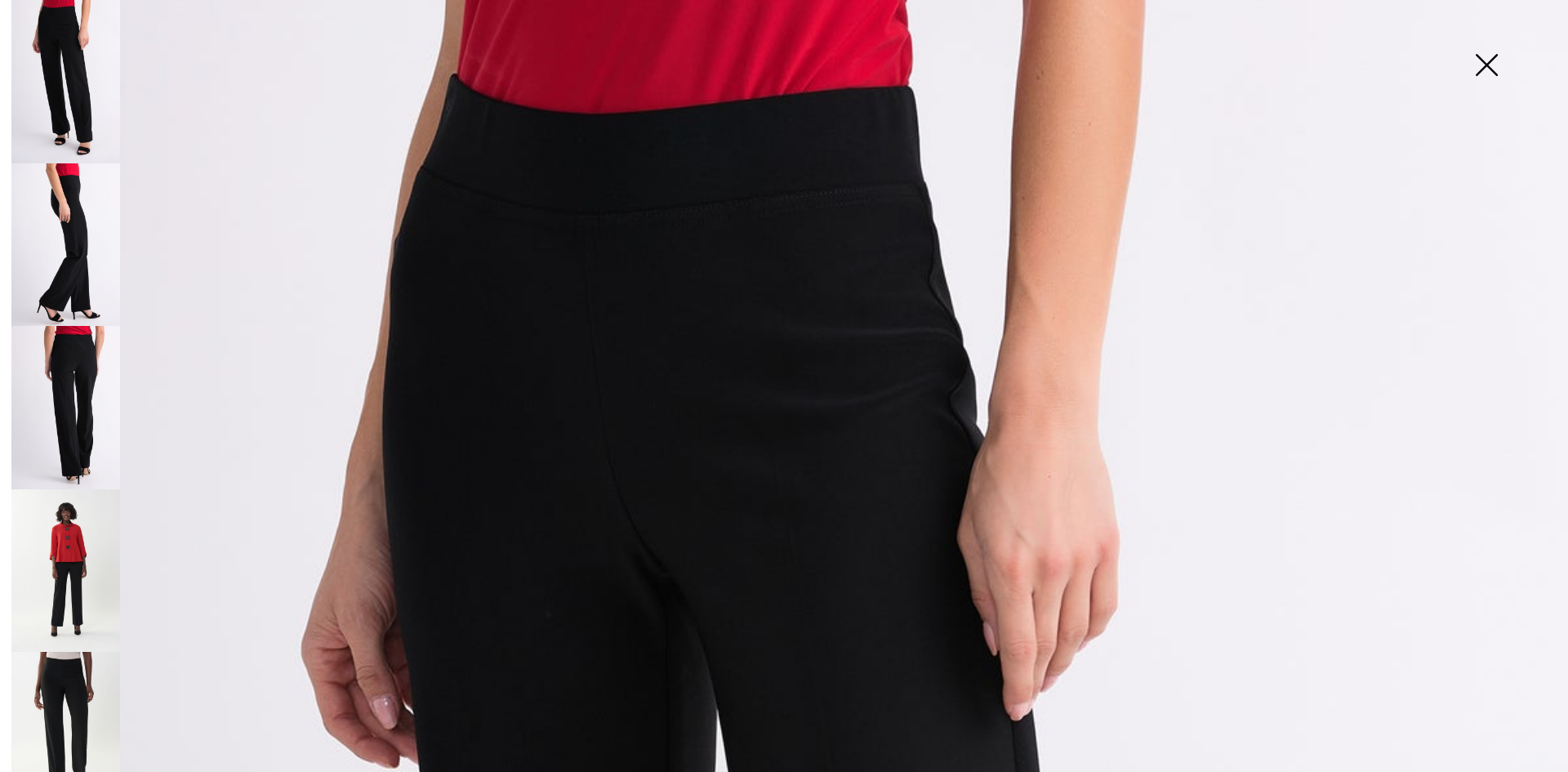
click at [85, 363] on img at bounding box center [65, 408] width 109 height 163
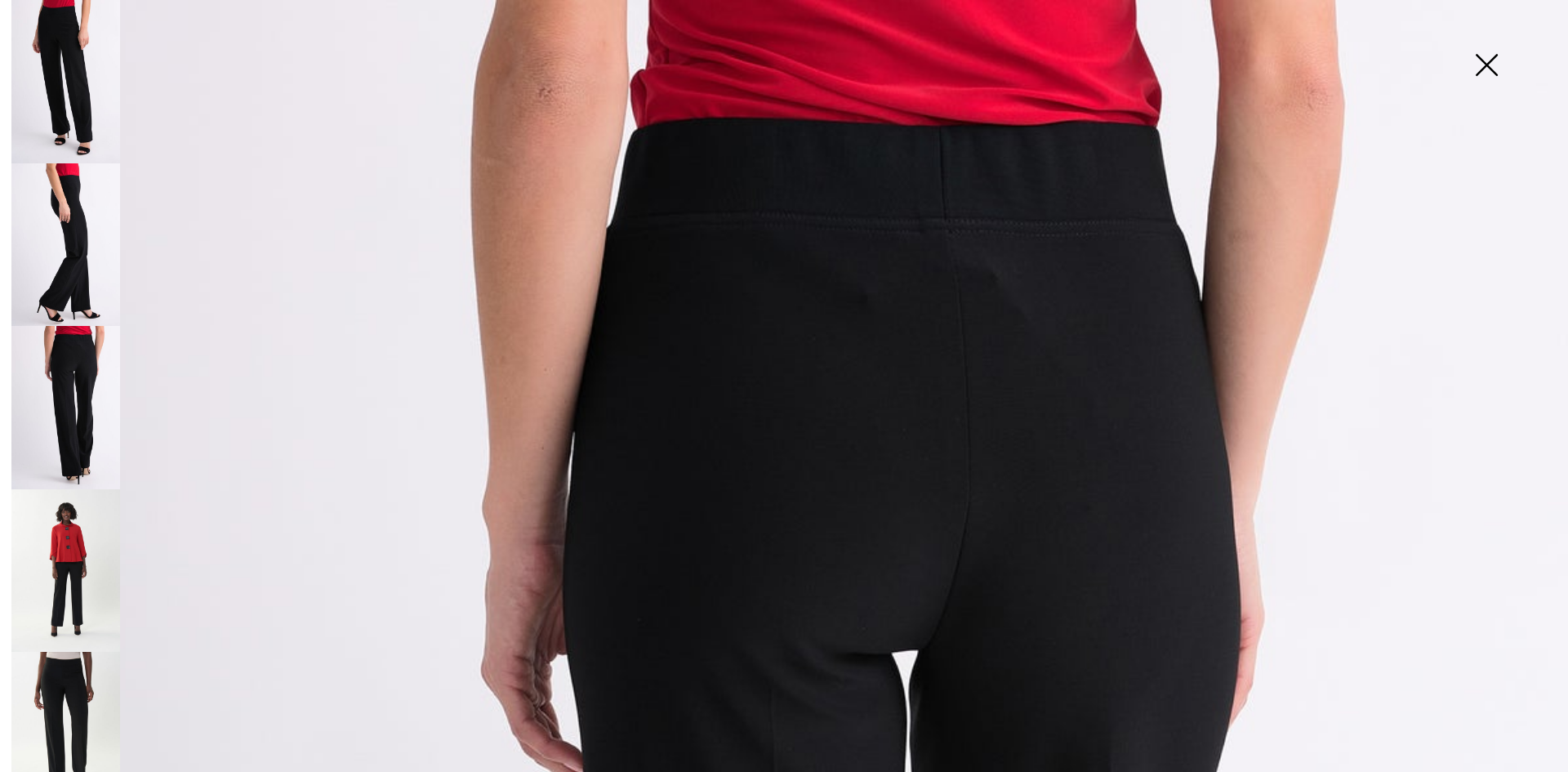
click at [62, 208] on img at bounding box center [65, 245] width 109 height 163
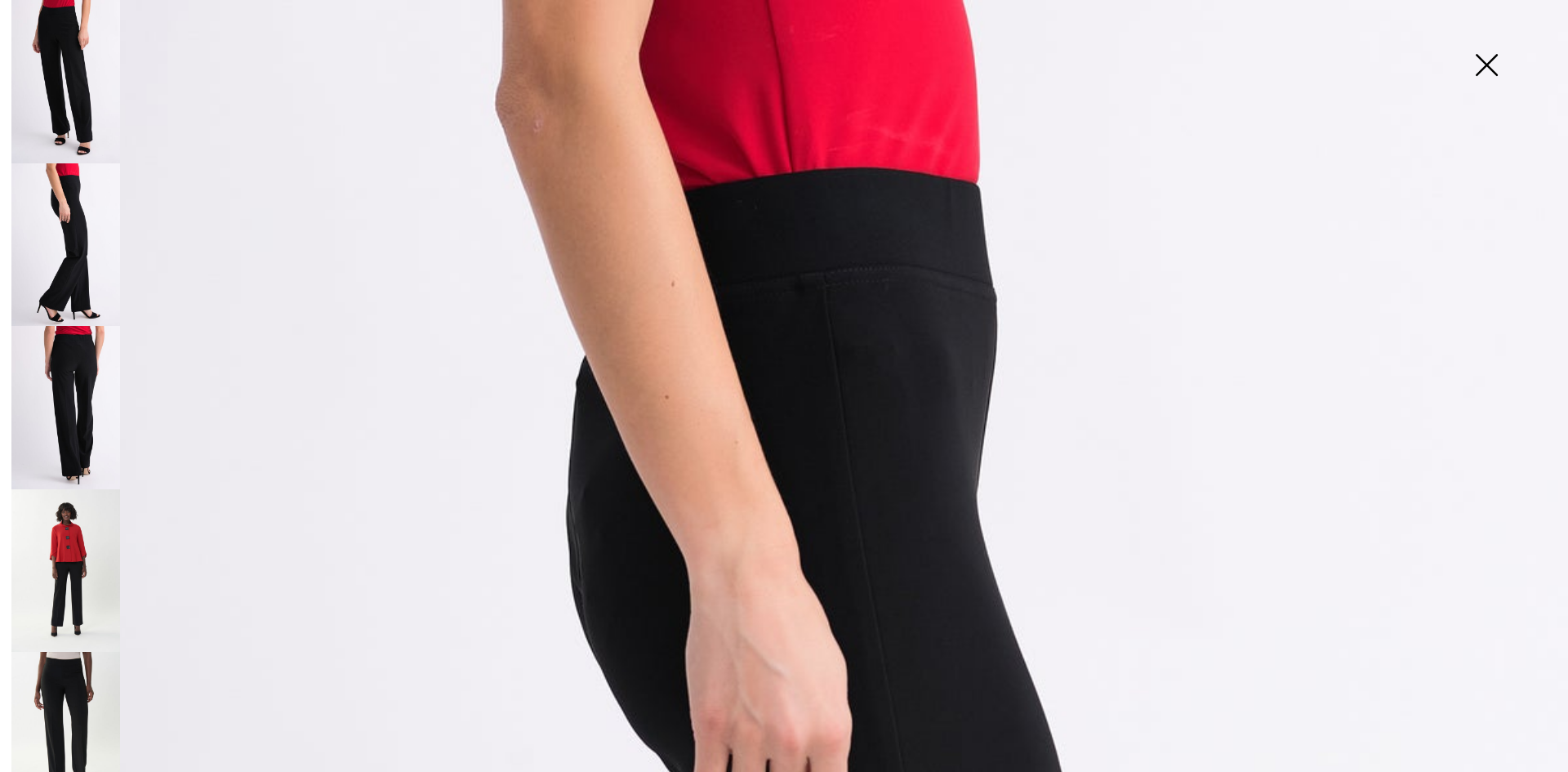
click at [64, 58] on img at bounding box center [65, 82] width 109 height 163
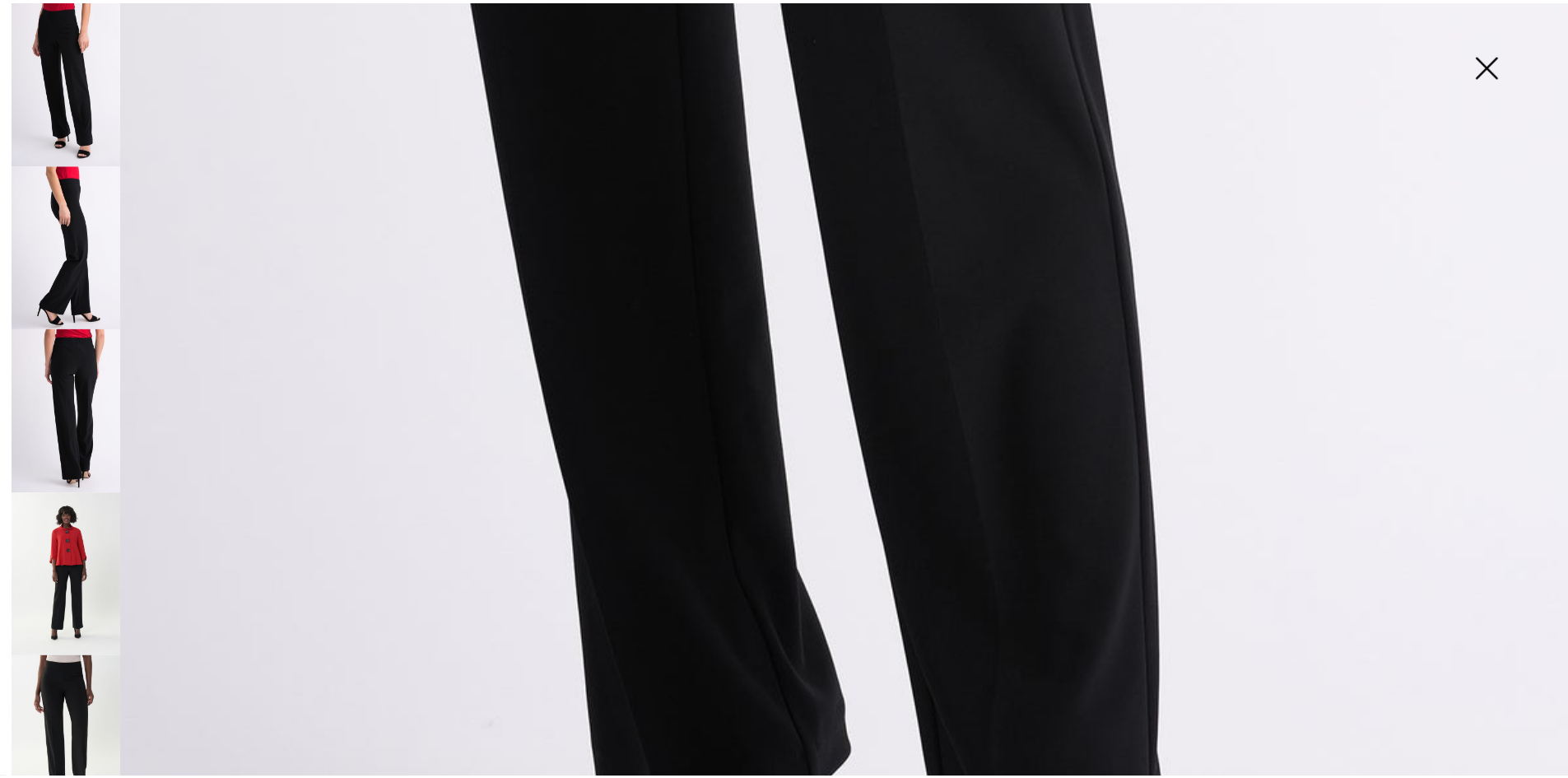
scroll to position [1482, 0]
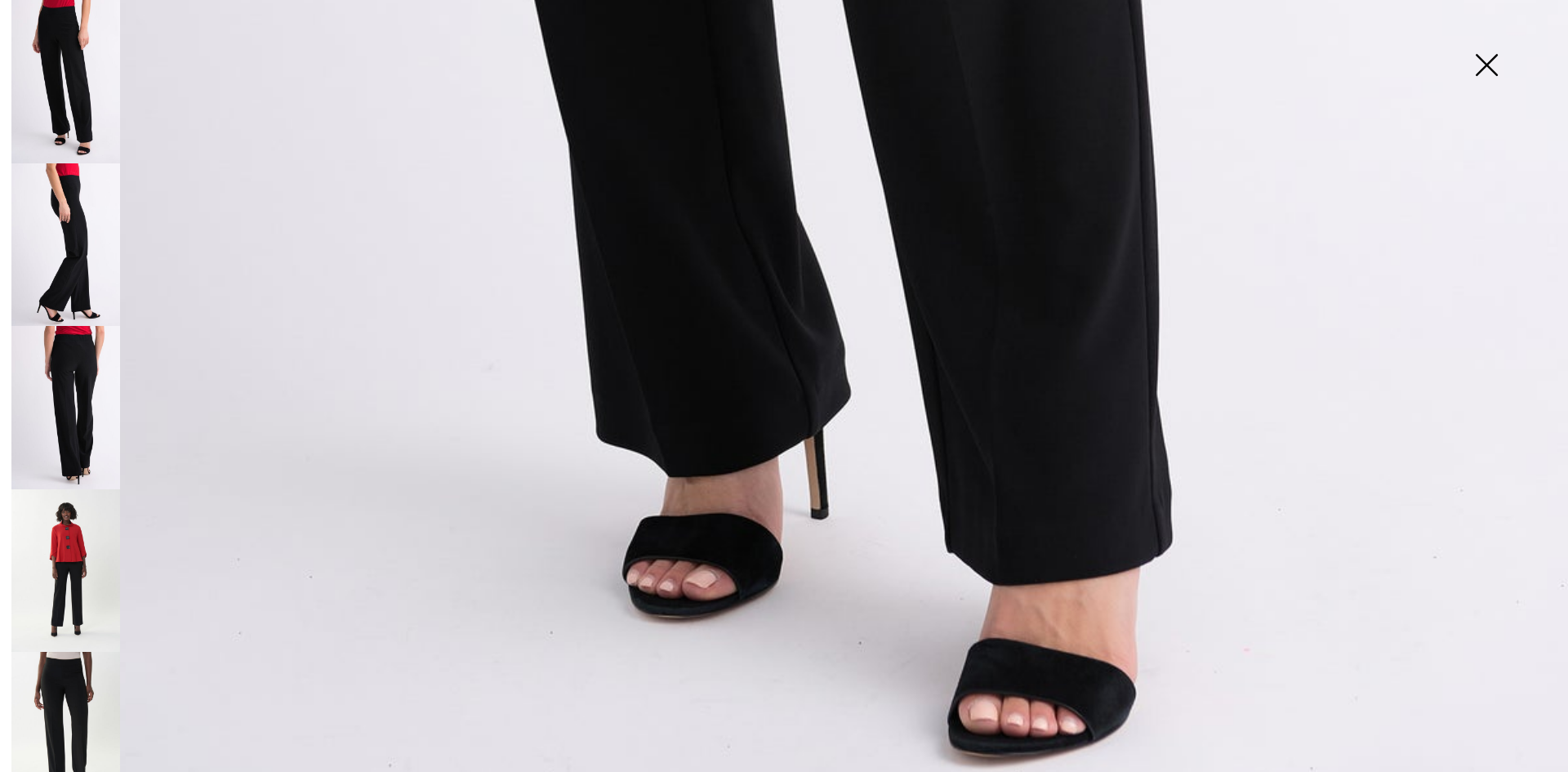
click at [1487, 63] on img at bounding box center [1486, 66] width 82 height 84
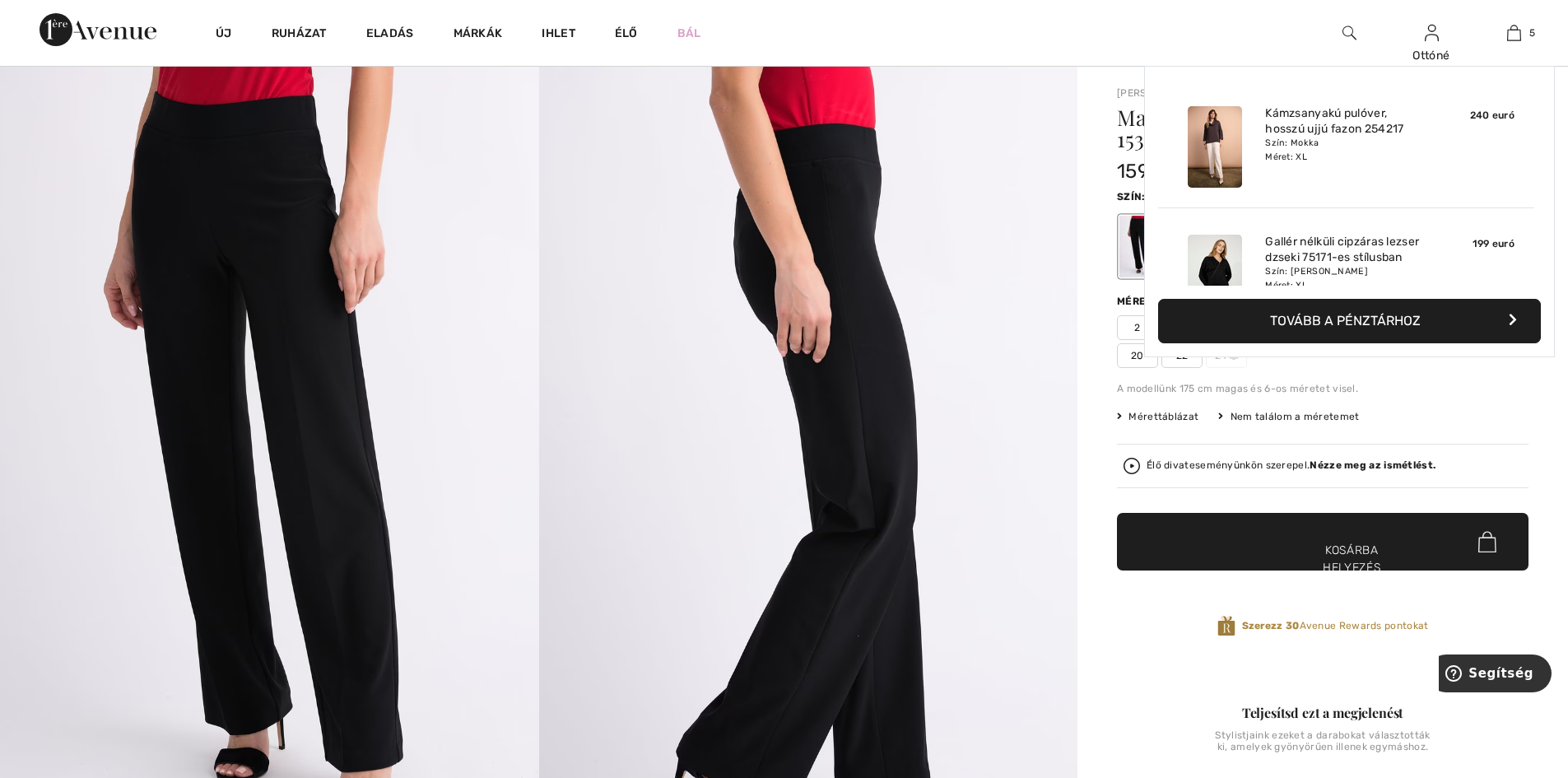
scroll to position [0, 0]
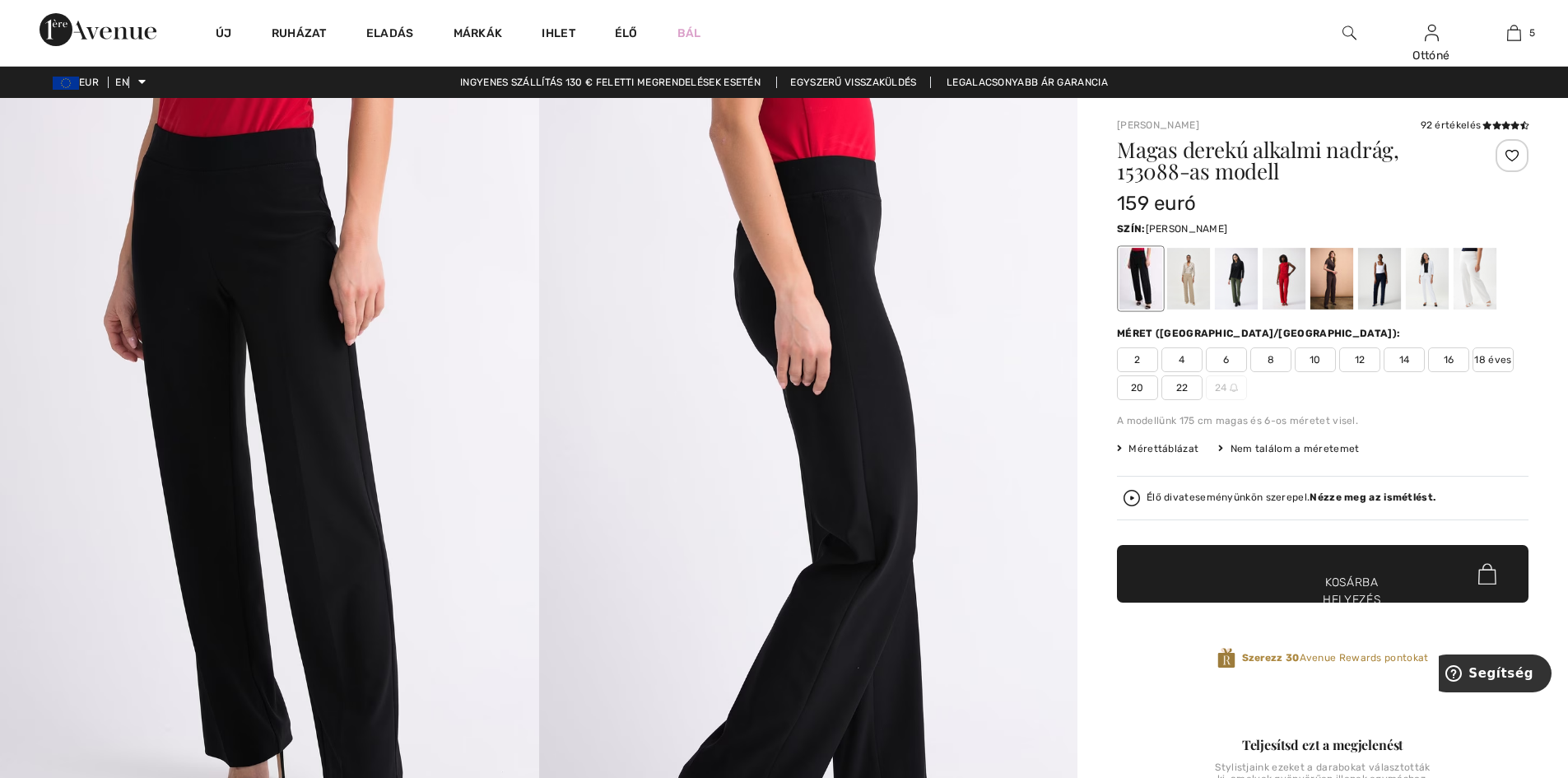
click at [1446, 360] on font "16" at bounding box center [1449, 359] width 11 height 11
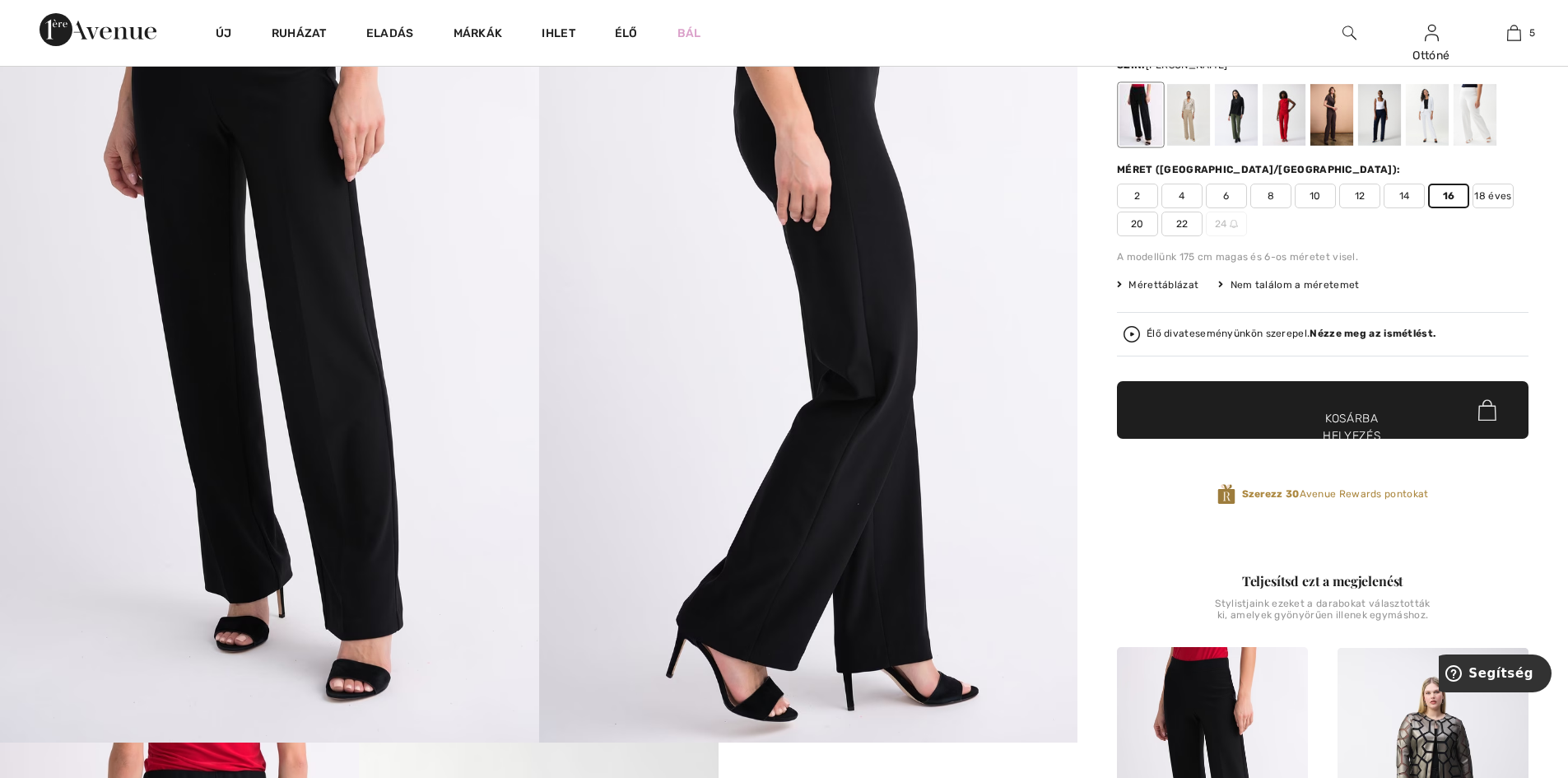
scroll to position [164, 0]
click at [1363, 414] on font "Kosárba helyezés" at bounding box center [1351, 426] width 58 height 34
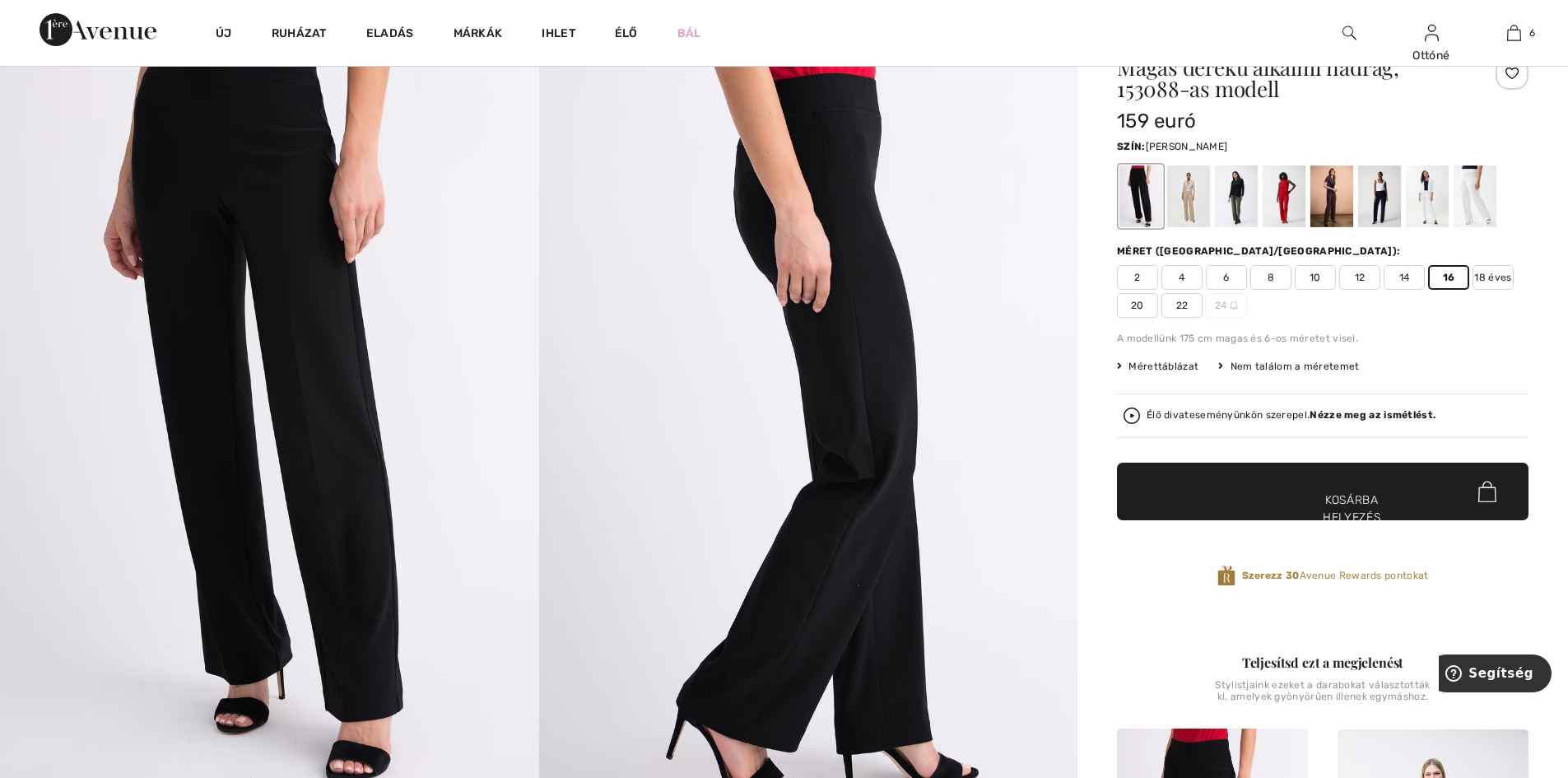
scroll to position [0, 0]
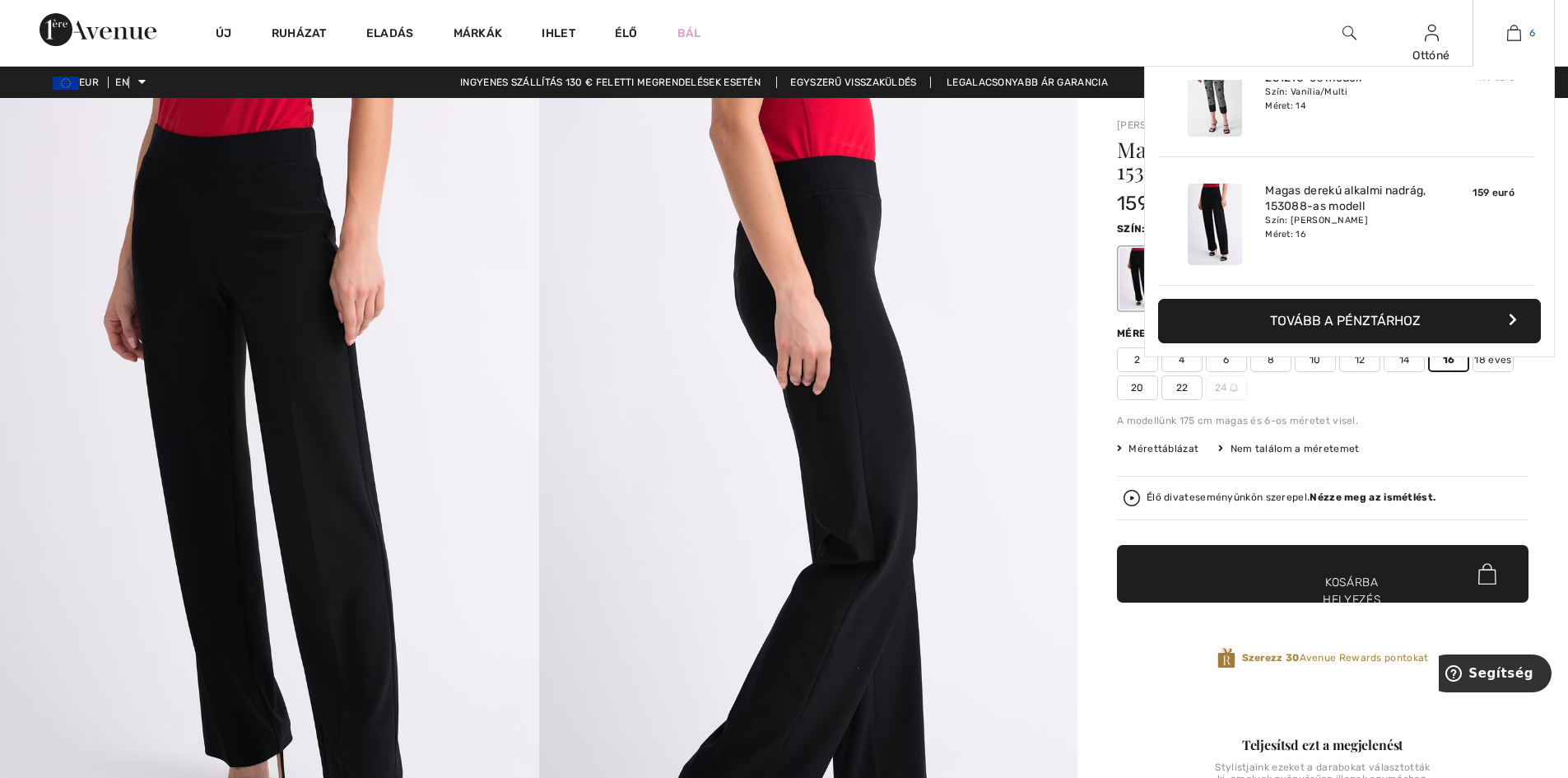
click at [1511, 33] on img at bounding box center [1514, 33] width 14 height 20
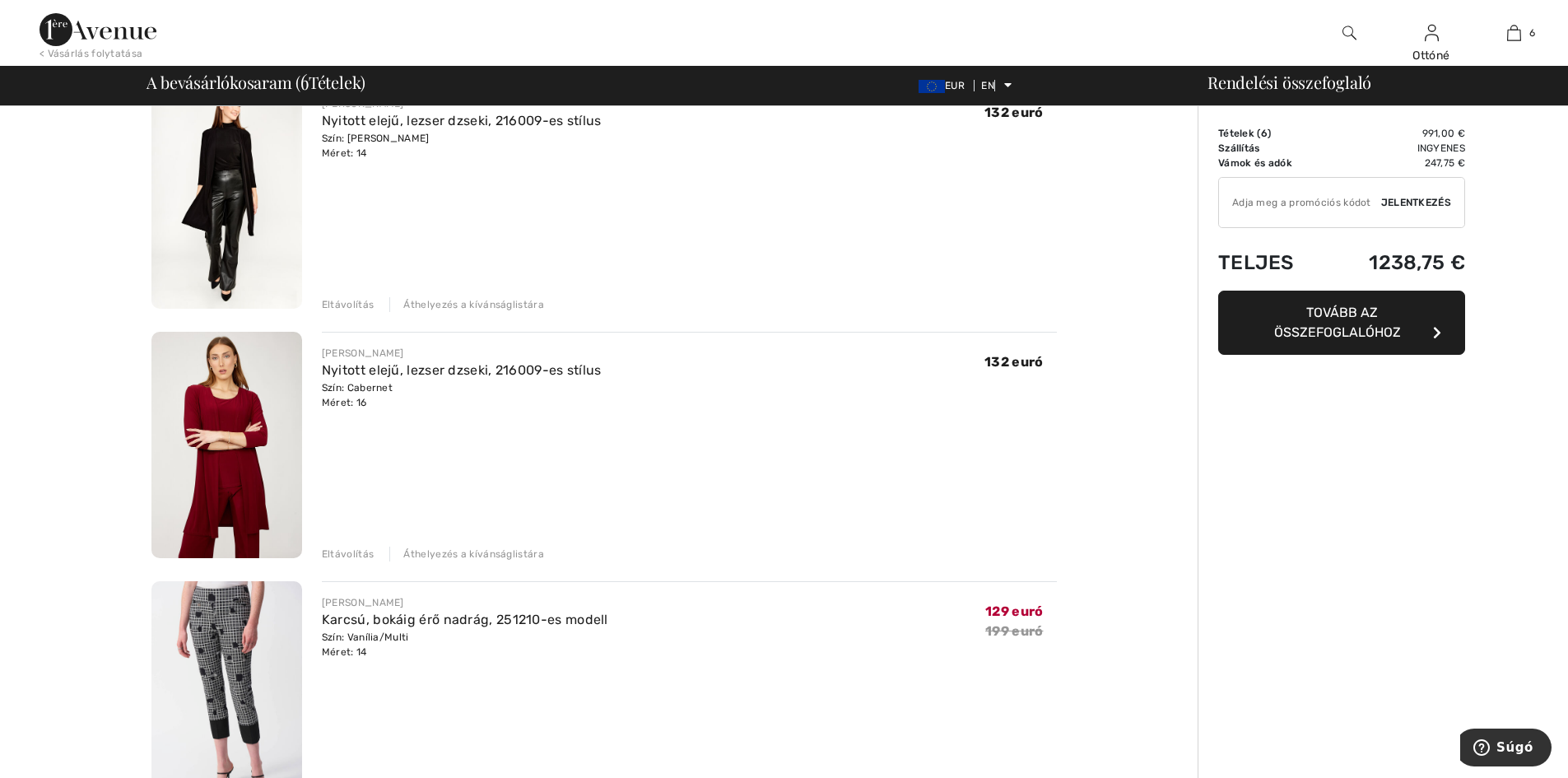
scroll to position [658, 0]
click at [350, 554] on font "Eltávolítás" at bounding box center [347, 552] width 52 height 11
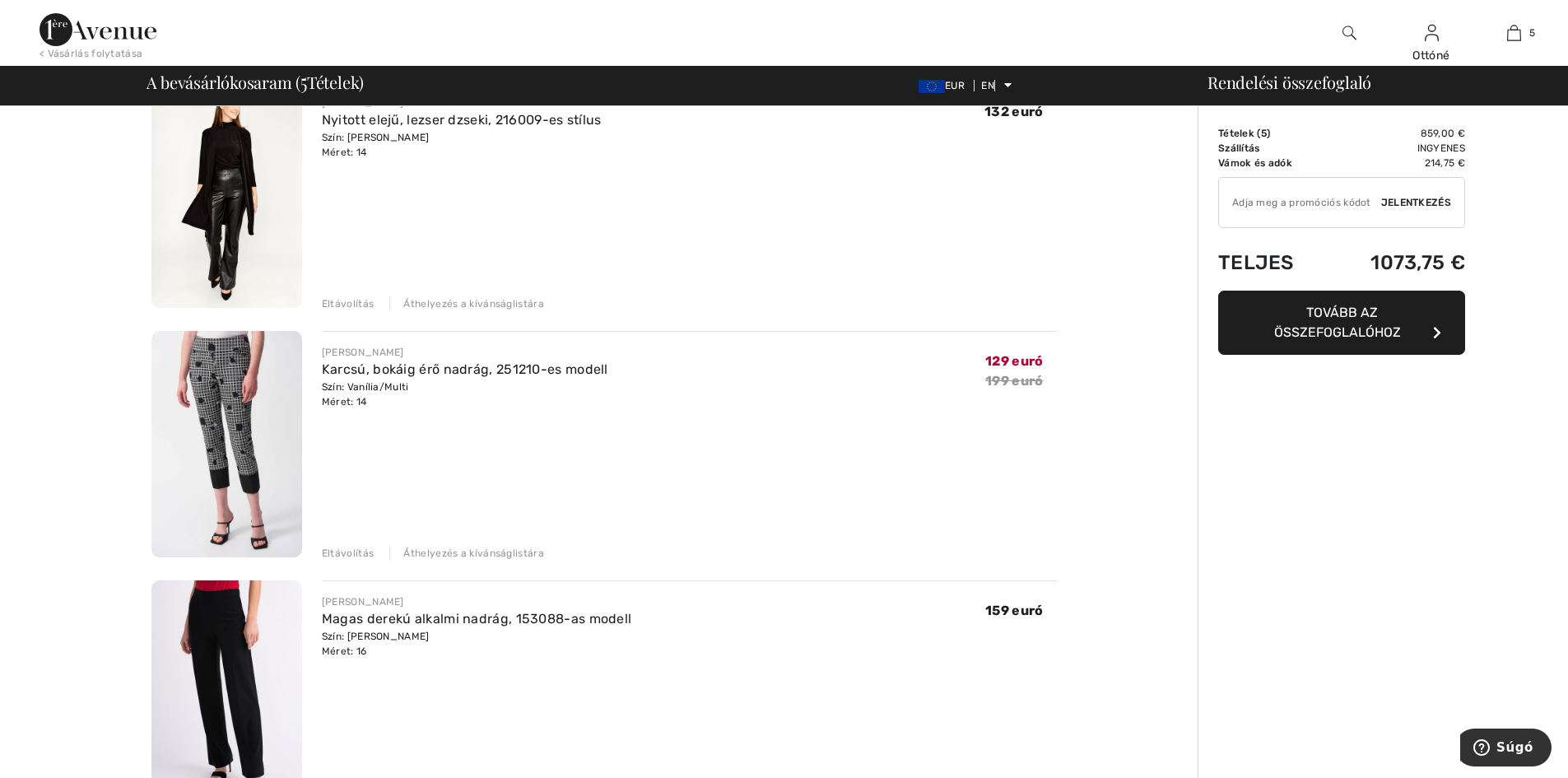
click at [209, 418] on img at bounding box center [227, 444] width 151 height 226
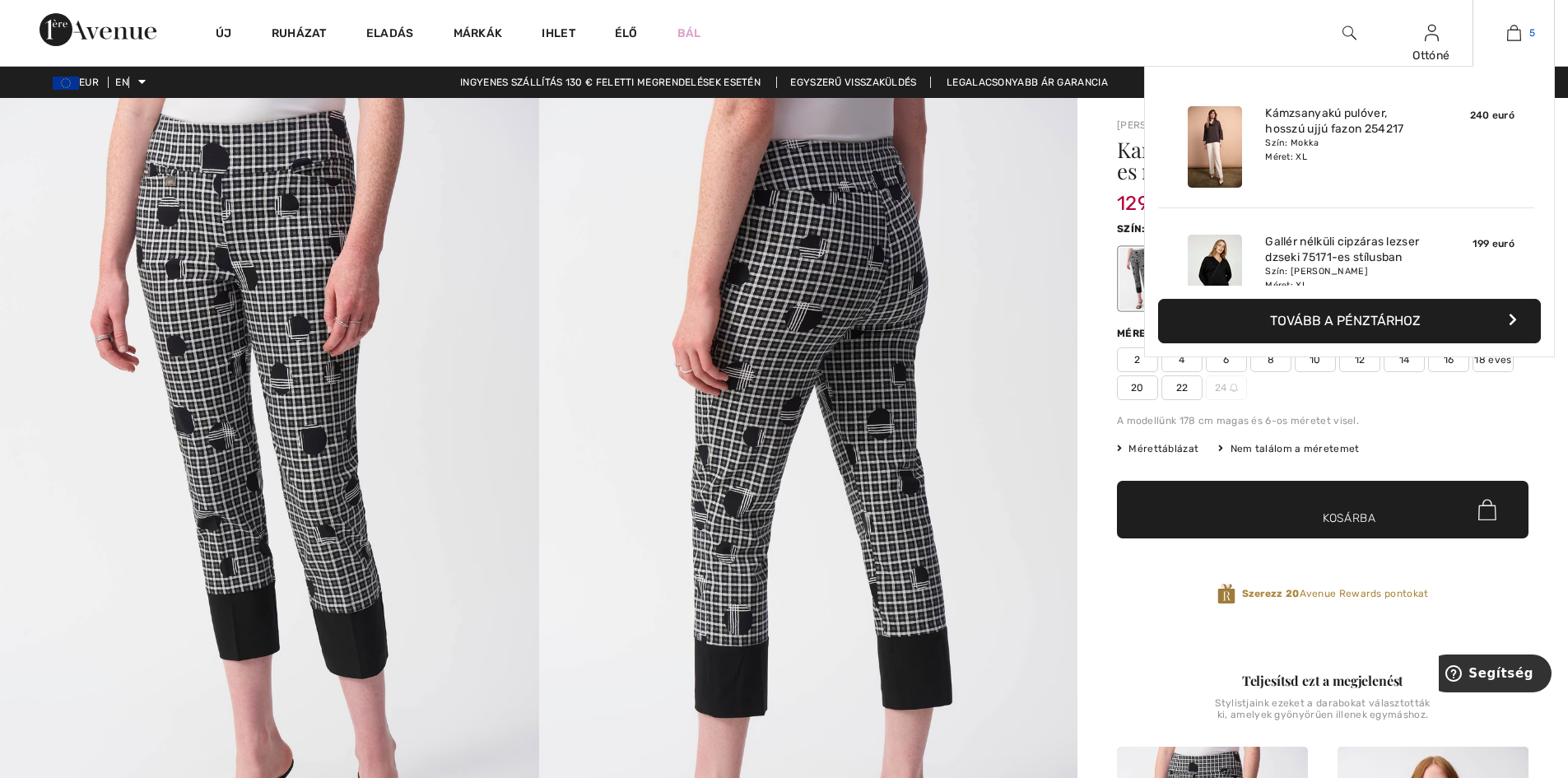
click at [1512, 33] on img at bounding box center [1514, 33] width 14 height 20
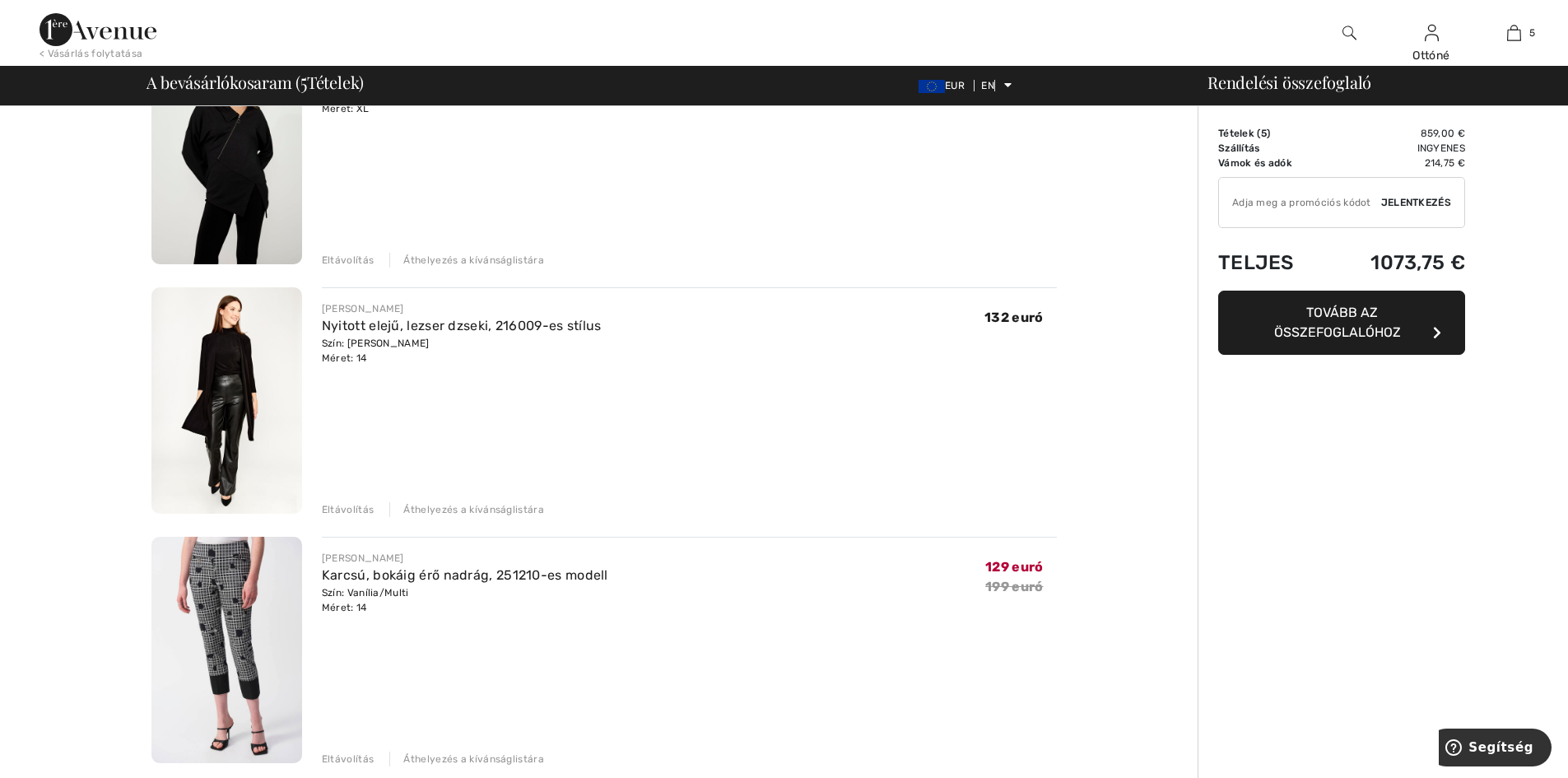
scroll to position [412, 0]
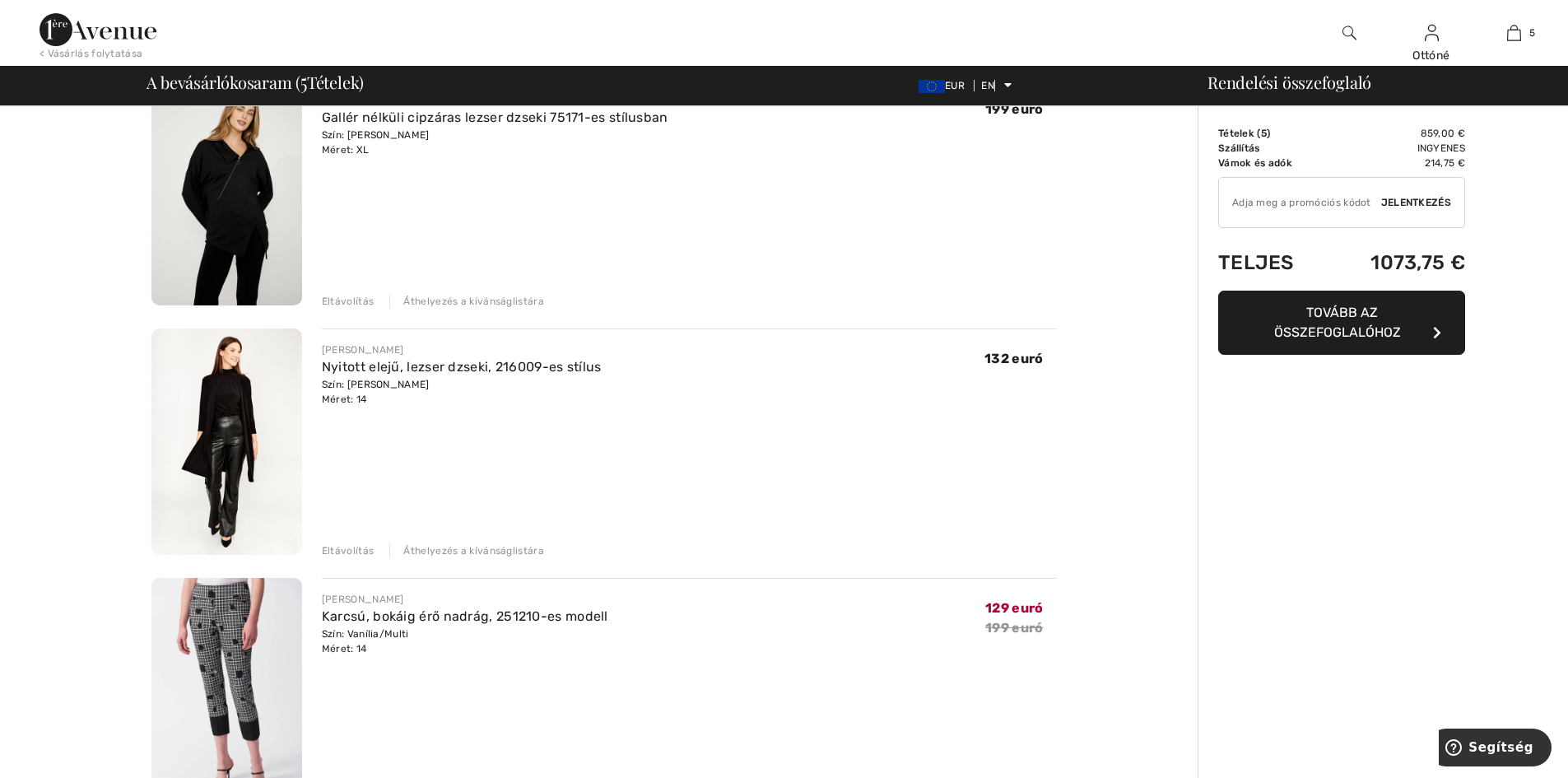
click at [238, 399] on img at bounding box center [227, 442] width 151 height 226
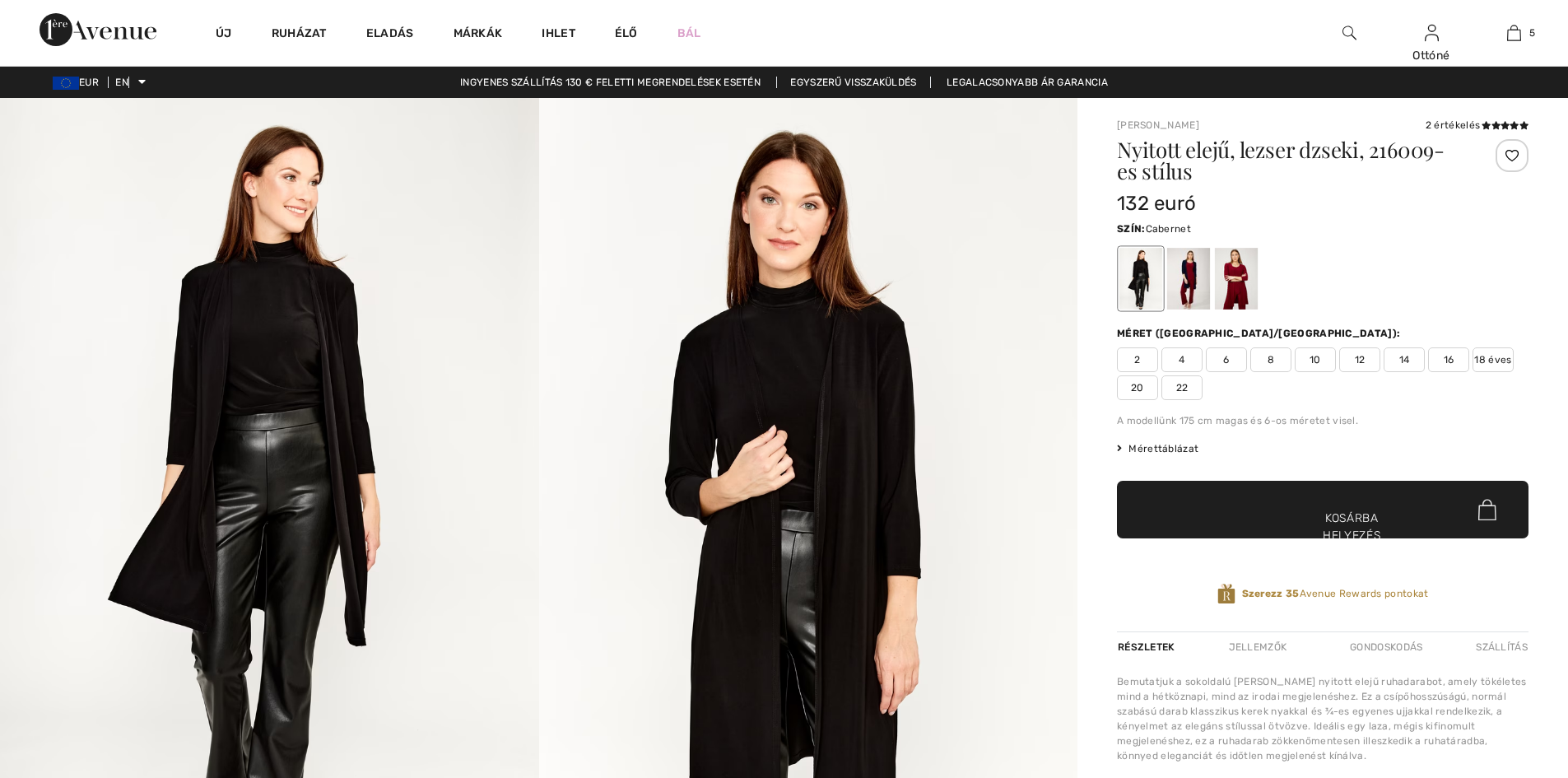
click at [1230, 270] on div at bounding box center [1236, 278] width 43 height 62
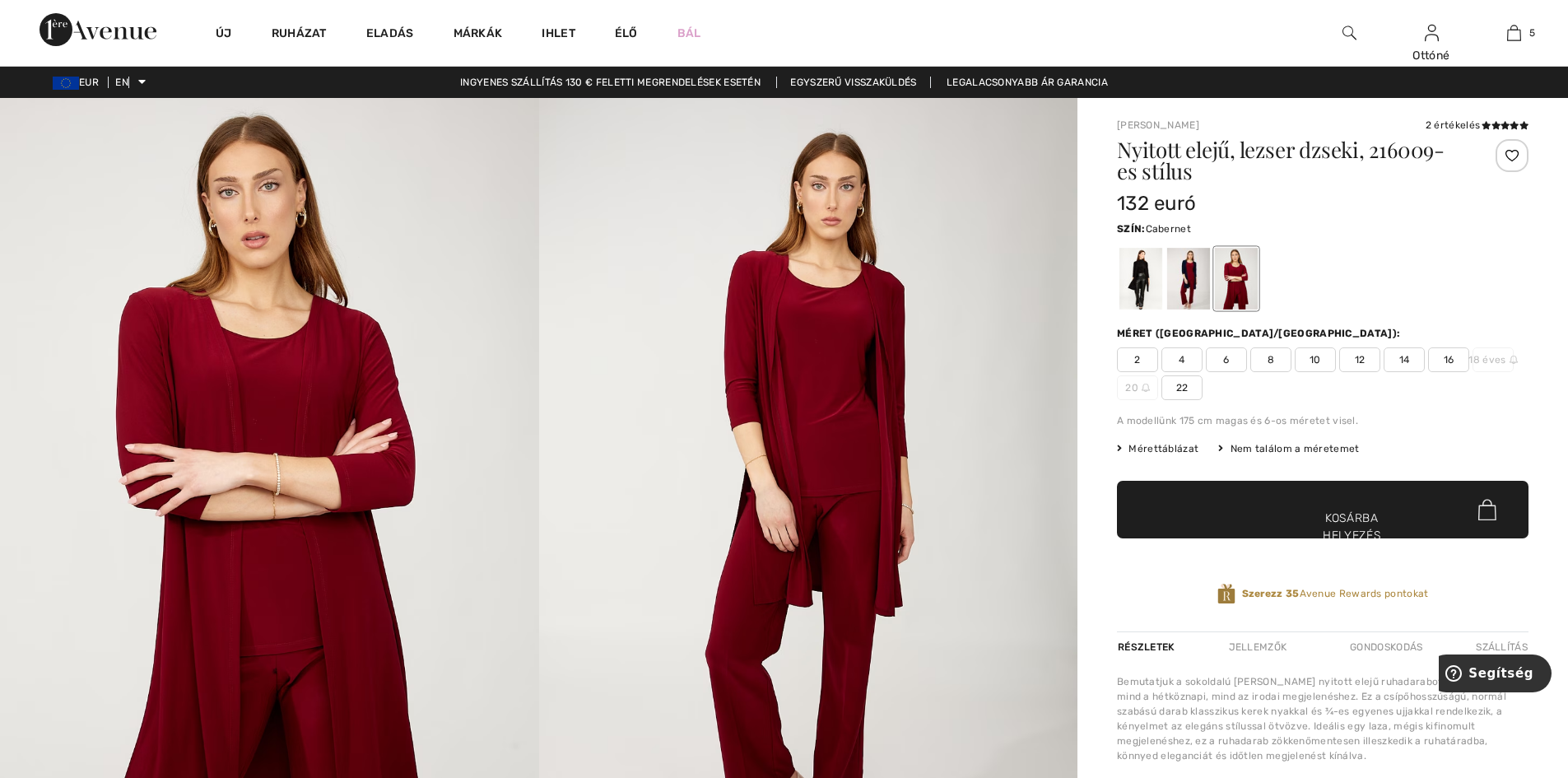
click at [1404, 358] on font "14" at bounding box center [1405, 359] width 11 height 11
click at [1449, 365] on font "16" at bounding box center [1449, 359] width 11 height 11
click at [1161, 450] on font "Mérettáblázat" at bounding box center [1163, 448] width 70 height 11
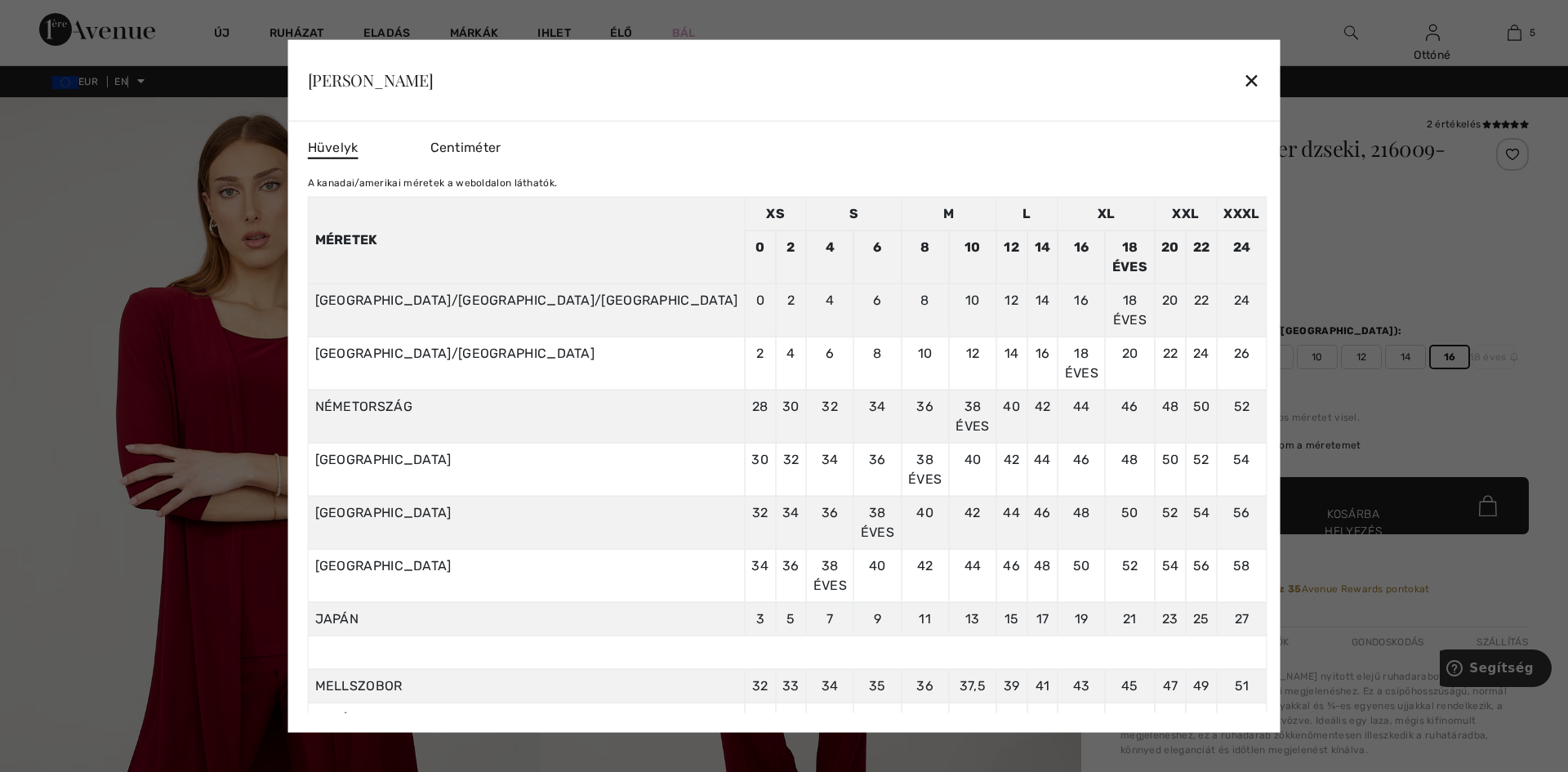
click at [1244, 80] on font "✕" at bounding box center [1252, 82] width 17 height 24
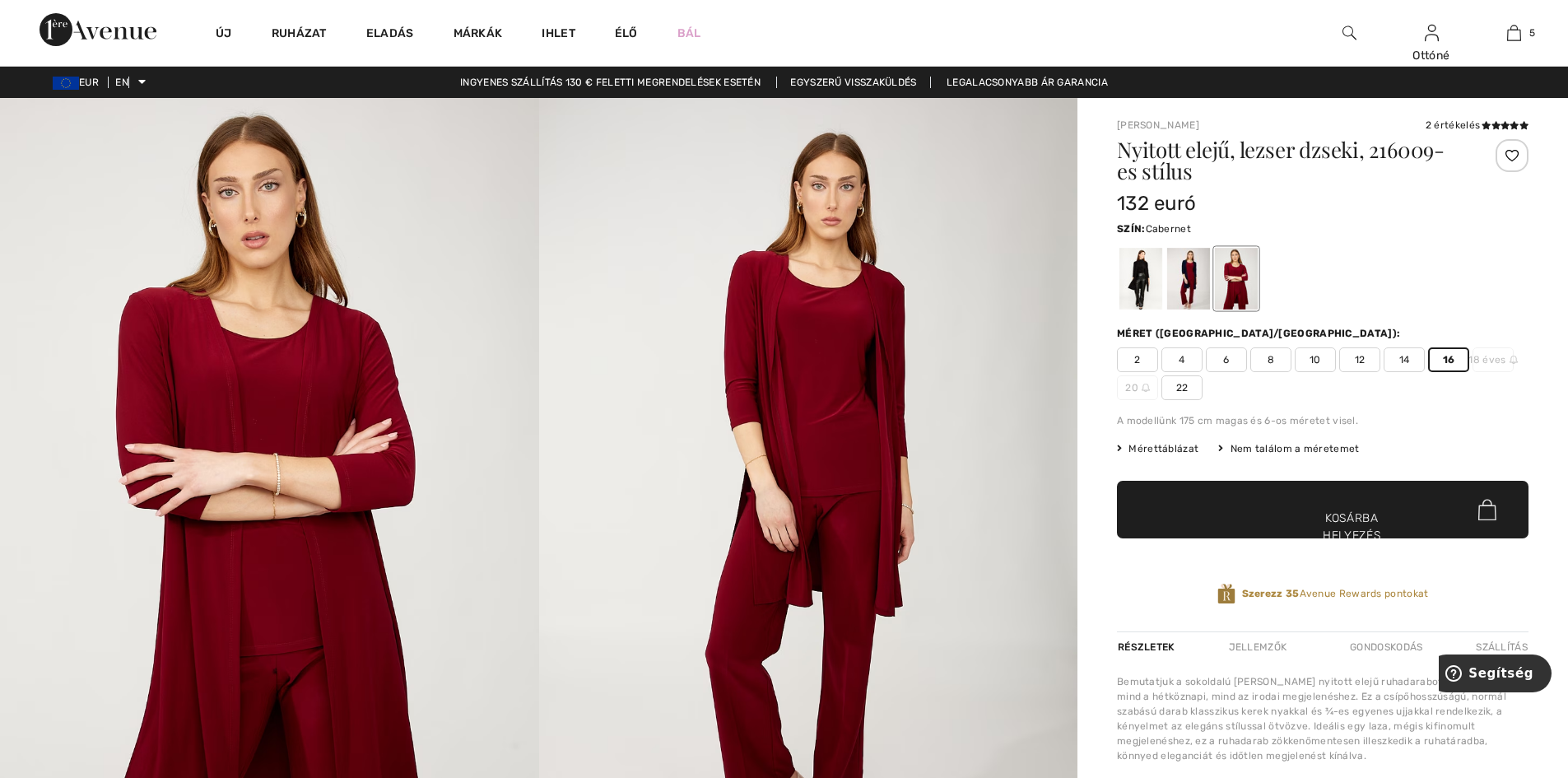
click at [1352, 514] on font "Kosárba helyezés" at bounding box center [1351, 526] width 58 height 34
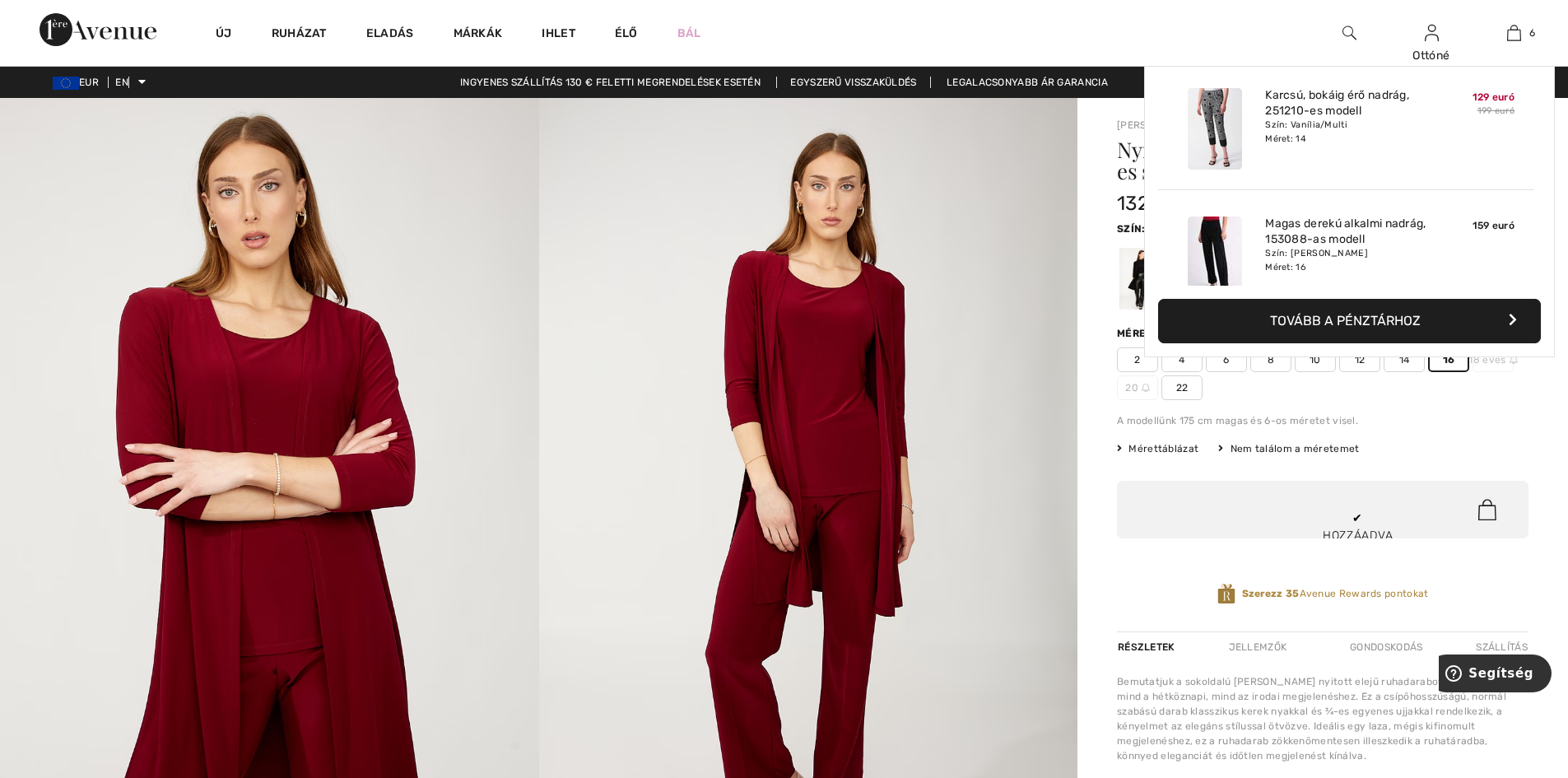
scroll to position [565, 0]
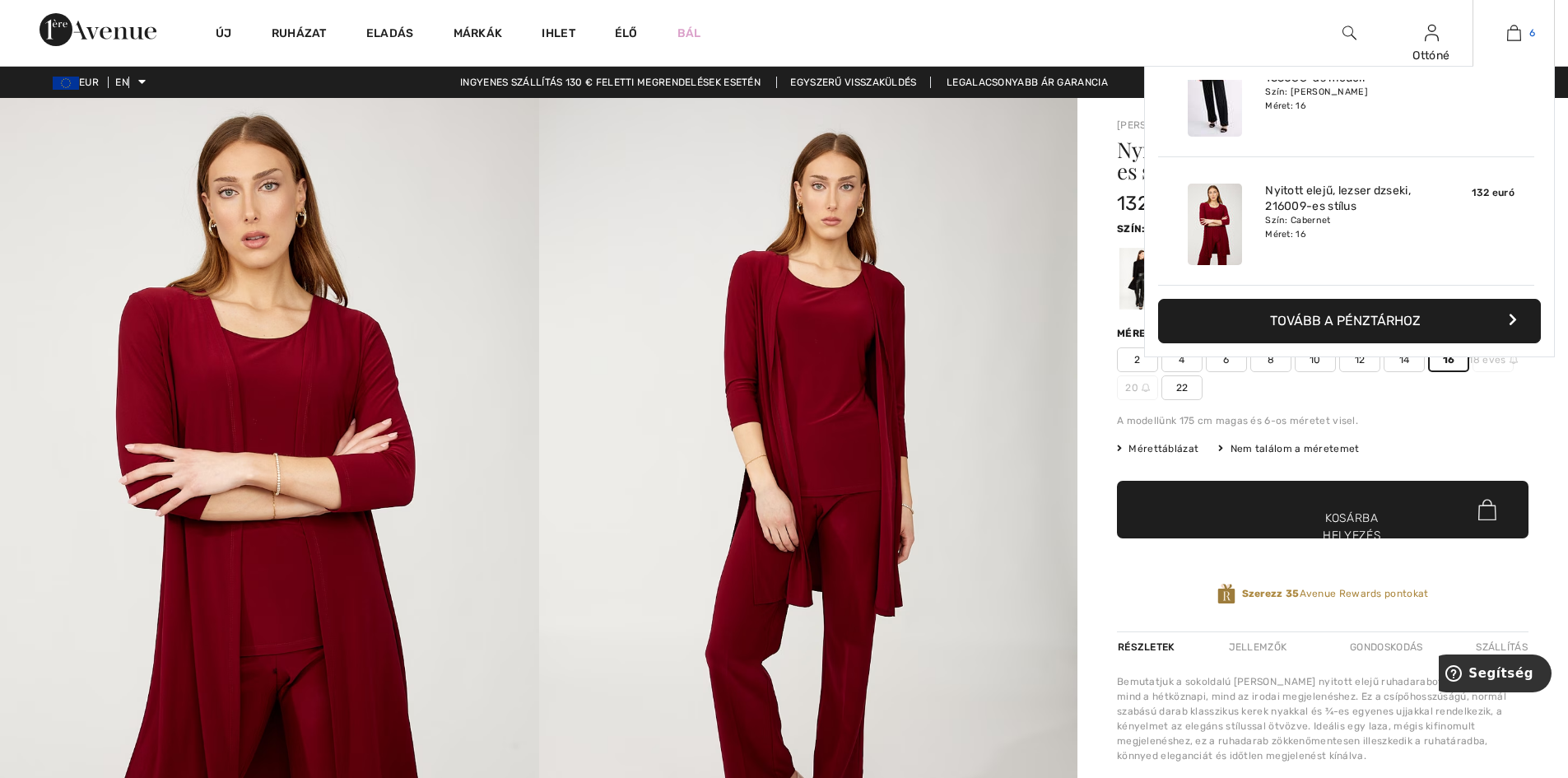
click at [1510, 33] on img at bounding box center [1514, 33] width 14 height 20
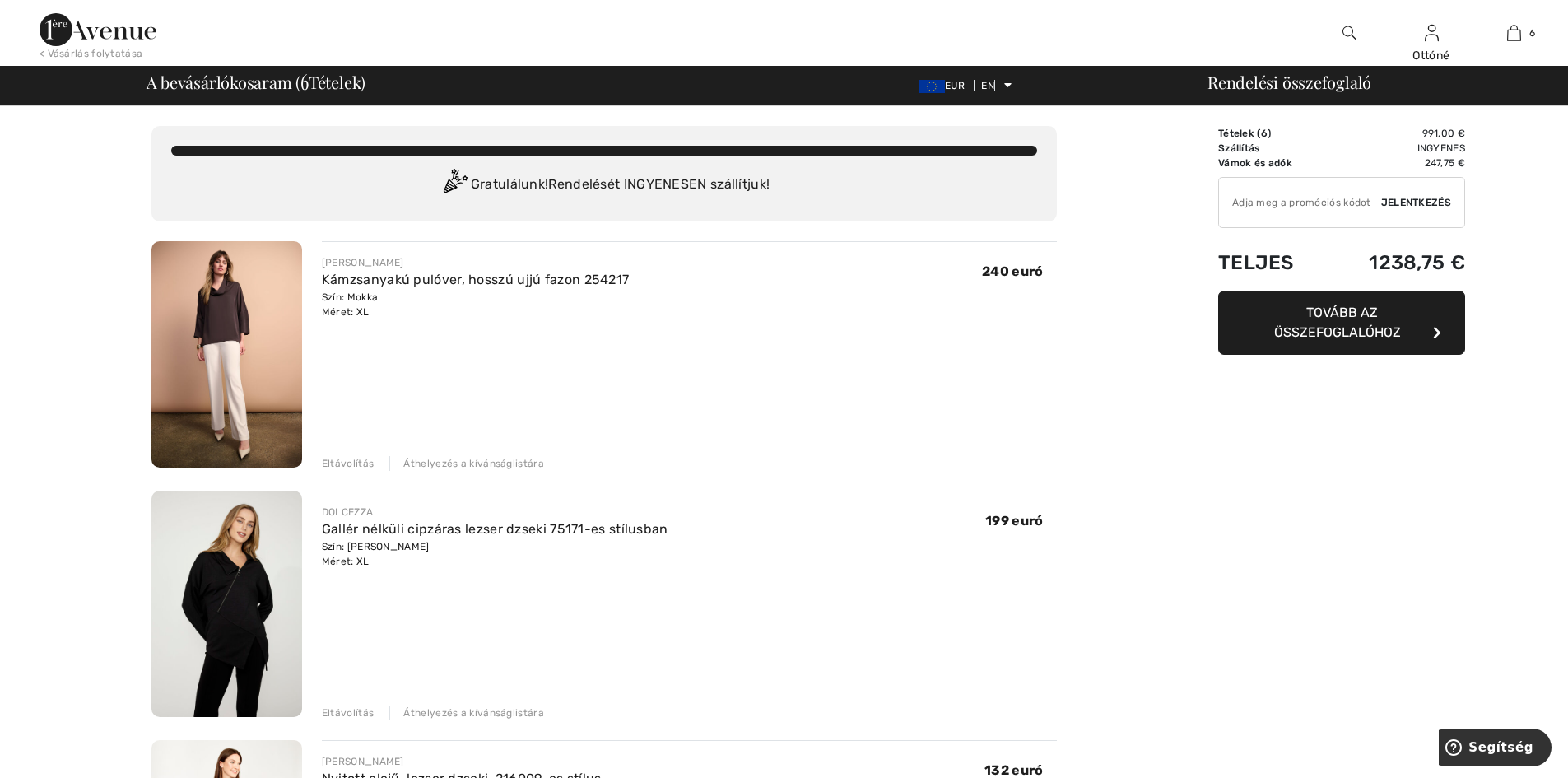
click at [1286, 203] on input "TEXT" at bounding box center [1299, 203] width 162 height 50
type input "FLASH15"
click at [1429, 199] on font "Jelentkezés" at bounding box center [1417, 202] width 70 height 11
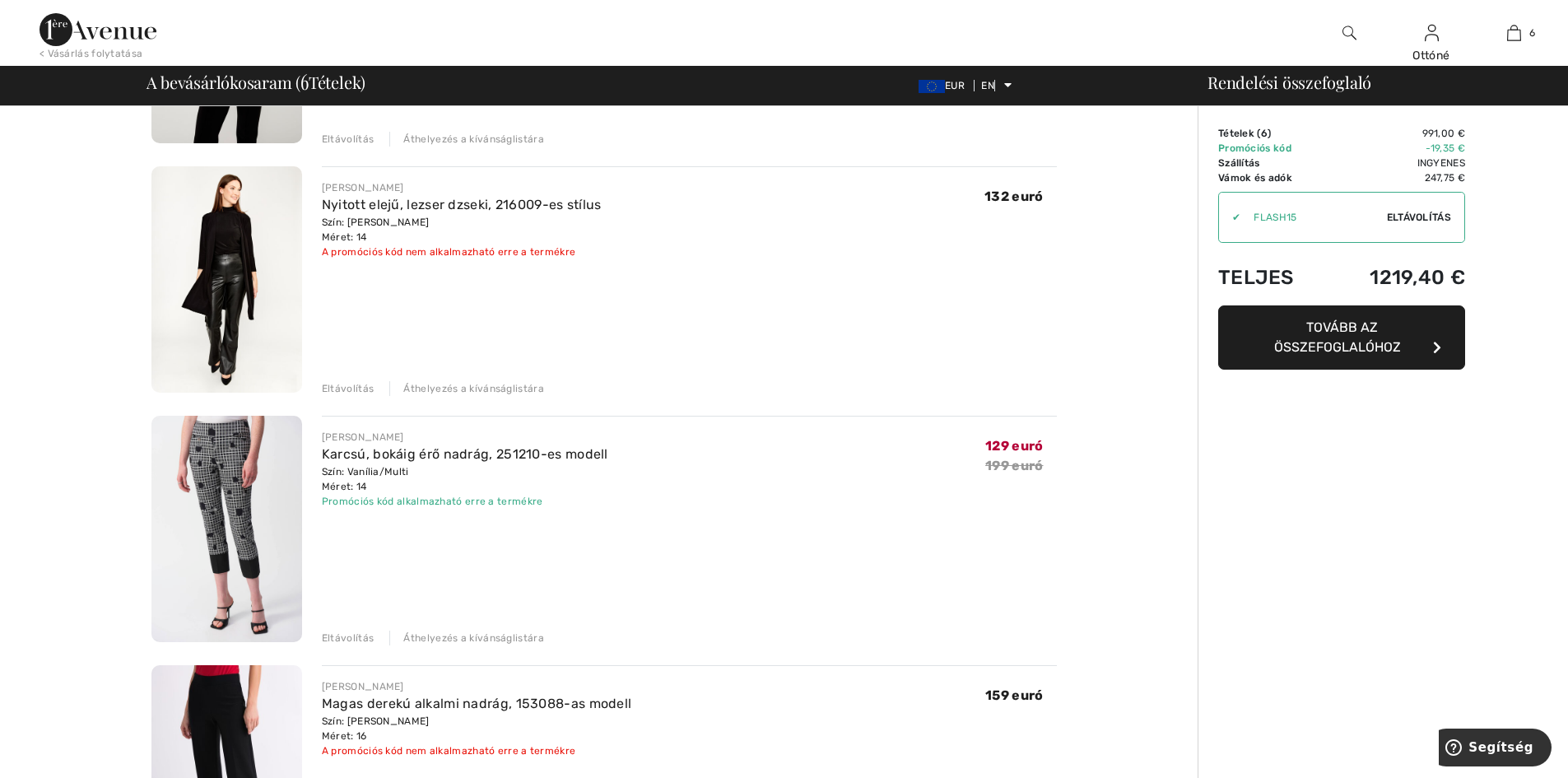
scroll to position [658, 0]
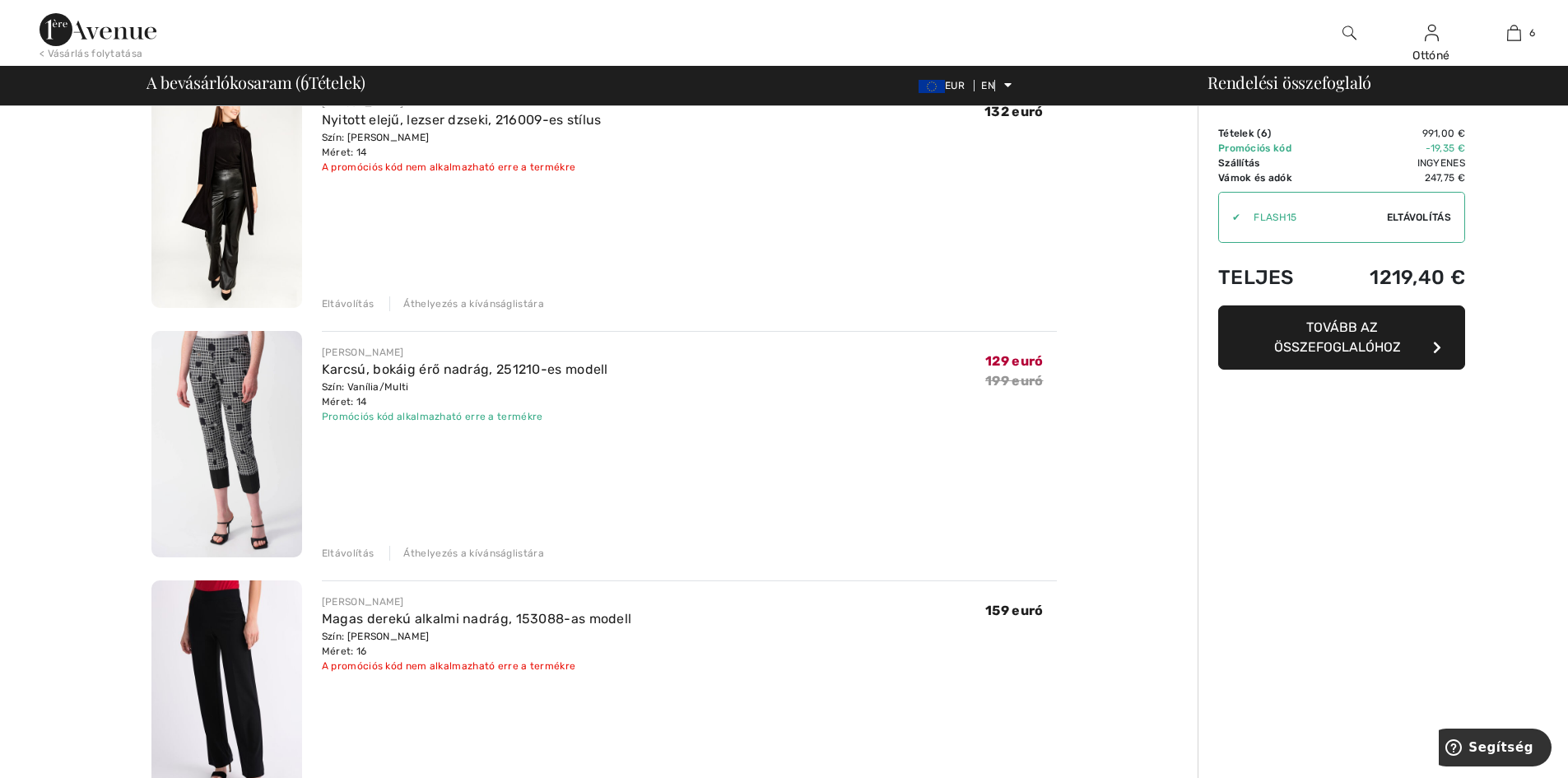
click at [1353, 328] on font "Tovább az összefoglalóhoz" at bounding box center [1338, 336] width 127 height 35
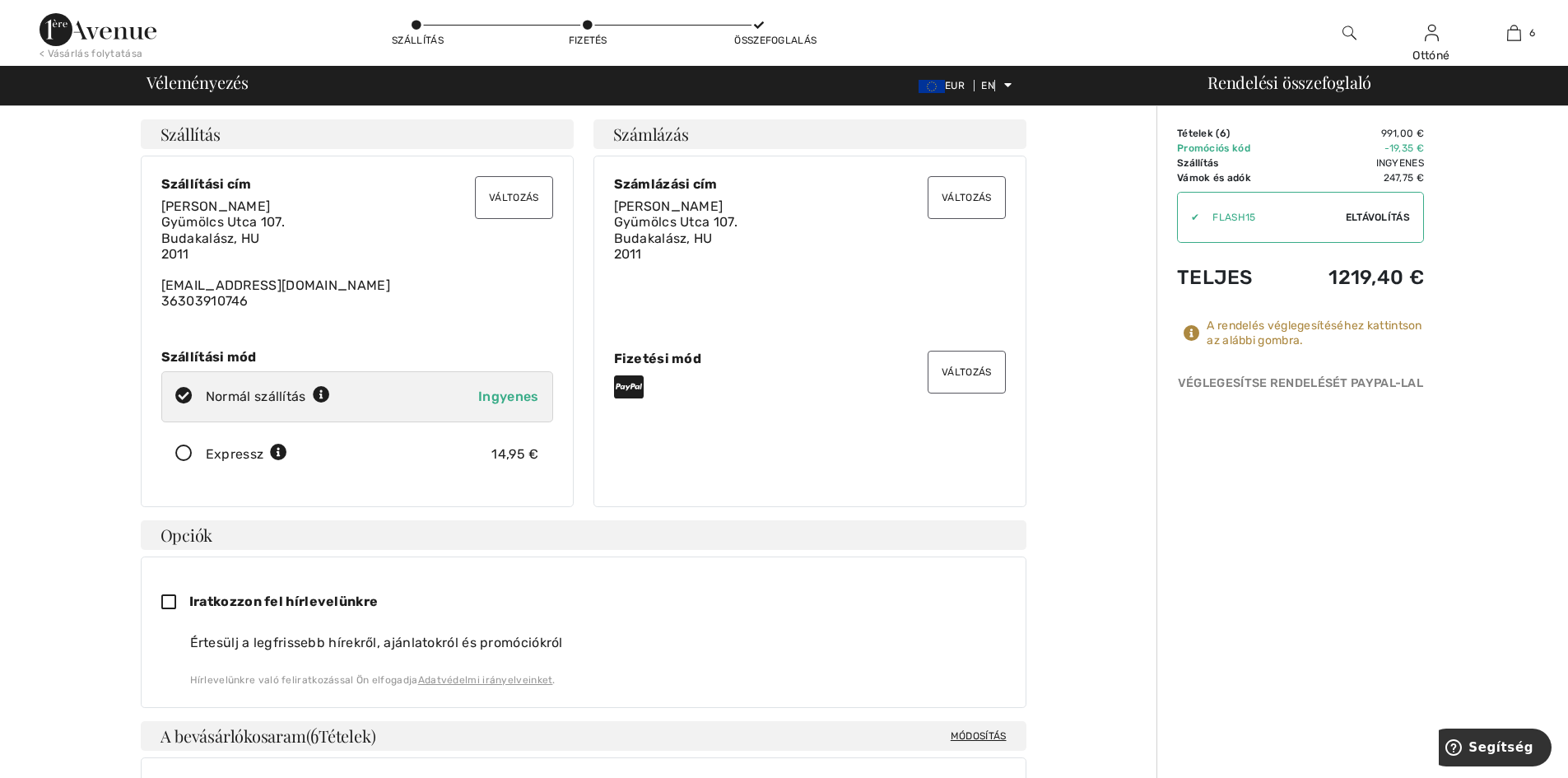
click at [947, 86] on font "EUR" at bounding box center [954, 85] width 20 height 11
click at [932, 84] on img at bounding box center [931, 86] width 27 height 13
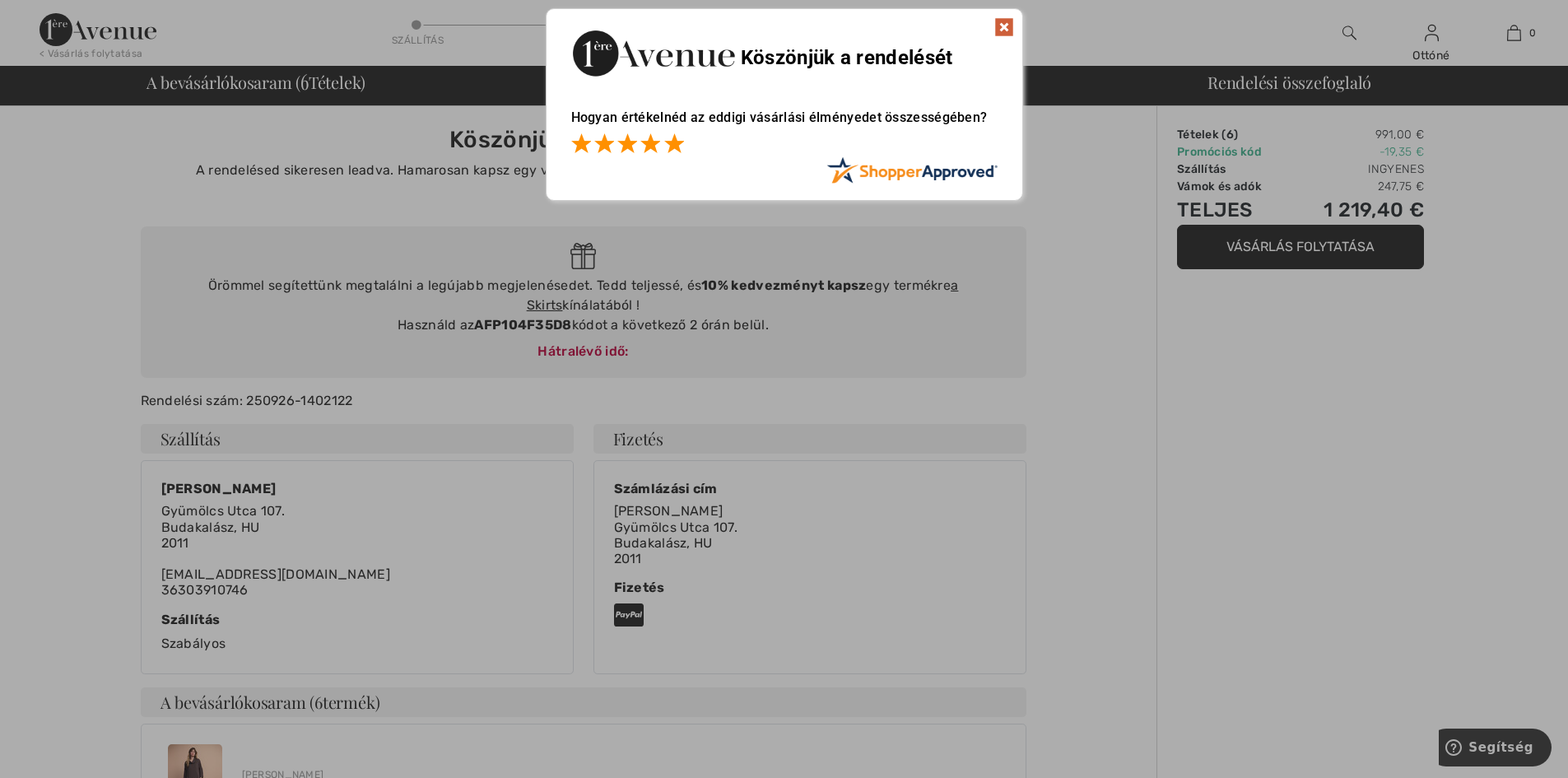
click at [672, 145] on span at bounding box center [674, 143] width 20 height 20
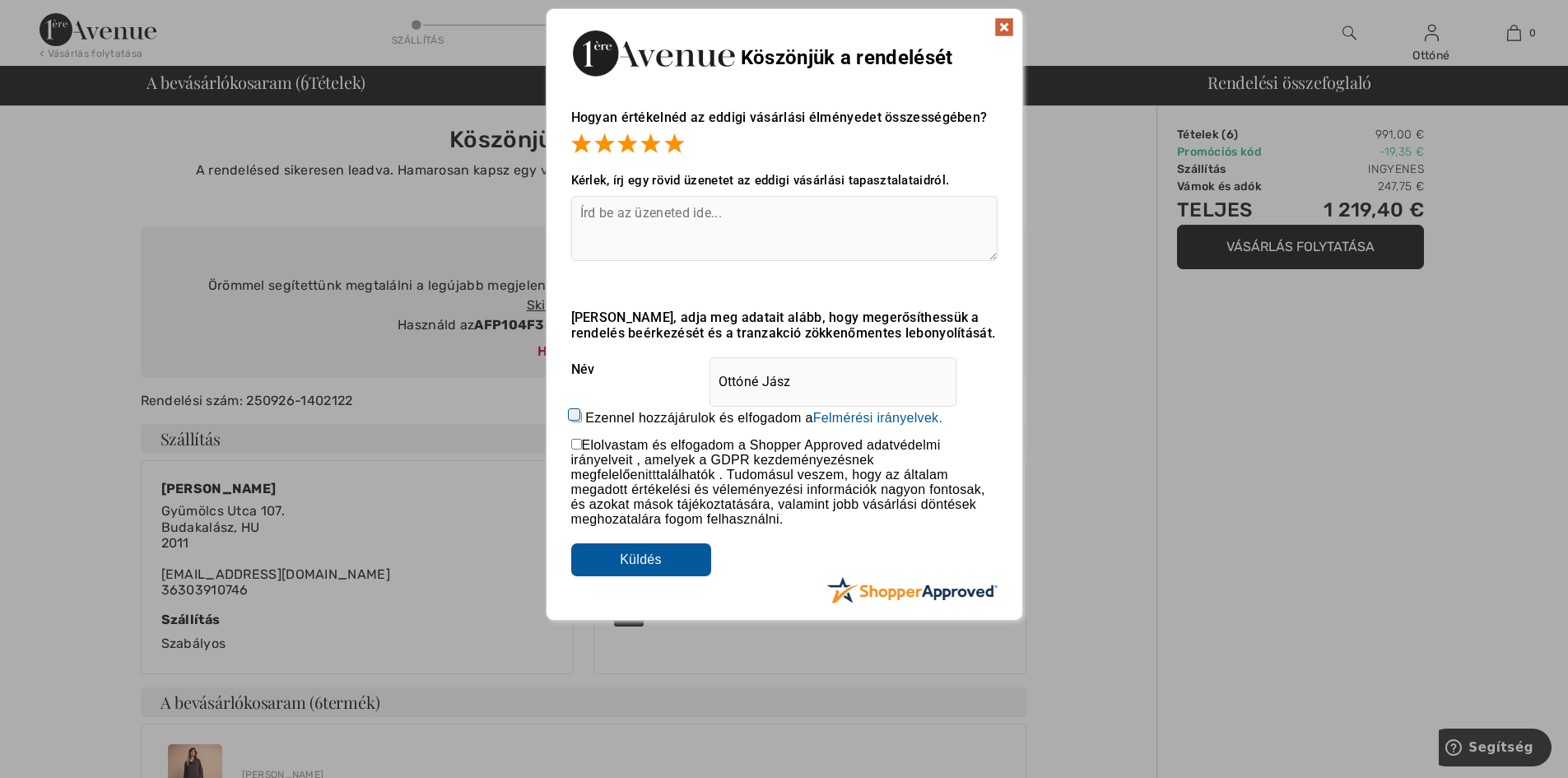
click at [632, 564] on input "Küldés" at bounding box center [640, 560] width 140 height 33
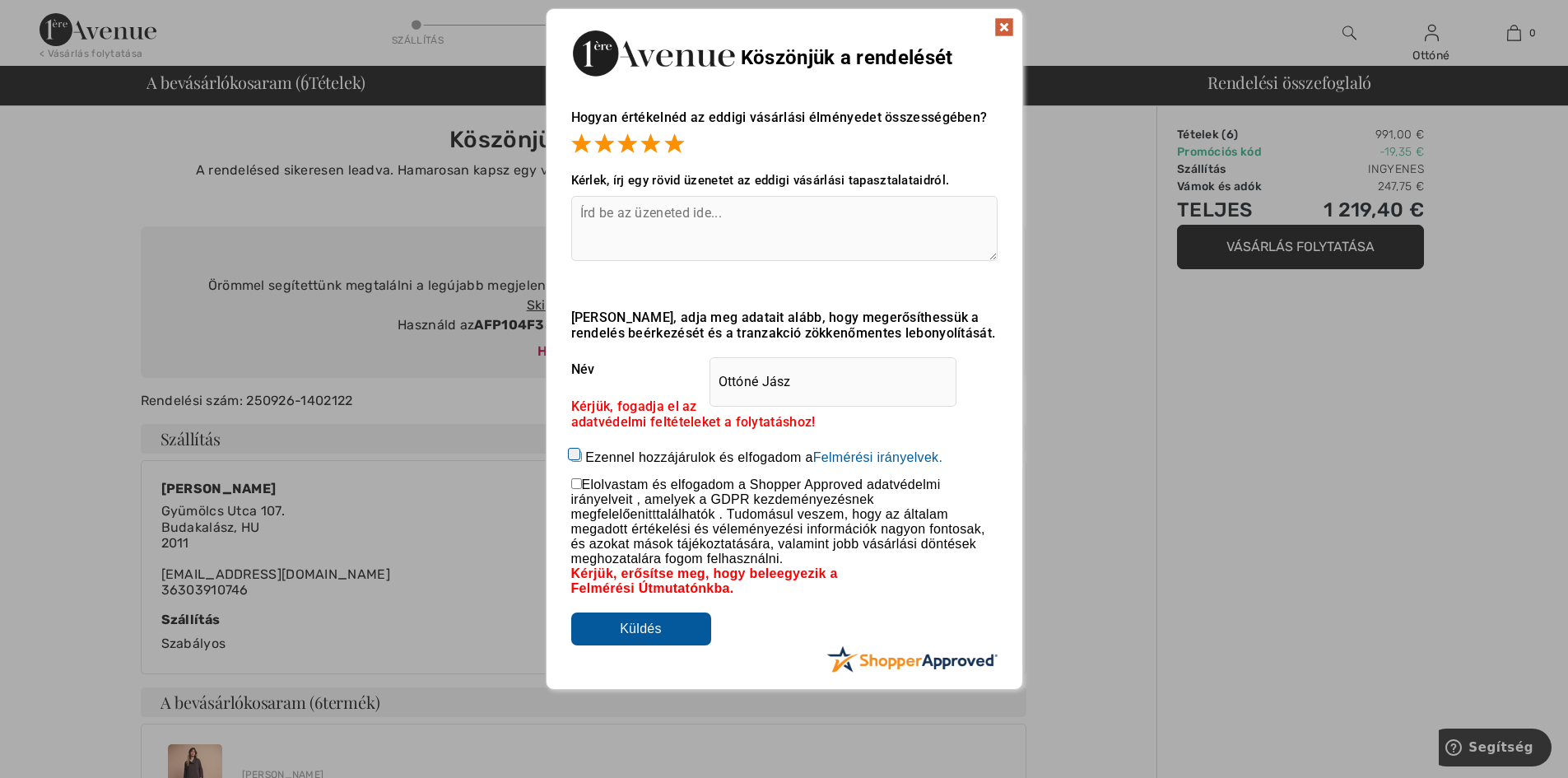
click at [682, 141] on span at bounding box center [674, 143] width 20 height 20
click at [576, 141] on span at bounding box center [580, 143] width 20 height 20
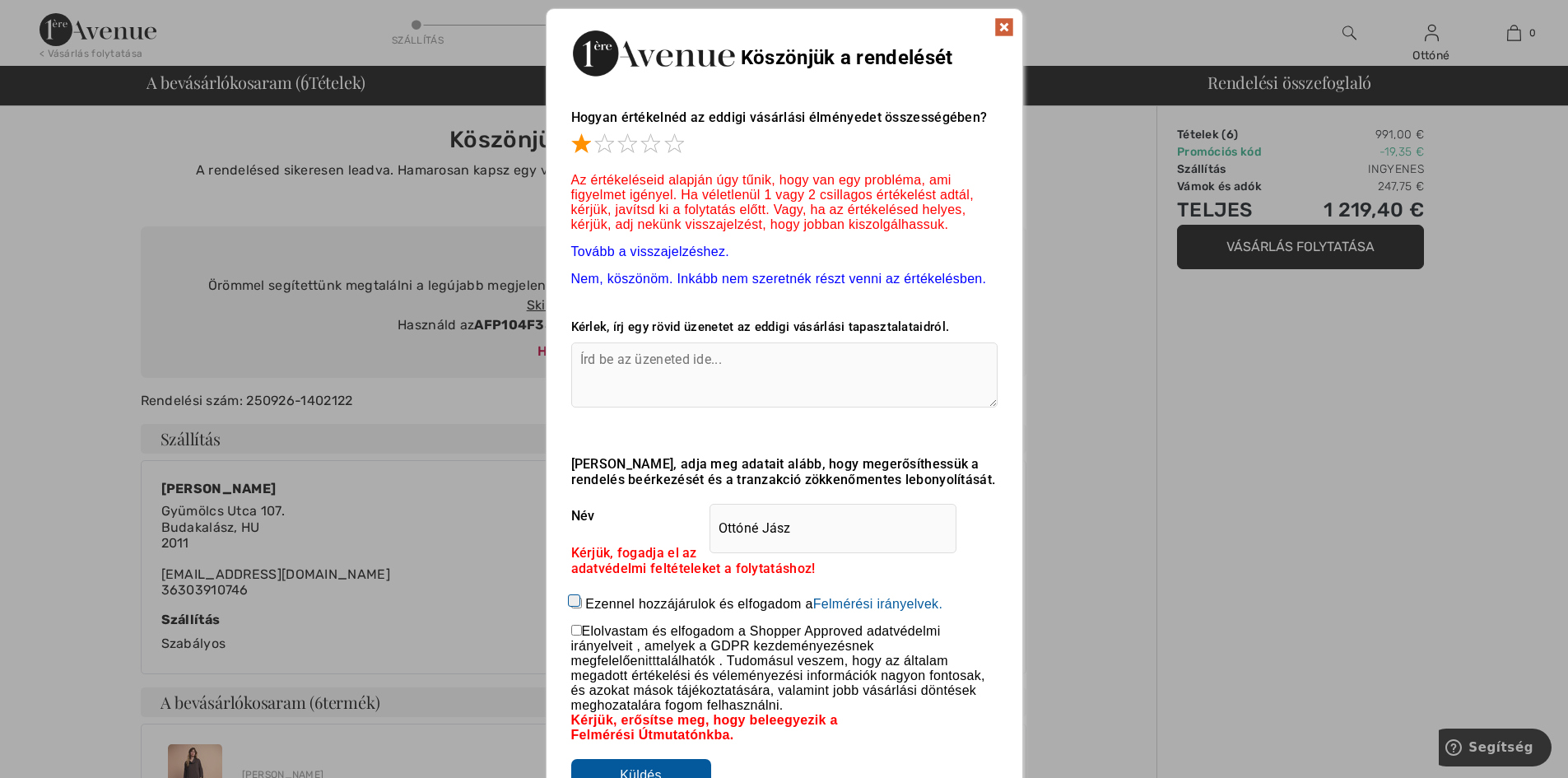
click at [576, 141] on span at bounding box center [580, 143] width 20 height 20
click at [676, 144] on span at bounding box center [674, 143] width 20 height 20
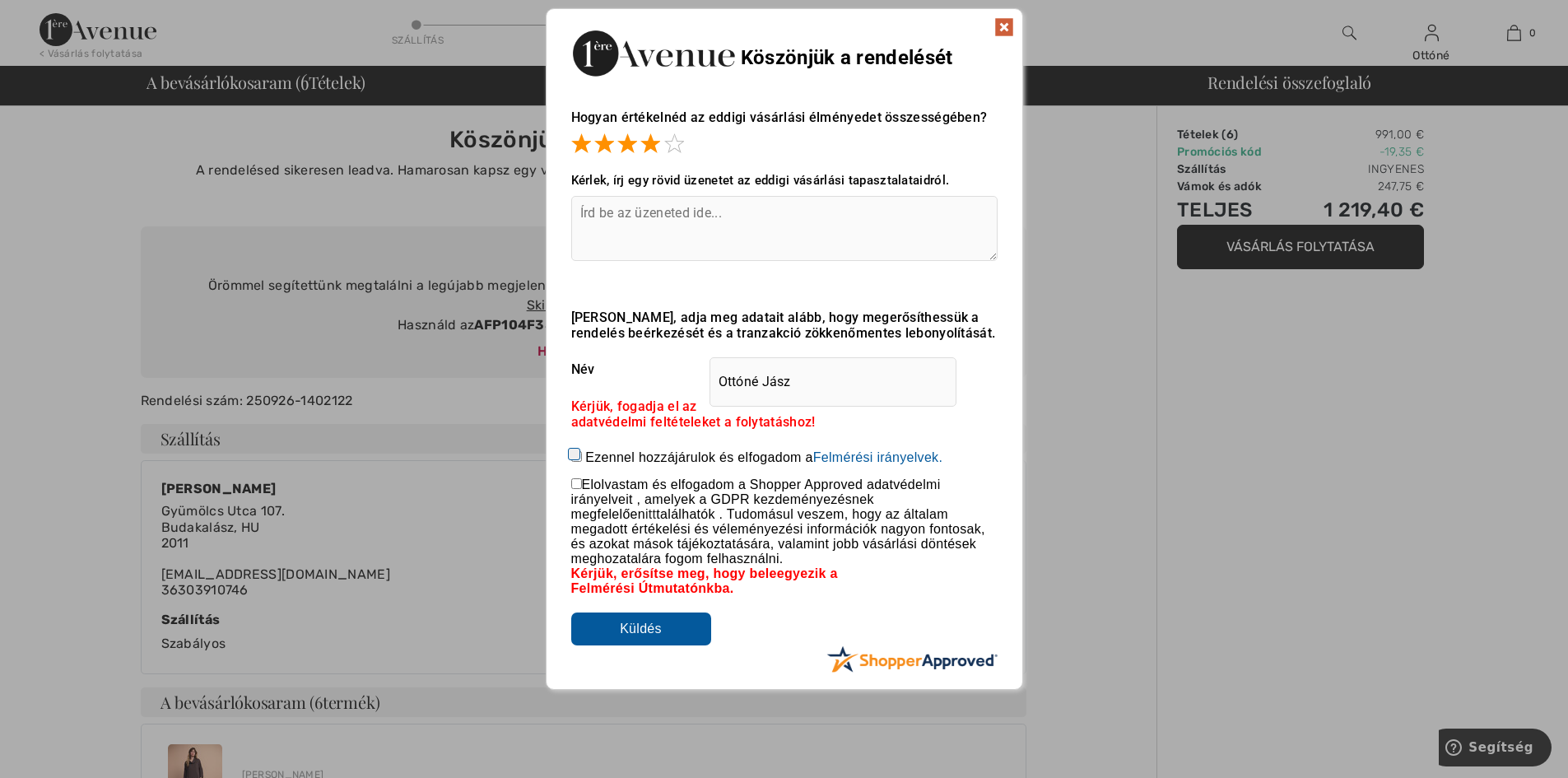
click at [647, 142] on span at bounding box center [650, 143] width 20 height 20
click at [612, 136] on span at bounding box center [603, 143] width 20 height 20
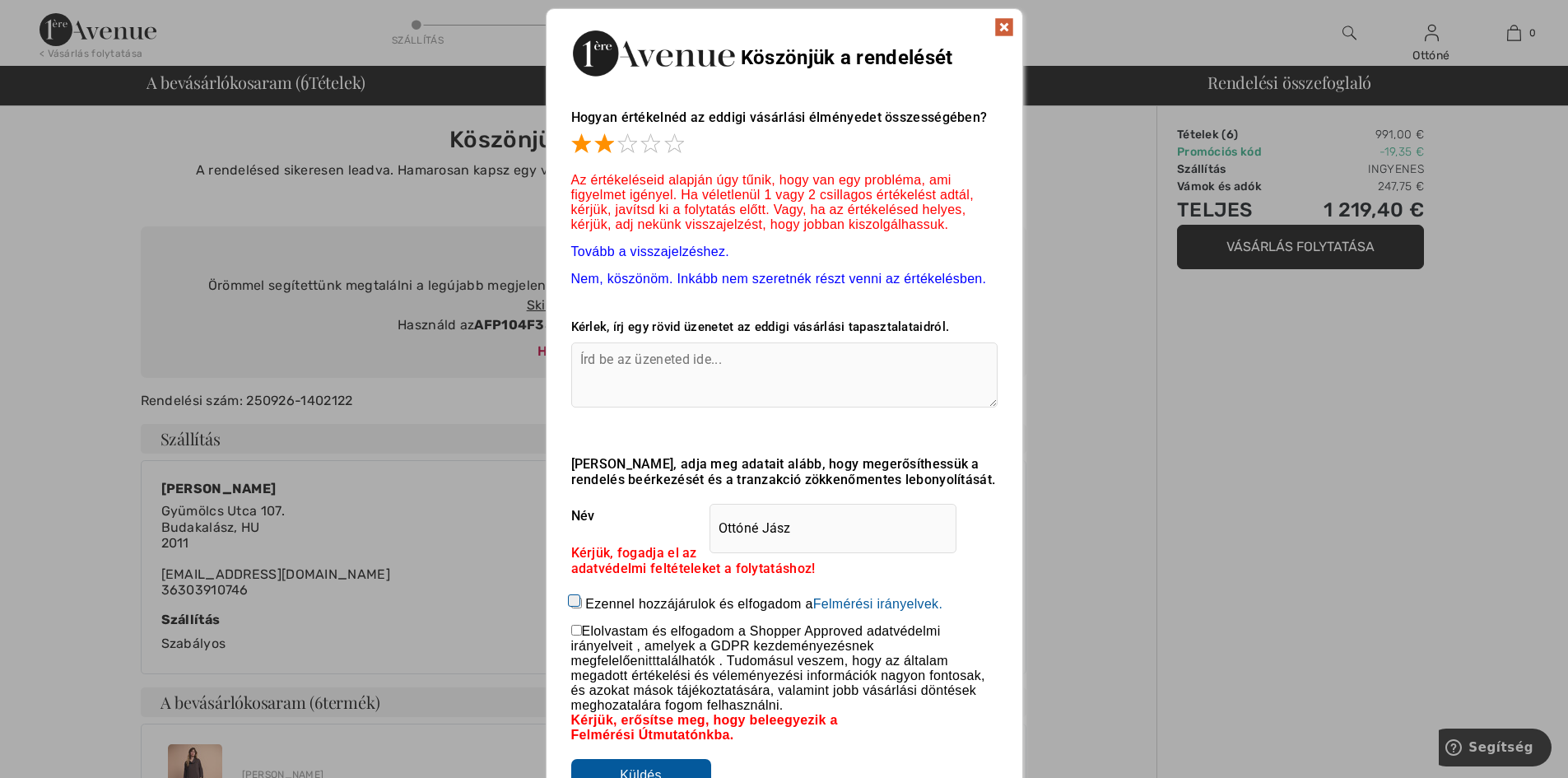
click at [605, 142] on span at bounding box center [603, 143] width 20 height 20
click at [578, 137] on span at bounding box center [580, 143] width 20 height 20
click at [669, 145] on span at bounding box center [674, 143] width 20 height 20
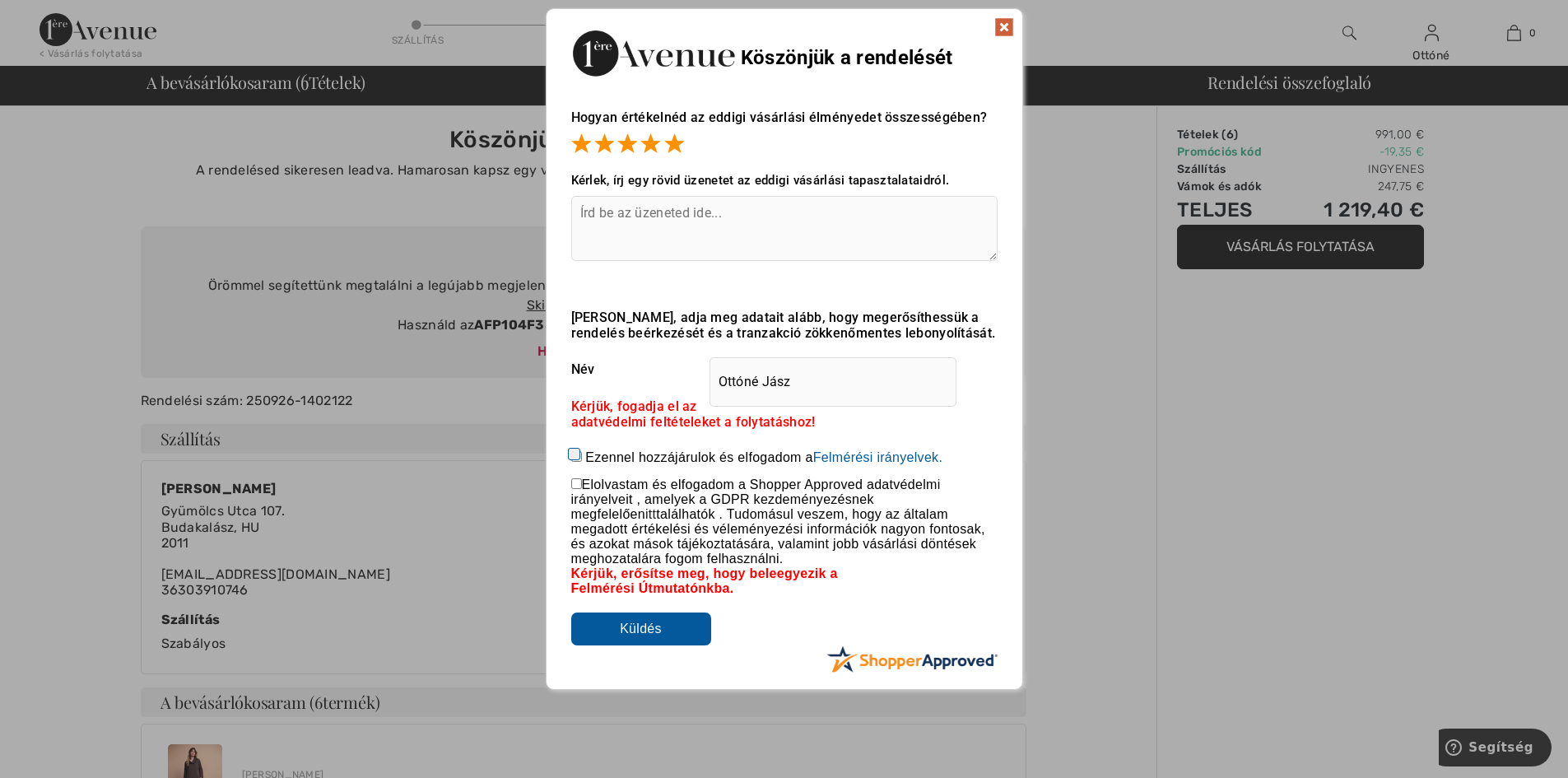
click at [661, 213] on textarea at bounding box center [784, 229] width 426 height 65
type textarea "Nagyon szép termékeket találtam."
click at [571, 456] on input "Ezennel hozzájárulok és elfogadom a Egy értékelés beküldésével Ön engedélyt ad …" at bounding box center [576, 456] width 11 height 11
checkbox input "true"
click at [630, 632] on input "Küldés" at bounding box center [640, 628] width 140 height 33
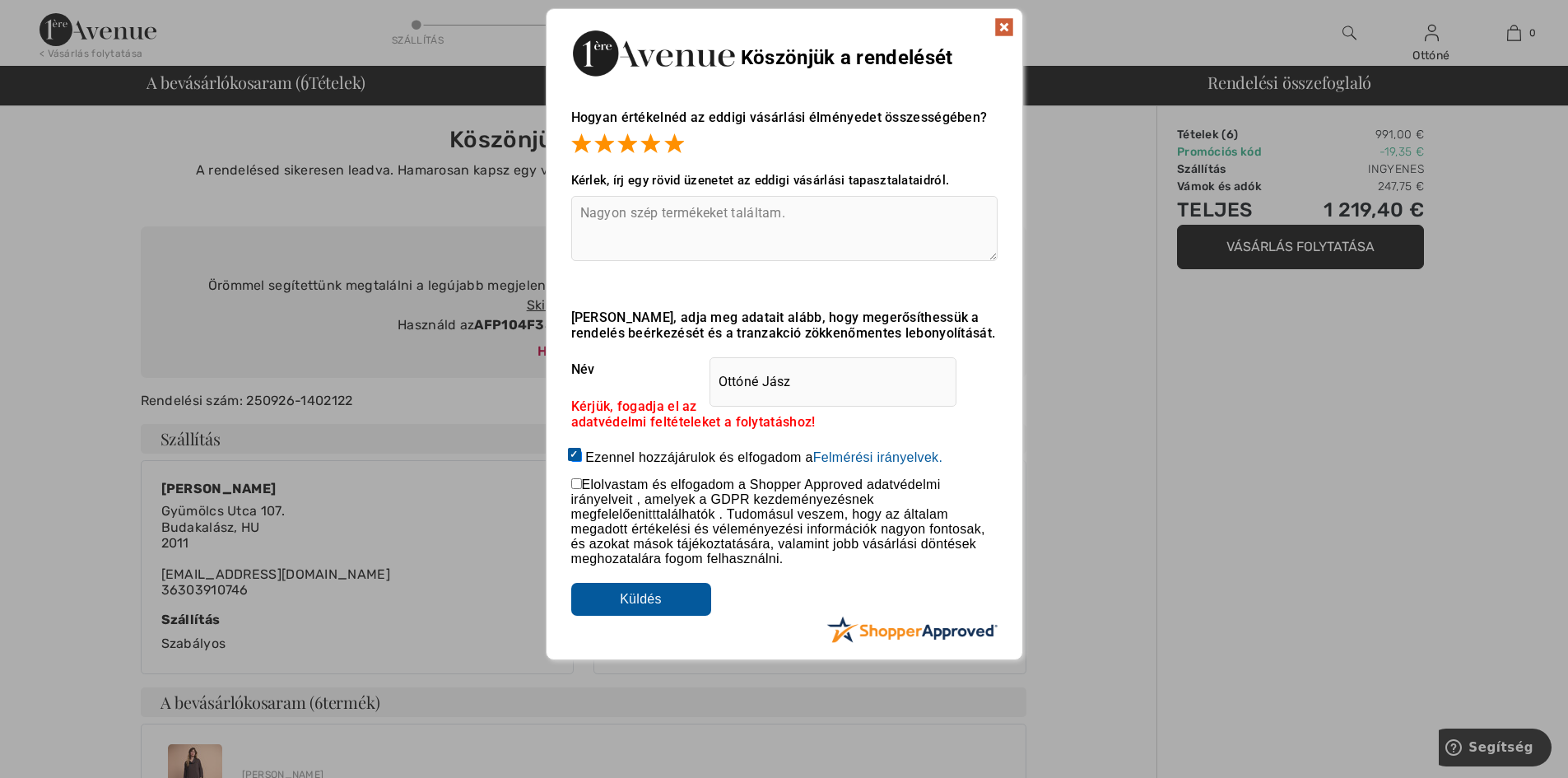
click at [573, 481] on input "checkbox" at bounding box center [576, 484] width 11 height 11
checkbox input "true"
click at [1002, 28] on img at bounding box center [1004, 27] width 20 height 20
